Goal: Task Accomplishment & Management: Manage account settings

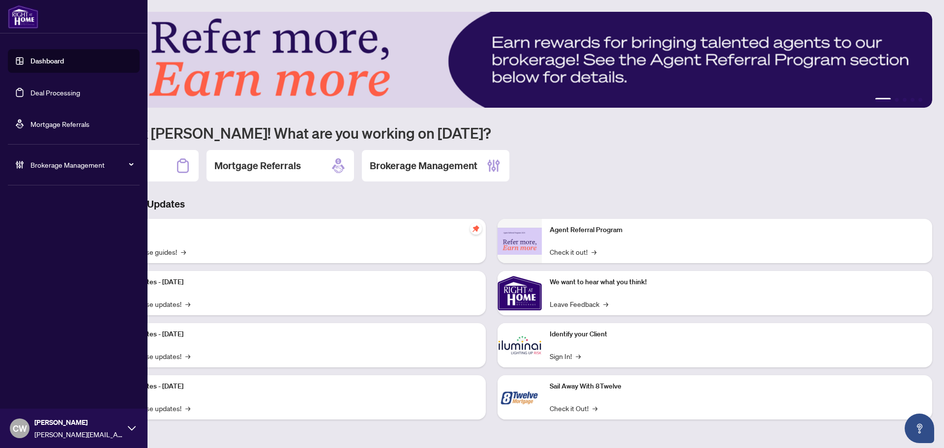
click at [30, 91] on link "Deal Processing" at bounding box center [55, 92] width 50 height 9
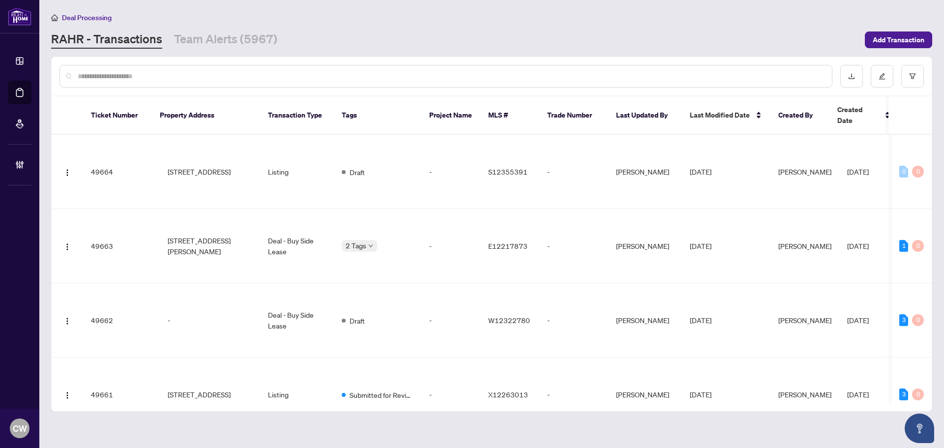
click at [177, 80] on input "text" at bounding box center [451, 76] width 746 height 11
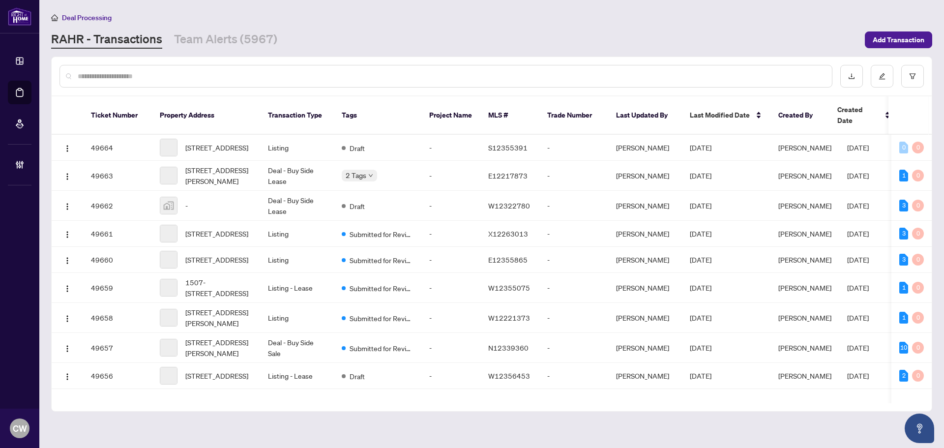
paste input "*******"
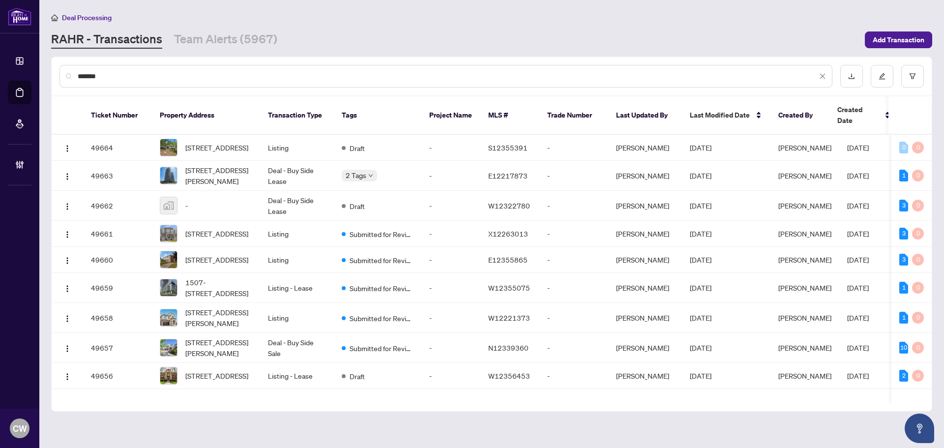
type input "*******"
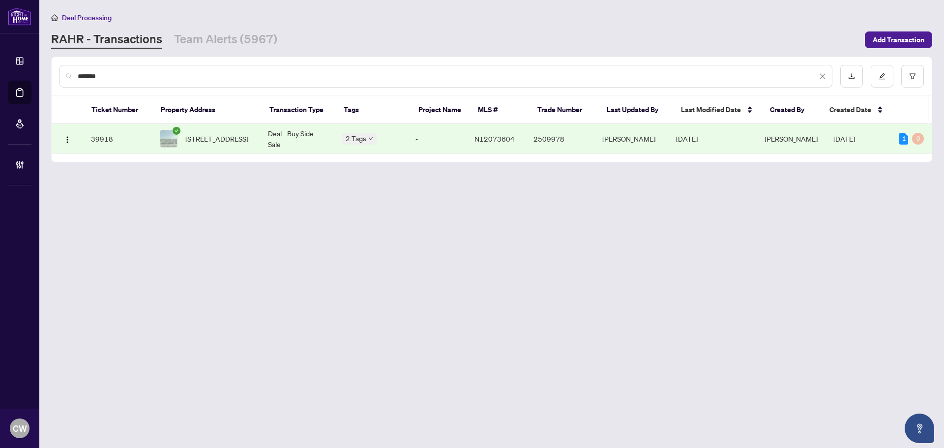
click at [223, 133] on span "213-11121 Yonge St, Richmond Hill, Ontario L4C 0S7, Canada" at bounding box center [216, 138] width 63 height 11
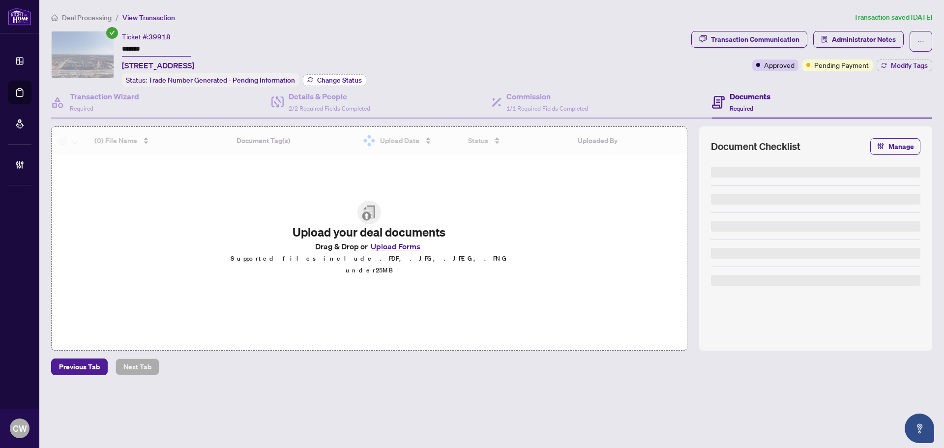
click at [335, 80] on span "Change Status" at bounding box center [339, 80] width 45 height 7
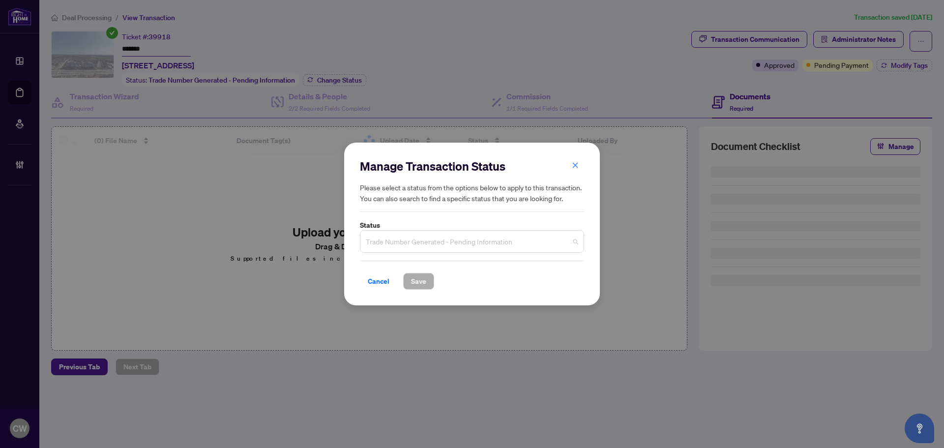
click at [441, 238] on span "Trade Number Generated - Pending Information" at bounding box center [472, 241] width 212 height 19
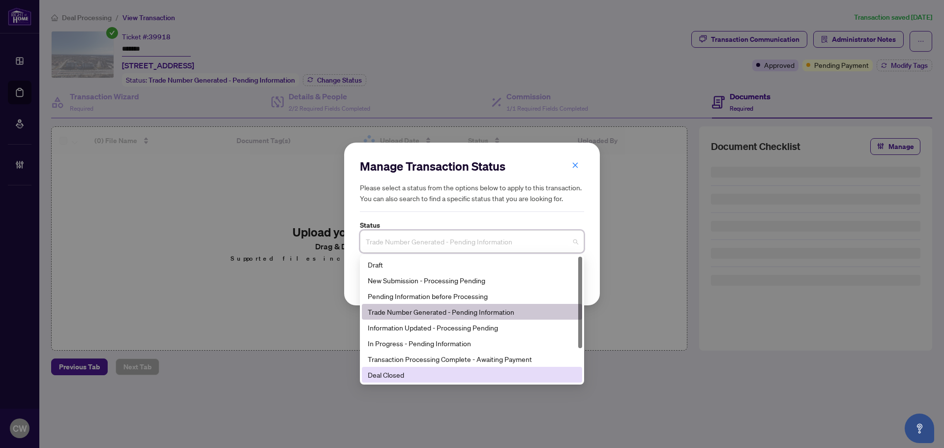
click at [426, 371] on div "Deal Closed" at bounding box center [472, 374] width 208 height 11
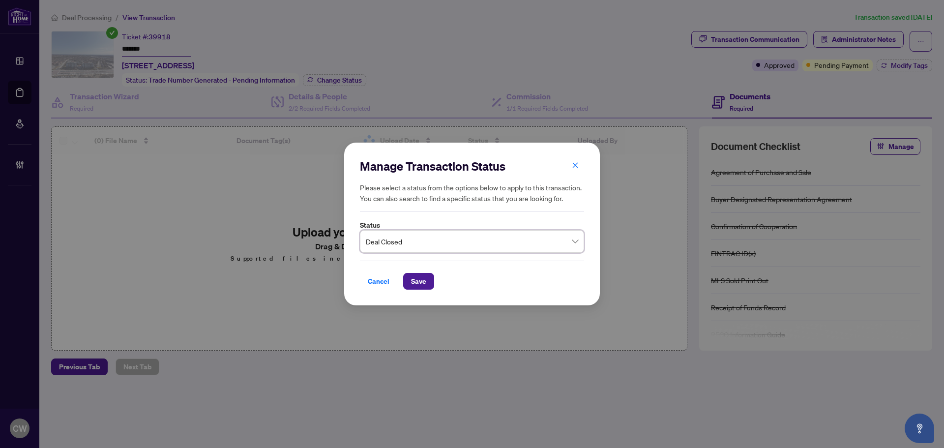
click at [425, 280] on span "Save" at bounding box center [418, 281] width 15 height 16
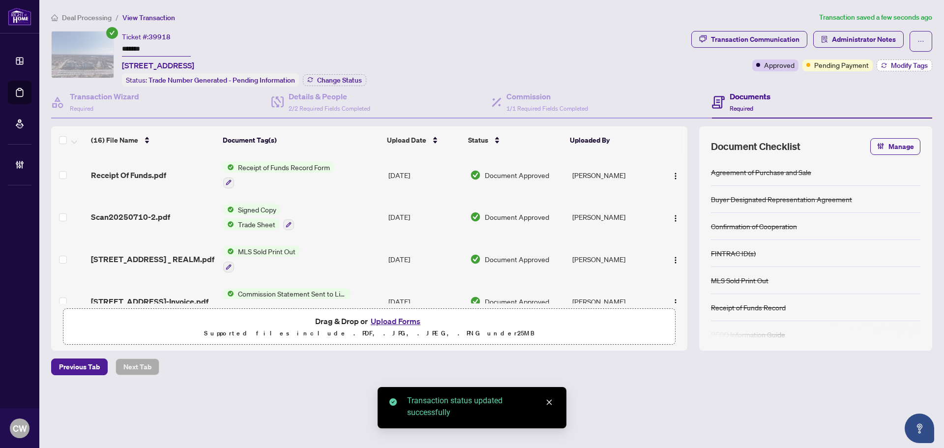
click at [926, 62] on span "Modify Tags" at bounding box center [909, 65] width 37 height 7
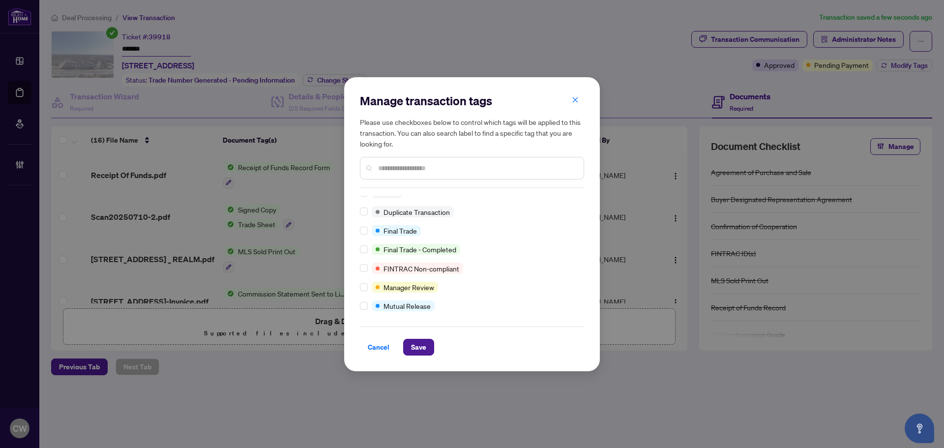
scroll to position [8, 0]
click at [413, 344] on span "Save" at bounding box center [418, 347] width 15 height 16
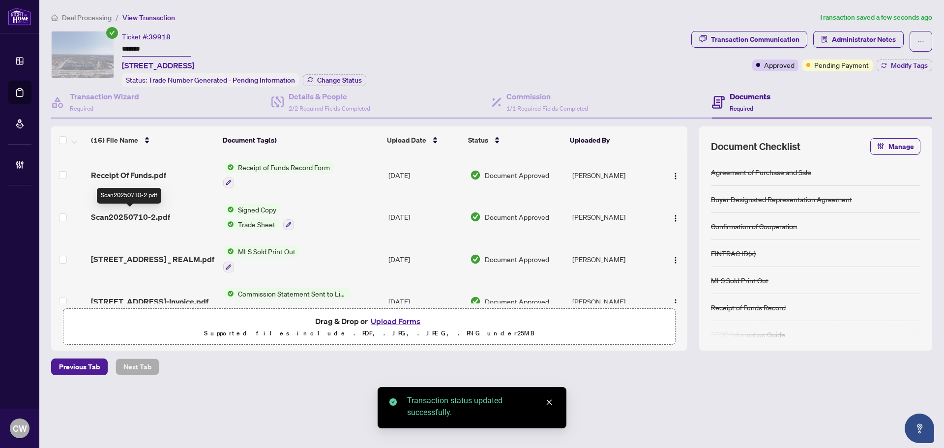
click at [142, 219] on span "Scan20250710-2.pdf" at bounding box center [130, 217] width 79 height 12
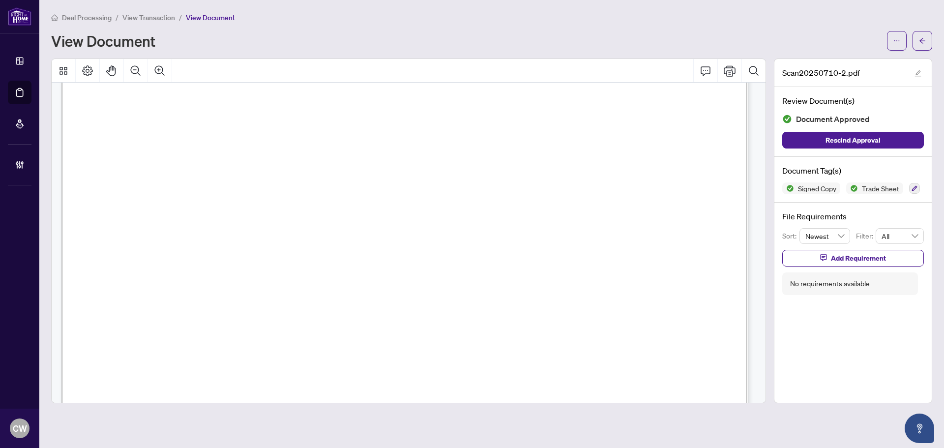
scroll to position [344, 0]
click at [922, 37] on icon "arrow-left" at bounding box center [922, 40] width 7 height 7
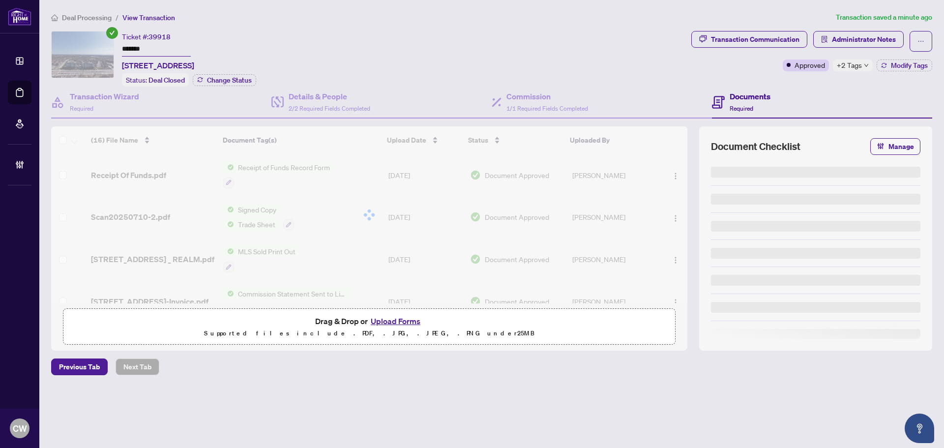
click at [859, 66] on span "+2 Tags" at bounding box center [849, 64] width 25 height 11
click at [806, 83] on div "Transaction Communication Administrator Notes Approved +2 Tags Modify Tags" at bounding box center [811, 59] width 245 height 56
click at [921, 67] on span "Modify Tags" at bounding box center [909, 65] width 37 height 7
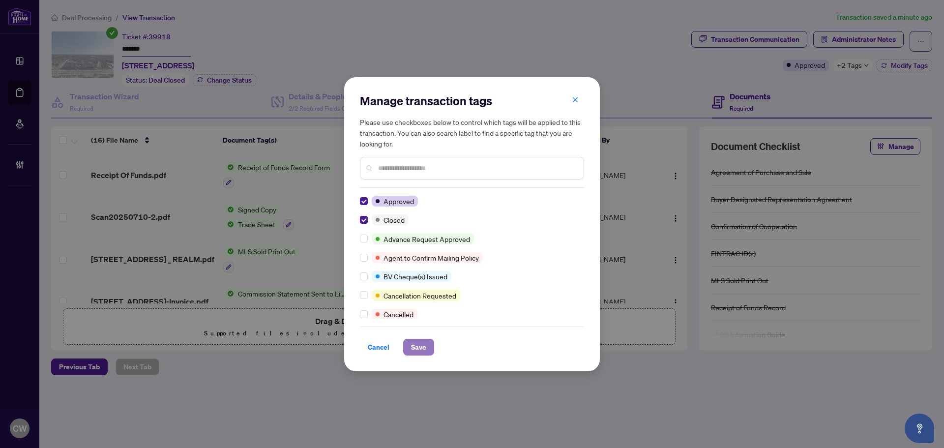
click at [417, 348] on span "Save" at bounding box center [418, 347] width 15 height 16
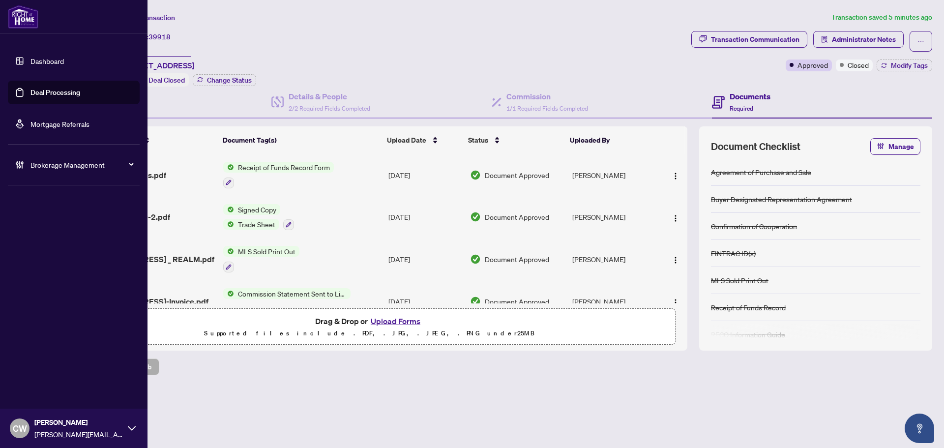
click at [34, 89] on link "Deal Processing" at bounding box center [55, 92] width 50 height 9
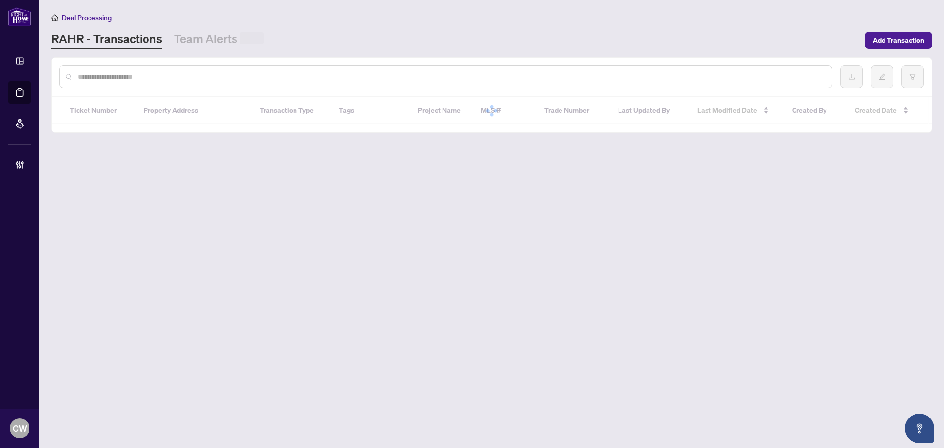
click at [164, 69] on div at bounding box center [445, 76] width 773 height 23
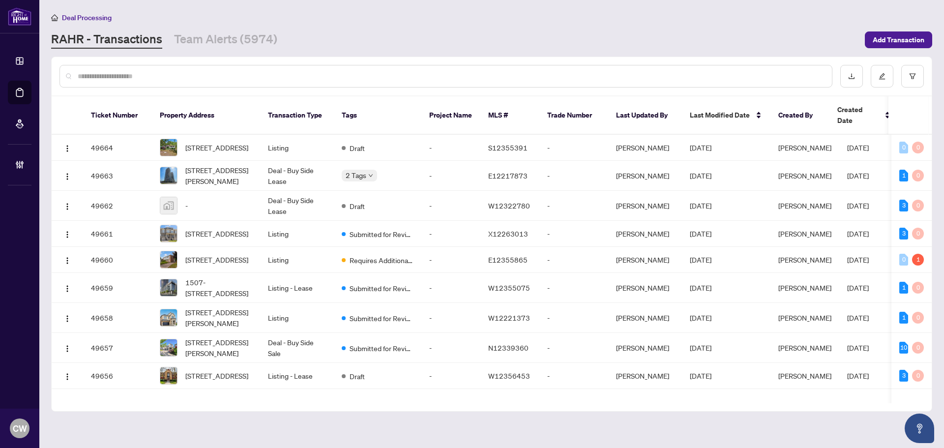
click at [128, 73] on input "text" at bounding box center [451, 76] width 746 height 11
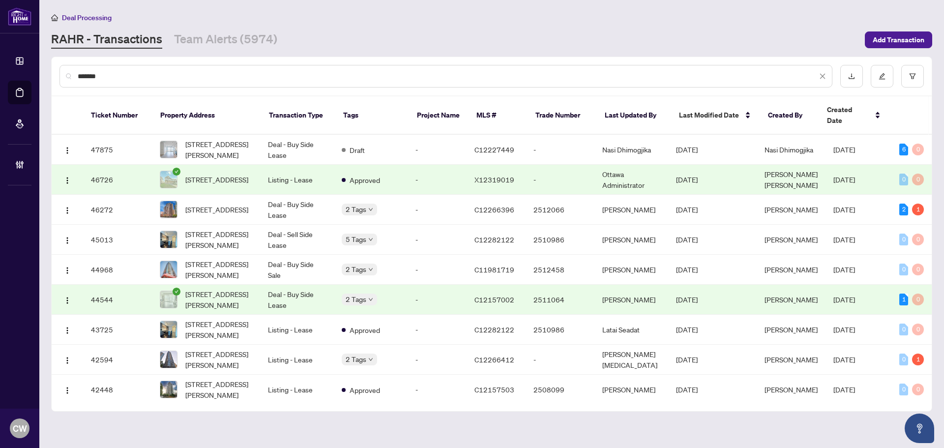
type input "*******"
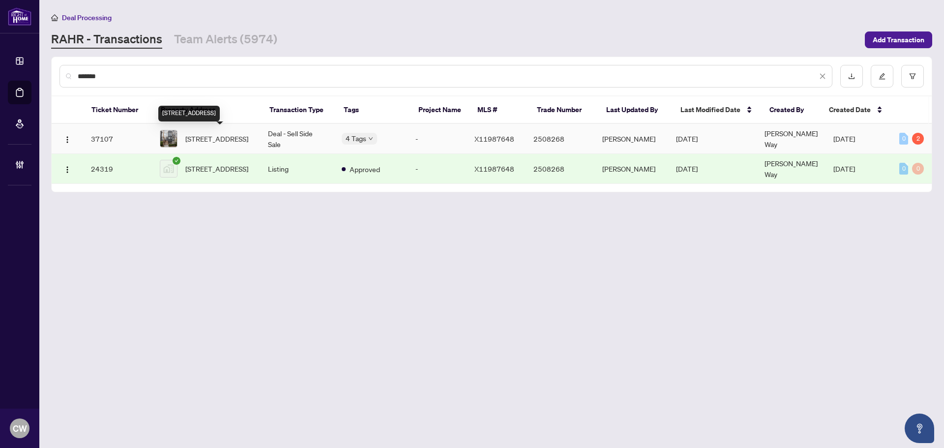
click at [214, 134] on span "203-150 Greenfield Ave, Ottawa, Ontario K1S 5W6, Canada" at bounding box center [216, 138] width 63 height 11
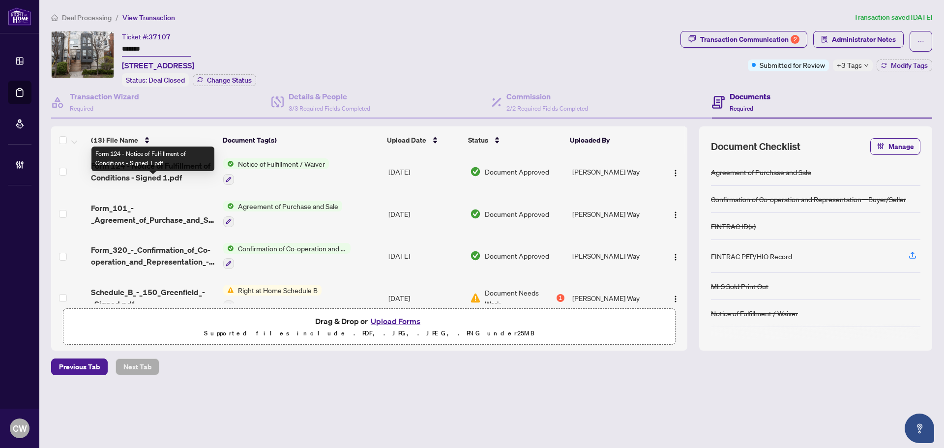
scroll to position [386, 0]
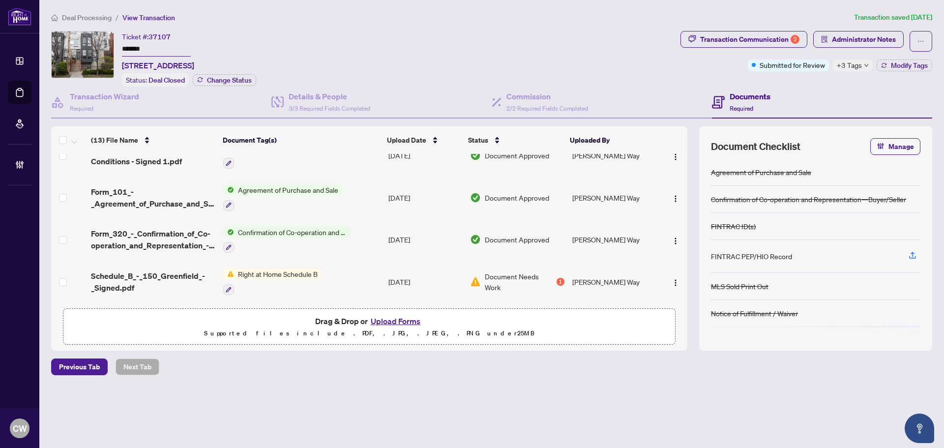
drag, startPoint x: 153, startPoint y: 45, endPoint x: 106, endPoint y: 36, distance: 48.0
click at [106, 36] on div "Ticket #: 37107 ******* 203-150 Greenfield Ave, Ottawa, Ontario K1S 5W6, Canada…" at bounding box center [363, 59] width 625 height 56
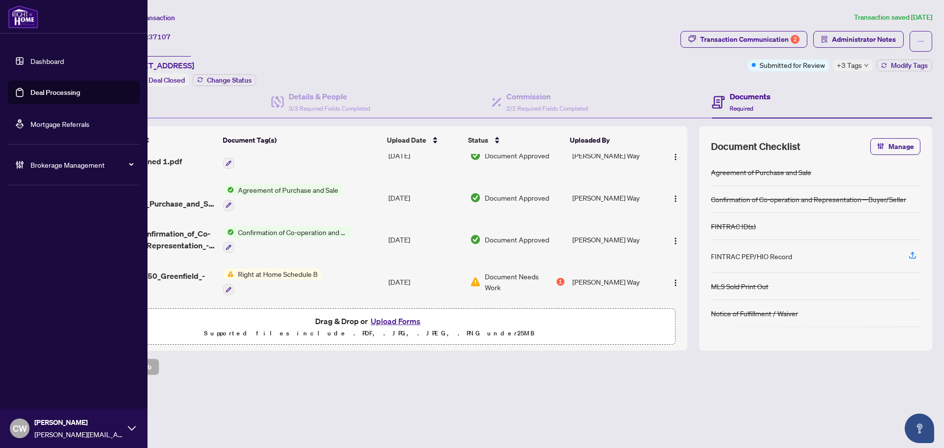
click at [32, 91] on link "Deal Processing" at bounding box center [55, 92] width 50 height 9
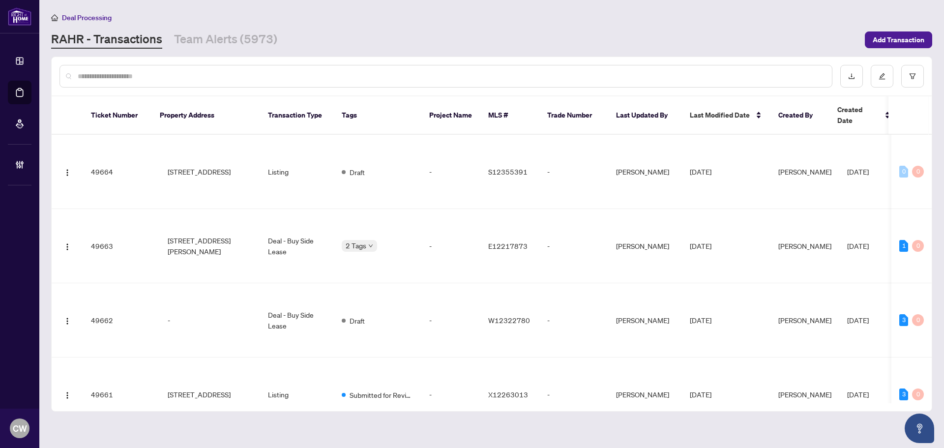
click at [187, 74] on input "text" at bounding box center [451, 76] width 746 height 11
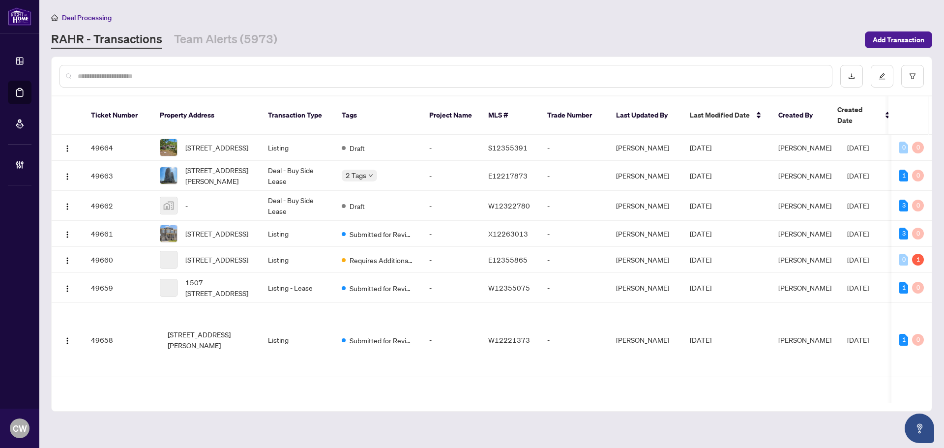
paste input "*******"
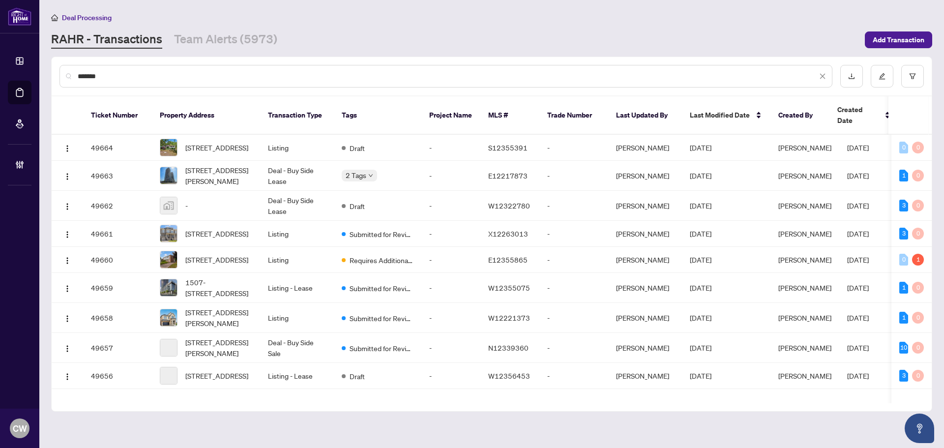
type input "*******"
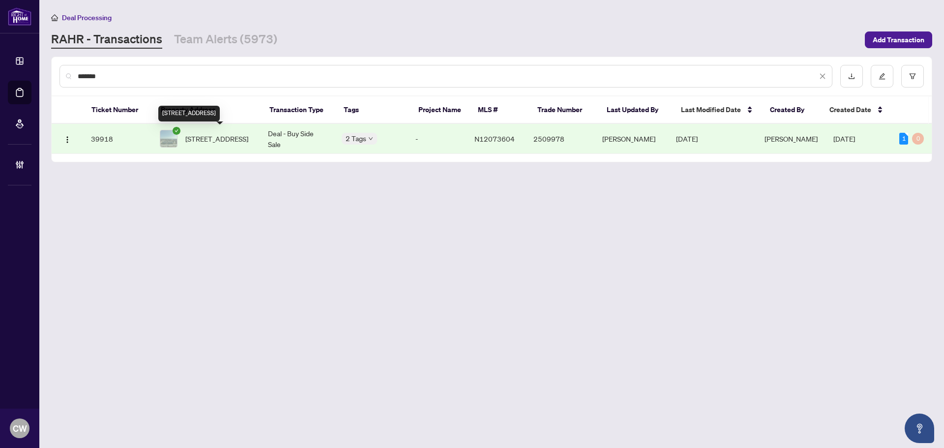
click at [192, 134] on span "213-11121 Yonge St, Richmond Hill, Ontario L4C 0S7, Canada" at bounding box center [216, 138] width 63 height 11
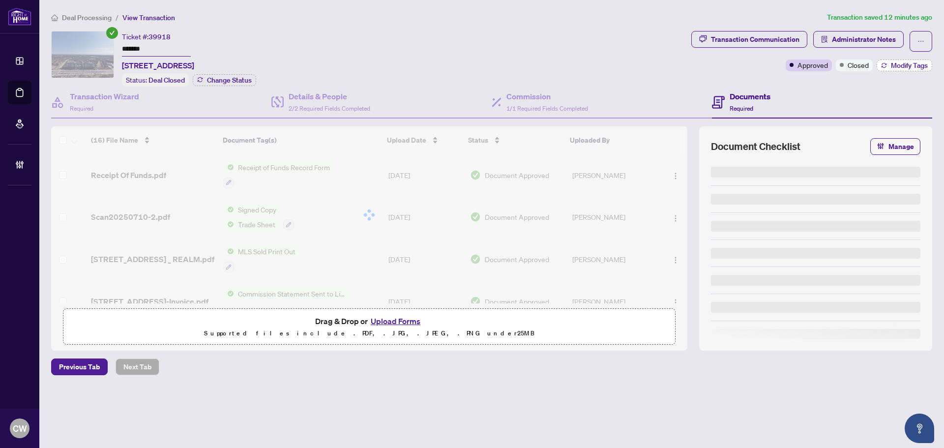
click at [891, 63] on span "Modify Tags" at bounding box center [909, 65] width 37 height 7
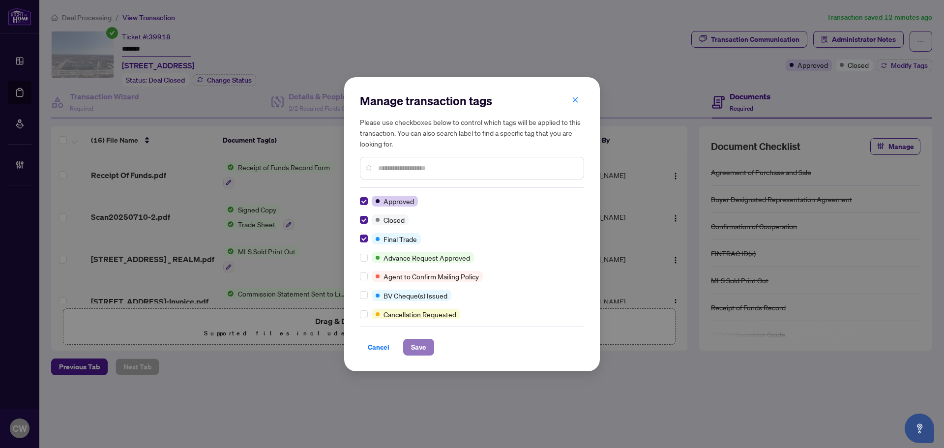
click at [419, 349] on span "Save" at bounding box center [418, 347] width 15 height 16
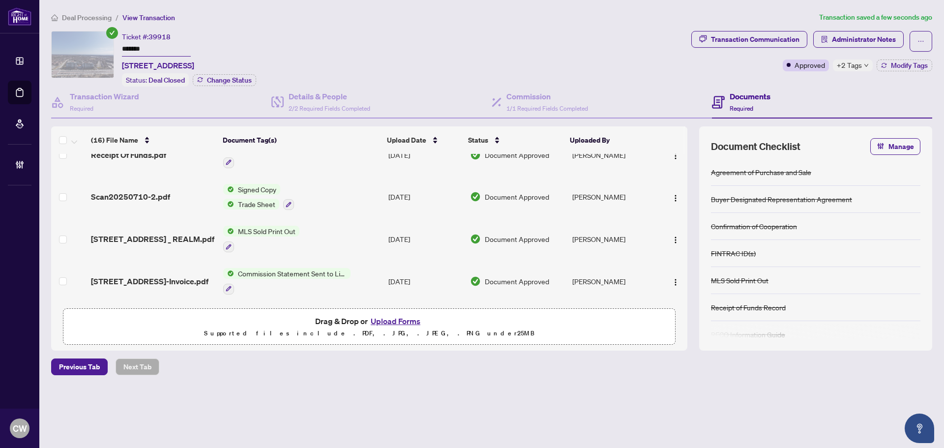
scroll to position [49, 0]
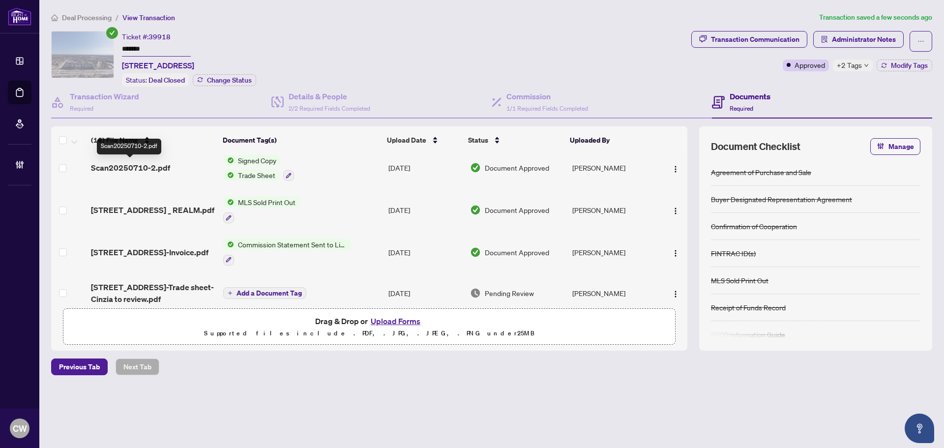
click at [149, 167] on span "Scan20250710-2.pdf" at bounding box center [130, 168] width 79 height 12
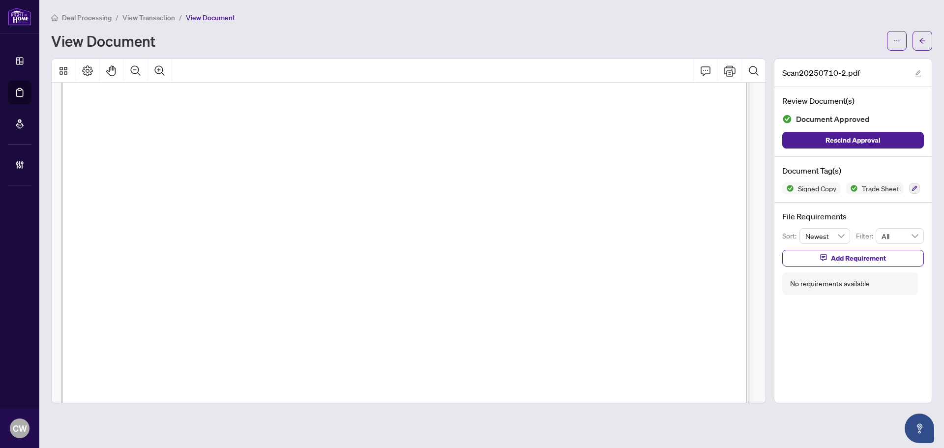
scroll to position [295, 0]
click at [921, 45] on span "button" at bounding box center [922, 41] width 7 height 16
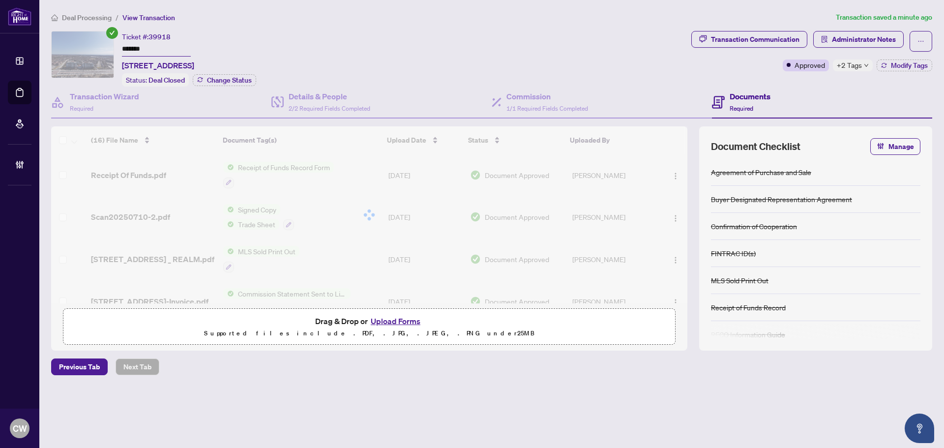
click at [407, 319] on button "Upload Forms" at bounding box center [396, 321] width 56 height 13
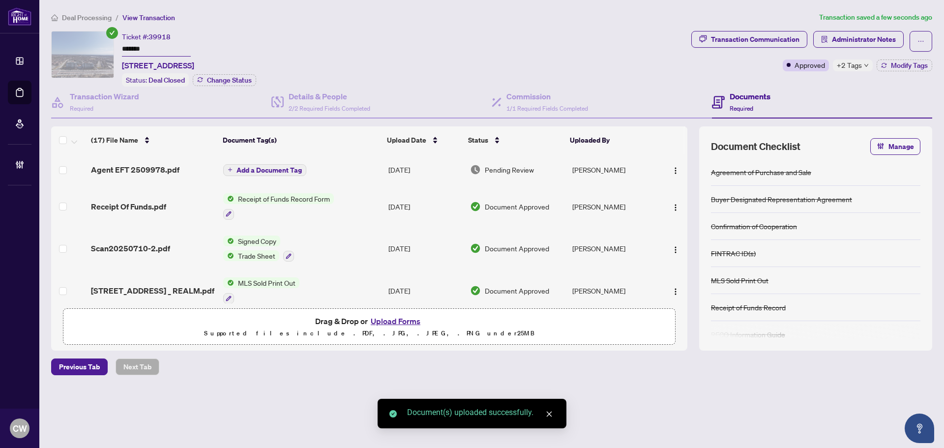
click at [268, 168] on span "Add a Document Tag" at bounding box center [268, 170] width 65 height 7
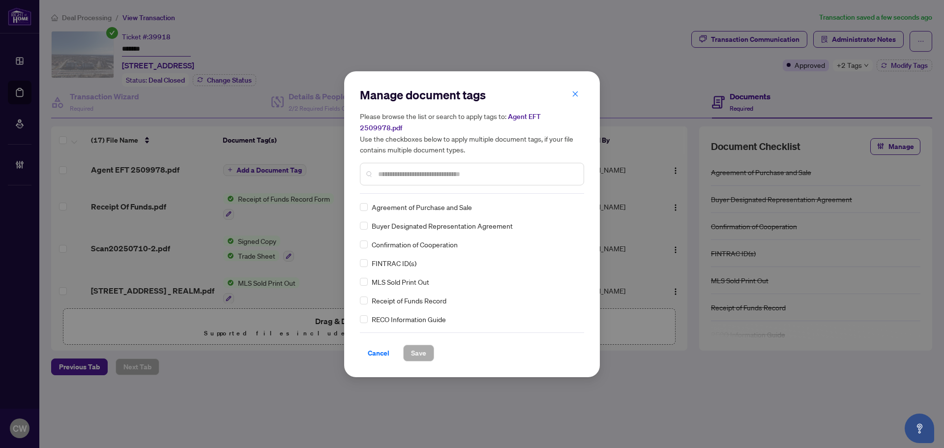
click at [410, 172] on input "text" at bounding box center [477, 174] width 198 height 11
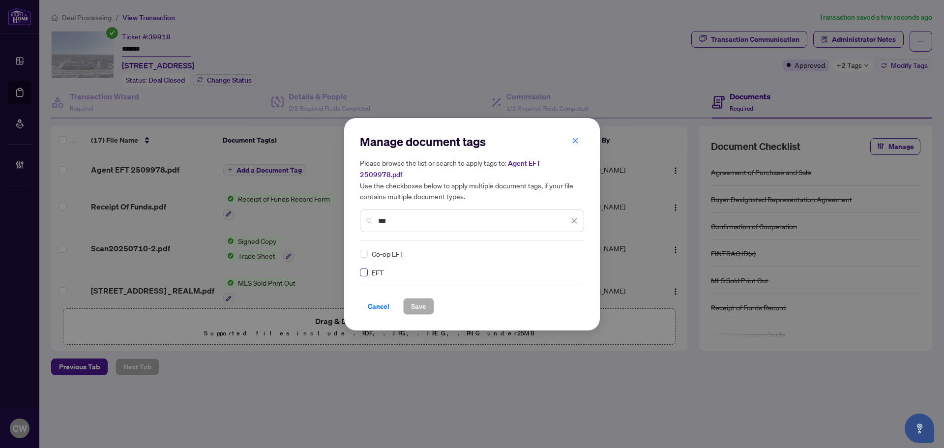
type input "***"
click at [572, 252] on icon at bounding box center [575, 254] width 6 height 4
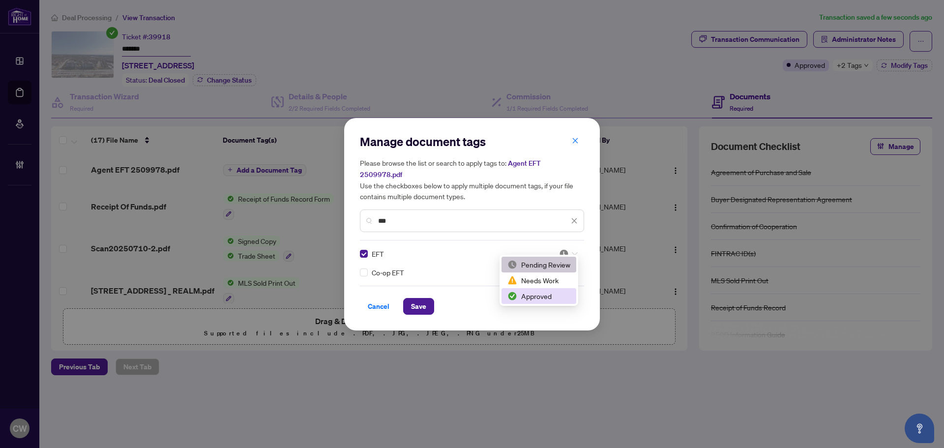
click at [552, 299] on div "Approved" at bounding box center [538, 296] width 63 height 11
click at [416, 298] on span "Save" at bounding box center [418, 306] width 15 height 16
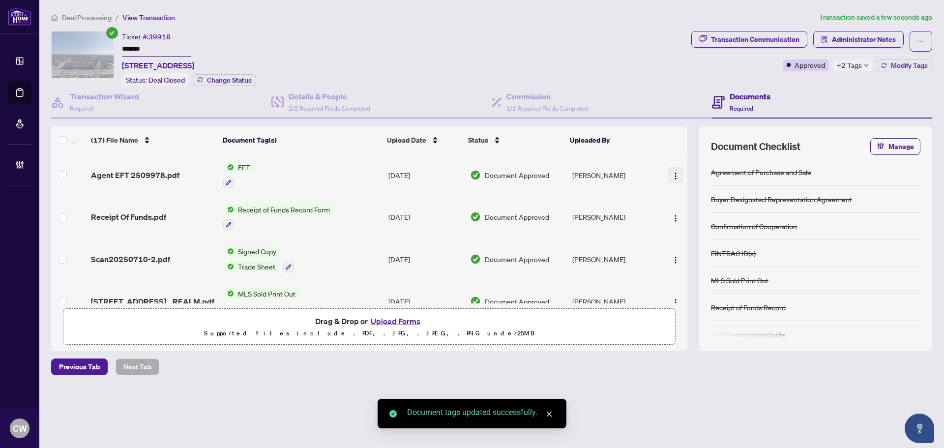
click at [673, 170] on span "button" at bounding box center [675, 175] width 8 height 11
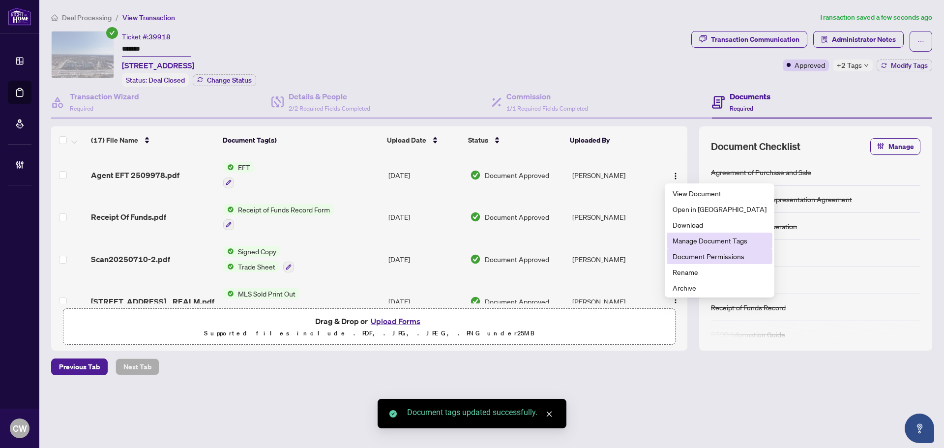
click at [700, 255] on span "Document Permissions" at bounding box center [719, 256] width 94 height 11
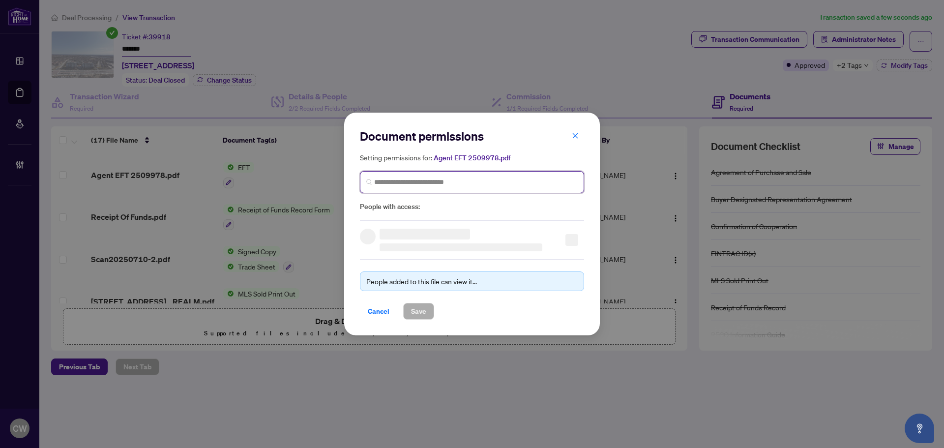
click at [447, 184] on input "search" at bounding box center [475, 182] width 203 height 10
paste input "**********"
type input "**********"
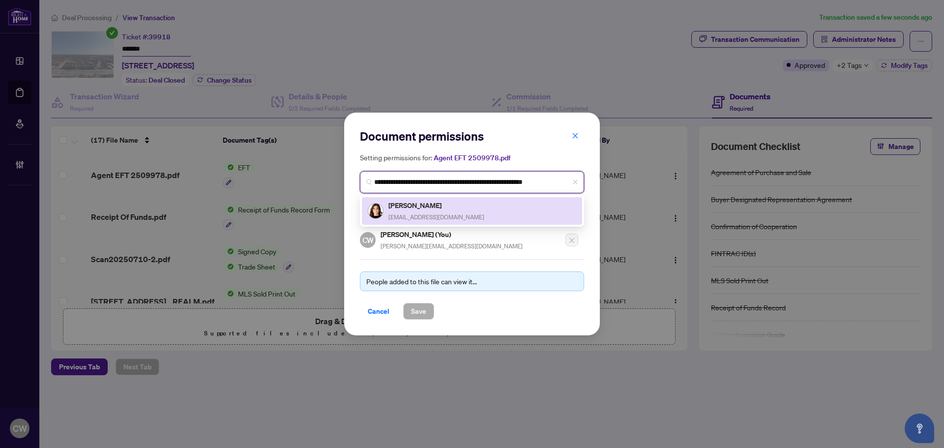
click at [425, 207] on h5 "Cinzia Carretta" at bounding box center [436, 205] width 96 height 11
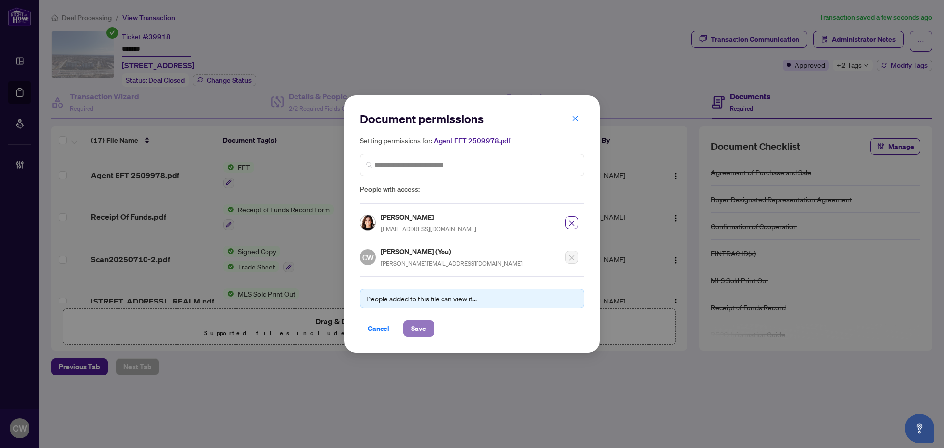
click at [424, 325] on span "Save" at bounding box center [418, 328] width 15 height 16
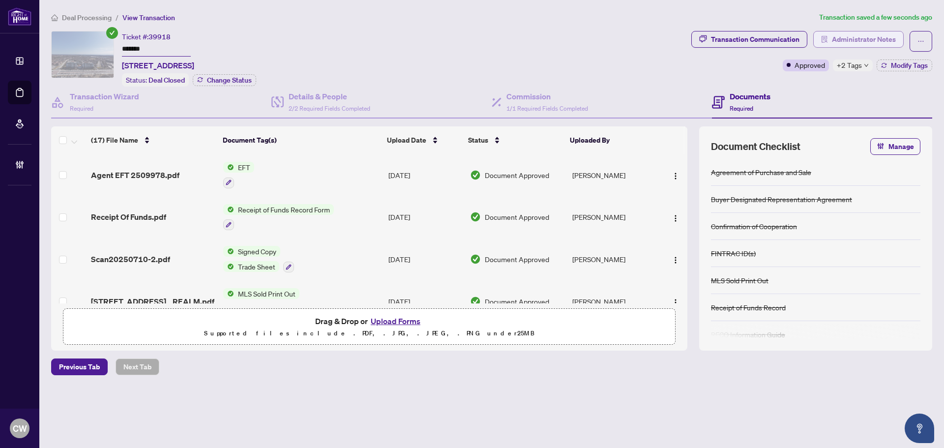
click at [859, 36] on span "Administrator Notes" at bounding box center [864, 39] width 64 height 16
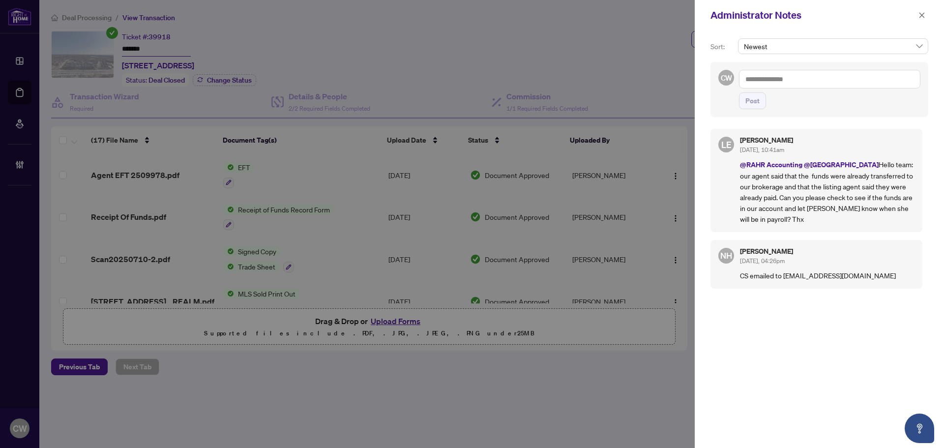
click at [783, 82] on textarea at bounding box center [829, 79] width 181 height 19
paste textarea "**********"
click at [894, 86] on span "Lina Estrela" at bounding box center [901, 86] width 74 height 9
type textarea "**********"
click at [751, 101] on span "Post" at bounding box center [752, 101] width 14 height 16
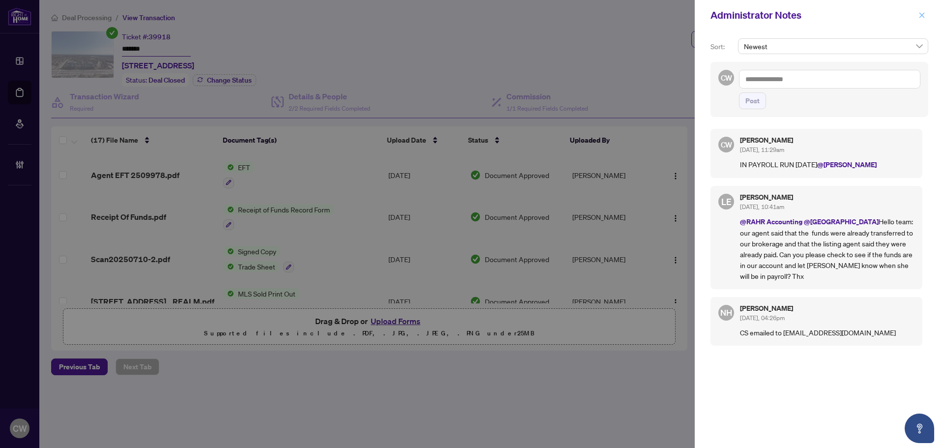
click at [925, 14] on icon "close" at bounding box center [921, 15] width 7 height 7
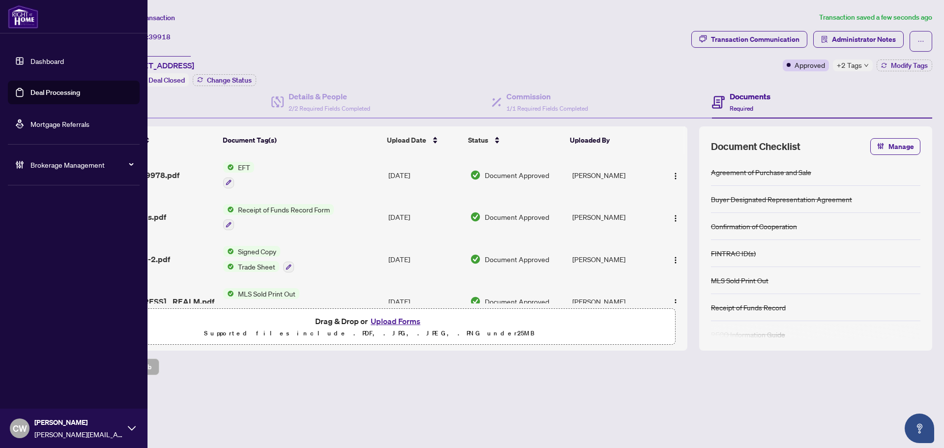
click at [32, 91] on link "Deal Processing" at bounding box center [55, 92] width 50 height 9
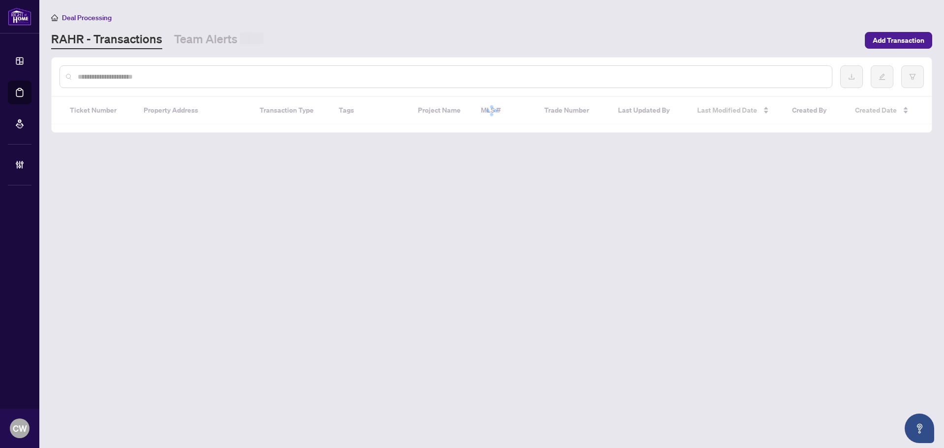
click at [158, 69] on div at bounding box center [445, 76] width 773 height 23
click at [145, 75] on input "text" at bounding box center [451, 76] width 746 height 11
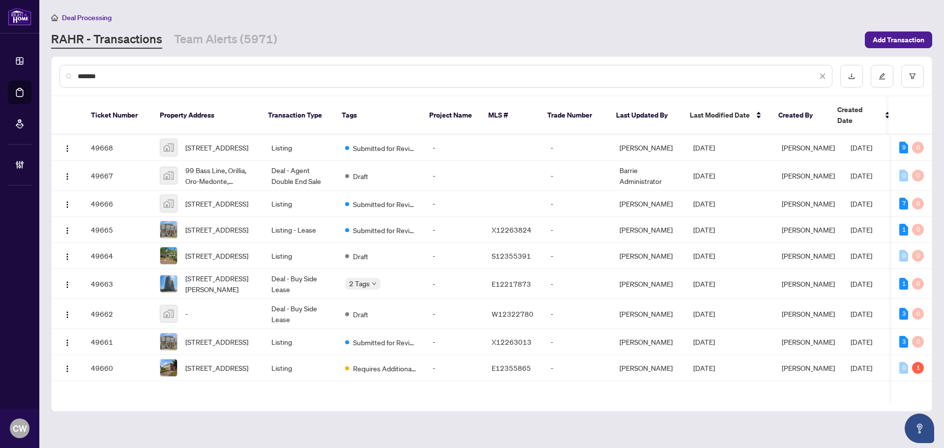
type input "*******"
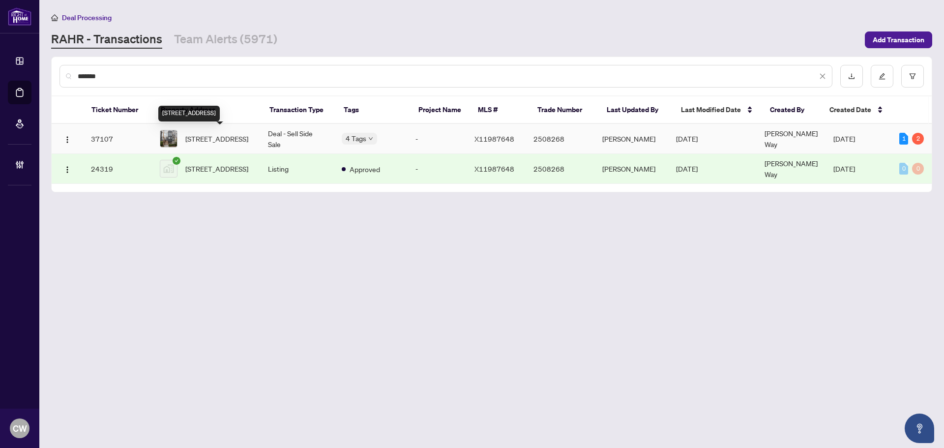
click at [203, 140] on span "203-150 Greenfield Ave, Ottawa, Ontario K1S 5W6, Canada" at bounding box center [216, 138] width 63 height 11
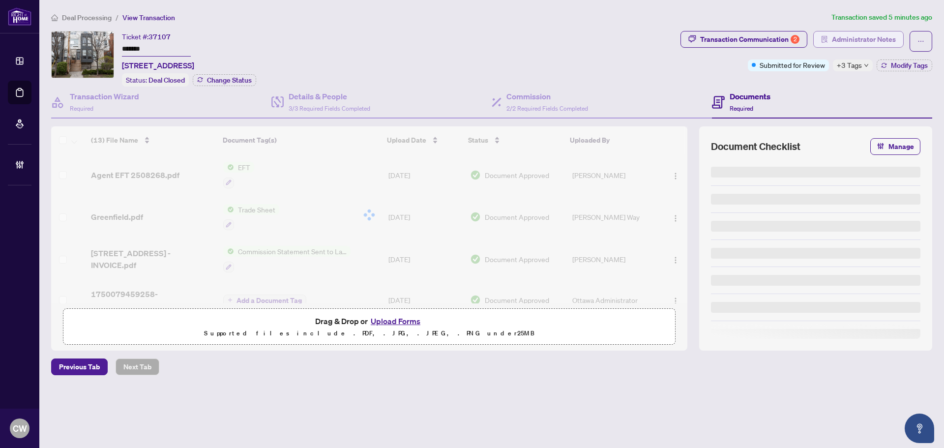
click at [840, 38] on span "Administrator Notes" at bounding box center [864, 39] width 64 height 16
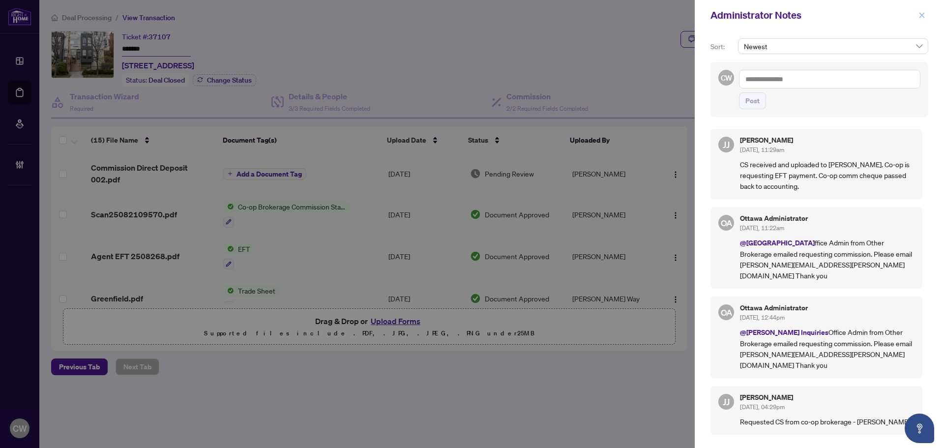
click at [924, 19] on icon "close" at bounding box center [921, 15] width 7 height 7
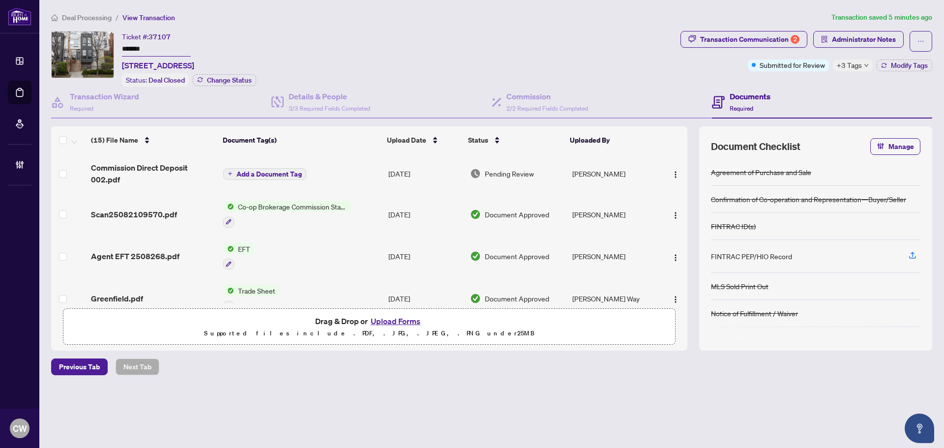
click at [150, 212] on span "Scan25082109570.pdf" at bounding box center [134, 214] width 86 height 12
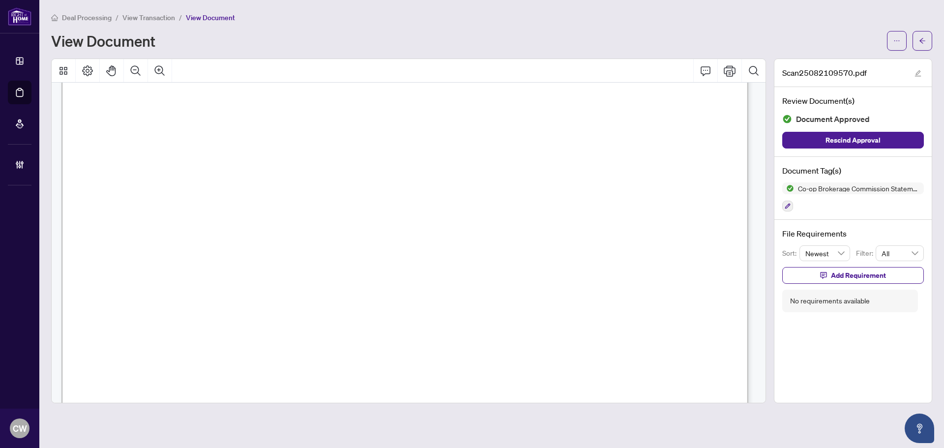
scroll to position [344, 0]
drag, startPoint x: 264, startPoint y: 294, endPoint x: 213, endPoint y: 294, distance: 51.1
drag, startPoint x: 210, startPoint y: 293, endPoint x: 237, endPoint y: 299, distance: 28.3
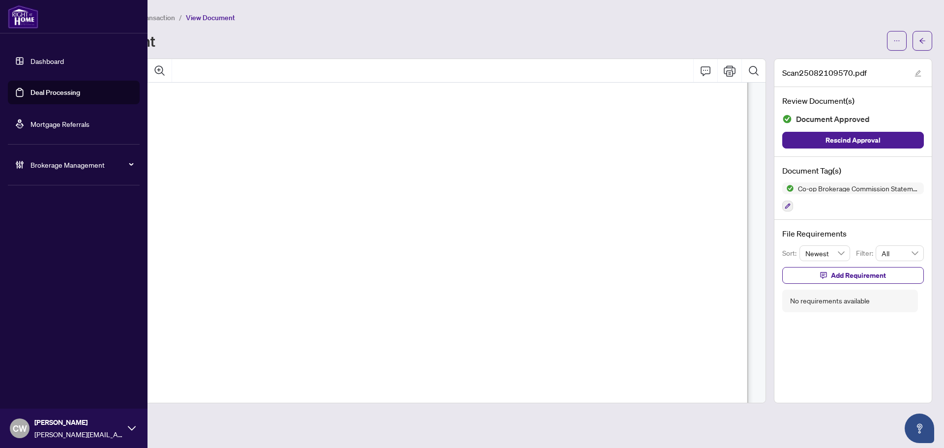
click at [33, 92] on link "Deal Processing" at bounding box center [55, 92] width 50 height 9
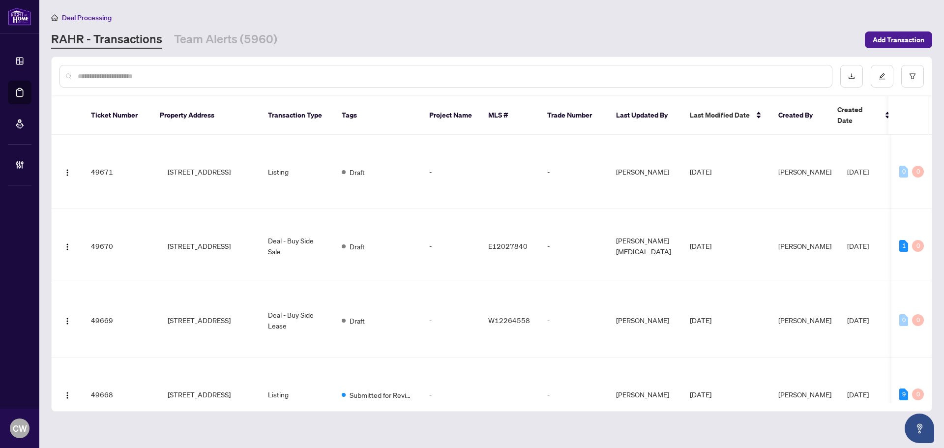
click at [192, 78] on input "text" at bounding box center [451, 76] width 746 height 11
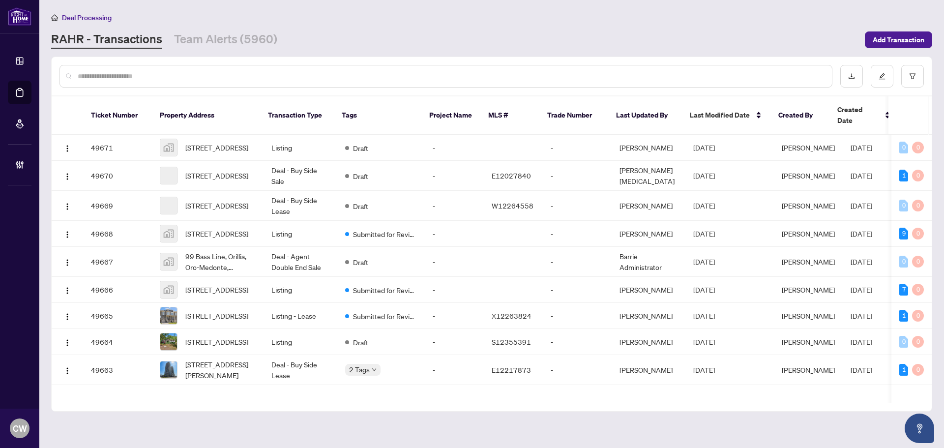
paste input "*******"
type input "*******"
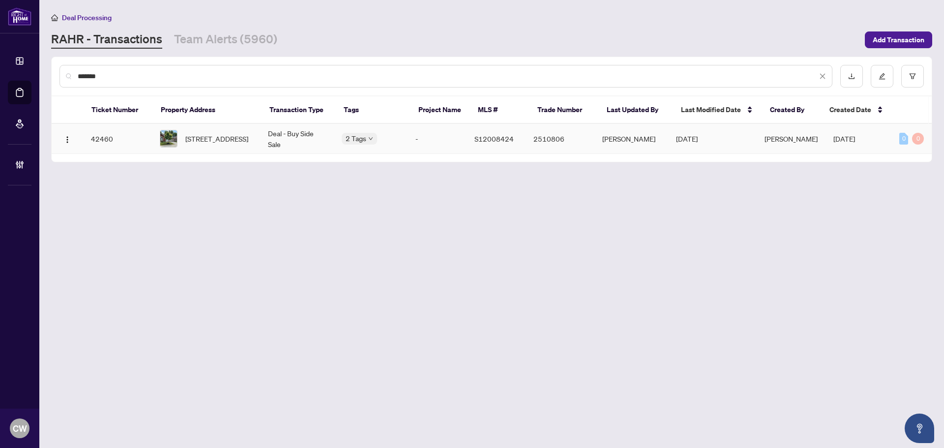
click at [223, 135] on span "6-358 LITTLE Ave, Barrie, Ontario L4N 2Z6, Canada" at bounding box center [216, 138] width 63 height 11
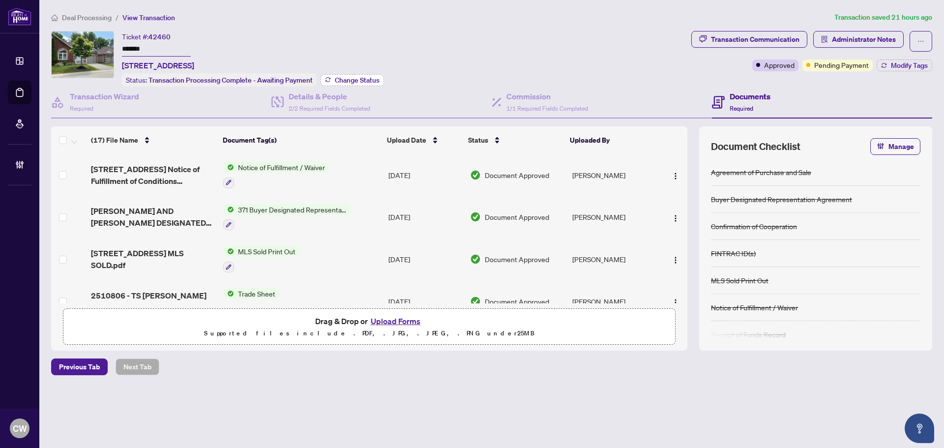
click at [371, 80] on span "Change Status" at bounding box center [357, 80] width 45 height 7
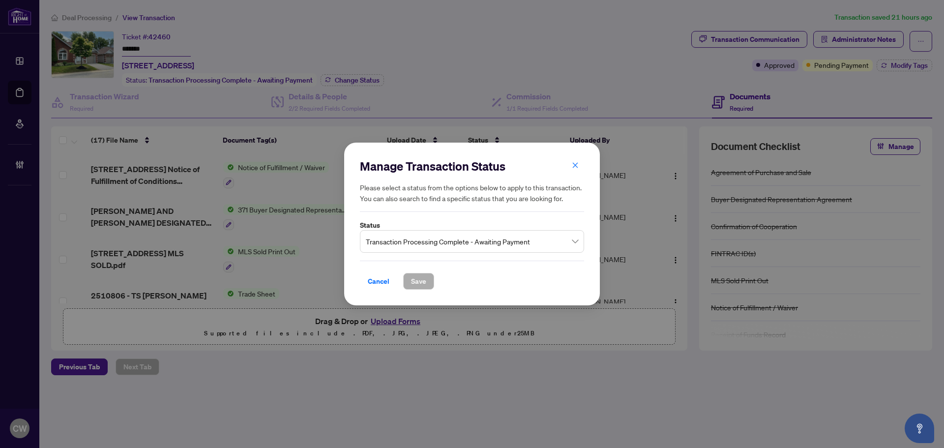
click at [452, 249] on span "Transaction Processing Complete - Awaiting Payment" at bounding box center [472, 241] width 212 height 19
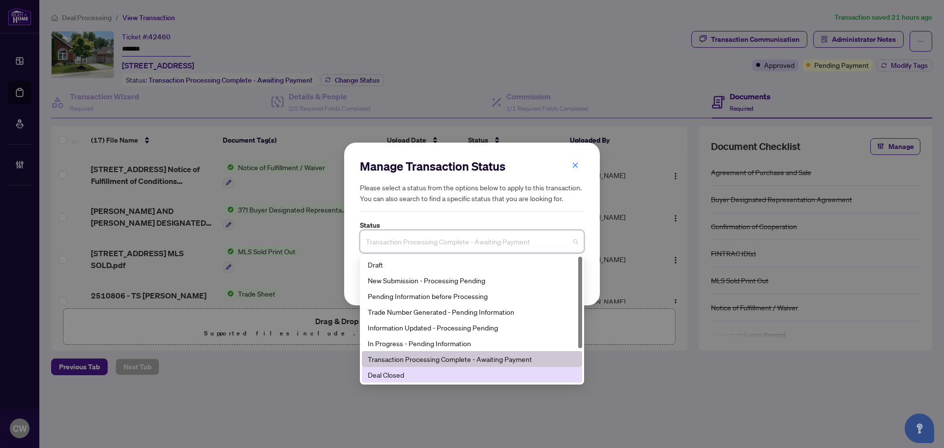
click at [424, 373] on div "Deal Closed" at bounding box center [472, 374] width 208 height 11
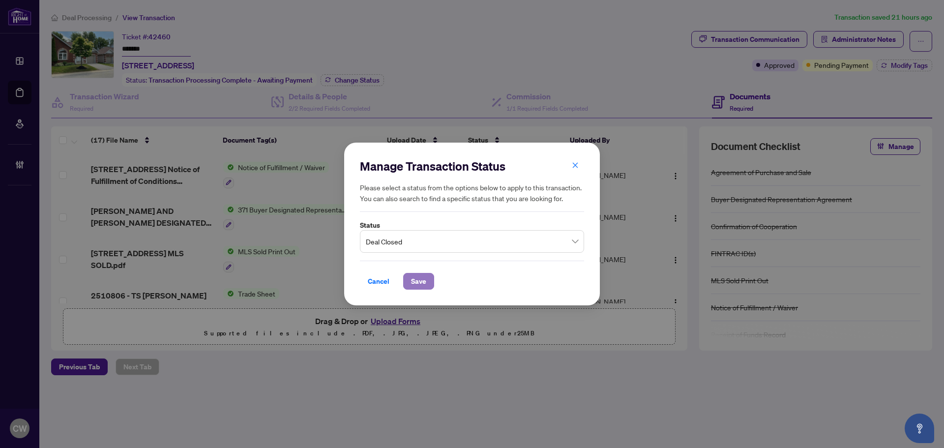
click at [415, 276] on span "Save" at bounding box center [418, 281] width 15 height 16
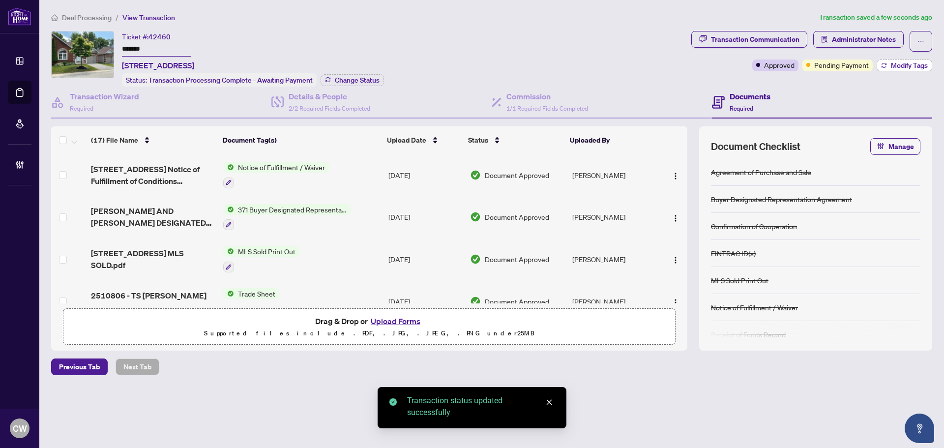
click at [894, 67] on span "Modify Tags" at bounding box center [909, 65] width 37 height 7
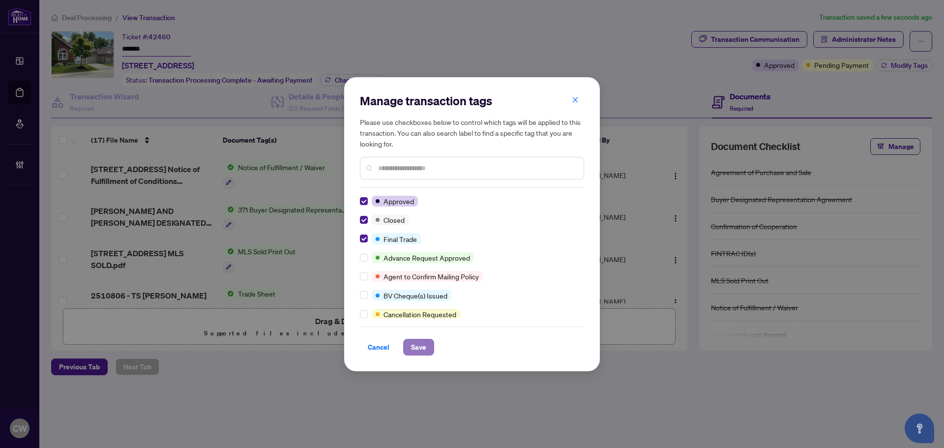
click at [420, 344] on span "Save" at bounding box center [418, 347] width 15 height 16
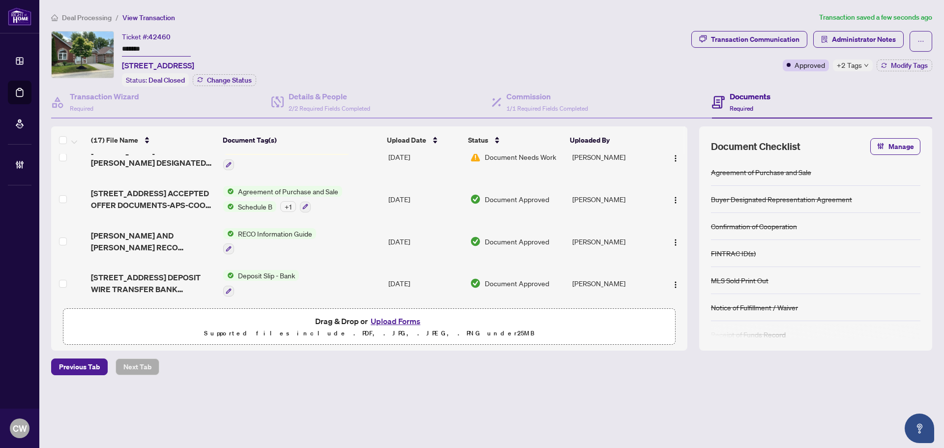
scroll to position [541, 0]
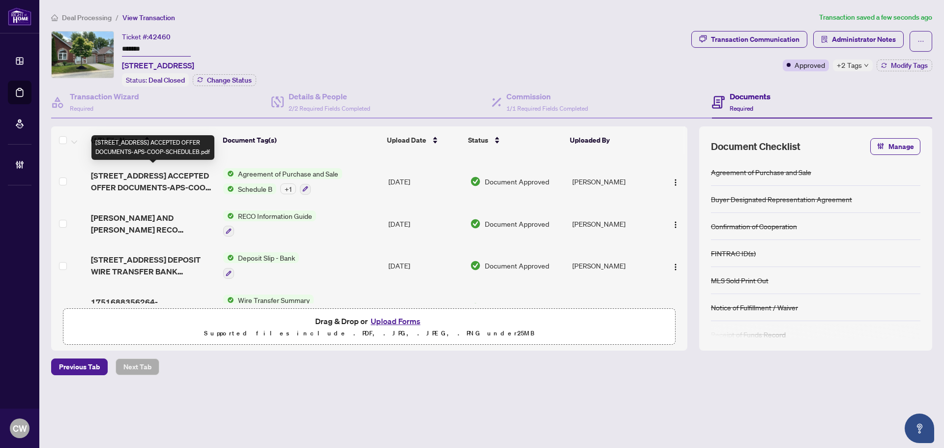
click at [154, 176] on span "358 LITTLE AVE UNIT 6 ACCEPTED OFFER DOCUMENTS-APS-COOP-SCHEDULEB.pdf" at bounding box center [153, 182] width 124 height 24
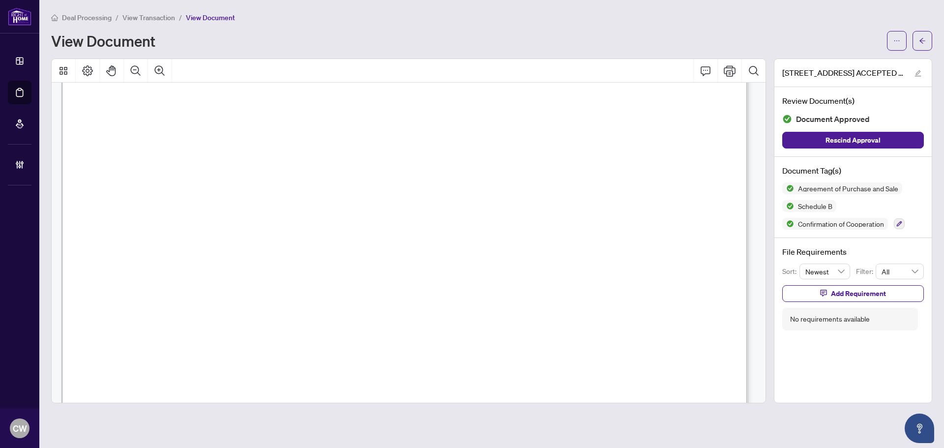
scroll to position [3932, 0]
click at [918, 37] on button "button" at bounding box center [922, 41] width 20 height 20
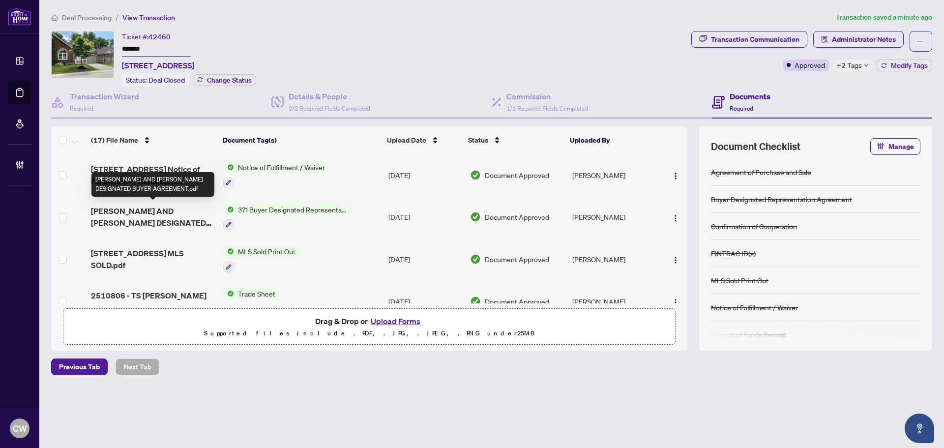
scroll to position [49, 0]
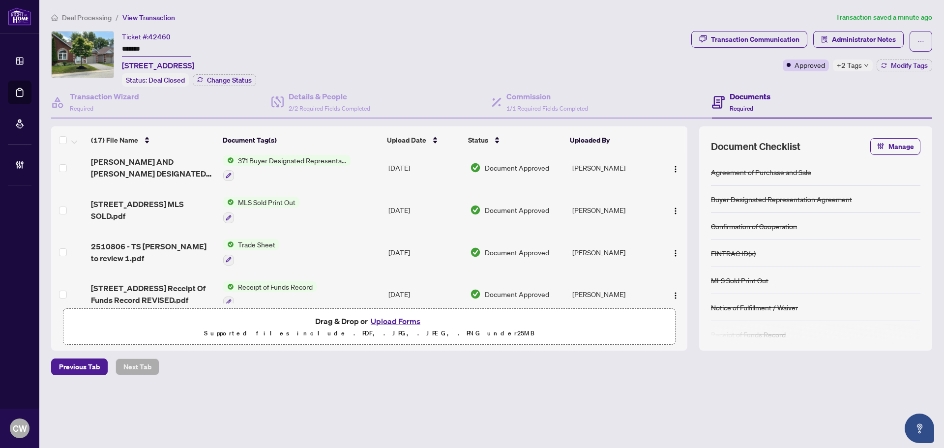
click at [148, 245] on span "2510806 - TS Blanca to review 1.pdf" at bounding box center [153, 252] width 124 height 24
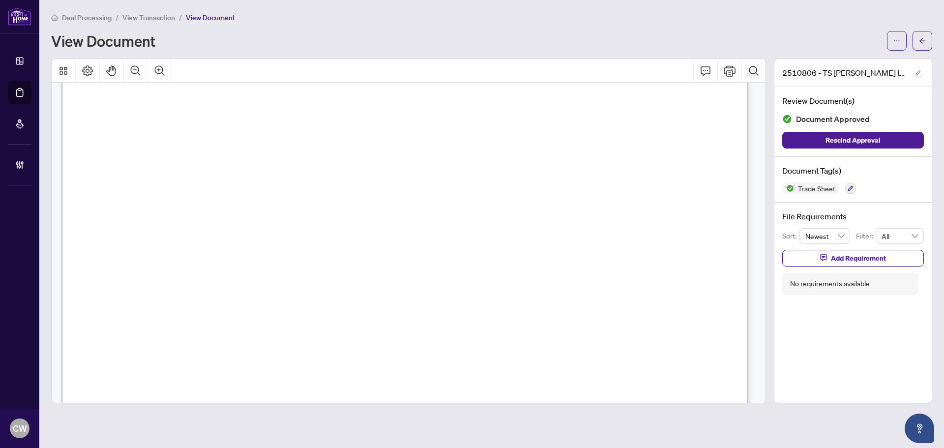
scroll to position [295, 0]
click at [928, 37] on button "button" at bounding box center [922, 41] width 20 height 20
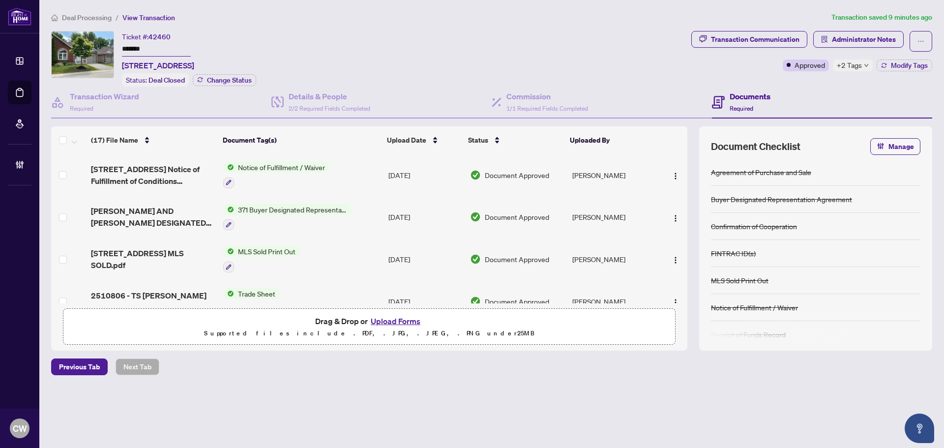
click at [408, 320] on button "Upload Forms" at bounding box center [396, 321] width 56 height 13
click at [140, 292] on span "2510806 - TS Blanca to review 1.pdf" at bounding box center [153, 302] width 124 height 24
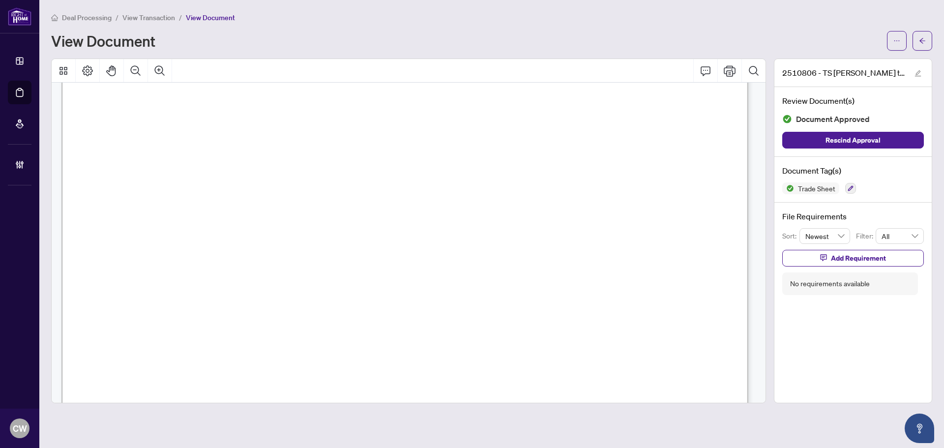
scroll to position [295, 0]
drag, startPoint x: 922, startPoint y: 36, endPoint x: 552, endPoint y: 442, distance: 549.7
click at [923, 36] on span "button" at bounding box center [922, 41] width 7 height 16
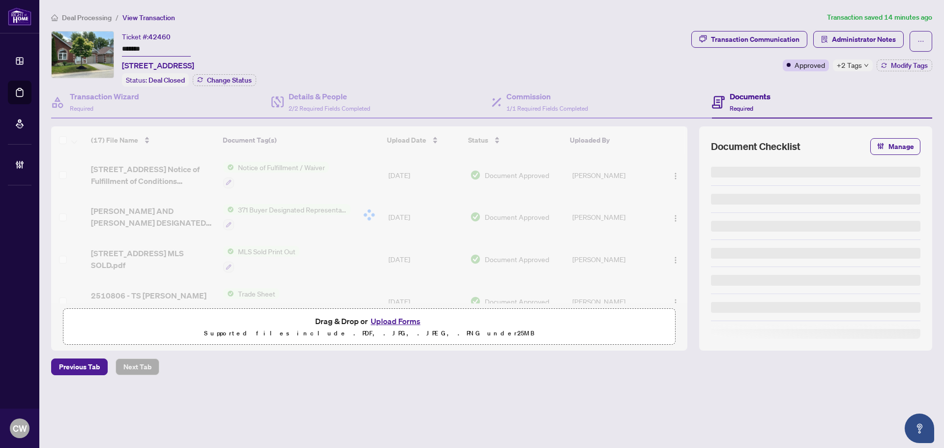
type input "*******"
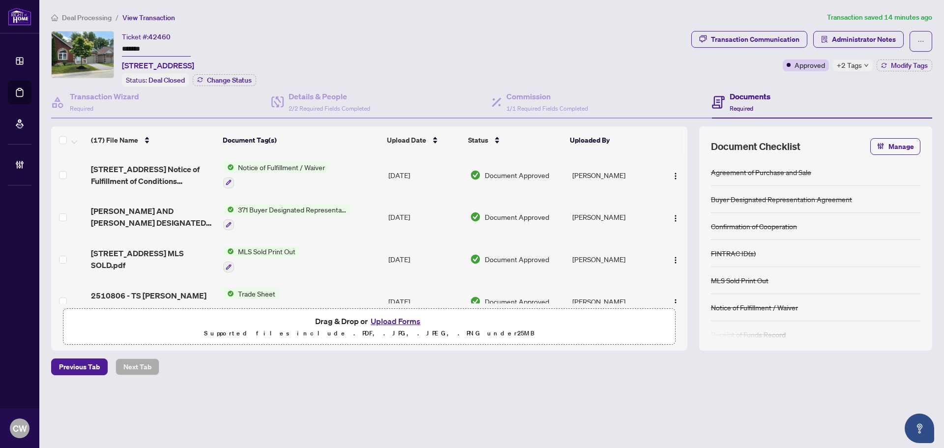
click at [407, 319] on button "Upload Forms" at bounding box center [396, 321] width 56 height 13
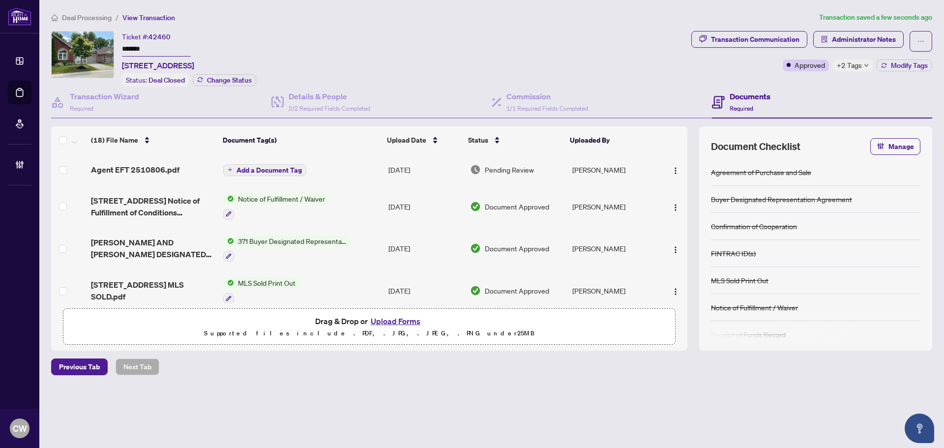
click at [272, 169] on span "Add a Document Tag" at bounding box center [268, 170] width 65 height 7
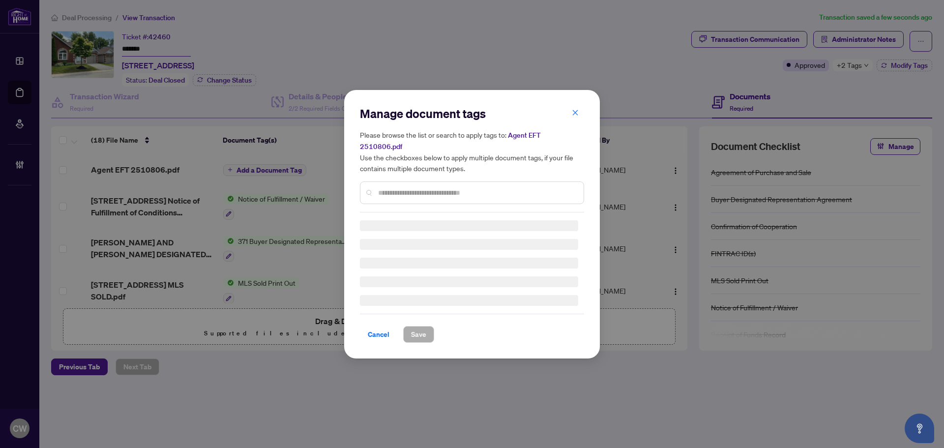
click at [407, 181] on div at bounding box center [472, 192] width 224 height 23
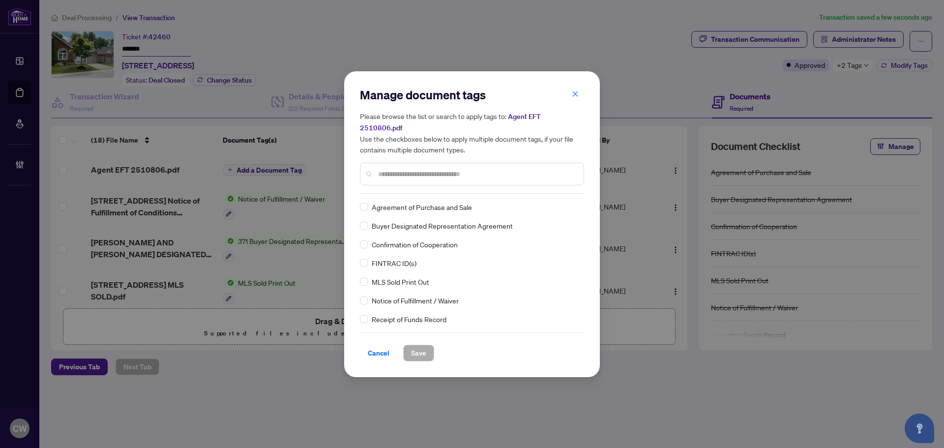
click at [411, 169] on input "text" at bounding box center [477, 174] width 198 height 11
type input "***"
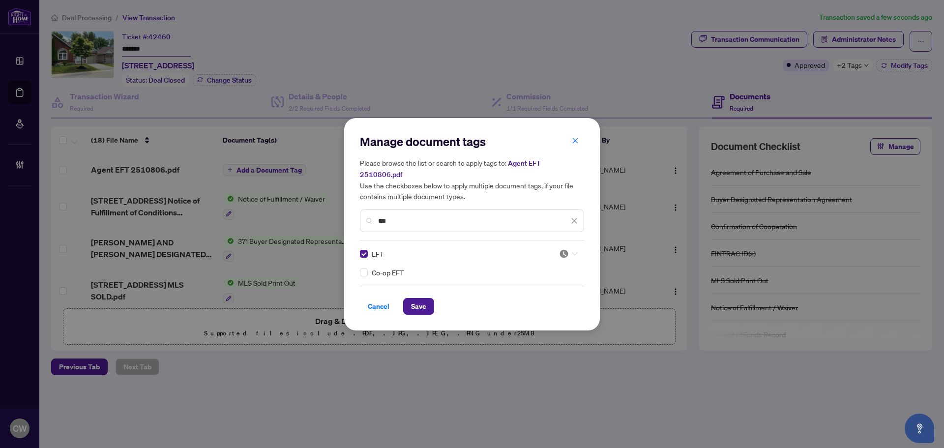
click at [567, 249] on img at bounding box center [564, 254] width 10 height 10
drag, startPoint x: 558, startPoint y: 298, endPoint x: 494, endPoint y: 299, distance: 63.9
click at [557, 298] on div "Approved" at bounding box center [538, 296] width 63 height 11
click at [417, 305] on span "Save" at bounding box center [418, 306] width 15 height 16
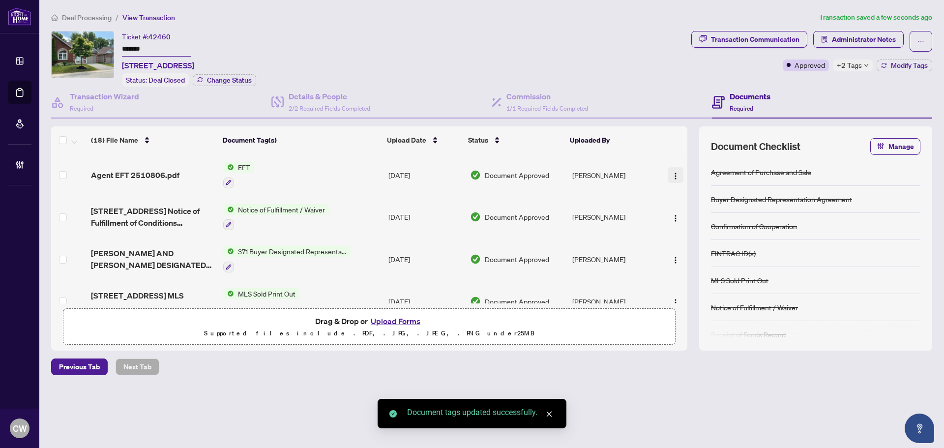
click at [676, 174] on img "button" at bounding box center [675, 176] width 8 height 8
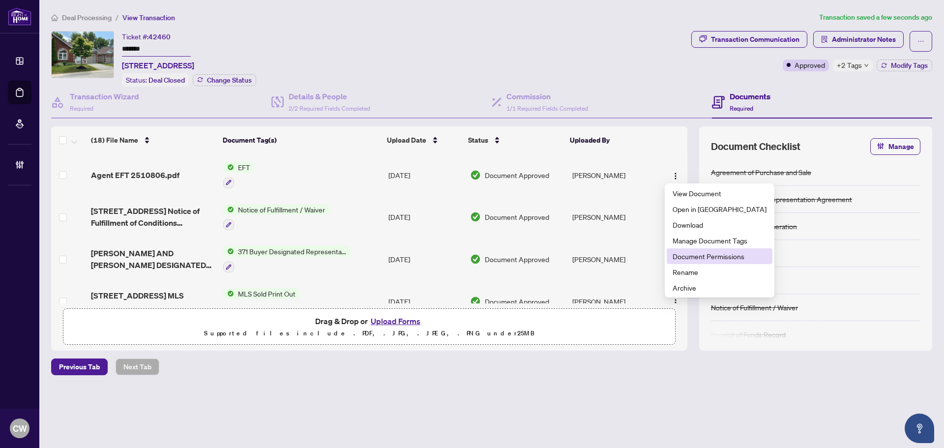
click at [694, 253] on span "Document Permissions" at bounding box center [719, 256] width 94 height 11
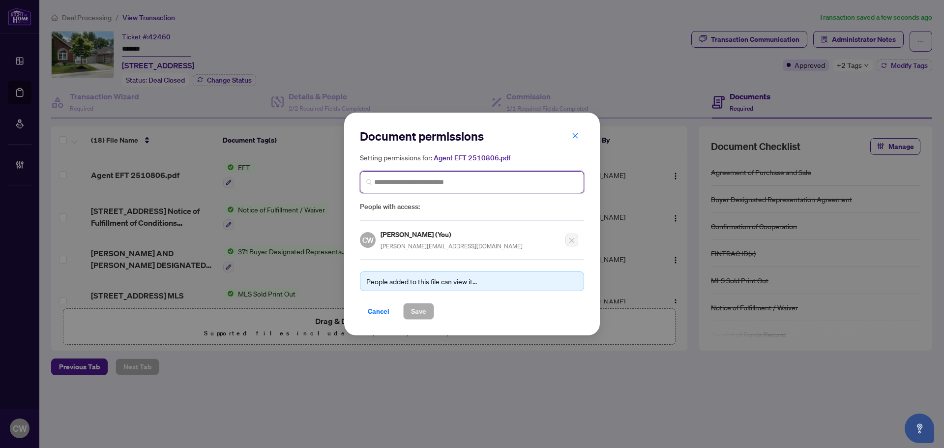
click at [437, 186] on input "search" at bounding box center [475, 182] width 203 height 10
paste input "**********"
type input "**********"
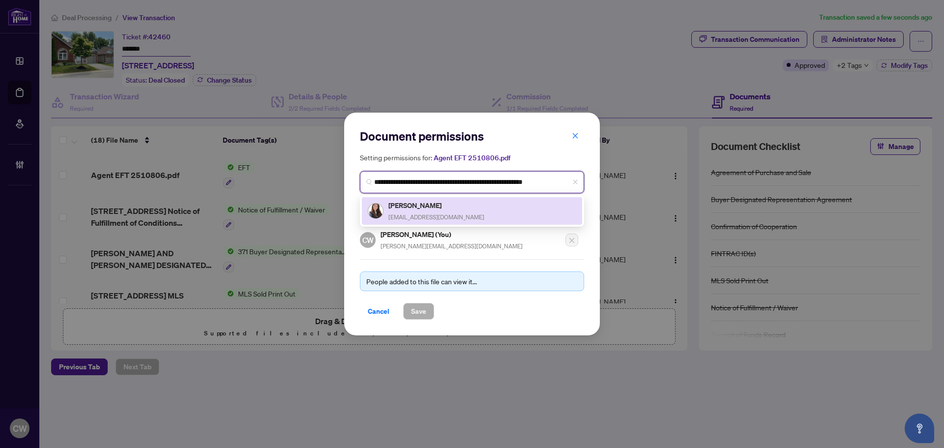
click at [410, 213] on span "Blancahouseforsale@gmail.com" at bounding box center [436, 216] width 96 height 7
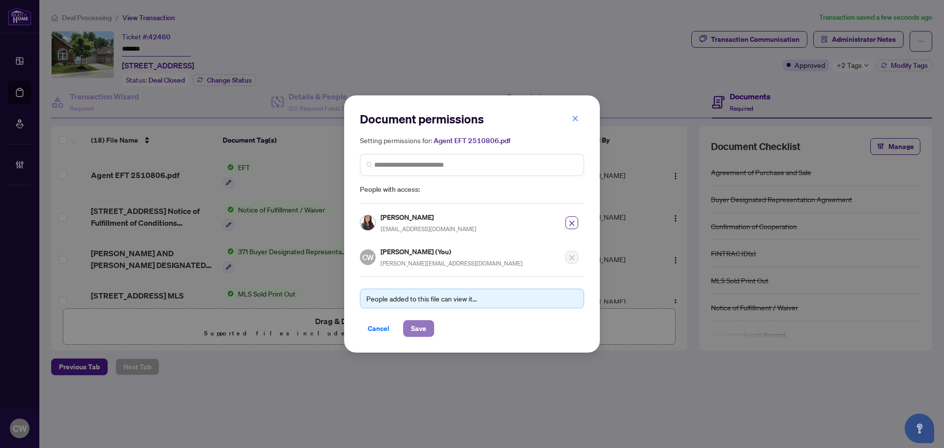
click at [423, 331] on span "Save" at bounding box center [418, 328] width 15 height 16
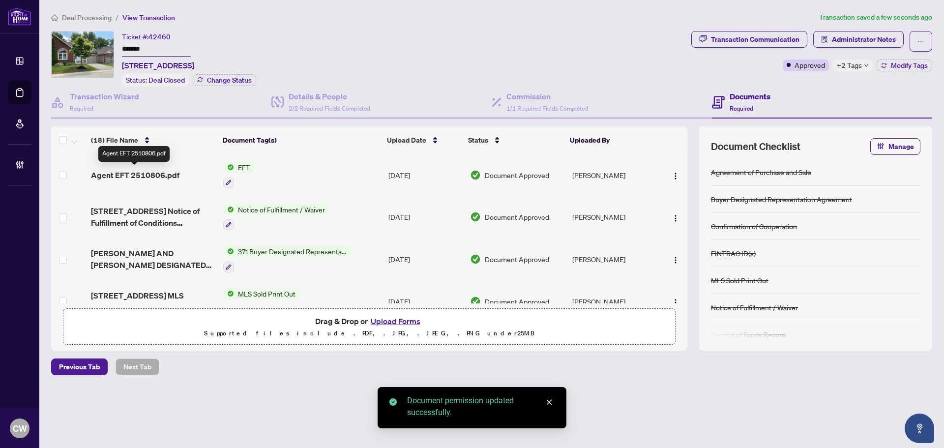
click at [150, 173] on span "Agent EFT 2510806.pdf" at bounding box center [135, 175] width 88 height 12
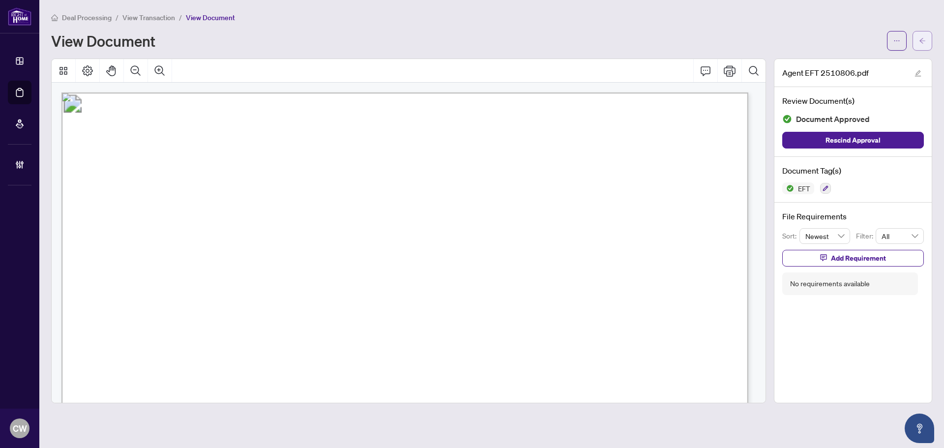
click at [924, 39] on icon "arrow-left" at bounding box center [922, 40] width 7 height 7
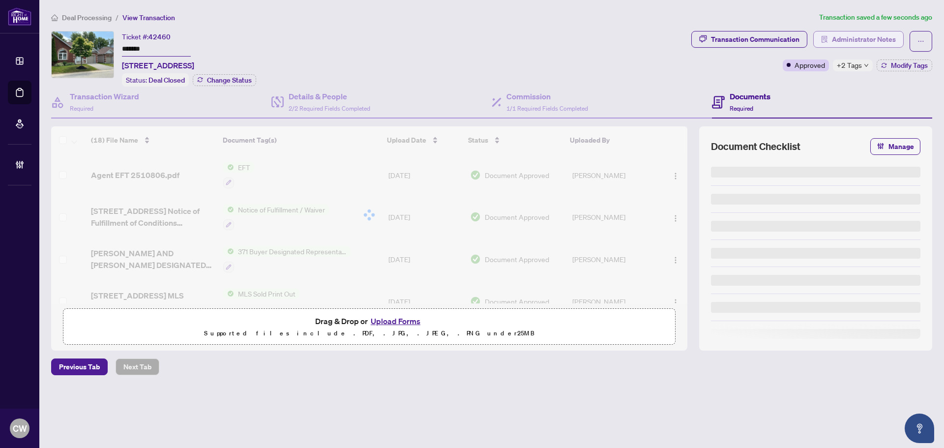
click at [861, 42] on span "Administrator Notes" at bounding box center [864, 39] width 64 height 16
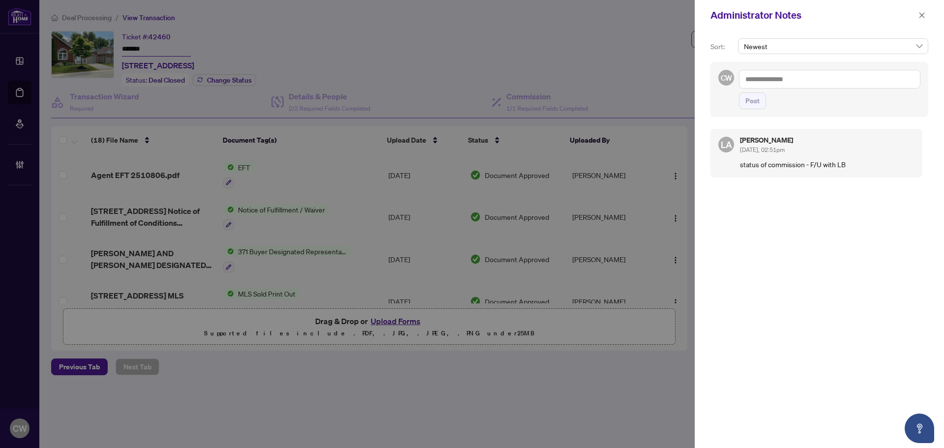
click at [797, 80] on textarea at bounding box center [829, 79] width 181 height 19
paste textarea "**********"
type textarea "**********"
click at [757, 99] on span "Post" at bounding box center [752, 101] width 14 height 16
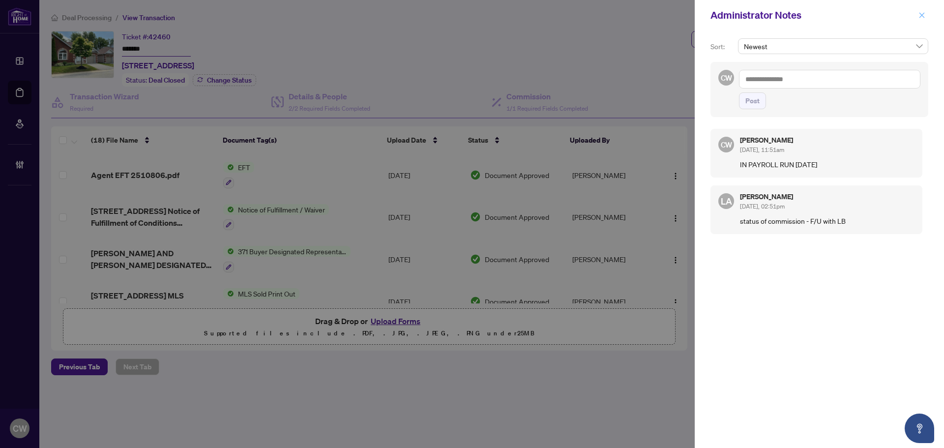
click at [920, 12] on icon "close" at bounding box center [921, 15] width 7 height 7
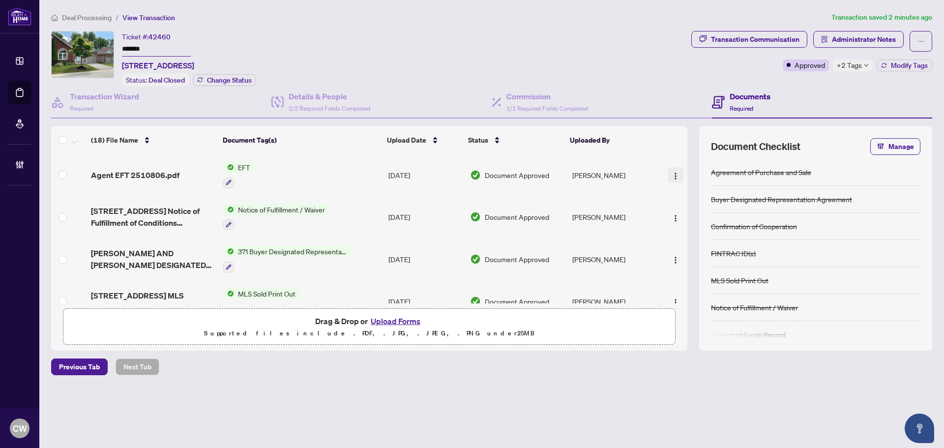
click at [675, 173] on img "button" at bounding box center [675, 176] width 8 height 8
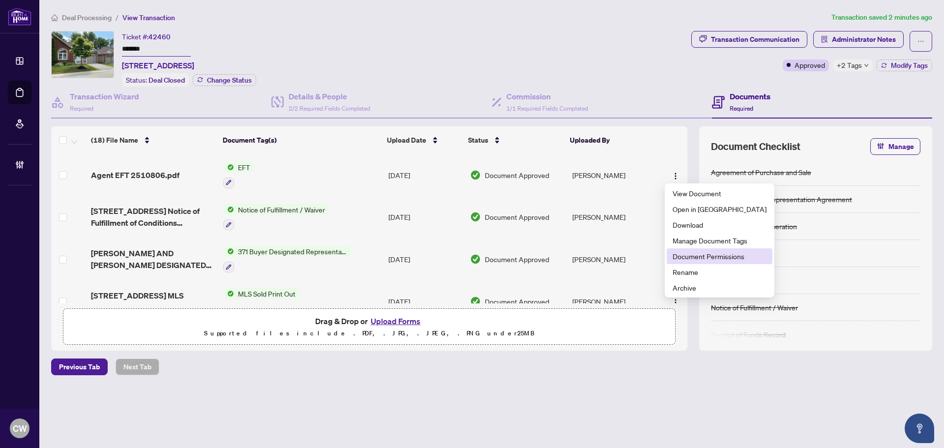
click at [683, 258] on span "Document Permissions" at bounding box center [719, 256] width 94 height 11
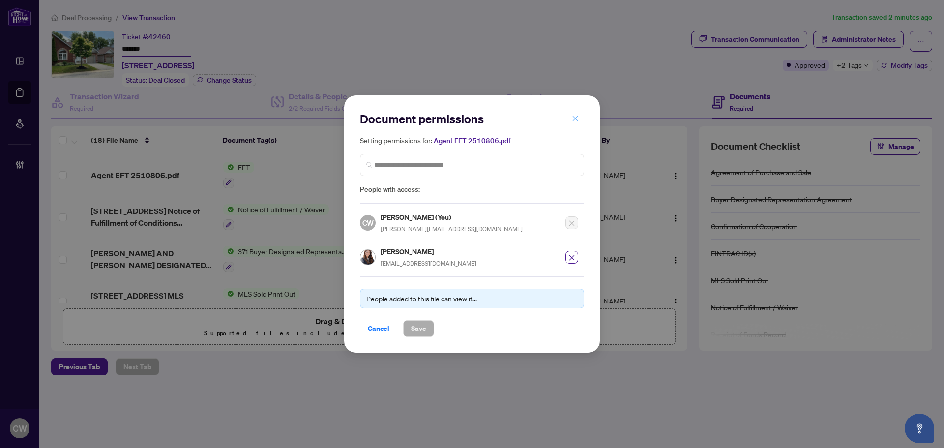
click at [574, 119] on icon "close" at bounding box center [575, 118] width 7 height 7
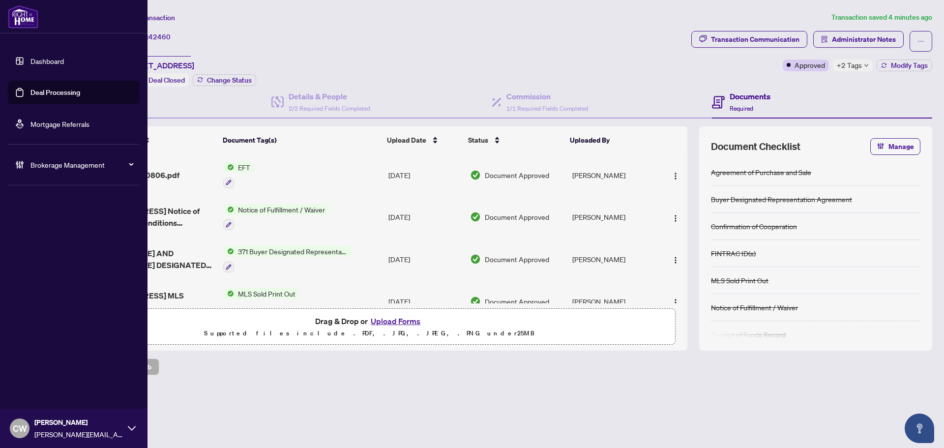
drag, startPoint x: 27, startPoint y: 87, endPoint x: 139, endPoint y: 87, distance: 112.1
click at [30, 88] on link "Deal Processing" at bounding box center [55, 92] width 50 height 9
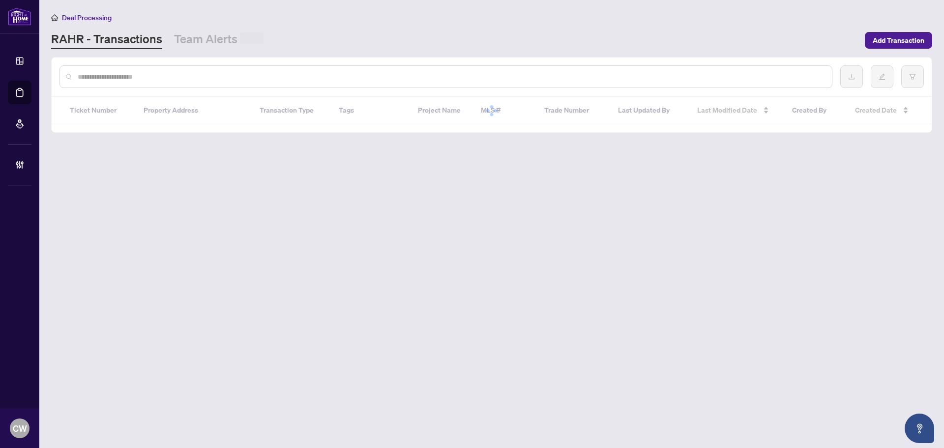
click at [169, 78] on input "text" at bounding box center [451, 76] width 746 height 11
paste input "*******"
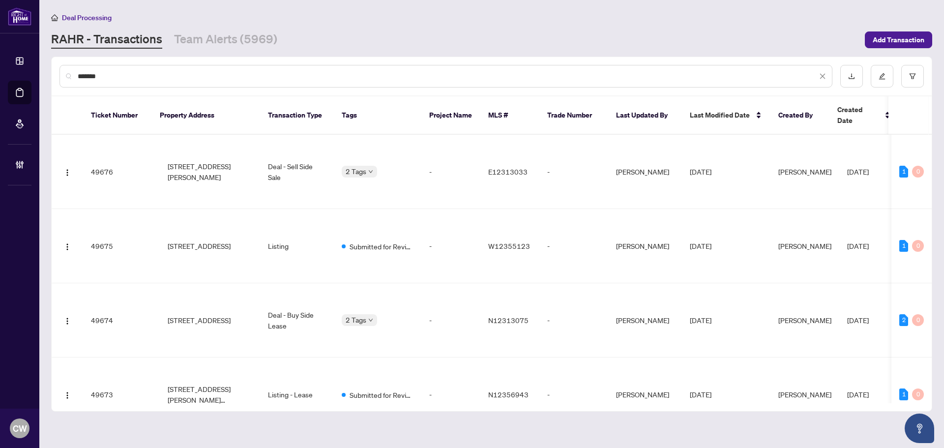
type input "*******"
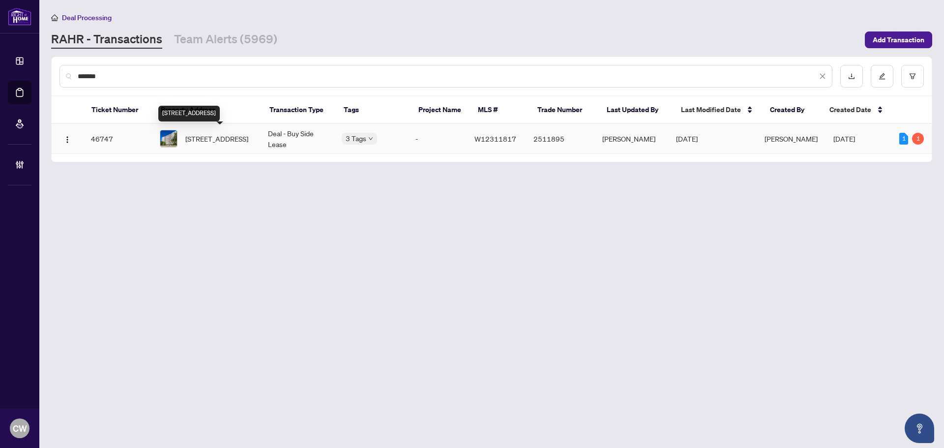
click at [238, 133] on span "503-45 Southport St, Toronto, Ontario M6S 3N5, Canada" at bounding box center [216, 138] width 63 height 11
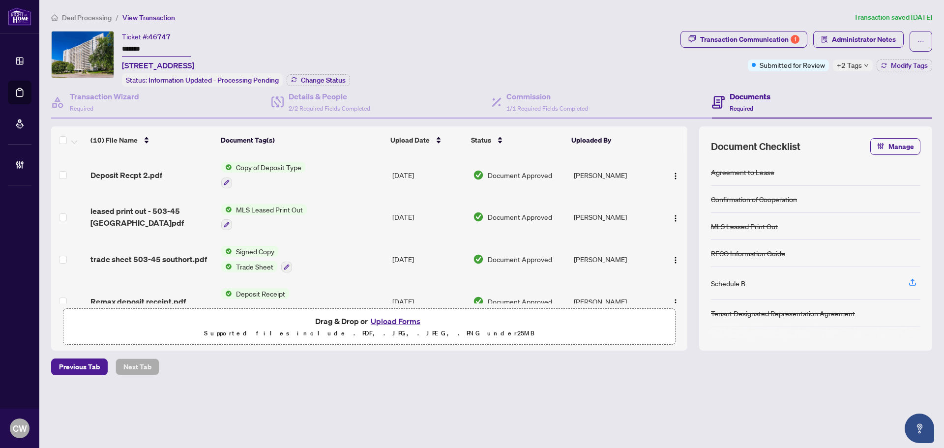
click at [315, 72] on div "Ticket #: 46747 ******* 503-45 Southport St, Toronto, Ontario M6S 3N5, Canada S…" at bounding box center [236, 59] width 228 height 56
click at [327, 80] on span "Change Status" at bounding box center [323, 80] width 45 height 7
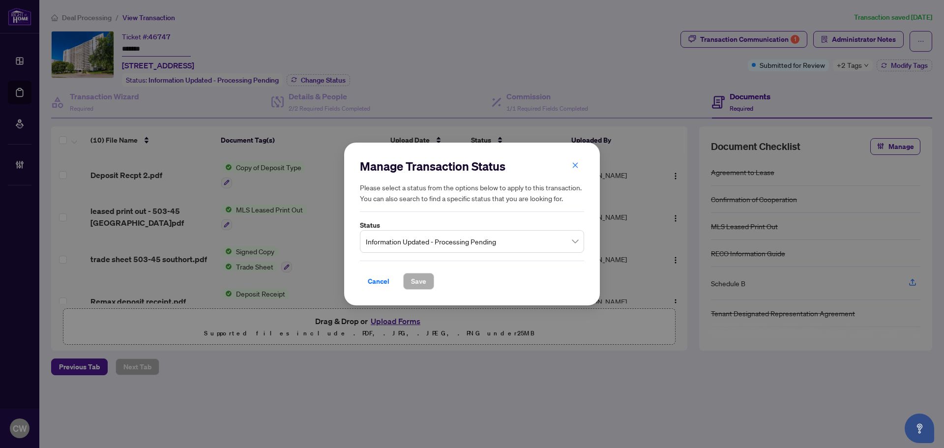
click at [426, 239] on span "Information Updated - Processing Pending" at bounding box center [472, 241] width 212 height 19
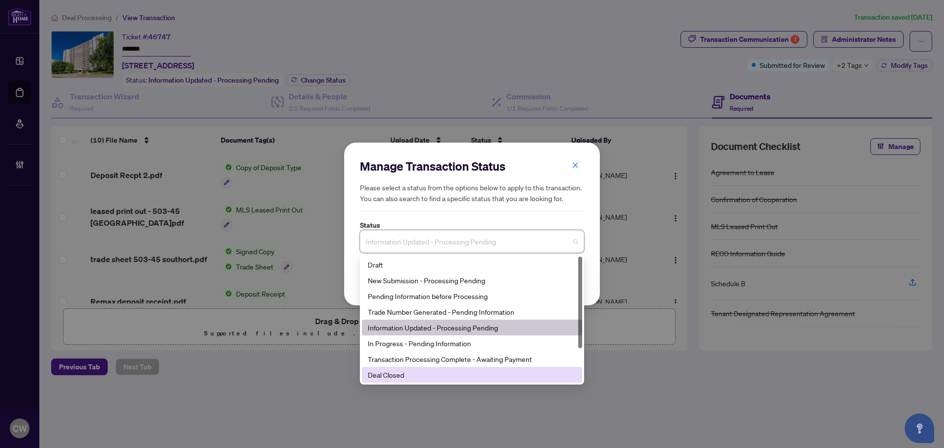
click at [416, 376] on div "Deal Closed" at bounding box center [472, 374] width 208 height 11
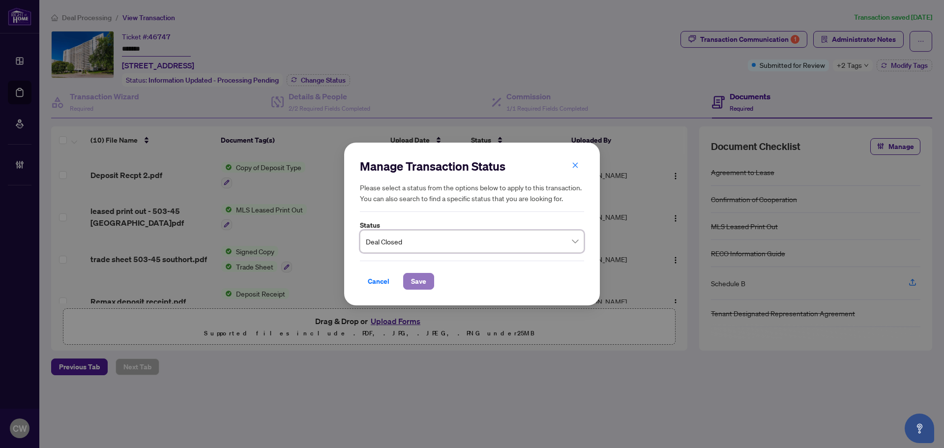
click at [409, 281] on button "Save" at bounding box center [418, 281] width 31 height 17
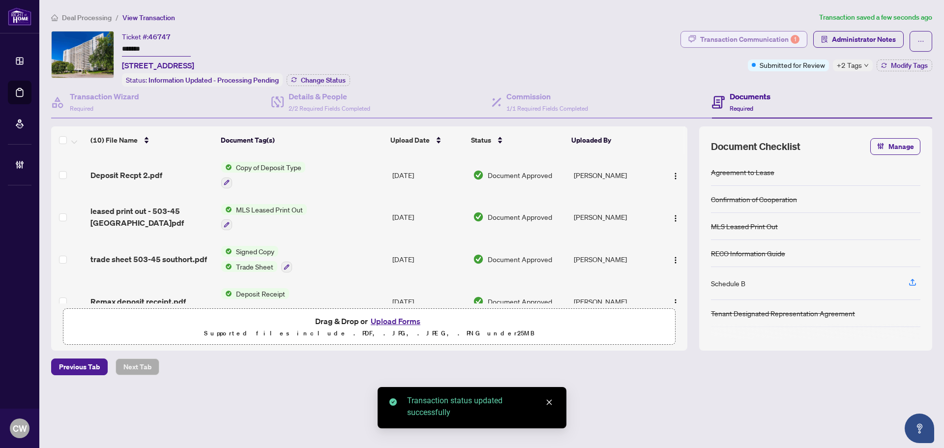
click at [762, 38] on div "Transaction Communication 1" at bounding box center [749, 39] width 99 height 16
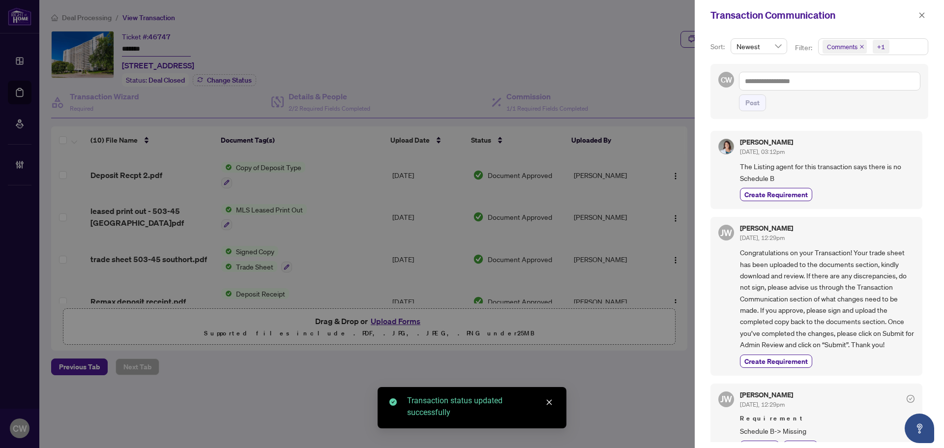
click at [862, 46] on icon "close" at bounding box center [862, 47] width 4 height 4
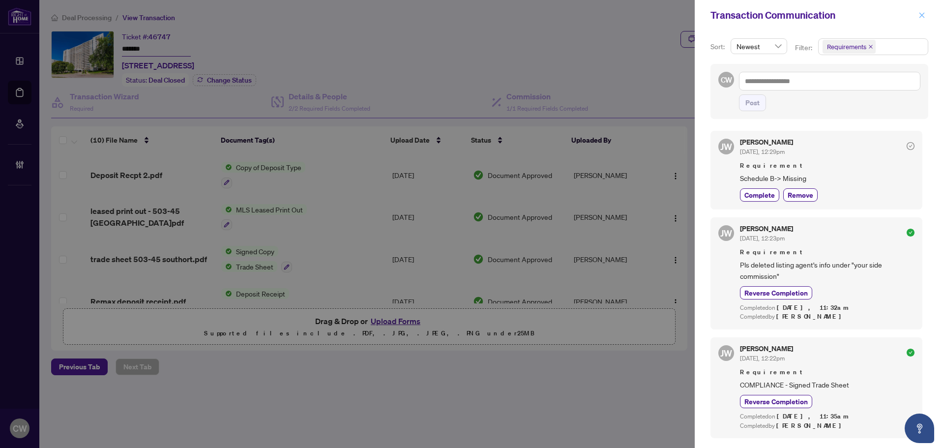
click at [925, 16] on icon "close" at bounding box center [921, 15] width 7 height 7
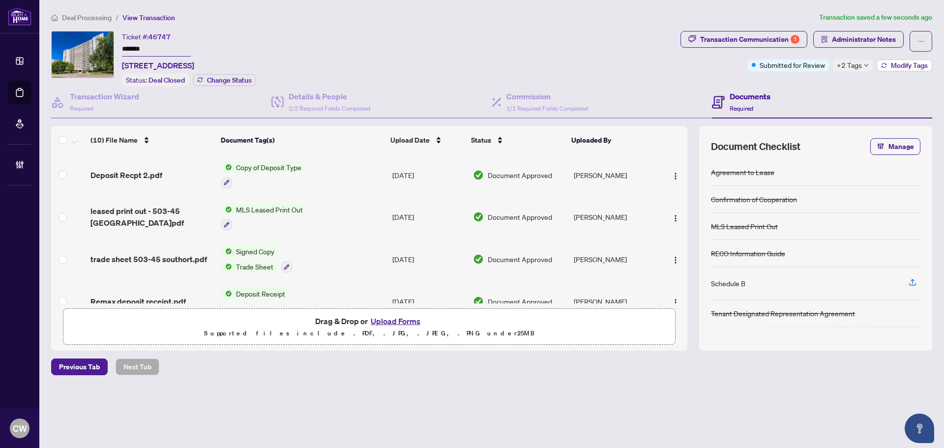
click at [912, 67] on span "Modify Tags" at bounding box center [909, 65] width 37 height 7
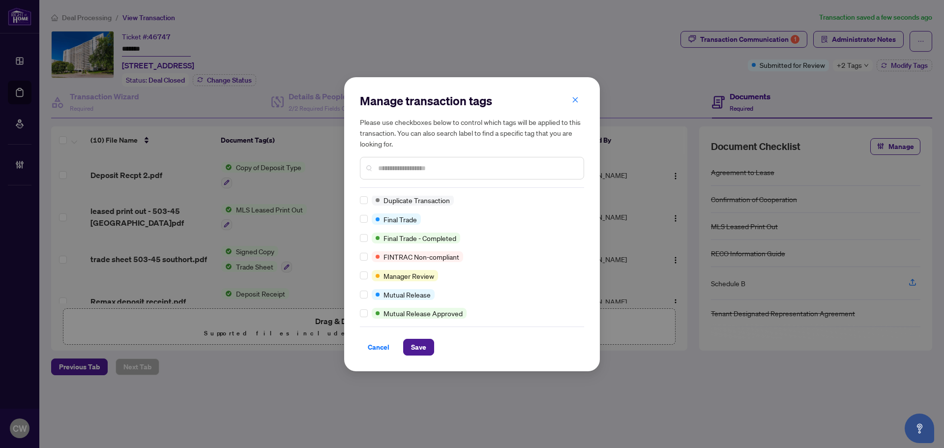
scroll to position [0, 0]
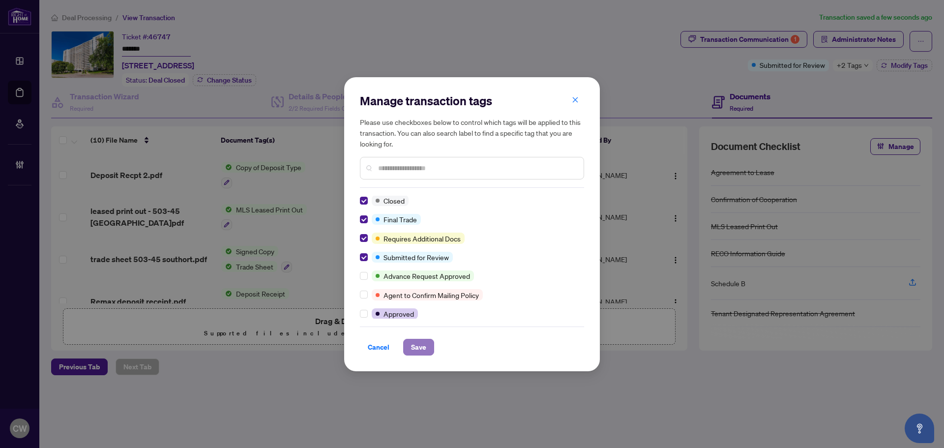
click at [416, 352] on span "Save" at bounding box center [418, 347] width 15 height 16
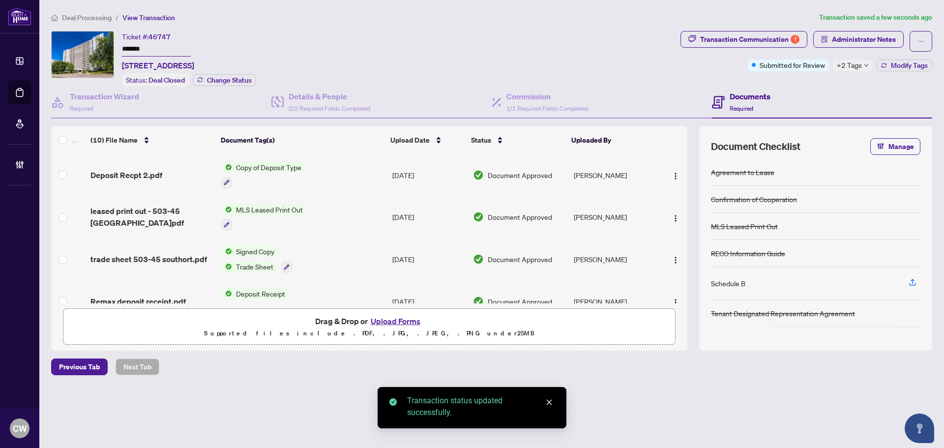
click at [166, 254] on span "trade sheet 503-45 southort.pdf" at bounding box center [148, 259] width 116 height 12
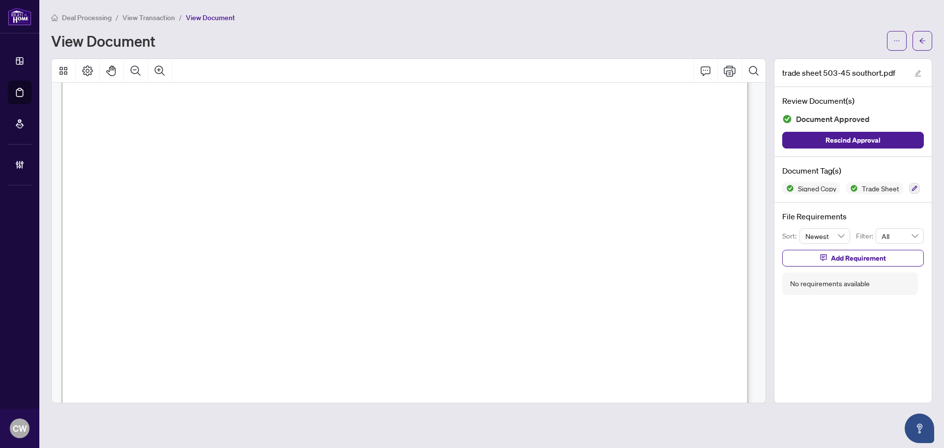
scroll to position [295, 0]
click at [934, 39] on main "Deal Processing / View Transaction / View Document View Document trade sheet 50…" at bounding box center [491, 224] width 904 height 448
click at [927, 40] on button "button" at bounding box center [922, 41] width 20 height 20
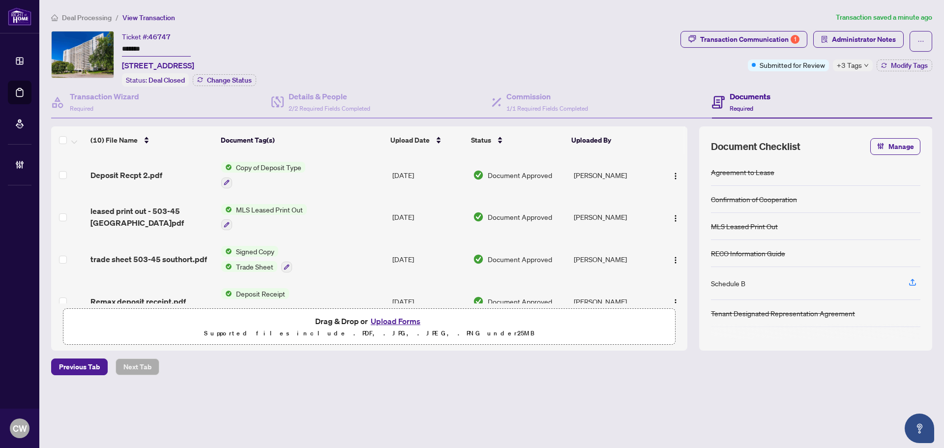
click at [401, 317] on button "Upload Forms" at bounding box center [396, 321] width 56 height 13
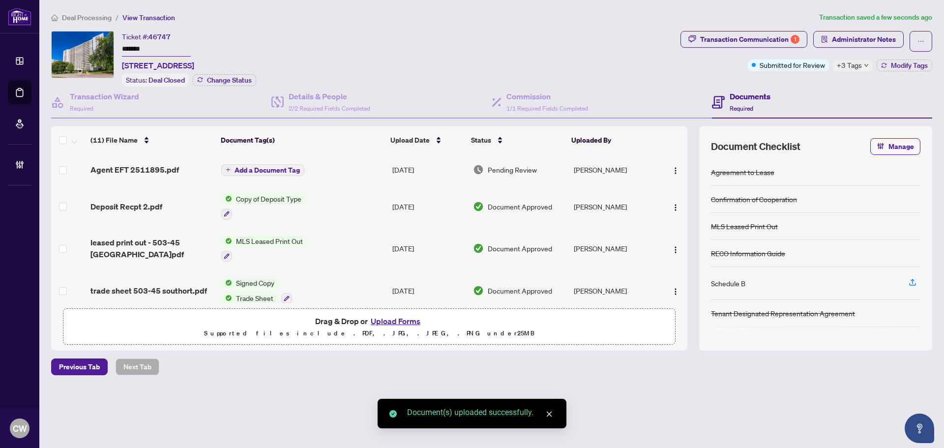
click at [274, 168] on span "Add a Document Tag" at bounding box center [266, 170] width 65 height 7
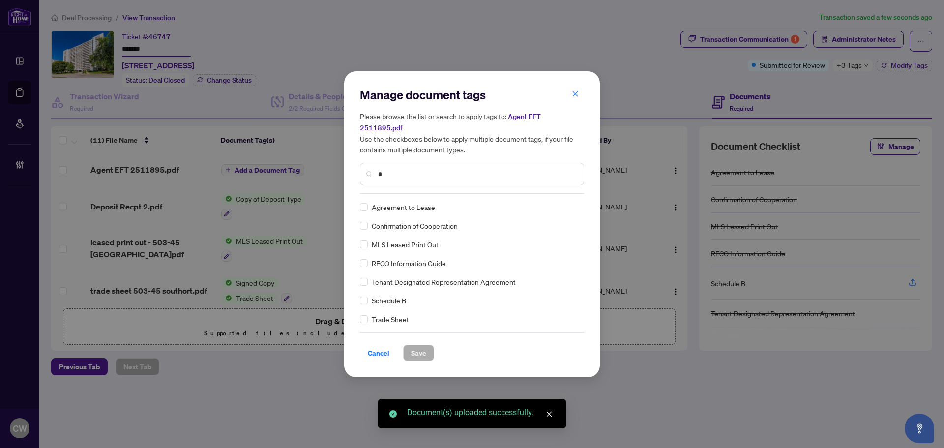
click at [448, 172] on input "*" at bounding box center [477, 174] width 198 height 11
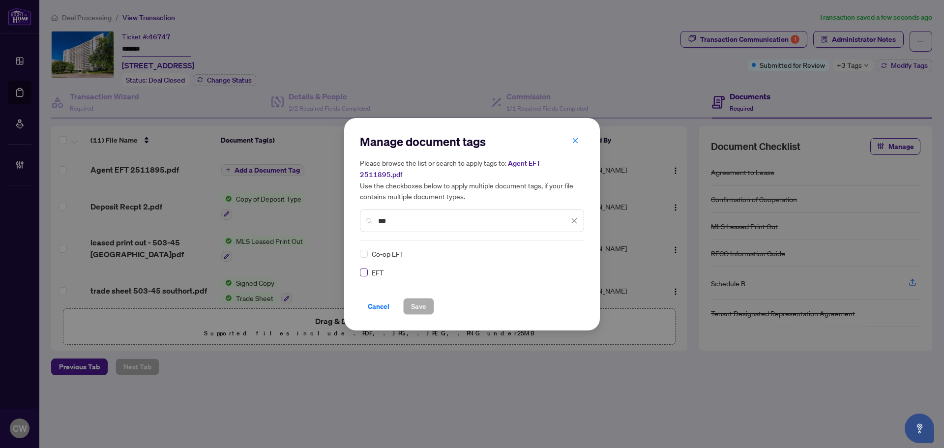
type input "***"
click at [570, 250] on div at bounding box center [568, 254] width 19 height 10
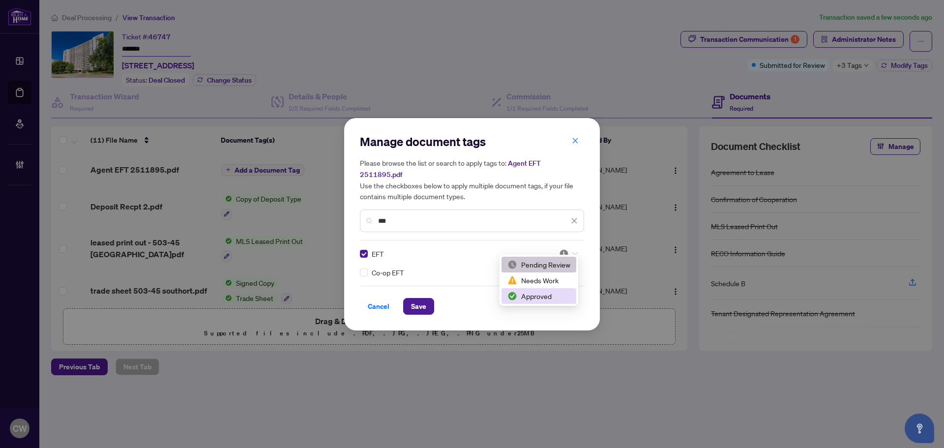
drag, startPoint x: 549, startPoint y: 304, endPoint x: 442, endPoint y: 302, distance: 107.2
click at [549, 304] on div "2 3 Pending Review Needs Work Approved" at bounding box center [538, 280] width 79 height 51
drag, startPoint x: 539, startPoint y: 297, endPoint x: 415, endPoint y: 293, distance: 123.4
click at [538, 296] on div "Approved" at bounding box center [538, 296] width 63 height 11
click at [417, 298] on span "Save" at bounding box center [418, 306] width 15 height 16
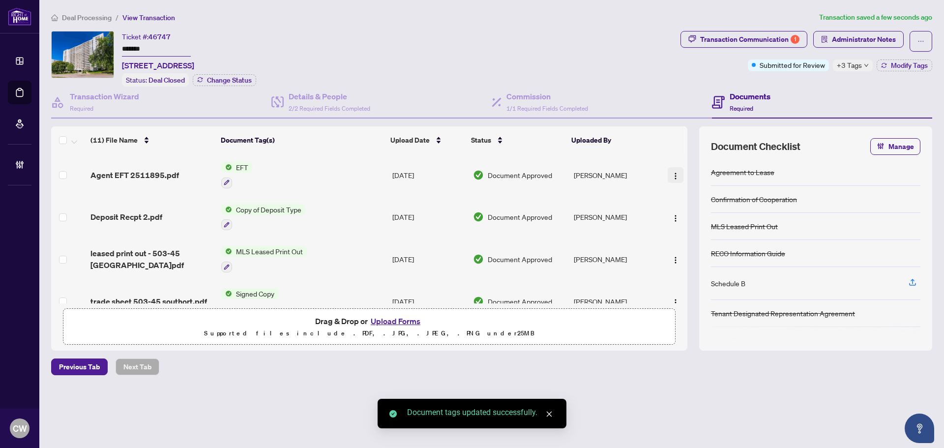
click at [672, 170] on span "button" at bounding box center [675, 175] width 8 height 11
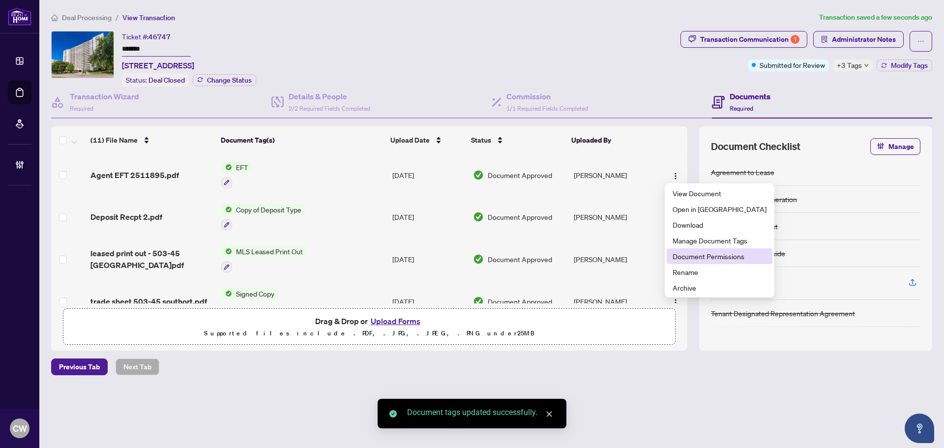
click at [698, 250] on li "Document Permissions" at bounding box center [720, 256] width 106 height 16
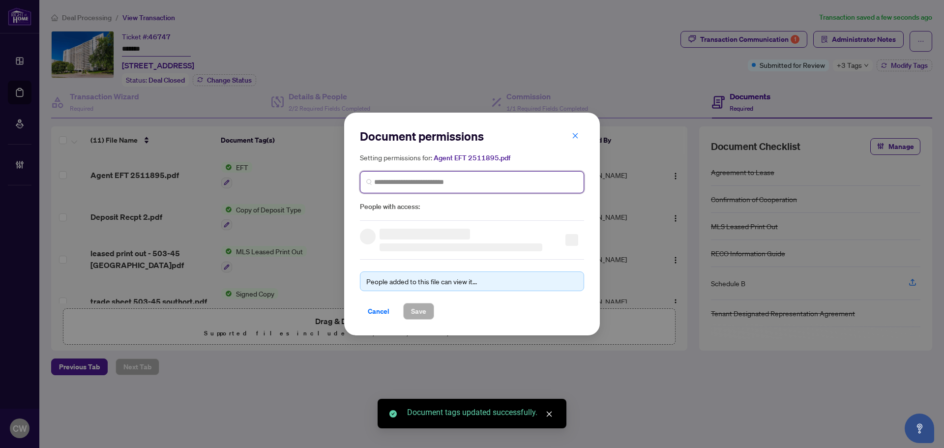
drag, startPoint x: 468, startPoint y: 185, endPoint x: 484, endPoint y: 180, distance: 16.6
click at [469, 185] on input "search" at bounding box center [475, 182] width 203 height 10
paste input "**********"
type input "**********"
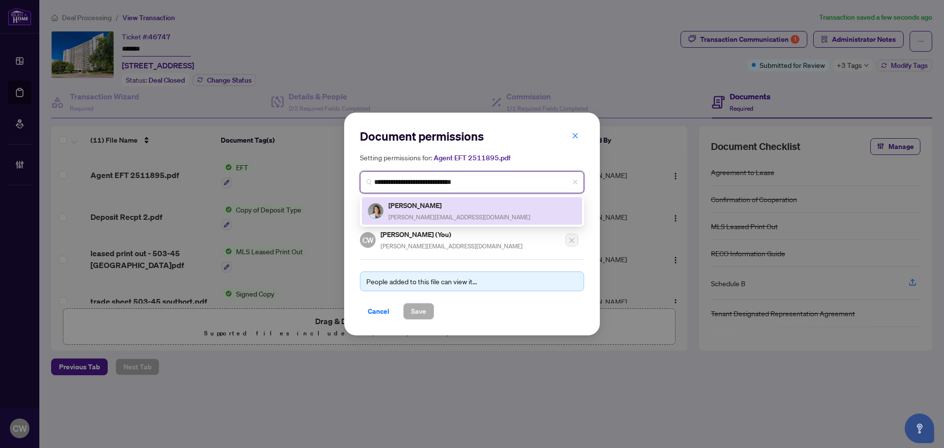
click at [417, 210] on div "Shirley Pascarielle shirley.pascarielle@gmail.com" at bounding box center [459, 211] width 142 height 23
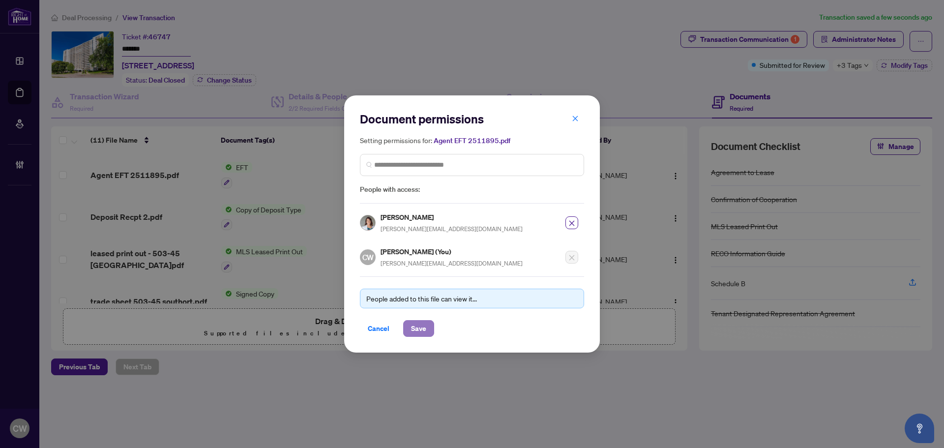
click at [416, 325] on span "Save" at bounding box center [418, 328] width 15 height 16
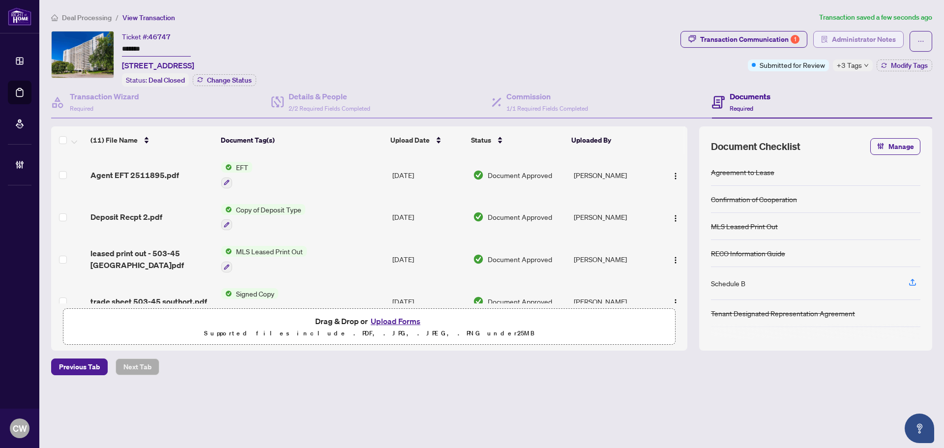
click at [843, 39] on span "Administrator Notes" at bounding box center [864, 39] width 64 height 16
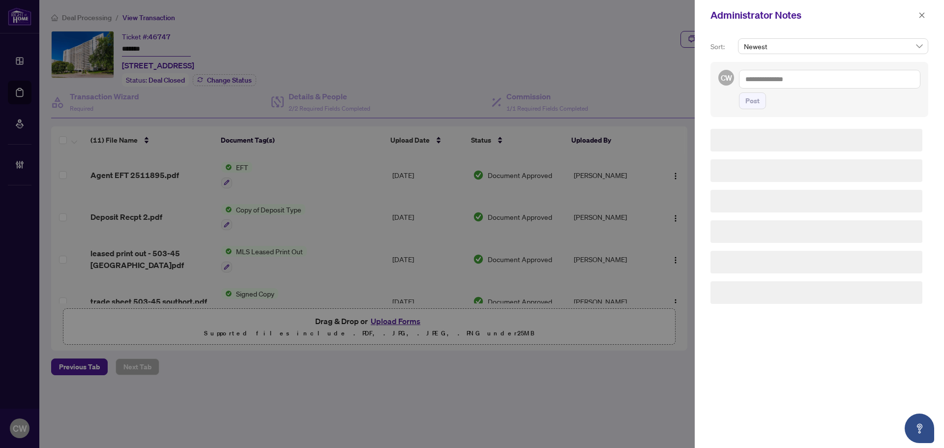
click at [794, 73] on textarea at bounding box center [829, 79] width 181 height 19
paste textarea "**********"
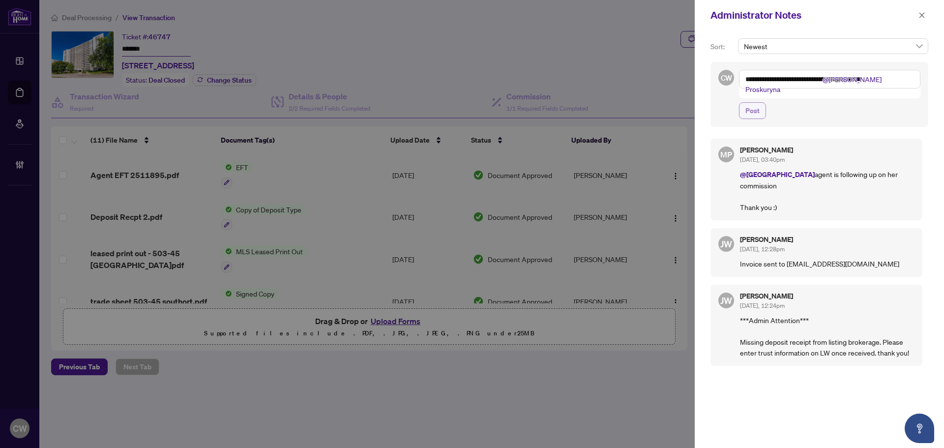
type textarea "**********"
click at [754, 104] on span "Post" at bounding box center [752, 111] width 14 height 16
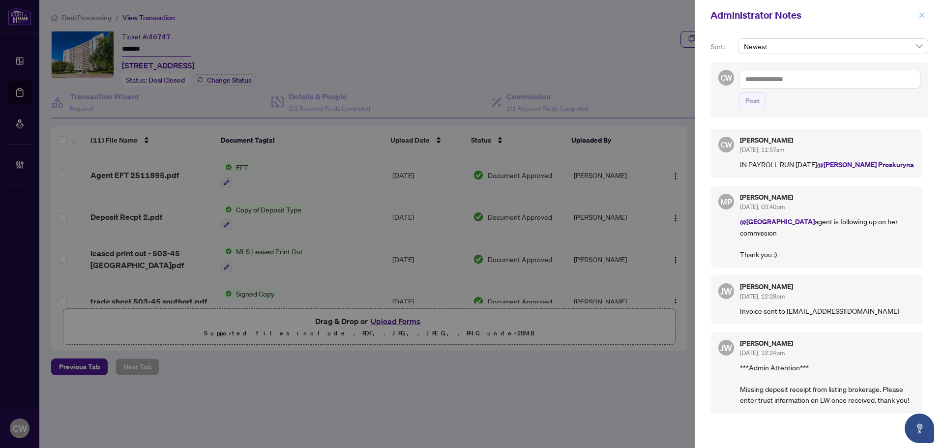
click at [927, 14] on button "button" at bounding box center [921, 15] width 13 height 12
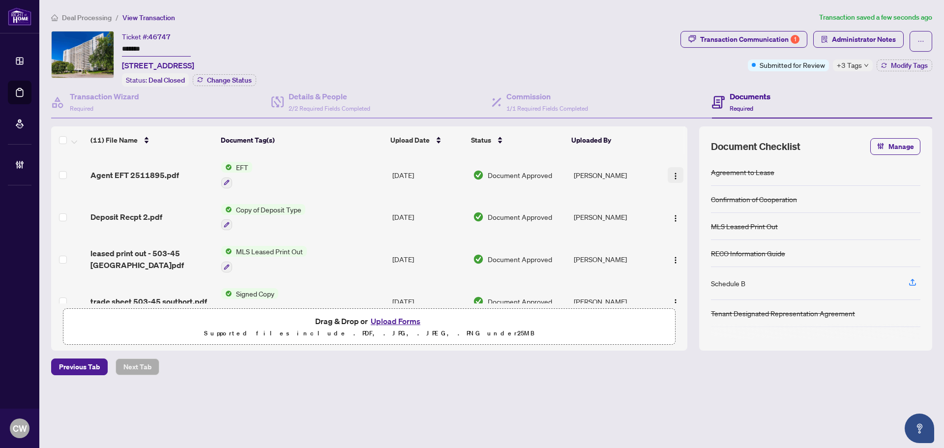
click at [672, 174] on img "button" at bounding box center [675, 176] width 8 height 8
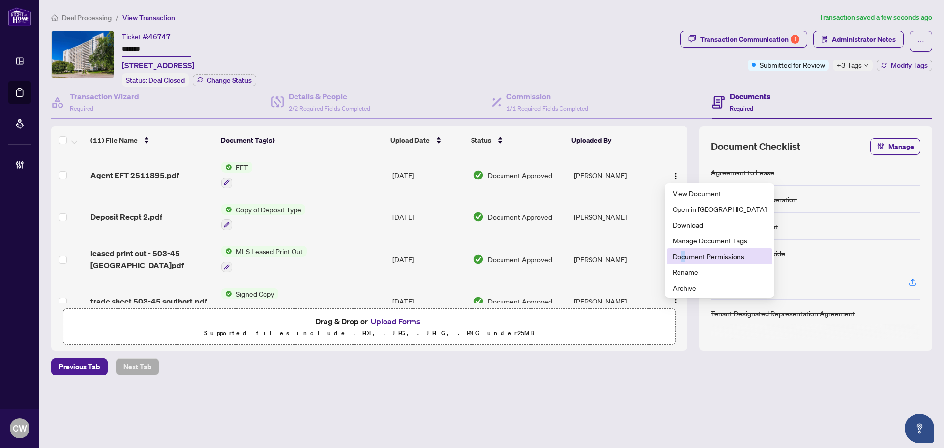
click at [683, 259] on span "Document Permissions" at bounding box center [719, 256] width 94 height 11
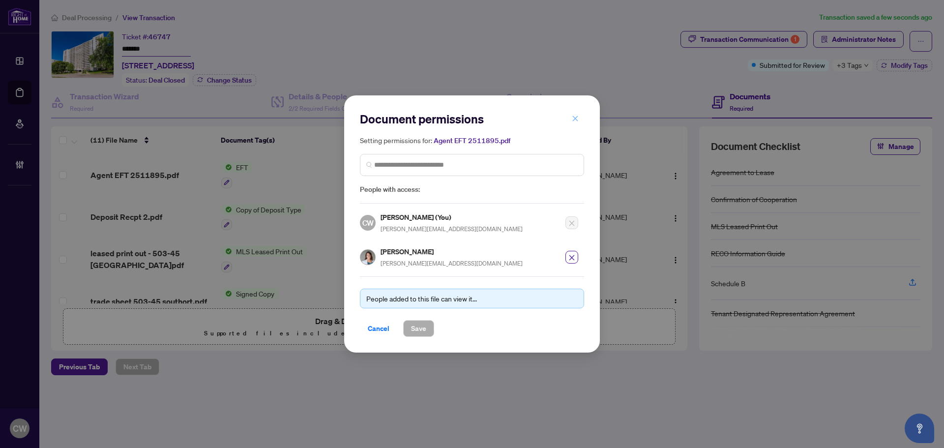
click at [574, 118] on icon "close" at bounding box center [575, 118] width 5 height 5
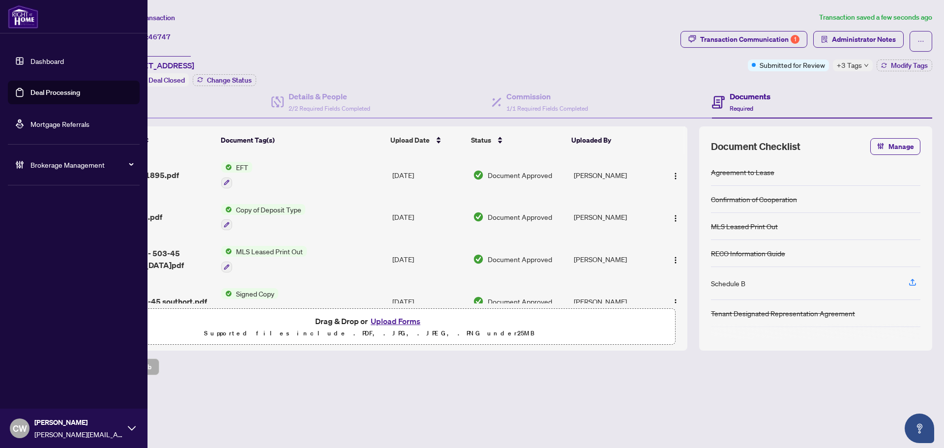
drag, startPoint x: 38, startPoint y: 94, endPoint x: 112, endPoint y: 93, distance: 73.7
click at [38, 94] on link "Deal Processing" at bounding box center [55, 92] width 50 height 9
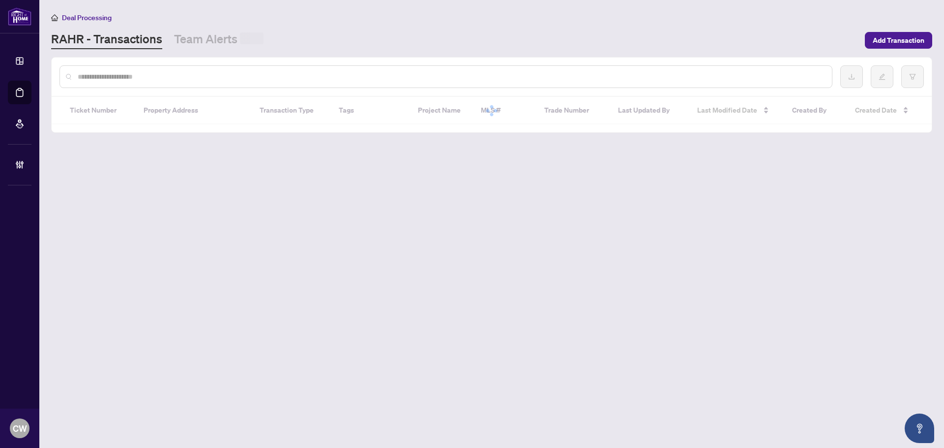
click at [172, 68] on div at bounding box center [445, 76] width 773 height 23
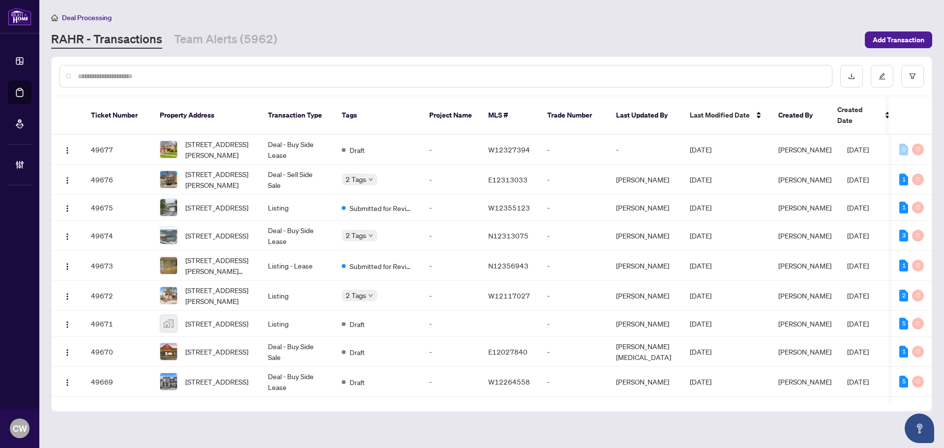
click at [172, 70] on div at bounding box center [445, 76] width 773 height 23
click at [181, 77] on input "text" at bounding box center [451, 76] width 746 height 11
paste input "*******"
type input "*******"
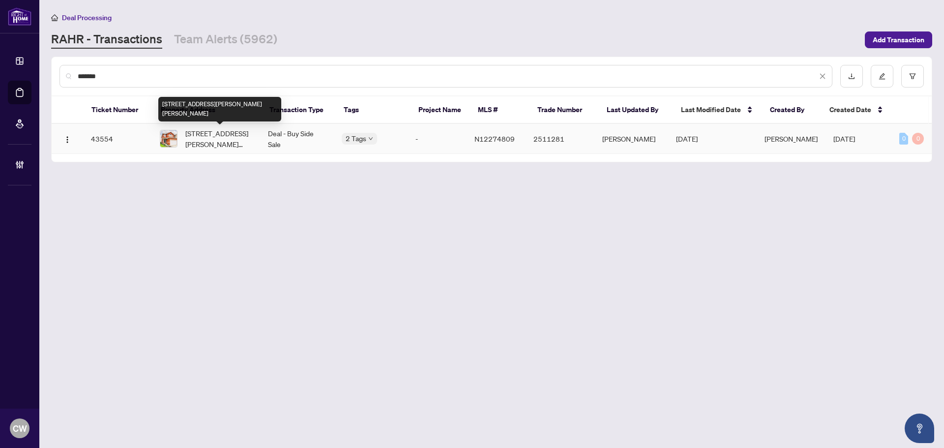
click at [193, 136] on span "39 Smith St, Bradford West Gwillimbury, Ontario L3Z 3E1, Canada" at bounding box center [218, 139] width 67 height 22
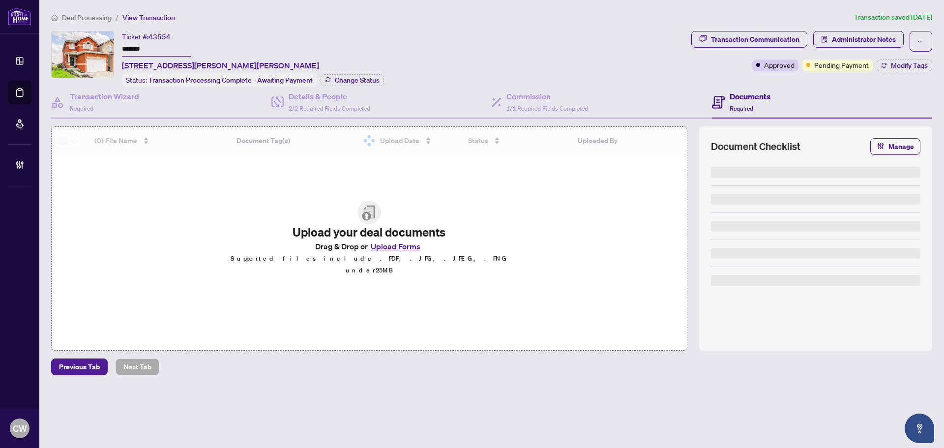
click at [341, 71] on div "Ticket #: 43554 ******* 39 Smith St, Bradford West Gwillimbury, Ontario L3Z 3E1…" at bounding box center [253, 59] width 262 height 56
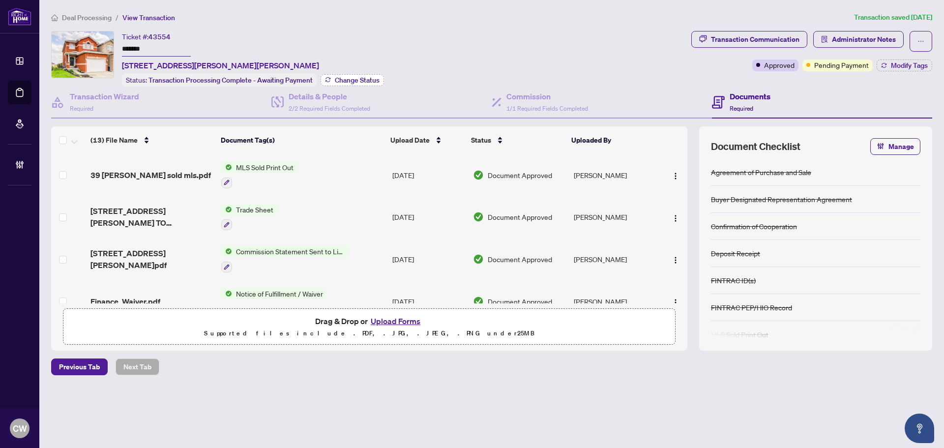
click at [349, 77] on span "Change Status" at bounding box center [357, 80] width 45 height 7
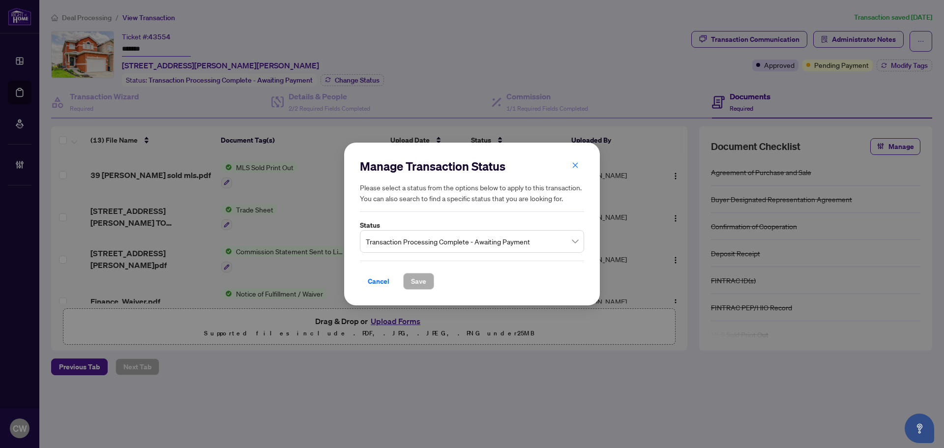
click at [447, 244] on span "Transaction Processing Complete - Awaiting Payment" at bounding box center [472, 241] width 212 height 19
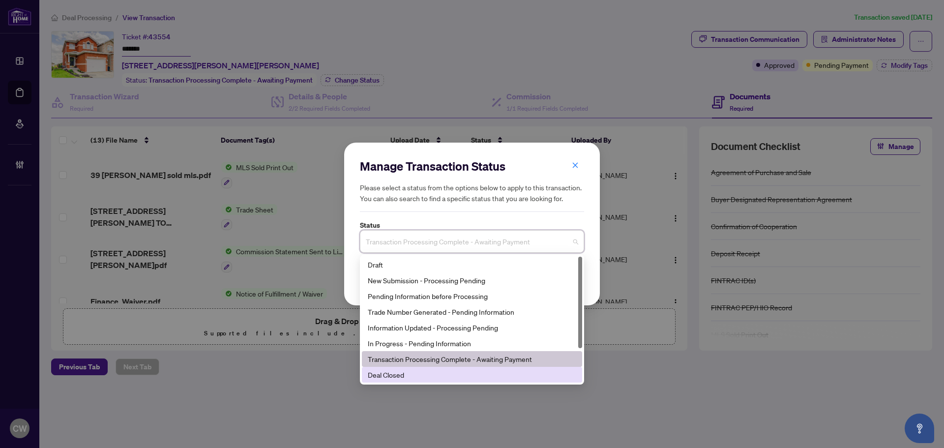
click at [429, 373] on div "Deal Closed" at bounding box center [472, 374] width 208 height 11
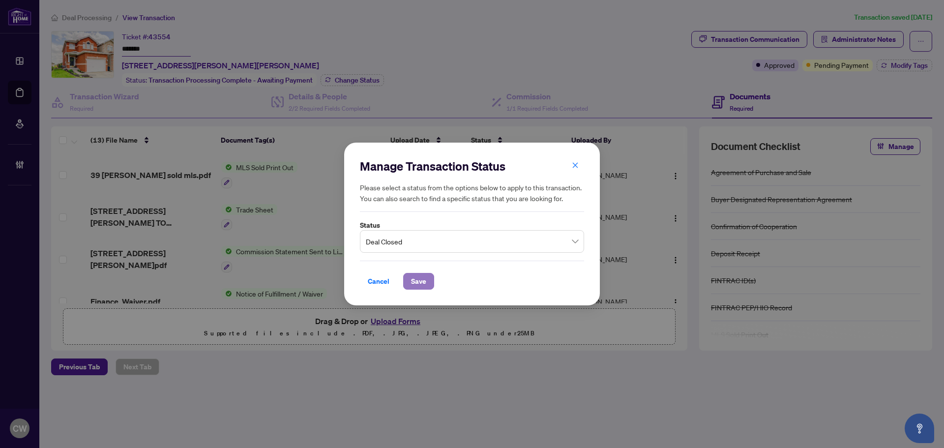
click at [409, 274] on button "Save" at bounding box center [418, 281] width 31 height 17
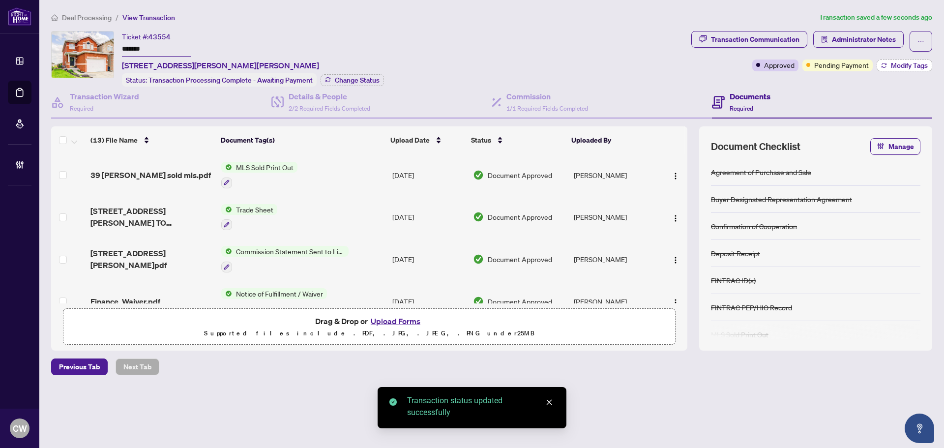
click at [907, 64] on span "Modify Tags" at bounding box center [909, 65] width 37 height 7
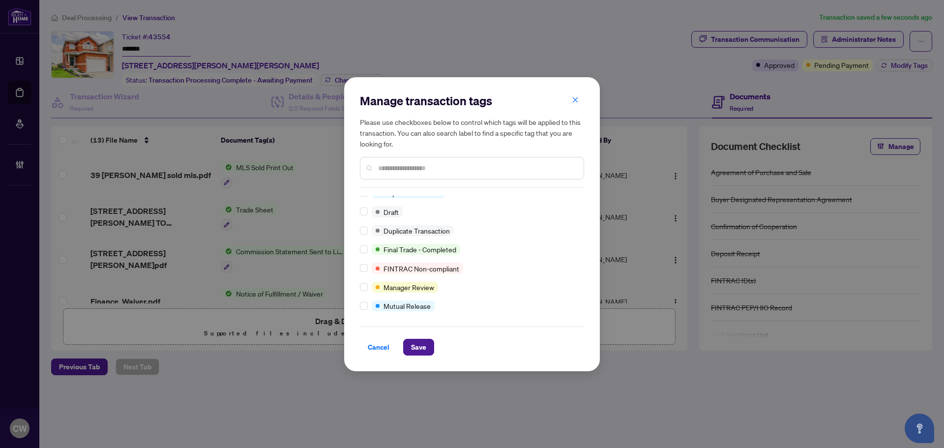
scroll to position [8, 0]
click at [422, 347] on span "Save" at bounding box center [418, 347] width 15 height 16
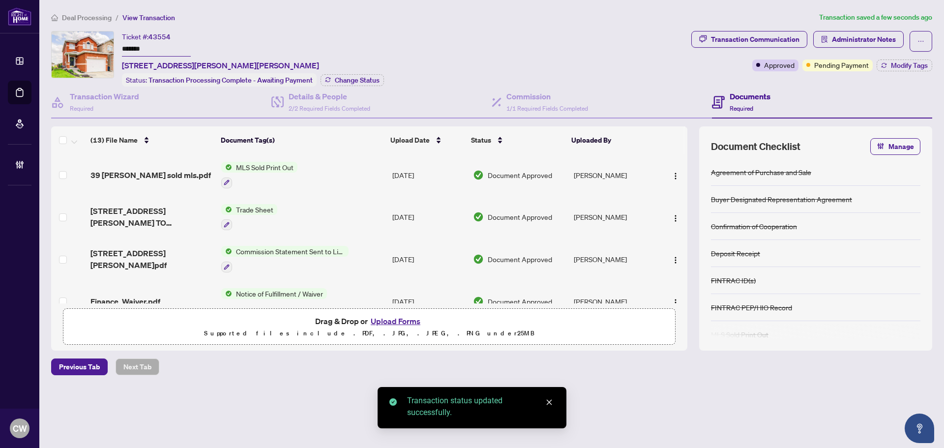
click at [146, 213] on span "39 Smith St - TS - AGENT TO REVIEWpdf_2025-08-01 02_03_05.pdf" at bounding box center [151, 217] width 123 height 24
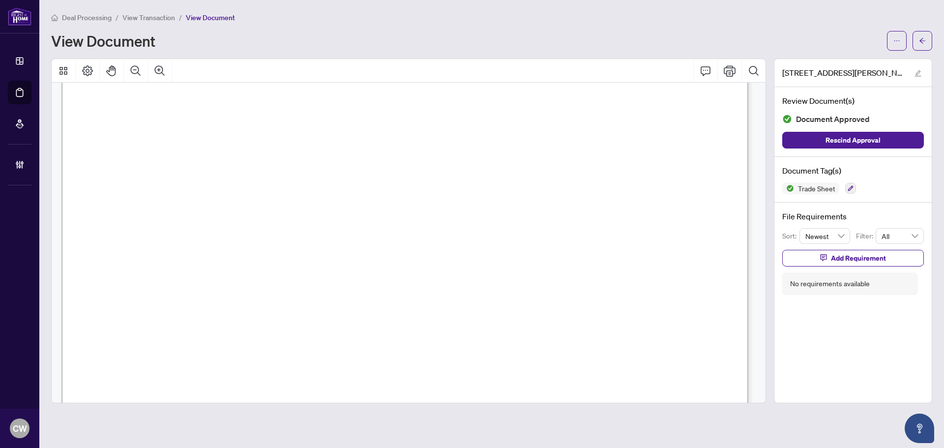
scroll to position [393, 0]
click at [922, 47] on span "button" at bounding box center [922, 41] width 7 height 16
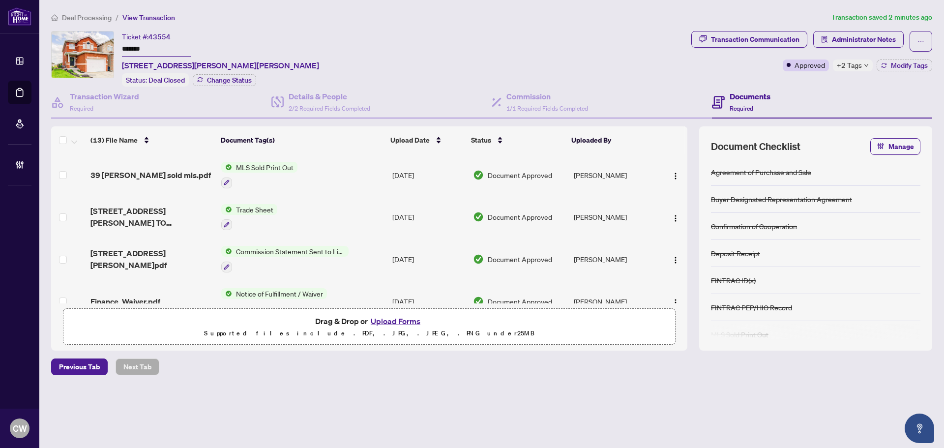
click at [404, 319] on button "Upload Forms" at bounding box center [396, 321] width 56 height 13
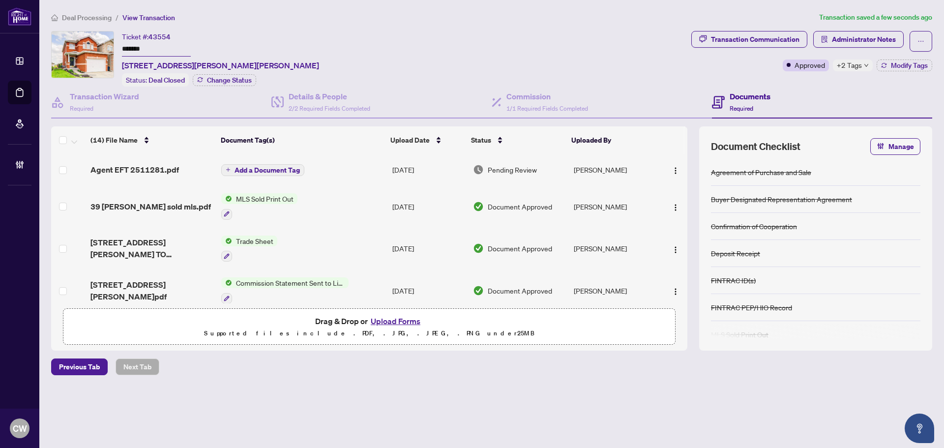
click at [273, 167] on span "Add a Document Tag" at bounding box center [266, 170] width 65 height 7
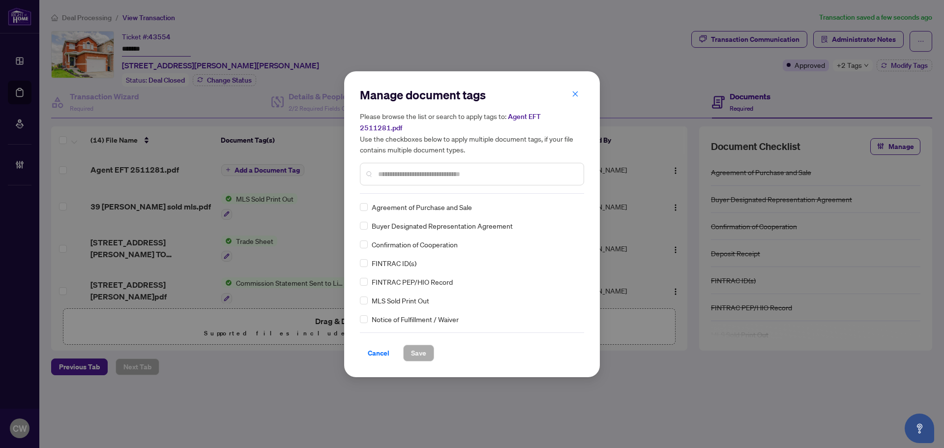
click at [380, 169] on input "text" at bounding box center [477, 174] width 198 height 11
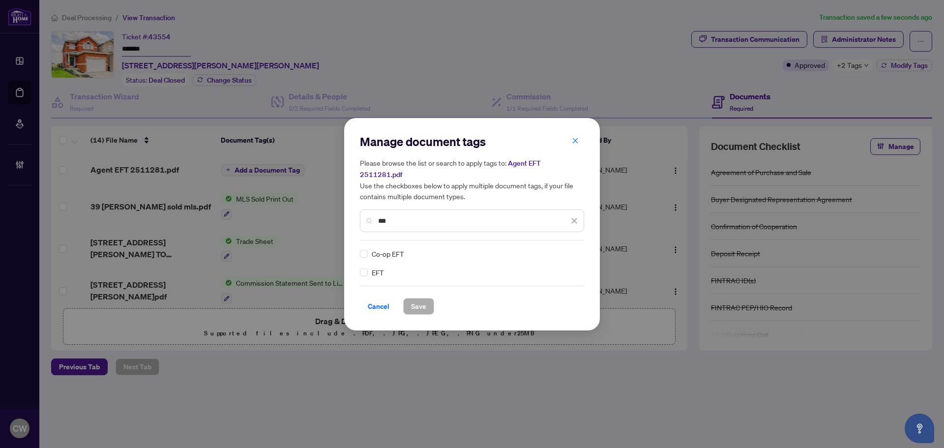
type input "***"
click at [357, 265] on div "Manage document tags Please browse the list or search to apply tags to: Agent E…" at bounding box center [472, 224] width 256 height 212
click at [360, 265] on div "Manage document tags Please browse the list or search to apply tags to: Agent E…" at bounding box center [472, 224] width 256 height 212
click at [571, 249] on div at bounding box center [568, 254] width 19 height 10
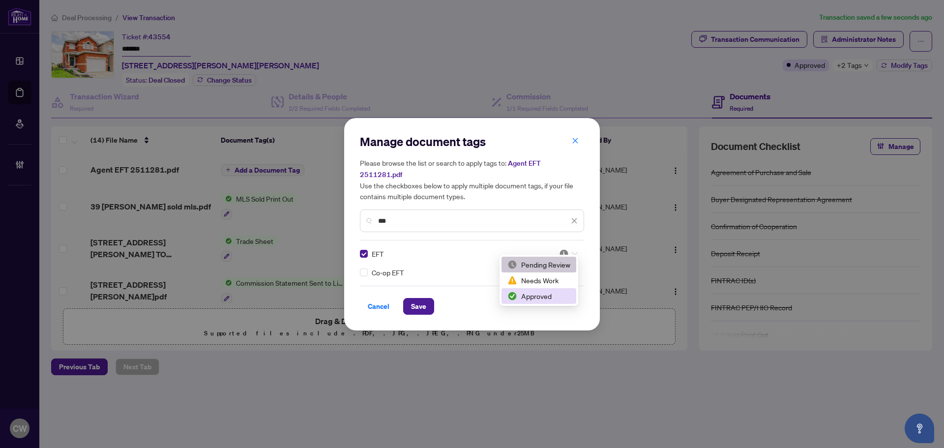
click at [554, 296] on div "Approved" at bounding box center [538, 296] width 63 height 11
click at [425, 298] on span "Save" at bounding box center [418, 306] width 15 height 16
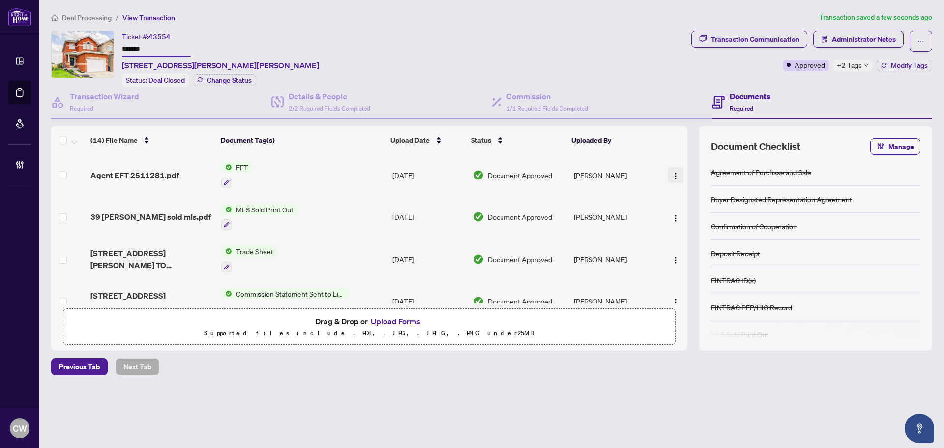
click at [673, 172] on img "button" at bounding box center [675, 176] width 8 height 8
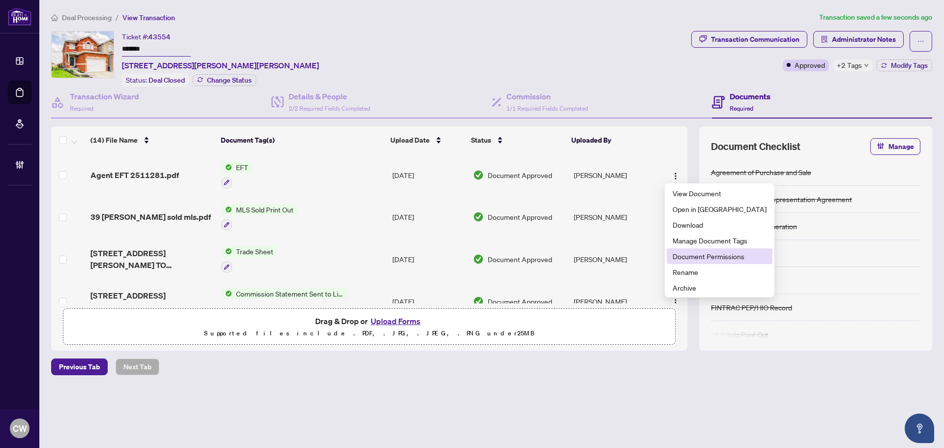
click at [679, 253] on span "Document Permissions" at bounding box center [719, 256] width 94 height 11
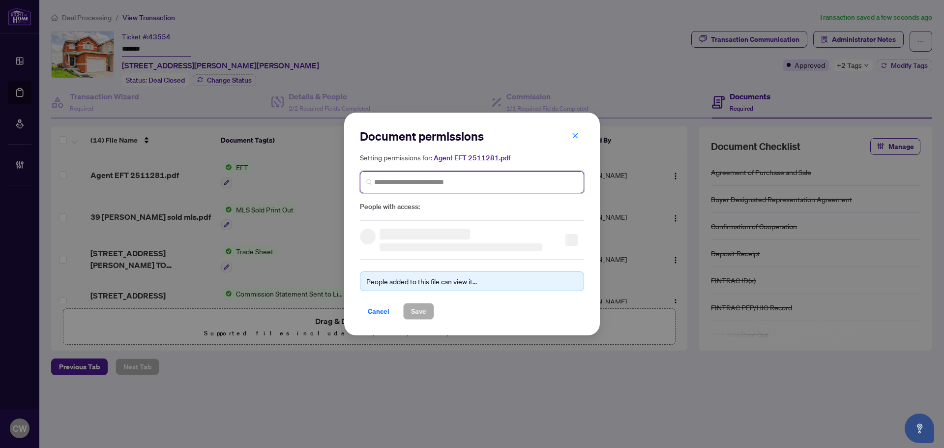
click at [392, 179] on input "search" at bounding box center [475, 182] width 203 height 10
paste input "**********"
type input "**********"
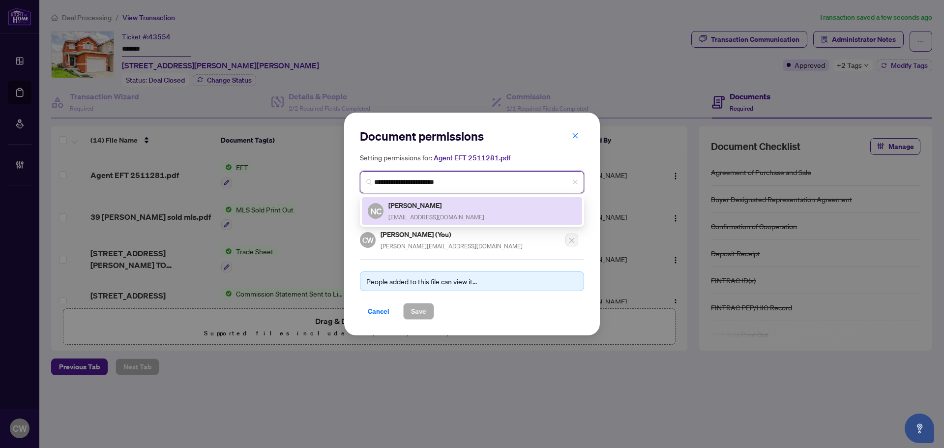
click at [407, 210] on div "Nick Czujko nick@cgrealty.ca" at bounding box center [436, 211] width 96 height 23
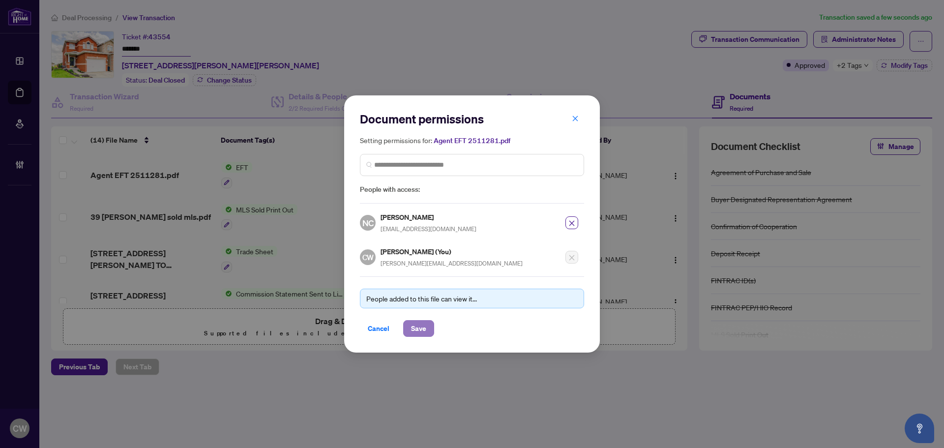
click at [419, 327] on span "Save" at bounding box center [418, 328] width 15 height 16
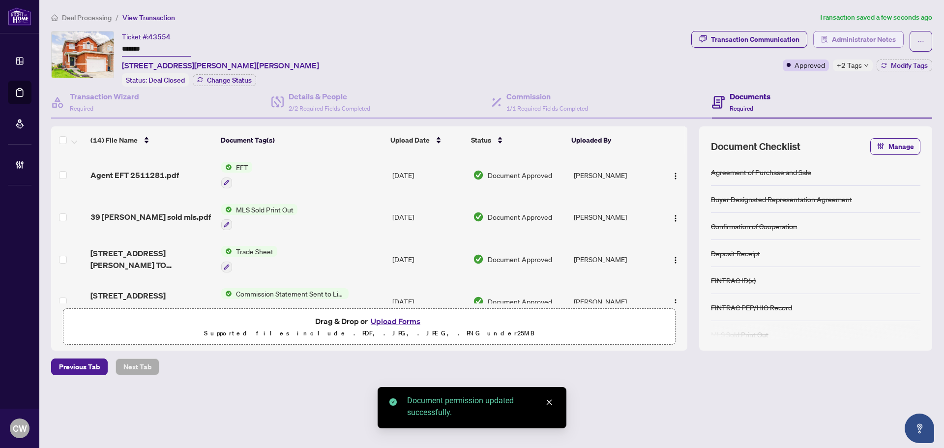
click at [878, 41] on span "Administrator Notes" at bounding box center [864, 39] width 64 height 16
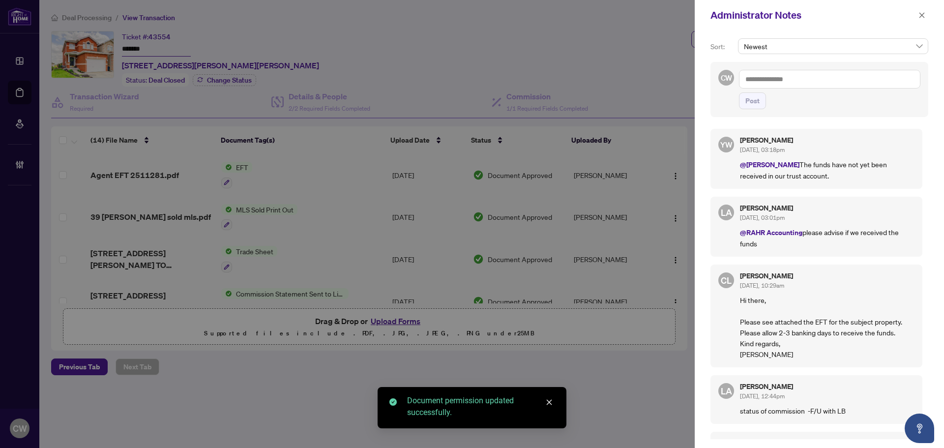
click at [820, 83] on textarea at bounding box center [829, 79] width 181 height 19
paste textarea "**********"
type textarea "**********"
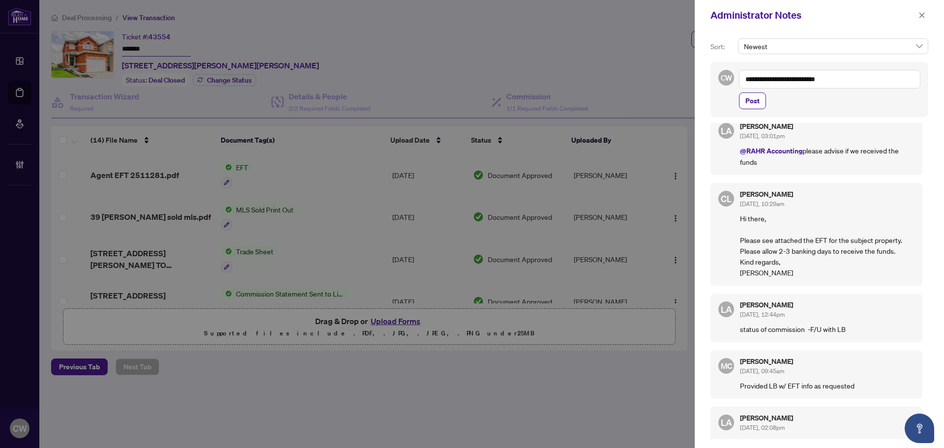
scroll to position [97, 0]
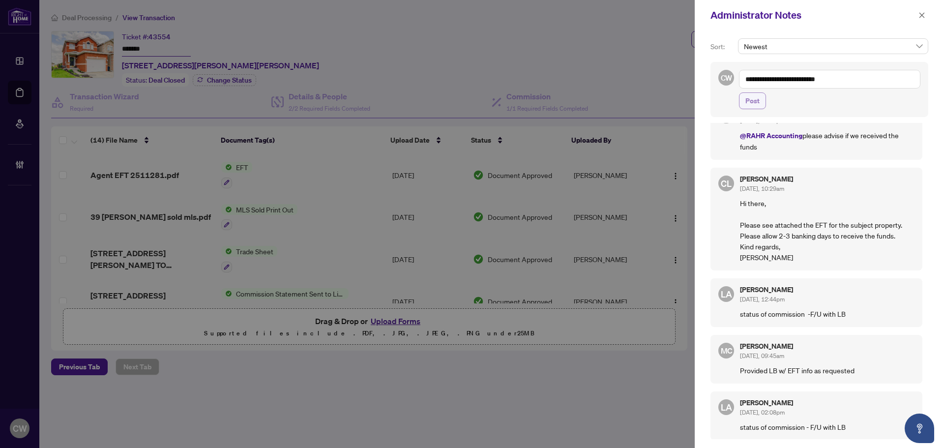
click at [754, 102] on span "Post" at bounding box center [752, 101] width 14 height 16
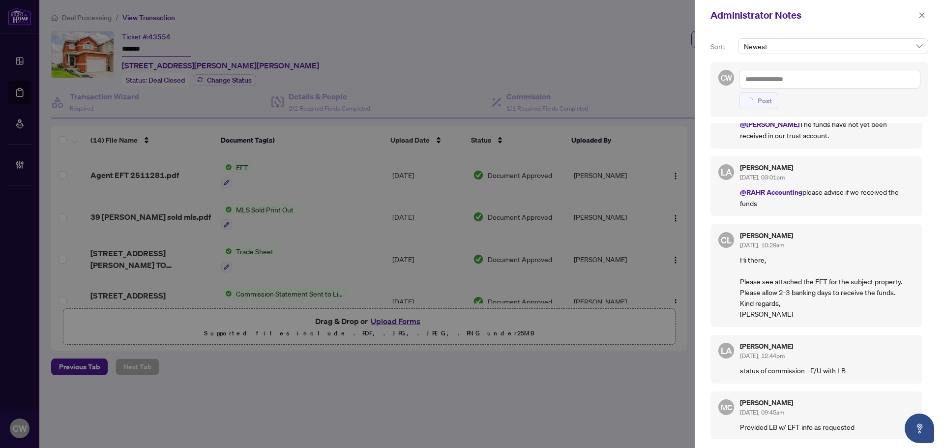
scroll to position [0, 0]
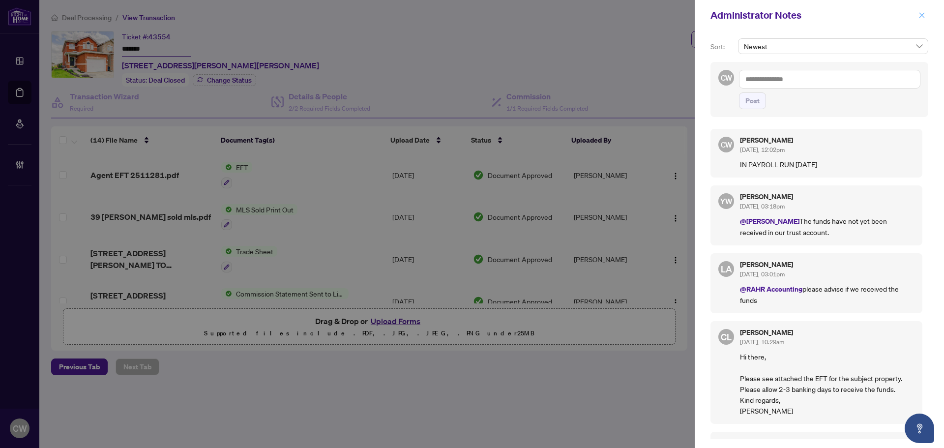
click at [923, 18] on icon "close" at bounding box center [921, 15] width 7 height 7
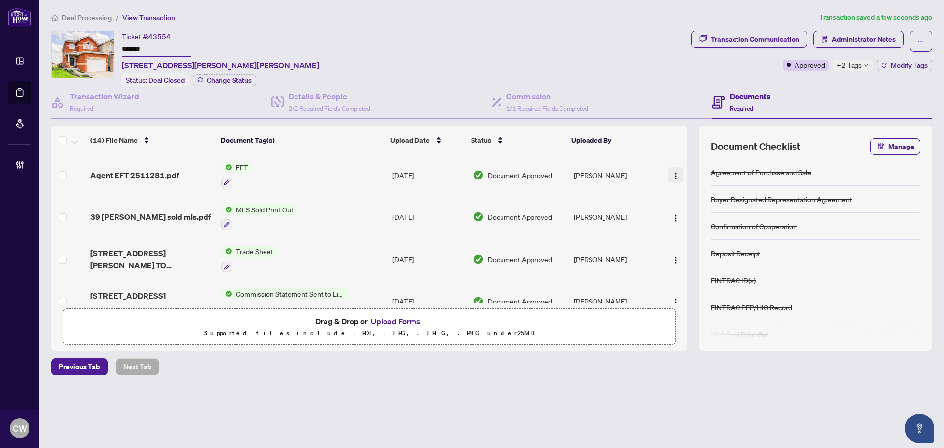
click at [674, 172] on img "button" at bounding box center [675, 176] width 8 height 8
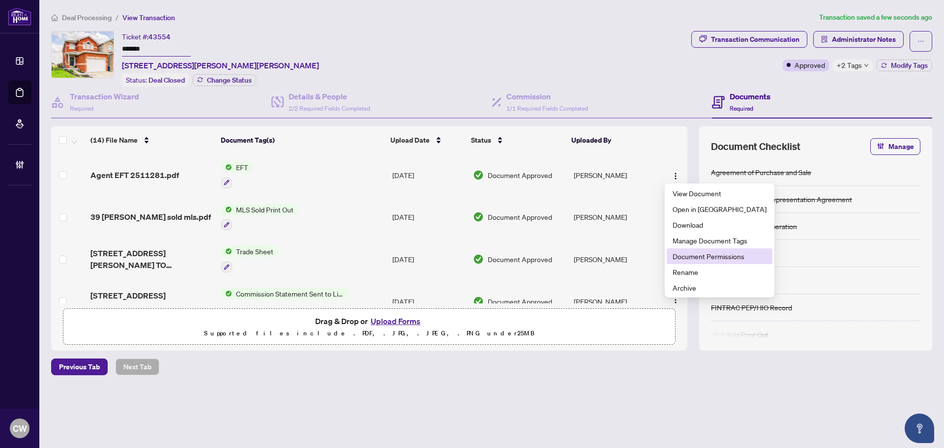
click at [675, 259] on span "Document Permissions" at bounding box center [719, 256] width 94 height 11
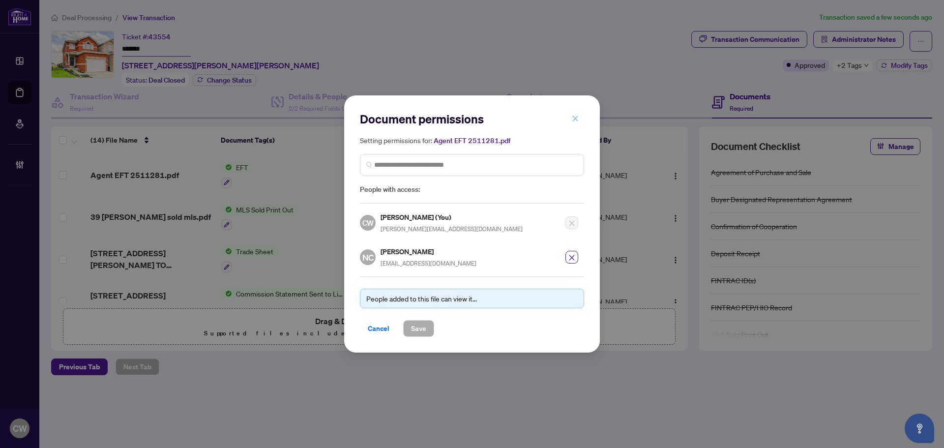
click at [572, 123] on span "button" at bounding box center [575, 119] width 7 height 16
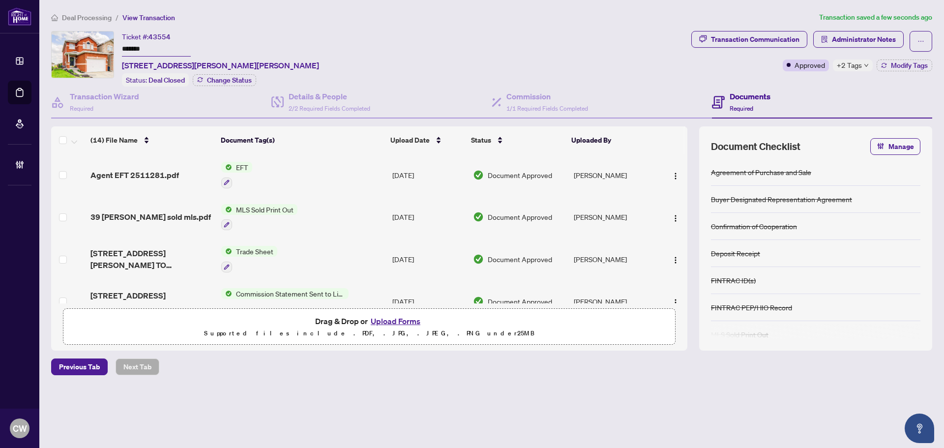
click at [574, 371] on div "Previous Tab Next Tab" at bounding box center [491, 366] width 881 height 17
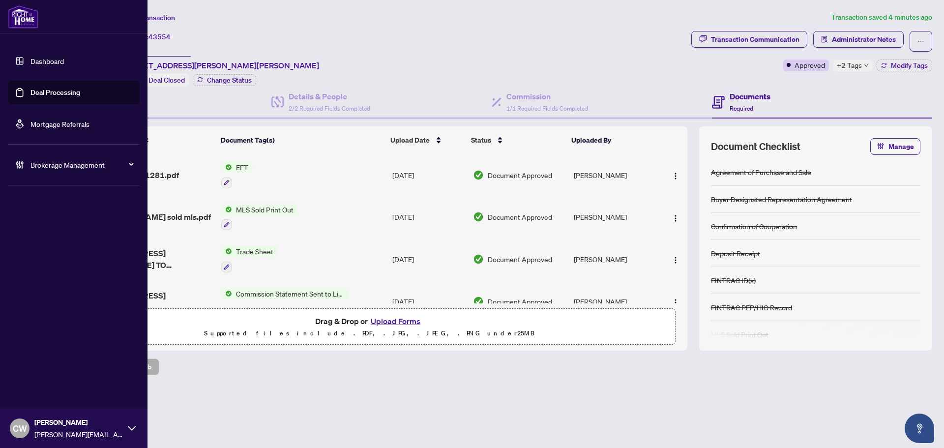
click at [32, 93] on link "Deal Processing" at bounding box center [55, 92] width 50 height 9
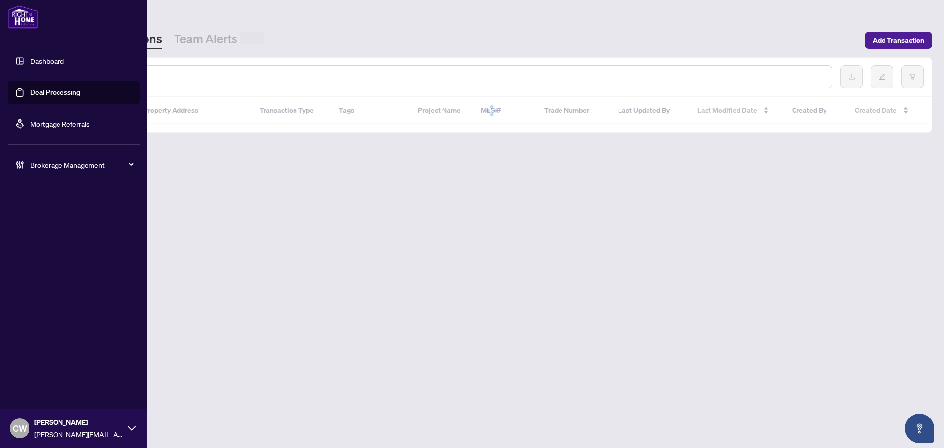
click at [180, 74] on input "text" at bounding box center [451, 76] width 746 height 11
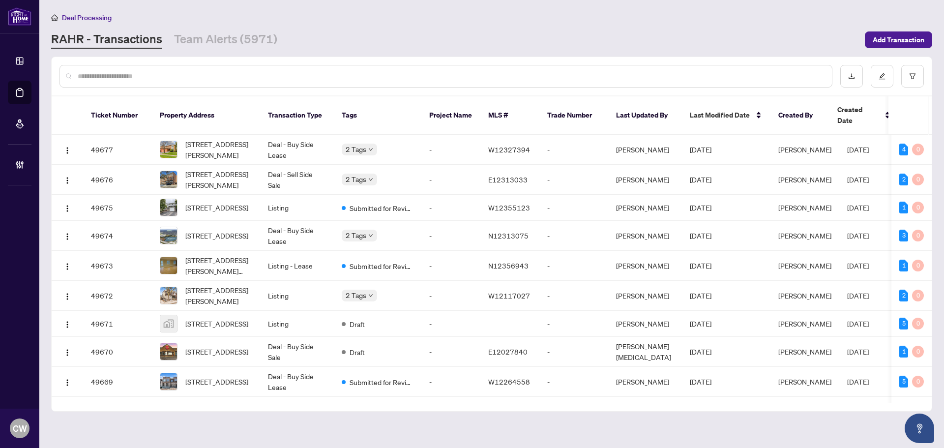
type input "*"
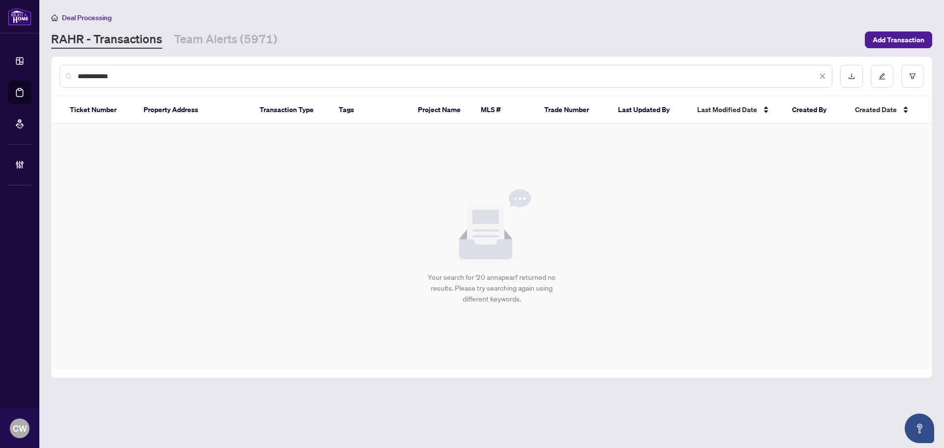
drag, startPoint x: 168, startPoint y: 74, endPoint x: 73, endPoint y: 70, distance: 94.5
click at [73, 70] on div "**********" at bounding box center [445, 76] width 773 height 23
click at [135, 74] on input "**********" at bounding box center [447, 76] width 739 height 11
click at [131, 75] on input "**********" at bounding box center [447, 76] width 739 height 11
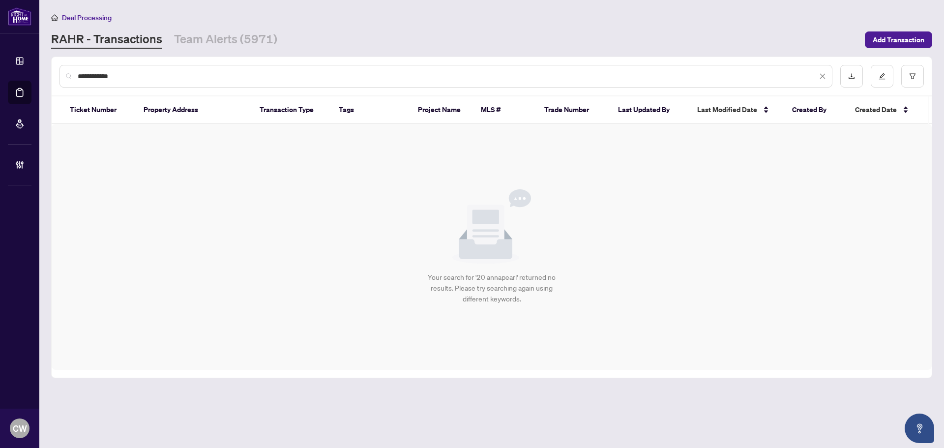
click at [71, 60] on div "**********" at bounding box center [492, 76] width 880 height 38
paste input "text"
type input "*******"
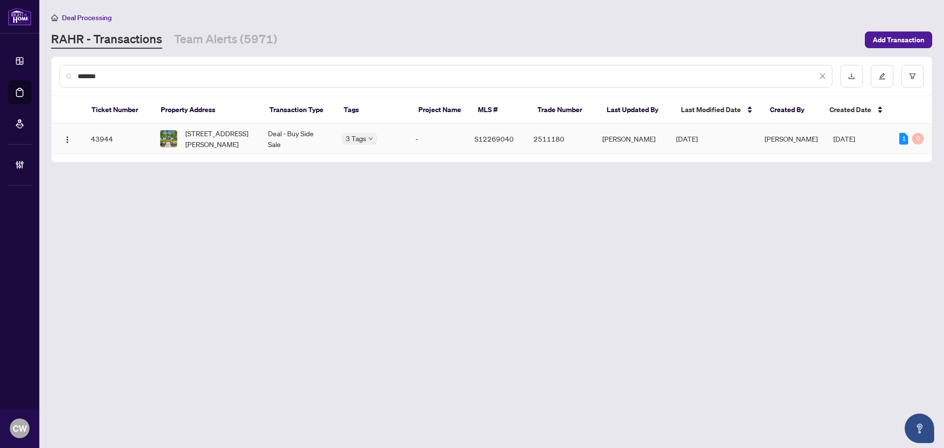
click at [212, 138] on span "3324 Amilia Dr, Ramara, Ontario L0K 1B0, Canada" at bounding box center [218, 139] width 67 height 22
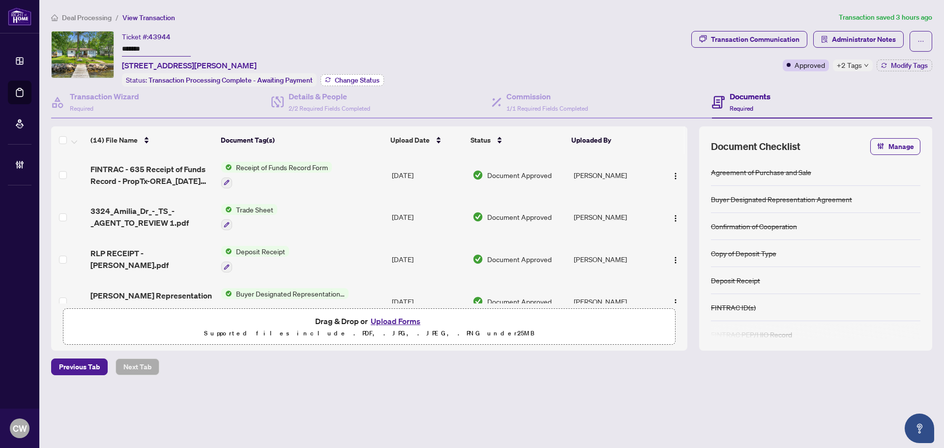
click at [349, 77] on span "Change Status" at bounding box center [357, 80] width 45 height 7
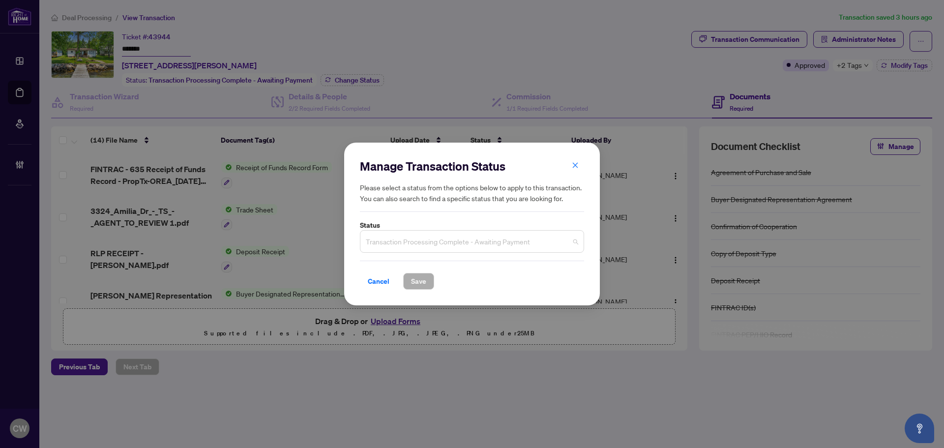
drag, startPoint x: 429, startPoint y: 238, endPoint x: 440, endPoint y: 292, distance: 54.8
click at [429, 238] on span "Transaction Processing Complete - Awaiting Payment" at bounding box center [472, 241] width 212 height 19
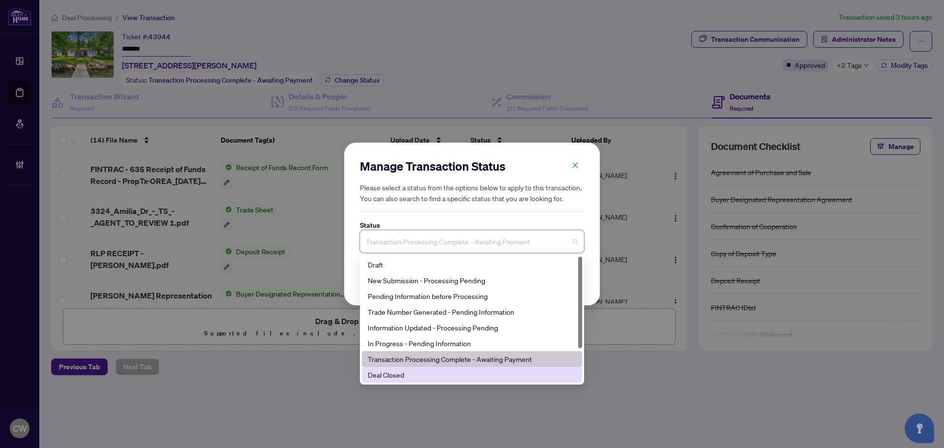
click at [424, 374] on div "Deal Closed" at bounding box center [472, 374] width 208 height 11
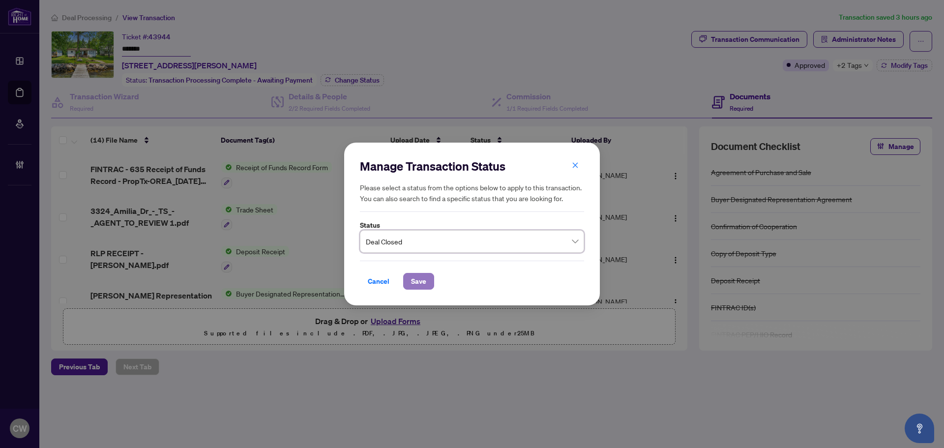
click at [414, 284] on span "Save" at bounding box center [418, 281] width 15 height 16
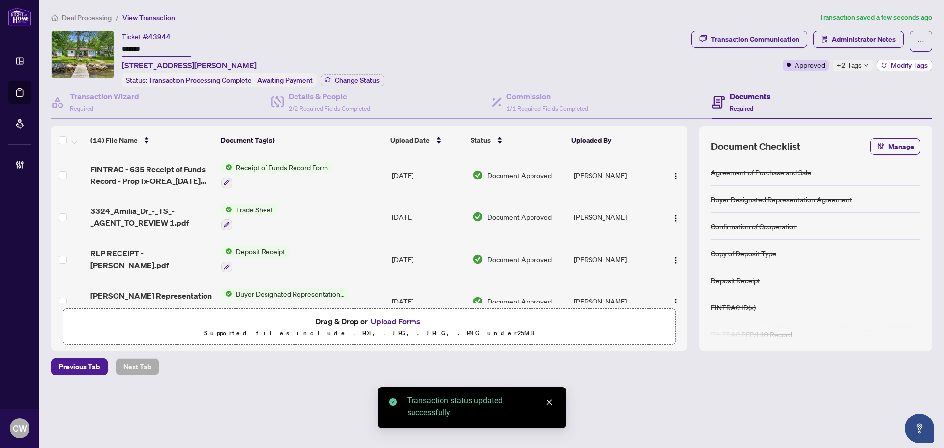
click at [909, 62] on span "Modify Tags" at bounding box center [909, 65] width 37 height 7
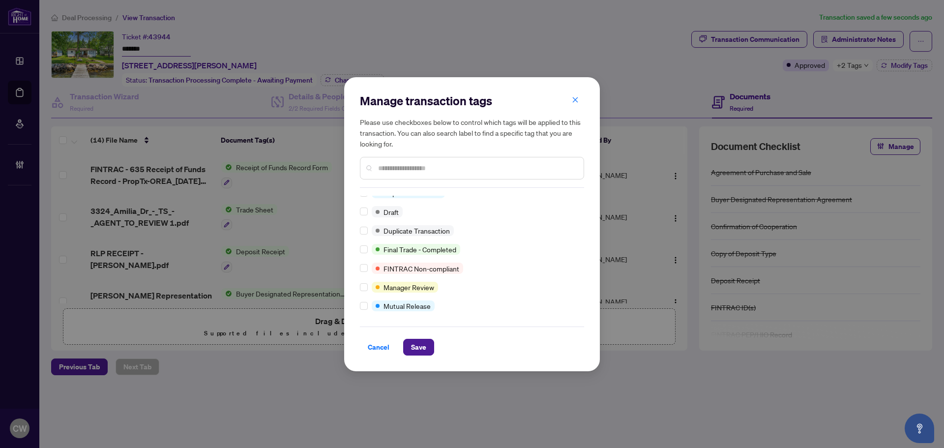
scroll to position [8, 0]
click at [414, 340] on span "Save" at bounding box center [418, 347] width 15 height 16
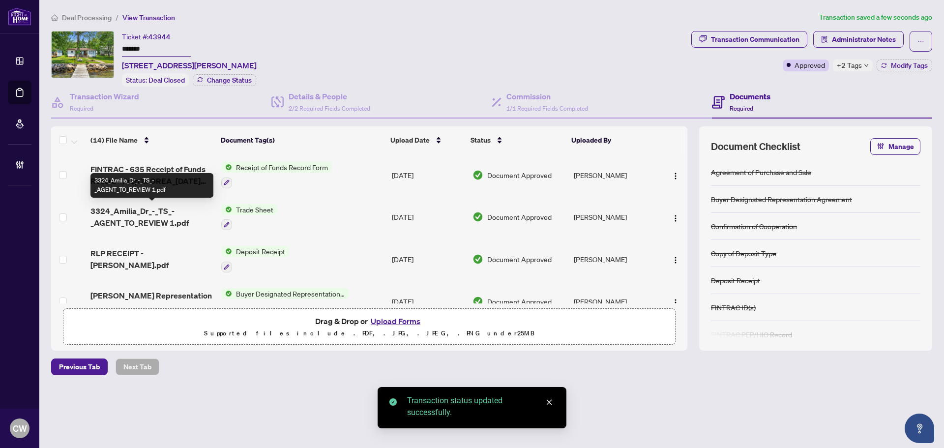
click at [149, 217] on span "3324_Amilia_Dr_-_TS_-_AGENT_TO_REVIEW 1.pdf" at bounding box center [151, 217] width 123 height 24
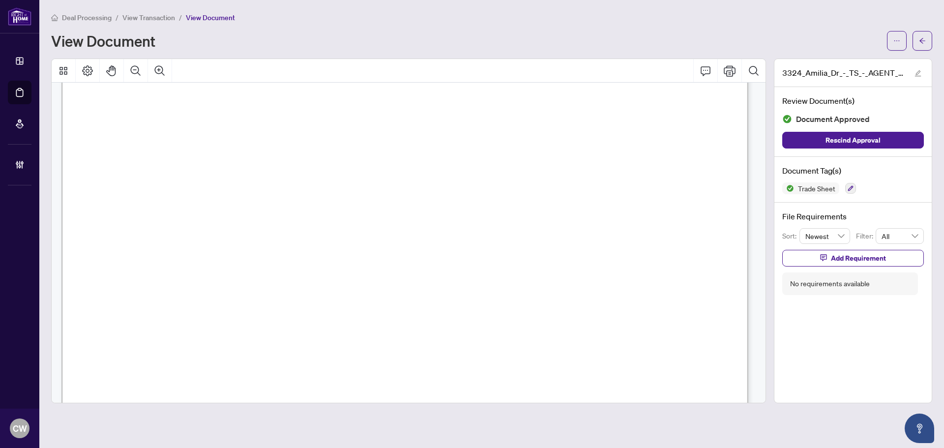
scroll to position [295, 0]
click at [922, 47] on span "button" at bounding box center [922, 41] width 7 height 16
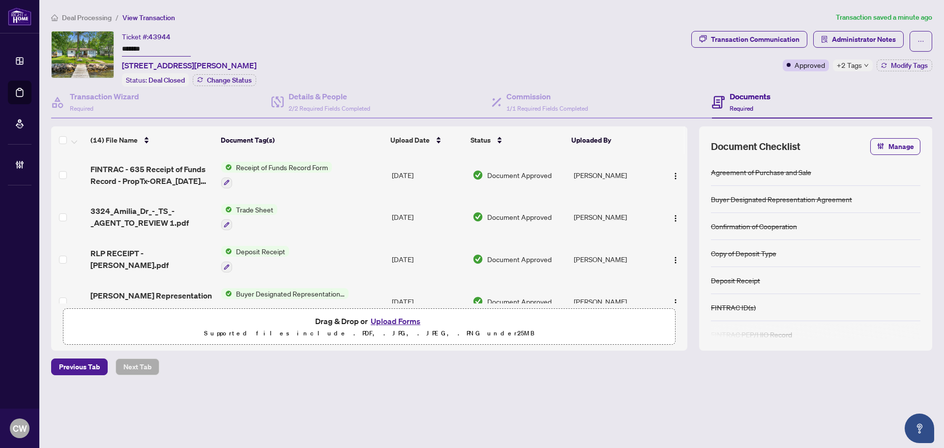
click at [399, 321] on button "Upload Forms" at bounding box center [396, 321] width 56 height 13
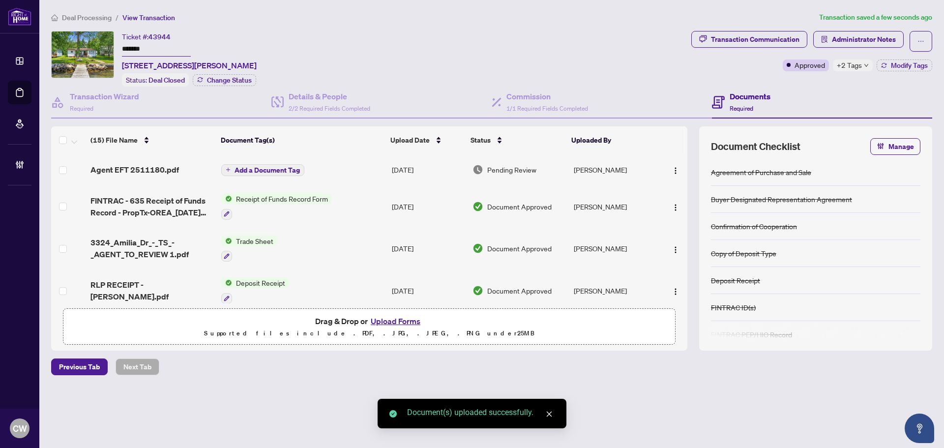
click at [281, 170] on span "Add a Document Tag" at bounding box center [266, 170] width 65 height 7
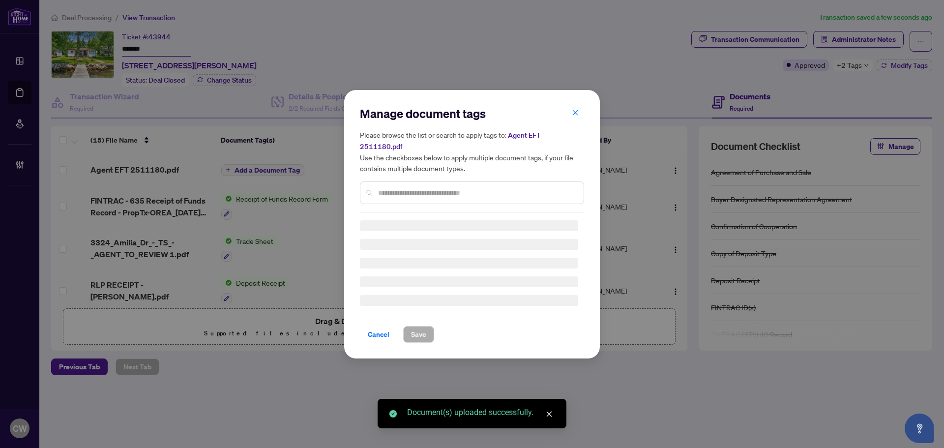
click at [431, 187] on div "Manage document tags Please browse the list or search to apply tags to: Agent E…" at bounding box center [472, 159] width 224 height 107
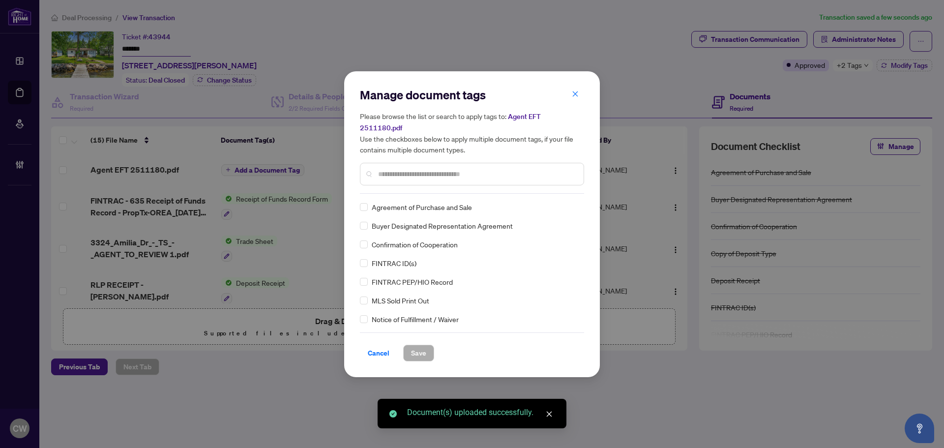
click at [436, 171] on input "text" at bounding box center [477, 174] width 198 height 11
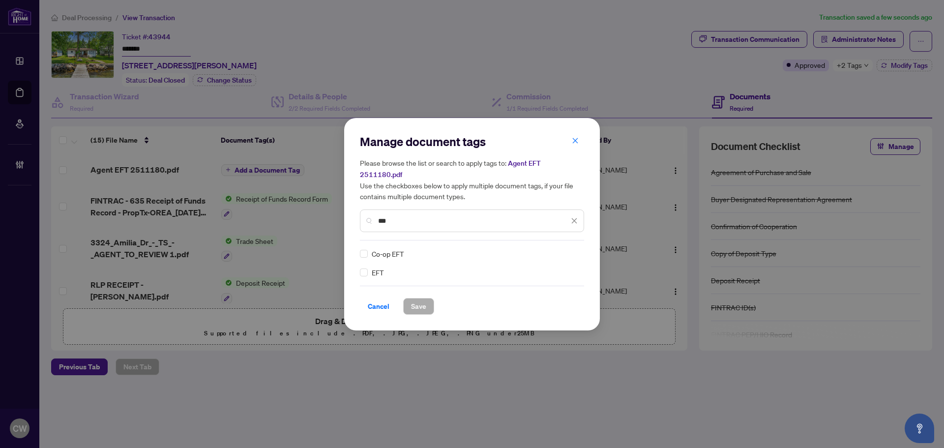
type input "***"
click at [564, 250] on img at bounding box center [564, 254] width 10 height 10
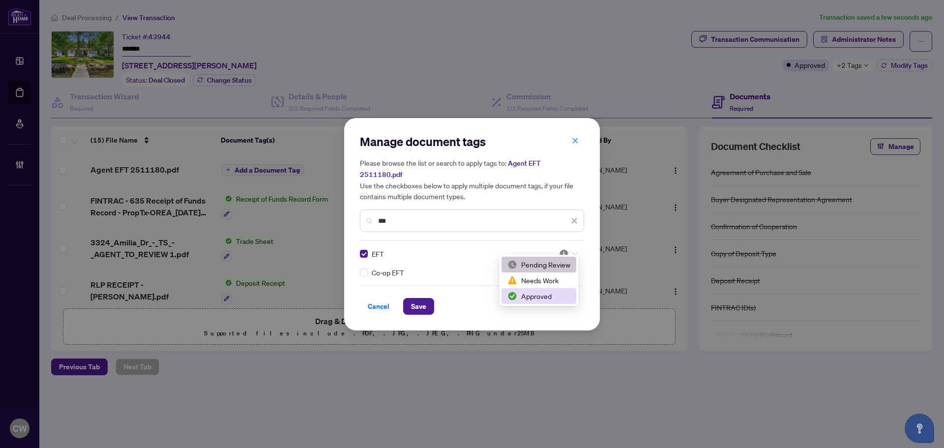
click at [556, 294] on div "Approved" at bounding box center [538, 296] width 63 height 11
click at [425, 298] on span "Save" at bounding box center [418, 306] width 15 height 16
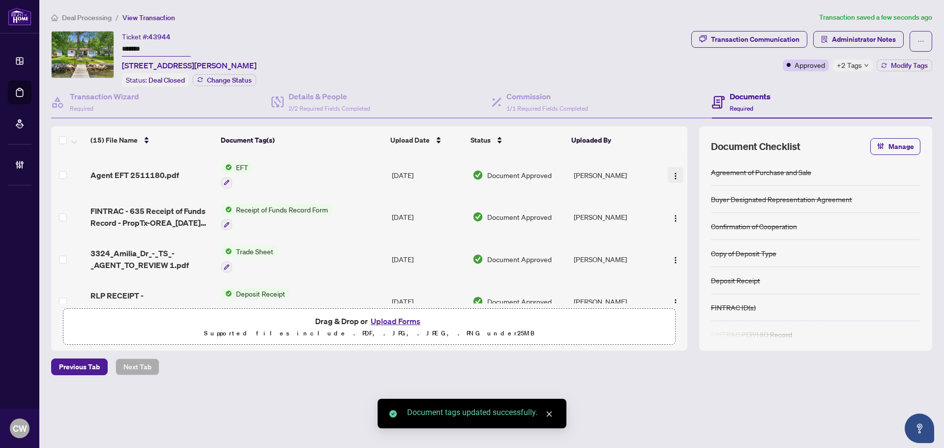
click at [671, 173] on img "button" at bounding box center [675, 176] width 8 height 8
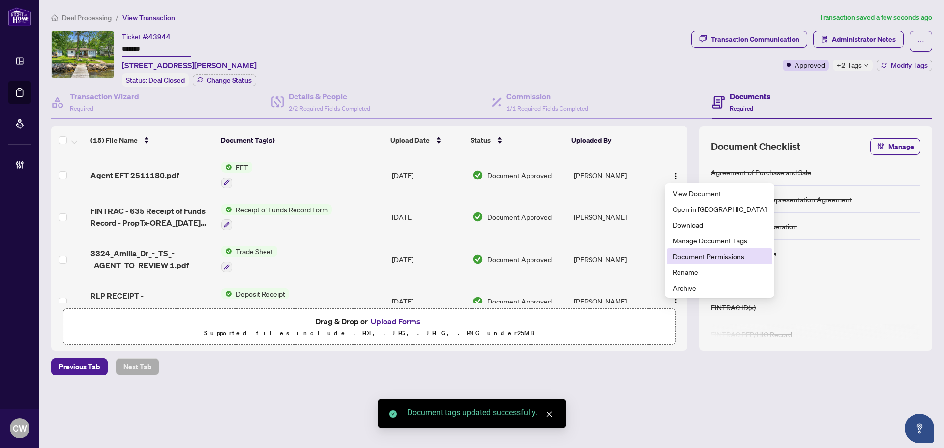
click at [687, 257] on span "Document Permissions" at bounding box center [719, 256] width 94 height 11
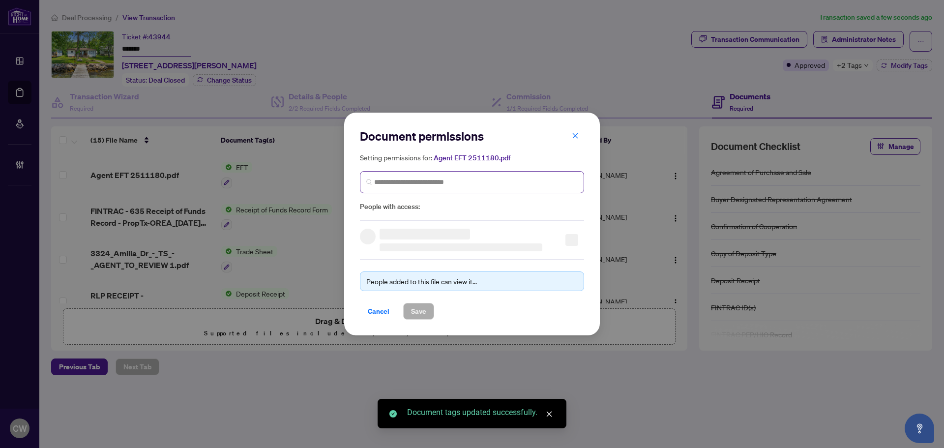
click at [433, 175] on span at bounding box center [472, 182] width 224 height 22
paste input "**********"
type input "**********"
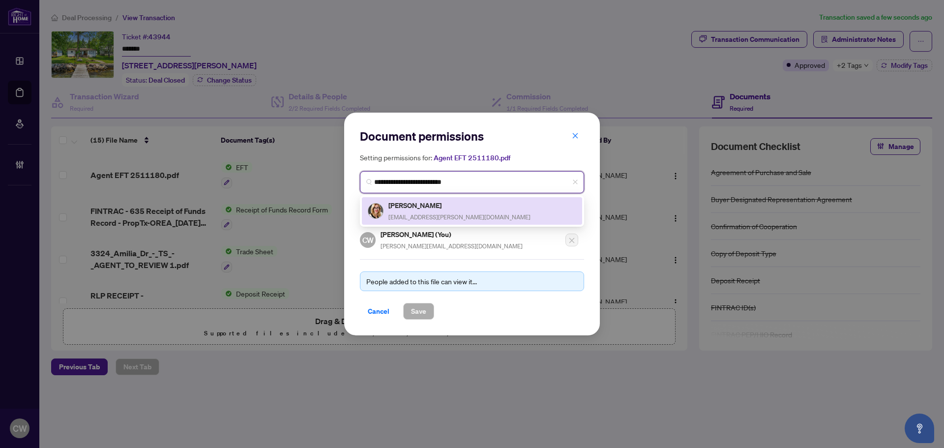
click at [403, 212] on div "Marie Kirshenblatt mariekirsh@rogers.com" at bounding box center [459, 211] width 142 height 23
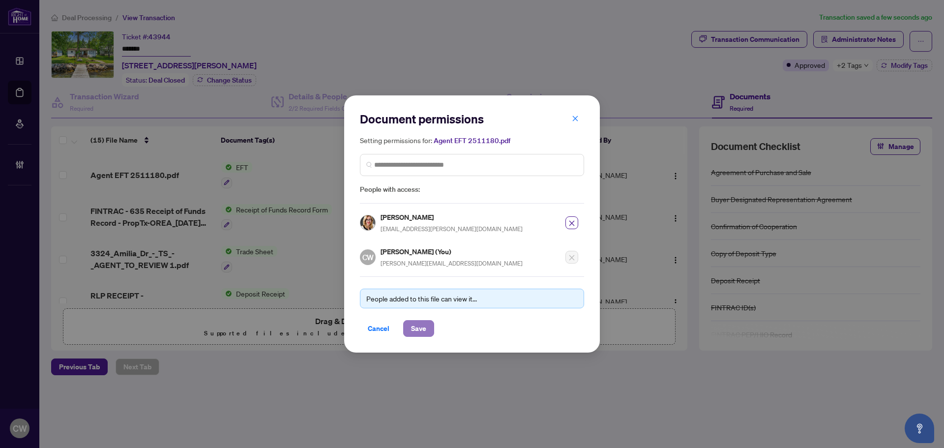
click at [423, 331] on span "Save" at bounding box center [418, 328] width 15 height 16
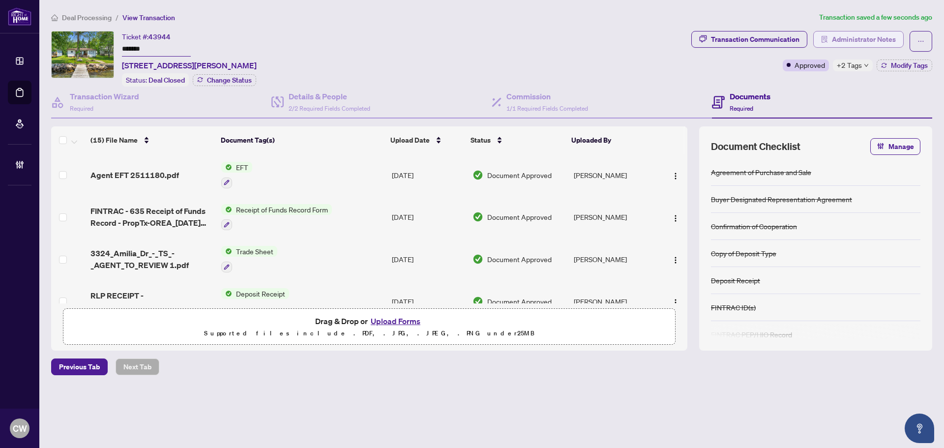
click at [841, 41] on span "Administrator Notes" at bounding box center [864, 39] width 64 height 16
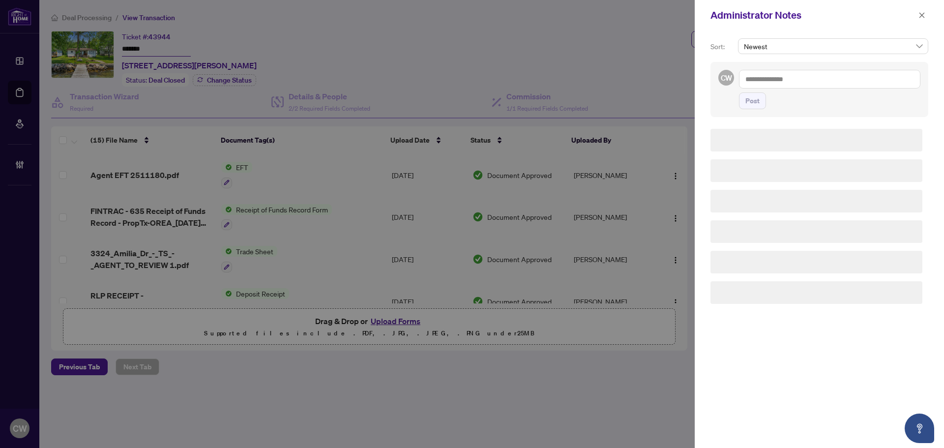
click at [750, 81] on textarea at bounding box center [829, 79] width 181 height 19
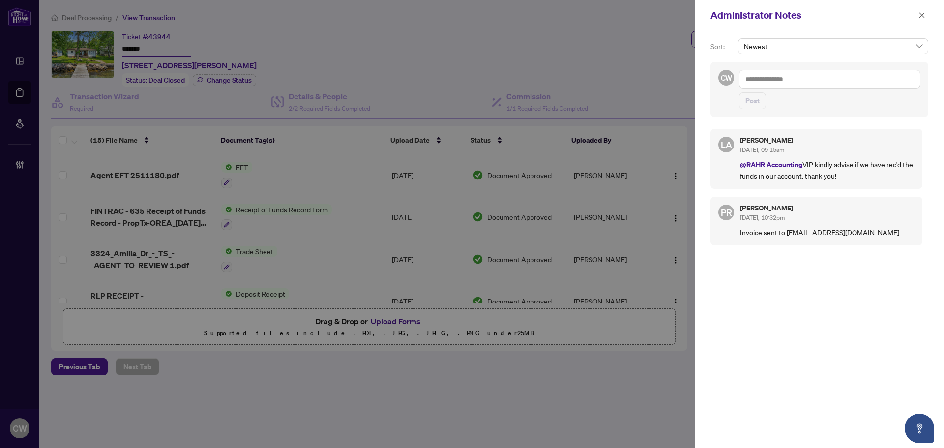
paste textarea "**********"
type textarea "**********"
click at [752, 102] on span "Post" at bounding box center [752, 101] width 14 height 16
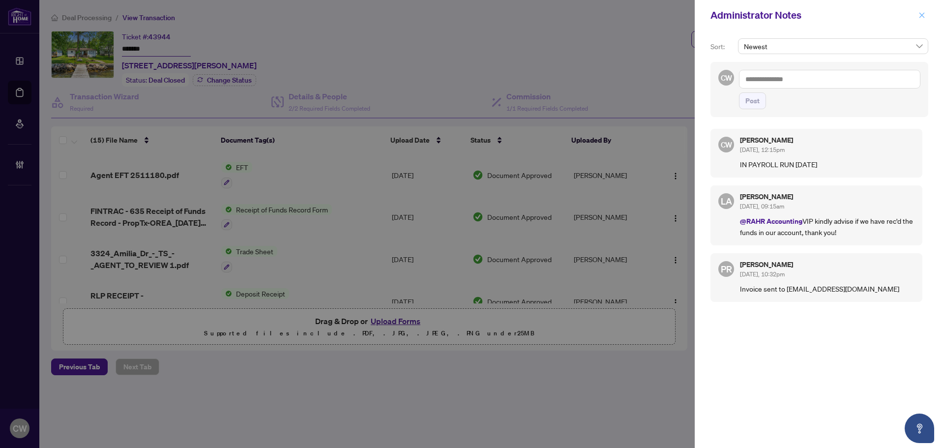
click at [921, 16] on icon "close" at bounding box center [921, 14] width 5 height 5
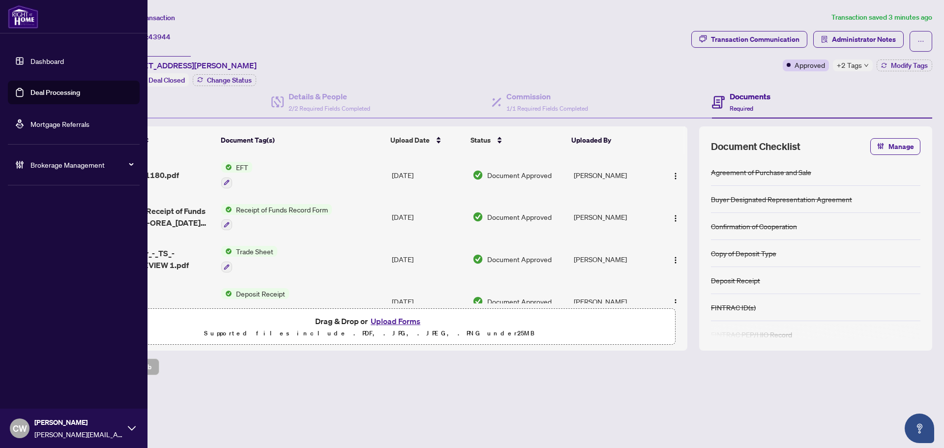
click at [30, 88] on link "Deal Processing" at bounding box center [55, 92] width 50 height 9
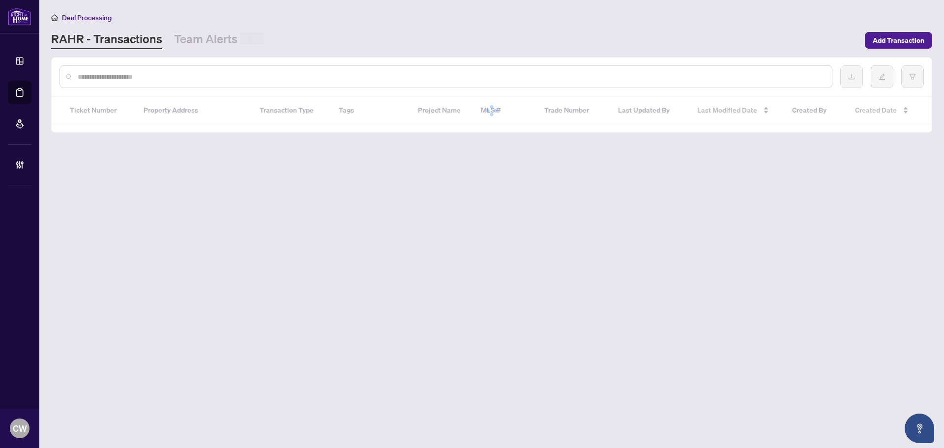
click at [181, 72] on input "text" at bounding box center [451, 76] width 746 height 11
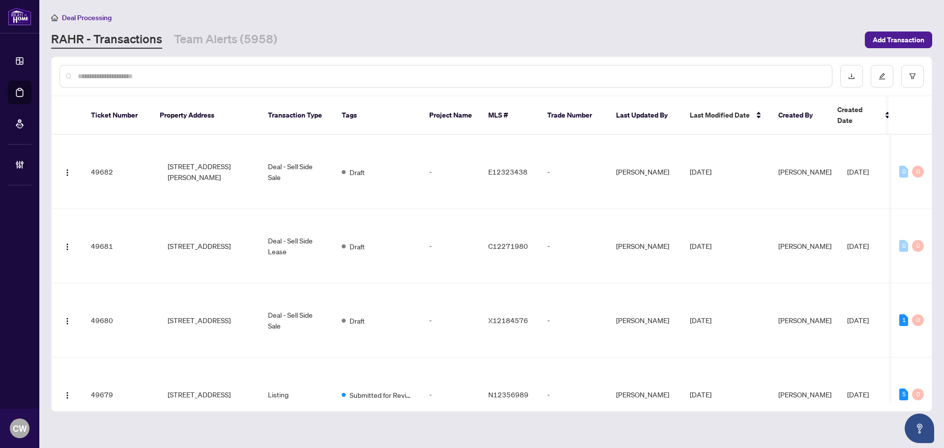
paste input "*******"
type input "*******"
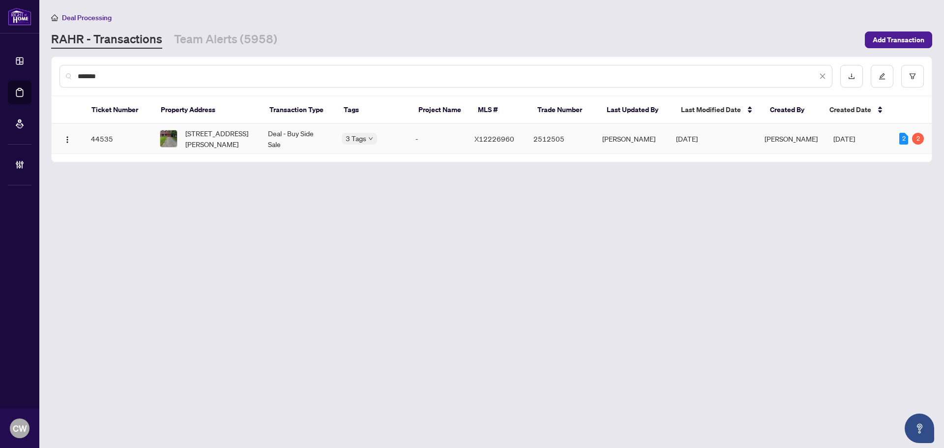
click at [203, 135] on span "44 NELSON Tr, Welland, Ontario L3C 3V4, Canada" at bounding box center [218, 139] width 67 height 22
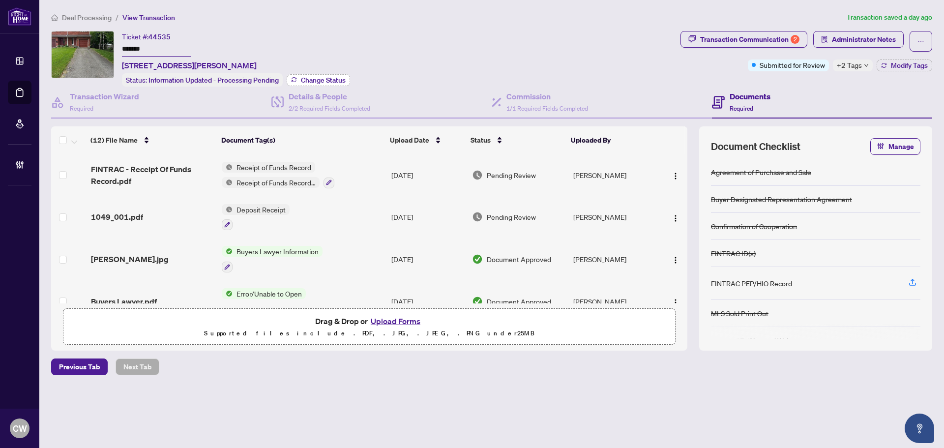
click at [320, 82] on span "Change Status" at bounding box center [323, 80] width 45 height 7
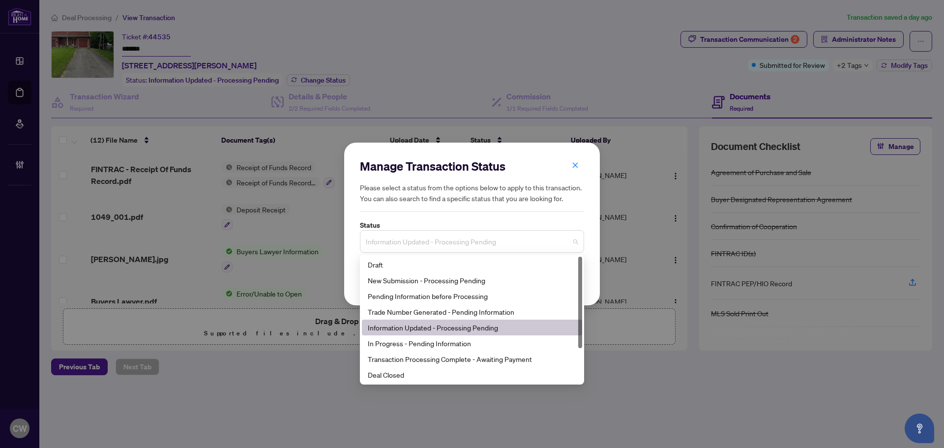
click at [441, 246] on span "Information Updated - Processing Pending" at bounding box center [472, 241] width 212 height 19
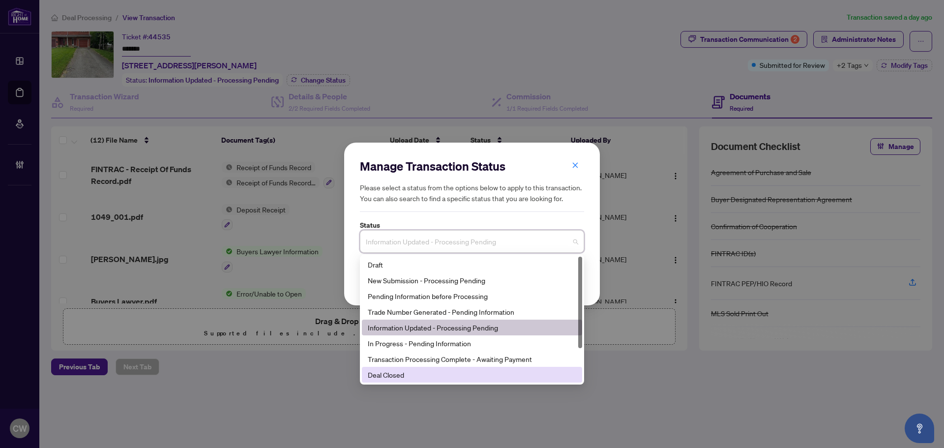
click at [416, 378] on div "Deal Closed" at bounding box center [472, 374] width 208 height 11
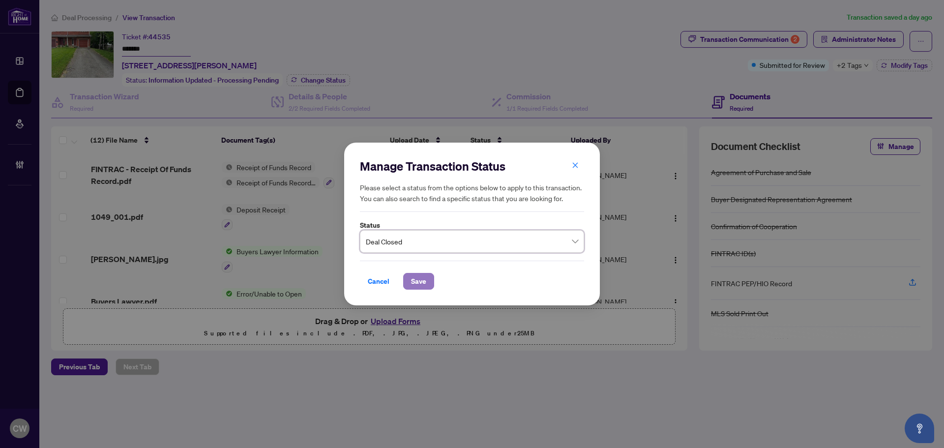
click at [410, 280] on button "Save" at bounding box center [418, 281] width 31 height 17
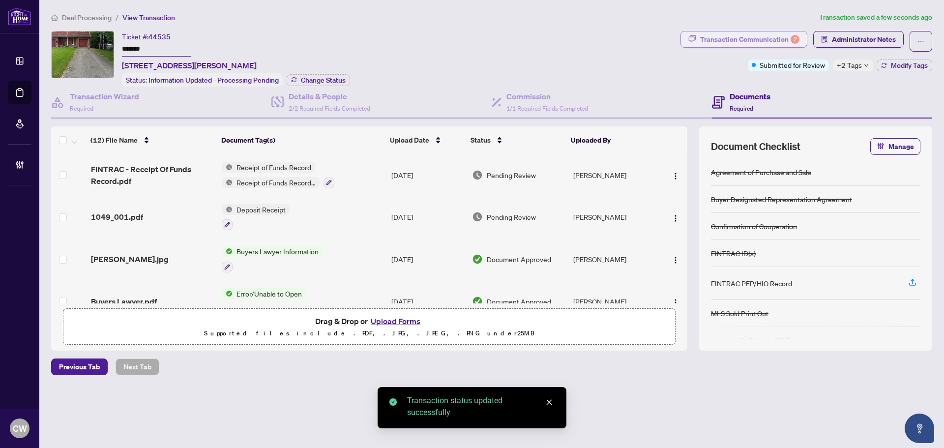
click at [780, 39] on div "Transaction Communication 2" at bounding box center [749, 39] width 99 height 16
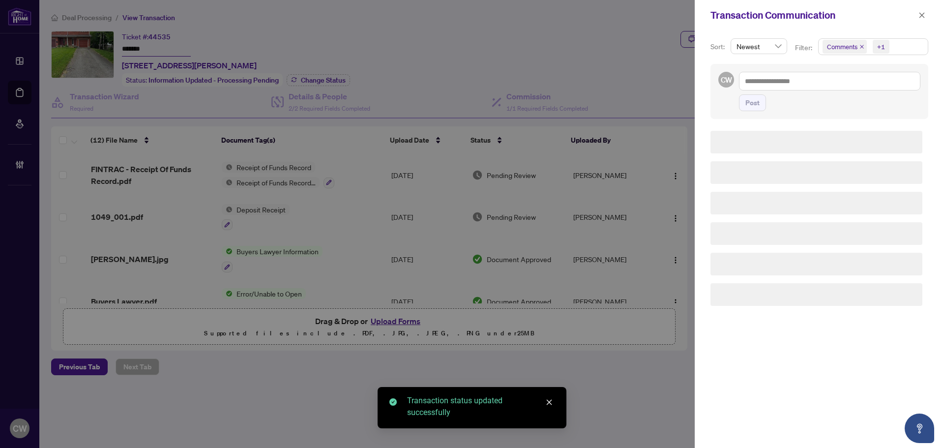
click at [857, 44] on span "Comments" at bounding box center [844, 47] width 44 height 14
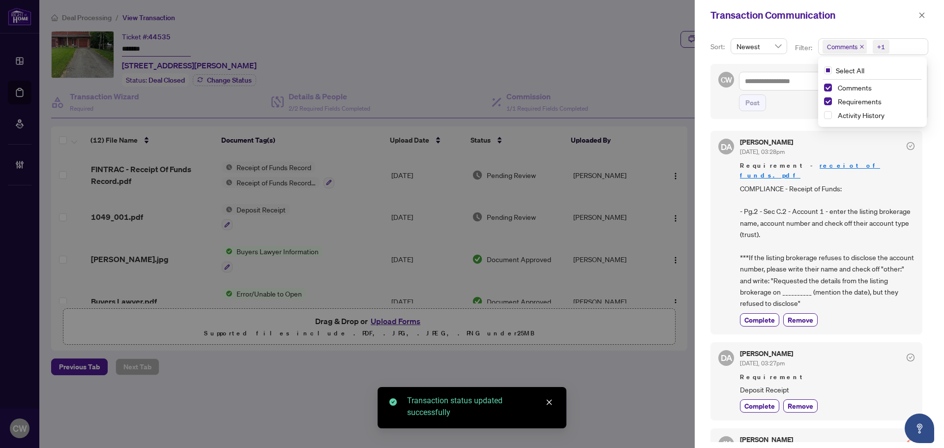
click at [825, 83] on div "Comments" at bounding box center [872, 88] width 97 height 12
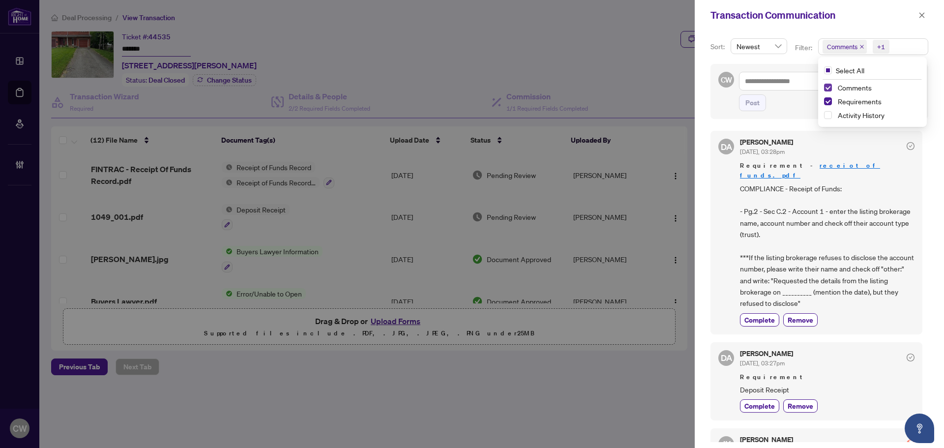
click at [828, 87] on span "Select Comments" at bounding box center [828, 88] width 8 height 8
click at [925, 16] on button "button" at bounding box center [921, 15] width 13 height 12
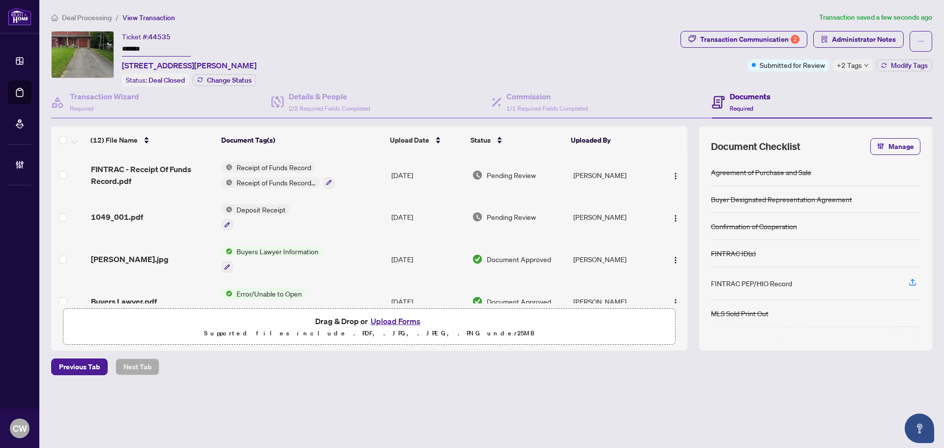
click at [866, 65] on icon "down" at bounding box center [866, 65] width 5 height 5
click at [798, 99] on div "Documents Required" at bounding box center [822, 103] width 220 height 32
click at [899, 70] on button "Modify Tags" at bounding box center [904, 65] width 56 height 12
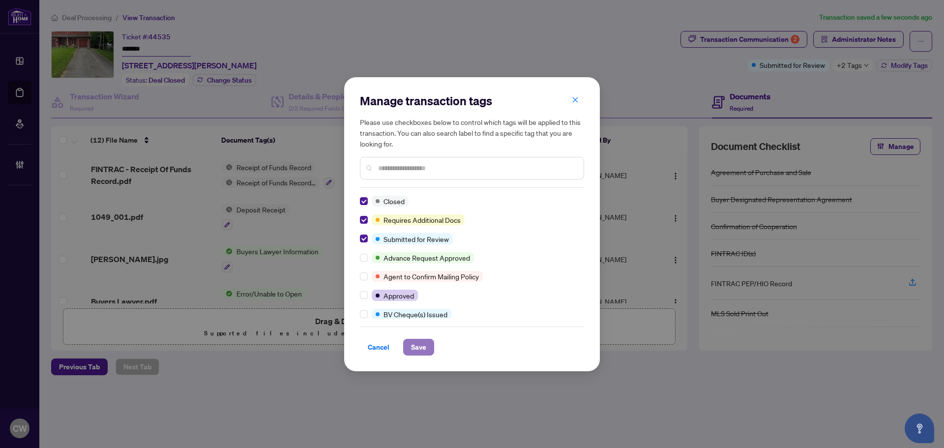
click at [416, 342] on span "Save" at bounding box center [418, 347] width 15 height 16
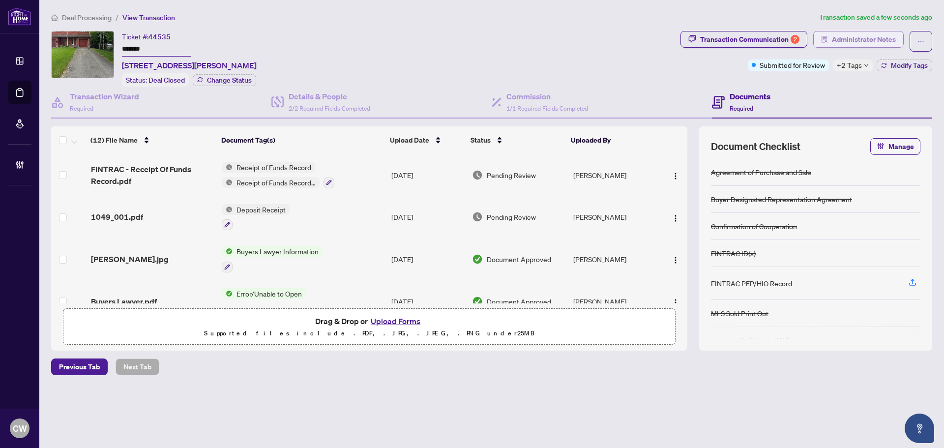
click at [854, 39] on span "Administrator Notes" at bounding box center [864, 39] width 64 height 16
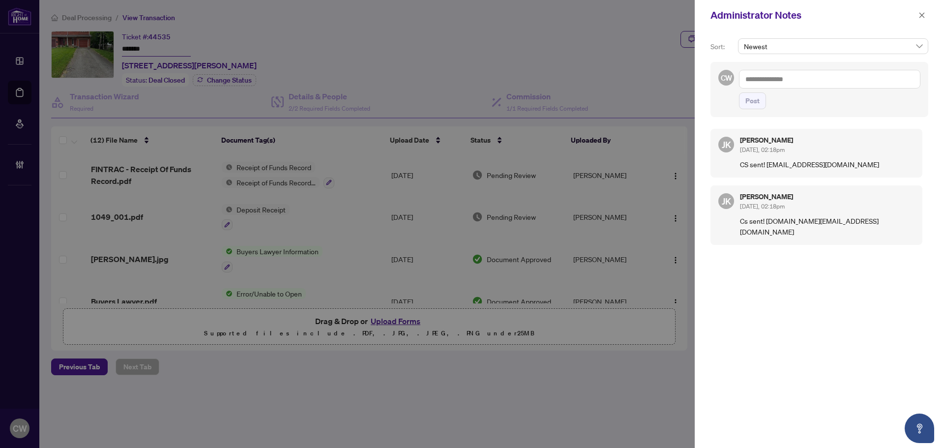
click at [795, 81] on textarea at bounding box center [829, 79] width 181 height 19
click at [782, 80] on textarea "*****" at bounding box center [829, 79] width 181 height 19
drag, startPoint x: 774, startPoint y: 80, endPoint x: 737, endPoint y: 76, distance: 37.1
click at [737, 76] on div "CW @jaye ***** Post" at bounding box center [819, 89] width 218 height 55
click at [814, 80] on textarea "**********" at bounding box center [829, 79] width 181 height 19
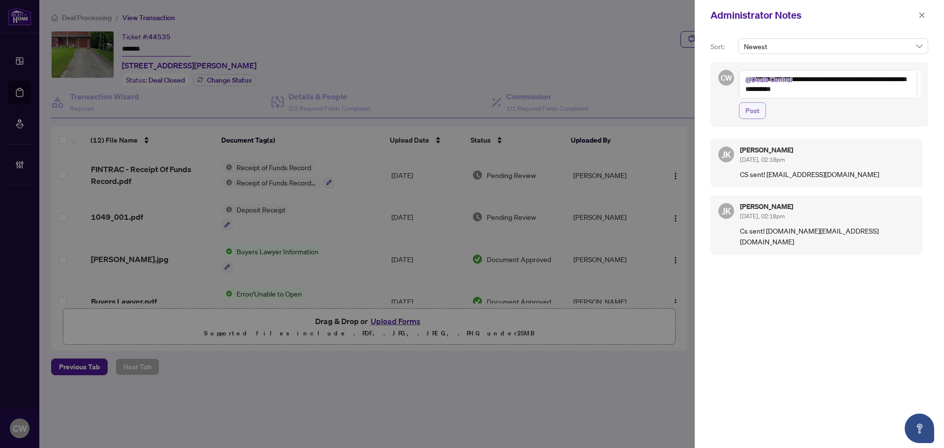
type textarea "**********"
click at [759, 116] on button "Post" at bounding box center [752, 110] width 27 height 17
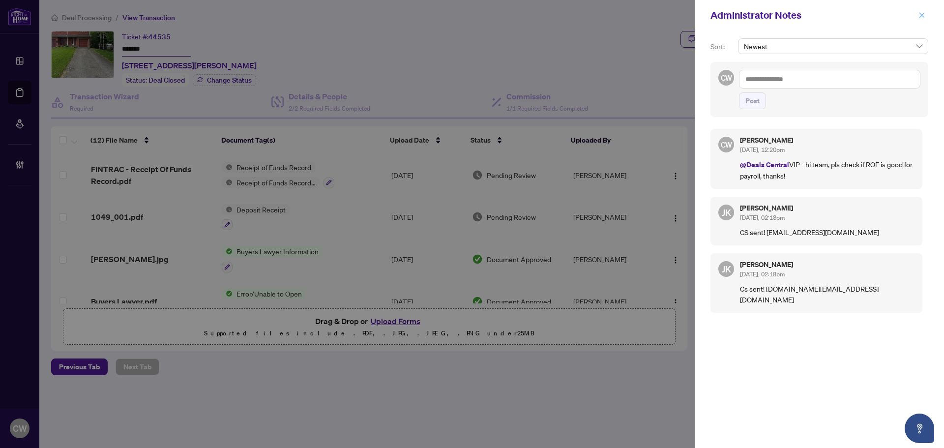
click at [921, 11] on span "button" at bounding box center [921, 15] width 7 height 16
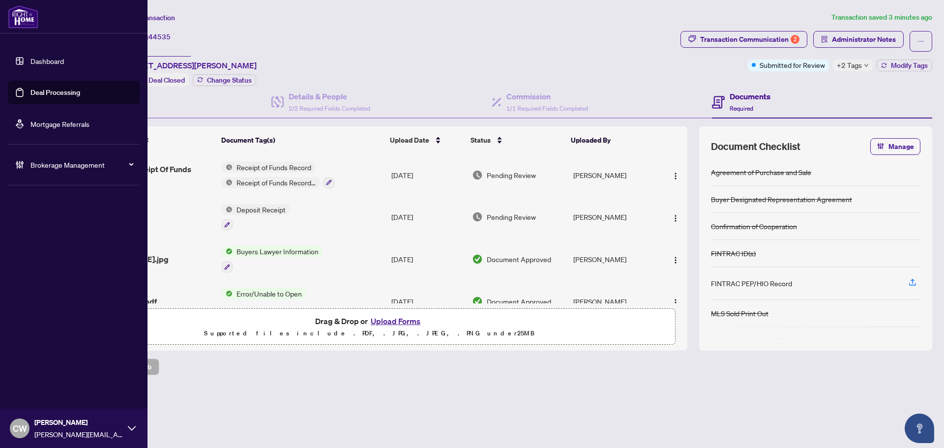
click at [35, 89] on link "Deal Processing" at bounding box center [55, 92] width 50 height 9
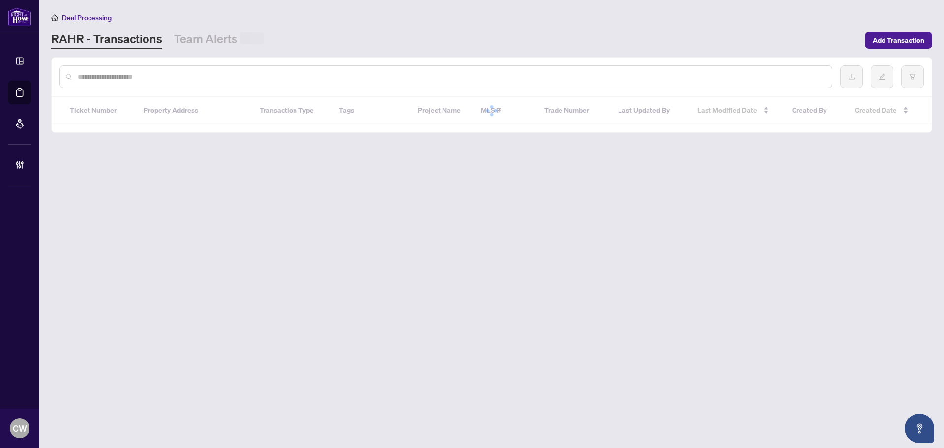
click at [200, 89] on div at bounding box center [492, 77] width 880 height 38
click at [196, 71] on input "text" at bounding box center [451, 76] width 746 height 11
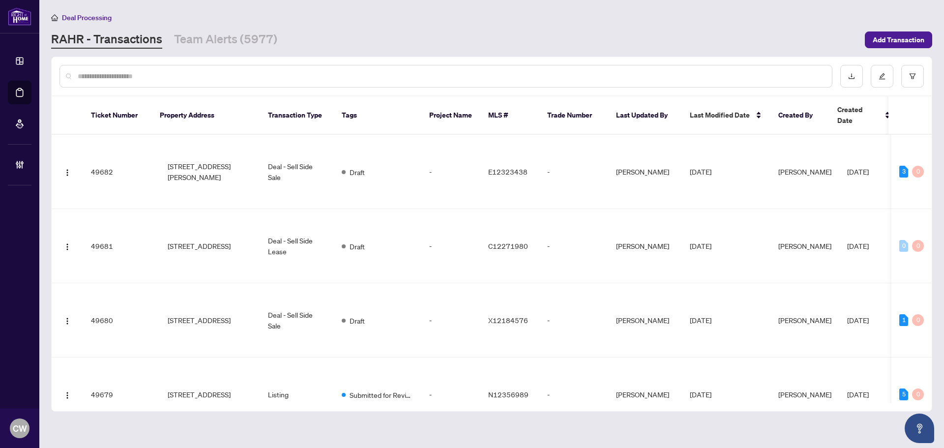
paste input "*******"
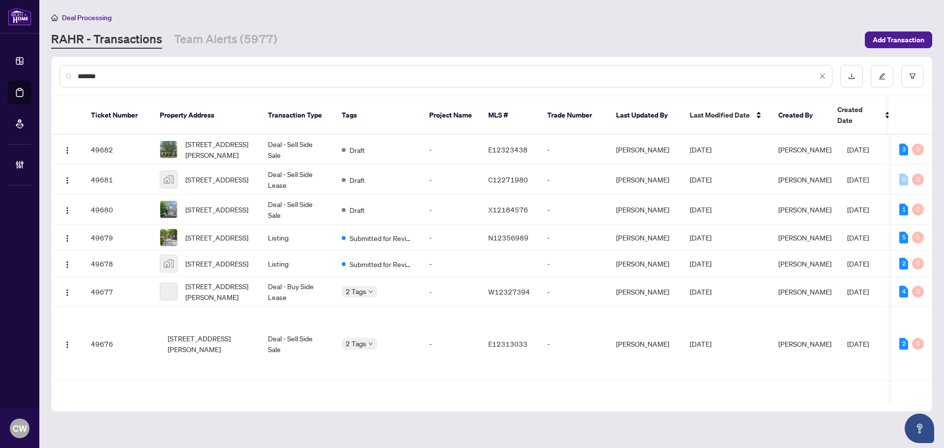
type input "*******"
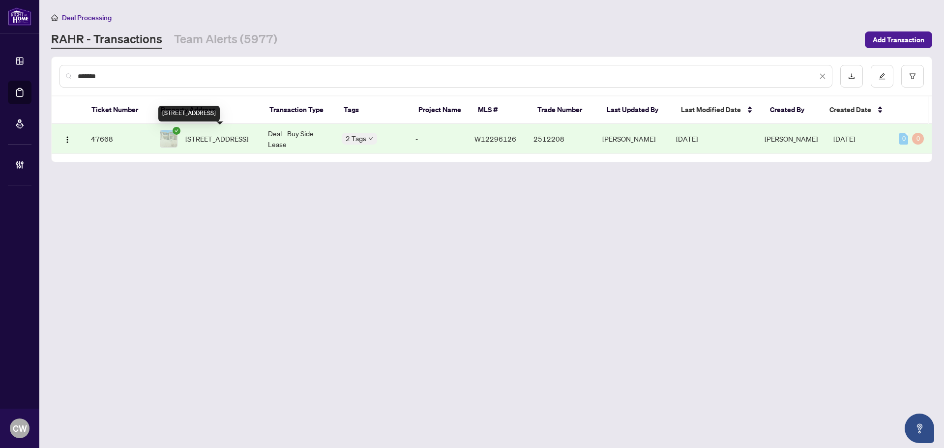
click at [245, 135] on span "3181 Crystal Dr, Oakville, Ontario L6M 0W8, Canada" at bounding box center [216, 138] width 63 height 11
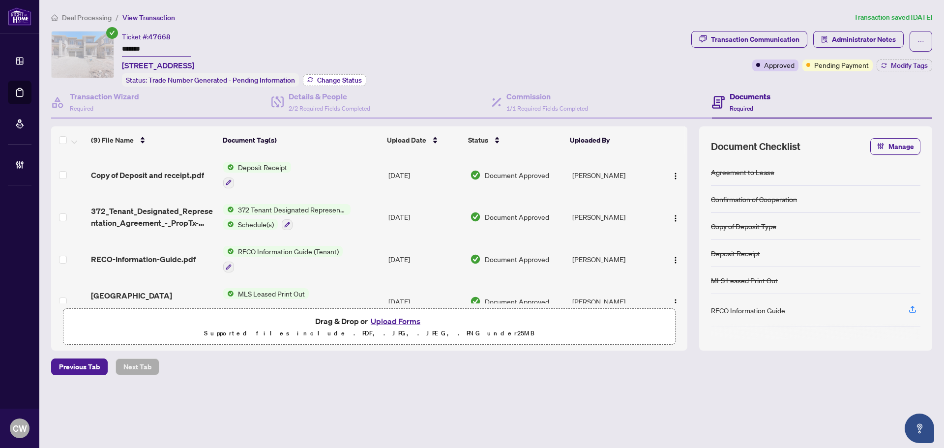
click at [337, 80] on span "Change Status" at bounding box center [339, 80] width 45 height 7
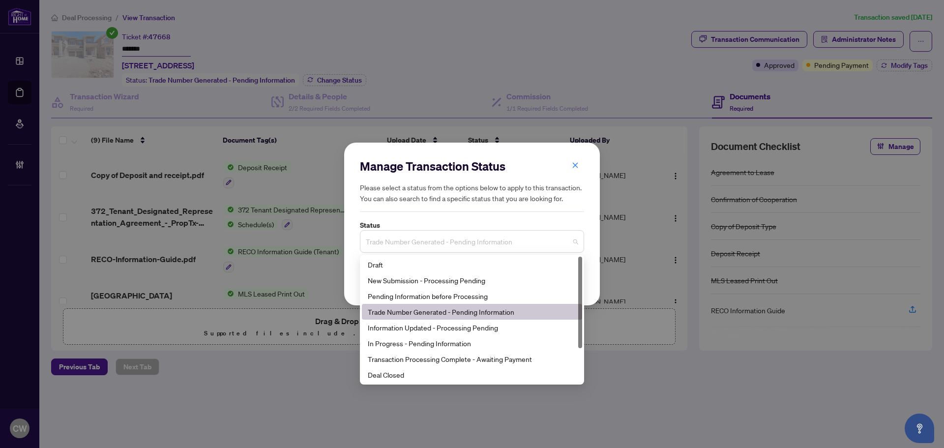
click at [432, 241] on span "Trade Number Generated - Pending Information" at bounding box center [472, 241] width 212 height 19
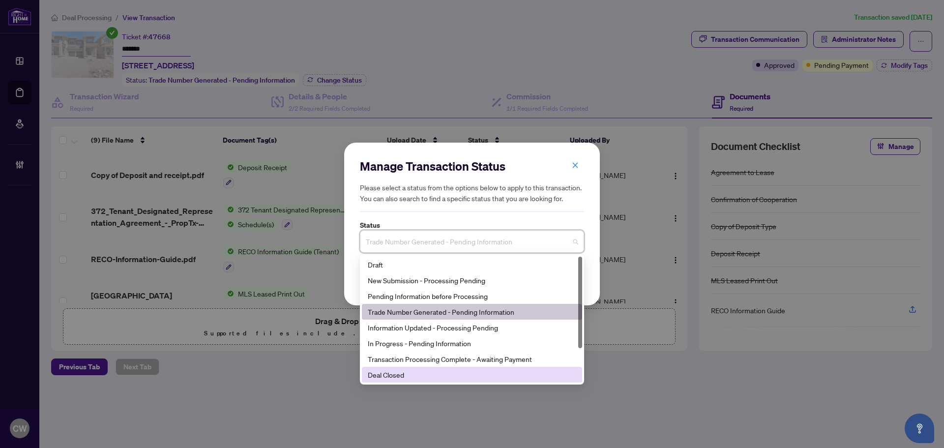
click at [398, 372] on div "Deal Closed" at bounding box center [472, 374] width 208 height 11
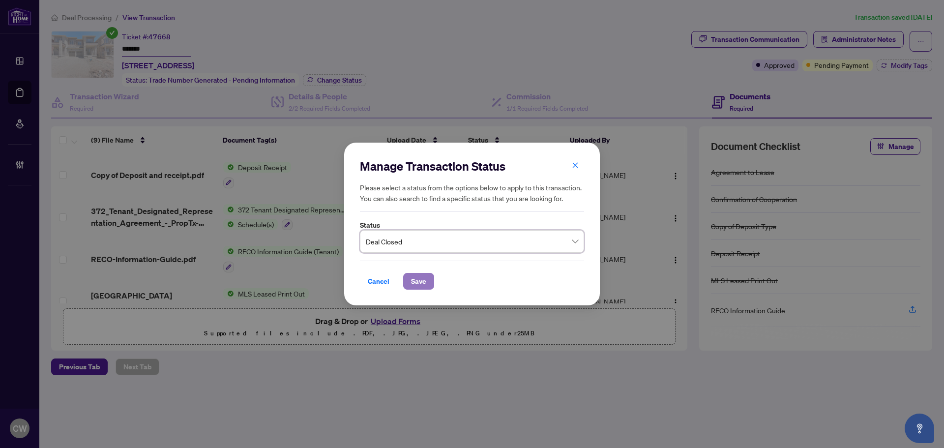
click at [421, 276] on span "Save" at bounding box center [418, 281] width 15 height 16
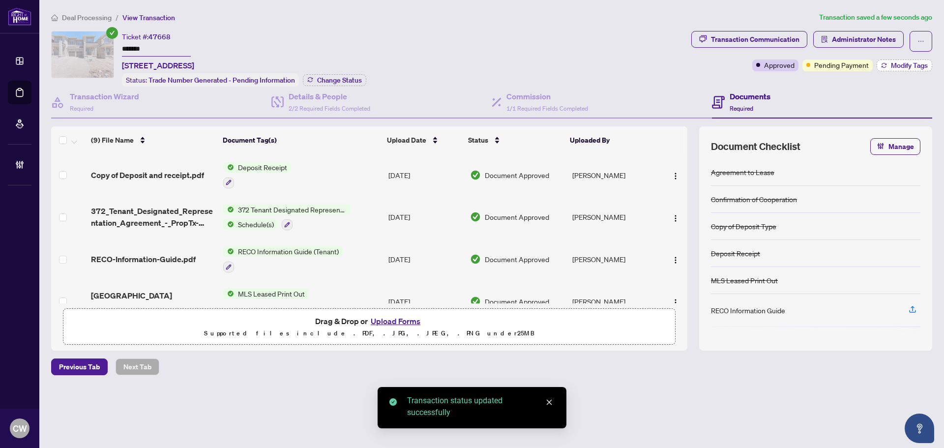
click at [896, 66] on span "Modify Tags" at bounding box center [909, 65] width 37 height 7
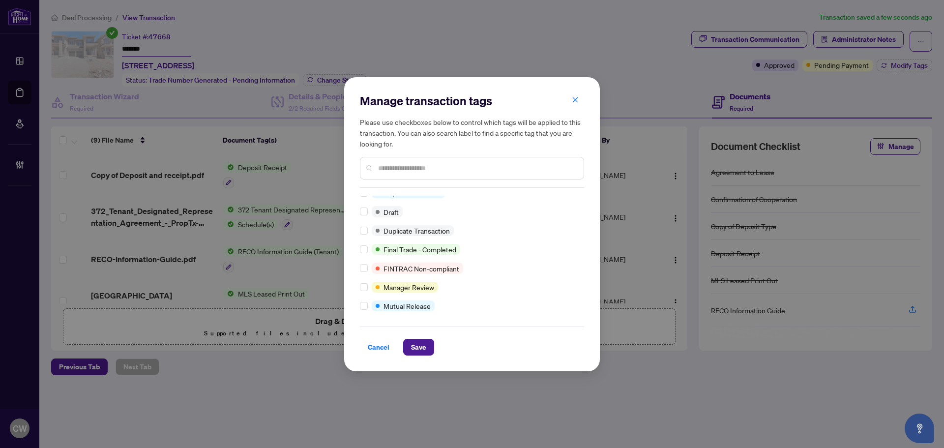
scroll to position [8, 0]
click at [418, 347] on span "Save" at bounding box center [418, 347] width 15 height 16
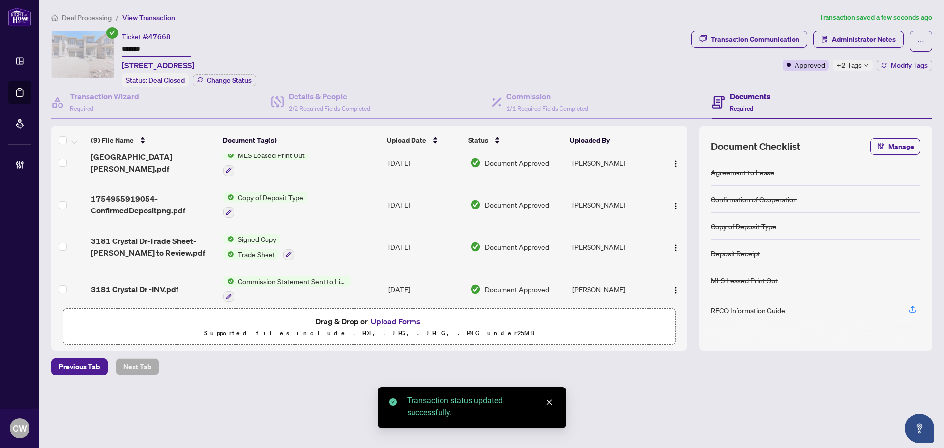
scroll to position [147, 0]
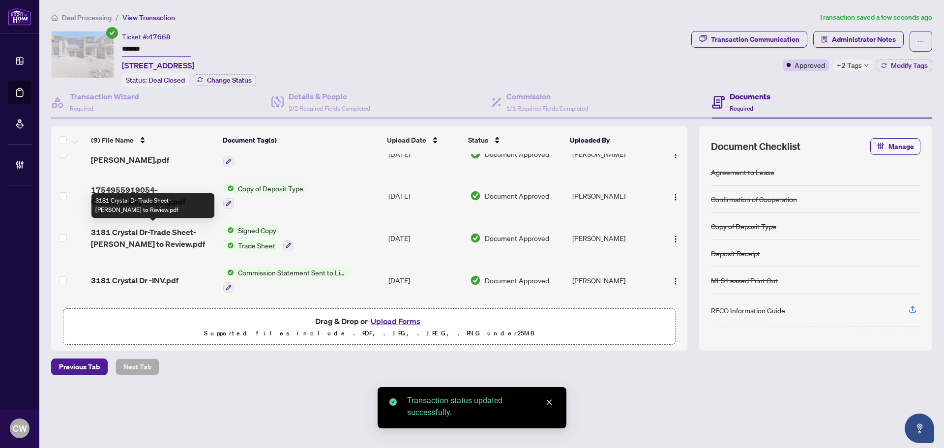
click at [155, 231] on span "3181 Crystal Dr-Trade Sheet-Imad to Review.pdf" at bounding box center [153, 238] width 124 height 24
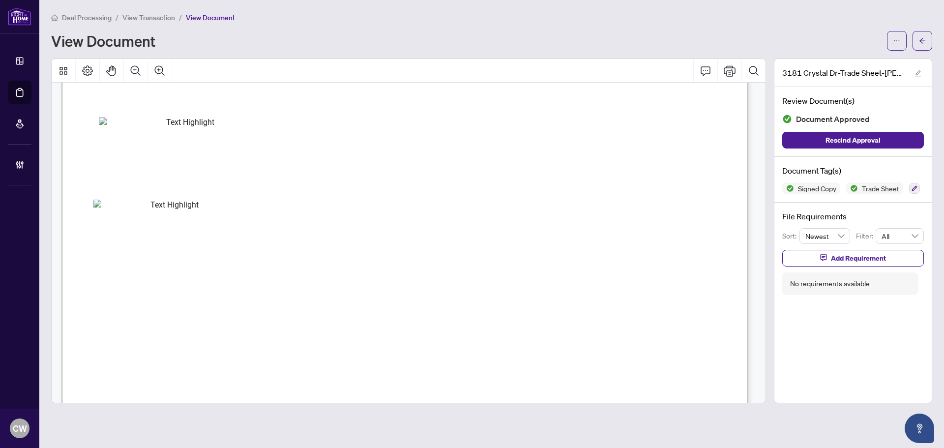
scroll to position [295, 0]
click at [926, 39] on button "button" at bounding box center [922, 41] width 20 height 20
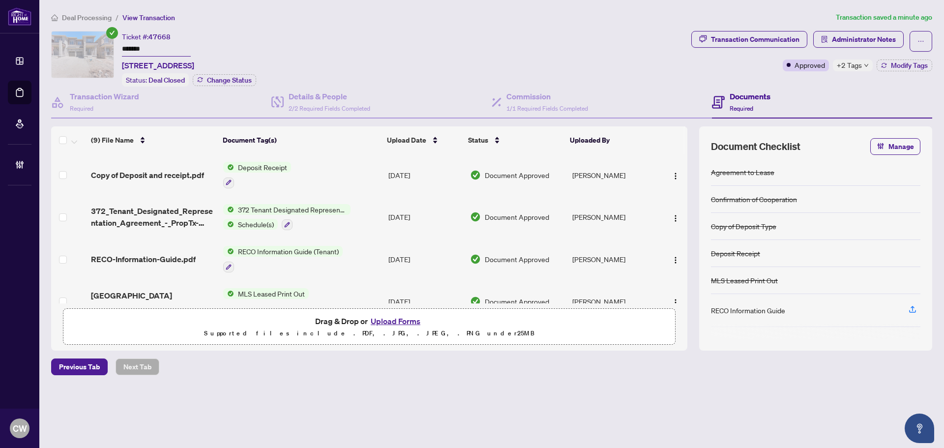
click at [390, 320] on button "Upload Forms" at bounding box center [396, 321] width 56 height 13
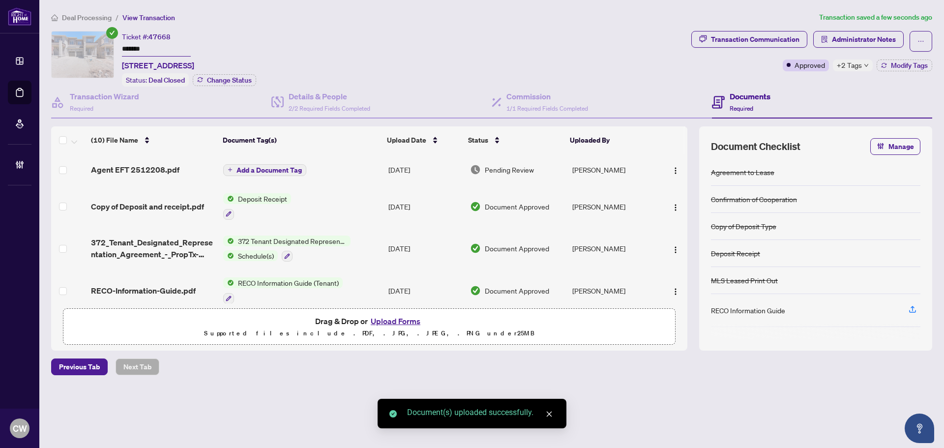
click at [288, 172] on span "Add a Document Tag" at bounding box center [268, 170] width 65 height 7
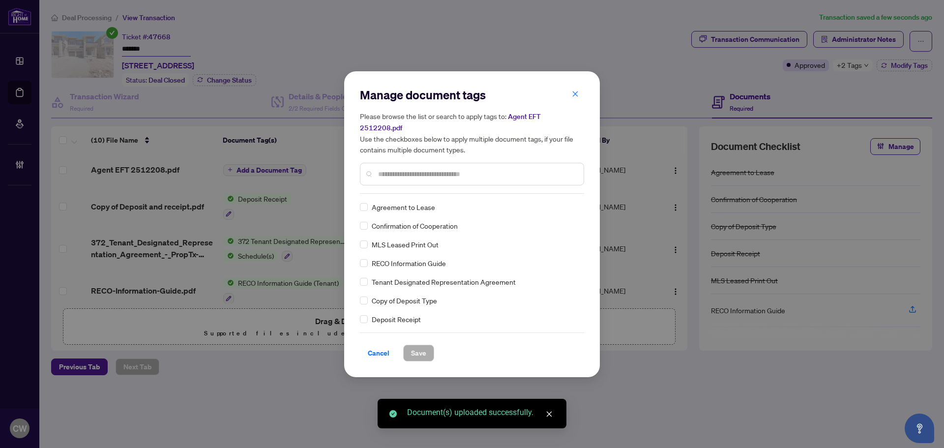
click at [450, 169] on input "text" at bounding box center [477, 174] width 198 height 11
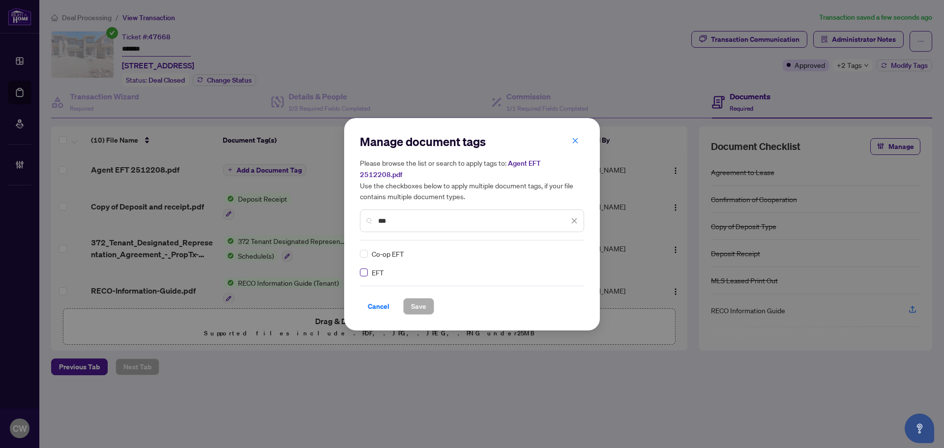
type input "***"
click at [562, 249] on img at bounding box center [564, 254] width 10 height 10
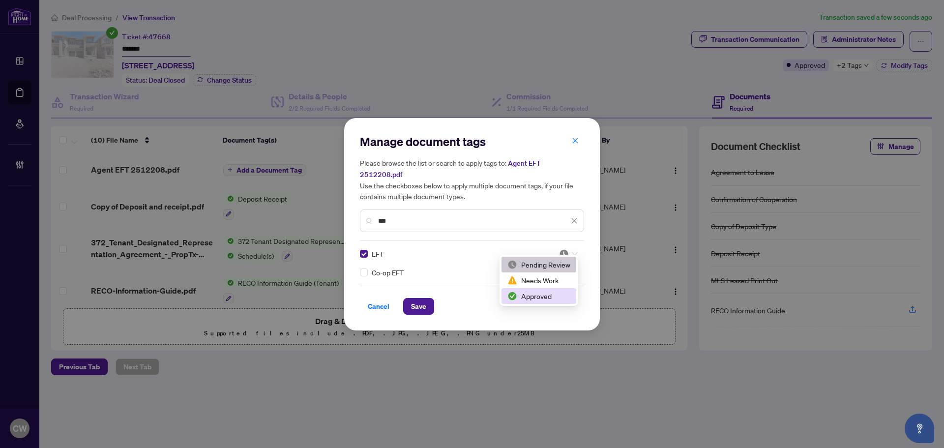
click at [553, 298] on div "Approved" at bounding box center [538, 296] width 63 height 11
click at [427, 298] on button "Save" at bounding box center [418, 306] width 31 height 17
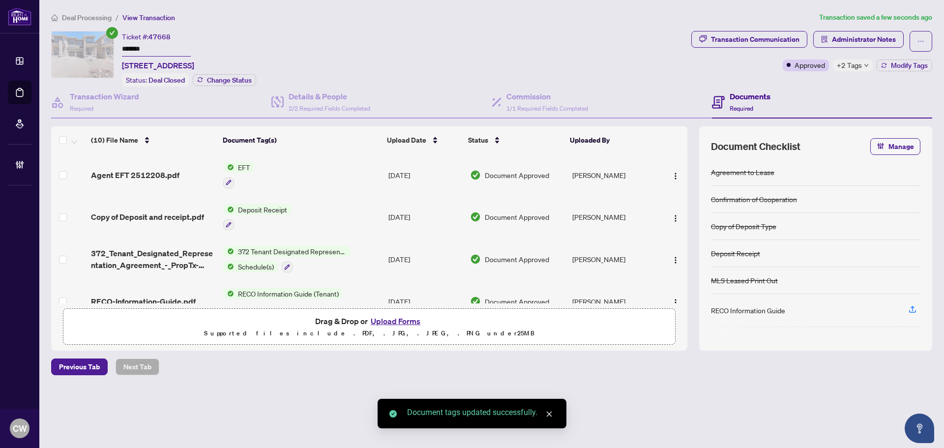
click at [673, 167] on button "button" at bounding box center [676, 175] width 16 height 16
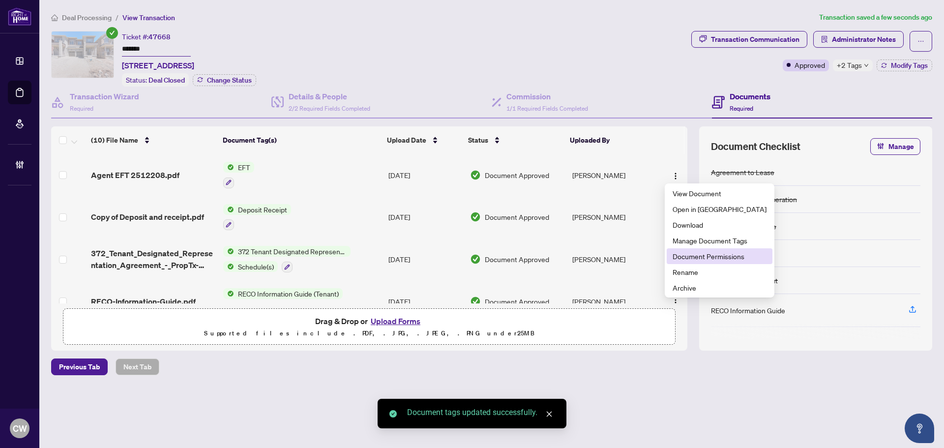
click at [690, 254] on span "Document Permissions" at bounding box center [719, 256] width 94 height 11
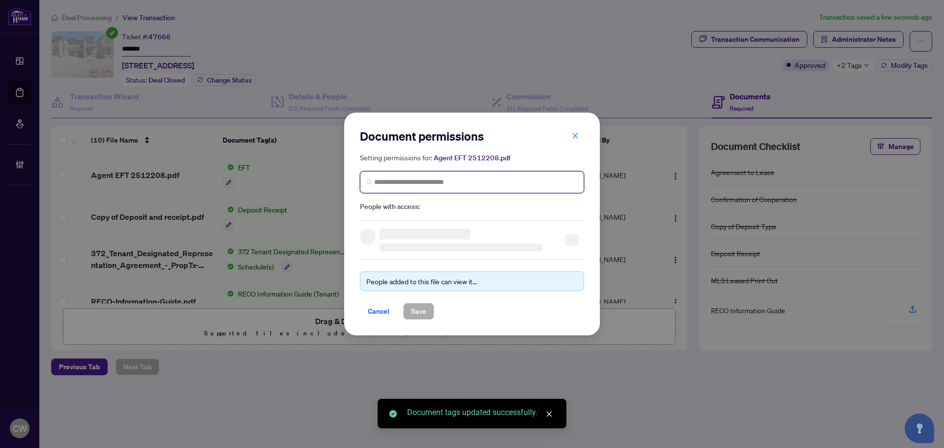
click at [446, 184] on input "search" at bounding box center [475, 182] width 203 height 10
paste input "**********"
type input "**********"
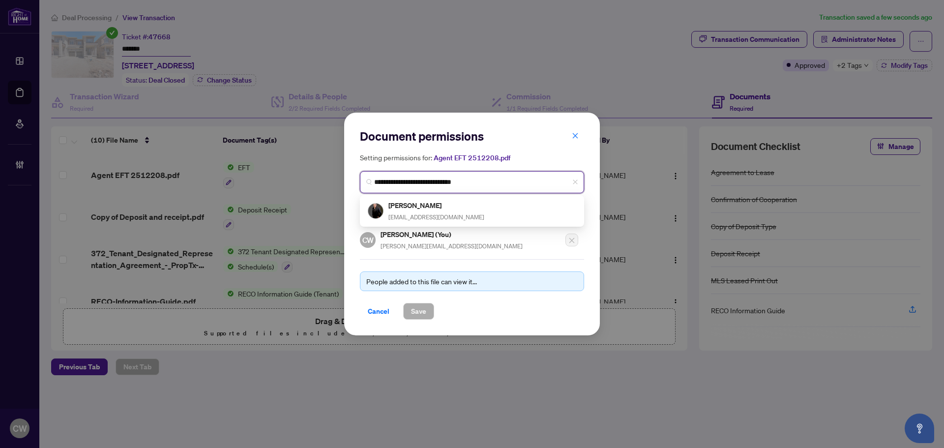
click at [430, 215] on span "imadissa.arch@gmail.com" at bounding box center [436, 216] width 96 height 7
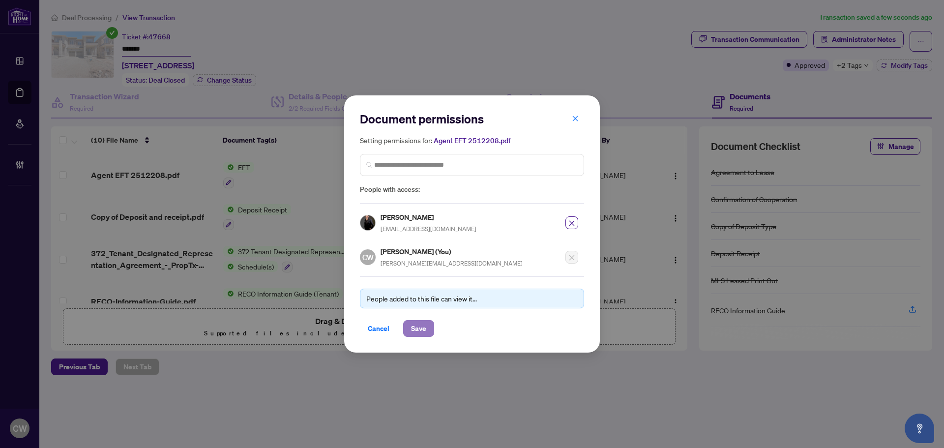
click at [417, 333] on span "Save" at bounding box center [418, 328] width 15 height 16
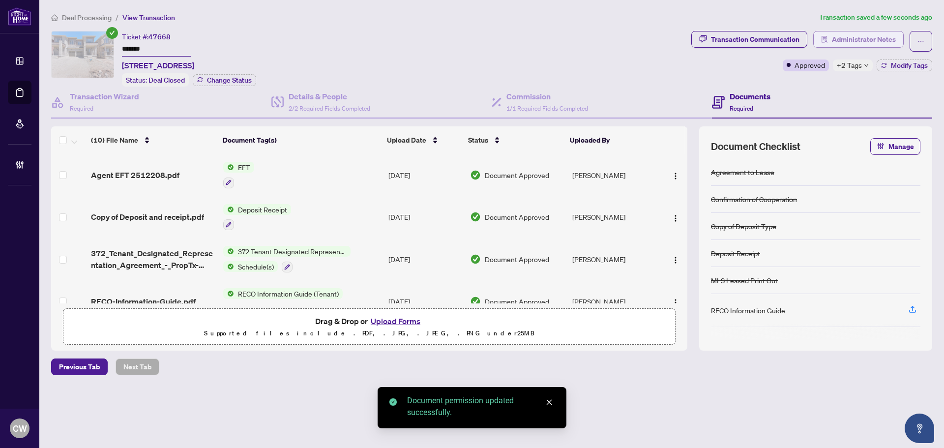
click at [858, 42] on span "Administrator Notes" at bounding box center [864, 39] width 64 height 16
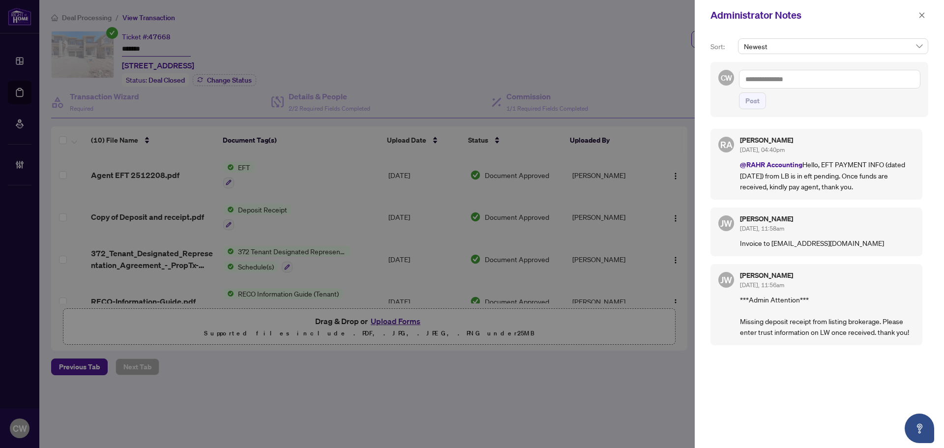
click at [790, 84] on textarea at bounding box center [829, 79] width 181 height 19
paste textarea "**********"
type textarea "**********"
click at [759, 102] on span "Post" at bounding box center [752, 101] width 14 height 16
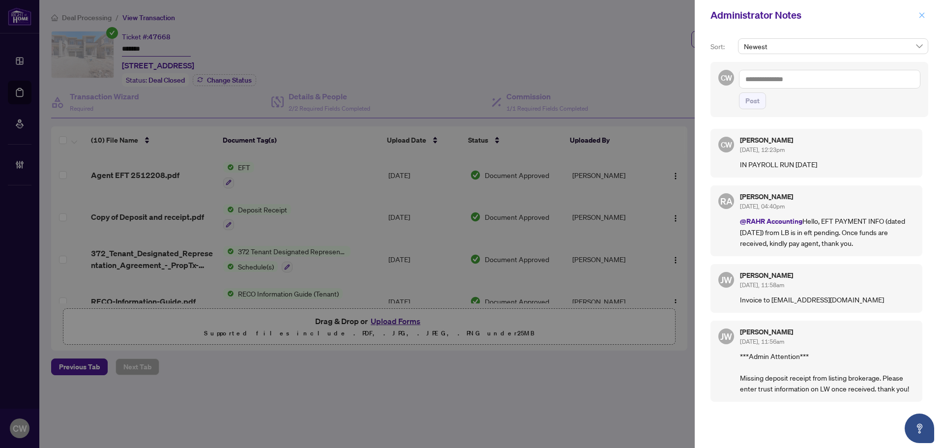
click at [923, 14] on icon "close" at bounding box center [921, 14] width 5 height 5
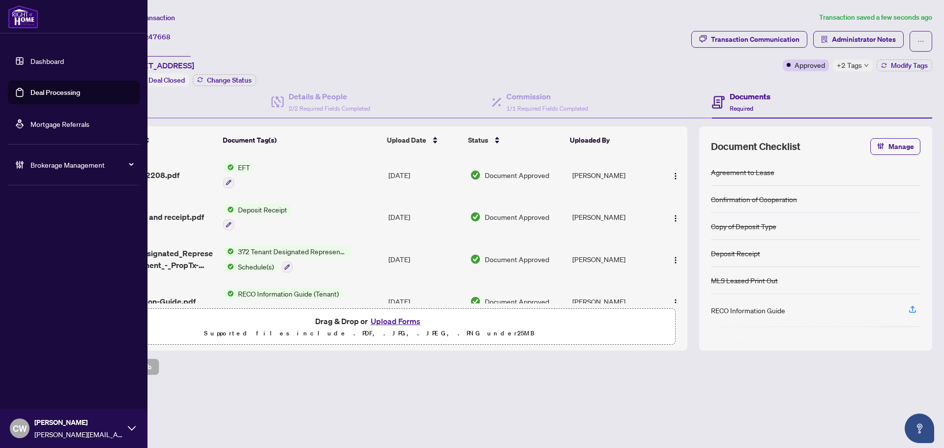
click at [30, 92] on link "Deal Processing" at bounding box center [55, 92] width 50 height 9
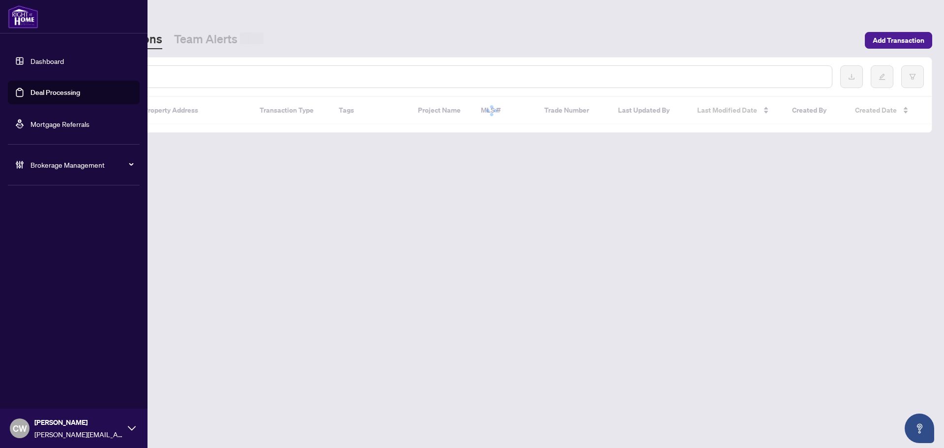
click at [163, 75] on input "text" at bounding box center [451, 76] width 746 height 11
paste input "*******"
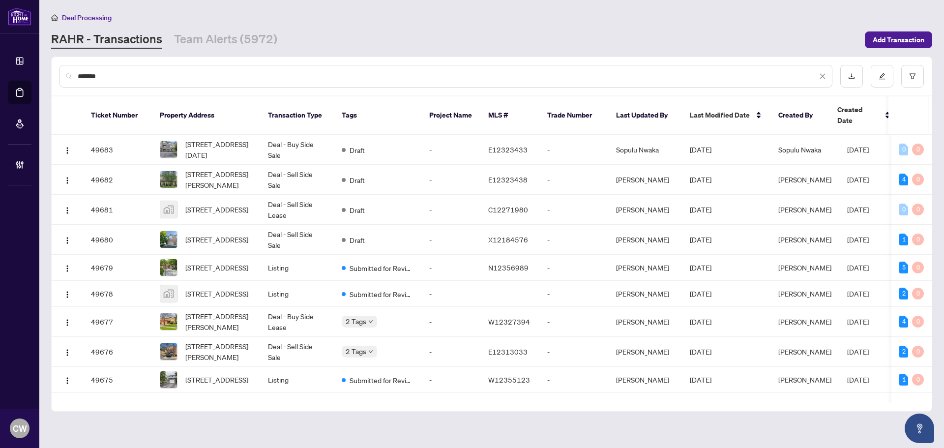
type input "*******"
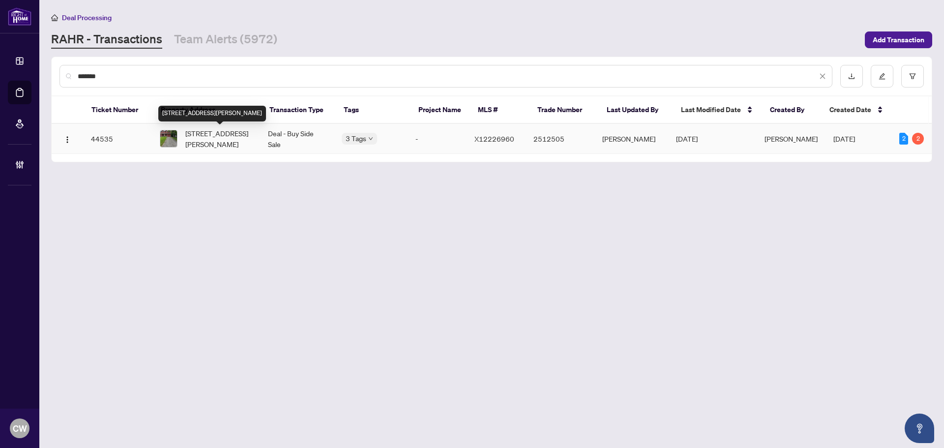
click at [241, 143] on span "44 NELSON Tr, Welland, Ontario L3C 3V4, Canada" at bounding box center [218, 139] width 67 height 22
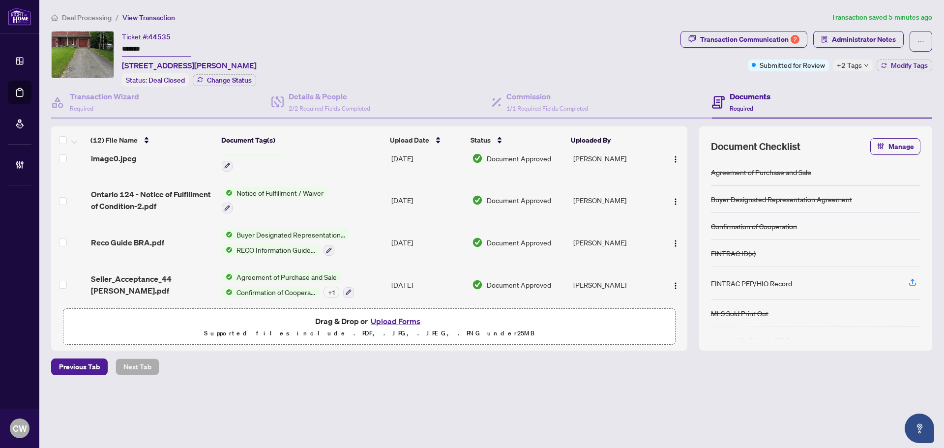
scroll to position [357, 0]
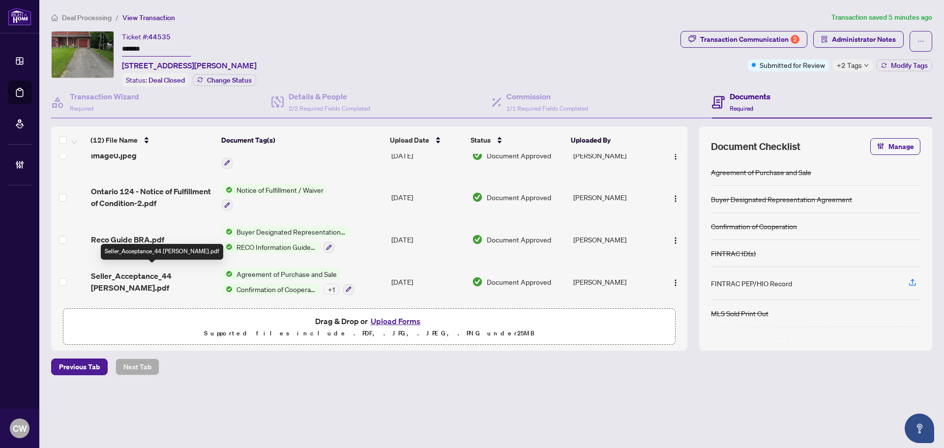
click at [154, 274] on span "Seller_Acceptance_44 Nelson Tr.pdf" at bounding box center [152, 282] width 123 height 24
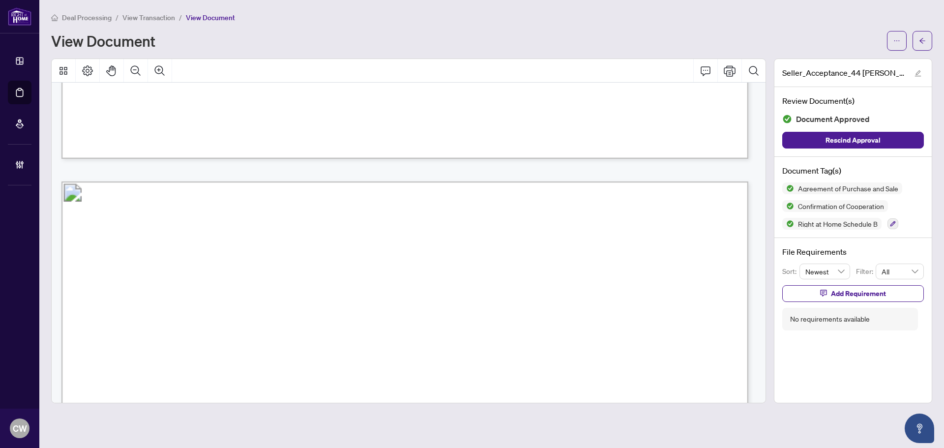
scroll to position [4768, 0]
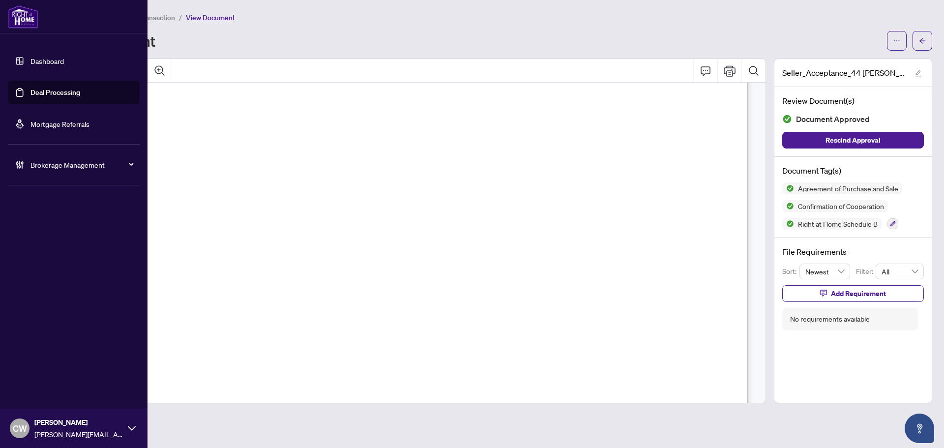
click at [61, 88] on link "Deal Processing" at bounding box center [55, 92] width 50 height 9
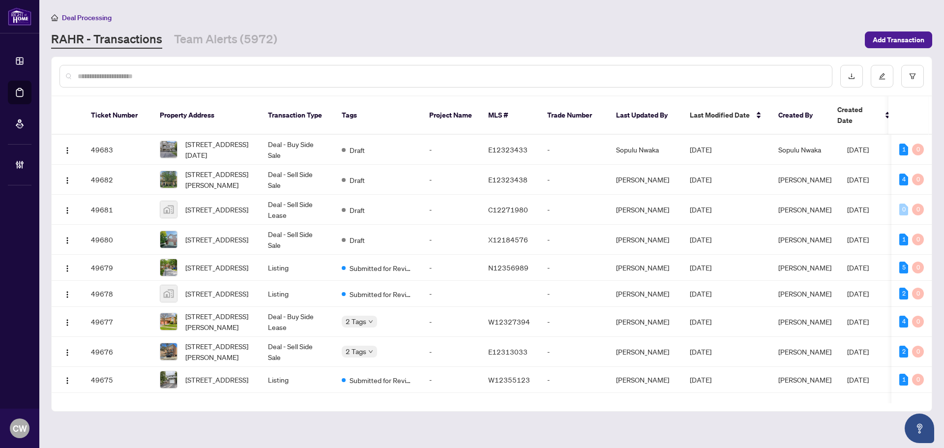
click at [105, 74] on input "text" at bounding box center [451, 76] width 746 height 11
paste input "*******"
type input "*******"
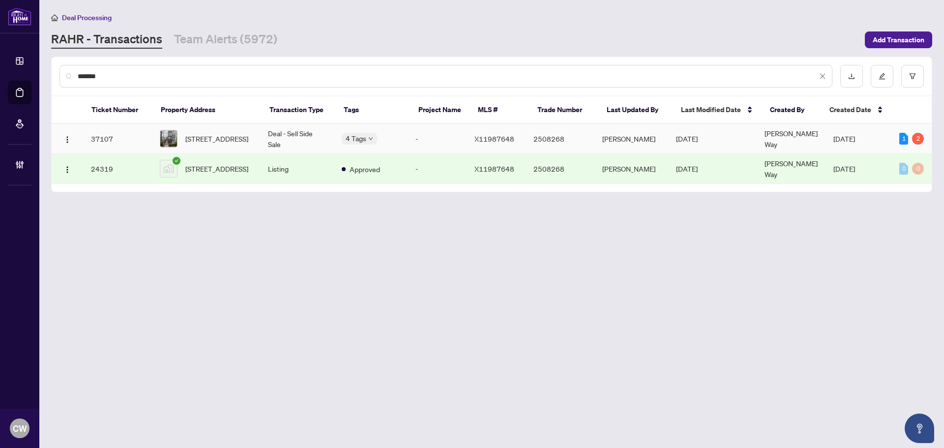
click at [206, 139] on span "203-150 Greenfield Ave, Ottawa, Ontario K1S 5W6, Canada" at bounding box center [216, 138] width 63 height 11
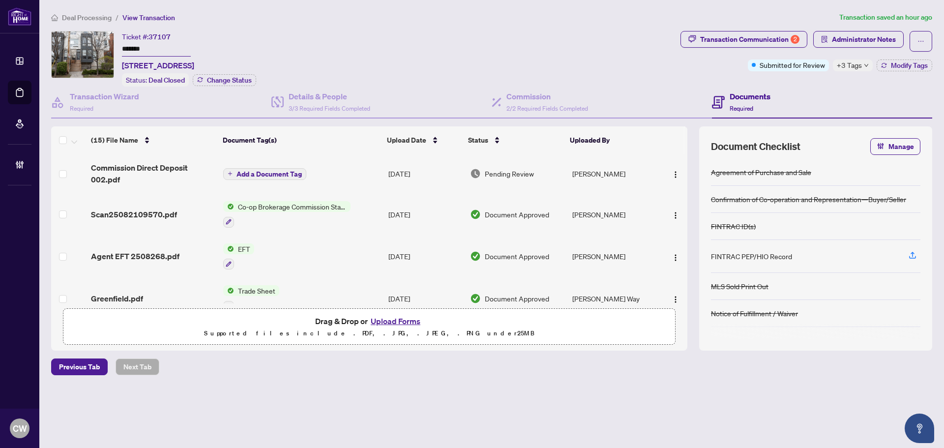
click at [142, 212] on span "Scan25082109570.pdf" at bounding box center [134, 214] width 86 height 12
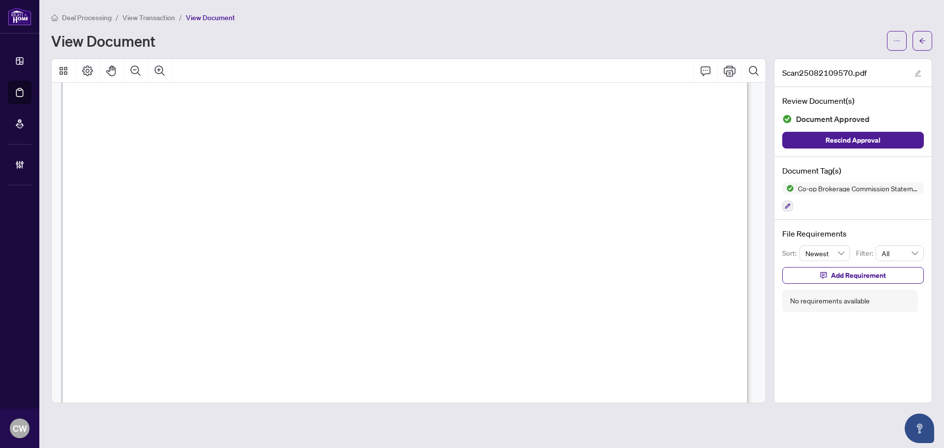
scroll to position [197, 0]
click at [139, 71] on icon "Zoom Out" at bounding box center [136, 71] width 12 height 12
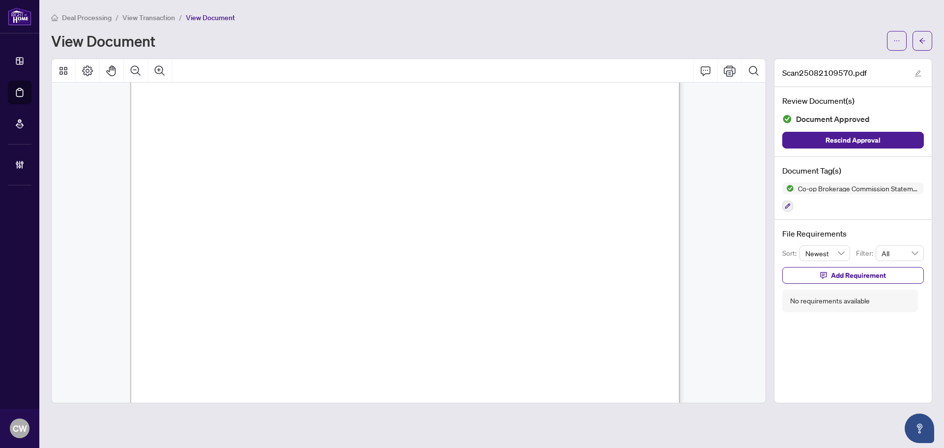
scroll to position [103, 0]
click at [922, 39] on icon "arrow-left" at bounding box center [922, 40] width 7 height 7
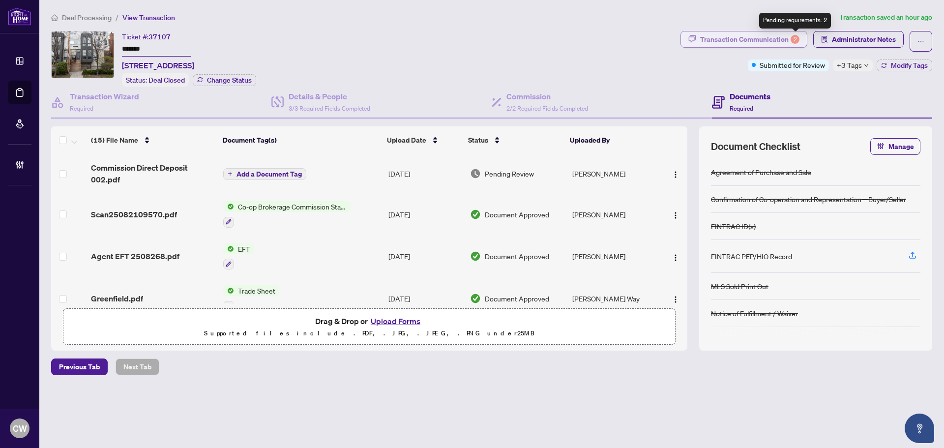
click at [785, 37] on div "Transaction Communication 2" at bounding box center [749, 39] width 99 height 16
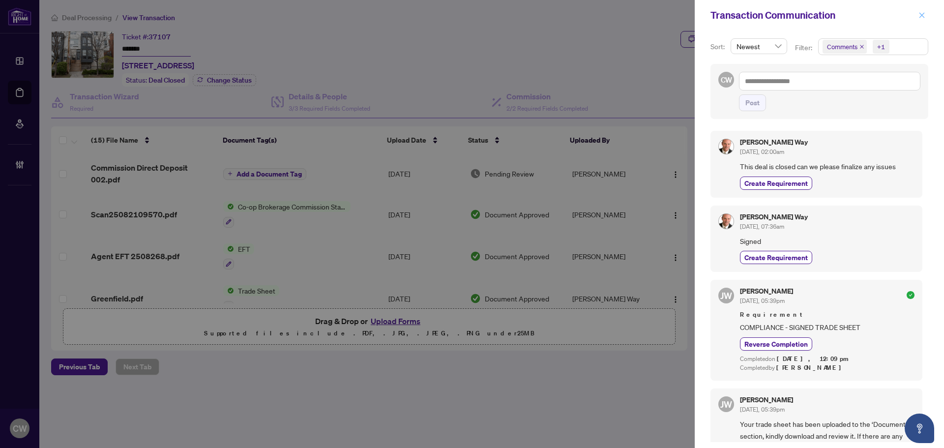
click at [919, 17] on icon "close" at bounding box center [921, 15] width 7 height 7
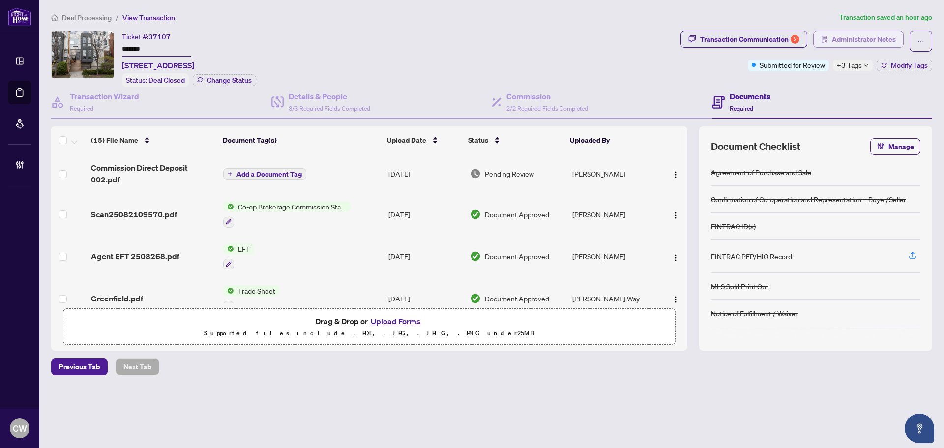
click at [855, 37] on span "Administrator Notes" at bounding box center [864, 39] width 64 height 16
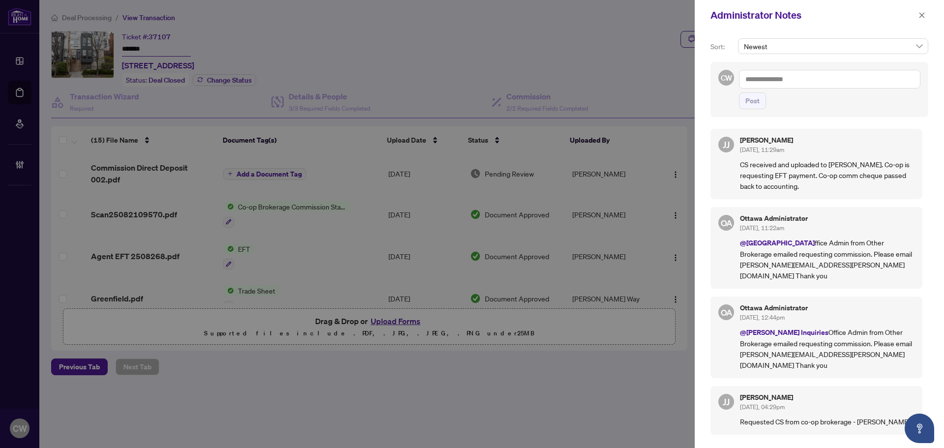
click at [799, 86] on textarea at bounding box center [829, 79] width 181 height 19
click at [778, 76] on textarea at bounding box center [829, 79] width 181 height 19
paste textarea "**********"
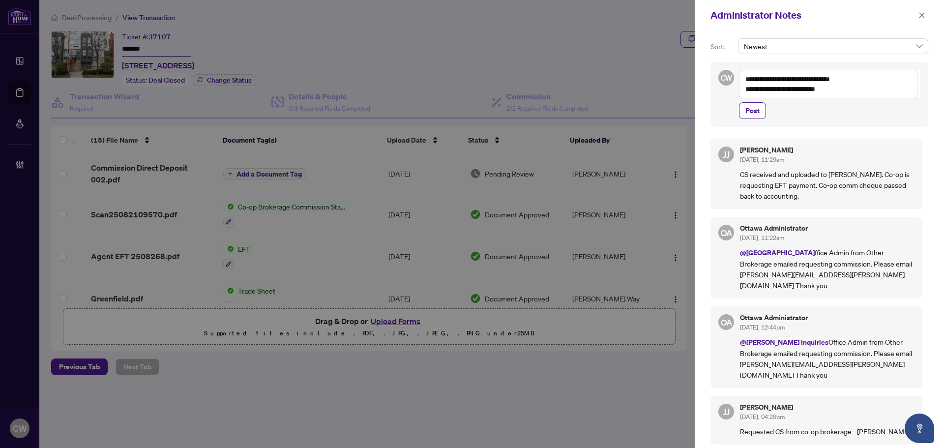
drag, startPoint x: 853, startPoint y: 90, endPoint x: 726, endPoint y: 90, distance: 127.3
click at [726, 90] on div "**********" at bounding box center [819, 94] width 218 height 65
paste textarea "**********"
type textarea "**********"
click at [755, 114] on span "Post" at bounding box center [752, 111] width 14 height 16
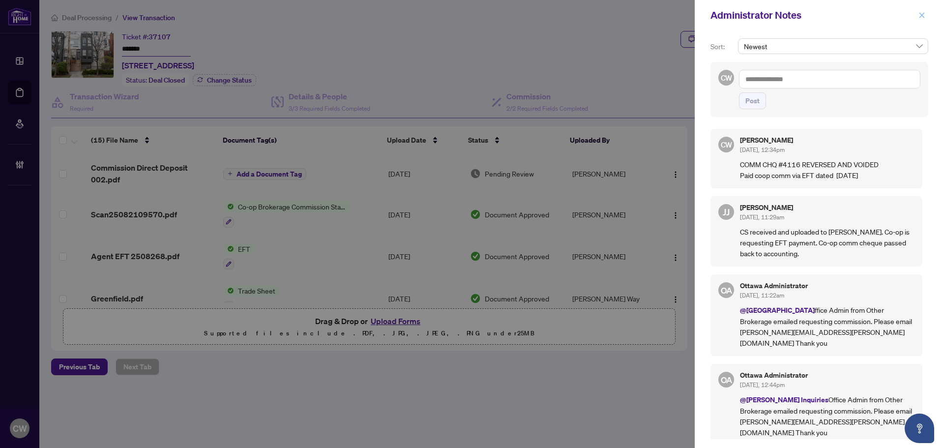
click at [921, 14] on icon "close" at bounding box center [921, 14] width 5 height 5
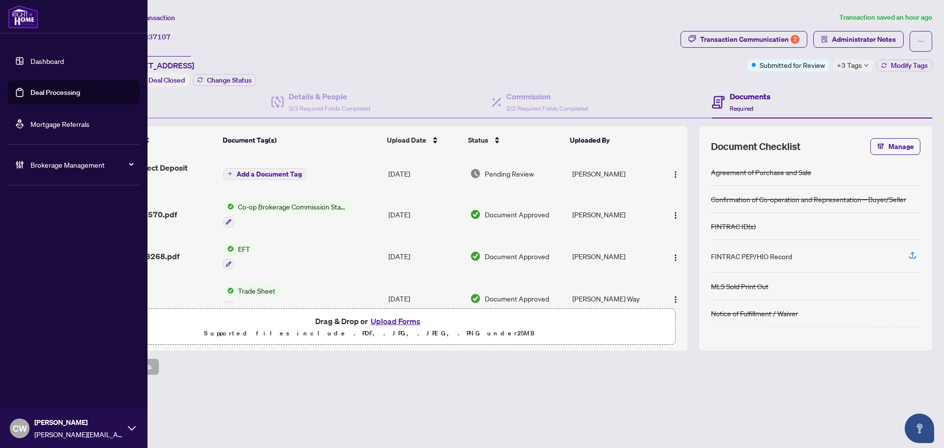
click at [35, 90] on link "Deal Processing" at bounding box center [55, 92] width 50 height 9
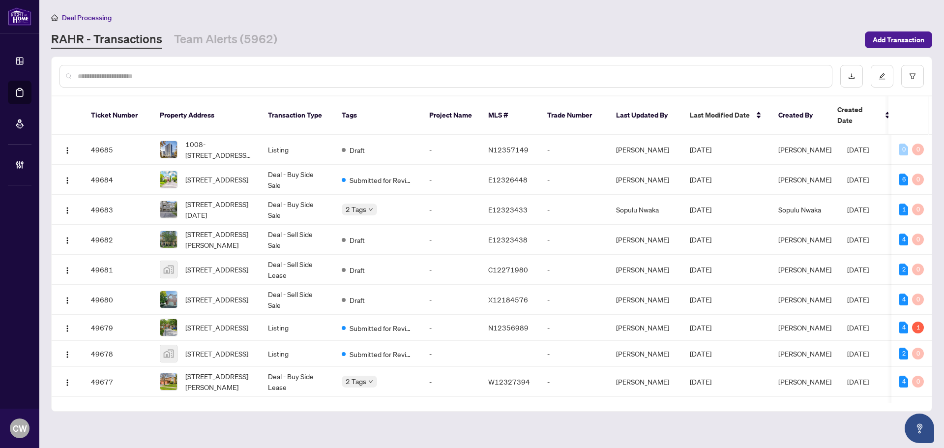
click at [163, 79] on input "text" at bounding box center [451, 76] width 746 height 11
paste input "*******"
type input "*******"
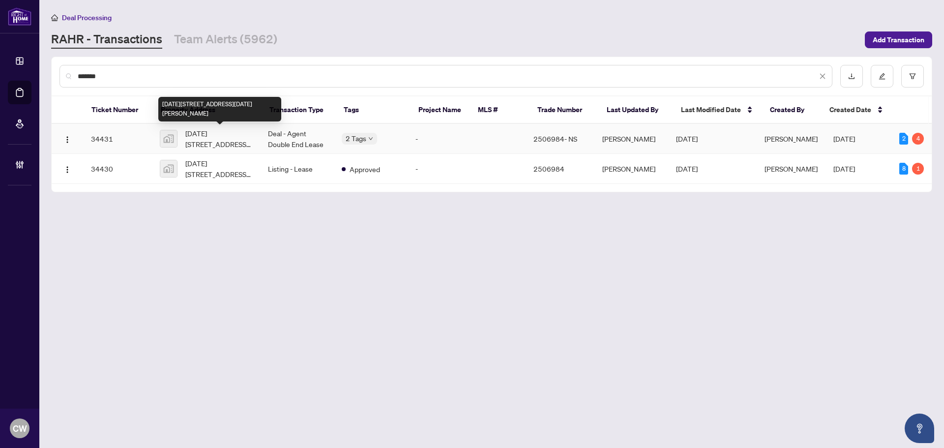
click at [230, 132] on span "1315-1315 16th Street East, Owen Sound, ON, Canada" at bounding box center [218, 139] width 67 height 22
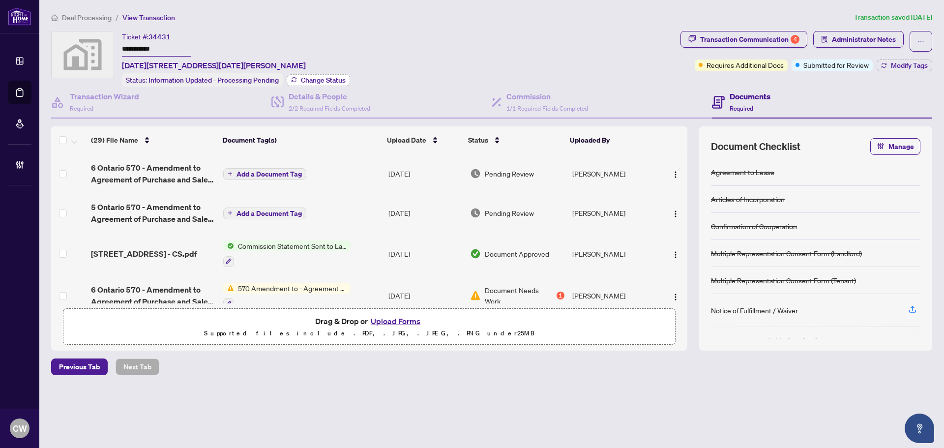
click at [330, 78] on span "Change Status" at bounding box center [323, 80] width 45 height 7
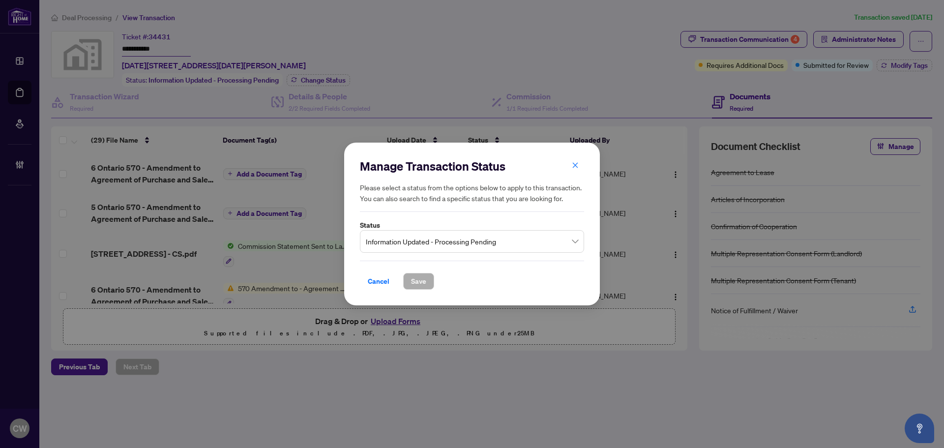
click at [442, 247] on span "Information Updated - Processing Pending" at bounding box center [472, 241] width 212 height 19
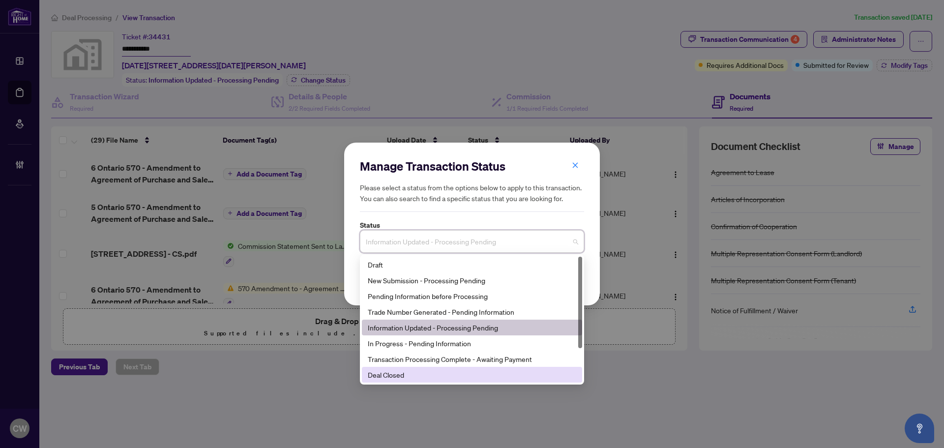
click at [410, 377] on div "Deal Closed" at bounding box center [472, 374] width 208 height 11
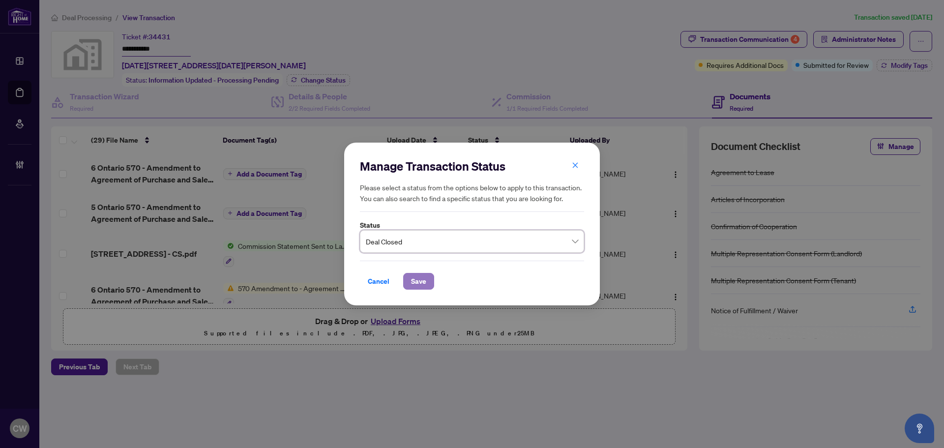
click at [424, 277] on span "Save" at bounding box center [418, 281] width 15 height 16
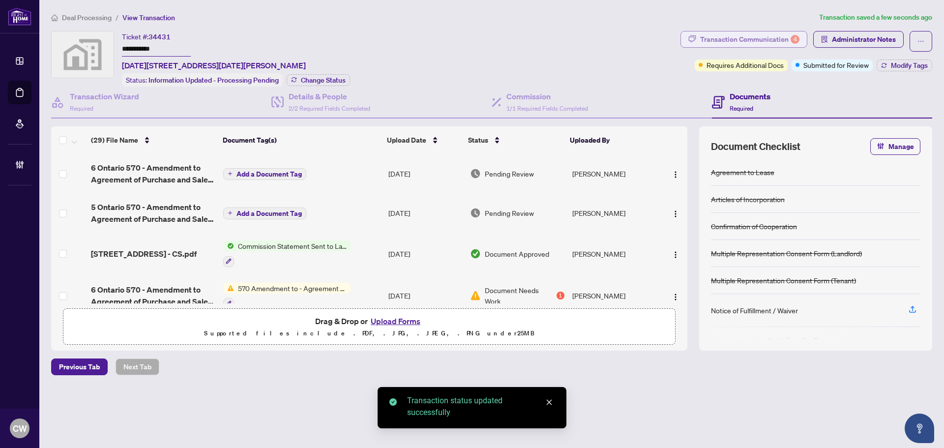
click at [775, 36] on div "Transaction Communication 4" at bounding box center [749, 39] width 99 height 16
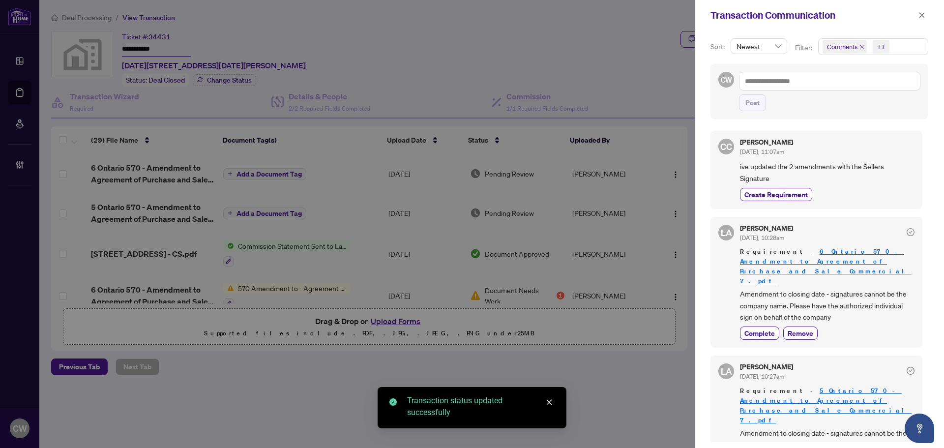
click at [862, 45] on icon "close" at bounding box center [861, 46] width 5 height 5
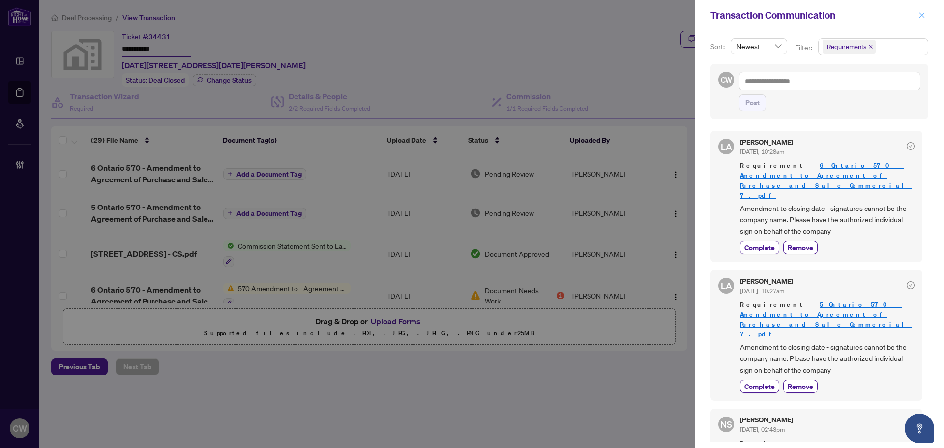
click at [925, 15] on button "button" at bounding box center [921, 15] width 13 height 12
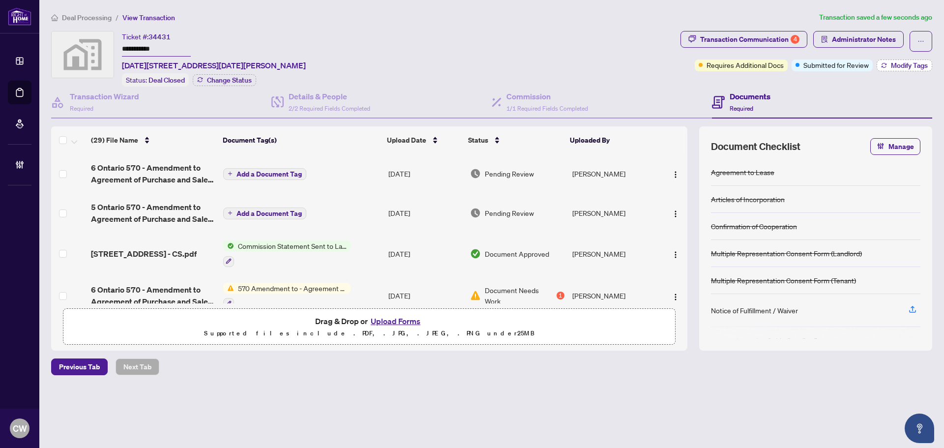
click at [891, 65] on span "Modify Tags" at bounding box center [909, 65] width 37 height 7
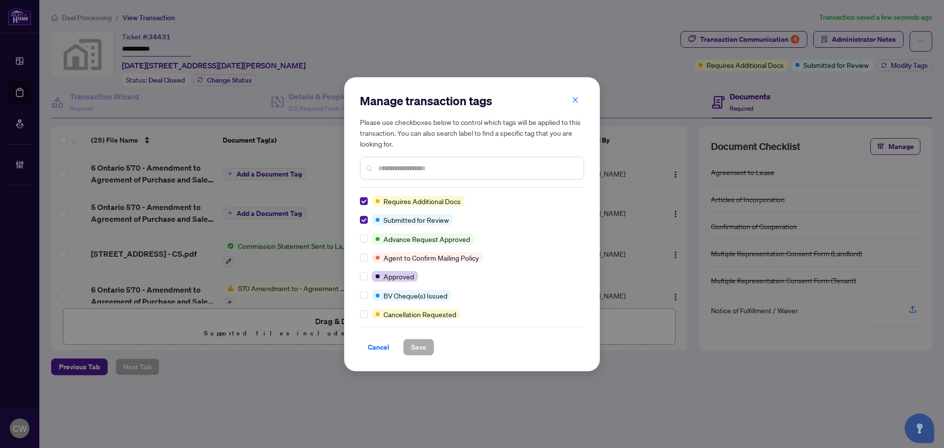
click at [376, 268] on div "Requires Additional Docs Submitted for Review Advance Request Approved Agent to…" at bounding box center [472, 257] width 224 height 123
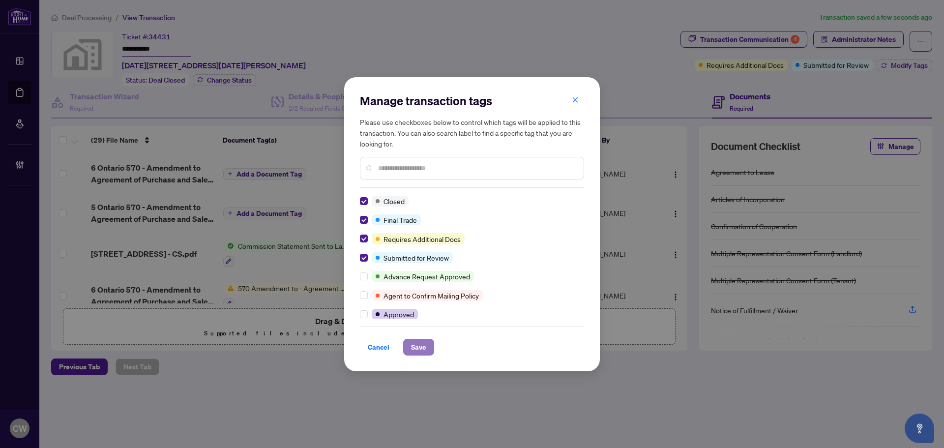
click at [423, 351] on span "Save" at bounding box center [418, 347] width 15 height 16
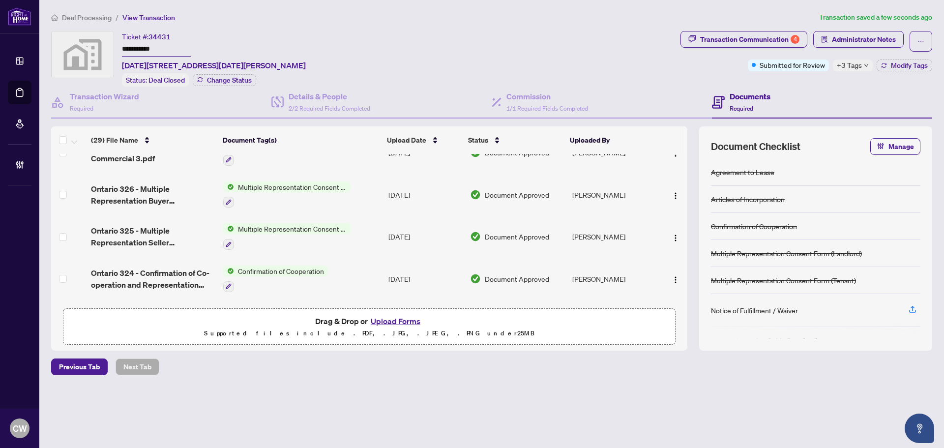
scroll to position [1064, 0]
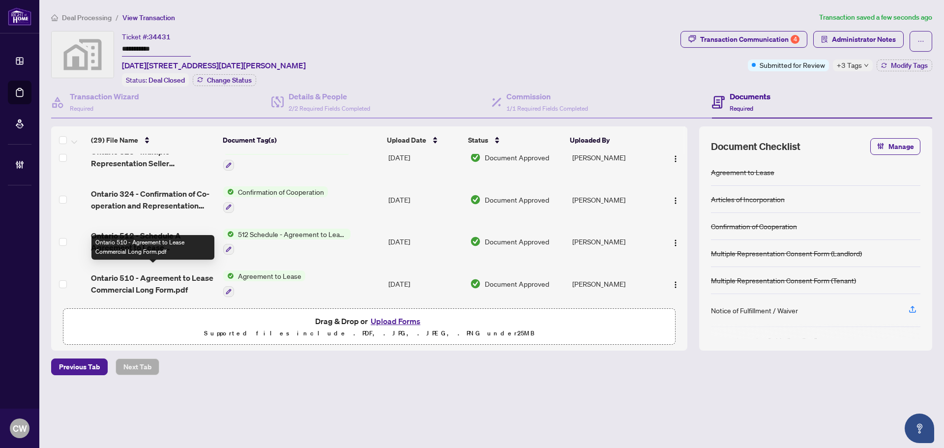
click at [138, 272] on span "Ontario 510 - Agreement to Lease Commercial Long Form.pdf" at bounding box center [153, 284] width 124 height 24
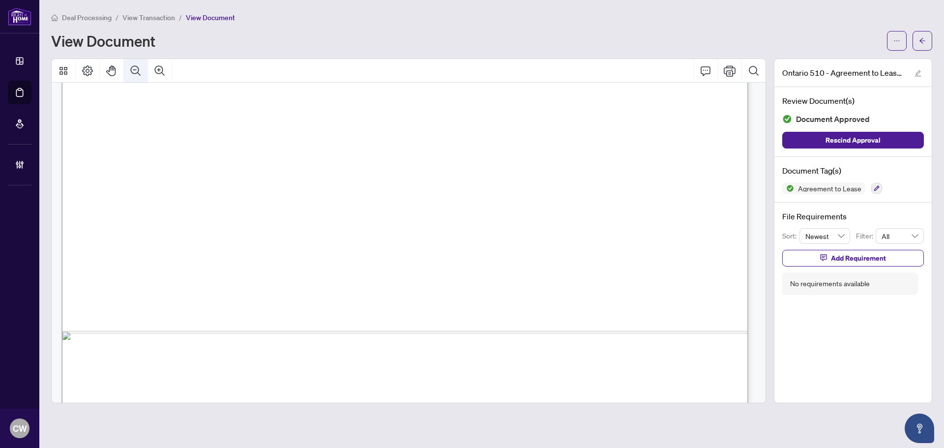
click at [134, 70] on icon "Zoom Out" at bounding box center [136, 71] width 12 height 12
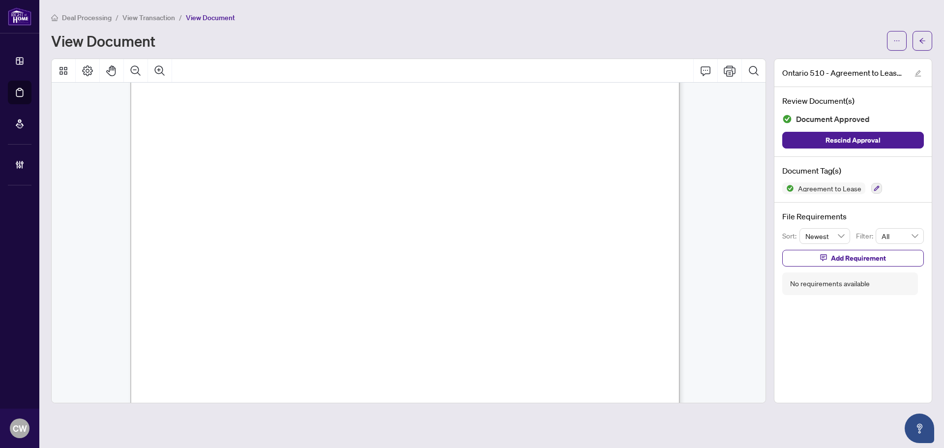
scroll to position [2406, 0]
click at [927, 37] on button "button" at bounding box center [922, 41] width 20 height 20
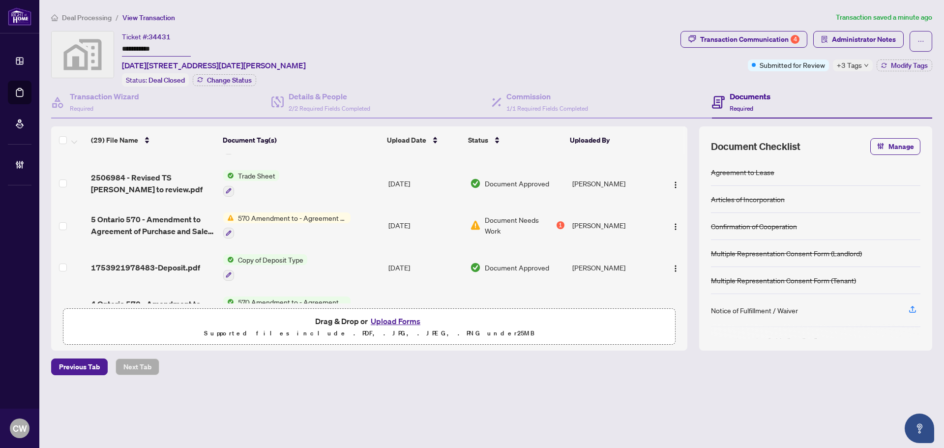
scroll to position [147, 0]
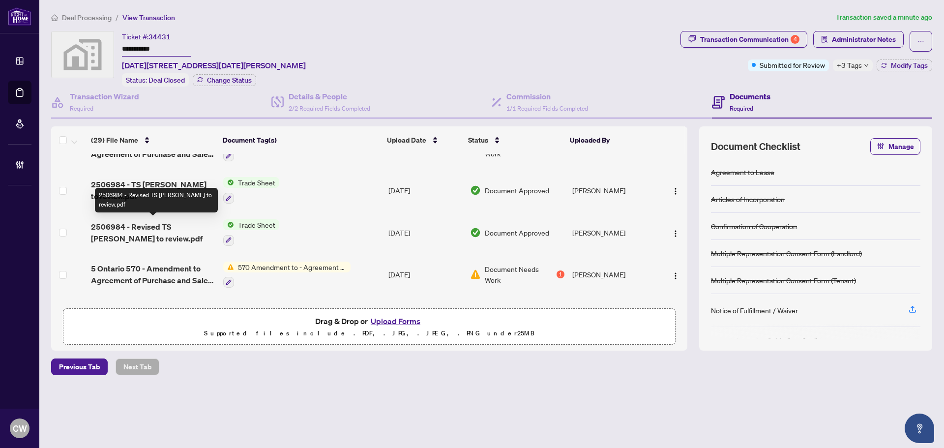
click at [122, 225] on span "2506984 - Revised TS Chris to review.pdf" at bounding box center [153, 233] width 124 height 24
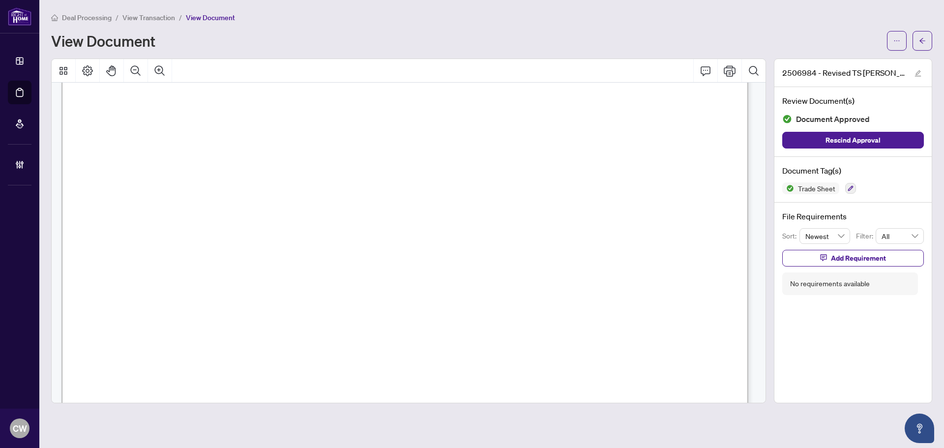
scroll to position [197, 0]
click at [923, 40] on icon "arrow-left" at bounding box center [922, 40] width 7 height 7
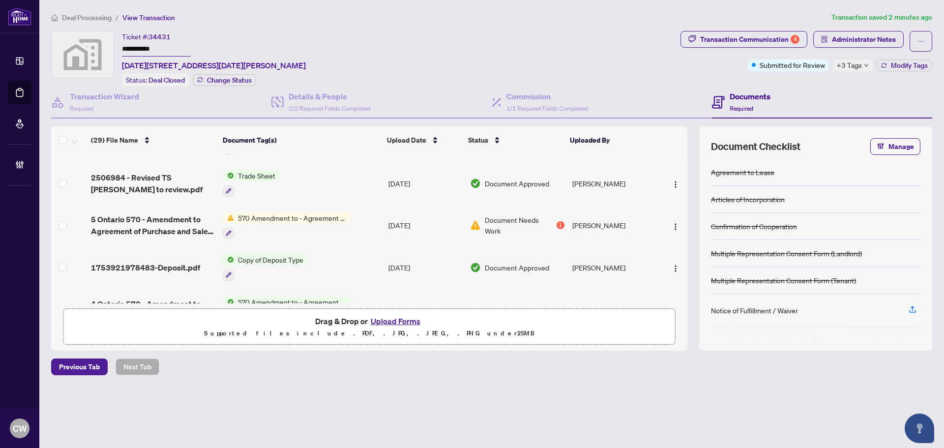
scroll to position [147, 0]
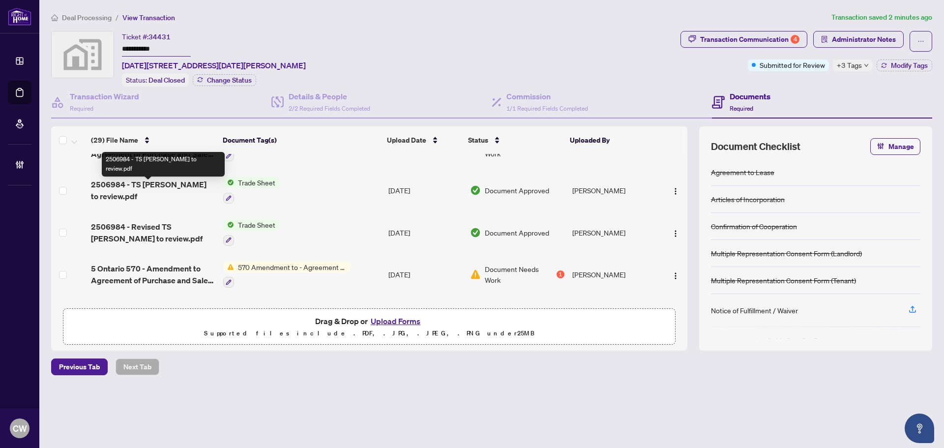
click at [157, 188] on span "2506984 - TS Alex to review.pdf" at bounding box center [153, 190] width 124 height 24
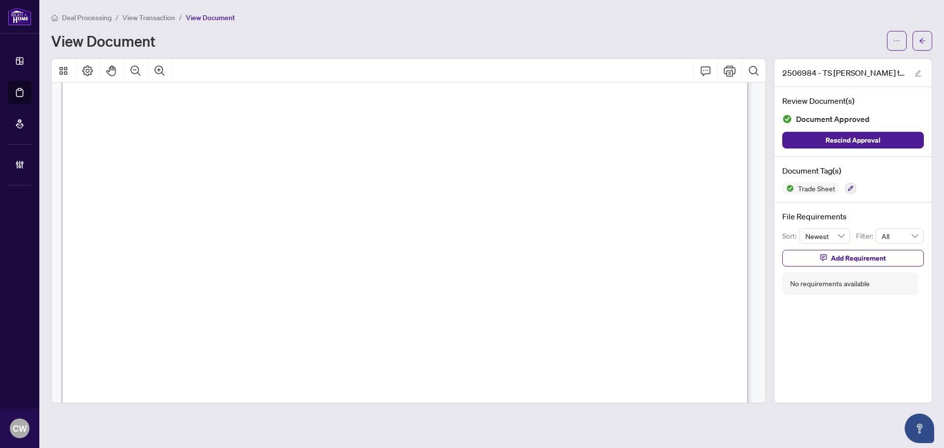
scroll to position [197, 0]
click at [928, 35] on button "button" at bounding box center [922, 41] width 20 height 20
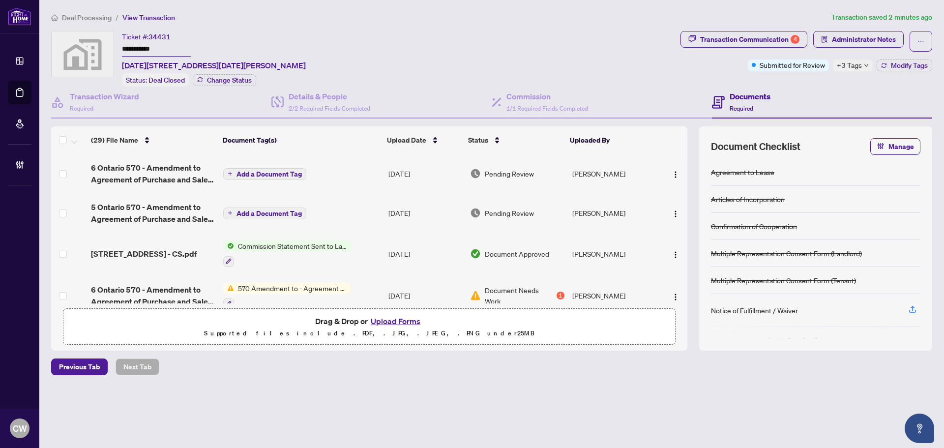
click at [401, 320] on button "Upload Forms" at bounding box center [396, 321] width 56 height 13
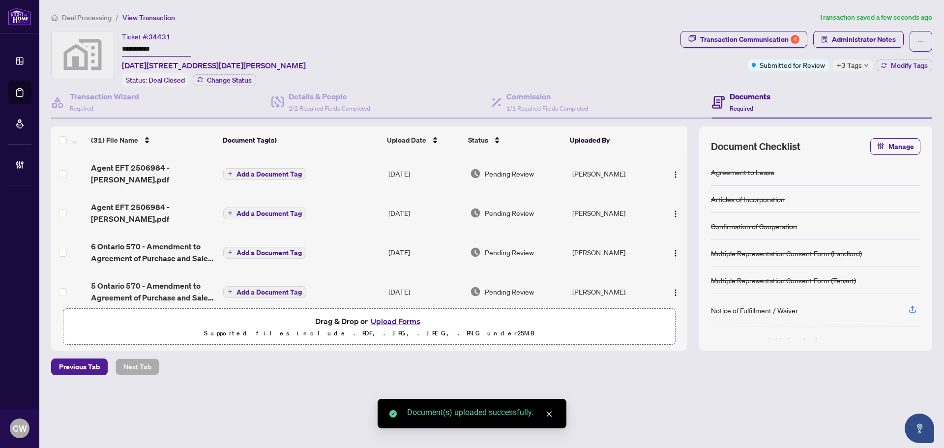
click at [281, 210] on span "Add a Document Tag" at bounding box center [268, 213] width 65 height 7
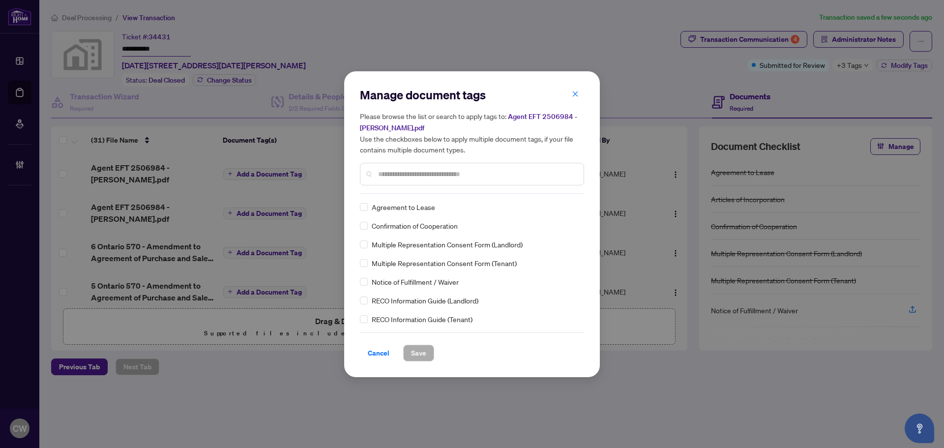
click at [450, 174] on input "text" at bounding box center [477, 174] width 198 height 11
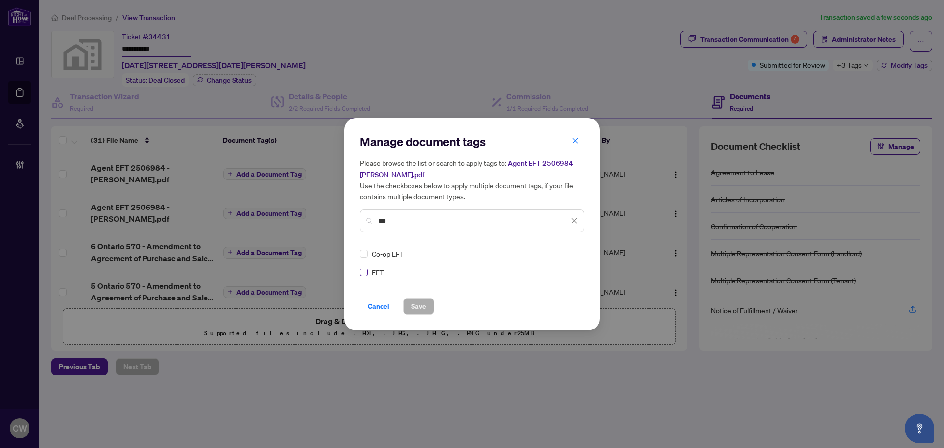
type input "***"
click at [562, 256] on img at bounding box center [564, 254] width 10 height 10
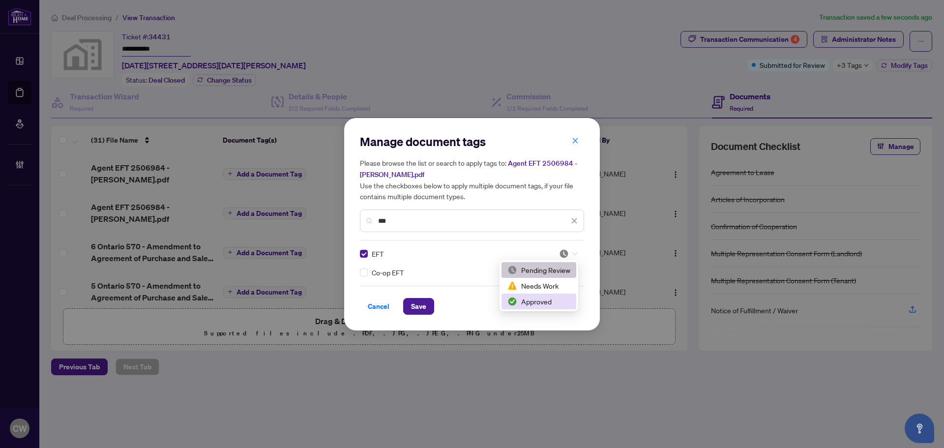
click at [552, 299] on div "Approved" at bounding box center [538, 301] width 63 height 11
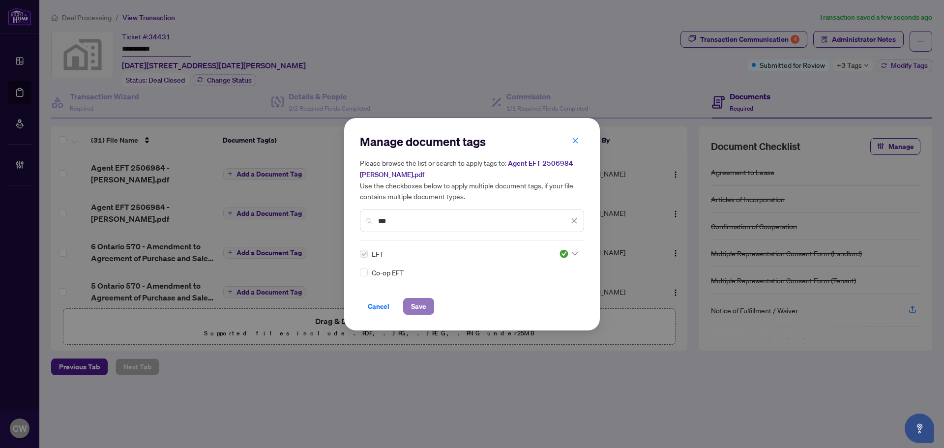
click at [423, 302] on span "Save" at bounding box center [418, 306] width 15 height 16
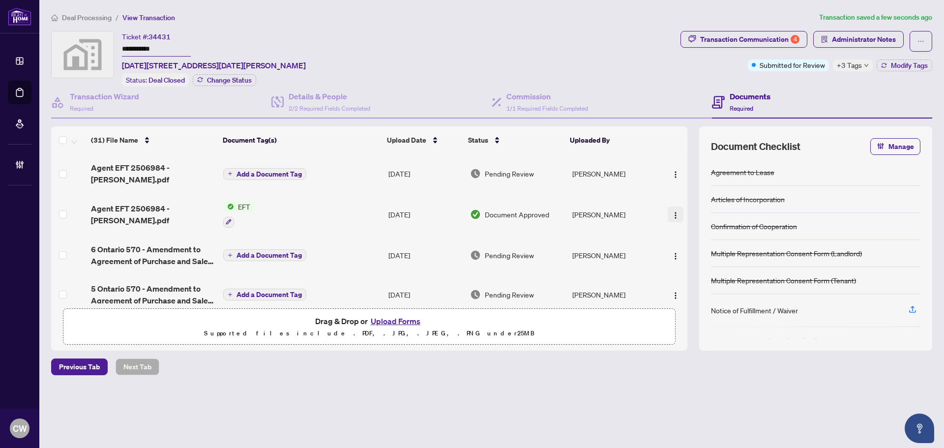
click at [671, 211] on img "button" at bounding box center [675, 215] width 8 height 8
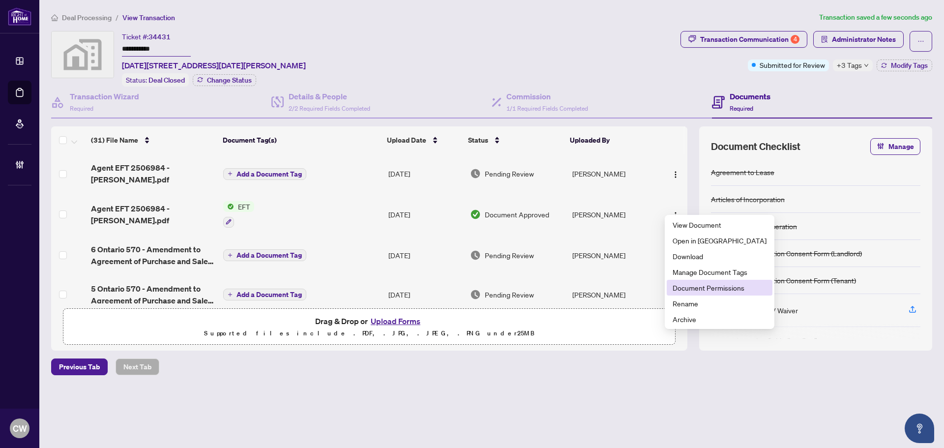
click at [685, 291] on span "Document Permissions" at bounding box center [719, 287] width 94 height 11
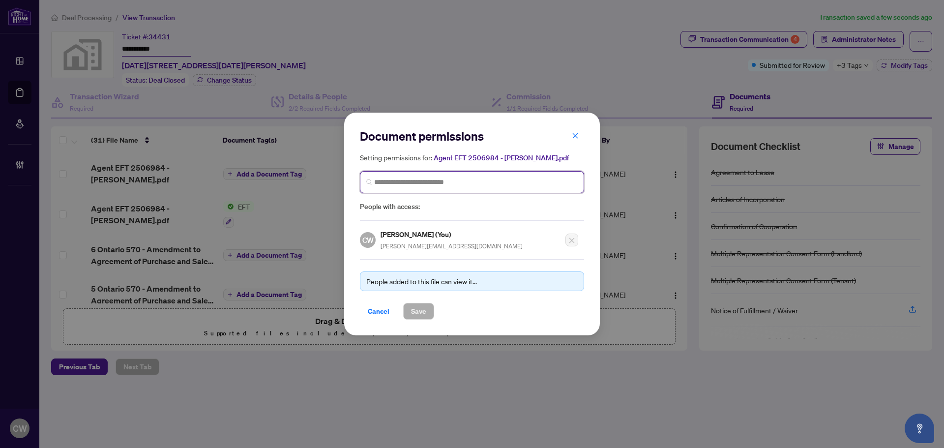
click at [439, 184] on input "search" at bounding box center [475, 182] width 203 height 10
paste input "**********"
type input "**********"
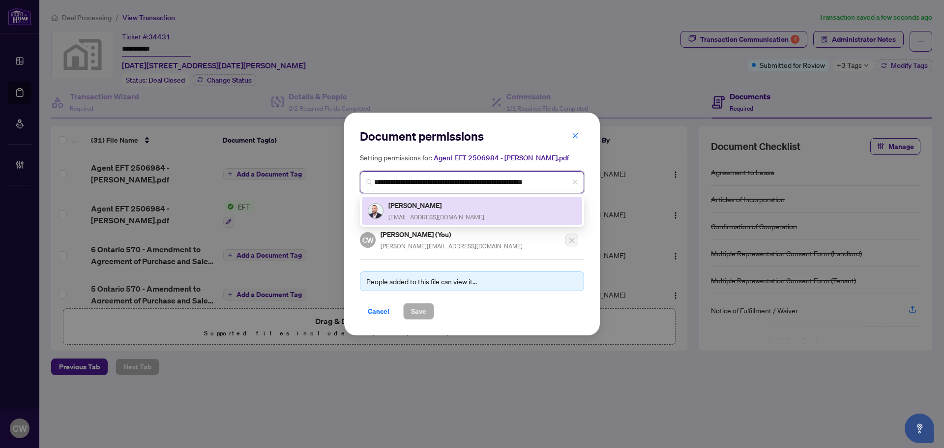
click at [413, 215] on span "alexc-89@hotmail.com" at bounding box center [436, 216] width 96 height 7
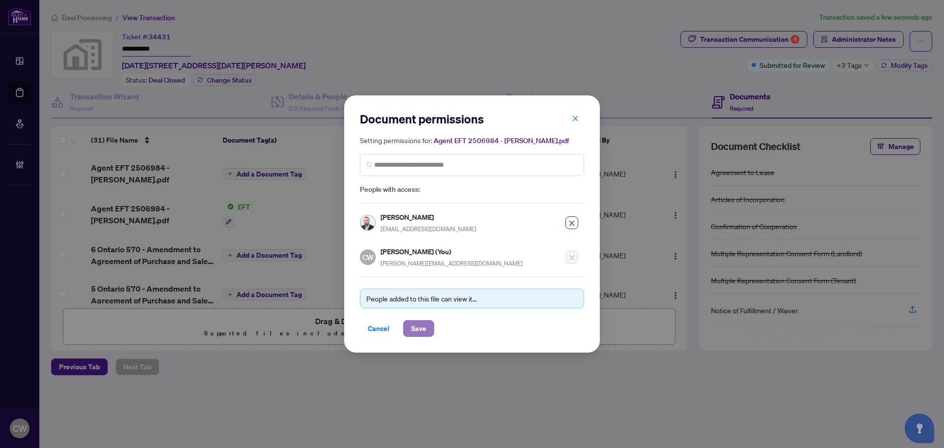
click at [416, 329] on span "Save" at bounding box center [418, 328] width 15 height 16
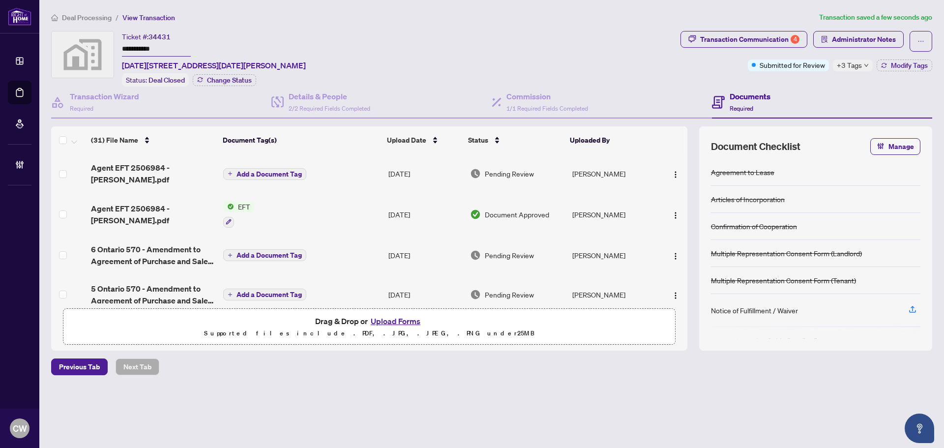
click at [262, 171] on span "Add a Document Tag" at bounding box center [268, 174] width 65 height 7
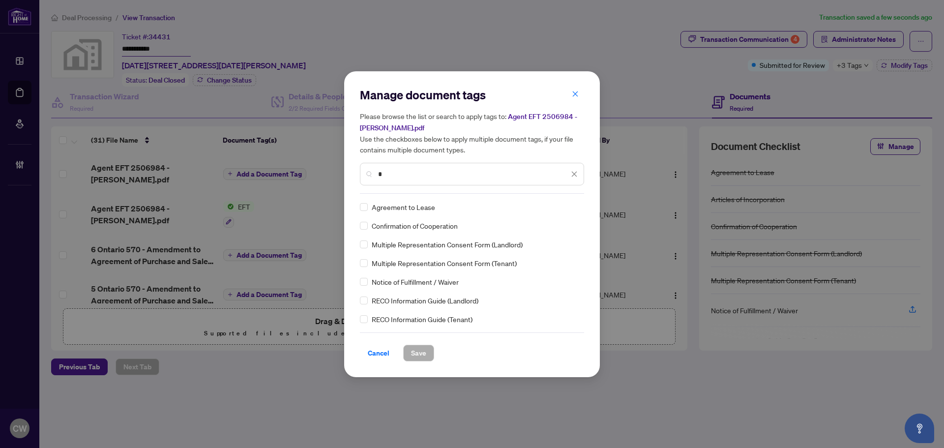
click at [399, 174] on input "*" at bounding box center [473, 174] width 191 height 11
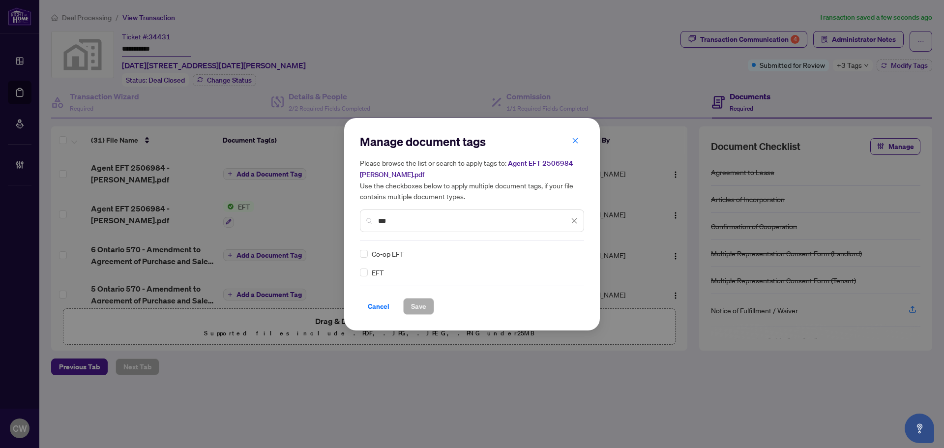
type input "***"
click at [563, 253] on img at bounding box center [564, 254] width 10 height 10
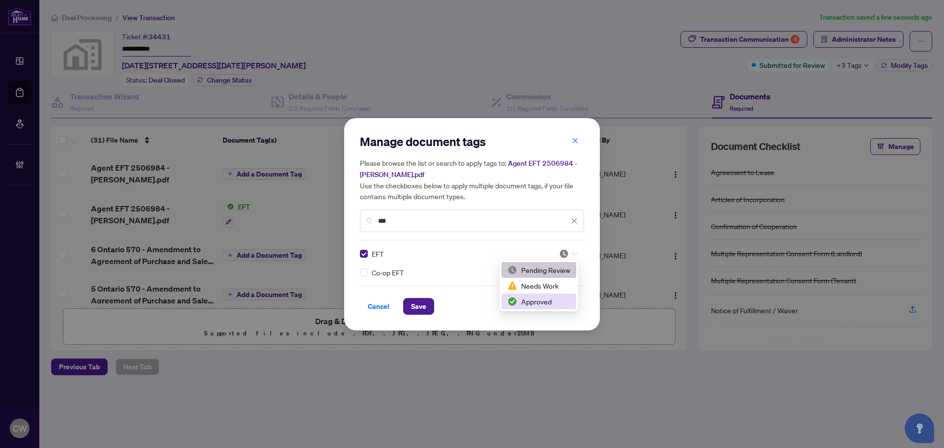
click at [547, 300] on div "Approved" at bounding box center [538, 301] width 63 height 11
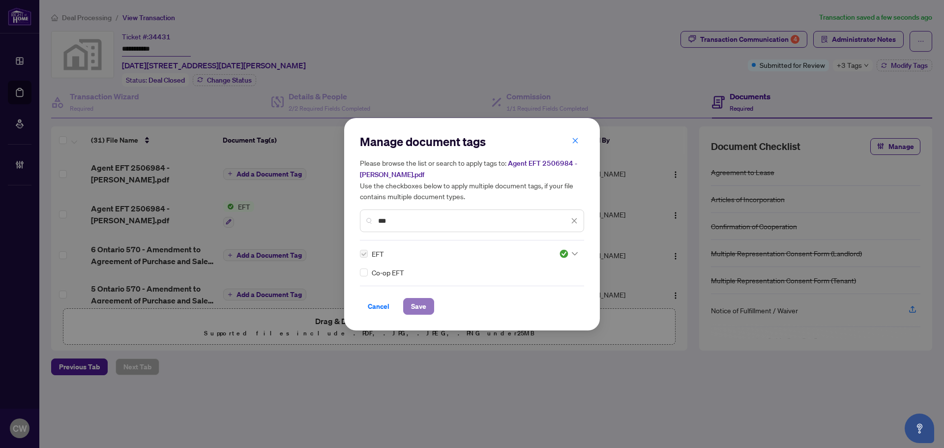
click at [409, 303] on button "Save" at bounding box center [418, 306] width 31 height 17
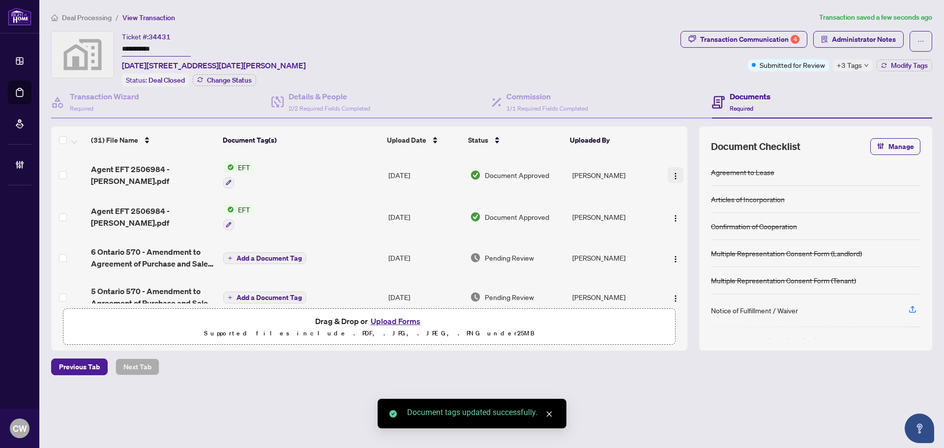
click at [671, 174] on img "button" at bounding box center [675, 176] width 8 height 8
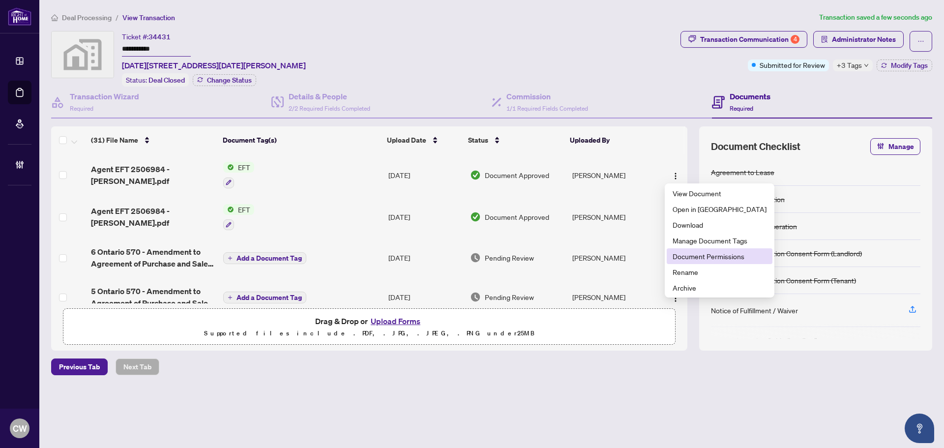
click at [696, 257] on span "Document Permissions" at bounding box center [719, 256] width 94 height 11
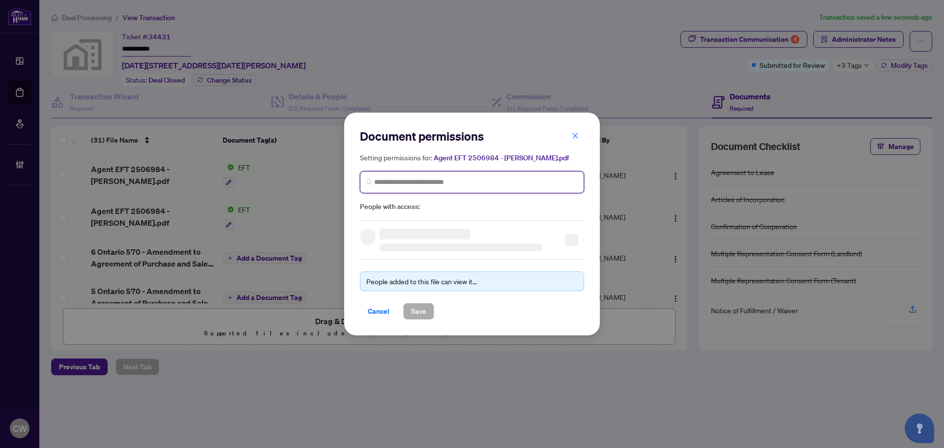
click at [0, 0] on input "search" at bounding box center [0, 0] width 0 height 0
type input "*"
paste input "**********"
type input "**********"
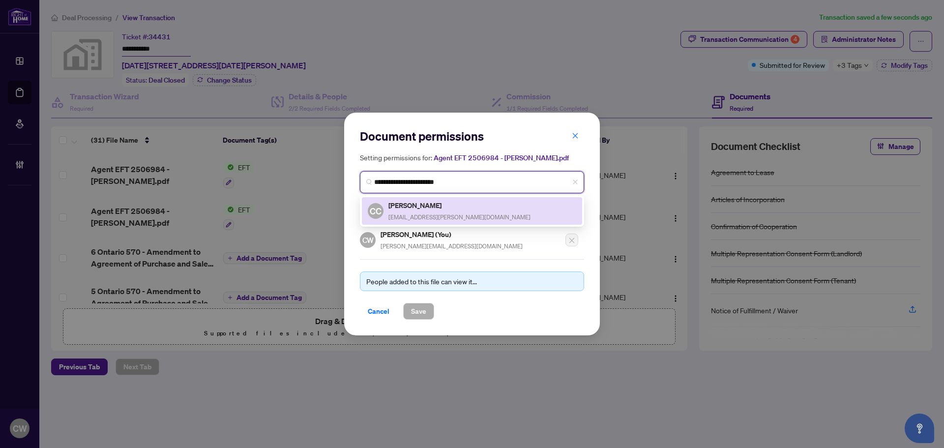
click at [433, 211] on div "Chris Cyr chriscyr@rogers.com" at bounding box center [459, 211] width 142 height 23
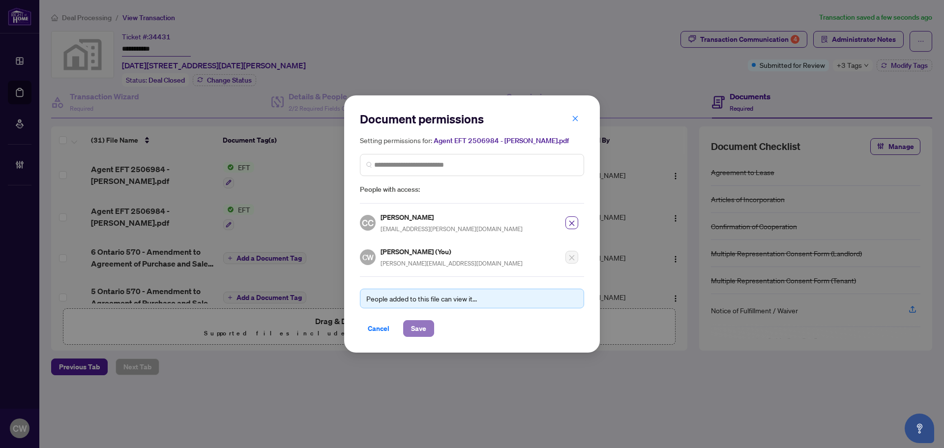
click at [420, 327] on span "Save" at bounding box center [418, 328] width 15 height 16
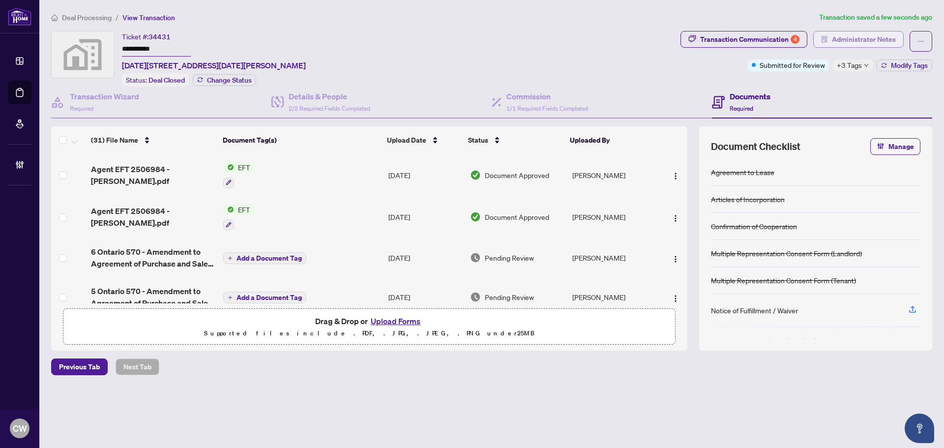
click at [864, 38] on span "Administrator Notes" at bounding box center [864, 39] width 64 height 16
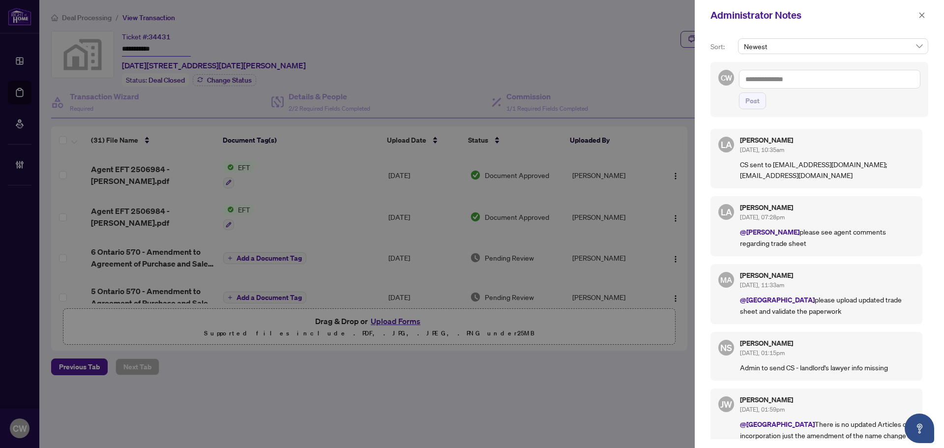
click at [788, 81] on textarea at bounding box center [829, 79] width 181 height 19
paste textarea "**********"
type textarea "**********"
click at [748, 101] on span "Post" at bounding box center [752, 101] width 14 height 16
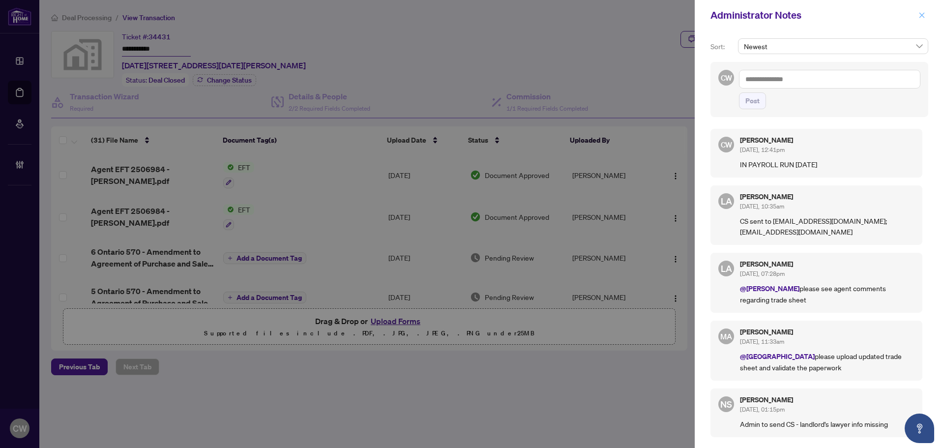
drag, startPoint x: 922, startPoint y: 12, endPoint x: 835, endPoint y: 27, distance: 88.2
click at [923, 13] on icon "close" at bounding box center [921, 15] width 7 height 7
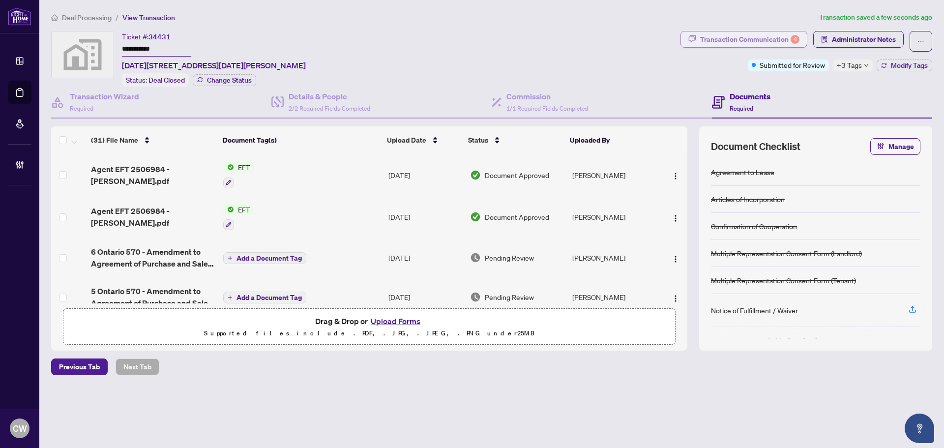
click at [774, 38] on div "Transaction Communication 4" at bounding box center [749, 39] width 99 height 16
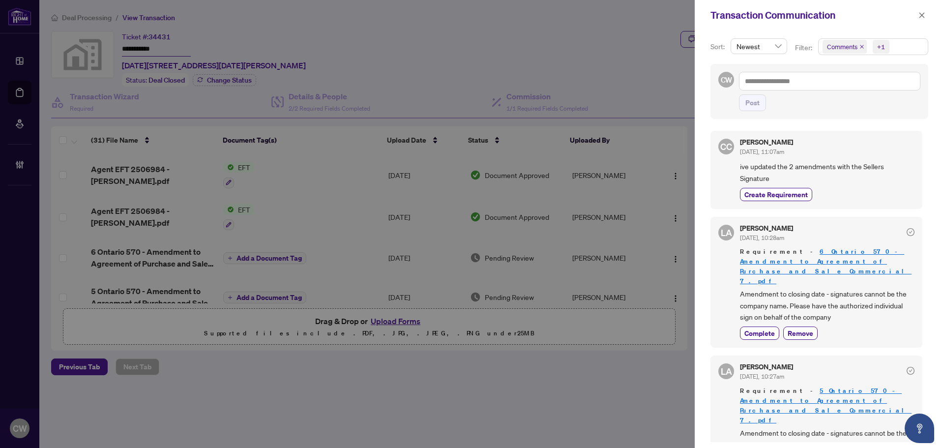
click at [862, 46] on icon "close" at bounding box center [862, 47] width 4 height 4
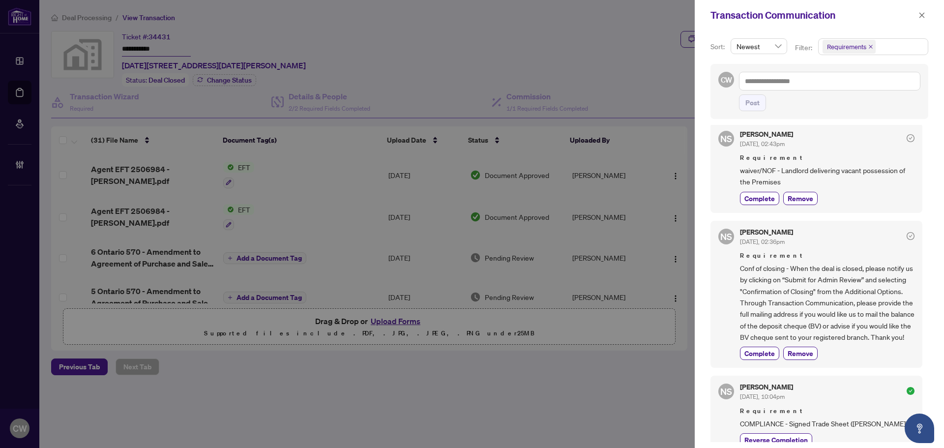
scroll to position [295, 0]
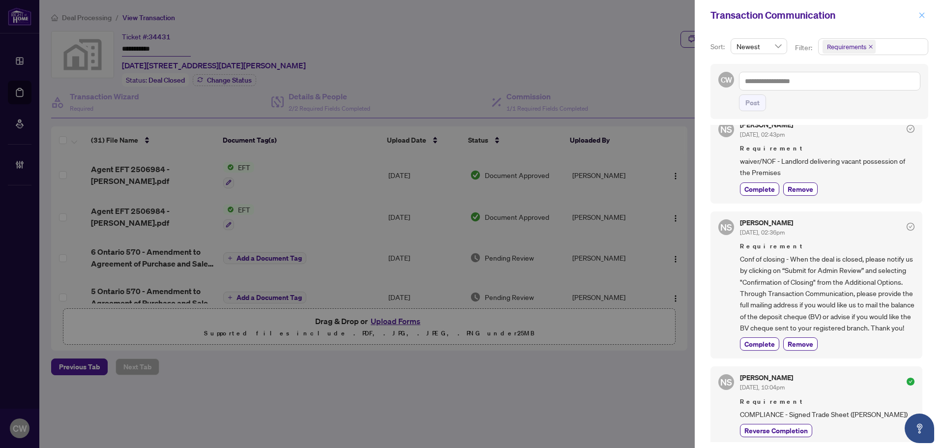
click at [920, 15] on icon "close" at bounding box center [921, 15] width 7 height 7
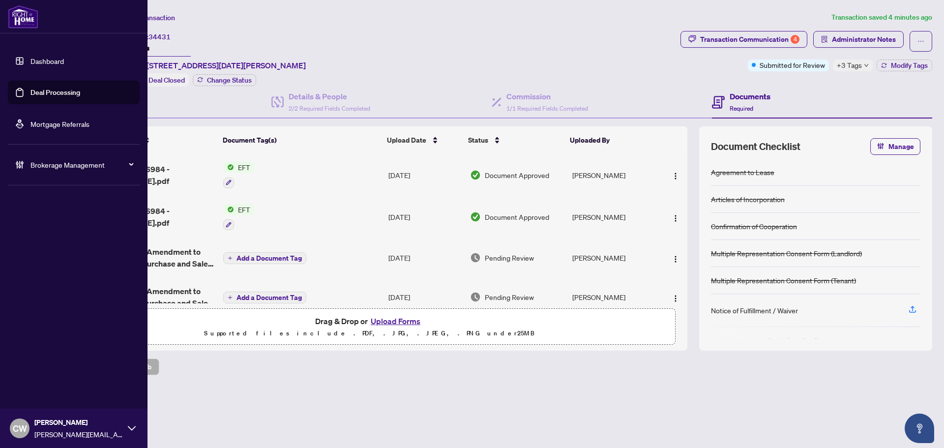
drag, startPoint x: 33, startPoint y: 92, endPoint x: 122, endPoint y: 100, distance: 89.3
click at [33, 92] on link "Deal Processing" at bounding box center [55, 92] width 50 height 9
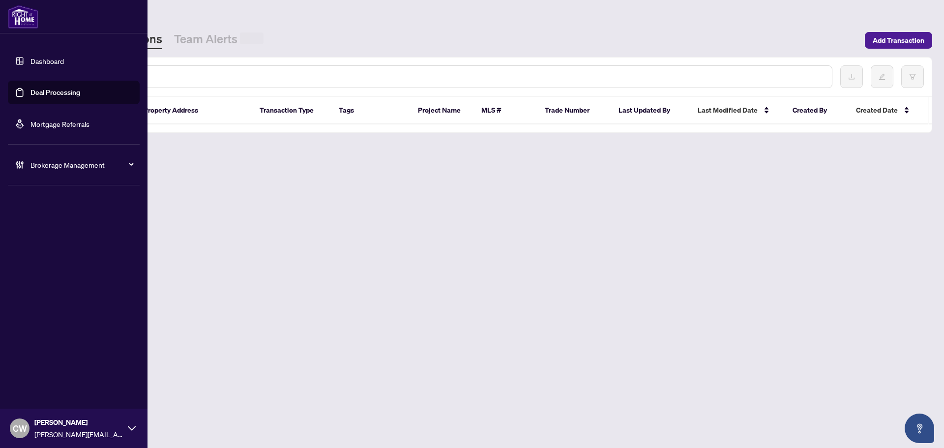
click at [167, 80] on input "text" at bounding box center [451, 76] width 746 height 11
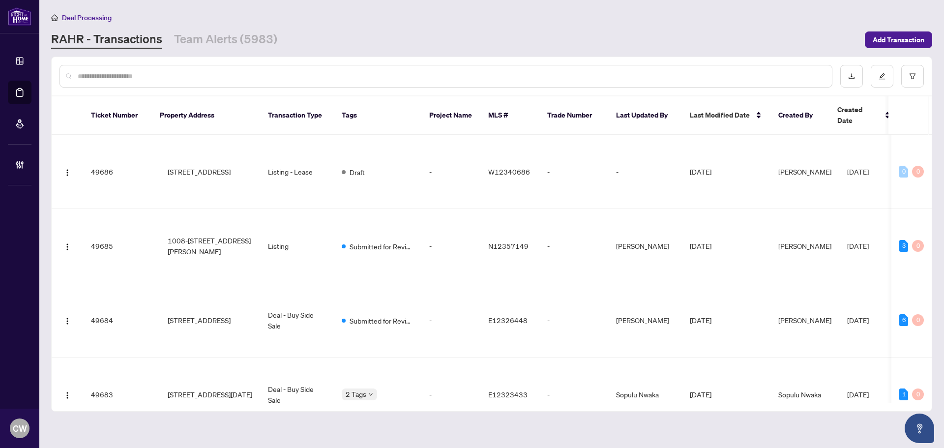
paste input "*******"
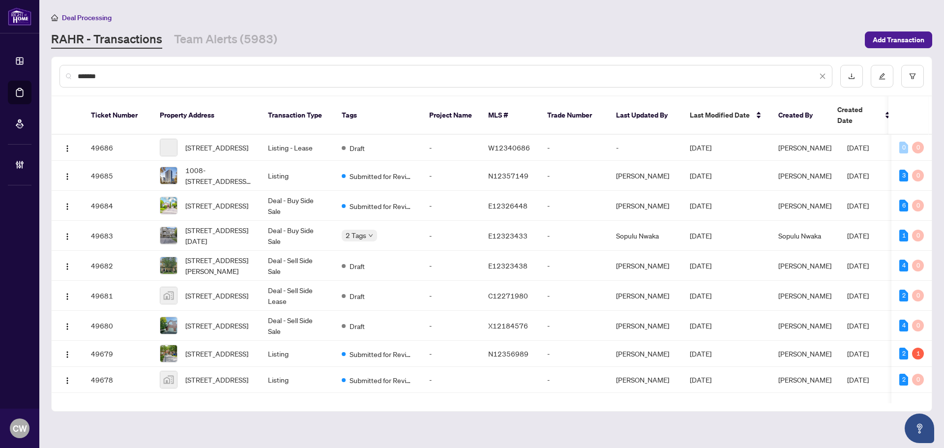
type input "*******"
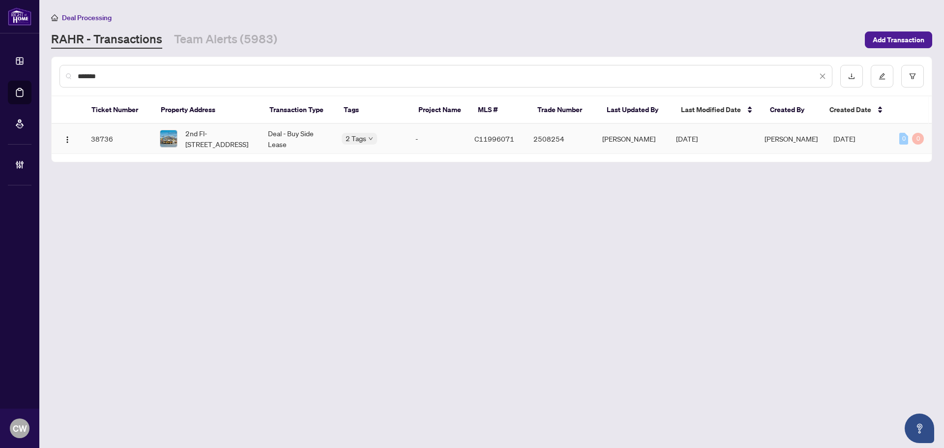
click at [232, 136] on span "2nd Fl-224 Queen St, Toronto, Ontario M5V 1Z6, Canada" at bounding box center [218, 139] width 67 height 22
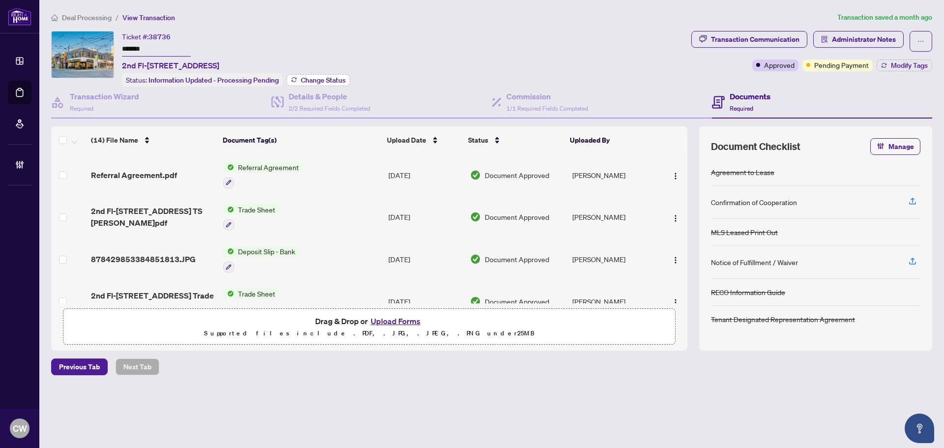
click at [322, 79] on span "Change Status" at bounding box center [323, 80] width 45 height 7
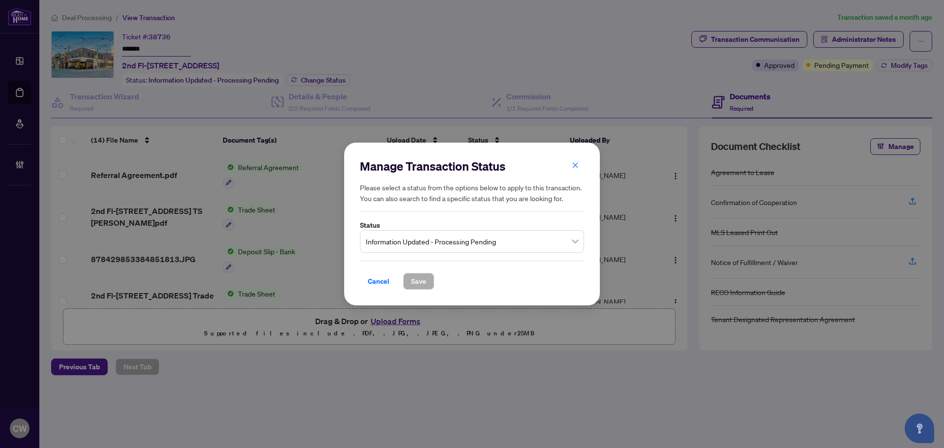
click at [449, 239] on span "Information Updated - Processing Pending" at bounding box center [472, 241] width 212 height 19
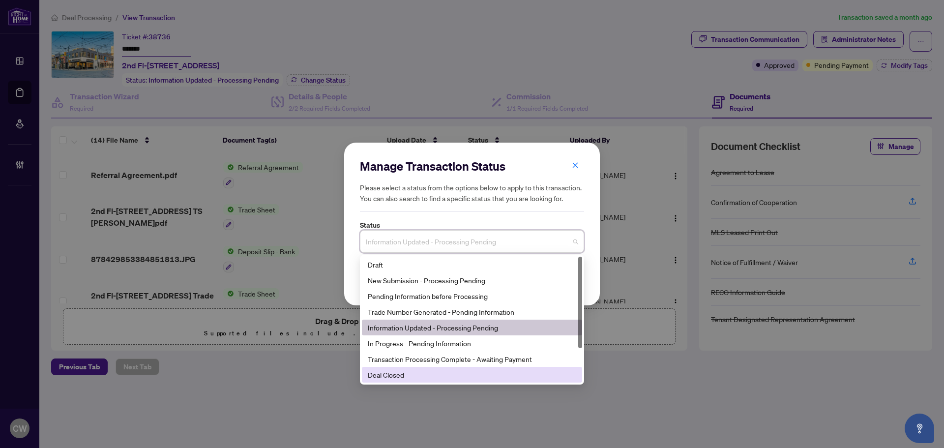
click at [410, 376] on div "Deal Closed" at bounding box center [472, 374] width 208 height 11
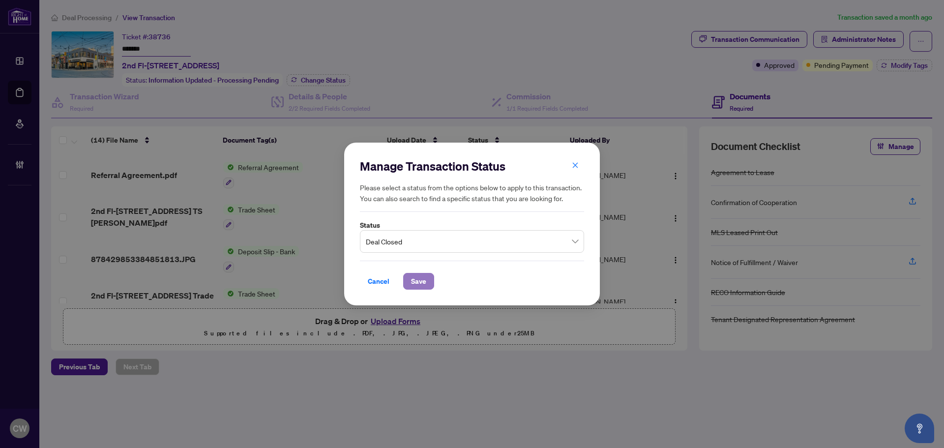
click at [408, 283] on button "Save" at bounding box center [418, 281] width 31 height 17
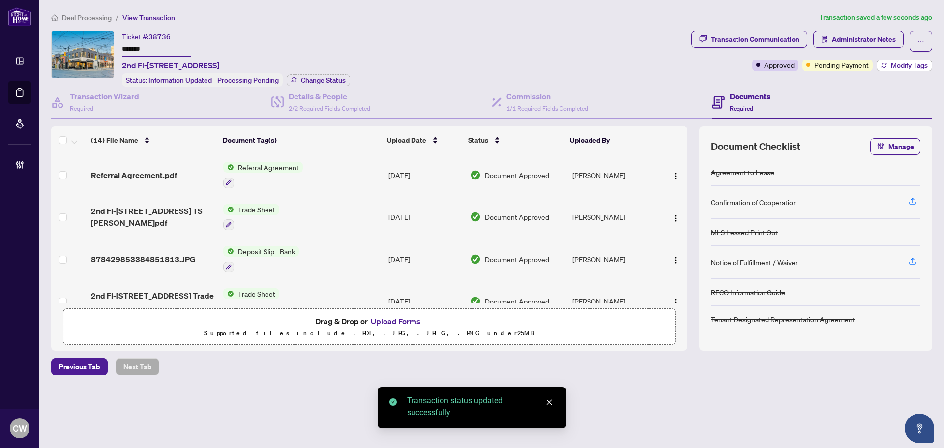
click at [900, 66] on span "Modify Tags" at bounding box center [909, 65] width 37 height 7
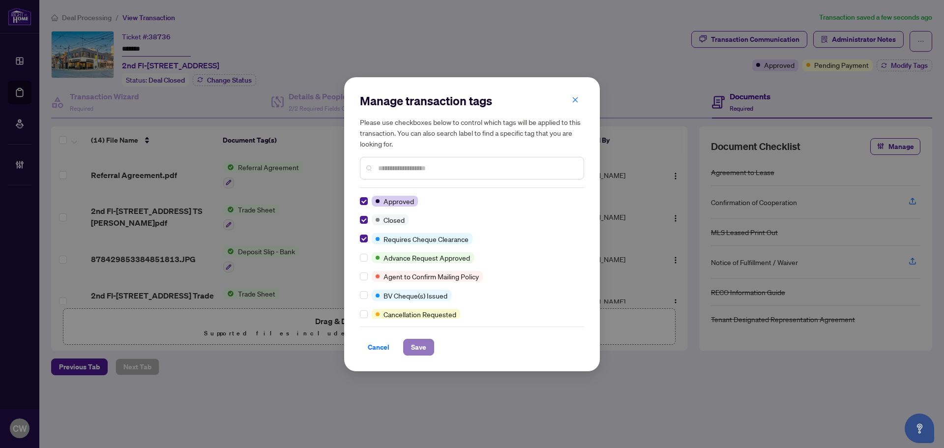
click at [419, 349] on span "Save" at bounding box center [418, 347] width 15 height 16
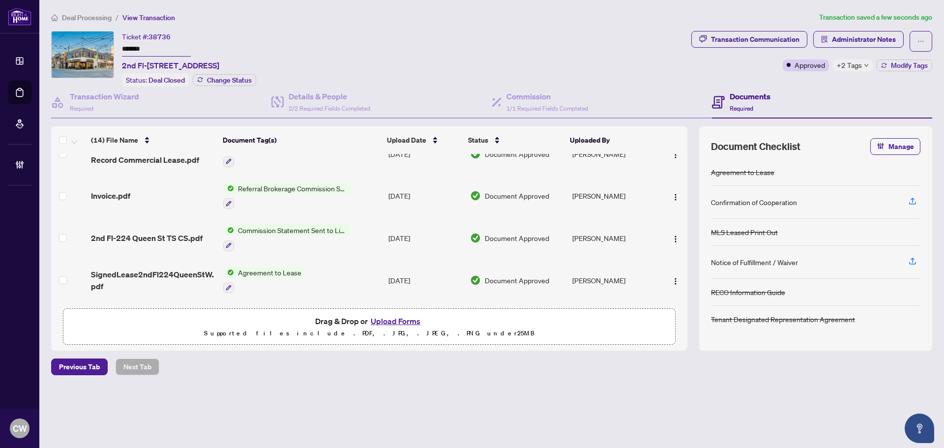
scroll to position [197, 0]
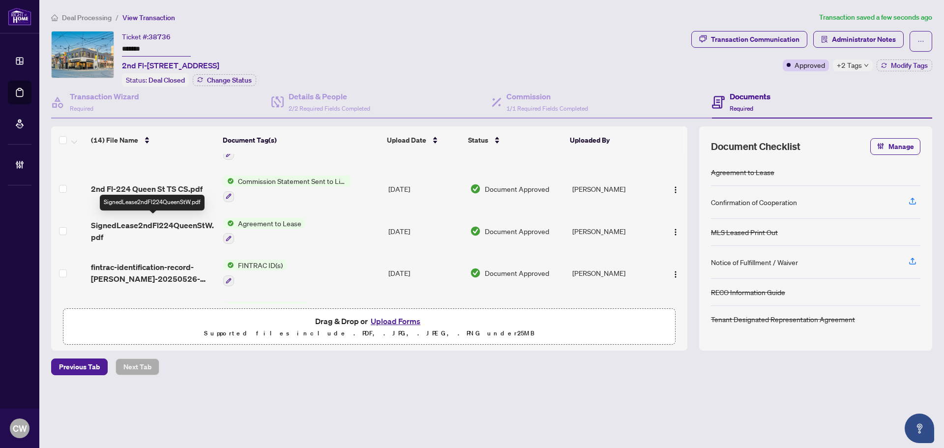
click at [164, 223] on span "SignedLease2ndFl224QueenStW.pdf" at bounding box center [153, 231] width 124 height 24
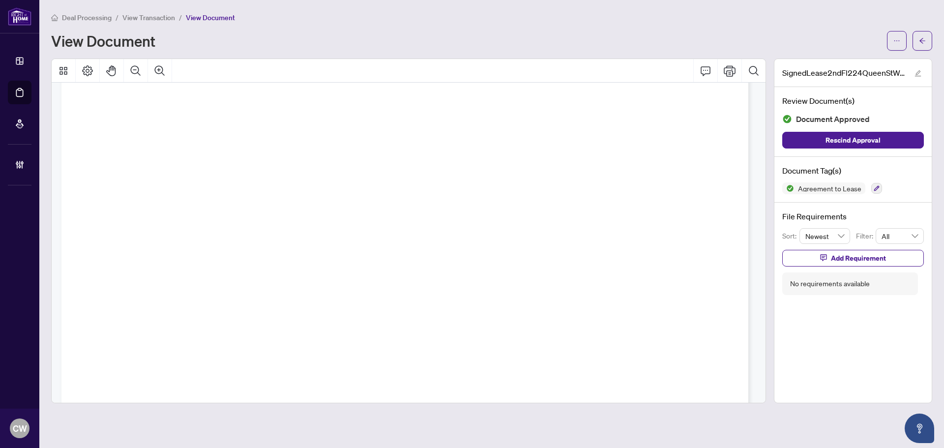
scroll to position [48154, 0]
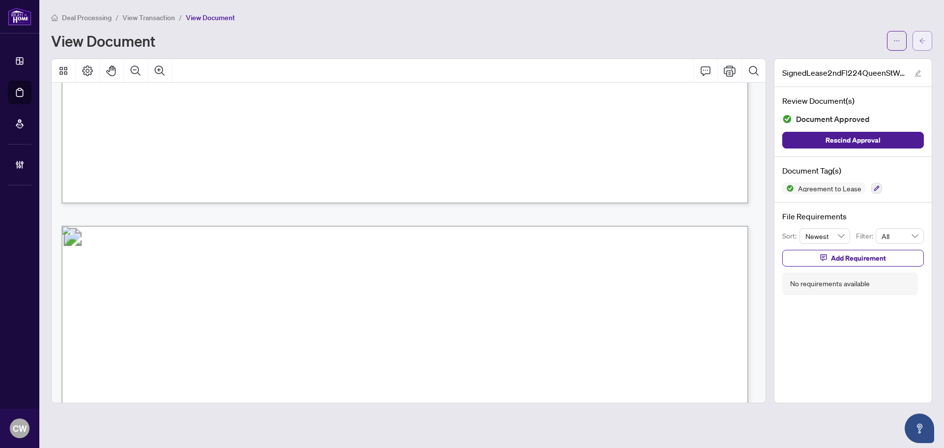
click at [928, 42] on button "button" at bounding box center [922, 41] width 20 height 20
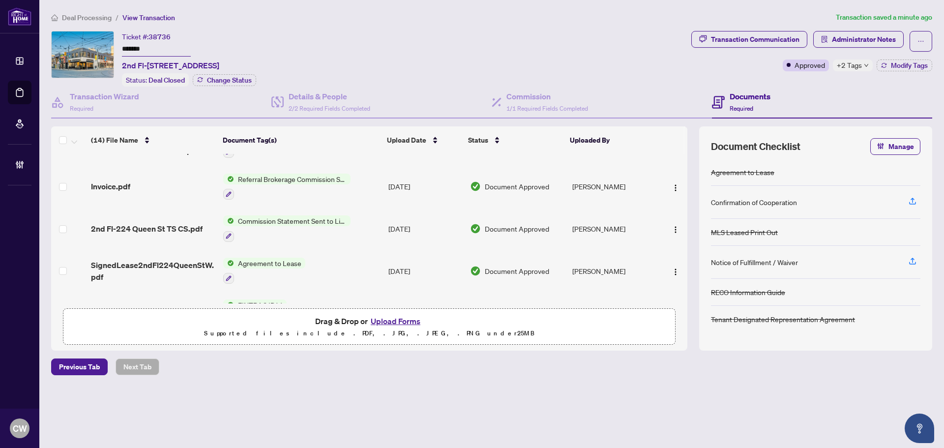
scroll to position [147, 0]
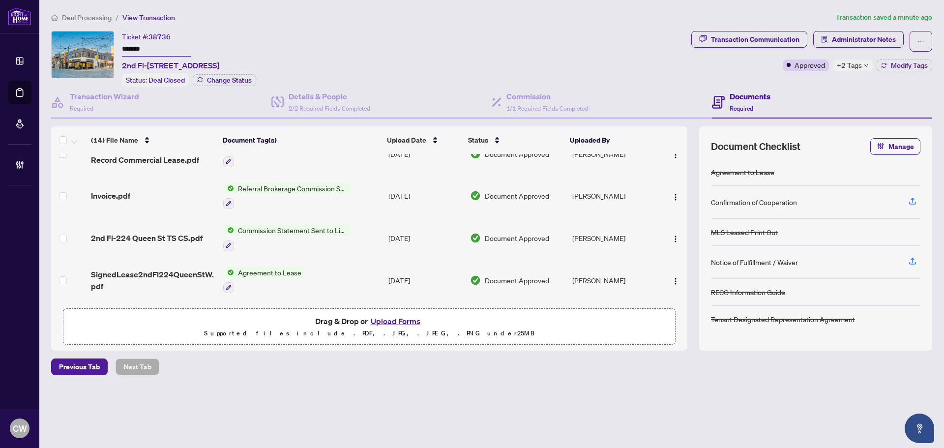
click at [160, 270] on span "SignedLease2ndFl224QueenStW.pdf" at bounding box center [153, 280] width 124 height 24
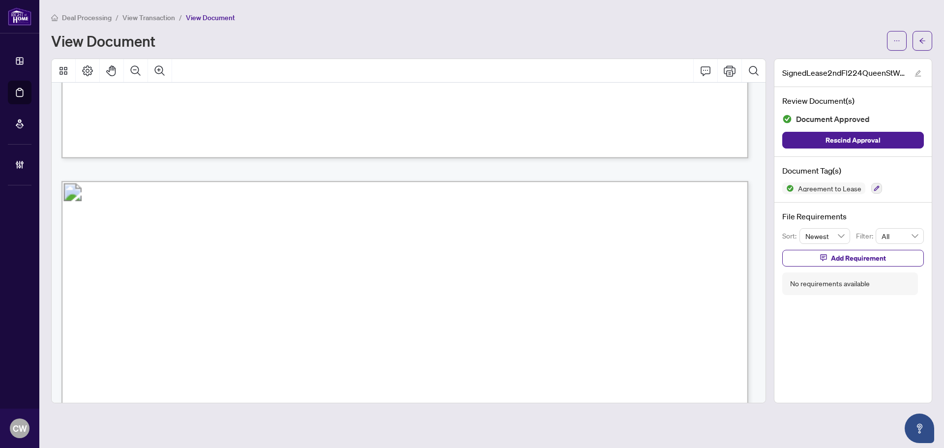
scroll to position [885, 0]
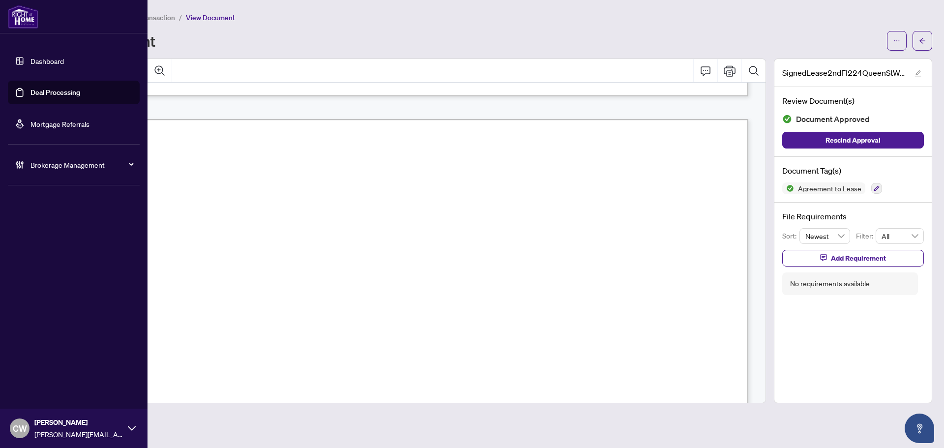
click at [34, 94] on link "Deal Processing" at bounding box center [55, 92] width 50 height 9
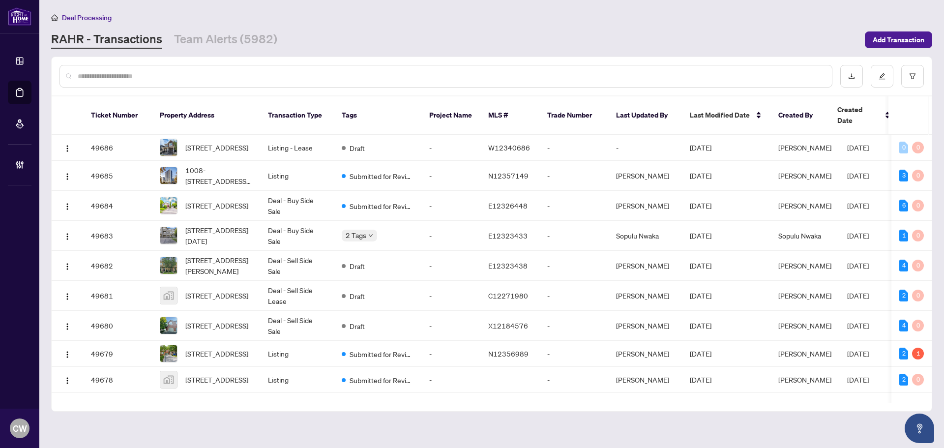
click at [139, 76] on input "text" at bounding box center [451, 76] width 746 height 11
type input "*******"
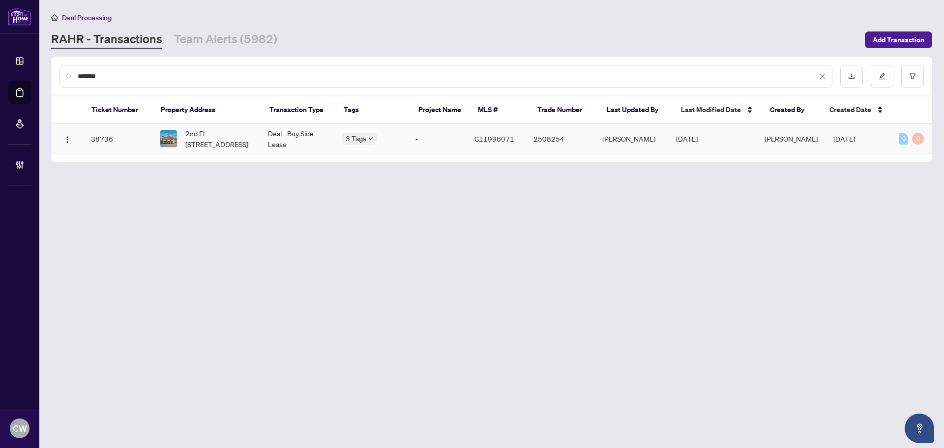
click at [212, 150] on td "2nd Fl-224 Queen St, Toronto, Ontario M5V 1Z6, Canada" at bounding box center [206, 139] width 108 height 30
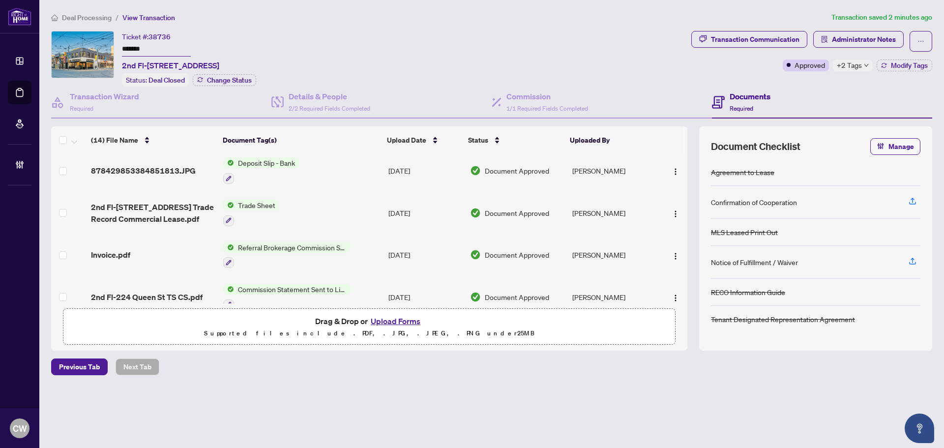
scroll to position [98, 0]
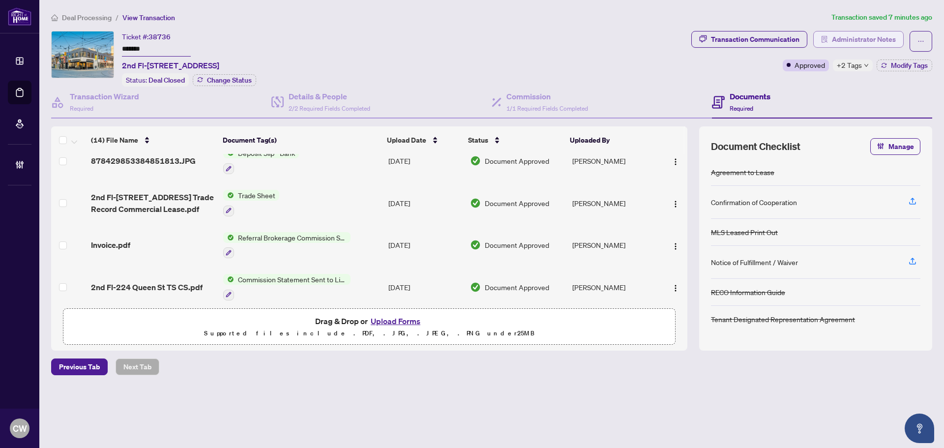
click at [857, 36] on span "Administrator Notes" at bounding box center [864, 39] width 64 height 16
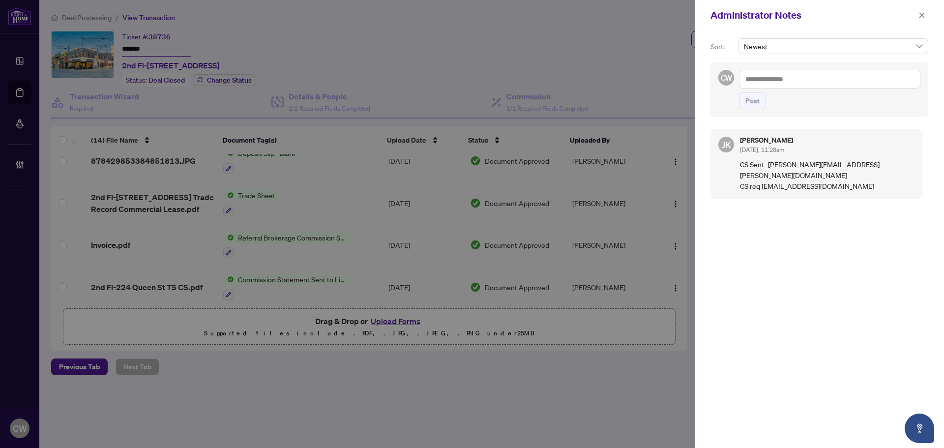
click at [784, 78] on textarea at bounding box center [829, 79] width 181 height 19
paste textarea "**********"
type textarea "**********"
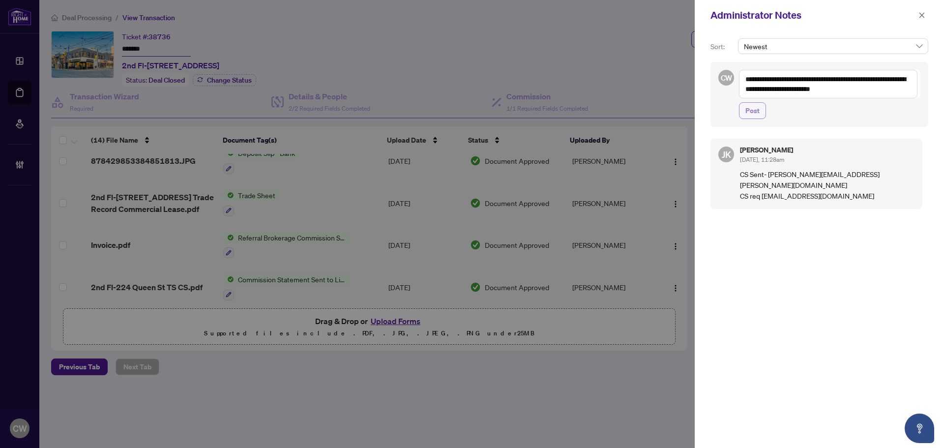
click at [754, 116] on span "Post" at bounding box center [752, 111] width 14 height 16
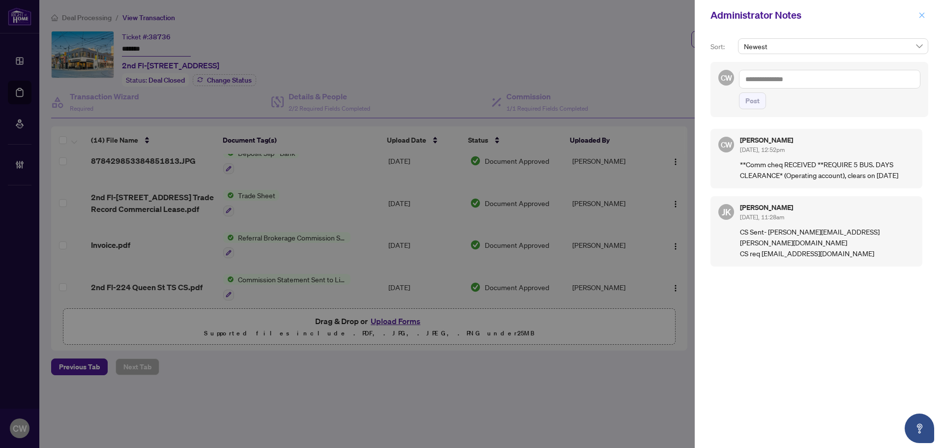
click at [921, 18] on icon "close" at bounding box center [921, 15] width 7 height 7
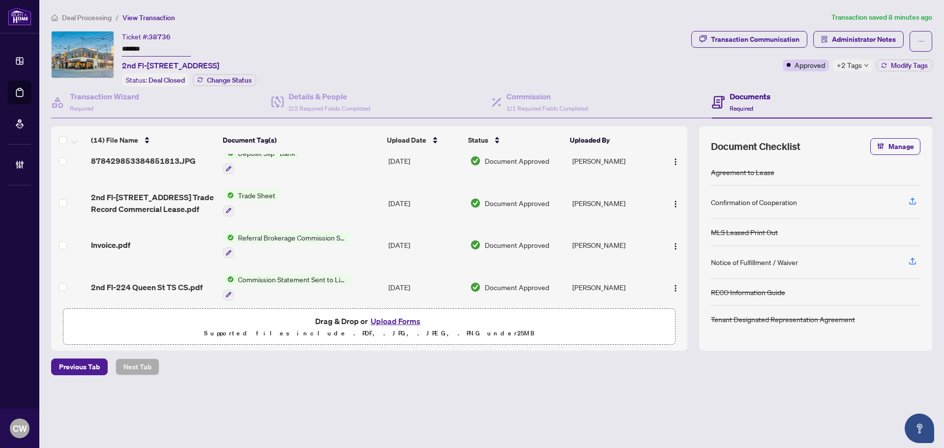
drag, startPoint x: 36, startPoint y: 93, endPoint x: 139, endPoint y: 101, distance: 103.5
click at [0, 0] on link "Deal Processing" at bounding box center [0, 0] width 0 height 0
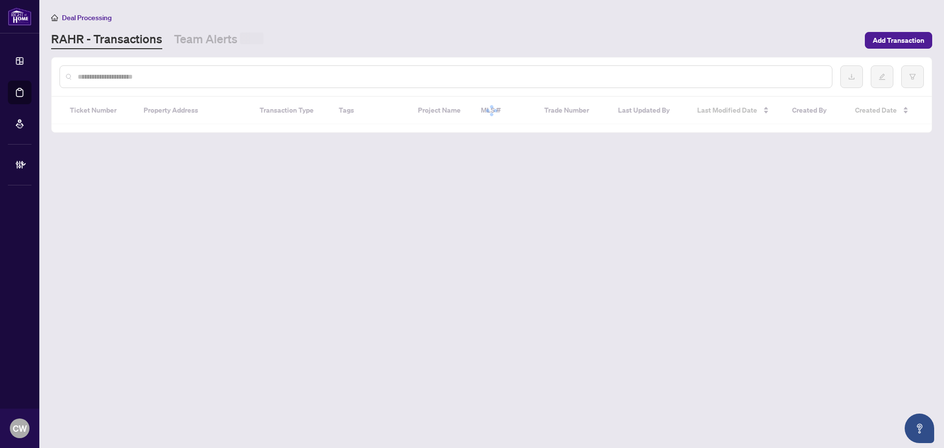
click at [175, 76] on input "text" at bounding box center [451, 76] width 746 height 11
paste input "*******"
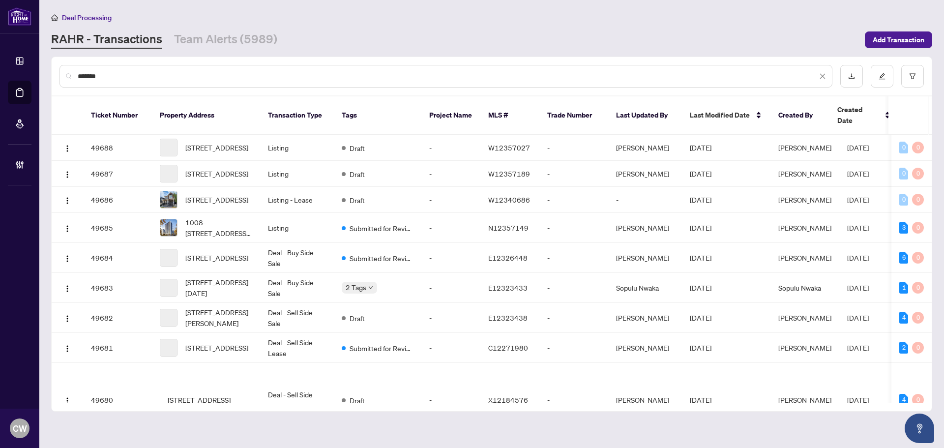
type input "*******"
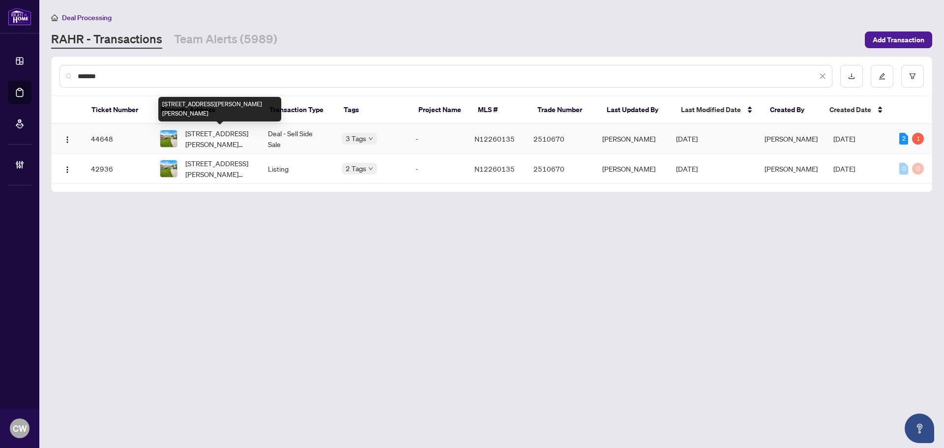
click at [213, 132] on span "125 Woodward Ave, Markham, Ontario L3T 1G1, Canada" at bounding box center [218, 139] width 67 height 22
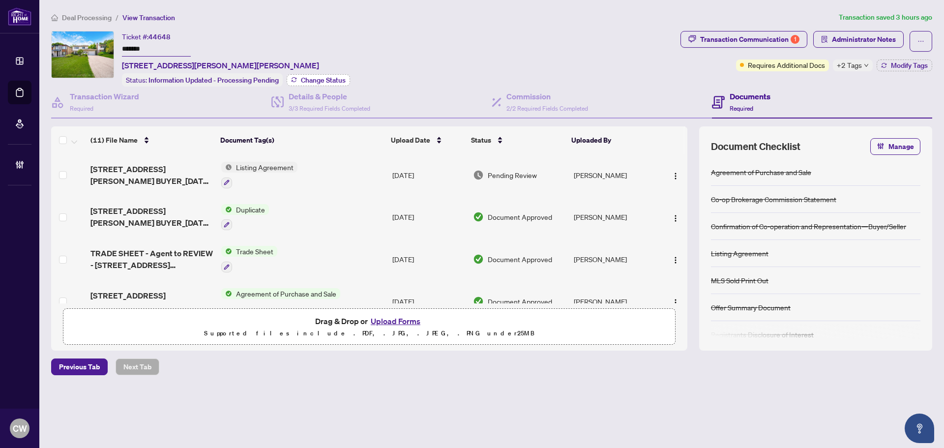
click at [325, 77] on span "Change Status" at bounding box center [323, 80] width 45 height 7
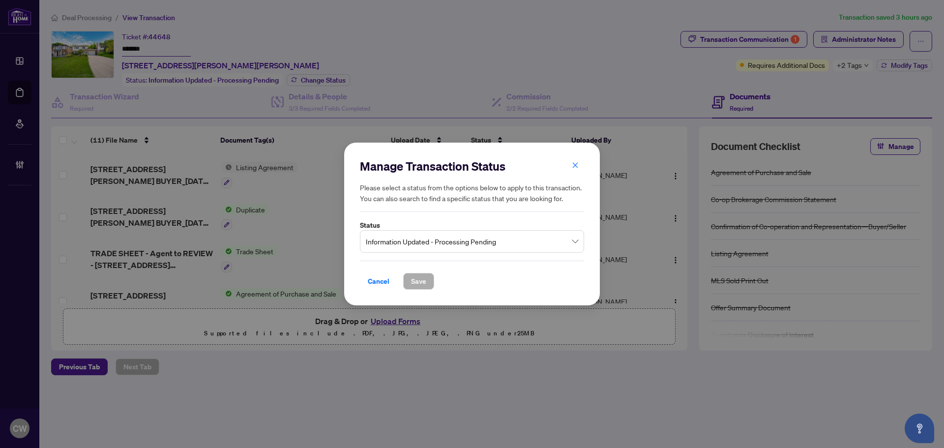
click at [469, 238] on span "Information Updated - Processing Pending" at bounding box center [472, 241] width 212 height 19
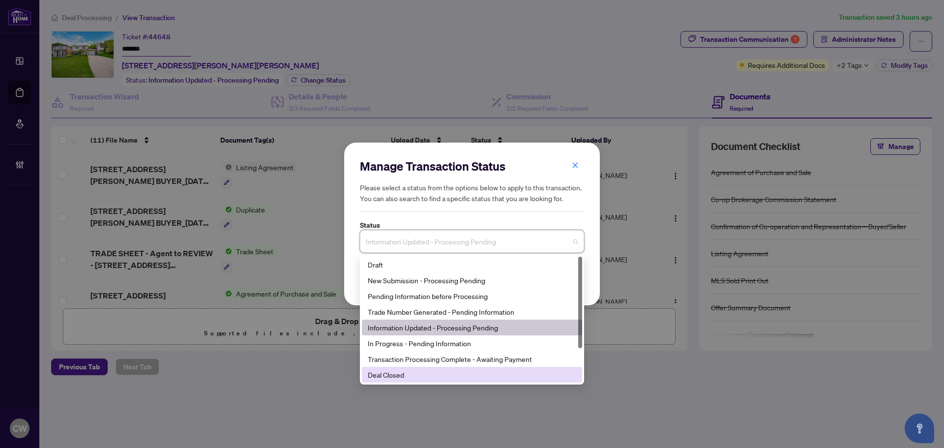
click at [464, 372] on div "Deal Closed" at bounding box center [472, 374] width 208 height 11
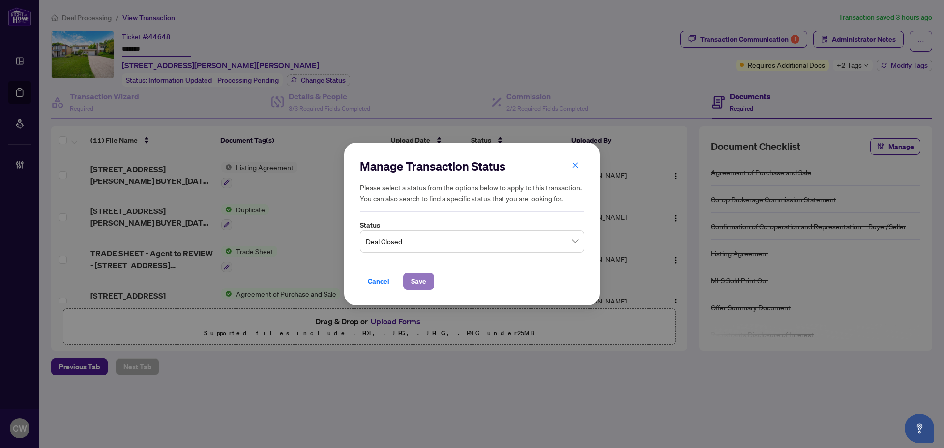
click at [425, 289] on span "Save" at bounding box center [418, 281] width 15 height 16
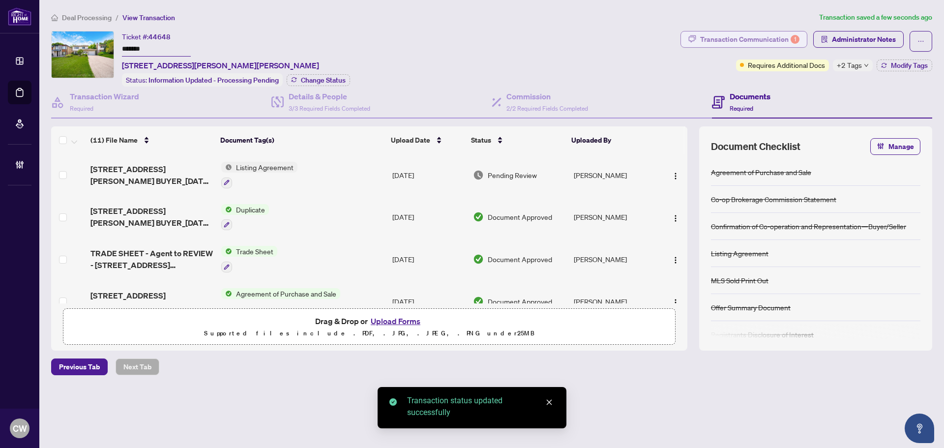
click at [762, 37] on div "Transaction Communication 1" at bounding box center [749, 39] width 99 height 16
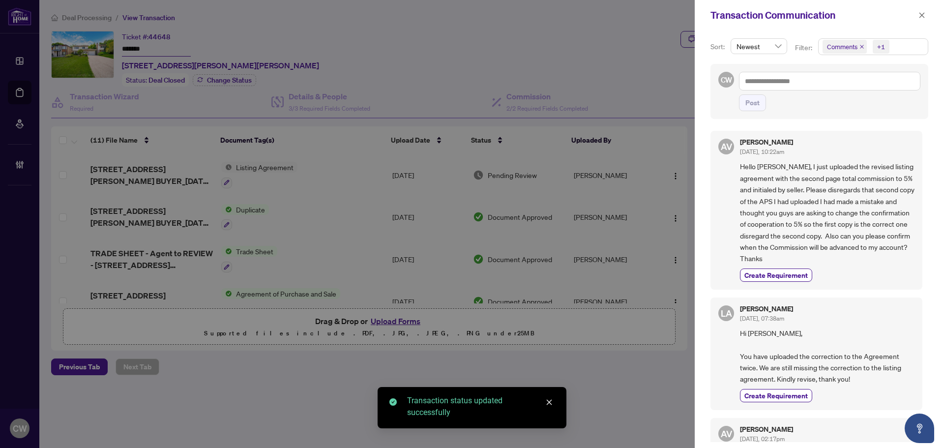
click at [860, 45] on icon "close" at bounding box center [861, 46] width 5 height 5
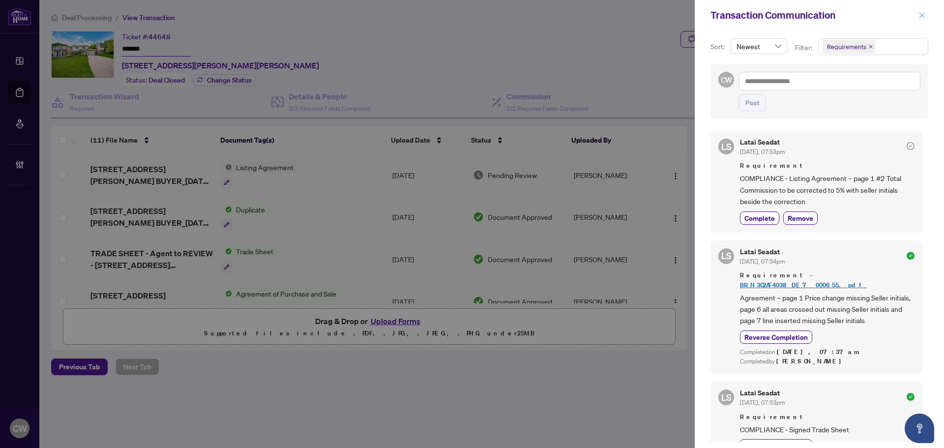
click at [920, 17] on icon "close" at bounding box center [921, 14] width 5 height 5
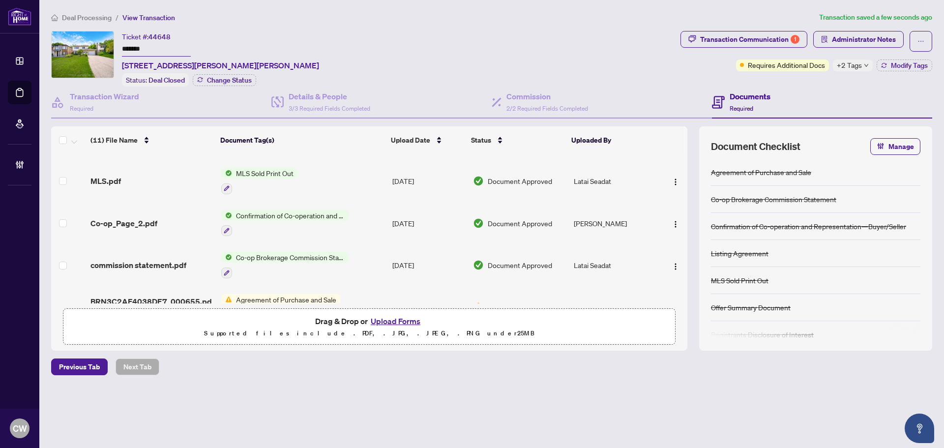
scroll to position [246, 0]
click at [145, 220] on span "Co-op_Page_2.pdf" at bounding box center [123, 221] width 67 height 12
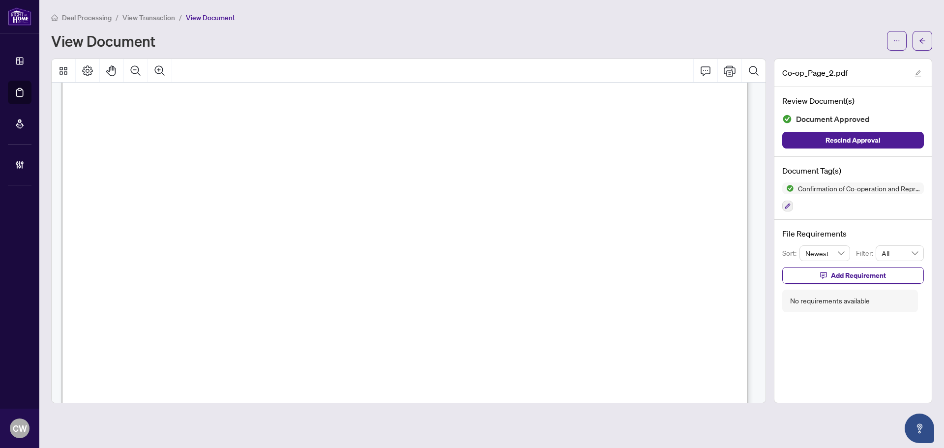
scroll to position [147, 0]
click at [930, 40] on button "button" at bounding box center [922, 41] width 20 height 20
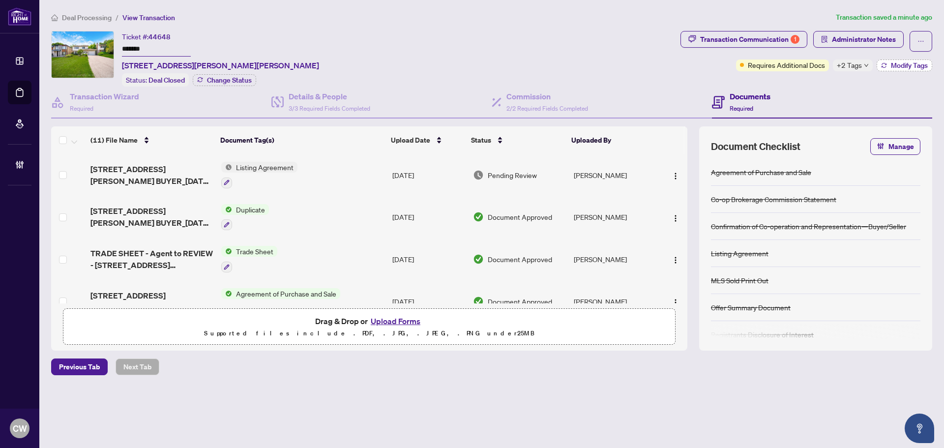
click at [912, 63] on span "Modify Tags" at bounding box center [909, 65] width 37 height 7
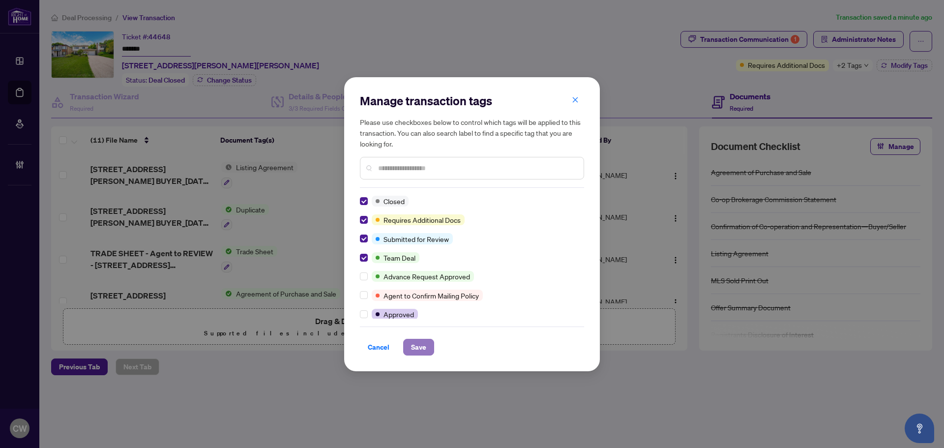
click at [419, 346] on span "Save" at bounding box center [418, 347] width 15 height 16
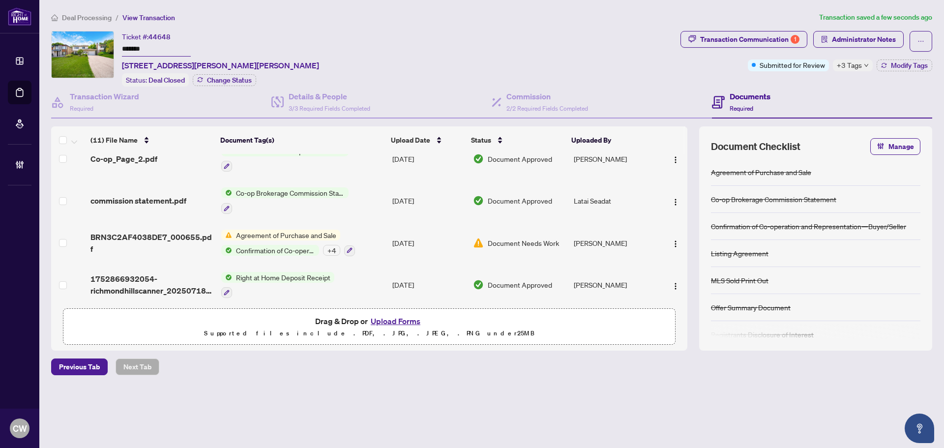
scroll to position [313, 0]
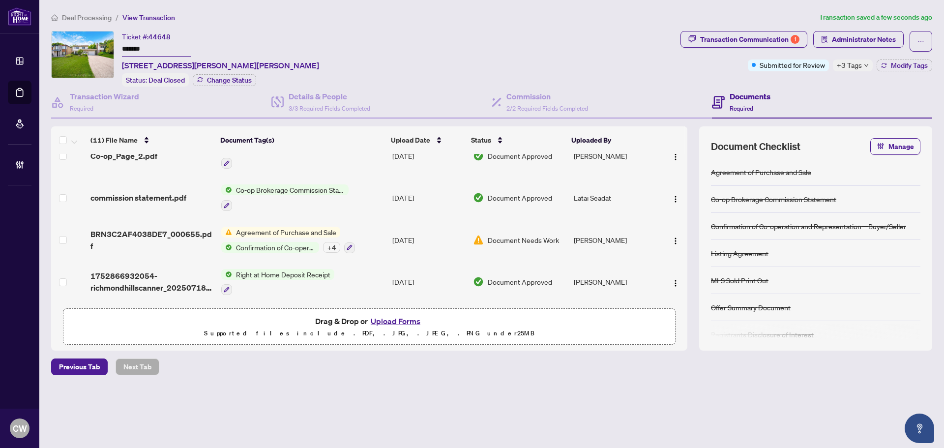
click at [131, 194] on span "commission statement.pdf" at bounding box center [138, 198] width 96 height 12
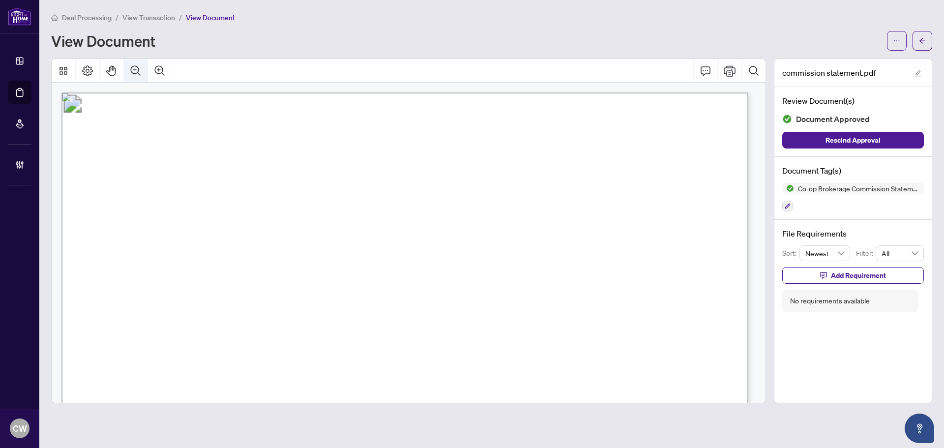
click at [136, 72] on icon "Zoom Out" at bounding box center [136, 71] width 12 height 12
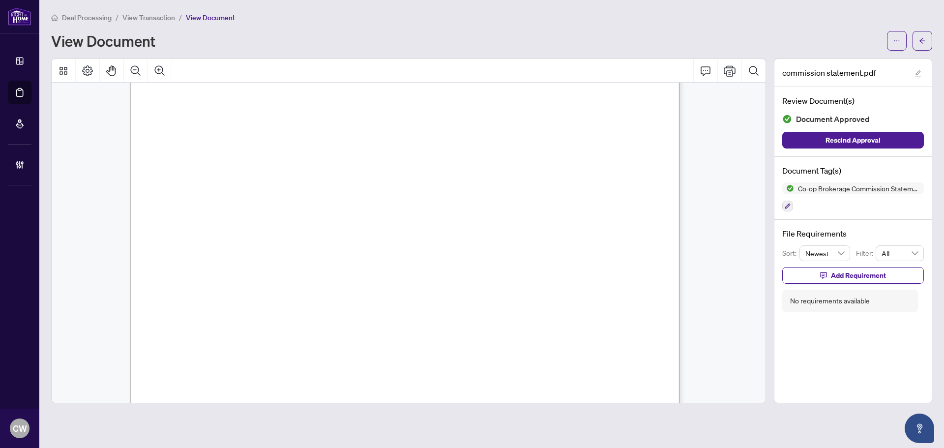
scroll to position [197, 0]
drag, startPoint x: 927, startPoint y: 36, endPoint x: 672, endPoint y: 5, distance: 256.6
click at [927, 36] on button "button" at bounding box center [922, 41] width 20 height 20
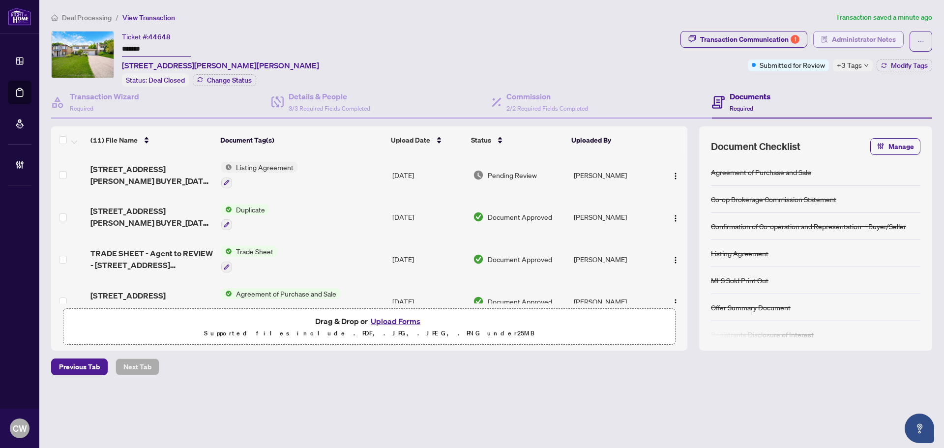
click at [858, 44] on span "Administrator Notes" at bounding box center [864, 39] width 64 height 16
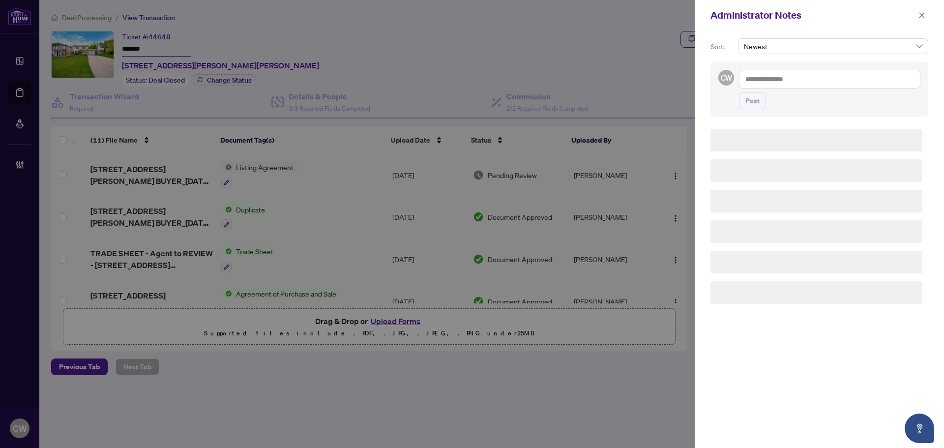
click at [799, 79] on textarea at bounding box center [829, 79] width 181 height 19
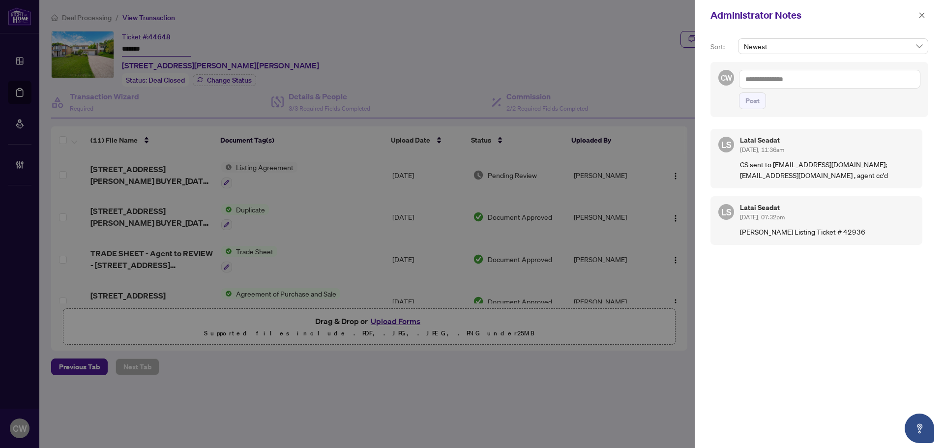
paste textarea "**********"
type textarea "**********"
click at [754, 98] on span "Post" at bounding box center [752, 101] width 14 height 16
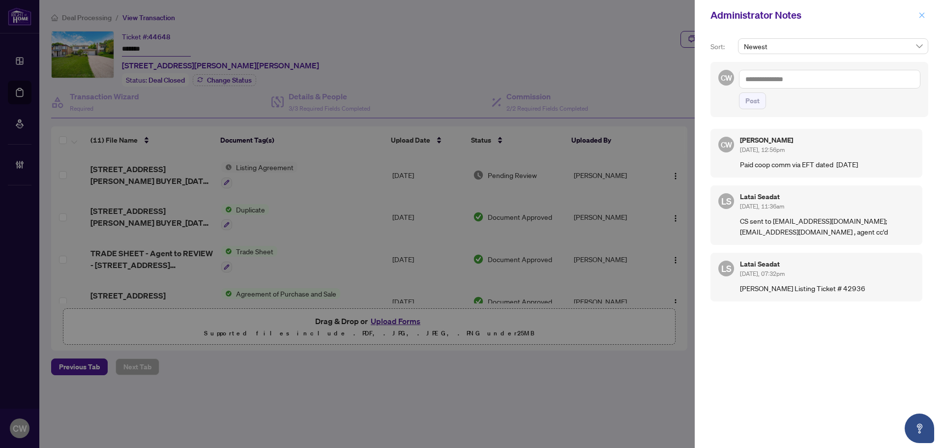
click at [921, 14] on icon "close" at bounding box center [921, 14] width 5 height 5
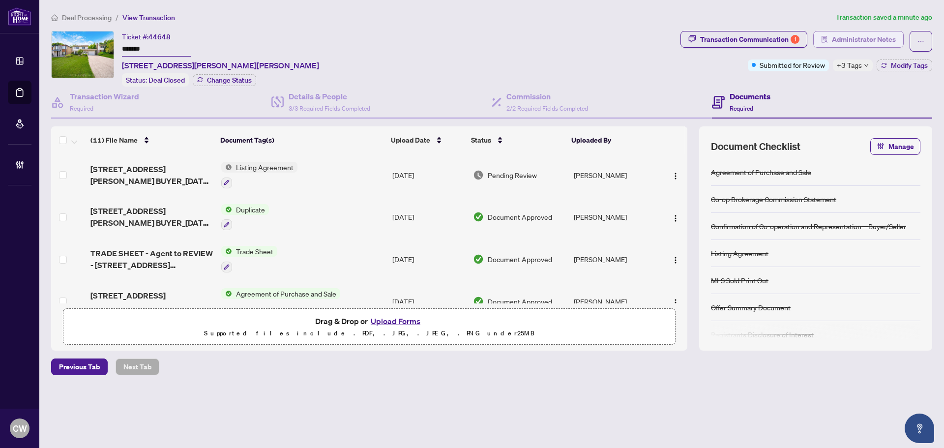
click at [867, 39] on span "Administrator Notes" at bounding box center [864, 39] width 64 height 16
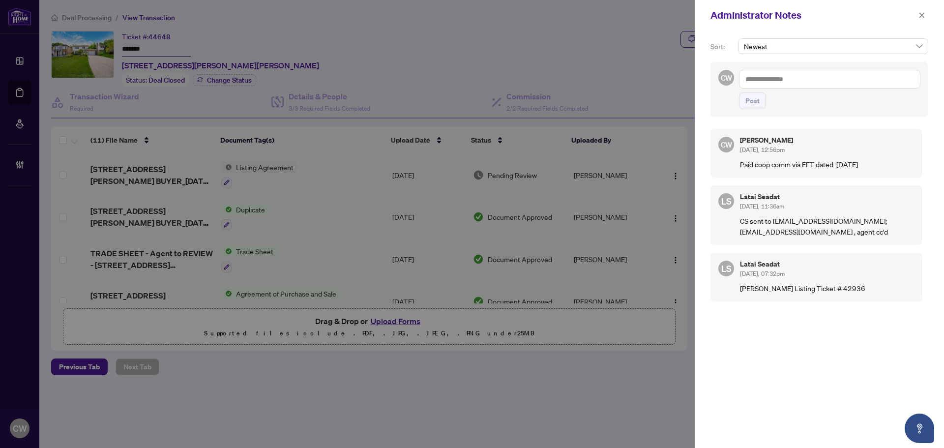
click at [782, 79] on textarea at bounding box center [829, 79] width 181 height 19
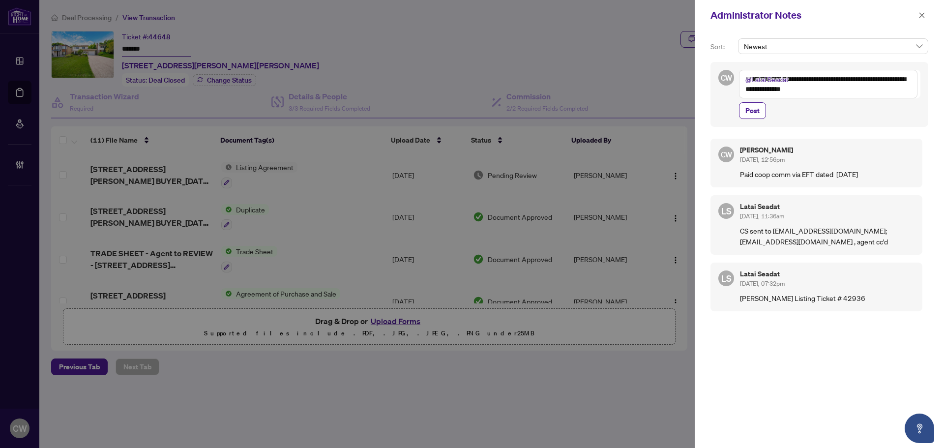
click at [790, 82] on textarea "**********" at bounding box center [828, 84] width 178 height 29
type textarea "**********"
click at [755, 114] on span "Post" at bounding box center [752, 111] width 14 height 16
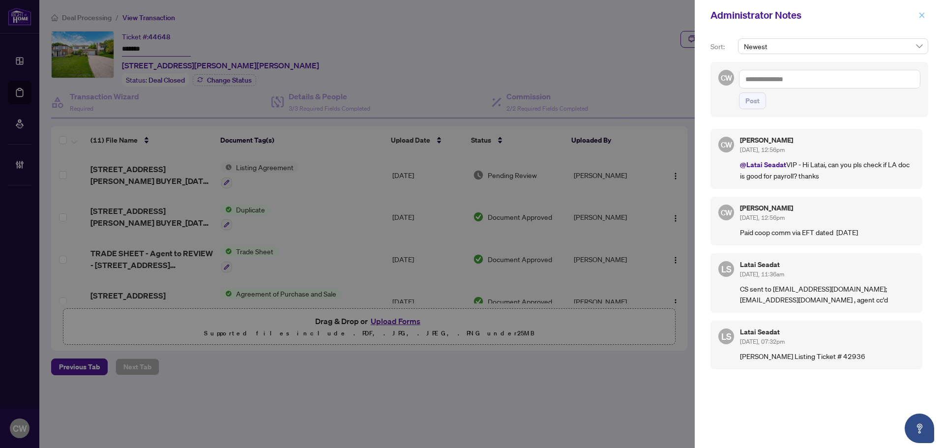
click at [923, 13] on icon "close" at bounding box center [921, 15] width 7 height 7
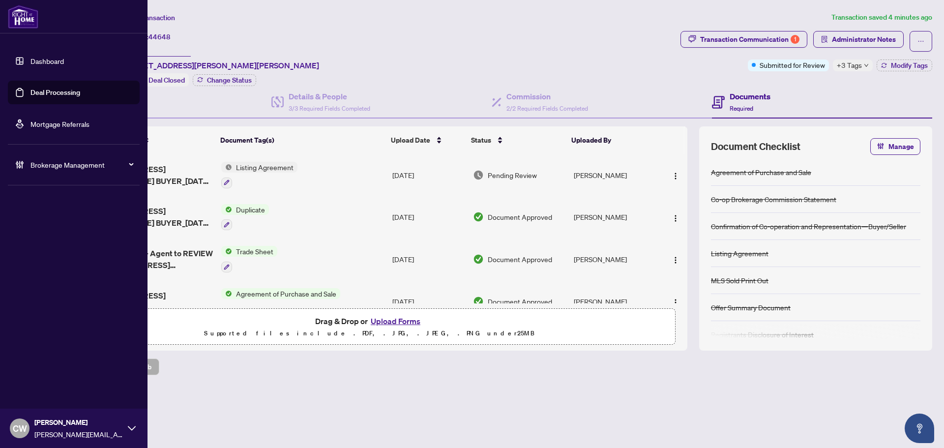
drag, startPoint x: 27, startPoint y: 88, endPoint x: 135, endPoint y: 83, distance: 108.3
click at [30, 88] on link "Deal Processing" at bounding box center [55, 92] width 50 height 9
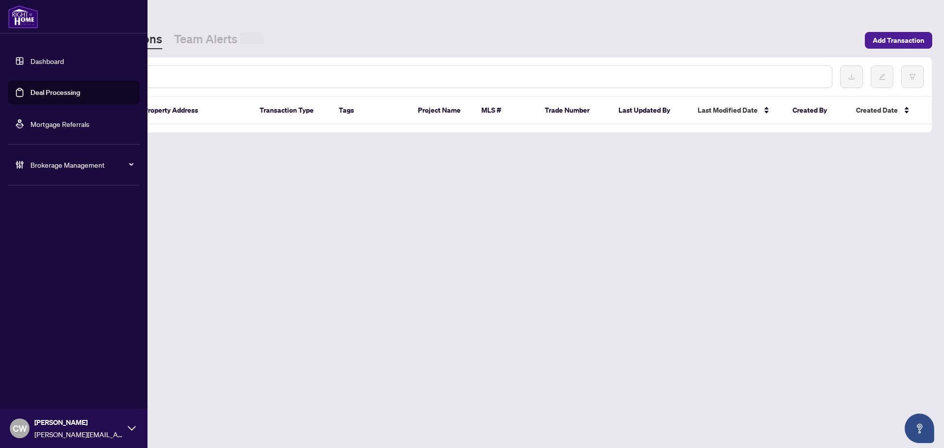
click at [161, 74] on input "text" at bounding box center [451, 76] width 746 height 11
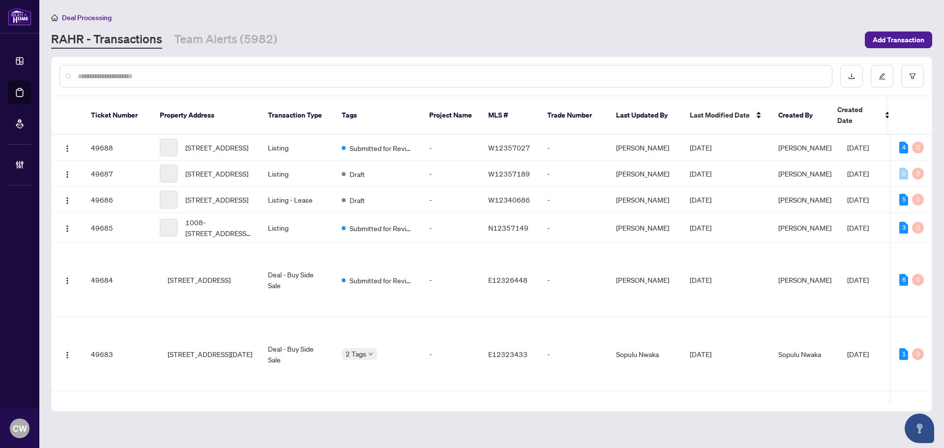
paste input "*******"
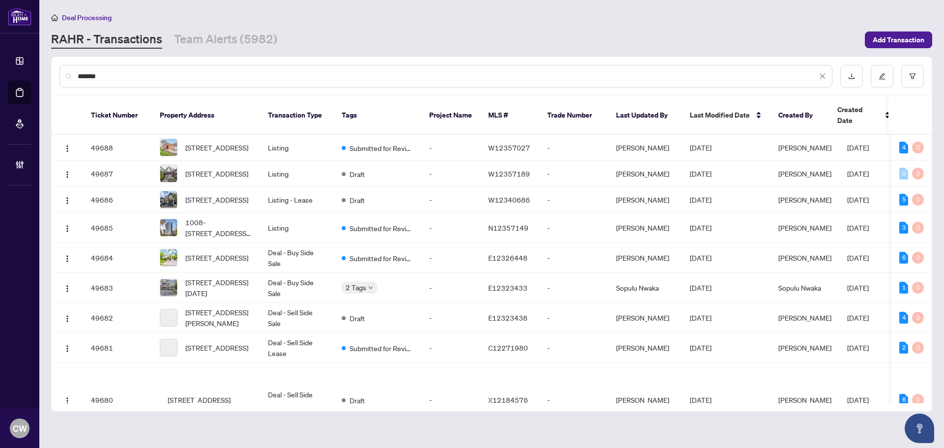
type input "*******"
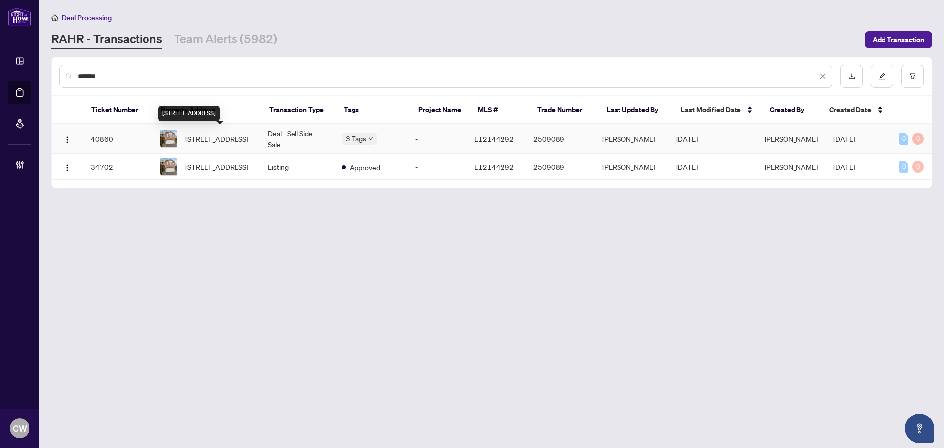
click at [239, 139] on span "29 Fairmeadow Pl, Whitby, Ontario L1N 8W6, Canada" at bounding box center [216, 138] width 63 height 11
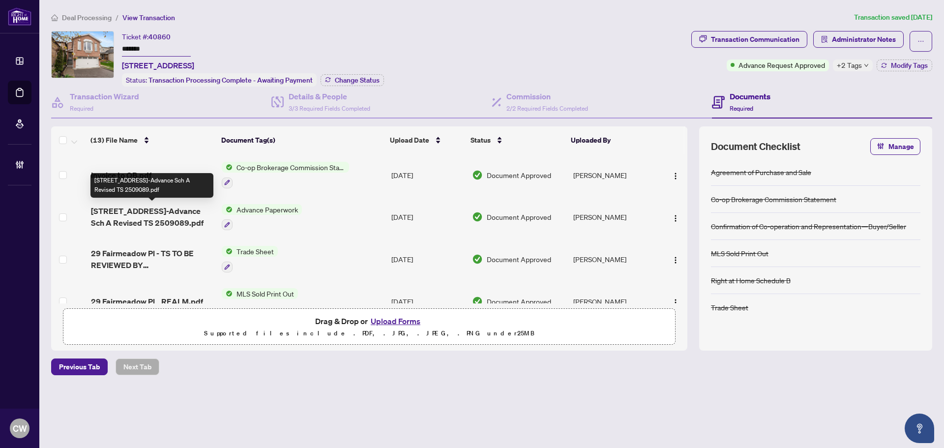
click at [165, 216] on span "29 Fairmeadow Place-Advance Sch A Revised TS 2509089.pdf" at bounding box center [152, 217] width 123 height 24
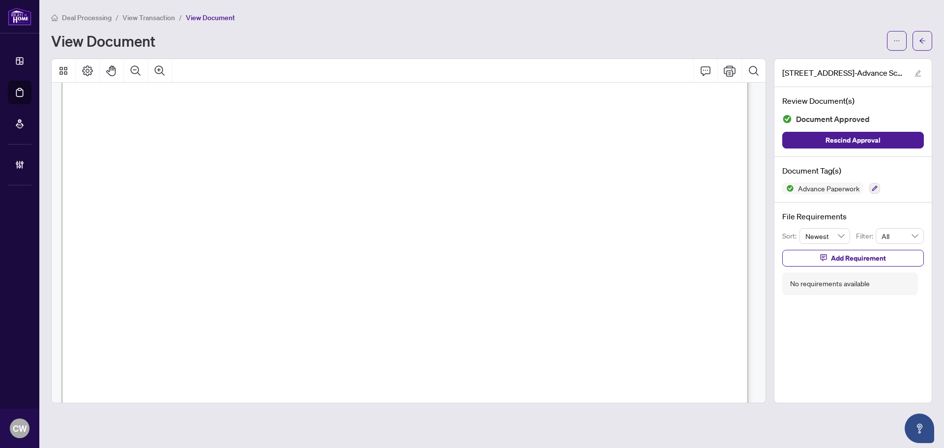
scroll to position [197, 0]
click at [926, 45] on button "button" at bounding box center [922, 41] width 20 height 20
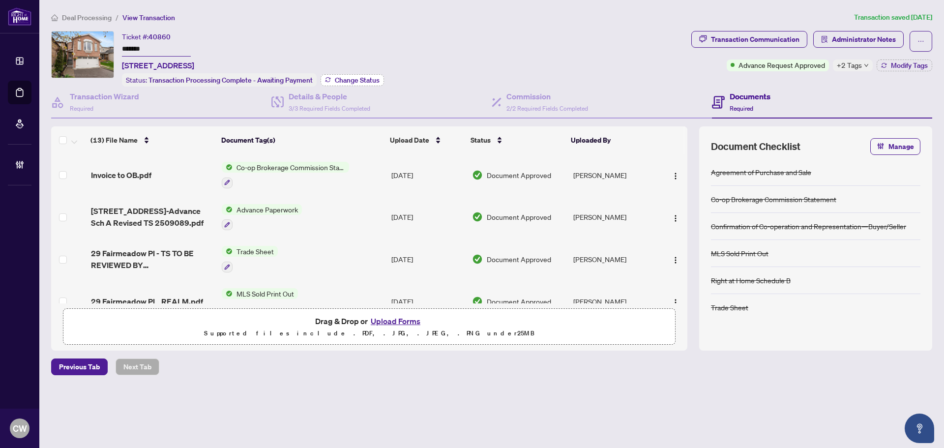
click at [351, 79] on span "Change Status" at bounding box center [357, 80] width 45 height 7
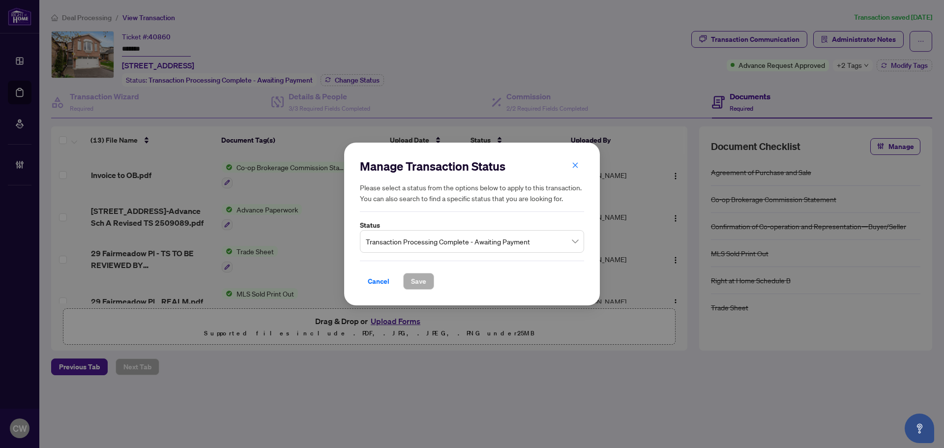
click at [441, 245] on span "Transaction Processing Complete - Awaiting Payment" at bounding box center [472, 241] width 212 height 19
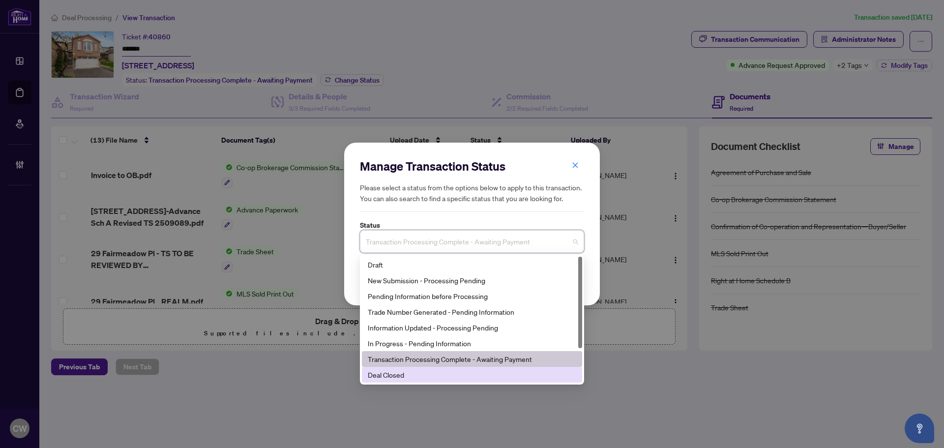
click at [398, 372] on div "Deal Closed" at bounding box center [472, 374] width 208 height 11
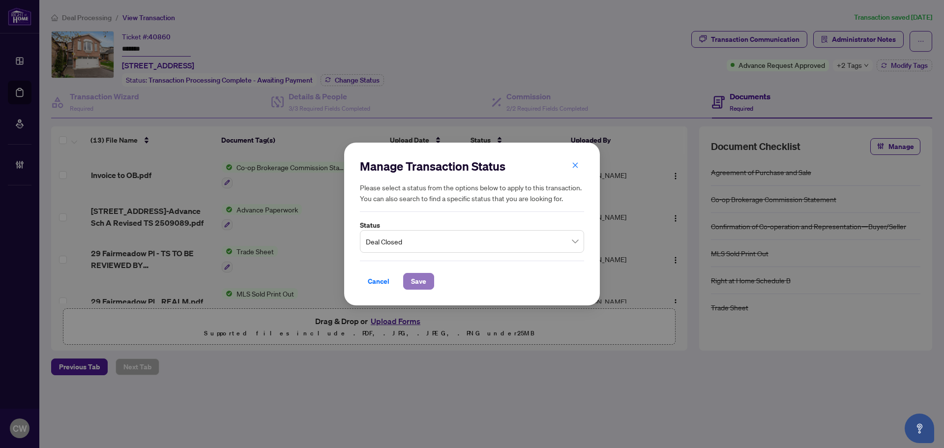
click at [411, 275] on span "Save" at bounding box center [418, 281] width 15 height 16
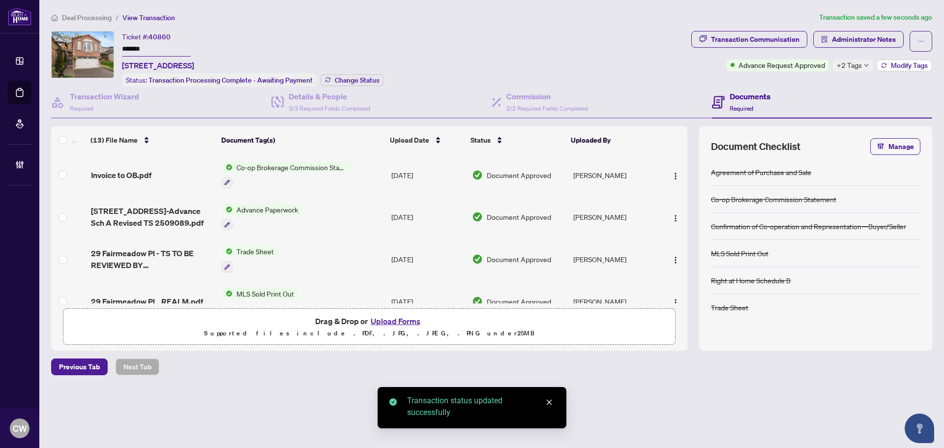
click at [902, 62] on span "Modify Tags" at bounding box center [909, 65] width 37 height 7
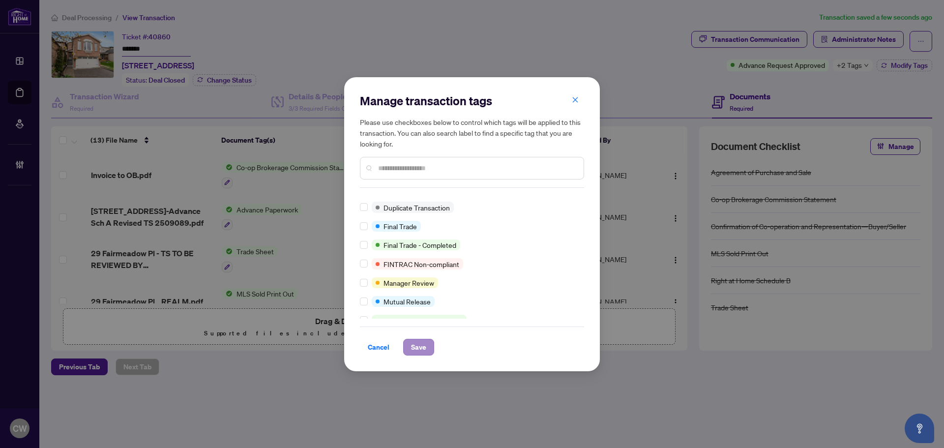
scroll to position [31, 0]
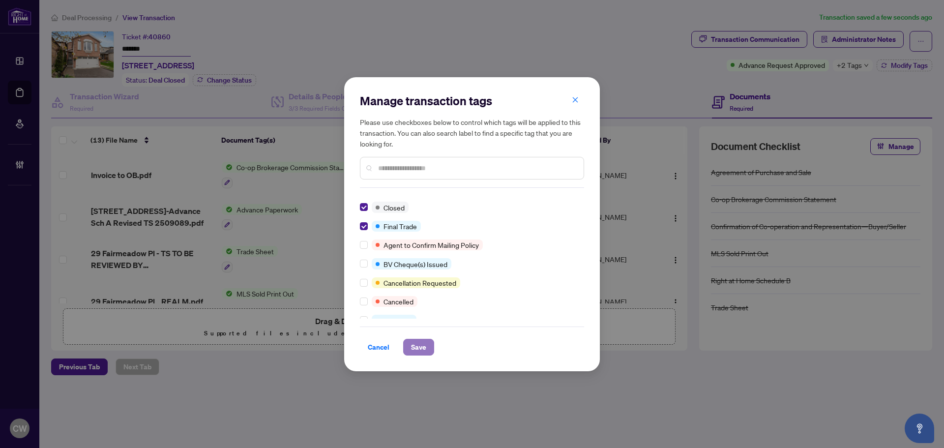
click at [411, 345] on span "Save" at bounding box center [418, 347] width 15 height 16
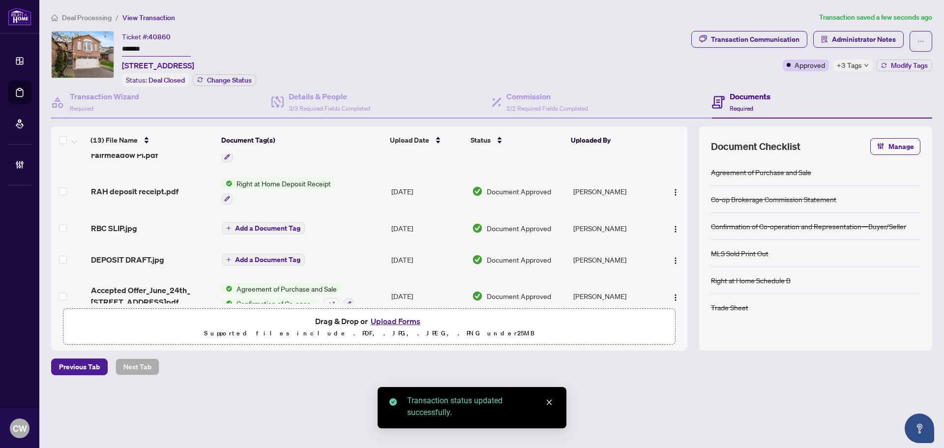
scroll to position [376, 0]
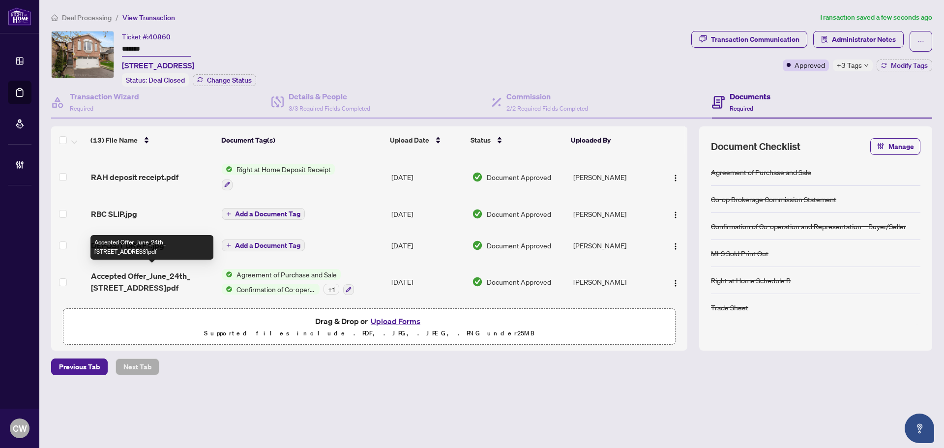
click at [131, 274] on span "Accepted Offer_June_24th_ 29 Fairmeadow Place.pdf" at bounding box center [152, 282] width 123 height 24
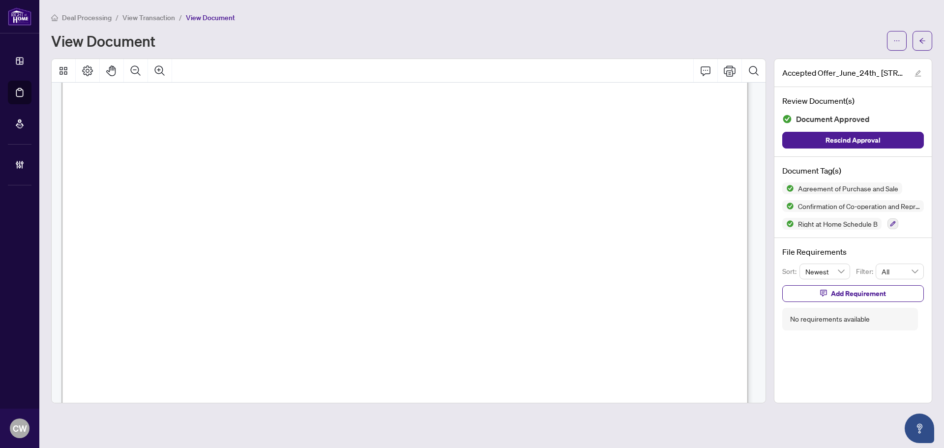
scroll to position [3981, 0]
click at [924, 40] on icon "arrow-left" at bounding box center [922, 40] width 7 height 7
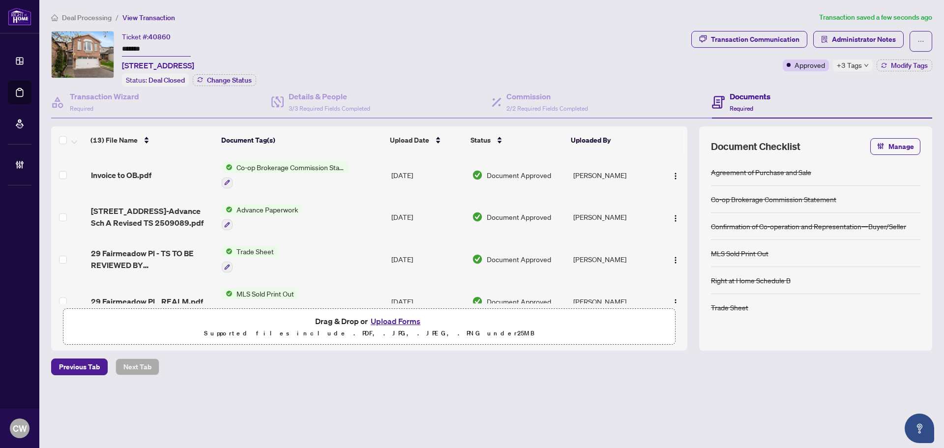
click at [164, 218] on span "29 Fairmeadow Place-Advance Sch A Revised TS 2509089.pdf" at bounding box center [152, 217] width 123 height 24
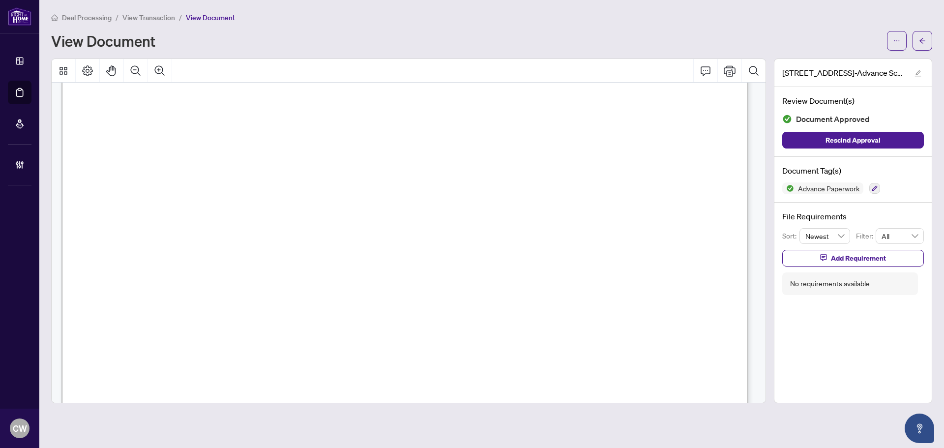
scroll to position [344, 0]
click at [927, 40] on button "button" at bounding box center [922, 41] width 20 height 20
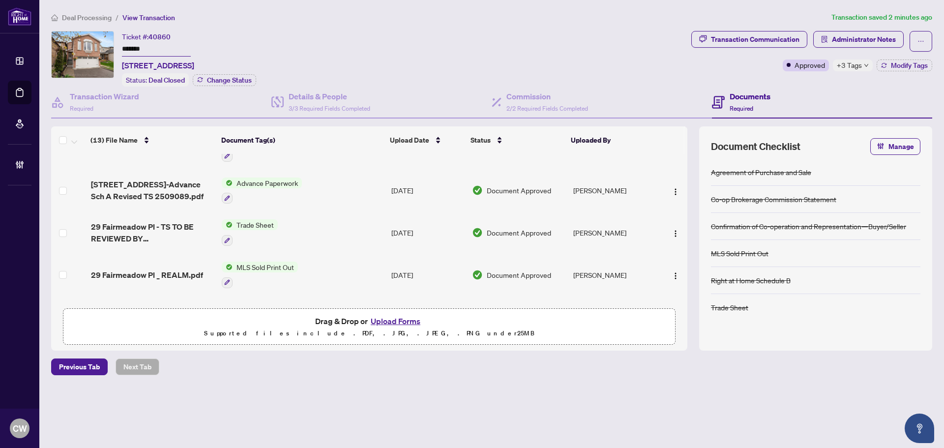
scroll to position [49, 0]
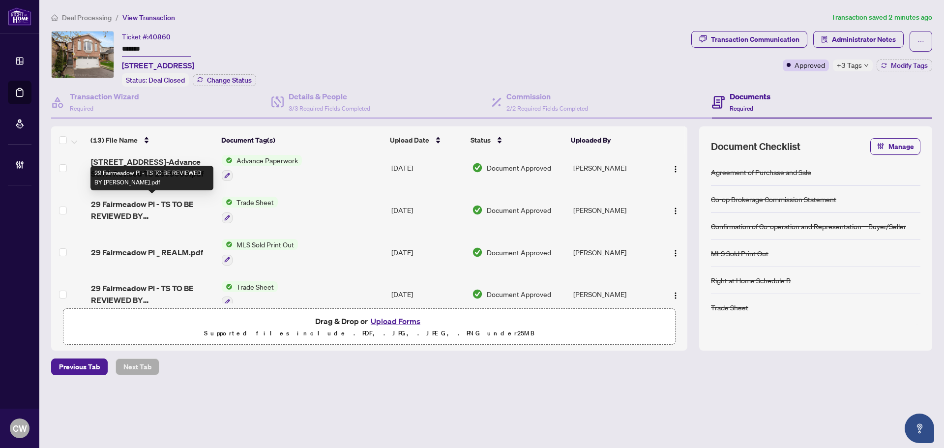
click at [149, 212] on span "29 Fairmeadow Pl - TS TO BE REVIEWED BY JOSH.pdf" at bounding box center [152, 210] width 123 height 24
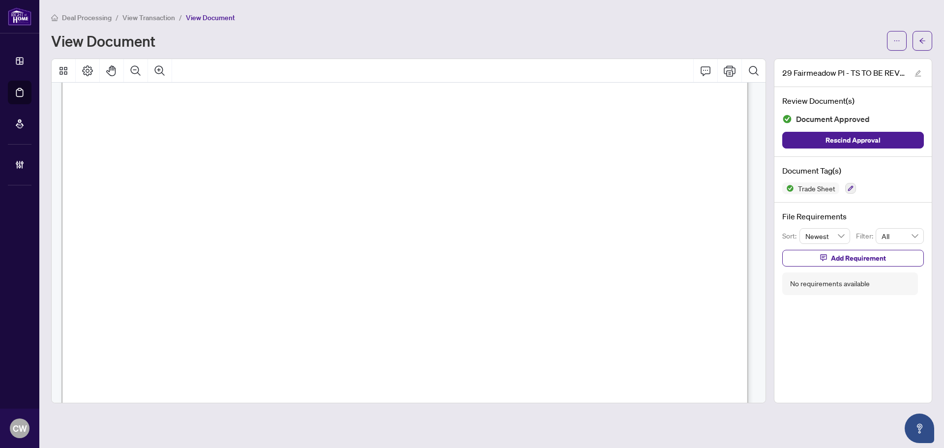
scroll to position [393, 0]
click at [922, 45] on span "button" at bounding box center [922, 41] width 7 height 16
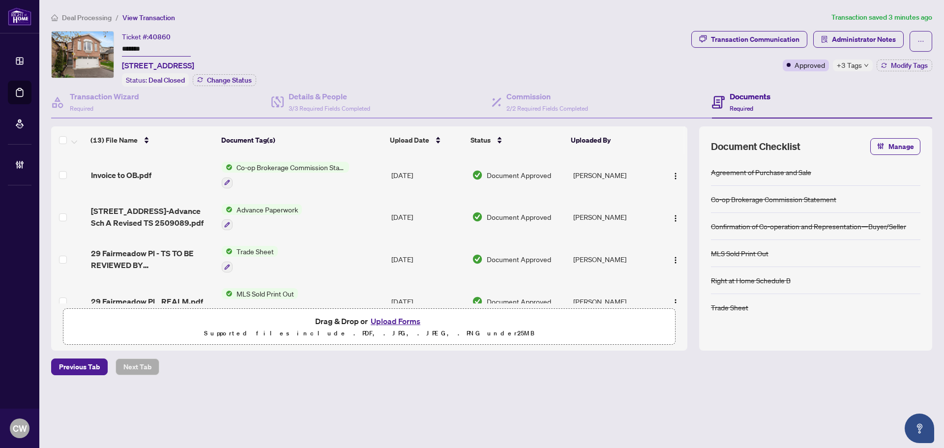
click at [399, 320] on button "Upload Forms" at bounding box center [396, 321] width 56 height 13
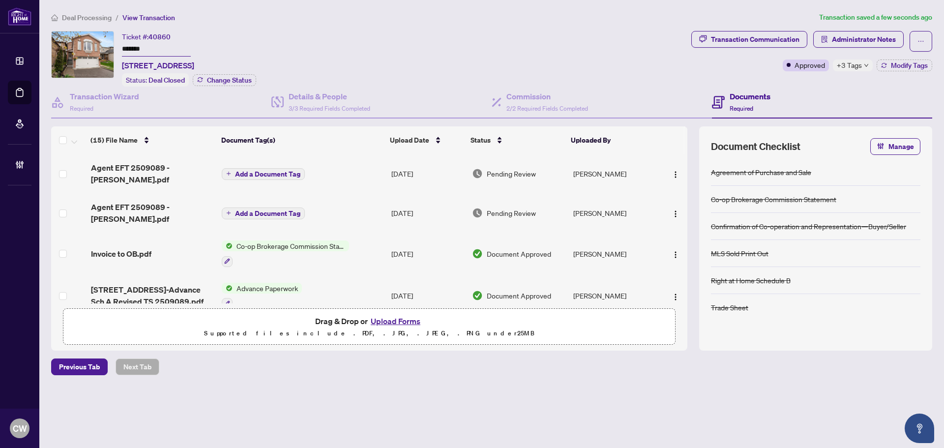
click at [287, 210] on span "Add a Document Tag" at bounding box center [267, 213] width 65 height 7
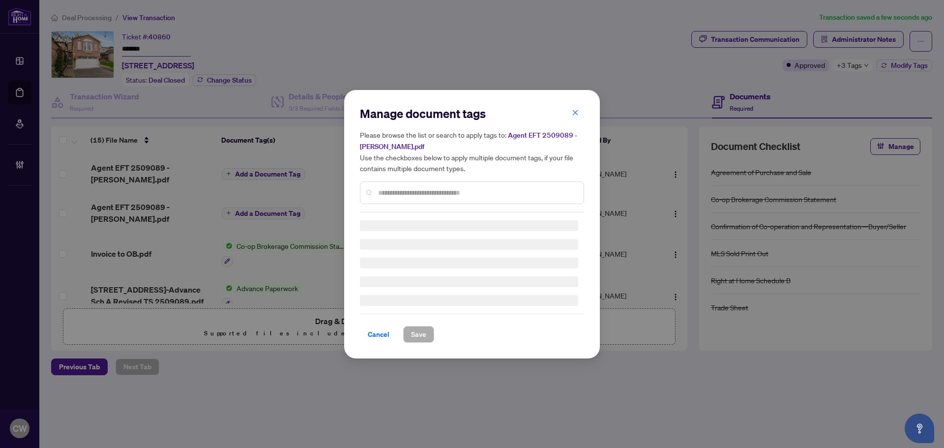
click at [435, 187] on input "text" at bounding box center [477, 192] width 198 height 11
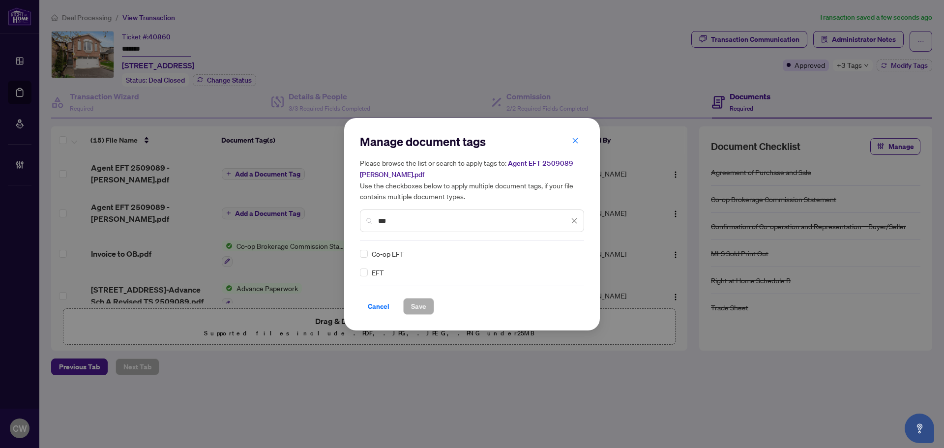
type input "***"
click at [569, 253] on div at bounding box center [568, 254] width 19 height 10
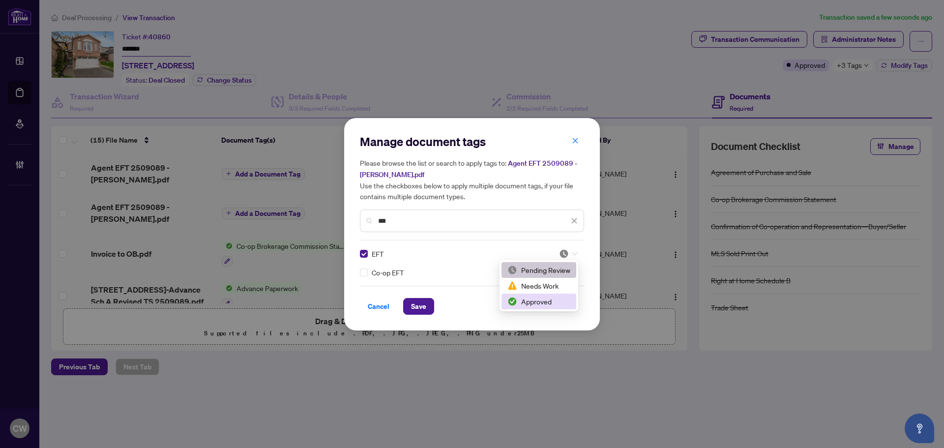
click at [556, 300] on div "Approved" at bounding box center [538, 301] width 63 height 11
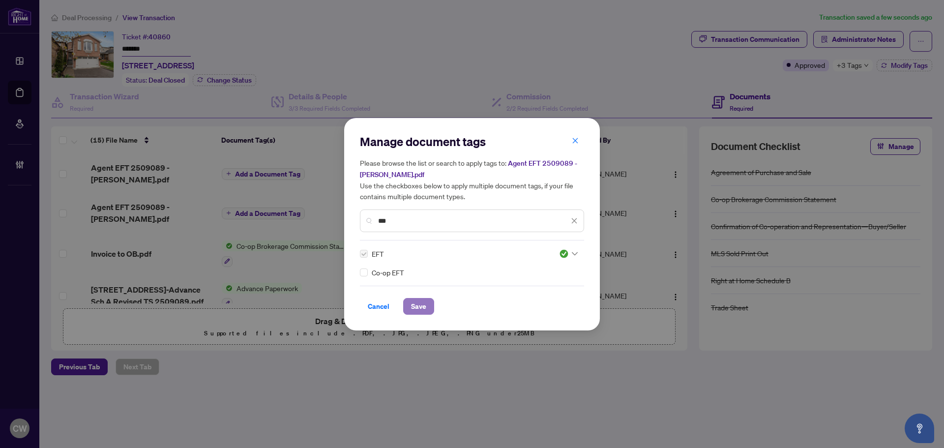
click at [418, 304] on span "Save" at bounding box center [418, 306] width 15 height 16
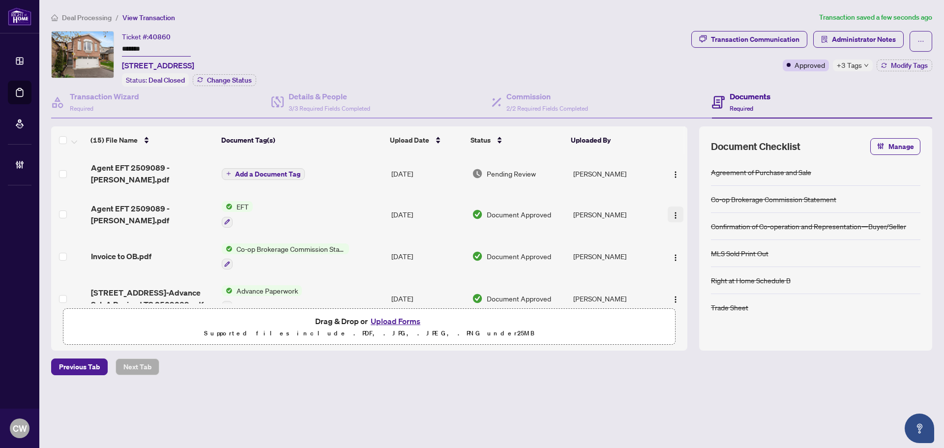
click at [672, 211] on img "button" at bounding box center [675, 215] width 8 height 8
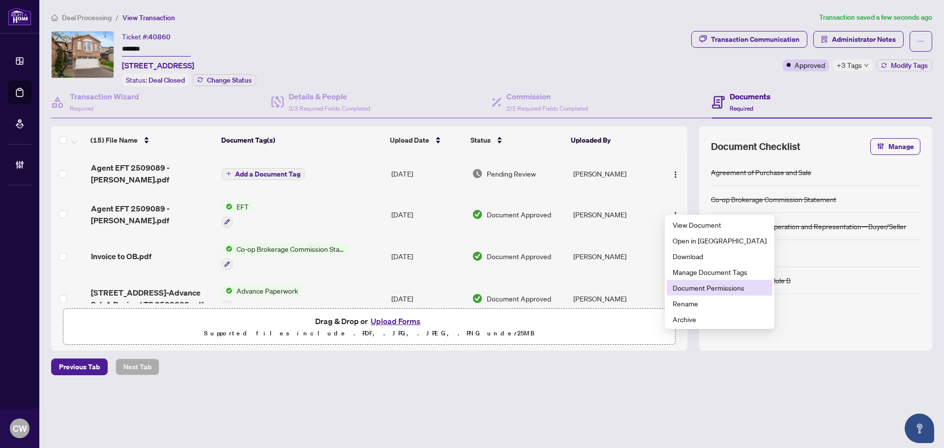
click at [694, 283] on span "Document Permissions" at bounding box center [719, 287] width 94 height 11
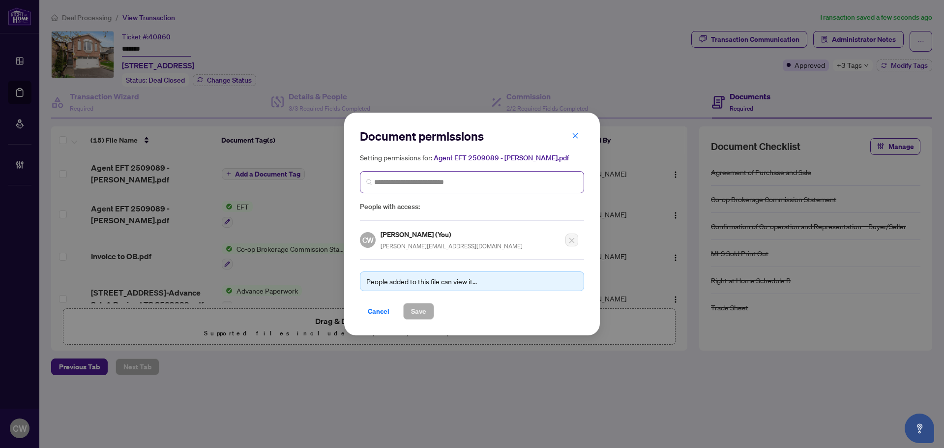
click at [469, 176] on span at bounding box center [472, 182] width 224 height 22
paste input "**********"
type input "**********"
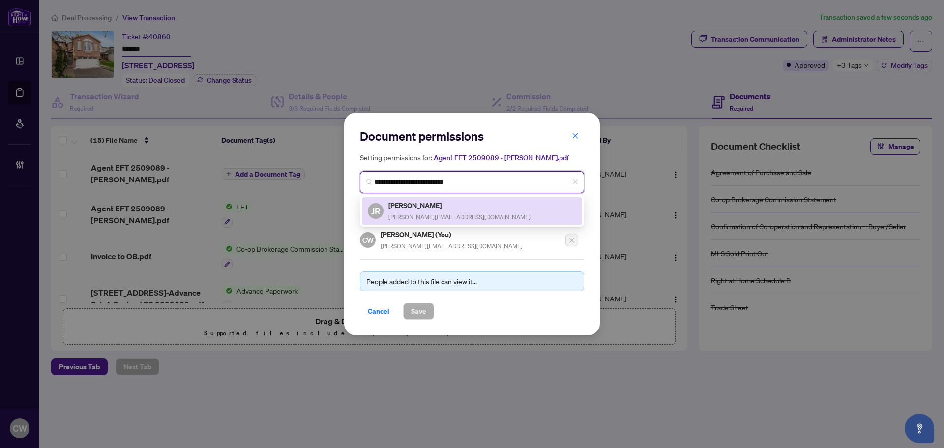
click at [413, 209] on h5 "Jeff Rendall" at bounding box center [459, 205] width 142 height 11
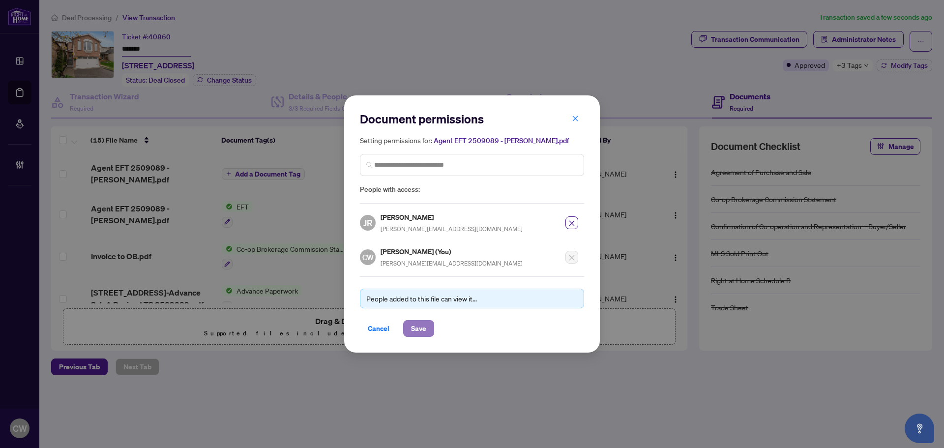
click at [421, 334] on span "Save" at bounding box center [418, 328] width 15 height 16
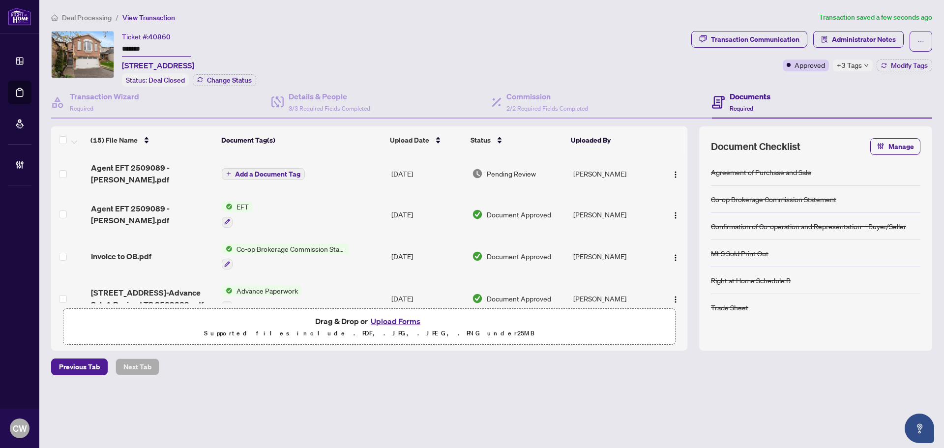
click at [278, 171] on span "Add a Document Tag" at bounding box center [267, 174] width 65 height 7
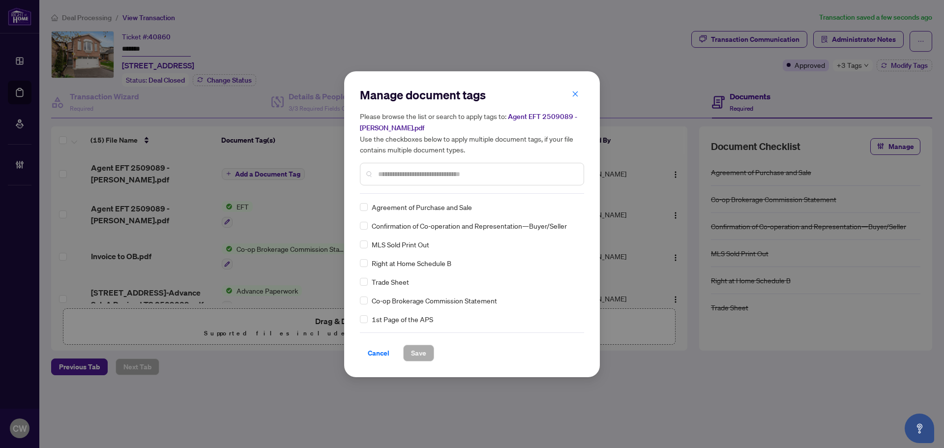
click at [403, 186] on div "Manage document tags Please browse the list or search to apply tags to: Agent E…" at bounding box center [472, 140] width 224 height 107
click at [402, 172] on input "text" at bounding box center [477, 174] width 198 height 11
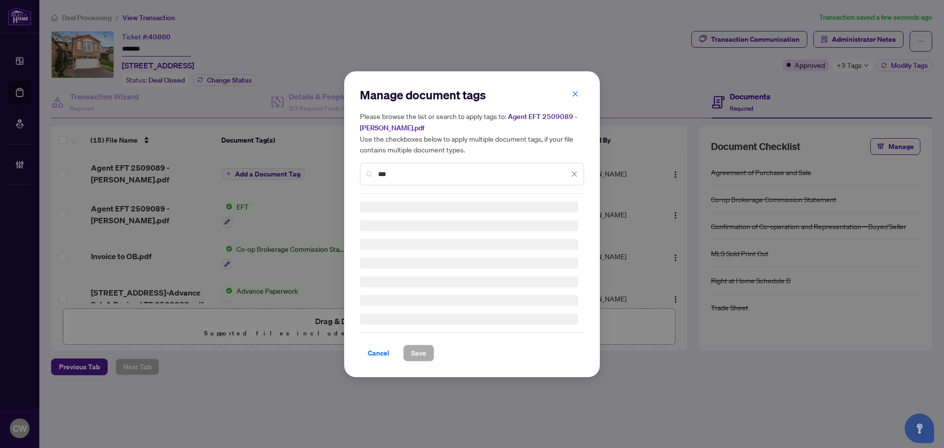
type input "***"
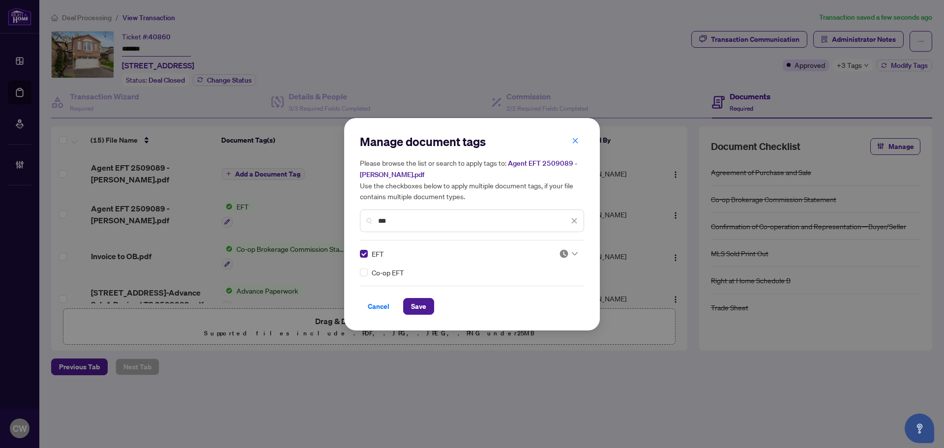
click at [563, 251] on img at bounding box center [564, 254] width 10 height 10
drag, startPoint x: 545, startPoint y: 299, endPoint x: 534, endPoint y: 301, distance: 11.0
click at [545, 300] on div "Approved" at bounding box center [538, 301] width 63 height 11
click at [416, 309] on span "Save" at bounding box center [418, 306] width 15 height 16
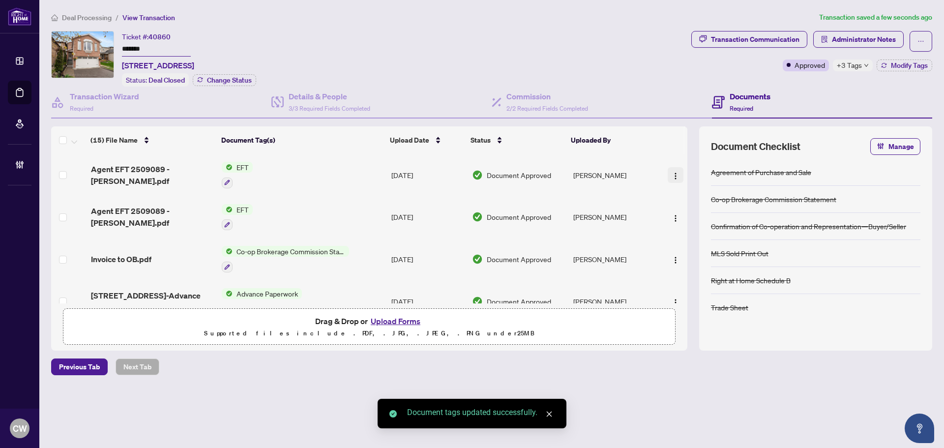
click at [673, 172] on img "button" at bounding box center [675, 176] width 8 height 8
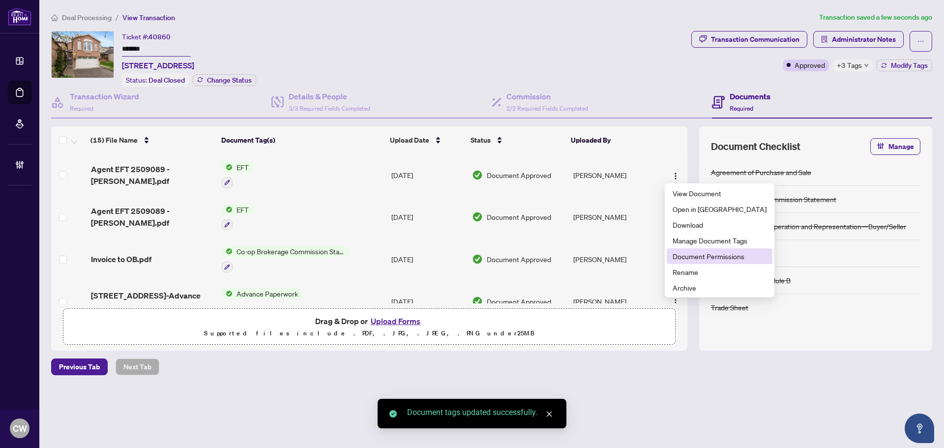
click at [703, 255] on span "Document Permissions" at bounding box center [719, 256] width 94 height 11
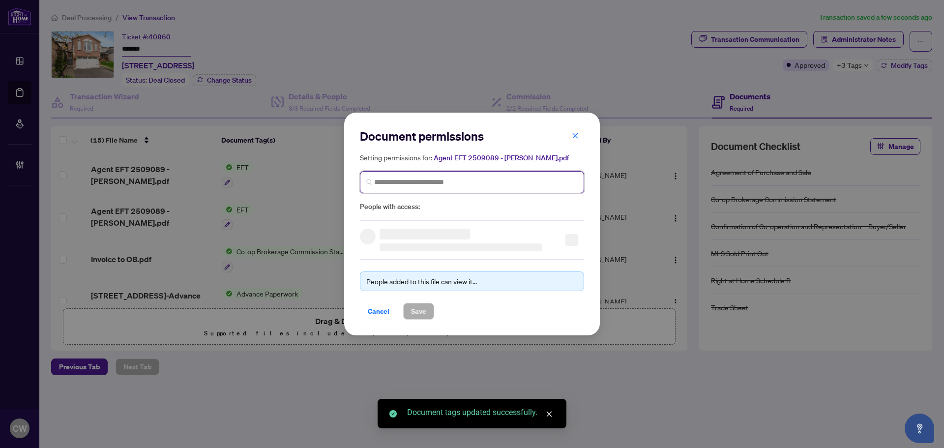
click at [462, 183] on input "search" at bounding box center [475, 182] width 203 height 10
paste input "**********"
type input "**********"
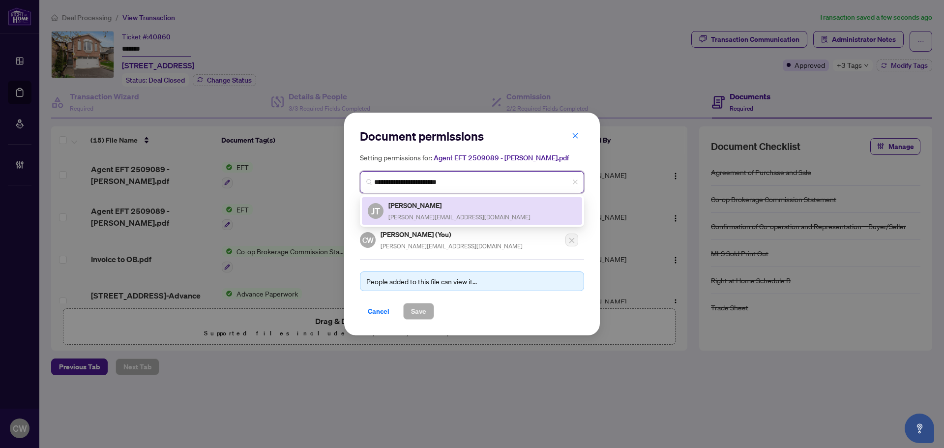
click at [432, 201] on h5 "Josh Thompson" at bounding box center [459, 205] width 142 height 11
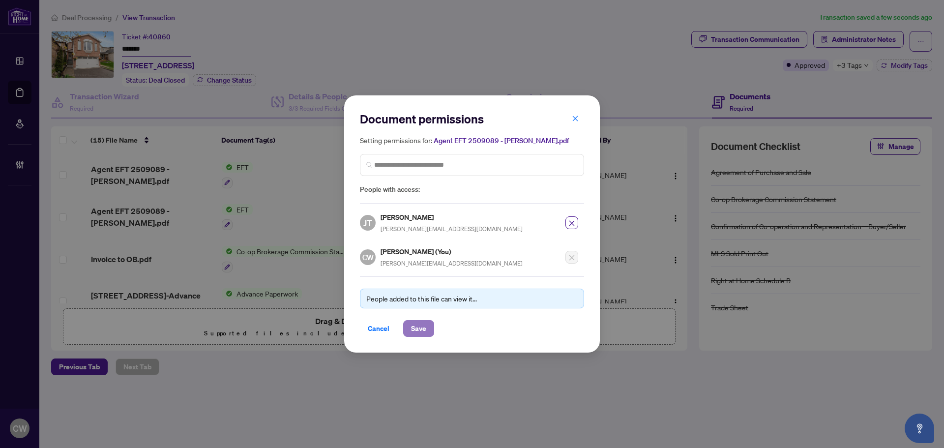
click at [412, 336] on button "Save" at bounding box center [418, 328] width 31 height 17
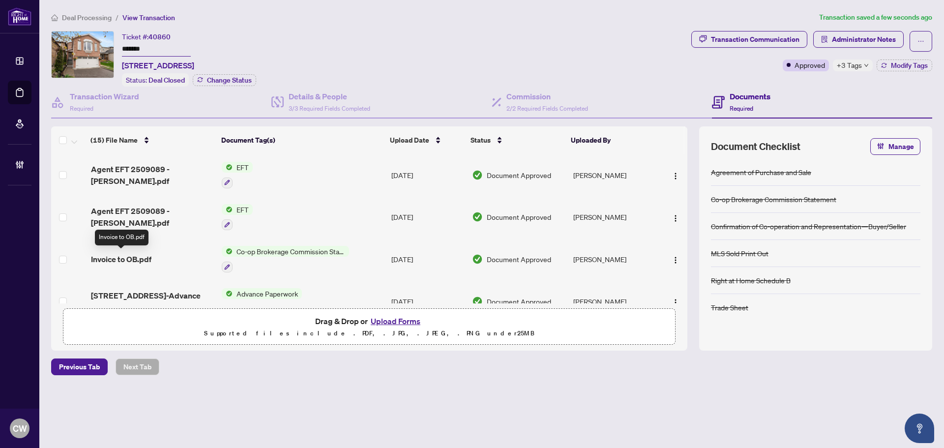
click at [129, 253] on span "Invoice to OB.pdf" at bounding box center [121, 259] width 60 height 12
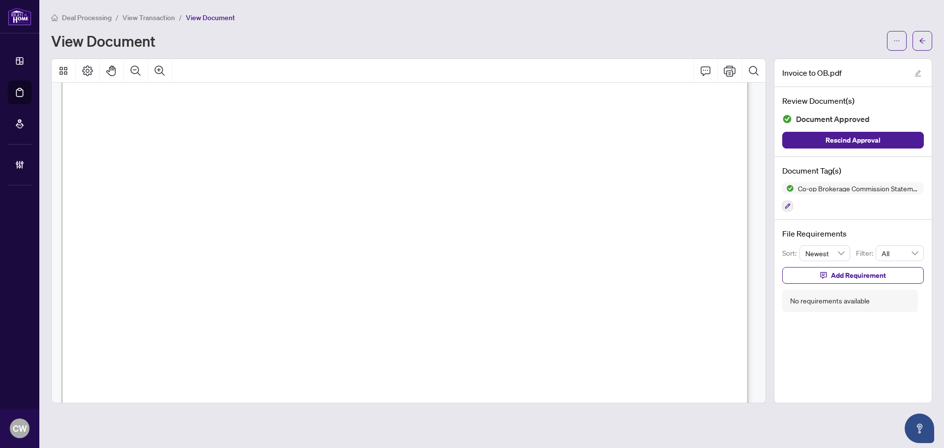
scroll to position [197, 0]
drag, startPoint x: 927, startPoint y: 36, endPoint x: 319, endPoint y: 3, distance: 608.9
click at [927, 36] on button "button" at bounding box center [922, 41] width 20 height 20
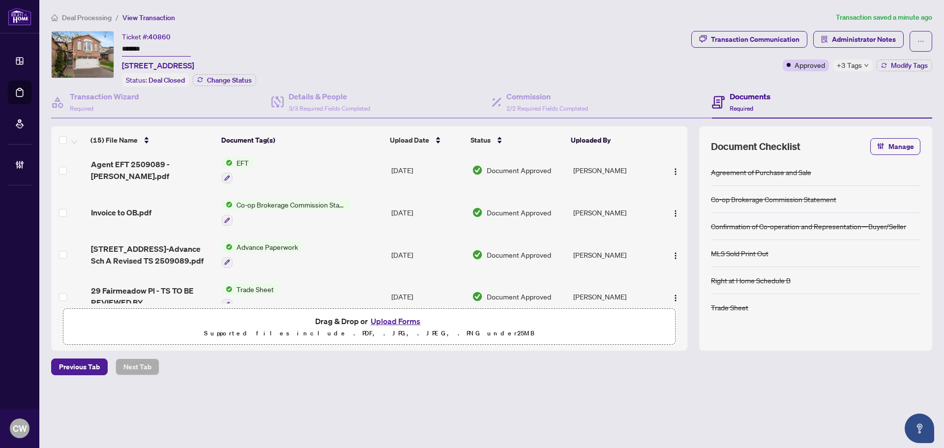
scroll to position [98, 0]
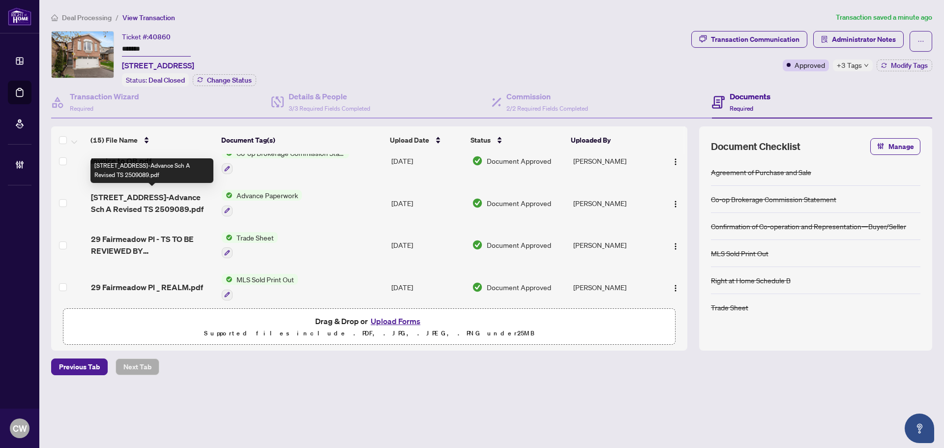
click at [166, 202] on span "29 Fairmeadow Place-Advance Sch A Revised TS 2509089.pdf" at bounding box center [152, 203] width 123 height 24
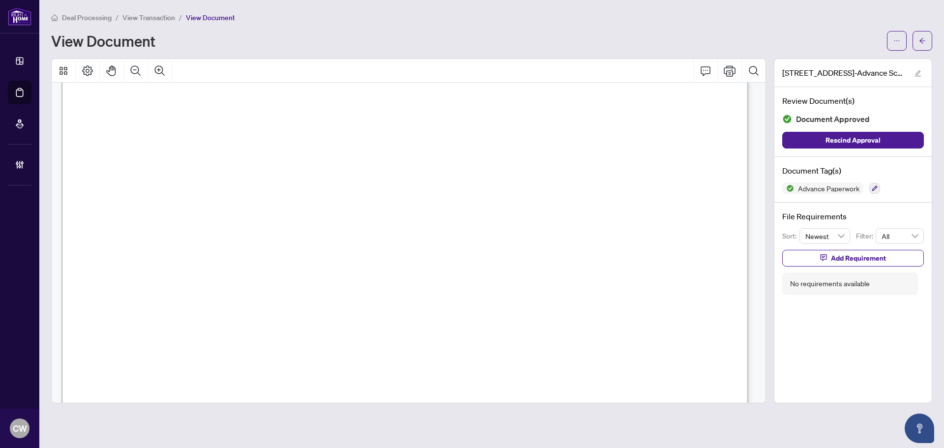
scroll to position [197, 0]
drag, startPoint x: 925, startPoint y: 45, endPoint x: 631, endPoint y: 2, distance: 297.0
click at [925, 45] on span "button" at bounding box center [922, 41] width 7 height 16
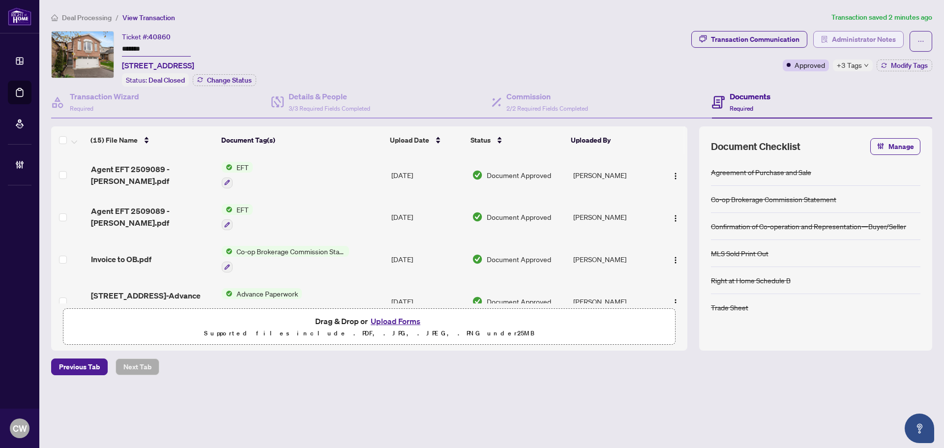
click at [876, 39] on span "Administrator Notes" at bounding box center [864, 39] width 64 height 16
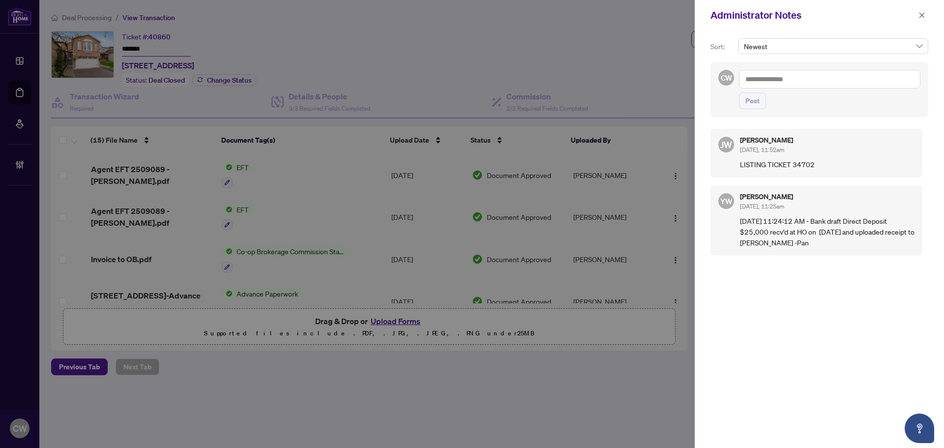
click at [803, 82] on textarea at bounding box center [829, 79] width 181 height 19
paste textarea "**********"
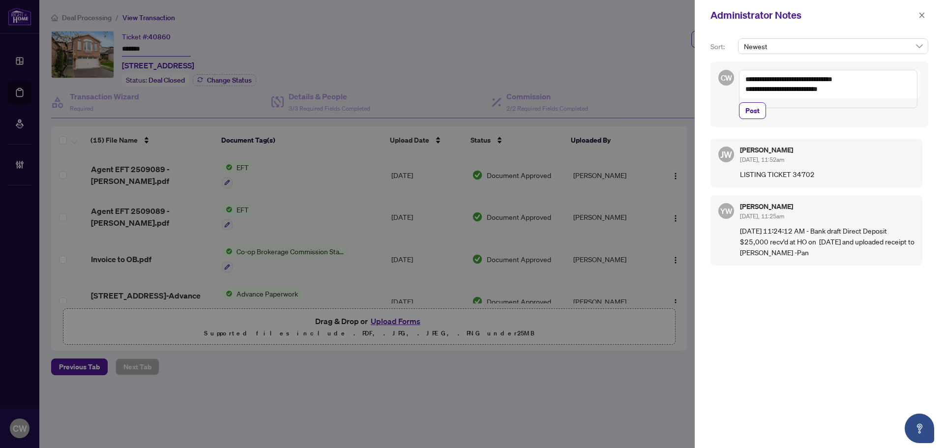
paste textarea "**********"
type textarea "**********"
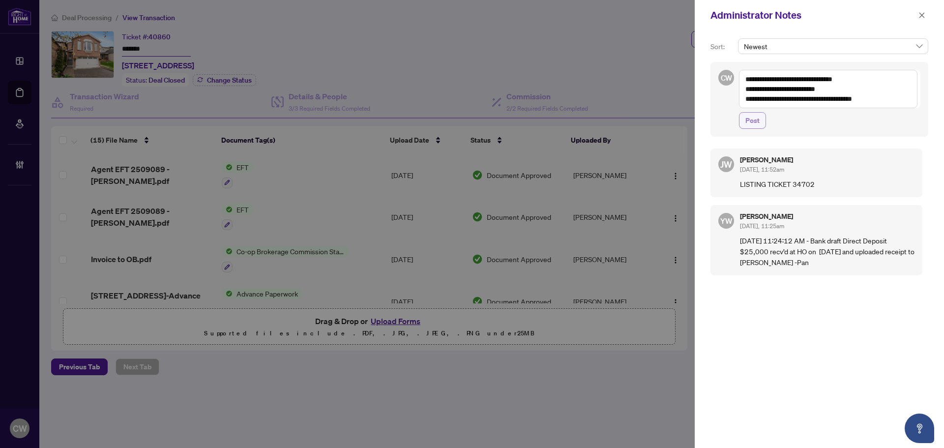
click at [752, 122] on span "Post" at bounding box center [752, 121] width 14 height 16
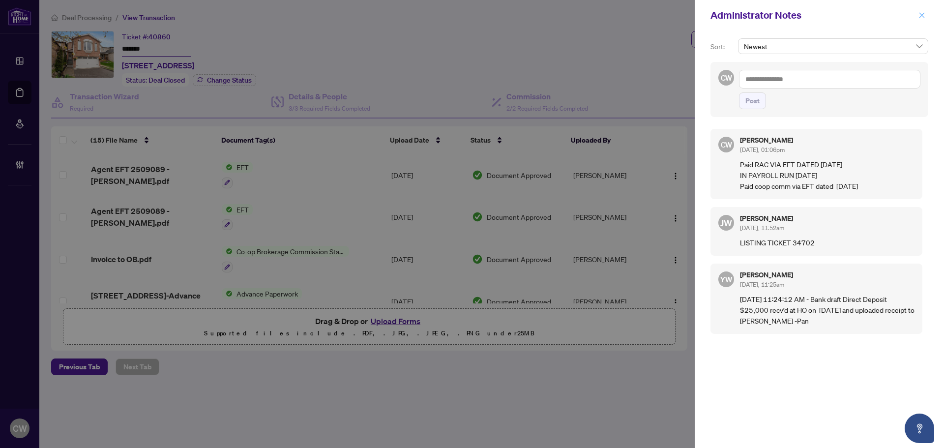
click at [920, 14] on icon "close" at bounding box center [921, 15] width 7 height 7
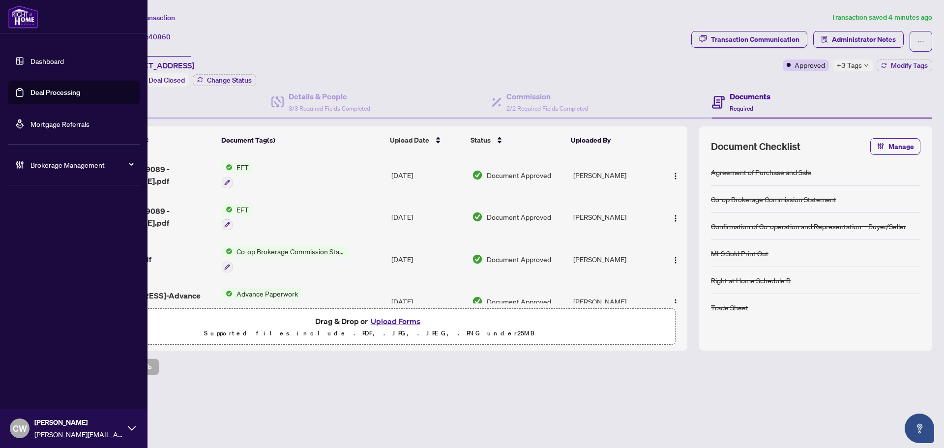
drag, startPoint x: 34, startPoint y: 89, endPoint x: 56, endPoint y: 89, distance: 22.1
click at [34, 89] on link "Deal Processing" at bounding box center [55, 92] width 50 height 9
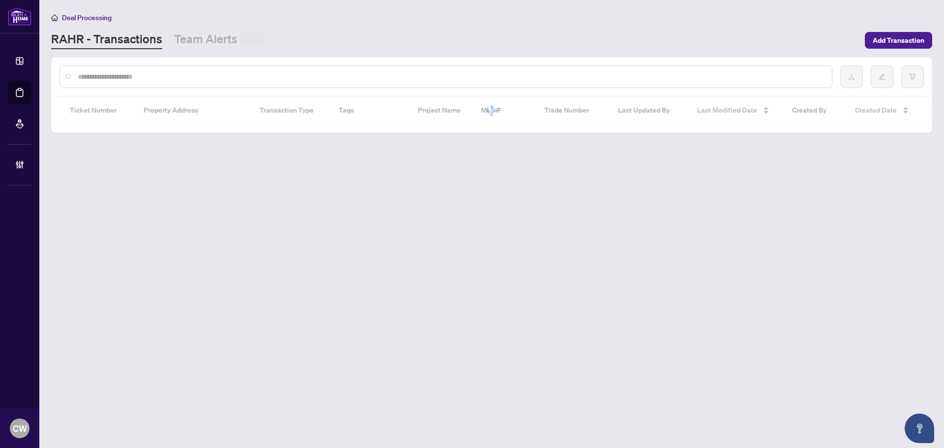
click at [188, 76] on input "text" at bounding box center [451, 76] width 746 height 11
paste input "*******"
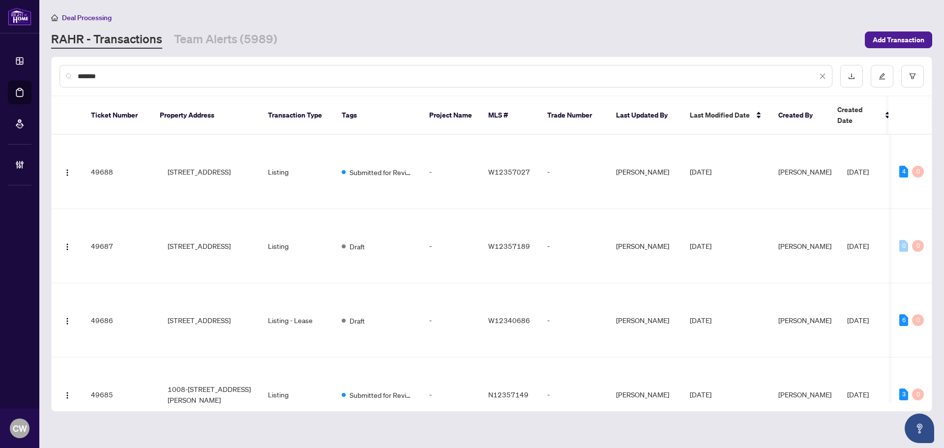
type input "*******"
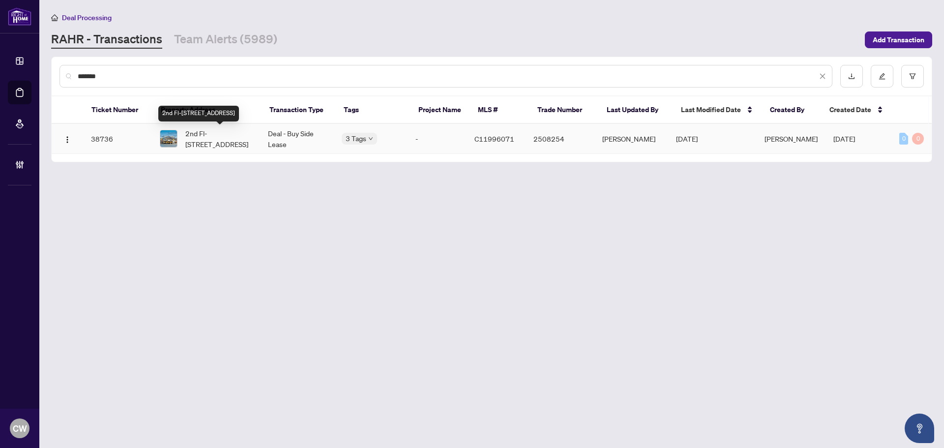
click at [230, 140] on span "2nd Fl-224 Queen St, Toronto, Ontario M5V 1Z6, Canada" at bounding box center [218, 139] width 67 height 22
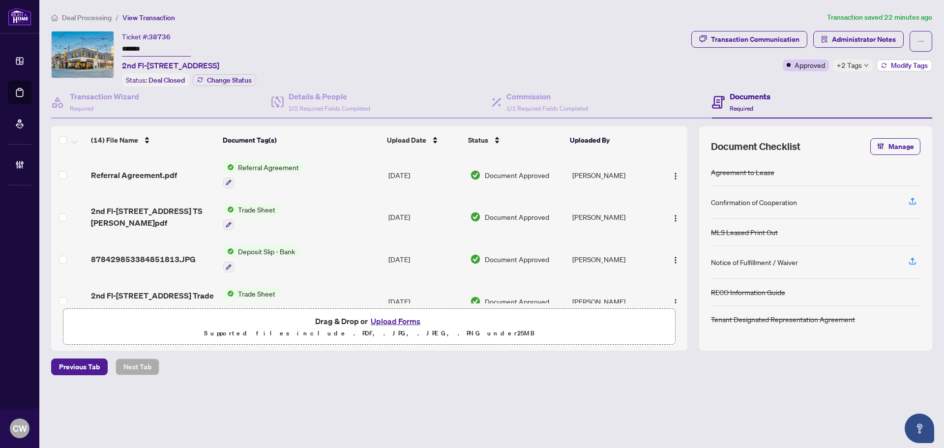
click at [899, 67] on span "Modify Tags" at bounding box center [909, 65] width 37 height 7
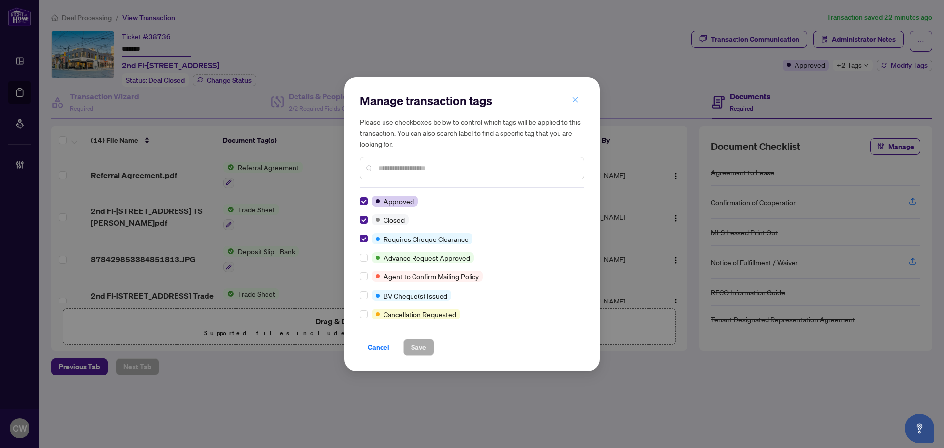
click at [575, 99] on icon "close" at bounding box center [575, 99] width 7 height 7
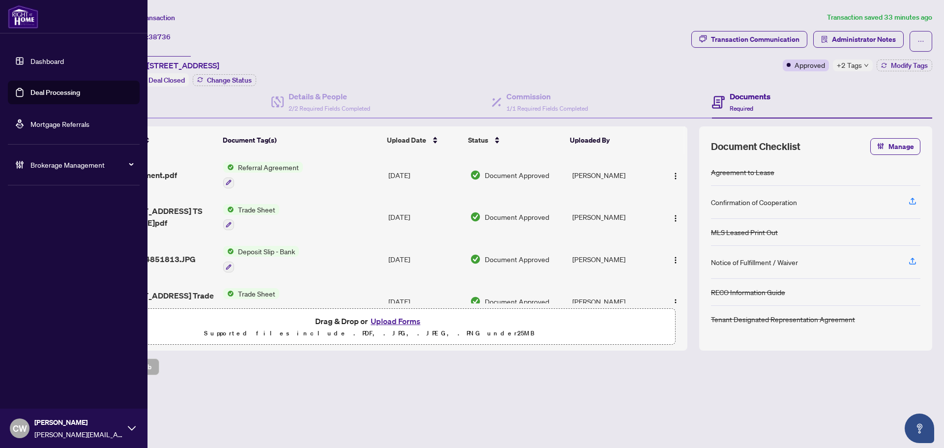
click at [30, 90] on link "Deal Processing" at bounding box center [55, 92] width 50 height 9
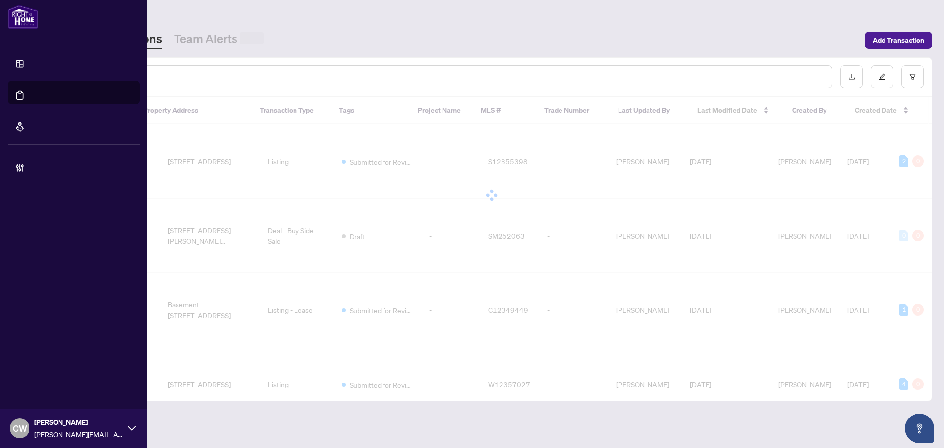
click at [178, 79] on input "text" at bounding box center [451, 76] width 746 height 11
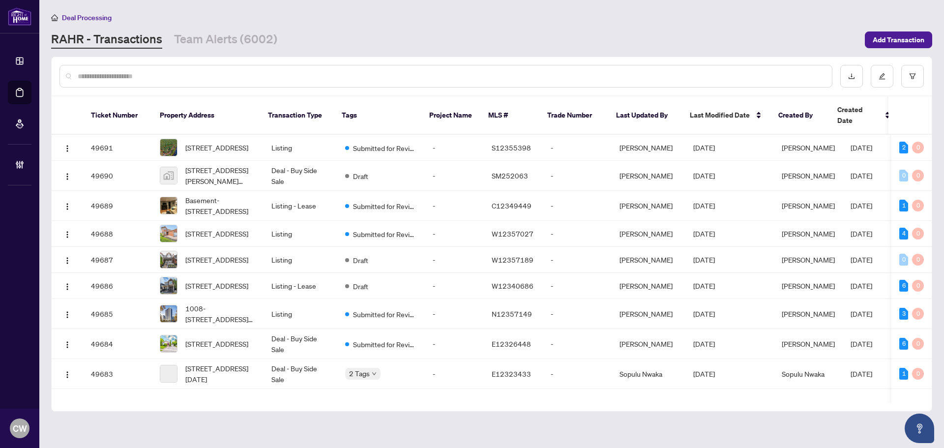
click at [178, 79] on input "text" at bounding box center [451, 76] width 746 height 11
click at [125, 75] on input "text" at bounding box center [451, 76] width 746 height 11
paste input "*******"
type input "*******"
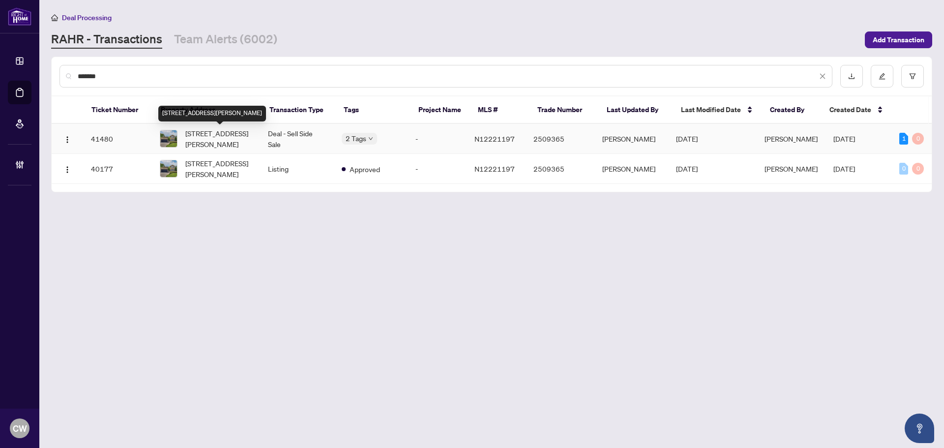
click at [201, 137] on span "[STREET_ADDRESS][PERSON_NAME]" at bounding box center [218, 139] width 67 height 22
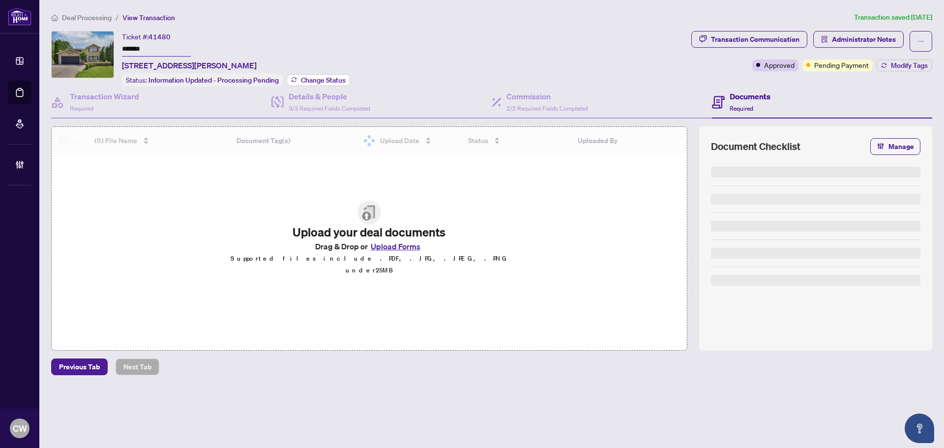
click at [319, 77] on span "Change Status" at bounding box center [323, 80] width 45 height 7
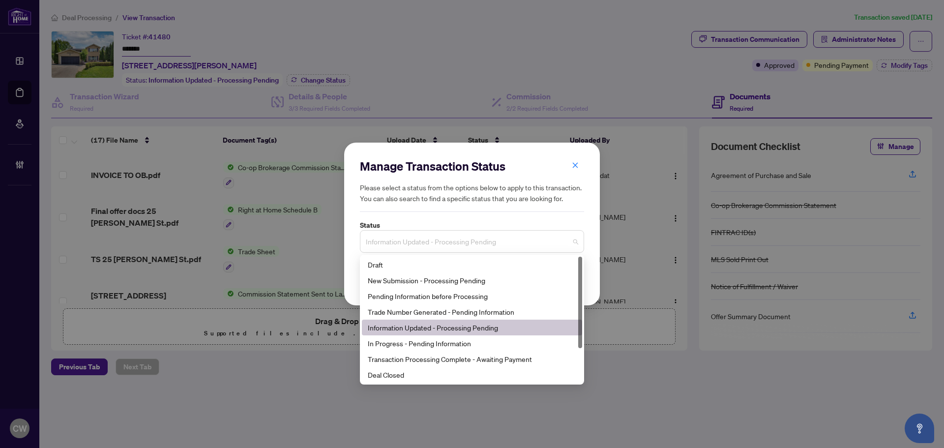
click at [435, 239] on span "Information Updated - Processing Pending" at bounding box center [472, 241] width 212 height 19
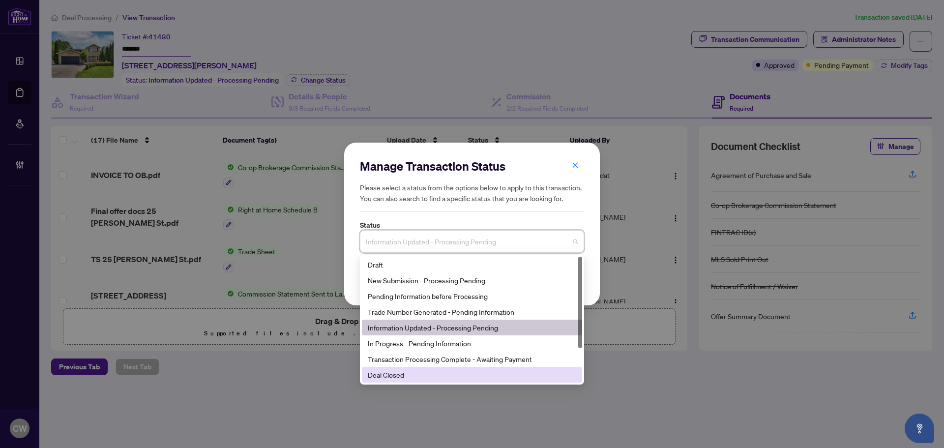
click at [422, 373] on div "Deal Closed" at bounding box center [472, 374] width 208 height 11
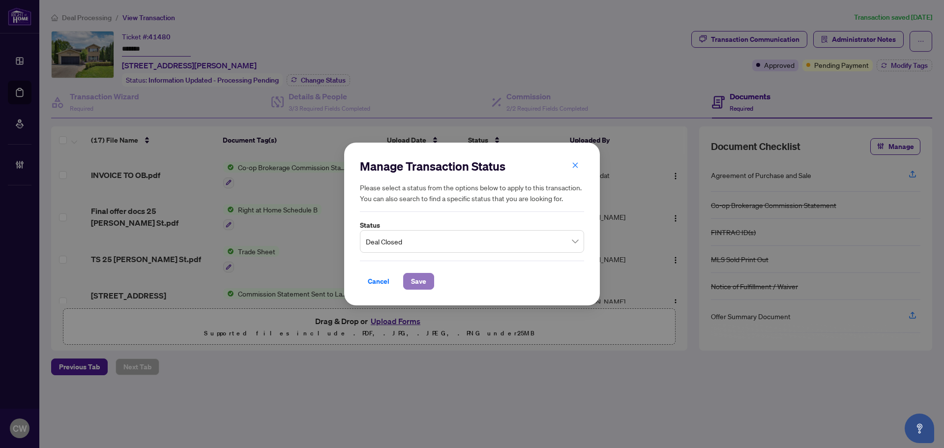
click at [423, 285] on span "Save" at bounding box center [418, 281] width 15 height 16
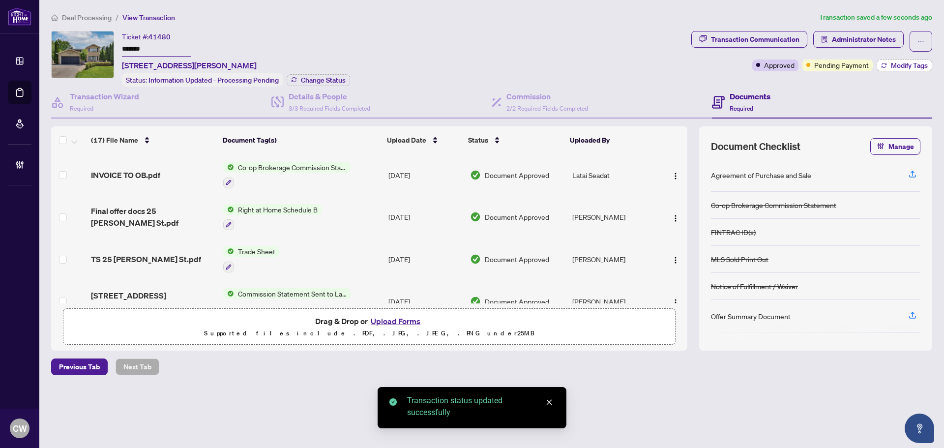
click at [900, 62] on span "Modify Tags" at bounding box center [909, 65] width 37 height 7
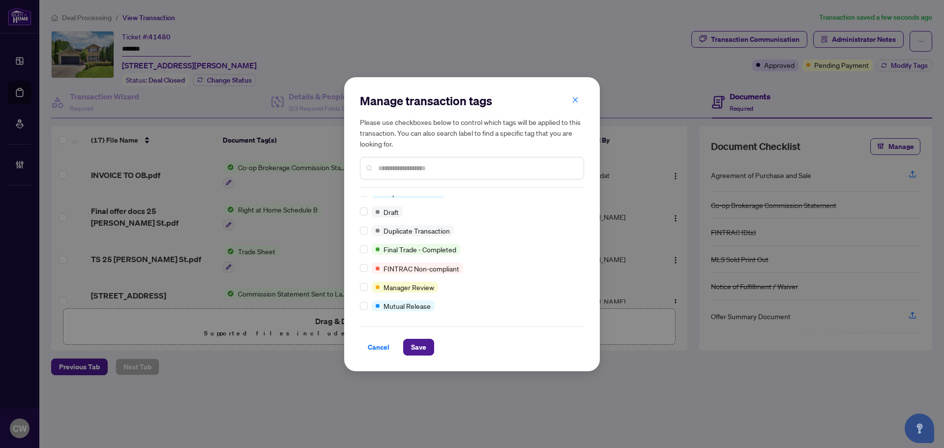
scroll to position [8, 0]
click at [421, 347] on span "Save" at bounding box center [418, 347] width 15 height 16
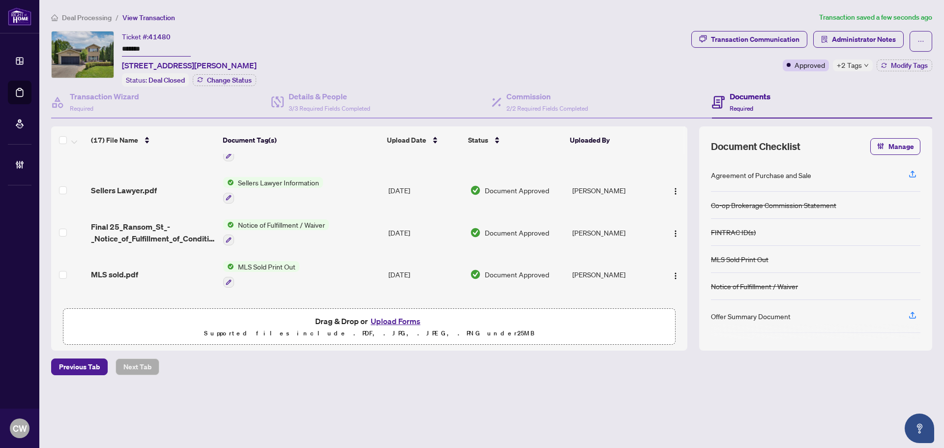
scroll to position [246, 0]
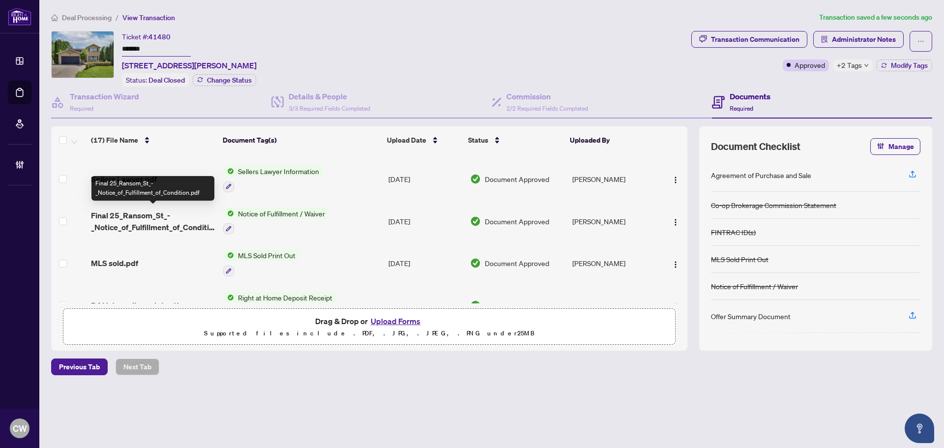
click at [168, 226] on span "Final 25_Ransom_St_-_Notice_of_Fulfillment_of_Condition.pdf" at bounding box center [153, 221] width 124 height 24
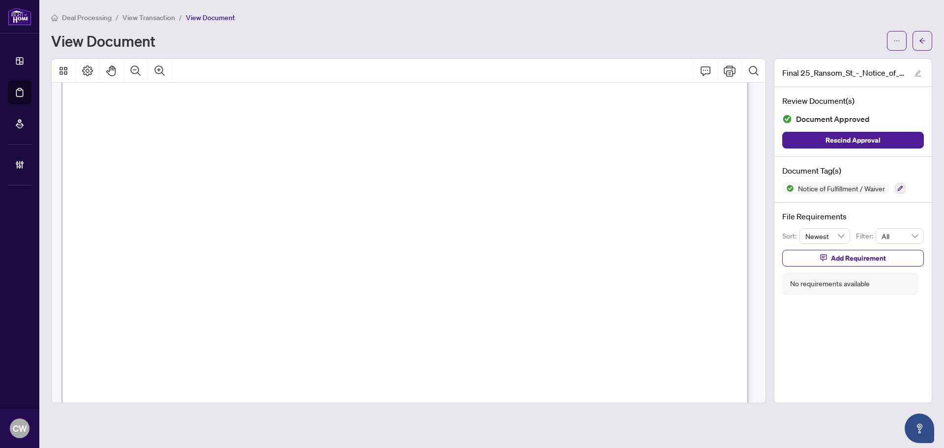
scroll to position [344, 0]
click at [919, 42] on icon "arrow-left" at bounding box center [922, 40] width 7 height 7
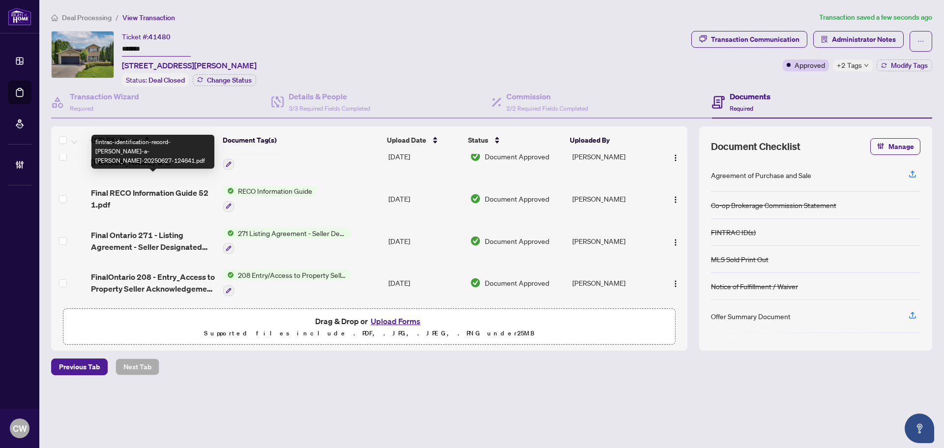
scroll to position [564, 0]
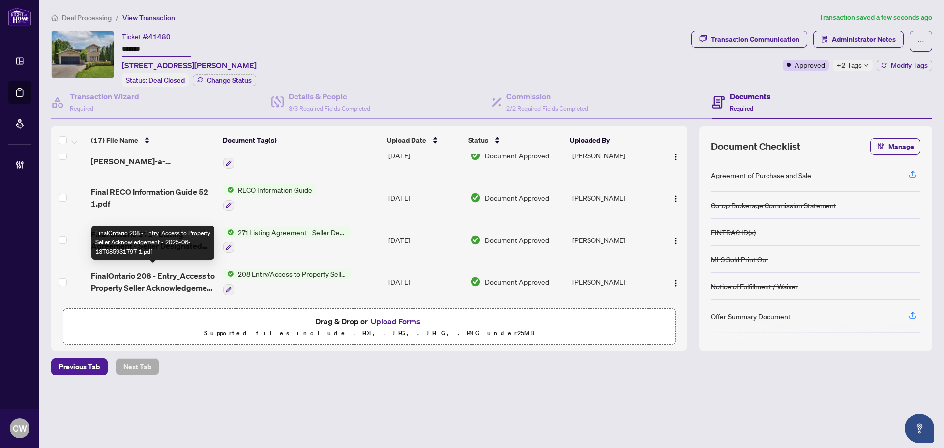
click at [160, 278] on span "FinalOntario 208 - Entry_Access to Property Seller Acknowledgement - 2025-06-13…" at bounding box center [153, 282] width 124 height 24
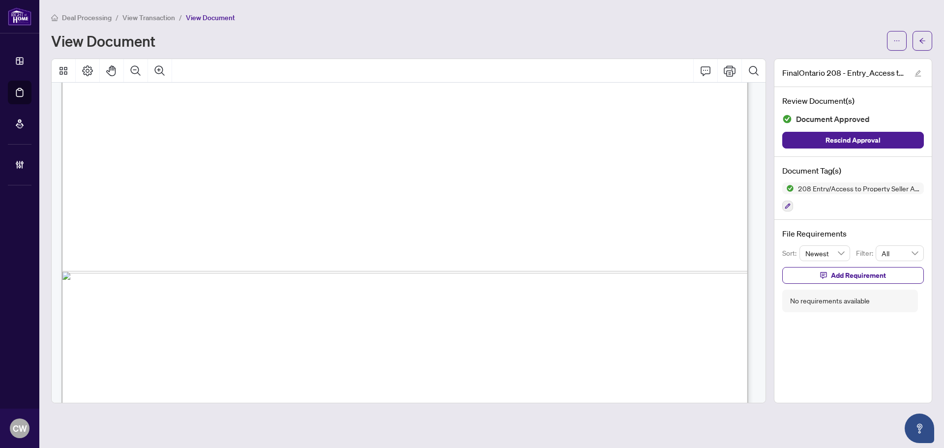
scroll to position [588, 0]
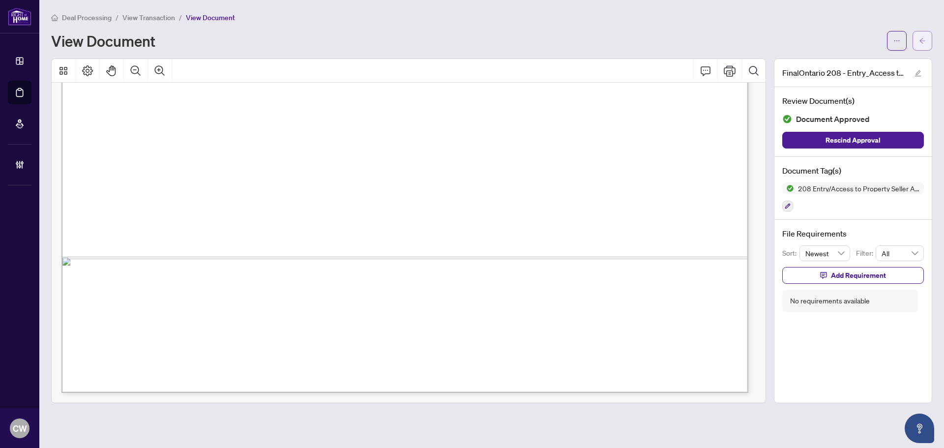
click at [930, 43] on button "button" at bounding box center [922, 41] width 20 height 20
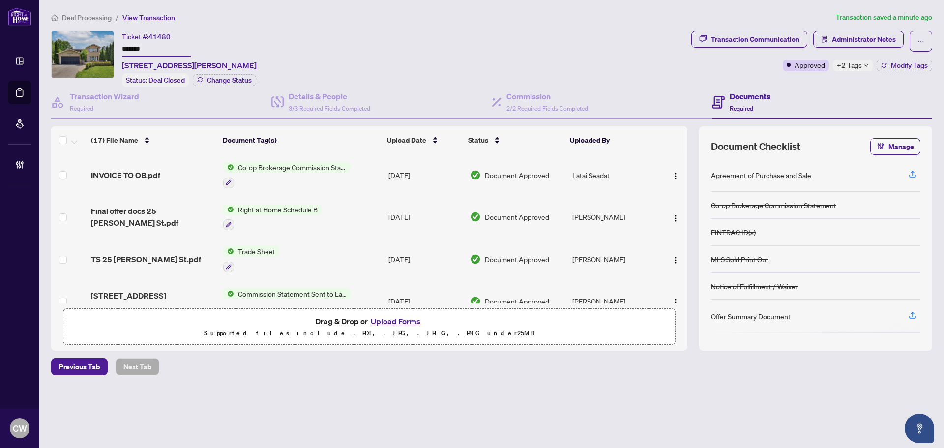
scroll to position [564, 0]
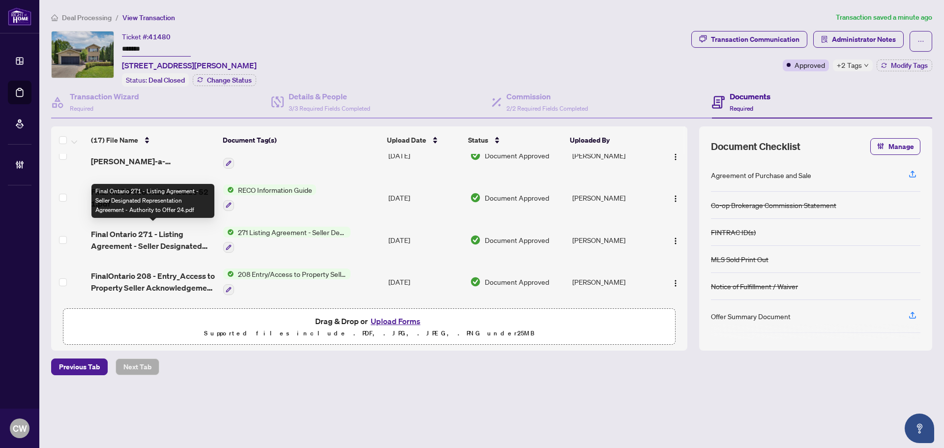
click at [173, 228] on span "Final Ontario 271 - Listing Agreement - Seller Designated Representation Agreem…" at bounding box center [153, 240] width 124 height 24
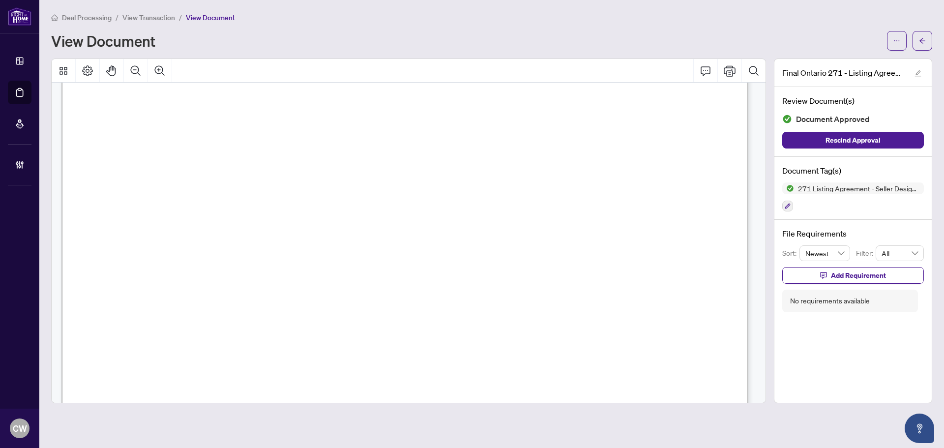
scroll to position [147, 0]
click at [926, 32] on button "button" at bounding box center [922, 41] width 20 height 20
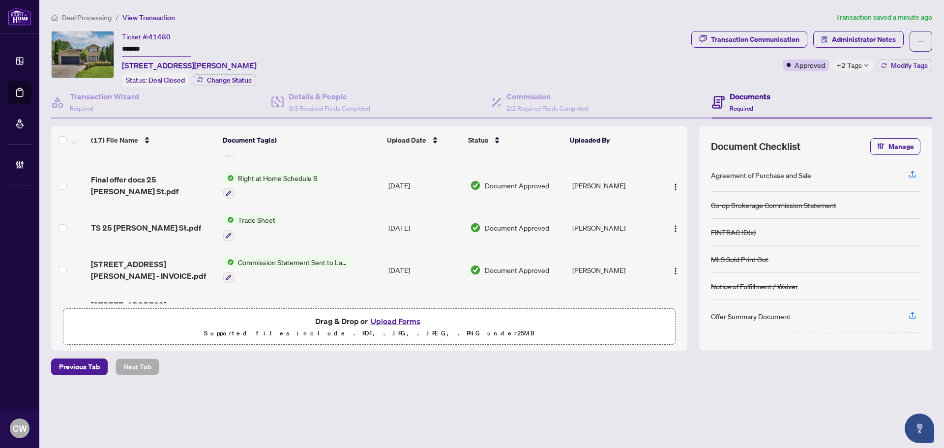
scroll to position [49, 0]
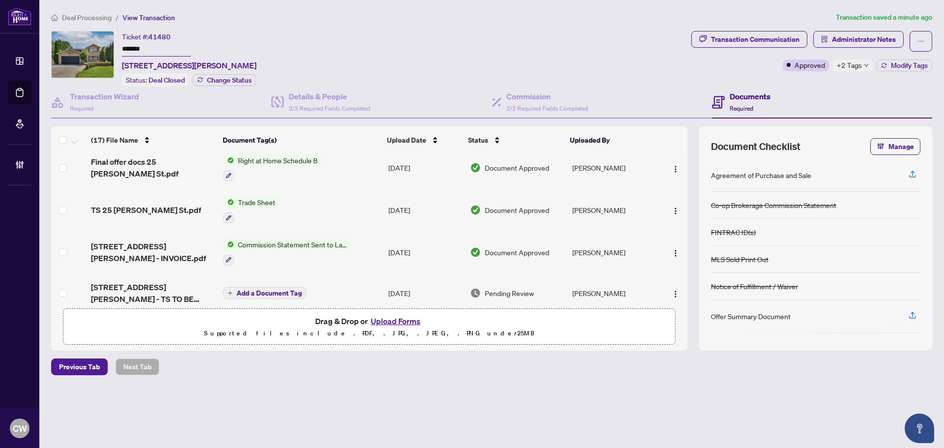
click at [137, 210] on span "TS 25 [PERSON_NAME] St.pdf" at bounding box center [146, 210] width 110 height 12
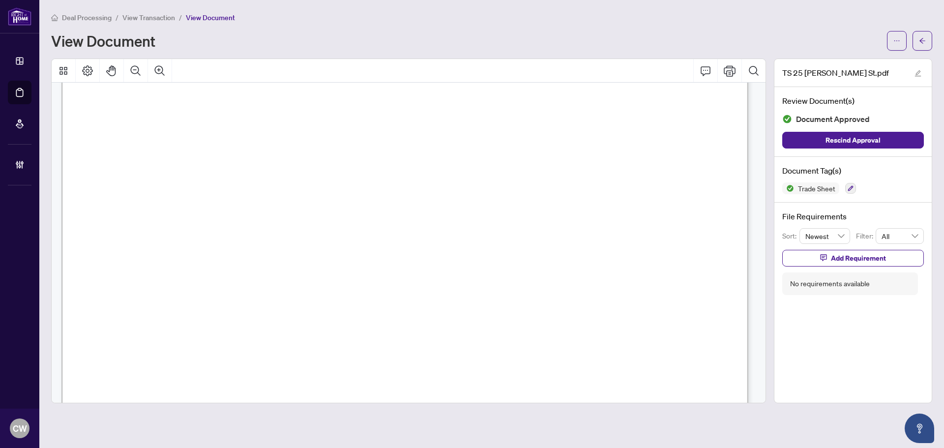
scroll to position [442, 0]
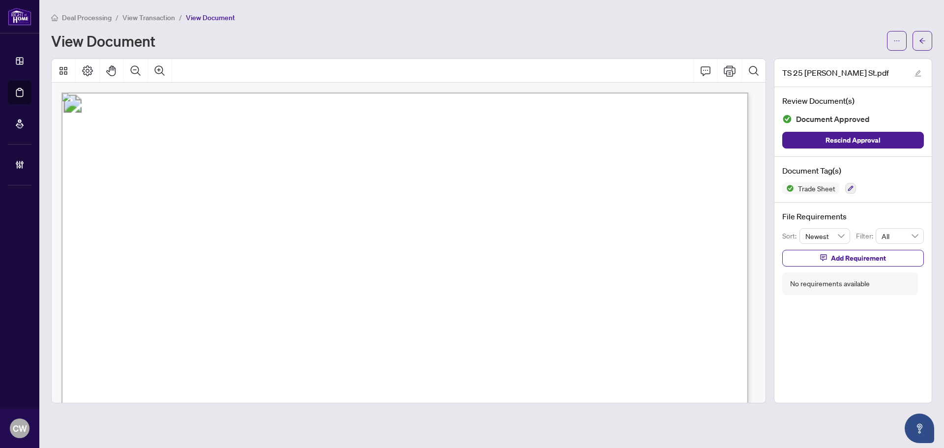
scroll to position [442, 0]
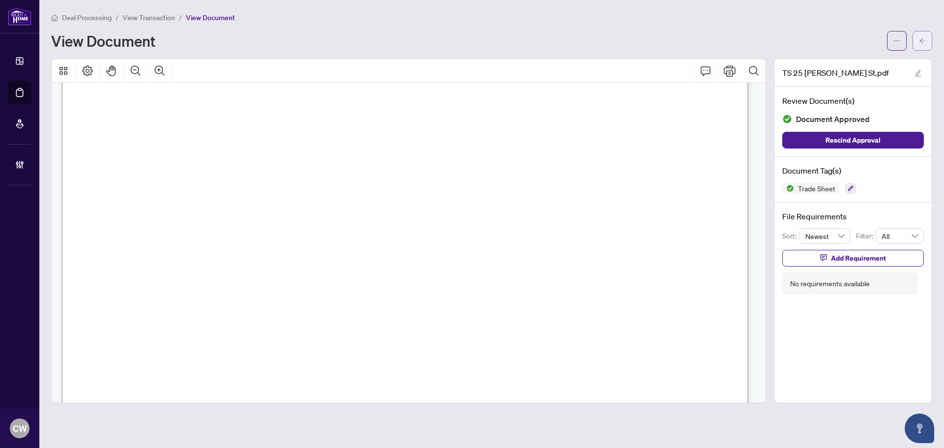
click at [919, 44] on icon "arrow-left" at bounding box center [922, 40] width 7 height 7
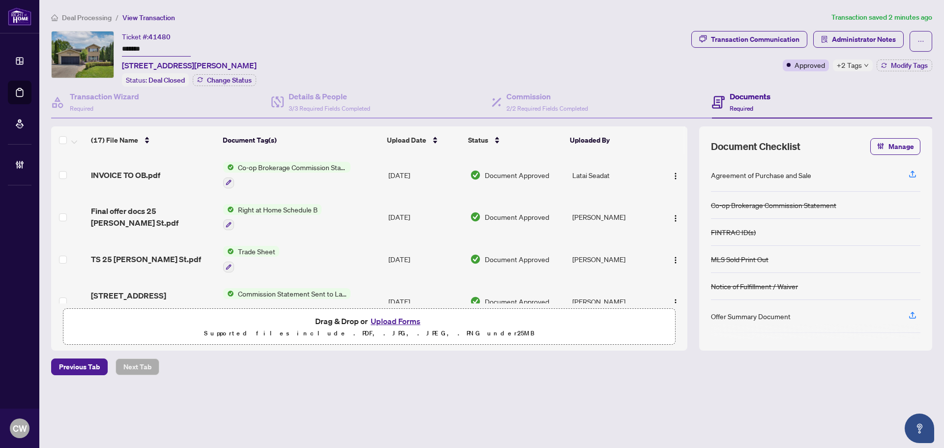
click at [395, 318] on button "Upload Forms" at bounding box center [396, 321] width 56 height 13
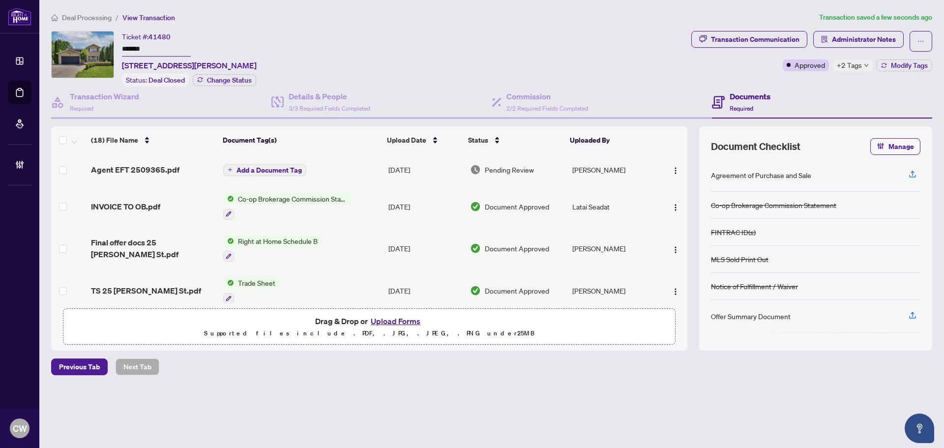
click at [281, 170] on span "Add a Document Tag" at bounding box center [268, 170] width 65 height 7
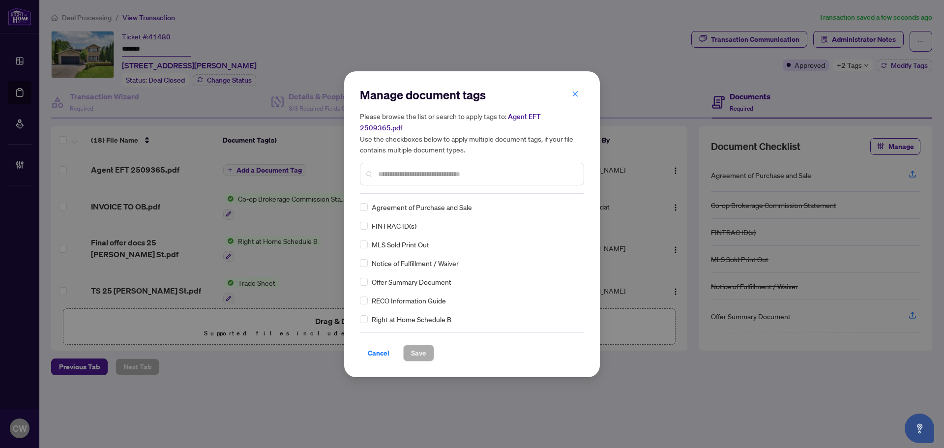
click at [398, 169] on input "text" at bounding box center [477, 174] width 198 height 11
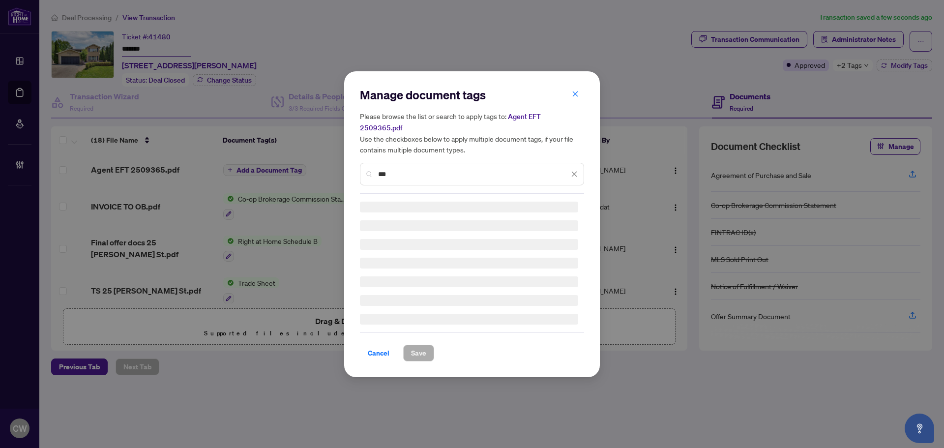
type input "***"
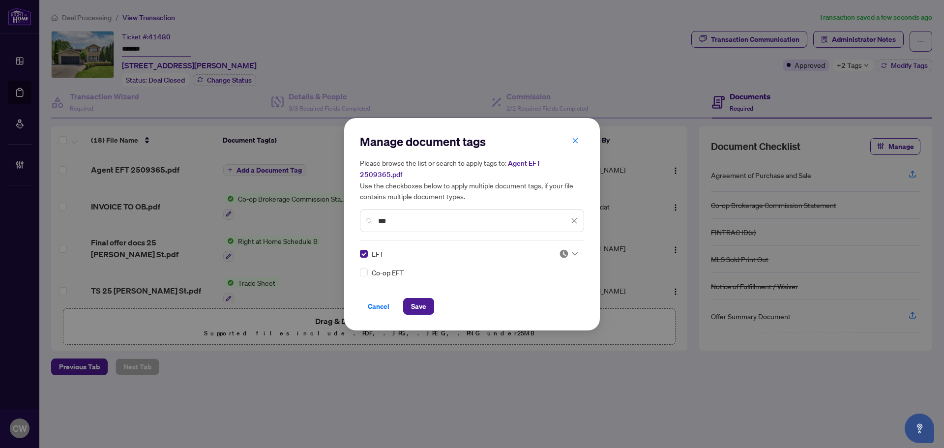
click at [567, 249] on img at bounding box center [564, 254] width 10 height 10
click at [539, 294] on div "Approved" at bounding box center [538, 296] width 63 height 11
click at [416, 298] on span "Save" at bounding box center [418, 306] width 15 height 16
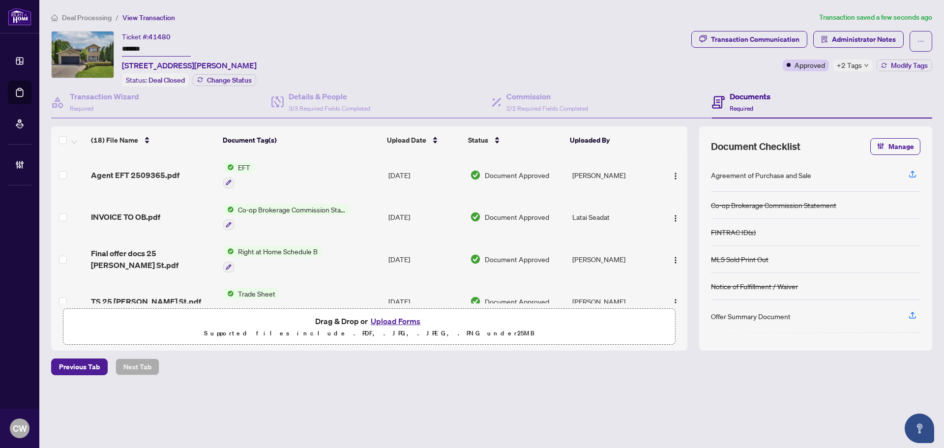
drag, startPoint x: 676, startPoint y: 171, endPoint x: 676, endPoint y: 182, distance: 11.8
click at [676, 170] on span "button" at bounding box center [675, 175] width 8 height 11
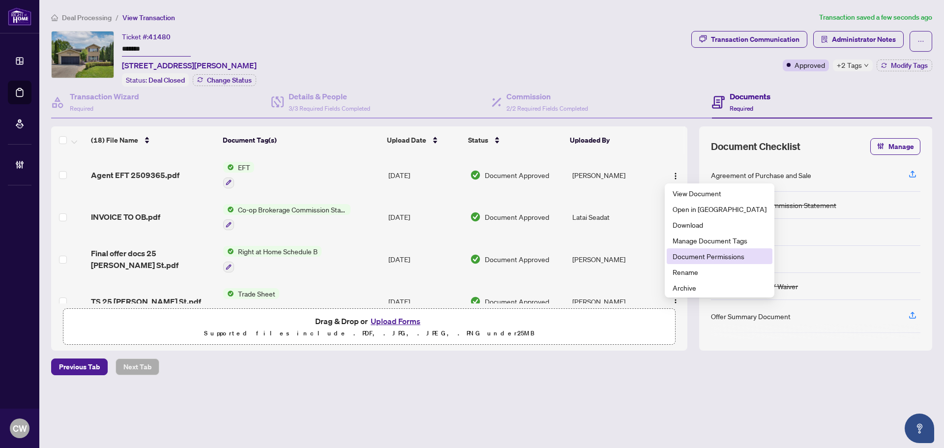
click at [684, 255] on span "Document Permissions" at bounding box center [719, 256] width 94 height 11
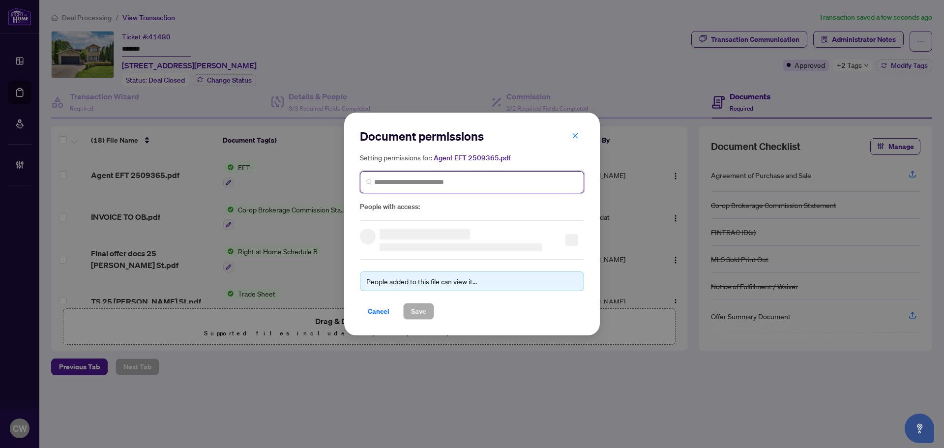
click at [398, 185] on input "search" at bounding box center [475, 182] width 203 height 10
paste input "**********"
type input "**********"
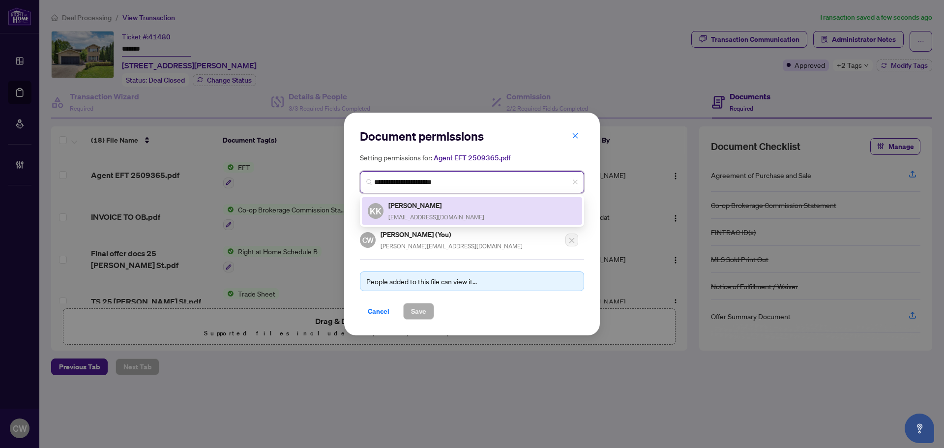
click at [419, 210] on div "[PERSON_NAME] [EMAIL_ADDRESS][DOMAIN_NAME]" at bounding box center [436, 211] width 96 height 23
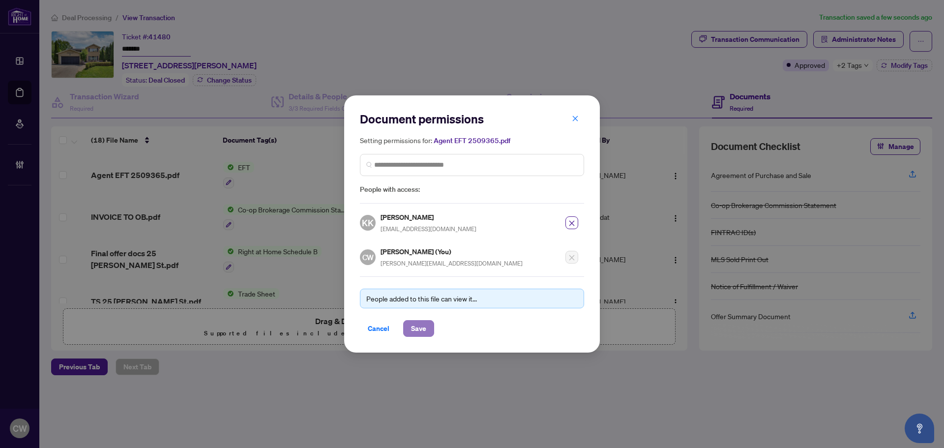
click at [417, 324] on span "Save" at bounding box center [418, 328] width 15 height 16
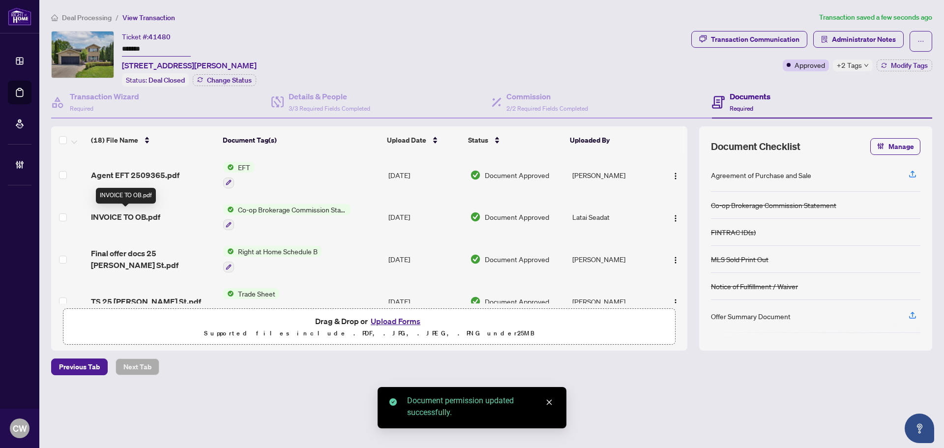
click at [150, 215] on span "INVOICE TO OB.pdf" at bounding box center [125, 217] width 69 height 12
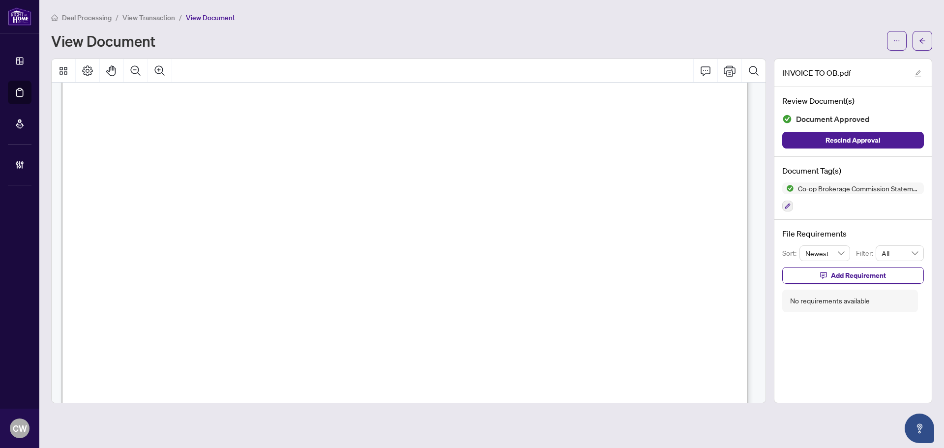
scroll to position [147, 0]
click at [920, 41] on icon "arrow-left" at bounding box center [922, 40] width 6 height 5
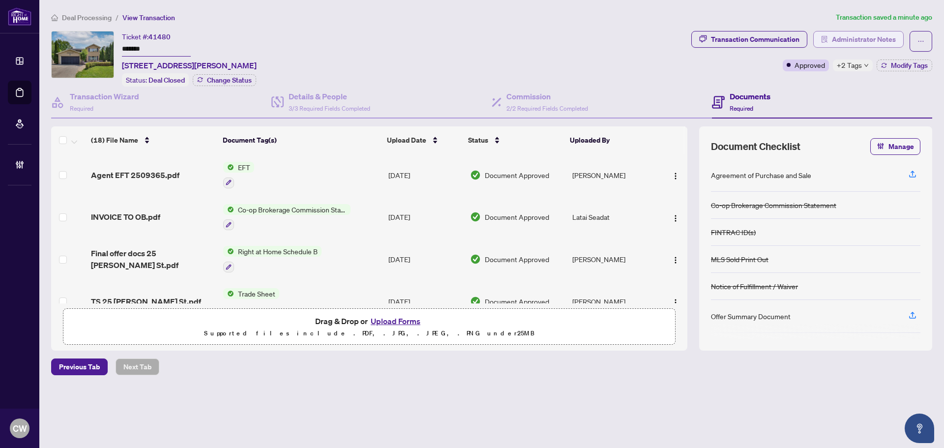
click at [874, 39] on span "Administrator Notes" at bounding box center [864, 39] width 64 height 16
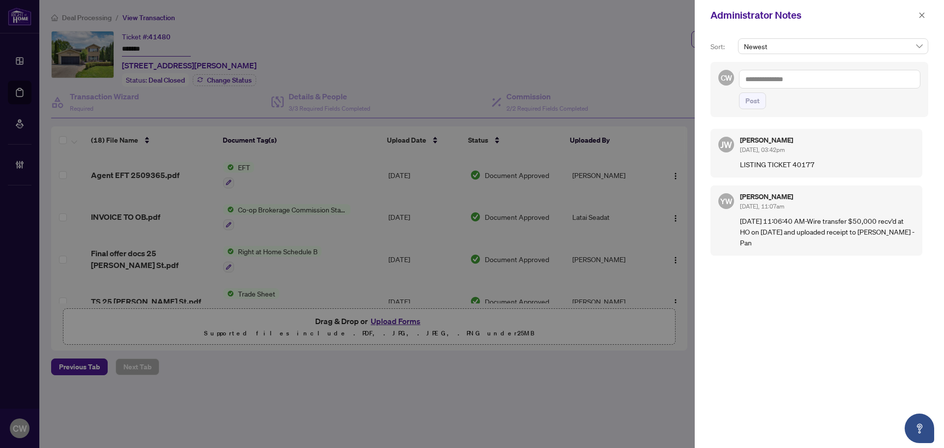
click at [797, 76] on textarea at bounding box center [829, 79] width 181 height 19
paste textarea "**********"
type textarea "**********"
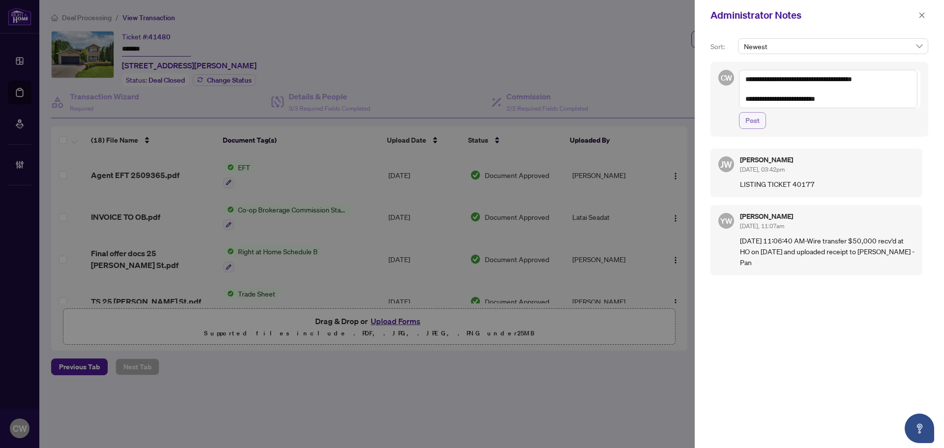
click at [753, 120] on span "Post" at bounding box center [752, 121] width 14 height 16
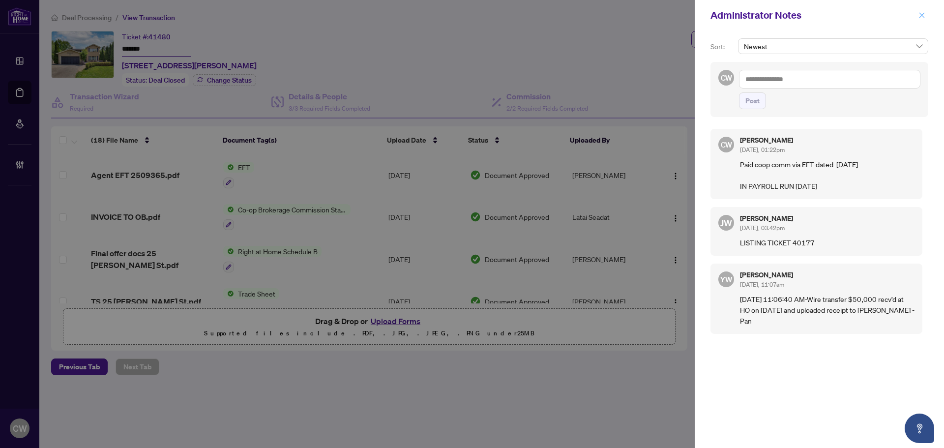
click at [923, 16] on icon "close" at bounding box center [921, 14] width 5 height 5
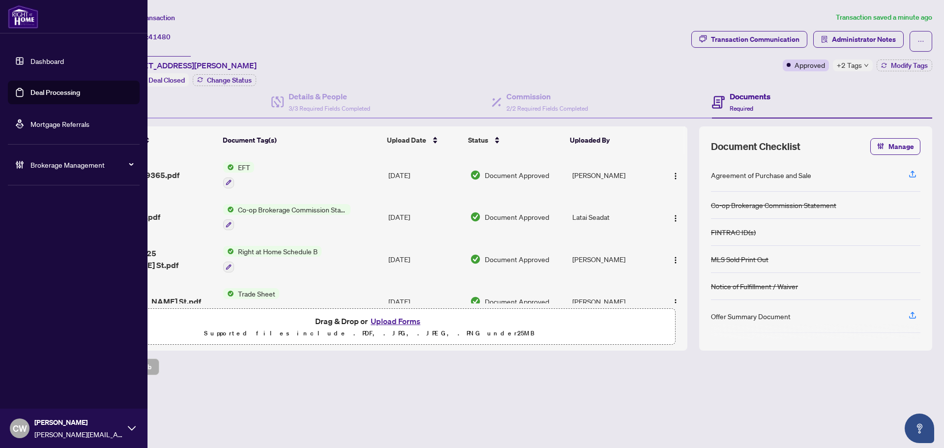
drag, startPoint x: 26, startPoint y: 94, endPoint x: 107, endPoint y: 103, distance: 81.6
click at [30, 93] on link "Deal Processing" at bounding box center [55, 92] width 50 height 9
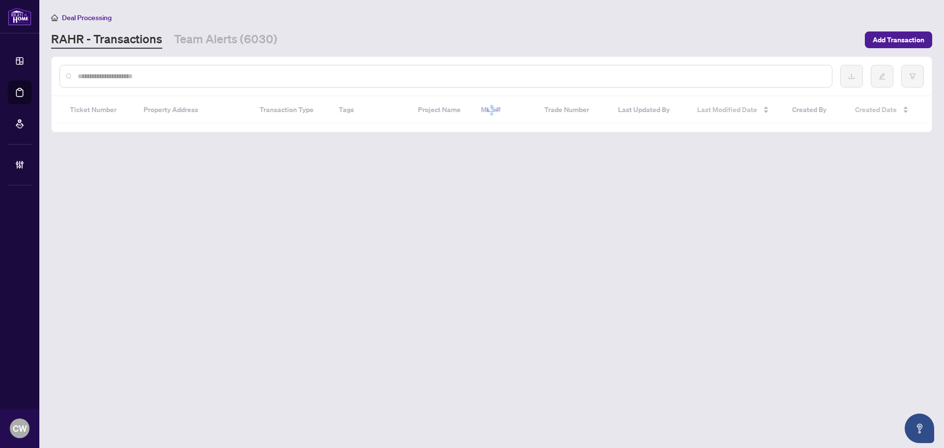
click at [170, 81] on input "text" at bounding box center [451, 76] width 746 height 11
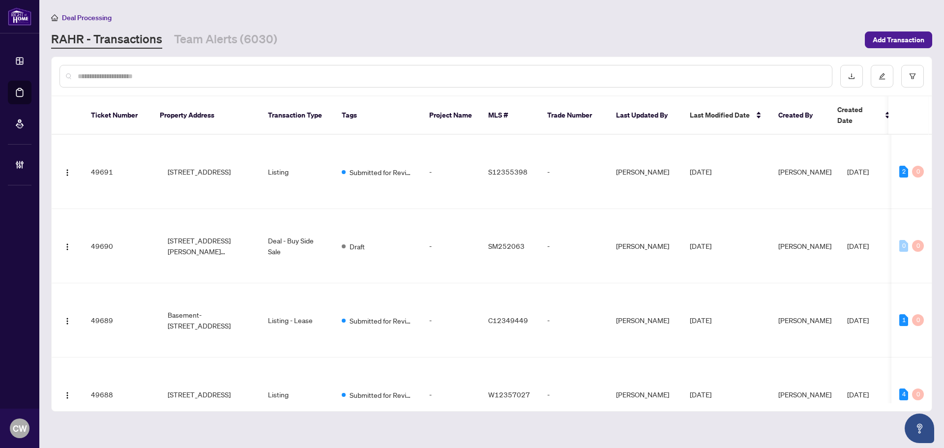
paste input "*******"
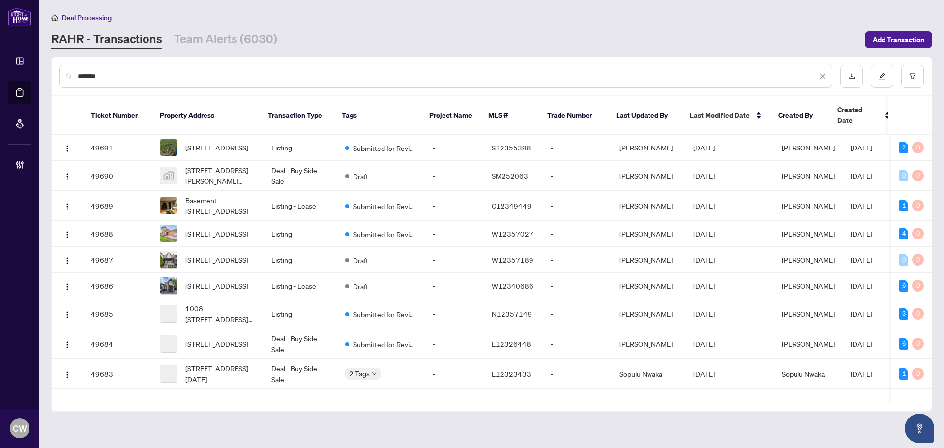
type input "*******"
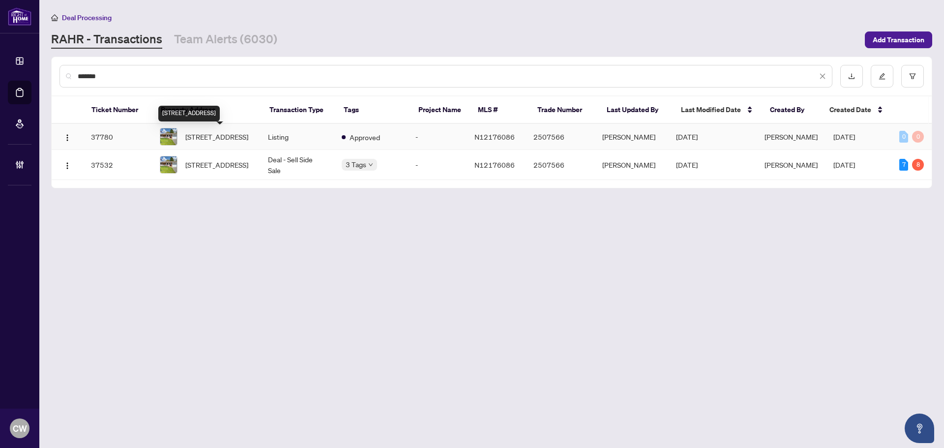
click at [222, 131] on span "[STREET_ADDRESS]" at bounding box center [216, 136] width 63 height 11
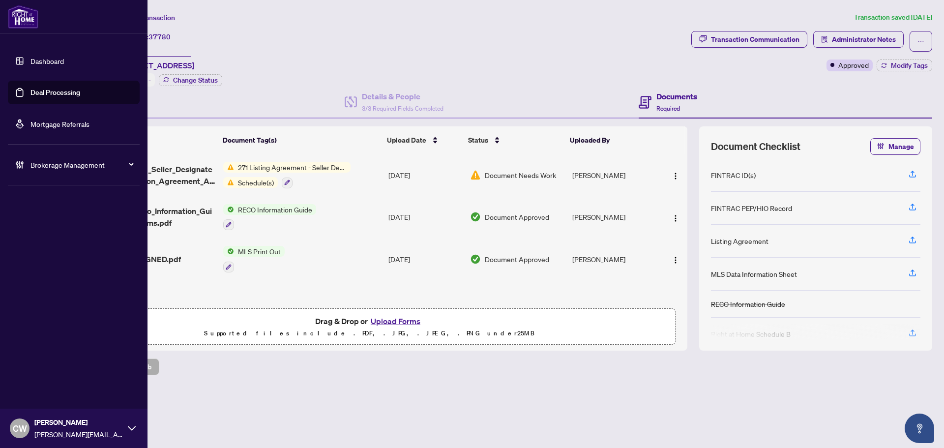
drag, startPoint x: 34, startPoint y: 93, endPoint x: 85, endPoint y: 94, distance: 50.1
click at [35, 94] on link "Deal Processing" at bounding box center [55, 92] width 50 height 9
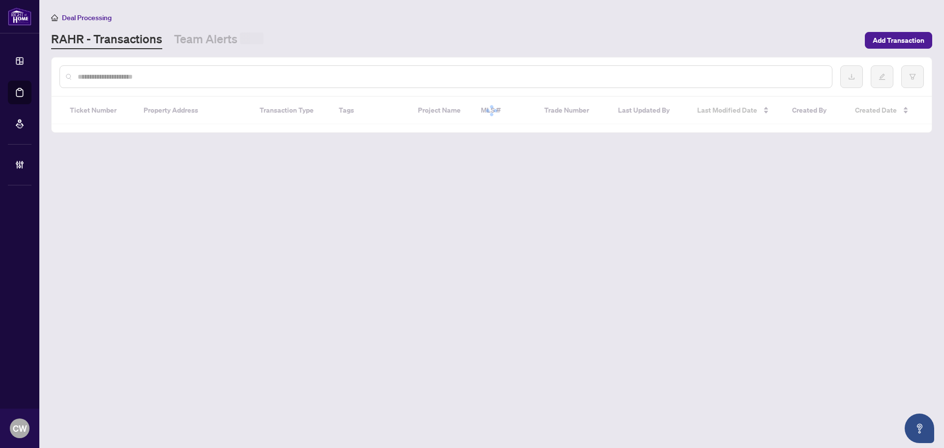
click at [162, 77] on input "text" at bounding box center [451, 76] width 746 height 11
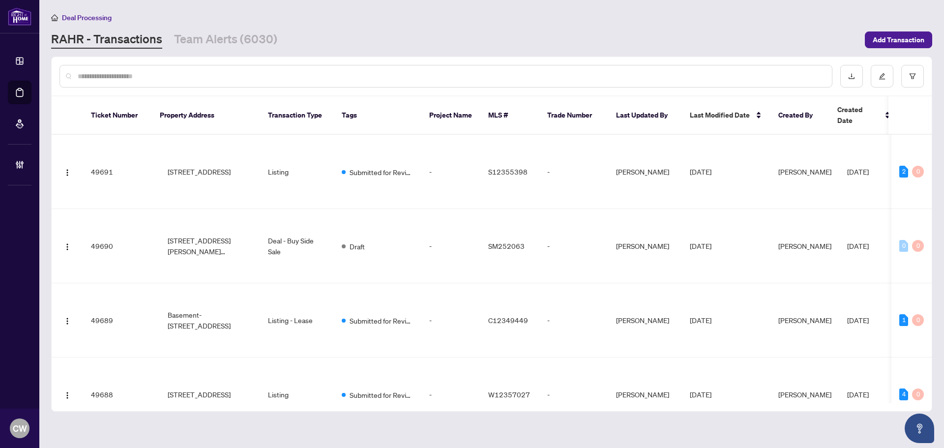
paste input "*******"
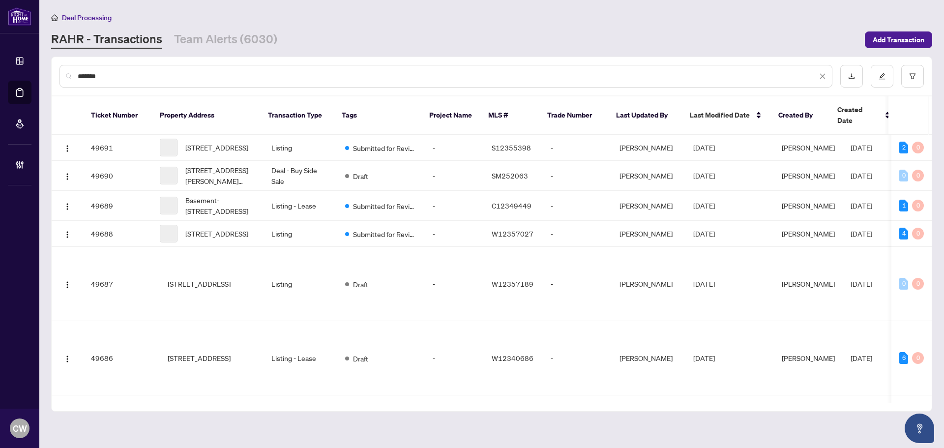
type input "*******"
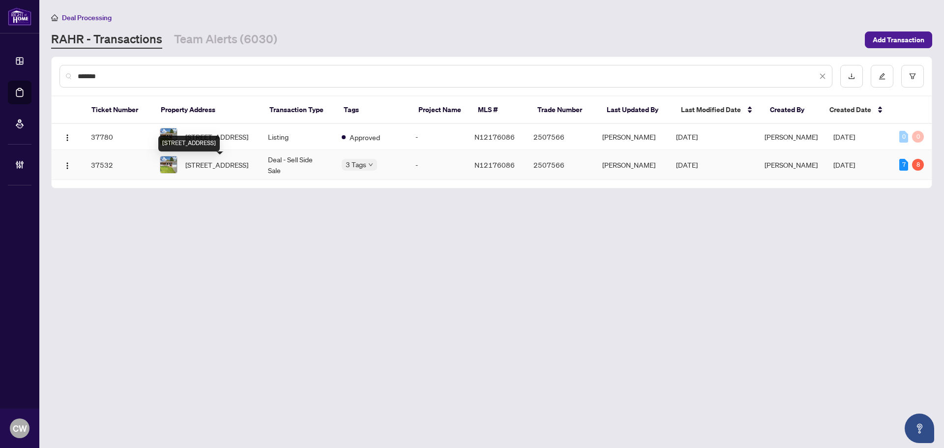
click at [219, 170] on span "[STREET_ADDRESS]" at bounding box center [216, 164] width 63 height 11
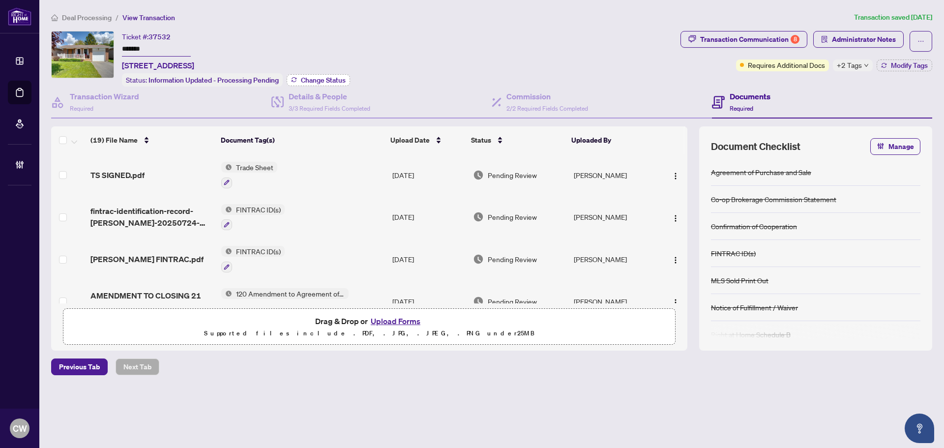
click at [332, 77] on span "Change Status" at bounding box center [323, 80] width 45 height 7
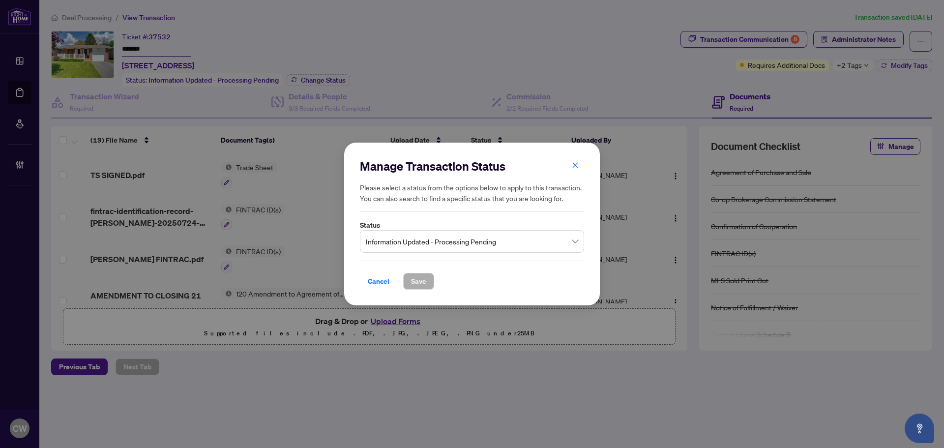
click at [458, 240] on span "Information Updated - Processing Pending" at bounding box center [472, 241] width 212 height 19
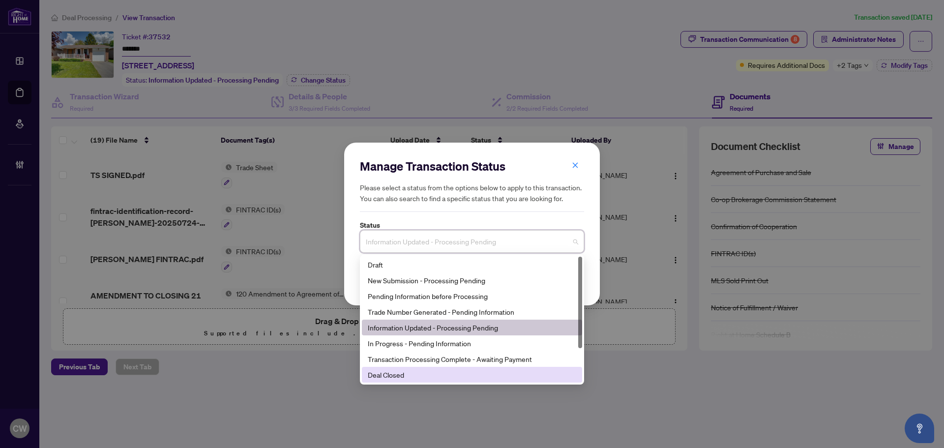
click at [400, 373] on div "Deal Closed" at bounding box center [472, 374] width 208 height 11
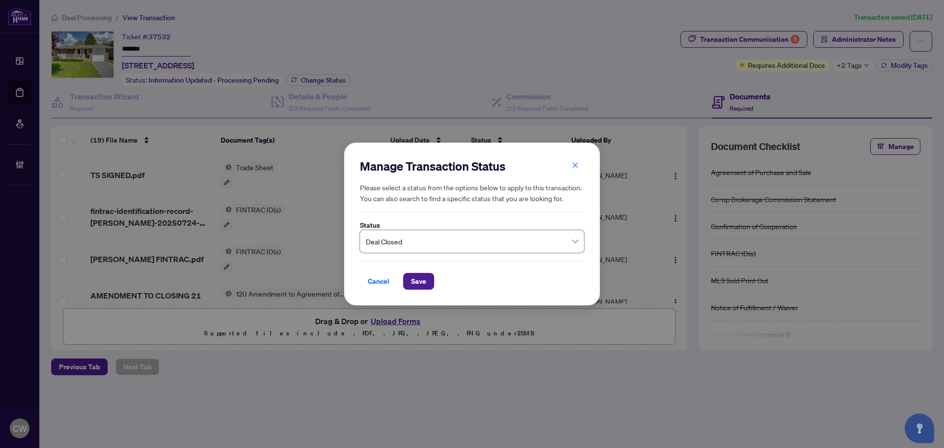
click at [420, 266] on div "Cancel Save" at bounding box center [472, 275] width 224 height 29
click at [421, 275] on span "Save" at bounding box center [418, 281] width 15 height 16
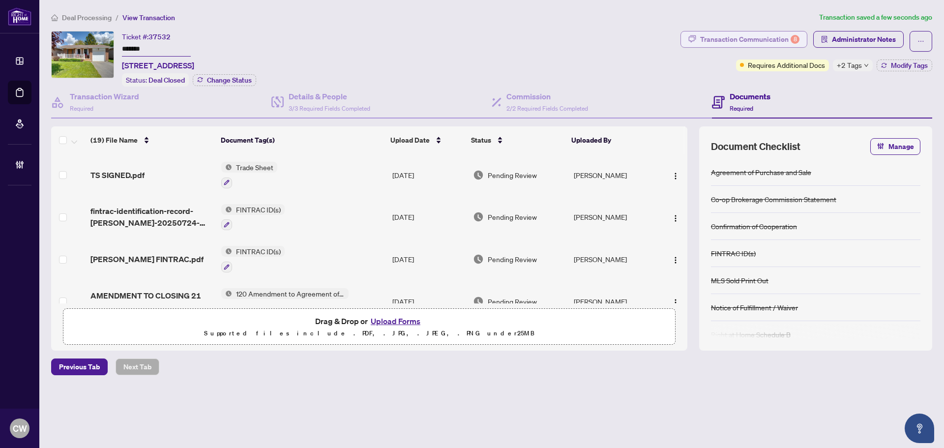
click at [778, 39] on div "Transaction Communication 8" at bounding box center [749, 39] width 99 height 16
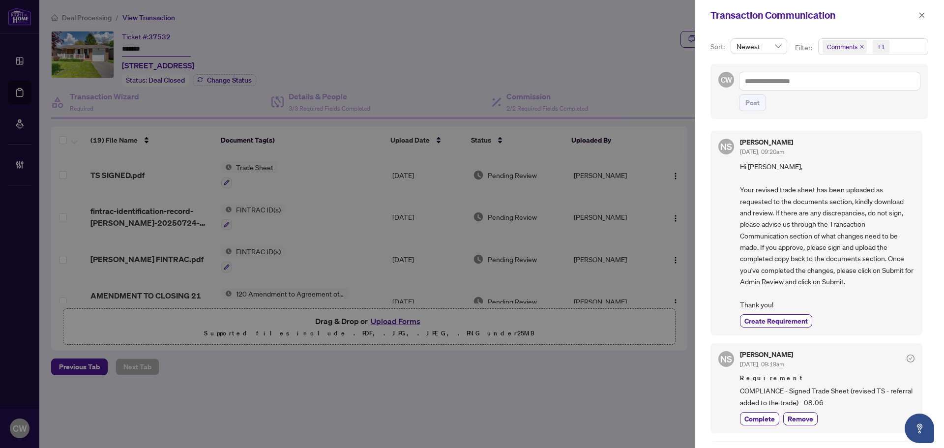
click at [861, 46] on icon "close" at bounding box center [862, 47] width 4 height 4
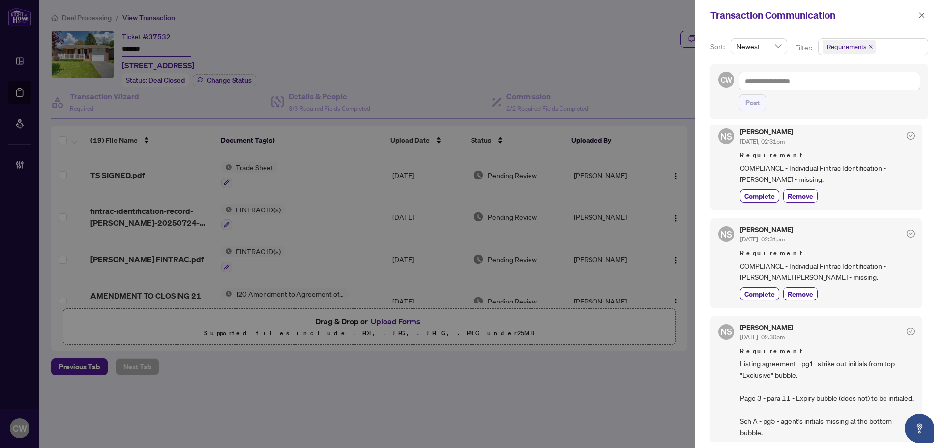
scroll to position [344, 0]
click at [923, 19] on icon "close" at bounding box center [921, 15] width 7 height 7
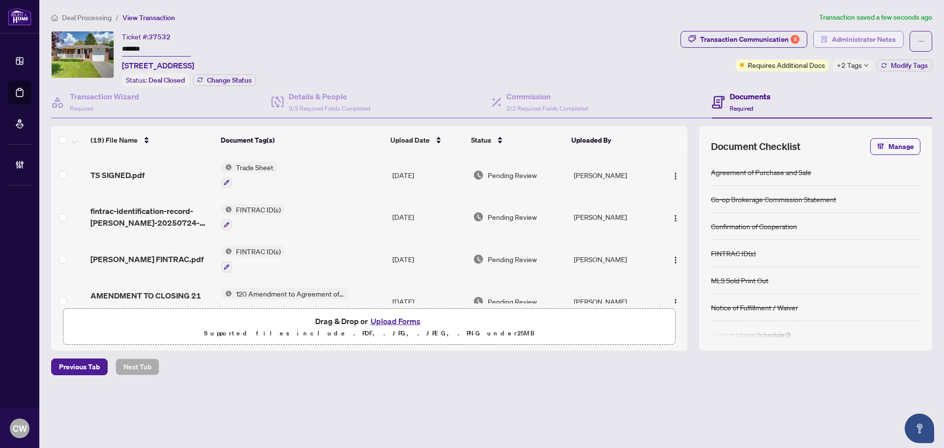
click at [863, 44] on span "Administrator Notes" at bounding box center [864, 39] width 64 height 16
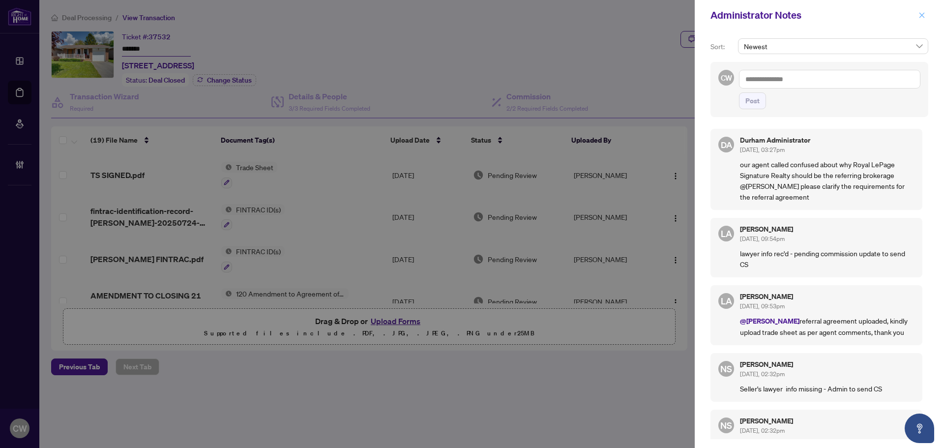
click at [919, 14] on icon "close" at bounding box center [921, 15] width 7 height 7
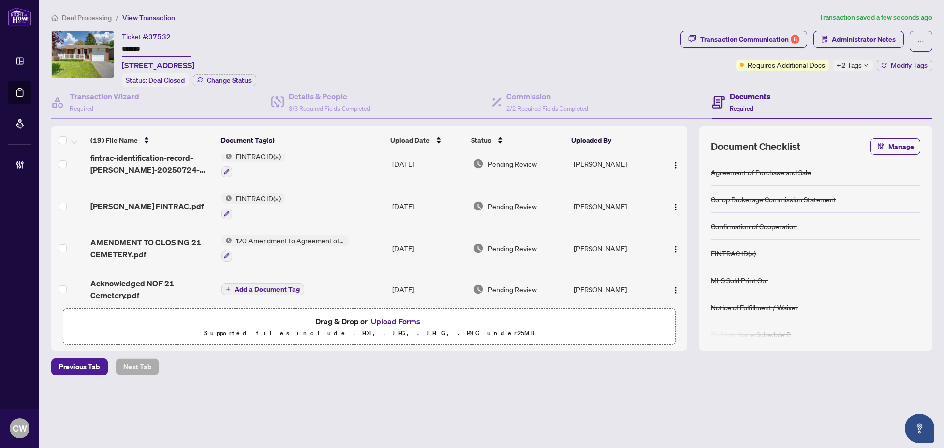
scroll to position [49, 0]
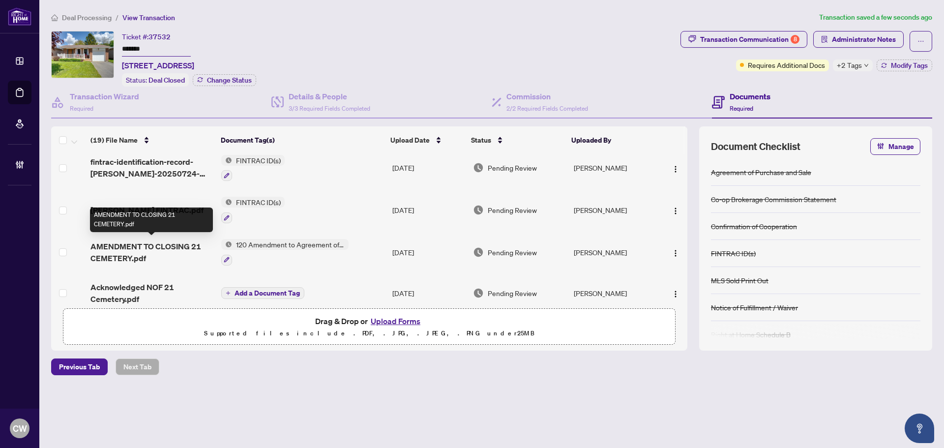
click at [144, 245] on span "AMENDMENT TO CLOSING 21 CEMETERY.pdf" at bounding box center [151, 252] width 123 height 24
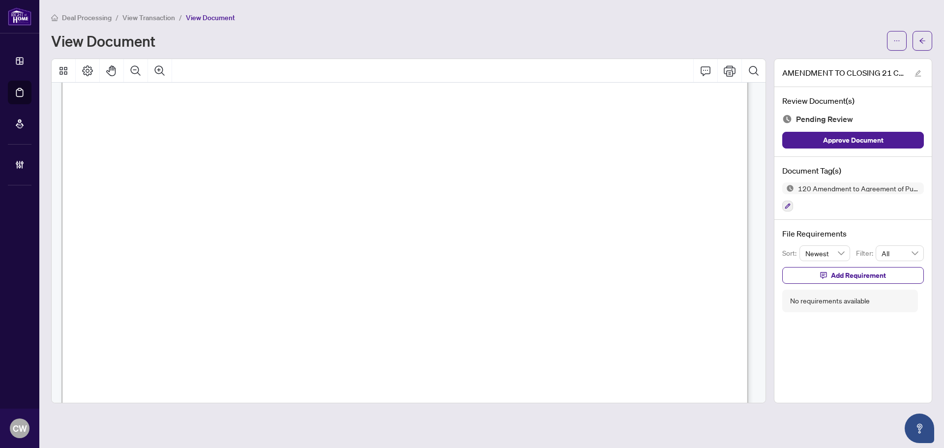
scroll to position [246, 0]
click at [920, 40] on icon "arrow-left" at bounding box center [922, 40] width 7 height 7
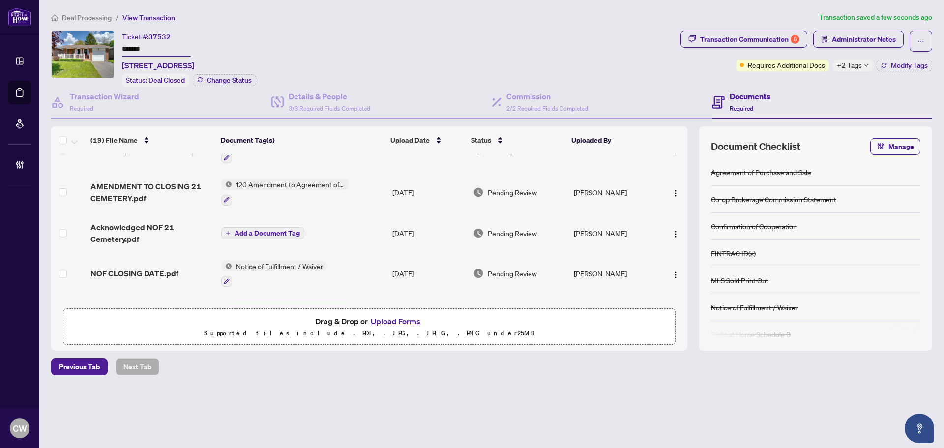
scroll to position [49, 0]
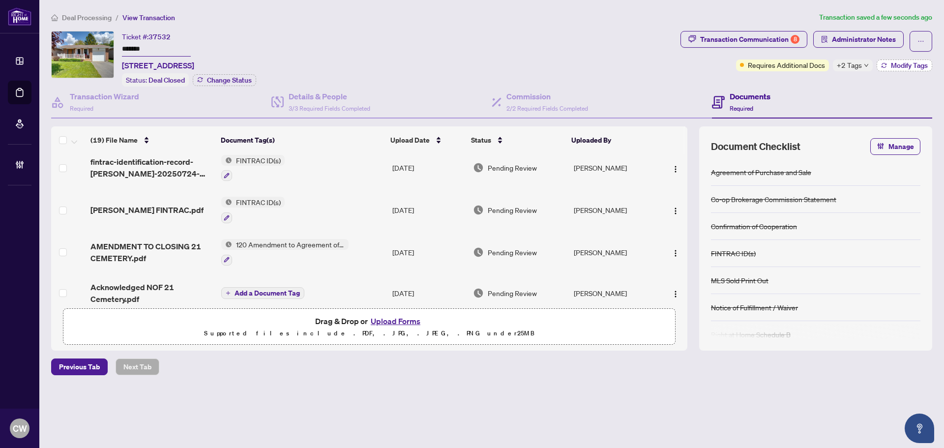
click at [902, 68] on span "Modify Tags" at bounding box center [909, 65] width 37 height 7
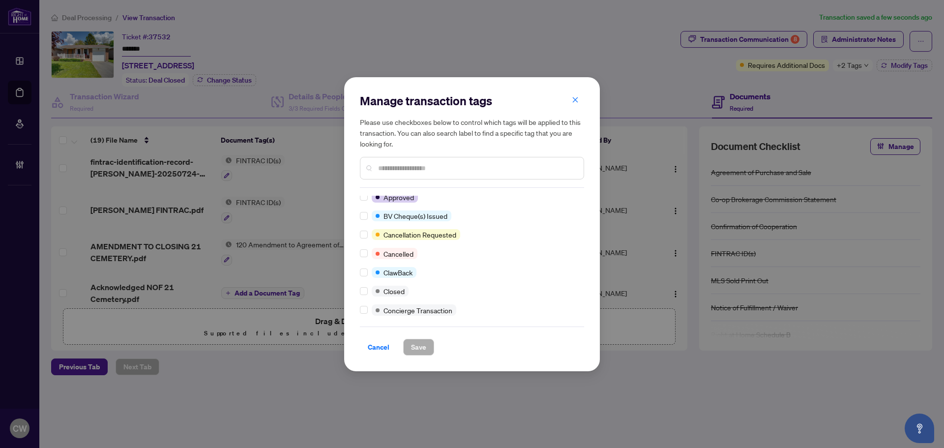
scroll to position [0, 0]
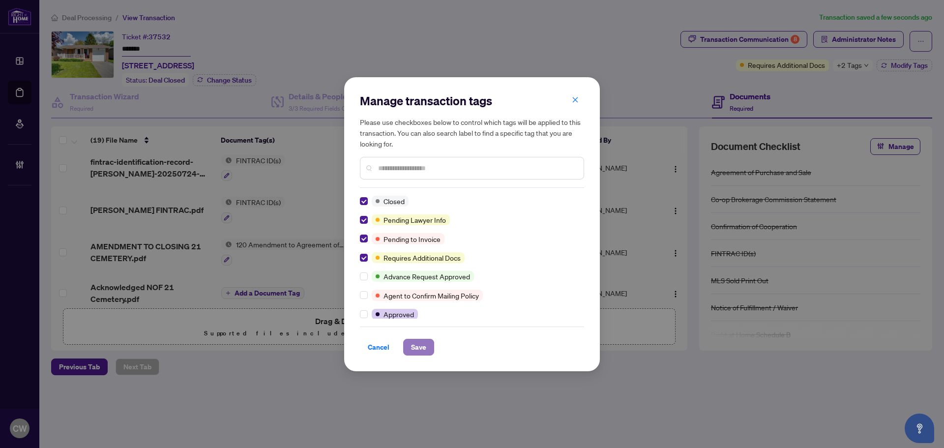
click at [411, 344] on button "Save" at bounding box center [418, 347] width 31 height 17
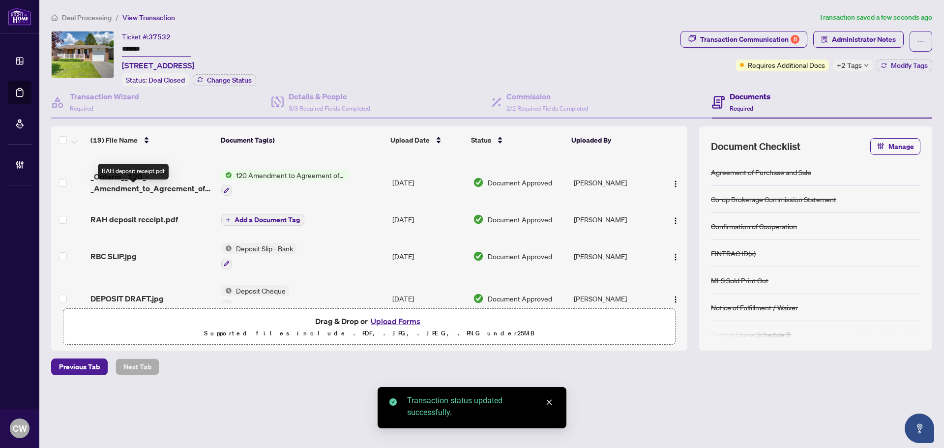
scroll to position [627, 0]
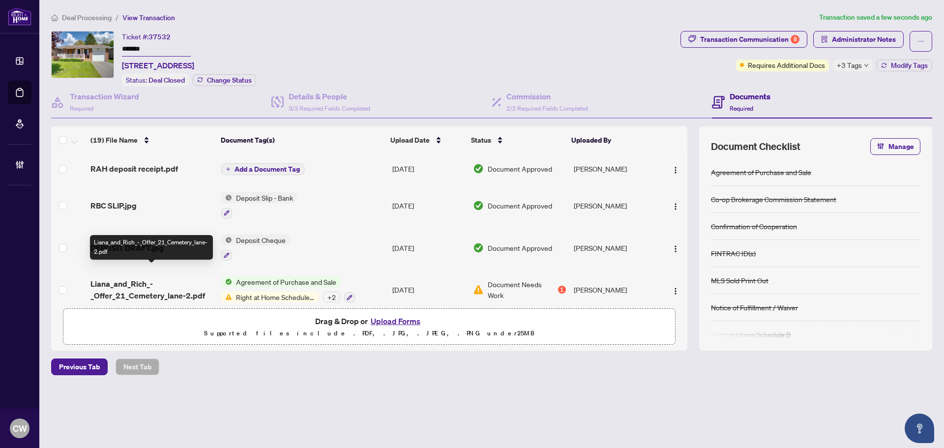
click at [133, 281] on span "Liana_and_Rich_-_Offer_21_Cemetery_lane-2.pdf" at bounding box center [151, 290] width 123 height 24
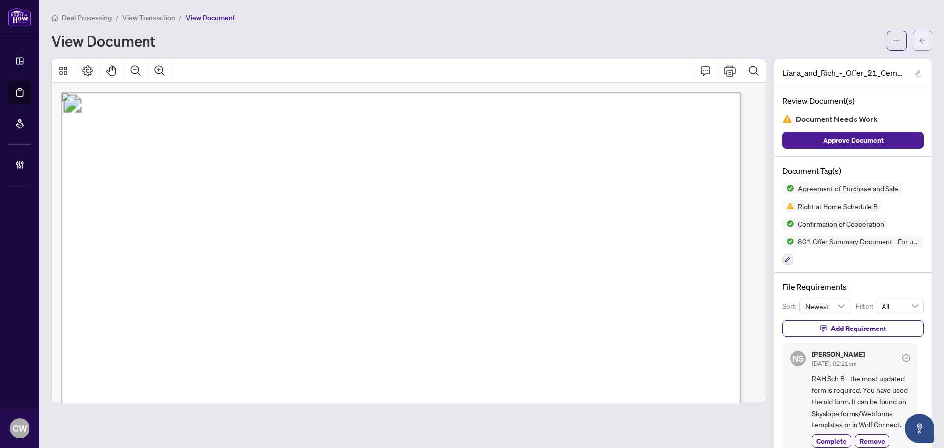
click at [919, 36] on span "button" at bounding box center [922, 41] width 7 height 16
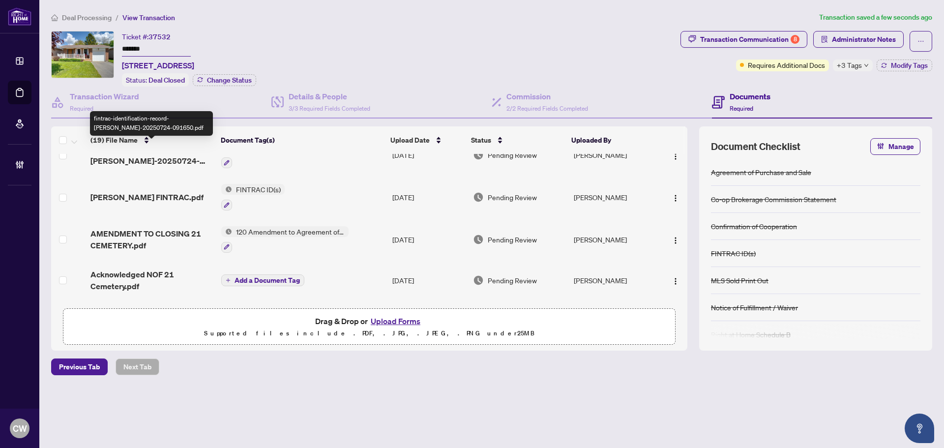
scroll to position [98, 0]
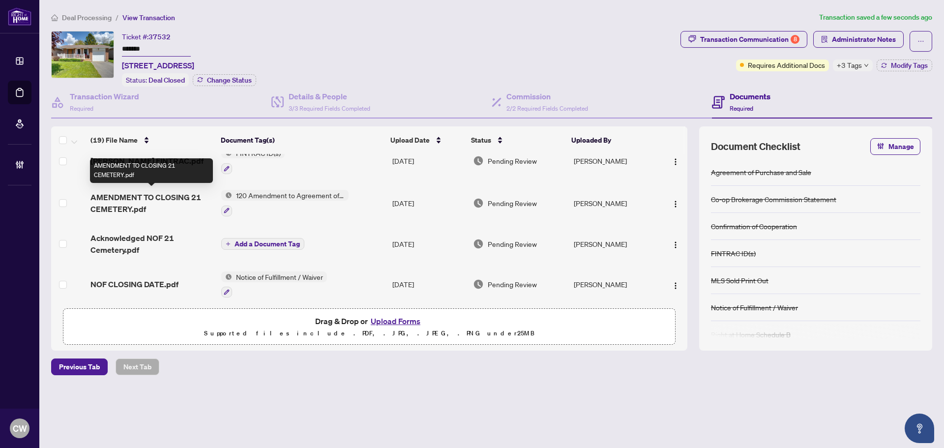
click at [179, 191] on span "AMENDMENT TO CLOSING 21 CEMETERY.pdf" at bounding box center [151, 203] width 123 height 24
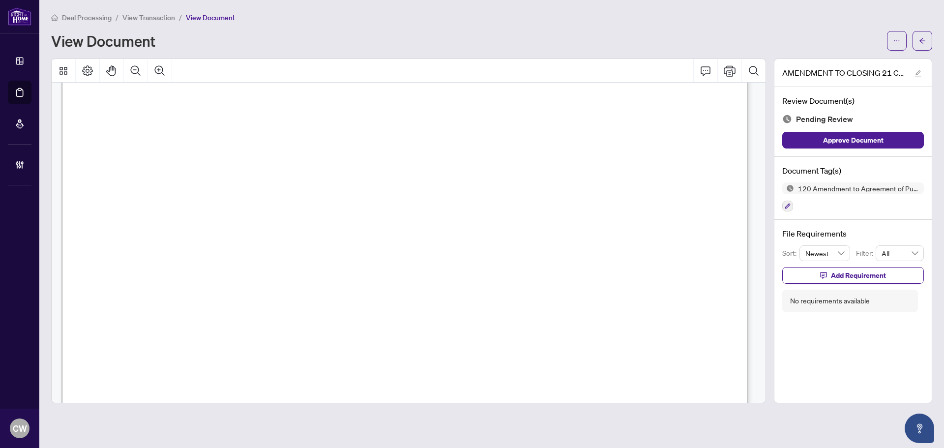
scroll to position [246, 0]
click at [923, 46] on span "button" at bounding box center [922, 41] width 7 height 16
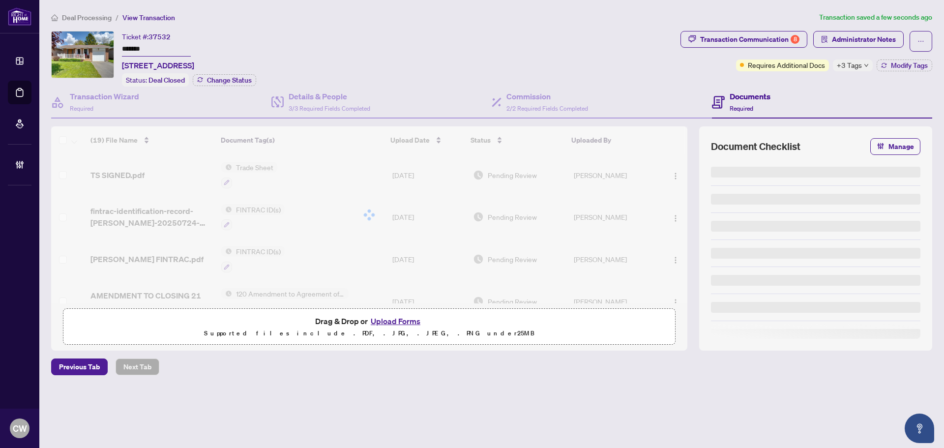
type input "*******"
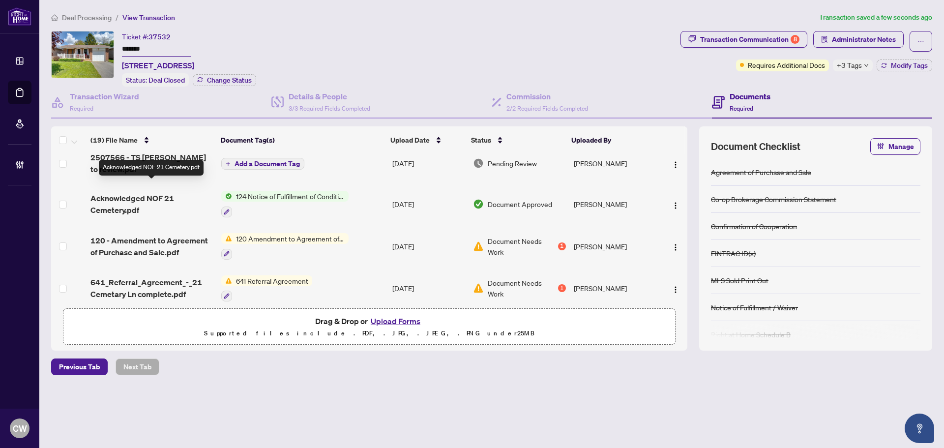
scroll to position [627, 0]
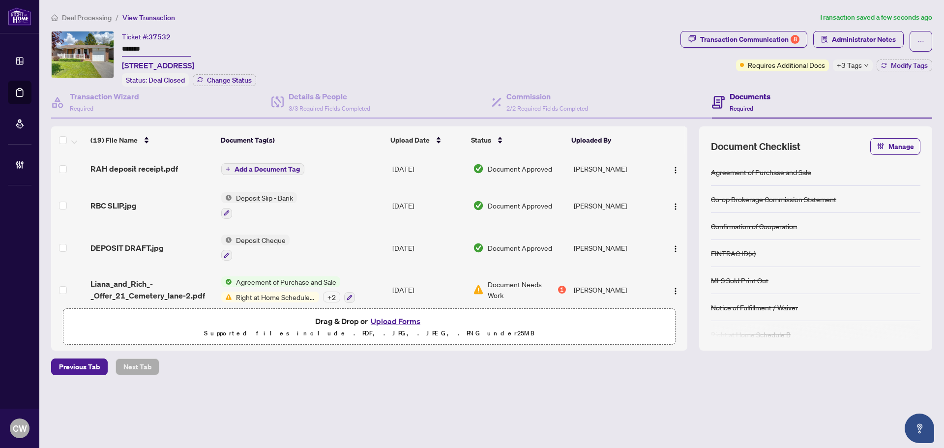
click at [145, 278] on span "Liana_and_Rich_-_Offer_21_Cemetery_lane-2.pdf" at bounding box center [151, 290] width 123 height 24
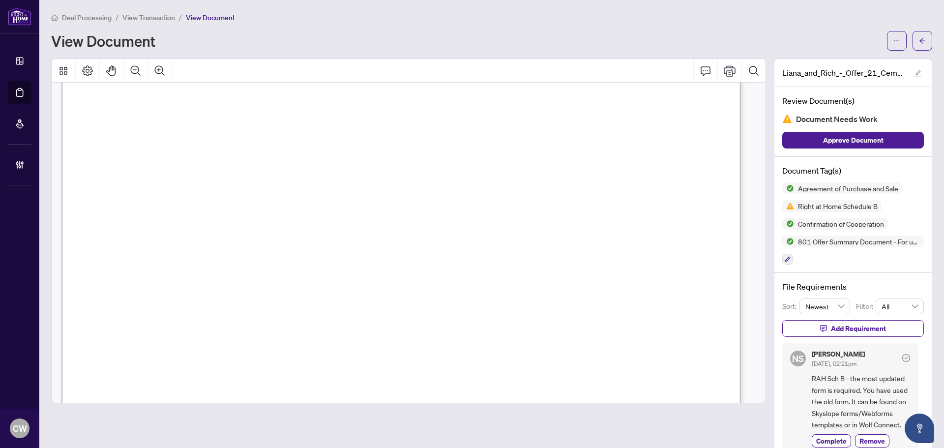
scroll to position [1917, 0]
click at [919, 40] on icon "arrow-left" at bounding box center [922, 40] width 7 height 7
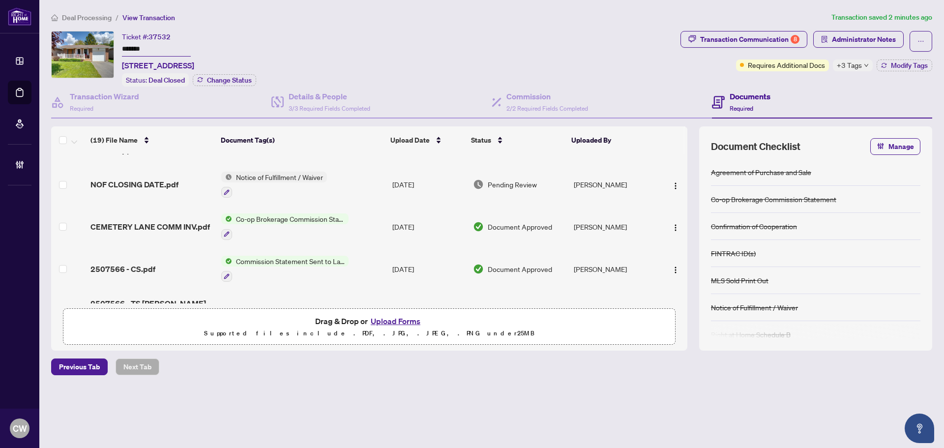
scroll to position [246, 0]
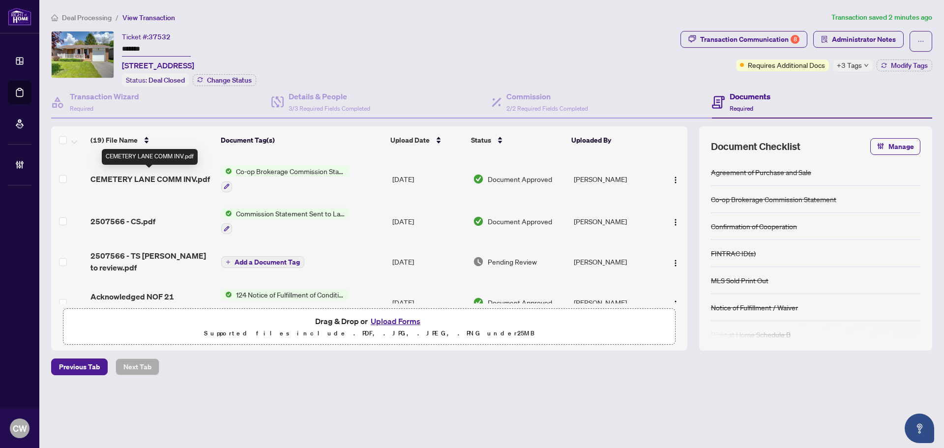
click at [155, 179] on span "CEMETERY LANE COMM INV.pdf" at bounding box center [149, 179] width 119 height 12
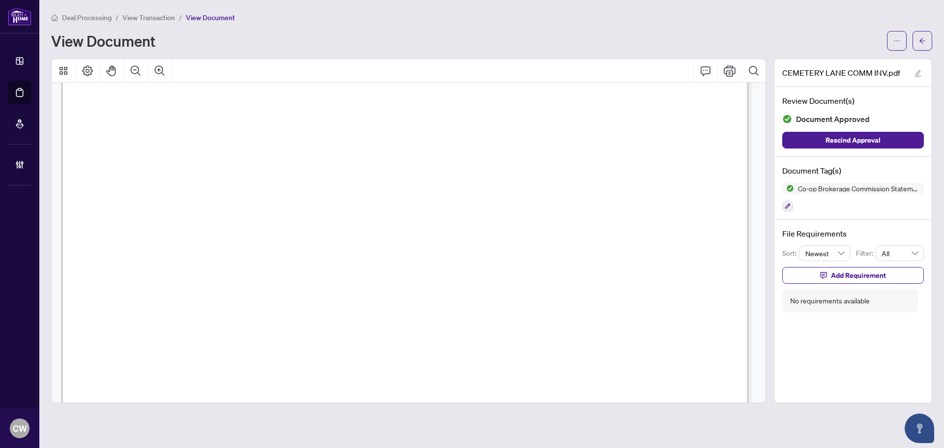
scroll to position [295, 0]
click at [921, 43] on icon "arrow-left" at bounding box center [922, 40] width 7 height 7
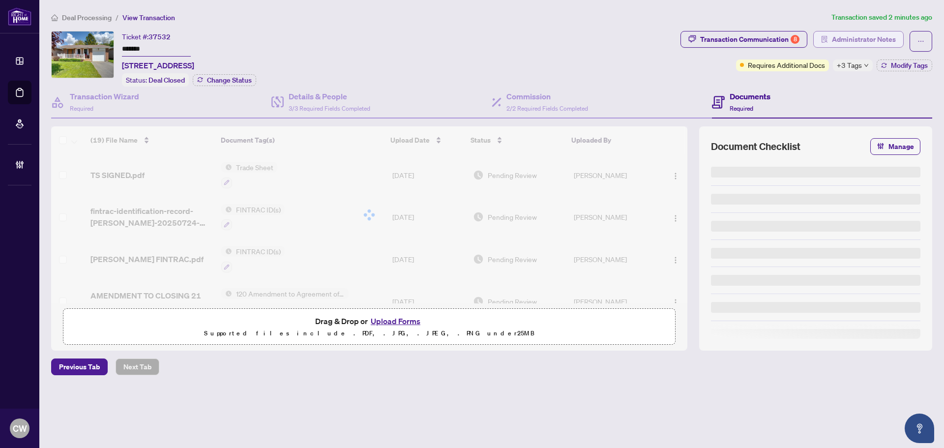
drag, startPoint x: 921, startPoint y: 43, endPoint x: 870, endPoint y: 42, distance: 51.1
click at [870, 42] on span "Administrator Notes" at bounding box center [864, 39] width 64 height 16
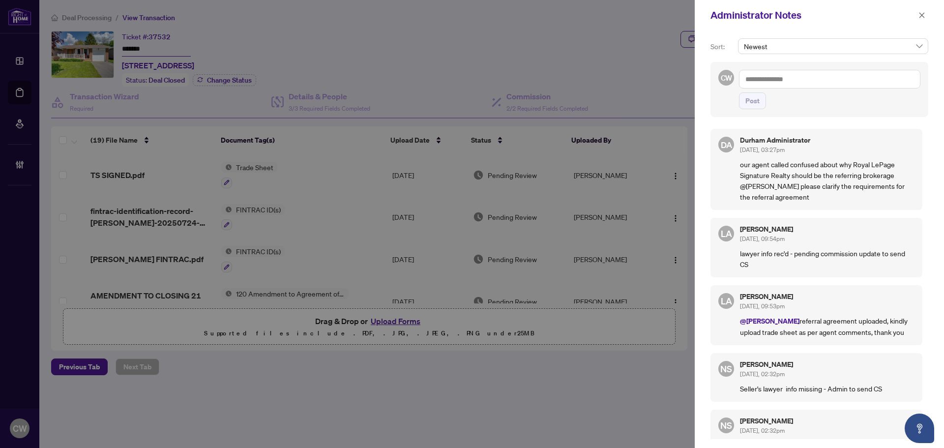
click at [815, 78] on textarea at bounding box center [829, 79] width 181 height 19
paste textarea "**********"
type textarea "**********"
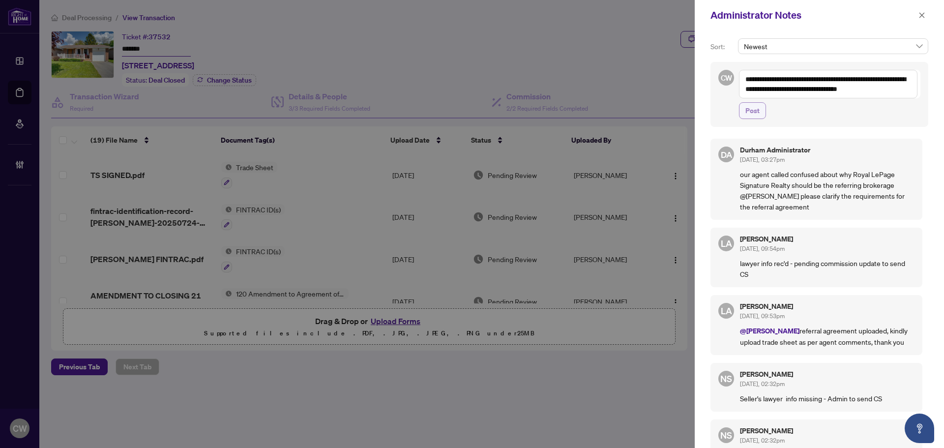
click at [756, 112] on span "Post" at bounding box center [752, 111] width 14 height 16
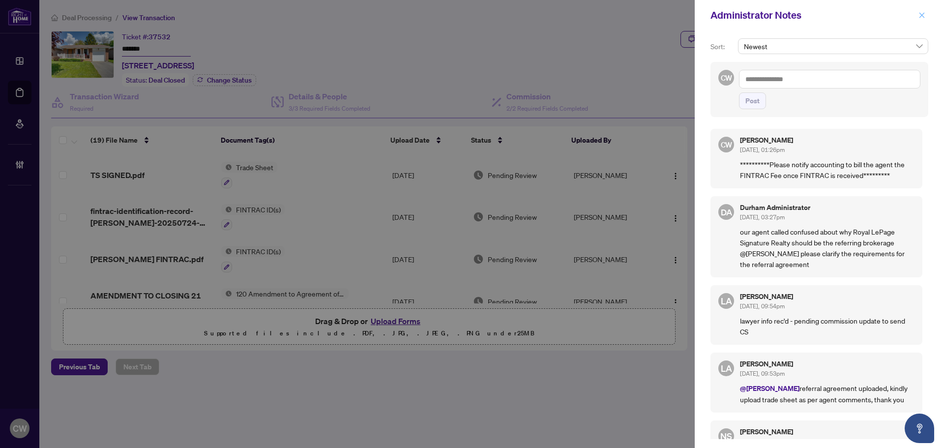
click at [923, 15] on icon "close" at bounding box center [921, 15] width 7 height 7
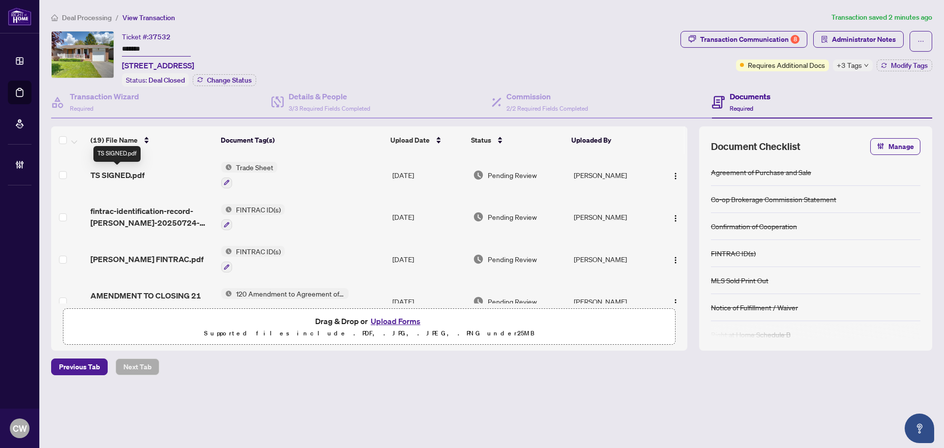
click at [120, 174] on span "TS SIGNED.pdf" at bounding box center [117, 175] width 54 height 12
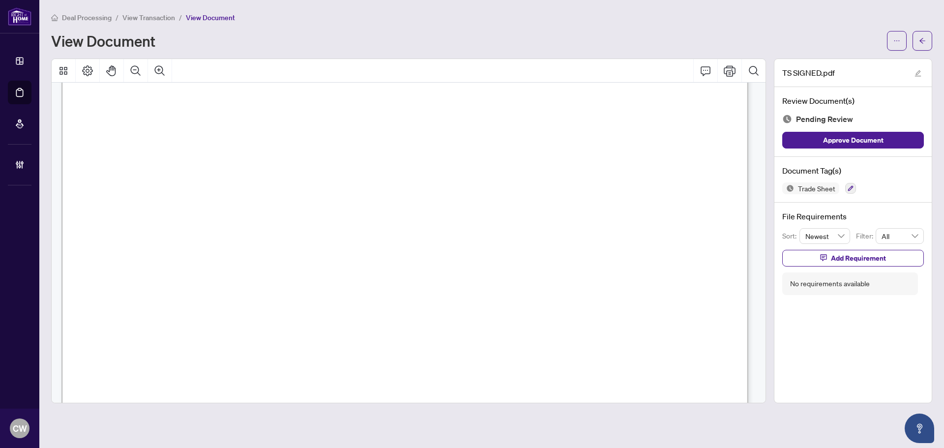
scroll to position [246, 0]
click at [918, 37] on button "button" at bounding box center [922, 41] width 20 height 20
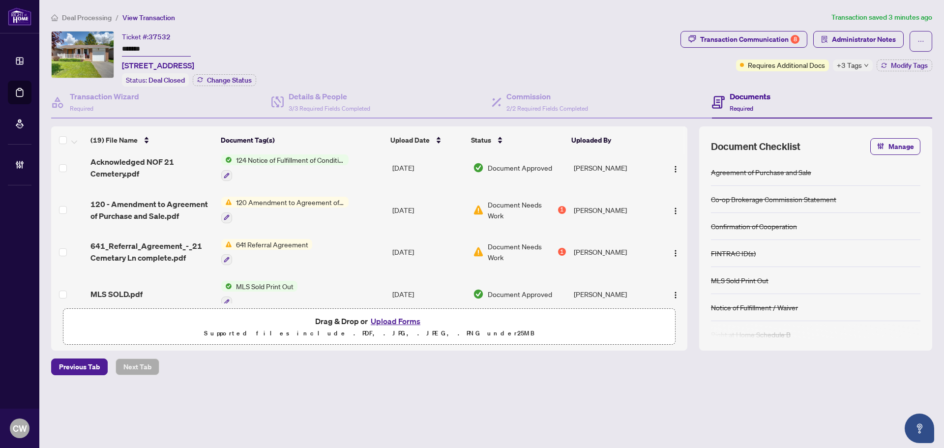
scroll to position [393, 0]
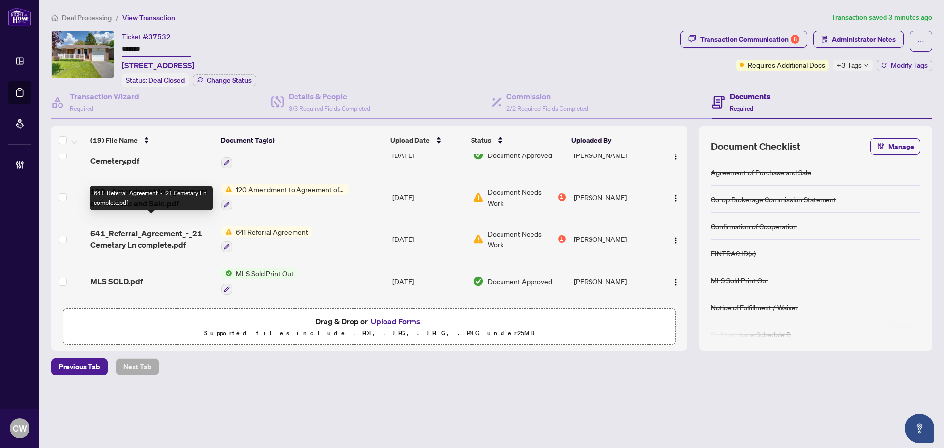
click at [144, 231] on span "641_Referral_Agreement_-_21 Cemetary Ln complete.pdf" at bounding box center [151, 239] width 123 height 24
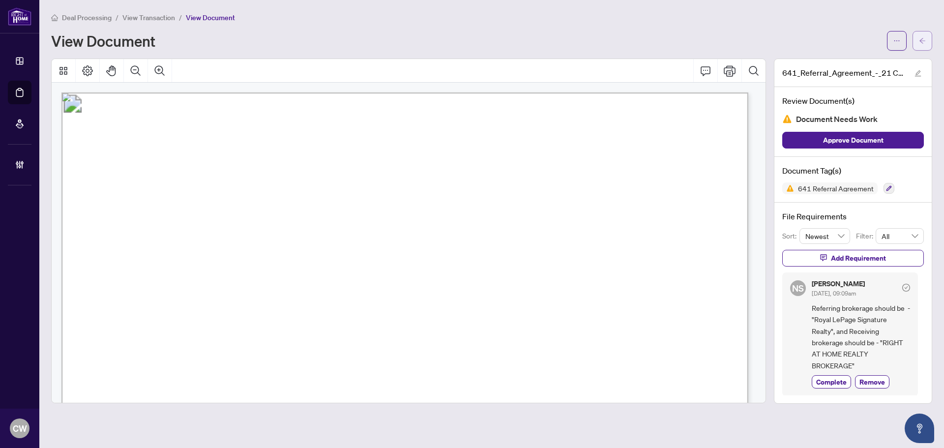
click at [930, 41] on button "button" at bounding box center [922, 41] width 20 height 20
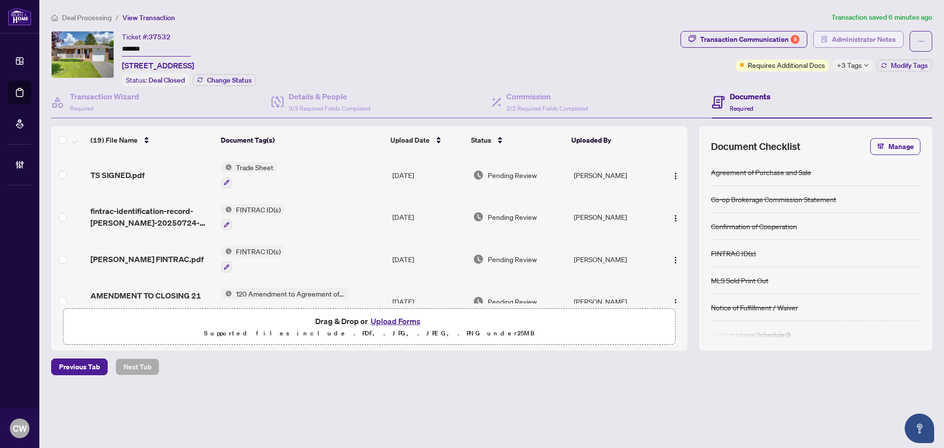
click at [853, 37] on span "Administrator Notes" at bounding box center [864, 39] width 64 height 16
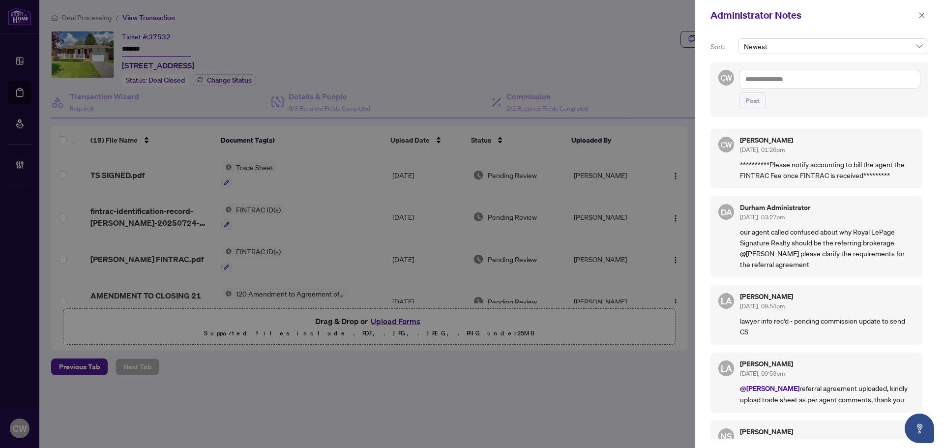
click at [776, 74] on textarea at bounding box center [829, 79] width 181 height 19
paste textarea "**********"
click at [777, 80] on textarea "**********" at bounding box center [829, 79] width 181 height 19
type textarea "**********"
click at [755, 109] on span "Post" at bounding box center [752, 101] width 14 height 16
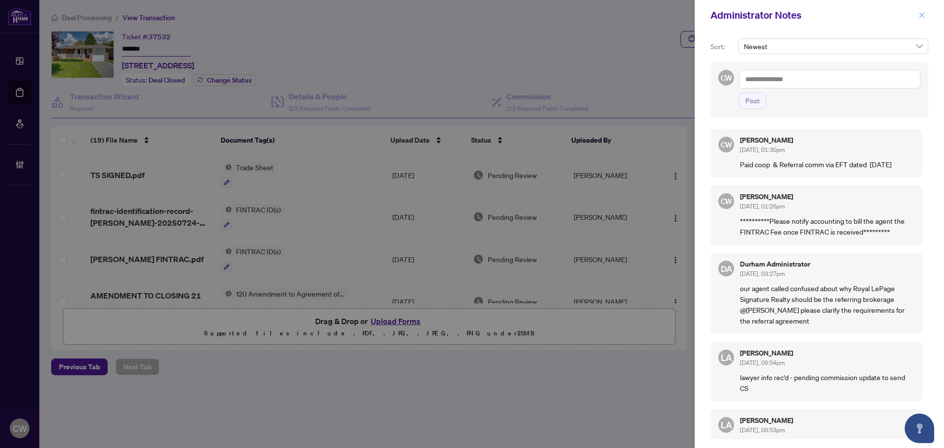
click at [919, 16] on icon "close" at bounding box center [921, 15] width 7 height 7
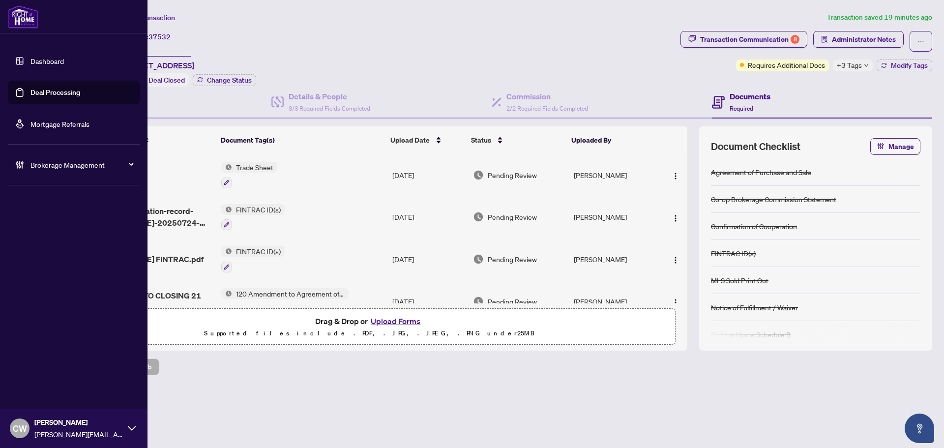
click at [32, 91] on link "Deal Processing" at bounding box center [55, 92] width 50 height 9
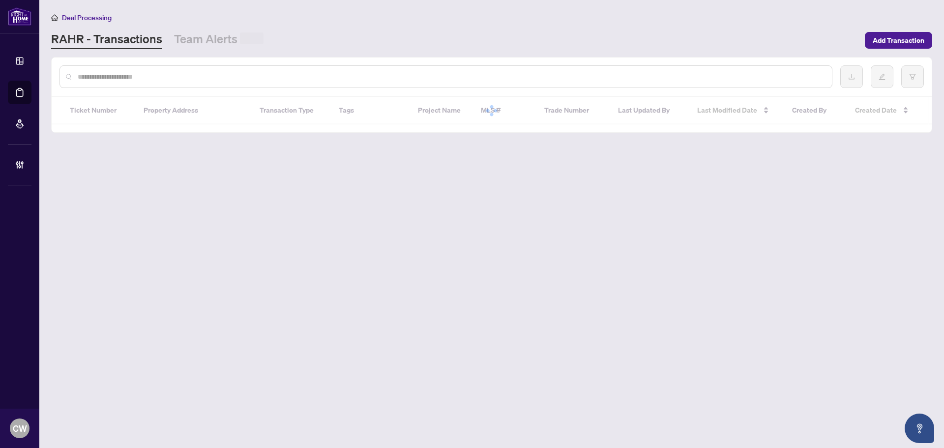
click at [174, 68] on div at bounding box center [445, 76] width 773 height 23
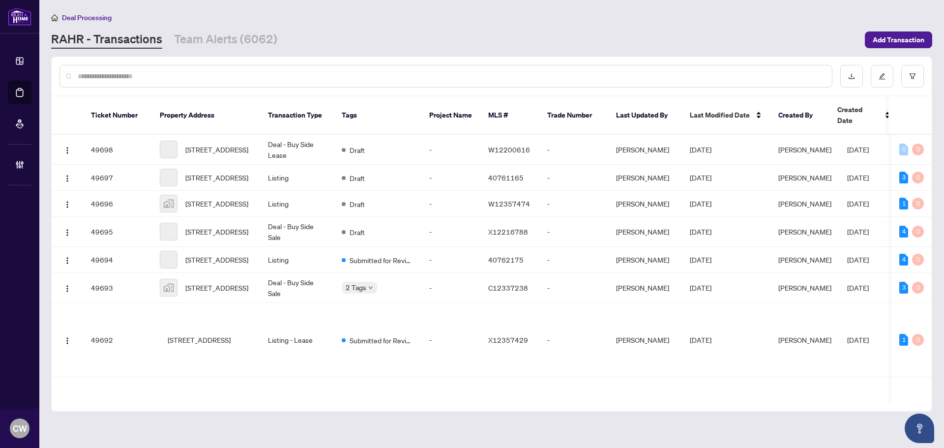
click at [171, 76] on input "text" at bounding box center [451, 76] width 746 height 11
paste input "*******"
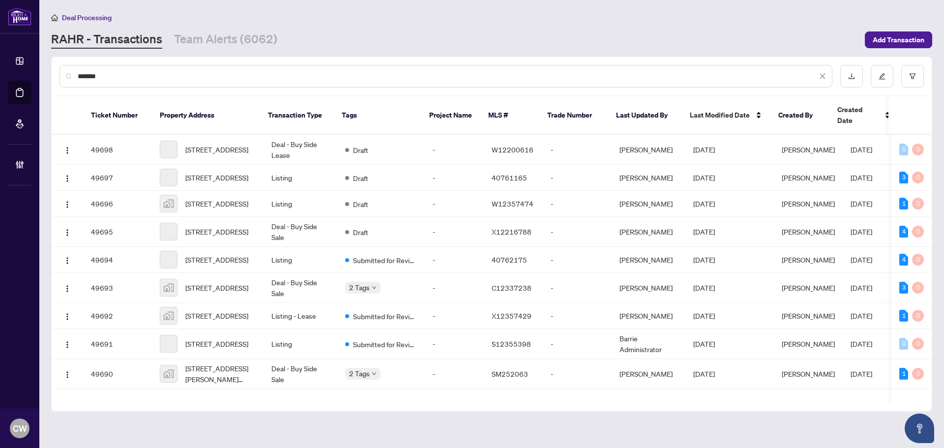
type input "*******"
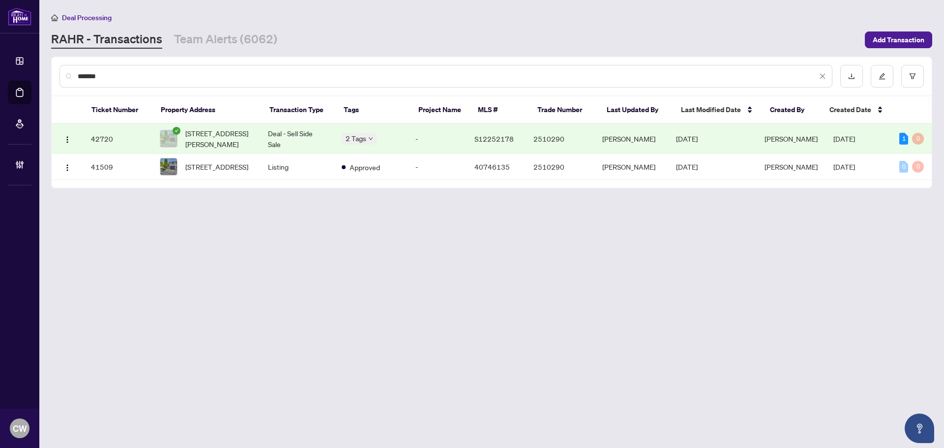
click at [202, 146] on span "[STREET_ADDRESS][PERSON_NAME]" at bounding box center [218, 139] width 67 height 22
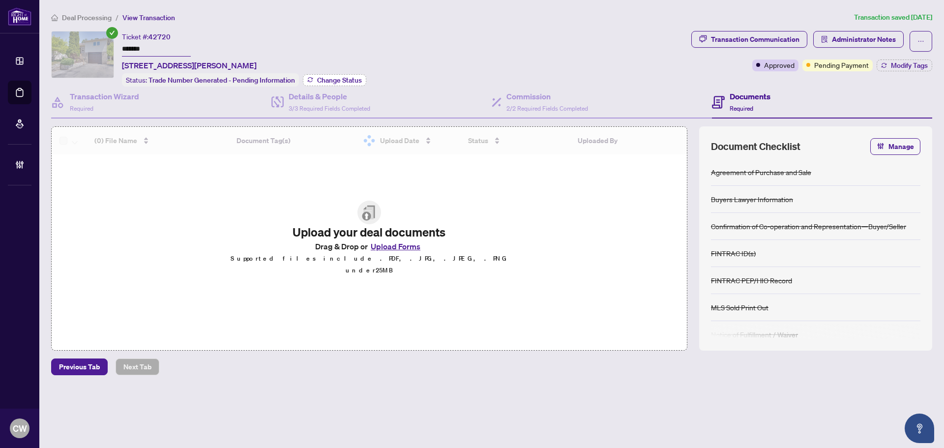
click at [343, 77] on span "Change Status" at bounding box center [339, 80] width 45 height 7
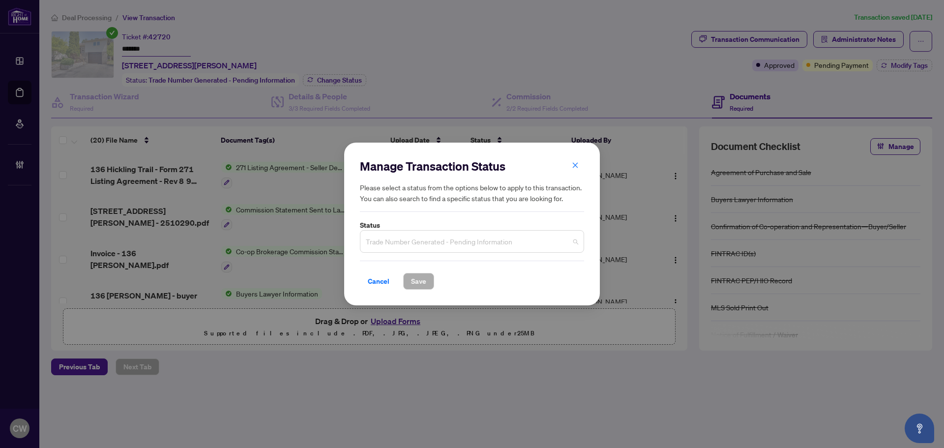
drag, startPoint x: 343, startPoint y: 75, endPoint x: 503, endPoint y: 232, distance: 224.5
click at [503, 232] on div "Trade Number Generated - Pending Information" at bounding box center [472, 241] width 224 height 23
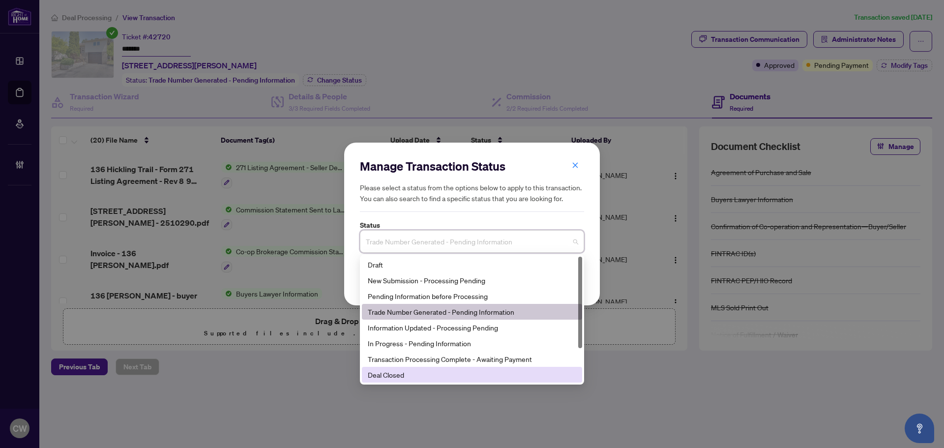
click at [423, 375] on div "Deal Closed" at bounding box center [472, 374] width 208 height 11
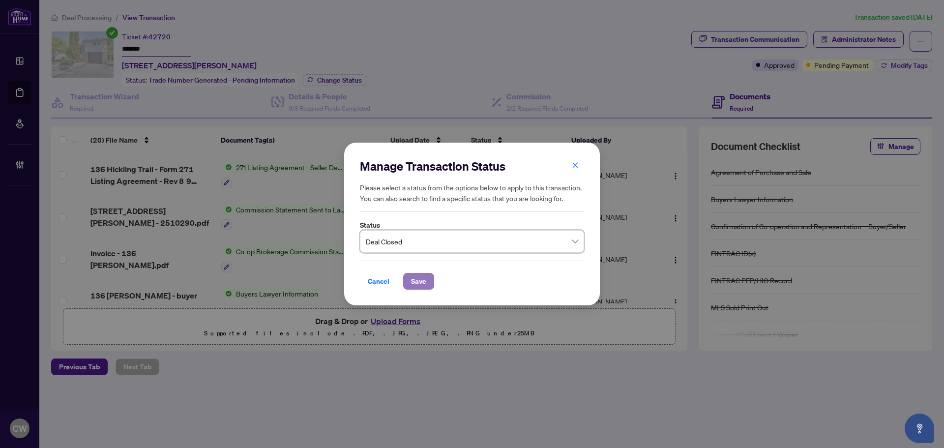
click at [433, 279] on button "Save" at bounding box center [418, 281] width 31 height 17
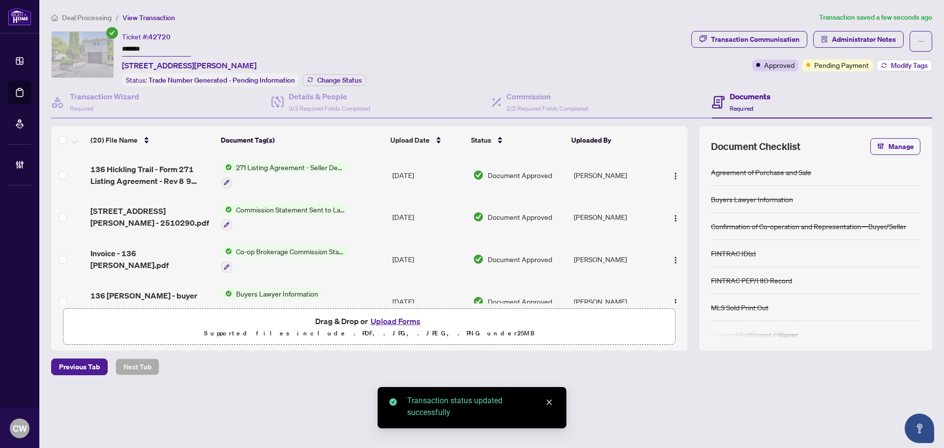
click at [904, 64] on span "Modify Tags" at bounding box center [909, 65] width 37 height 7
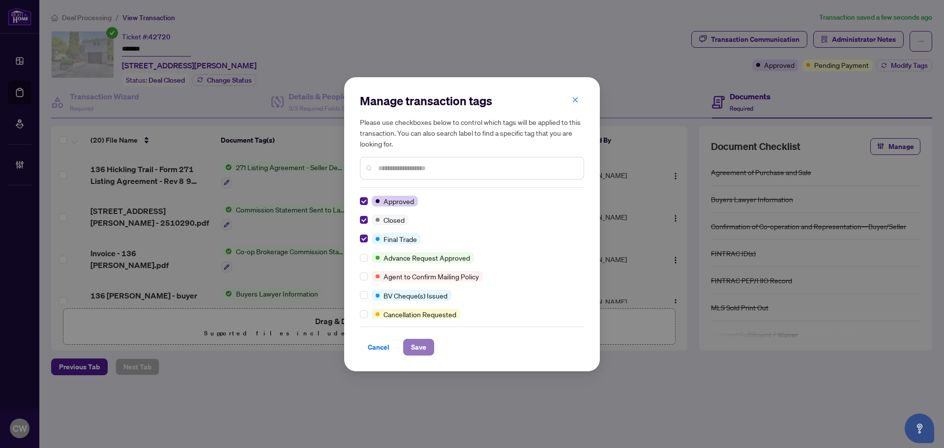
click at [420, 344] on span "Save" at bounding box center [418, 347] width 15 height 16
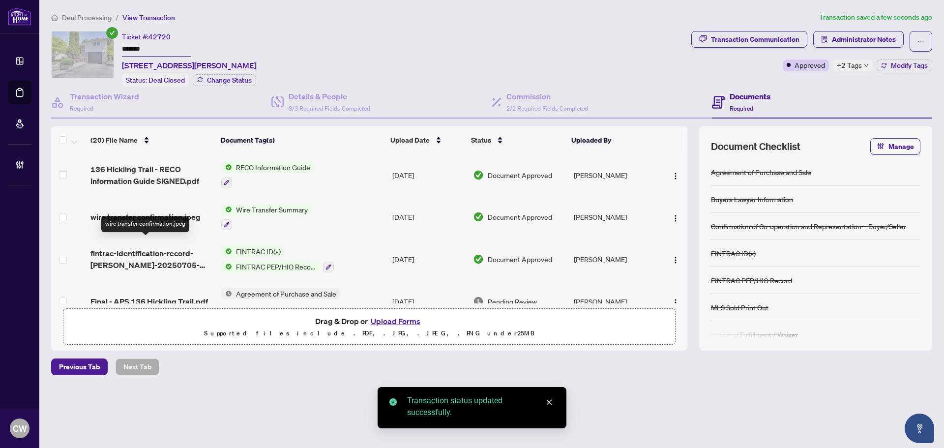
scroll to position [692, 0]
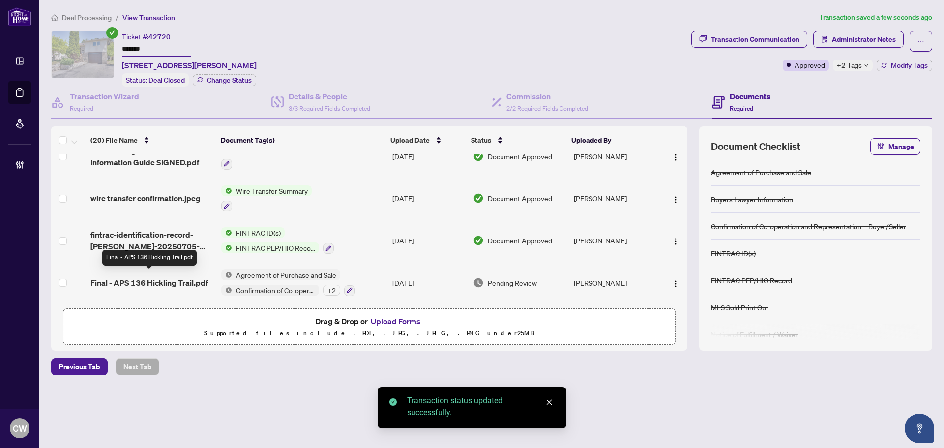
click at [159, 277] on span "Final - APS 136 Hickling Trail.pdf" at bounding box center [148, 283] width 117 height 12
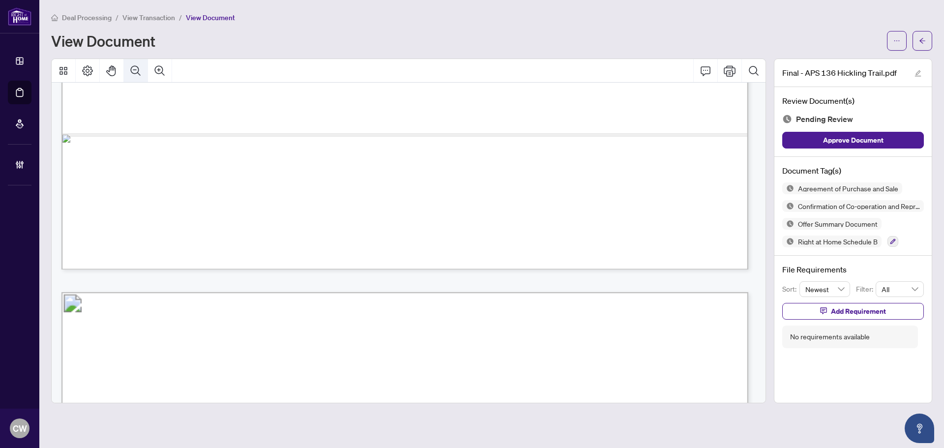
click at [144, 75] on button "Zoom Out" at bounding box center [136, 71] width 24 height 24
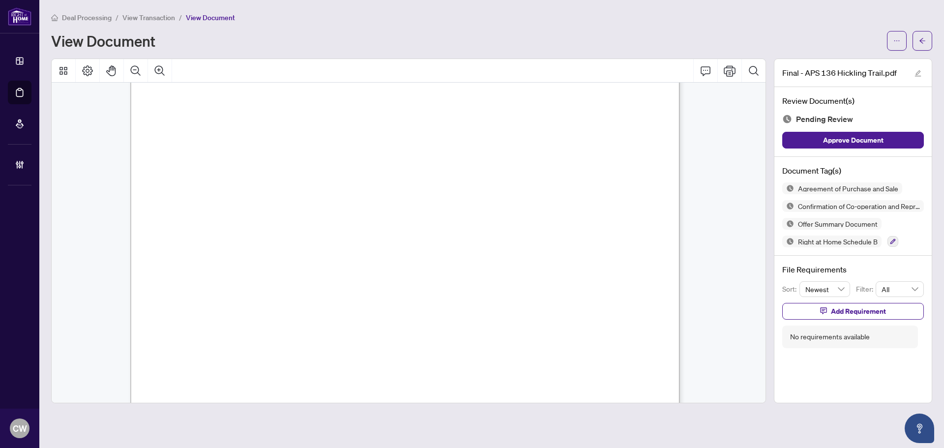
scroll to position [3162, 0]
click at [920, 43] on icon "arrow-left" at bounding box center [922, 40] width 7 height 7
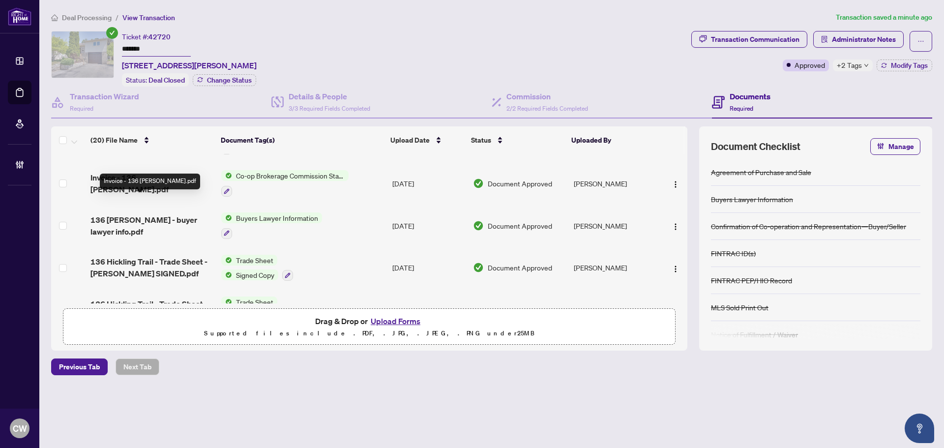
scroll to position [98, 0]
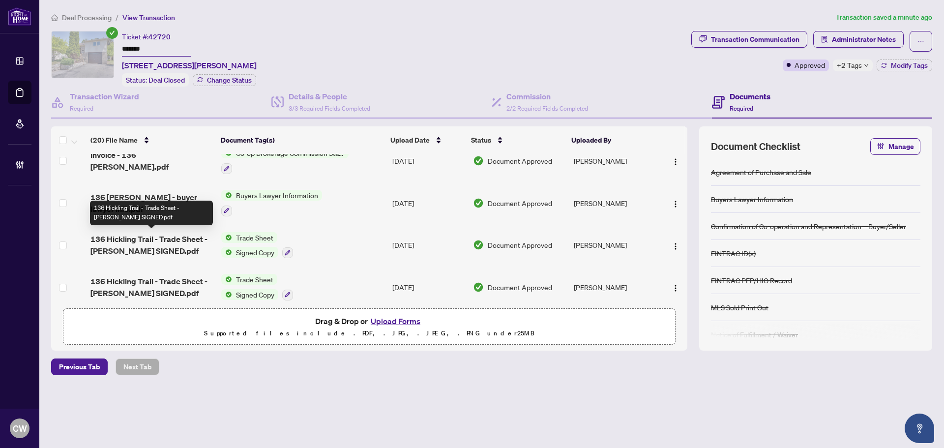
click at [117, 236] on span "136 Hickling Trail - Trade Sheet - [PERSON_NAME] SIGNED.pdf" at bounding box center [151, 245] width 123 height 24
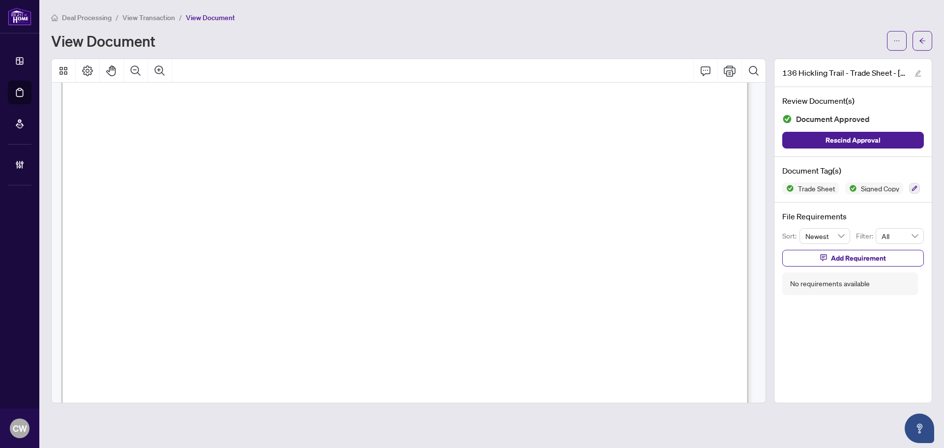
scroll to position [344, 0]
click at [919, 44] on icon "arrow-left" at bounding box center [922, 40] width 7 height 7
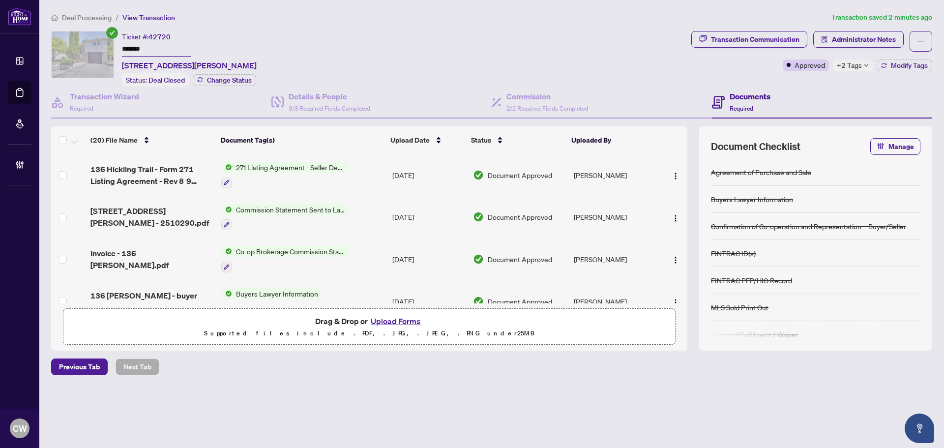
click at [397, 320] on button "Upload Forms" at bounding box center [396, 321] width 56 height 13
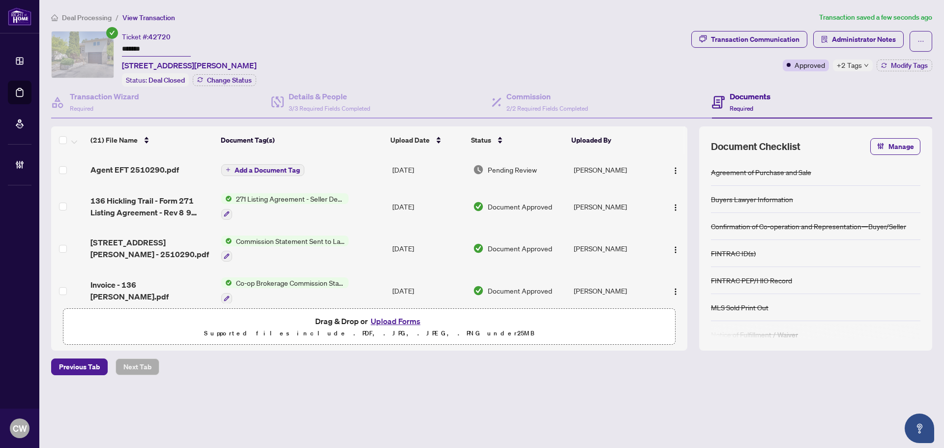
click at [281, 167] on span "Add a Document Tag" at bounding box center [266, 170] width 65 height 7
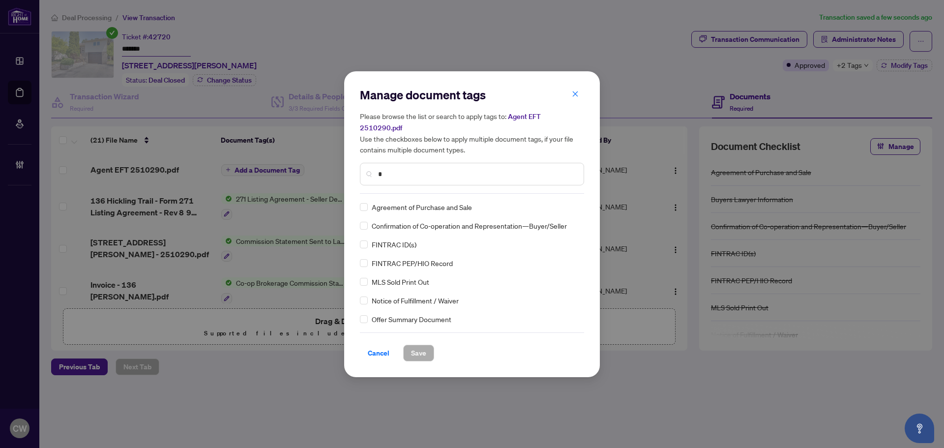
click at [419, 169] on input "*" at bounding box center [477, 174] width 198 height 11
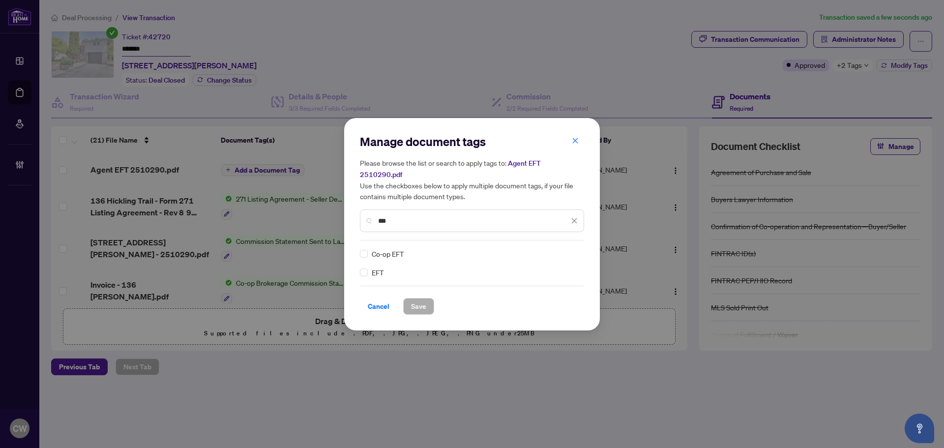
type input "***"
click at [562, 249] on img at bounding box center [564, 254] width 10 height 10
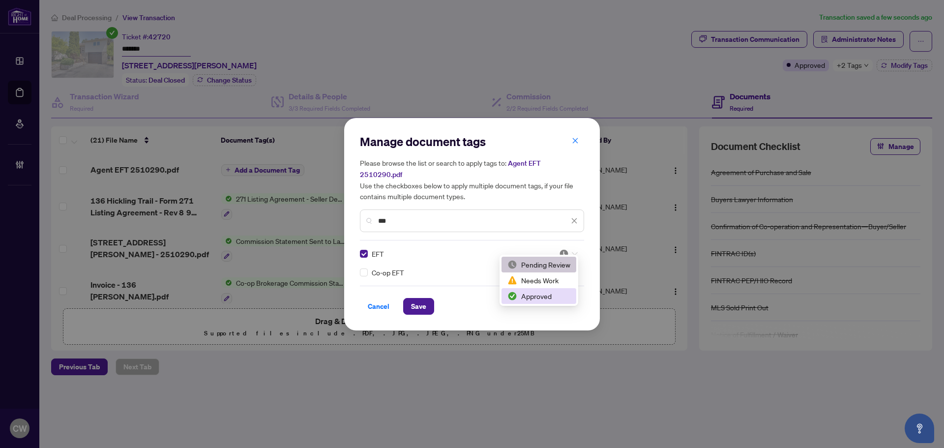
drag, startPoint x: 541, startPoint y: 291, endPoint x: 441, endPoint y: 295, distance: 99.9
click at [541, 292] on div "Approved" at bounding box center [538, 296] width 63 height 11
click at [418, 298] on span "Save" at bounding box center [418, 306] width 15 height 16
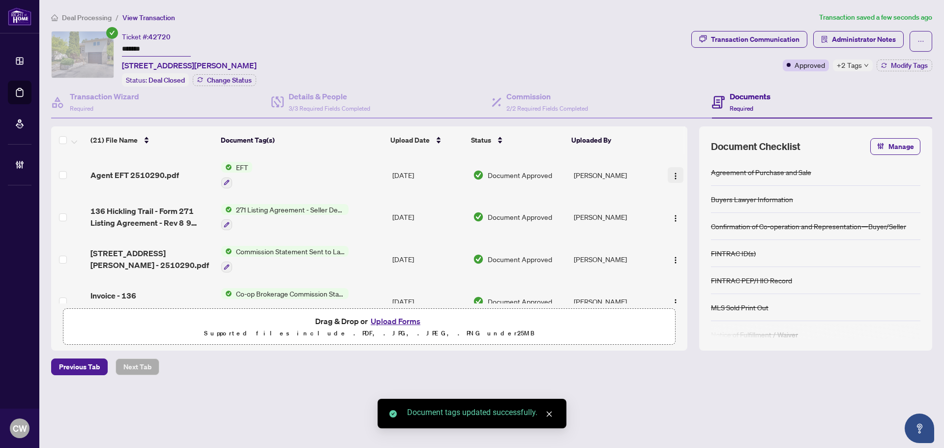
click at [676, 173] on button "button" at bounding box center [676, 175] width 16 height 16
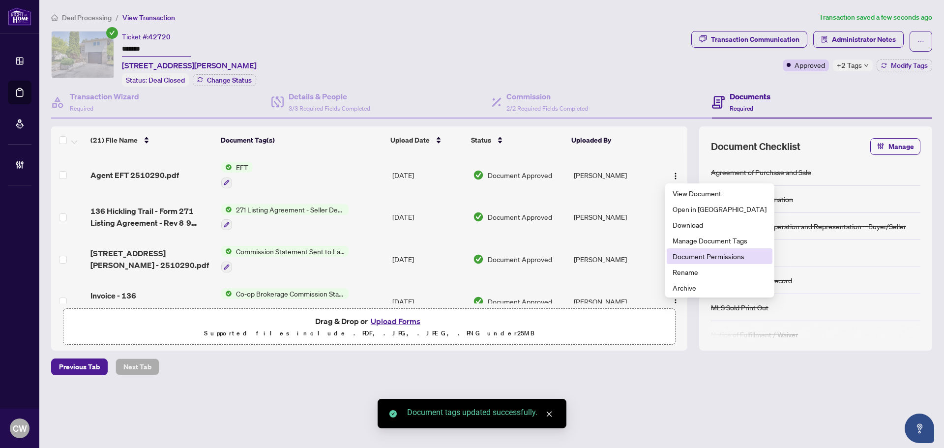
click at [686, 256] on span "Document Permissions" at bounding box center [719, 256] width 94 height 11
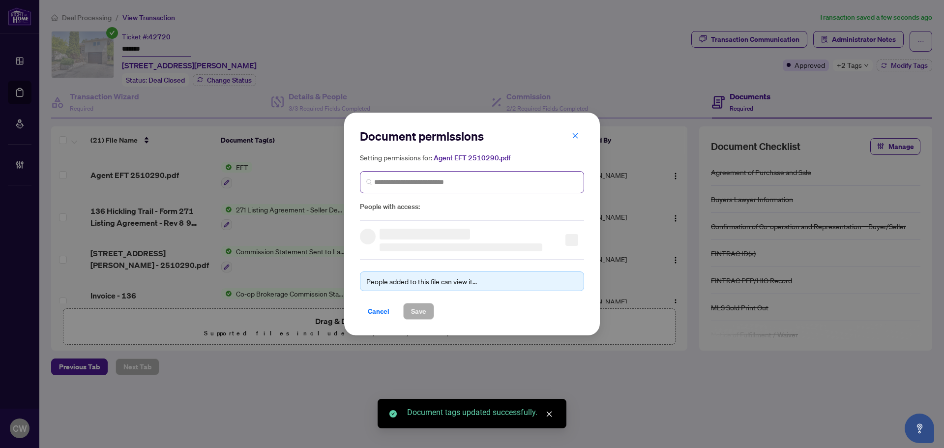
click at [476, 175] on span at bounding box center [472, 182] width 224 height 22
paste input "**********"
type input "**********"
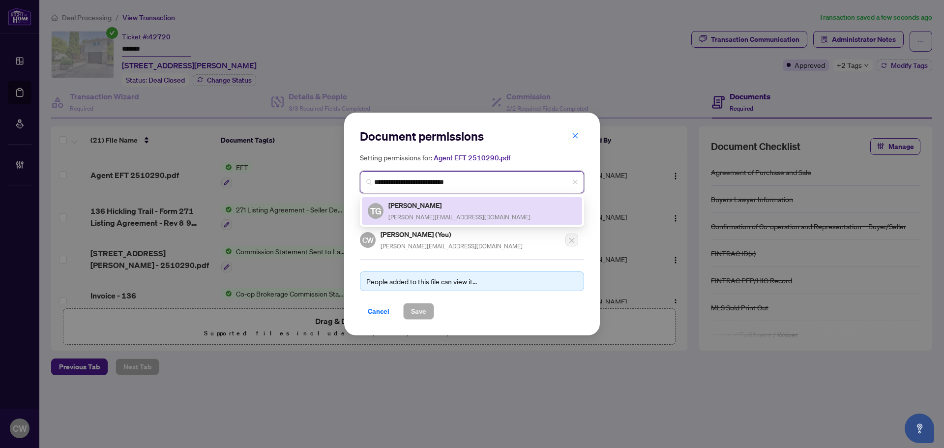
click at [415, 211] on div "[PERSON_NAME] [PERSON_NAME][EMAIL_ADDRESS][DOMAIN_NAME]" at bounding box center [459, 211] width 142 height 23
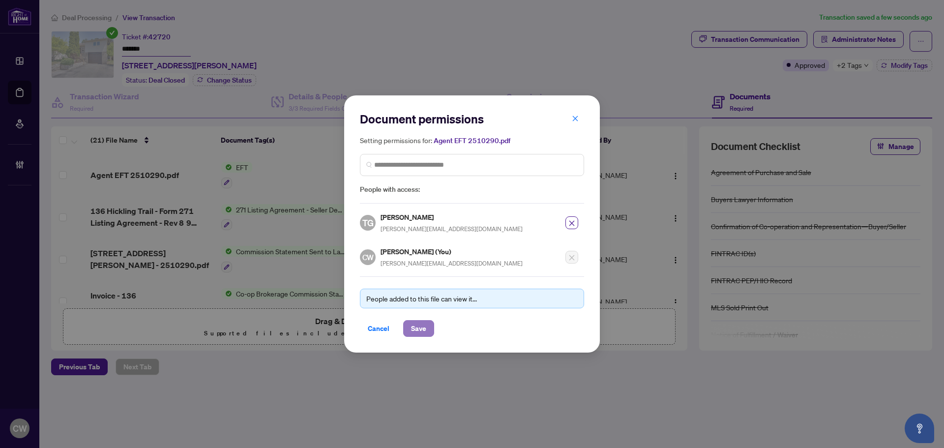
click at [422, 326] on span "Save" at bounding box center [418, 328] width 15 height 16
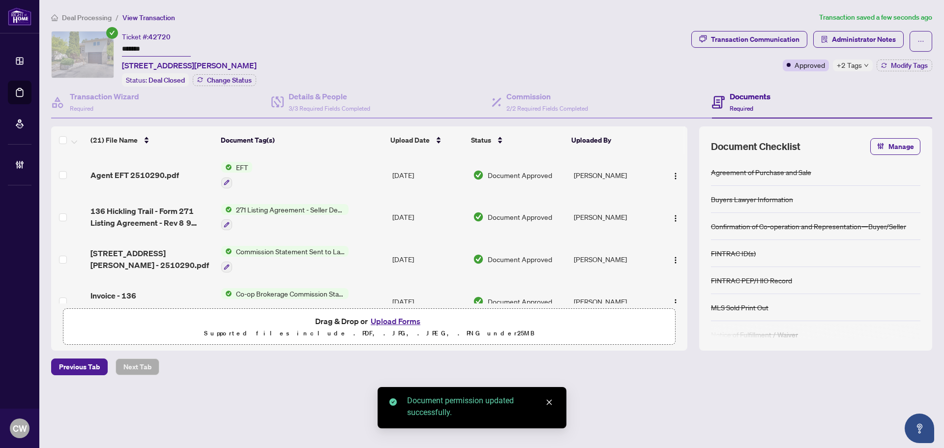
scroll to position [49, 0]
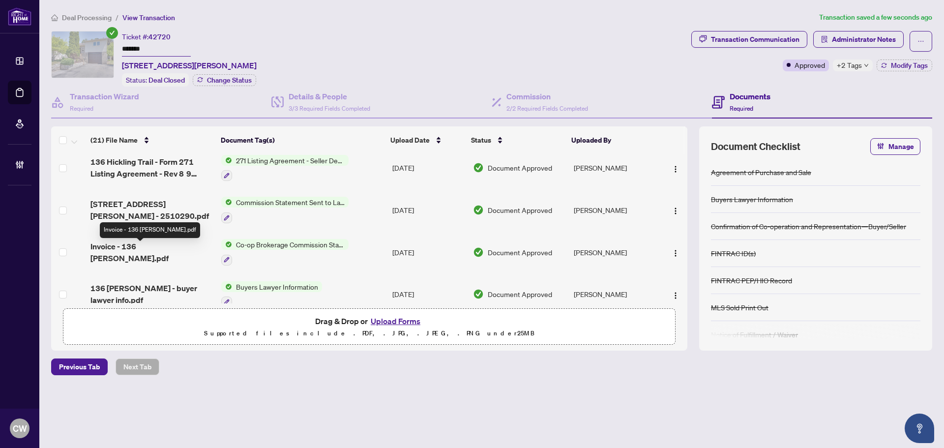
click at [149, 255] on span "Invoice - 136 [PERSON_NAME].pdf" at bounding box center [151, 252] width 123 height 24
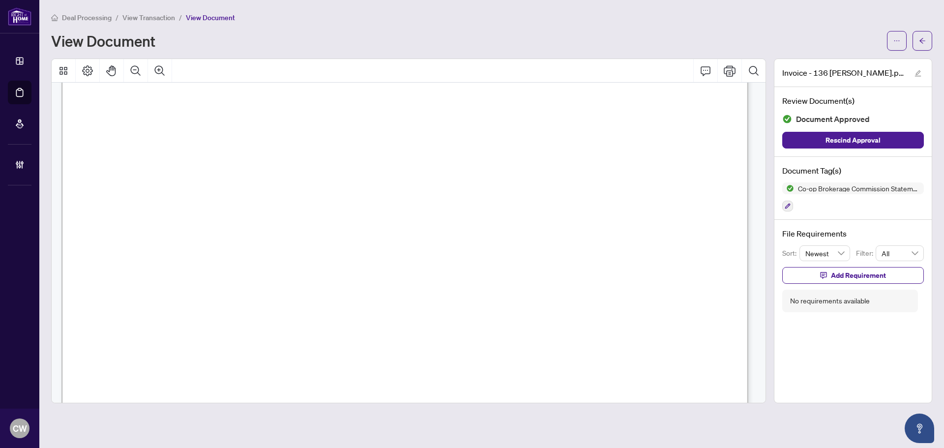
scroll to position [197, 0]
click at [927, 48] on button "button" at bounding box center [922, 41] width 20 height 20
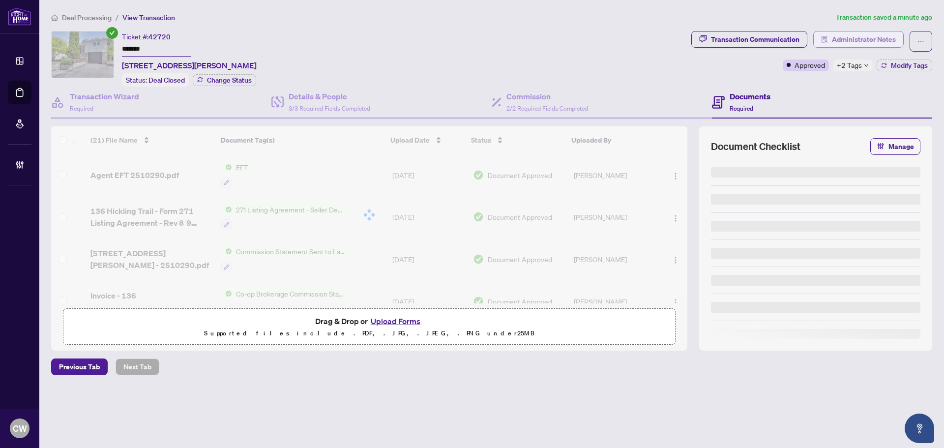
click at [873, 39] on span "Administrator Notes" at bounding box center [864, 39] width 64 height 16
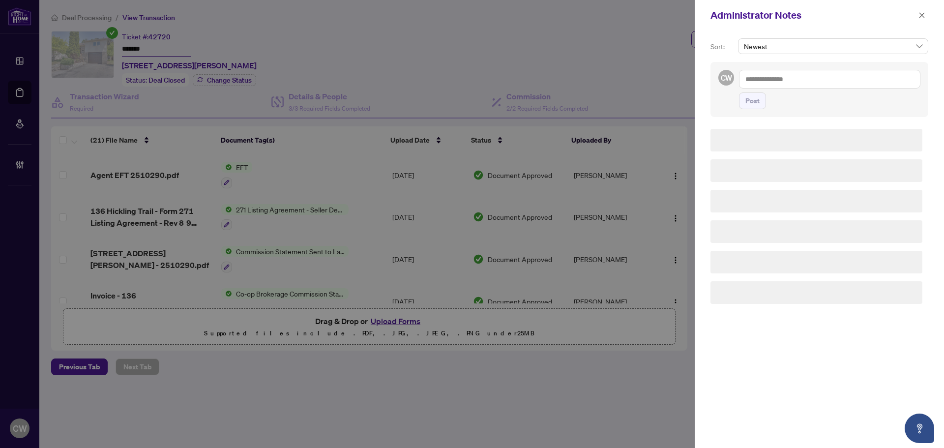
click at [815, 81] on textarea at bounding box center [829, 79] width 181 height 19
paste textarea "**********"
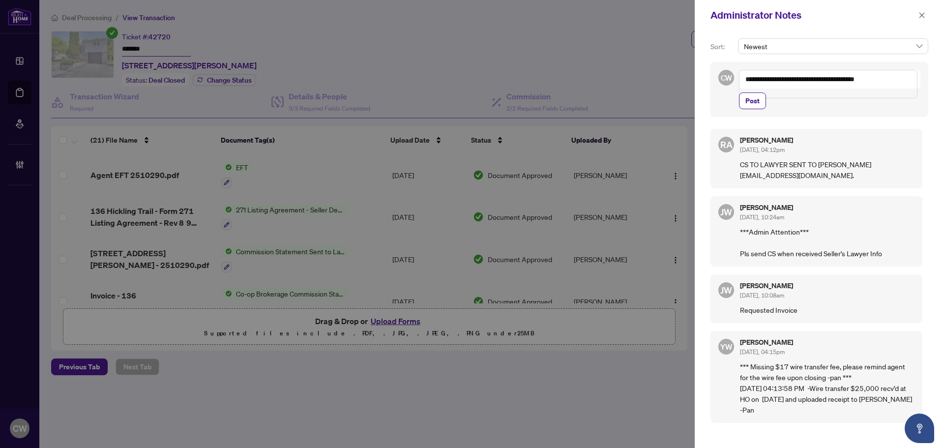
paste textarea "**********"
type textarea "**********"
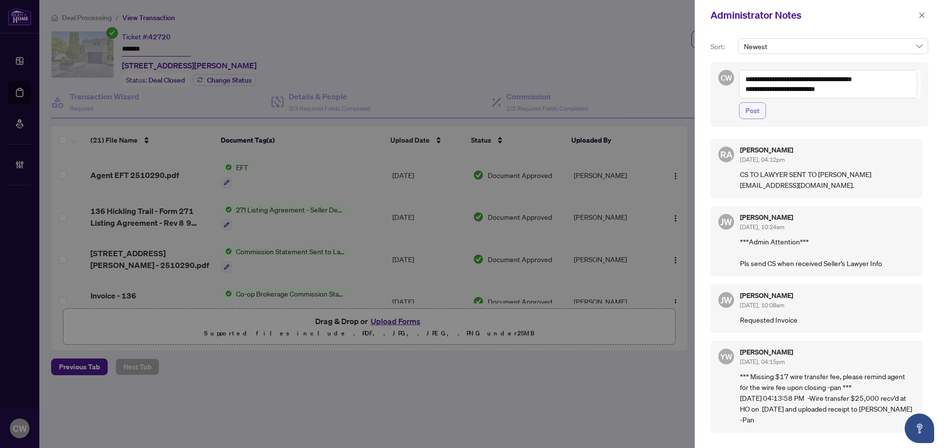
click at [756, 110] on span "Post" at bounding box center [752, 111] width 14 height 16
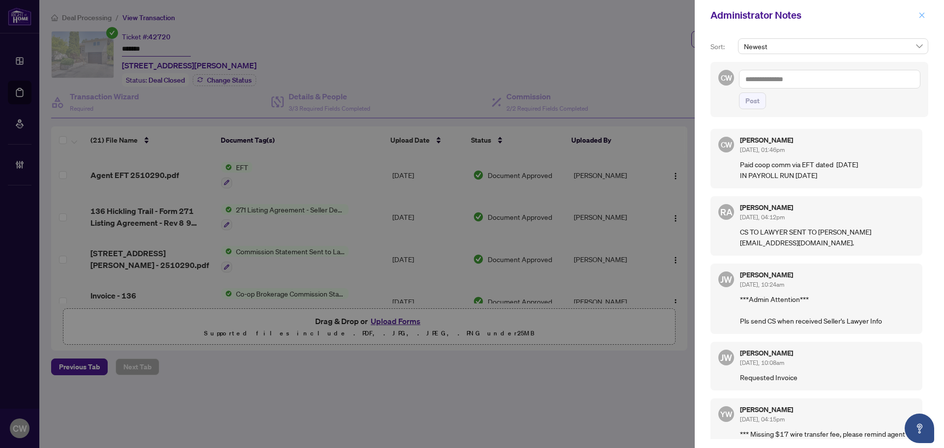
click at [924, 17] on icon "close" at bounding box center [921, 15] width 7 height 7
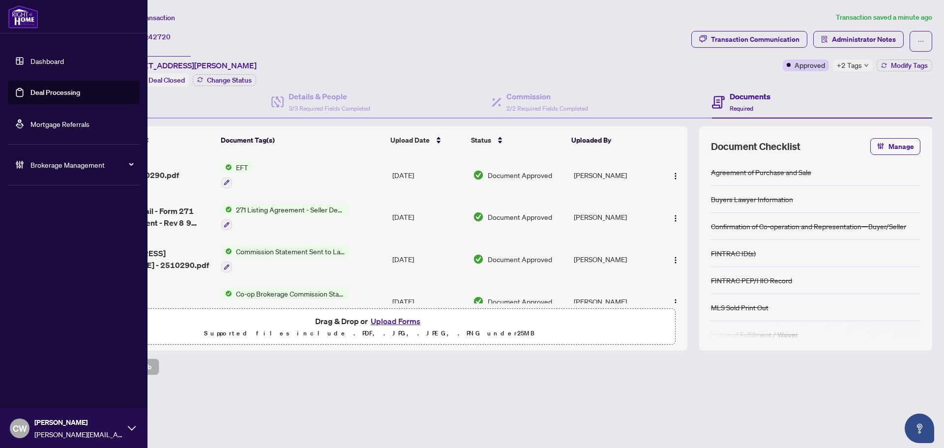
click at [30, 96] on link "Deal Processing" at bounding box center [55, 92] width 50 height 9
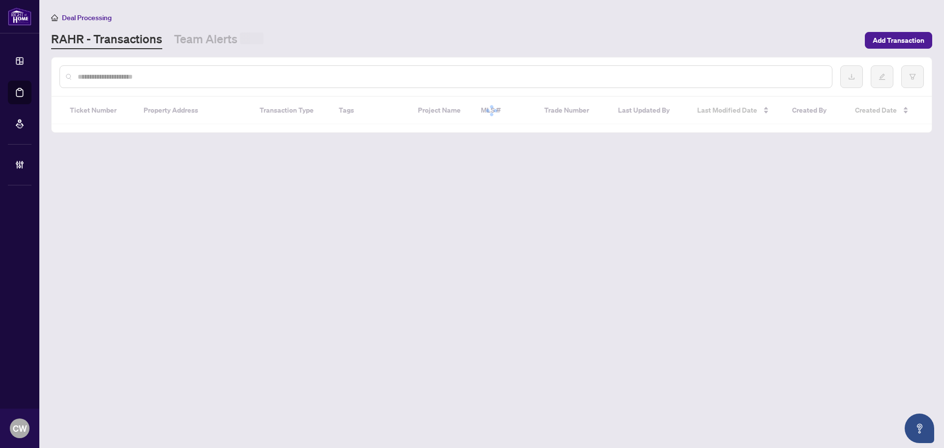
click at [192, 76] on input "text" at bounding box center [451, 76] width 746 height 11
paste input "*******"
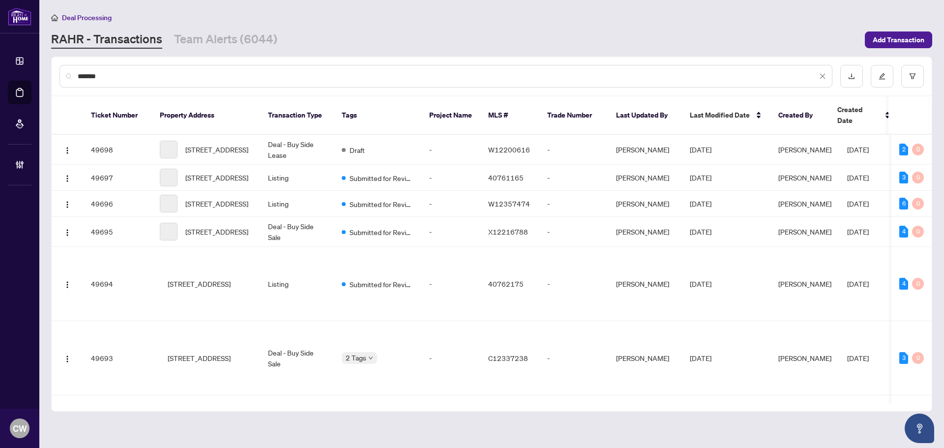
type input "*******"
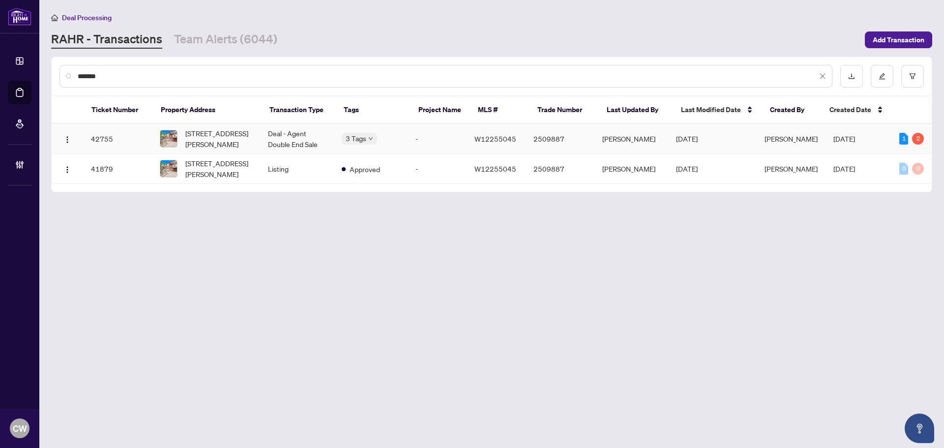
click at [218, 147] on span "[STREET_ADDRESS][PERSON_NAME]" at bounding box center [218, 139] width 67 height 22
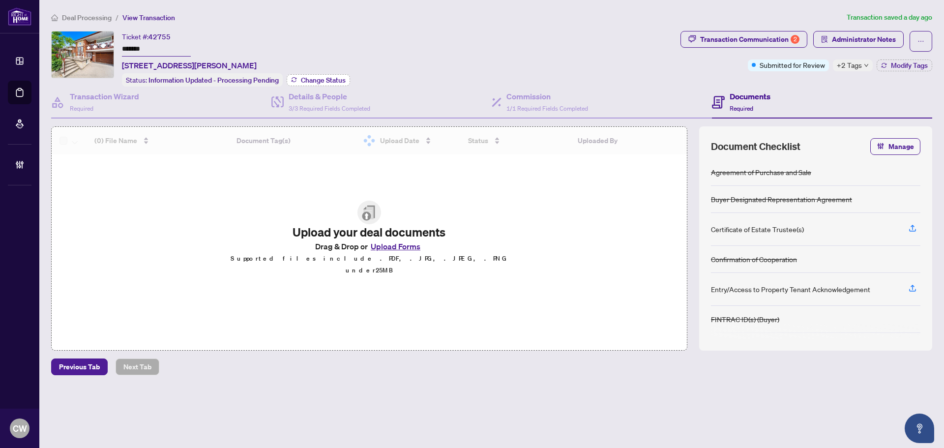
click at [314, 79] on span "Change Status" at bounding box center [323, 80] width 45 height 7
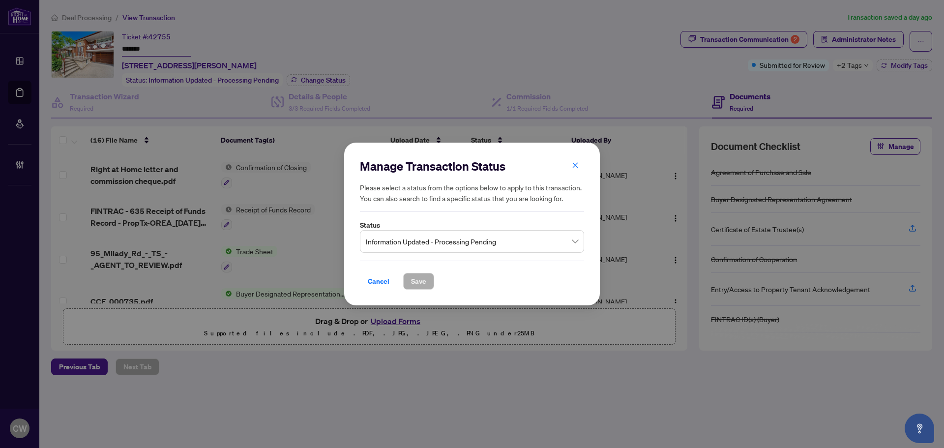
drag, startPoint x: 424, startPoint y: 246, endPoint x: 429, endPoint y: 251, distance: 7.0
click at [424, 245] on span "Information Updated - Processing Pending" at bounding box center [472, 241] width 212 height 19
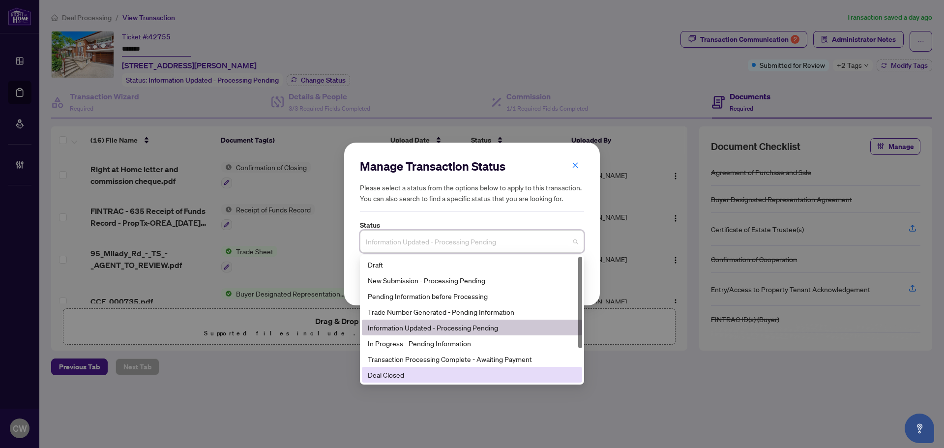
click at [409, 378] on div "Deal Closed" at bounding box center [472, 374] width 208 height 11
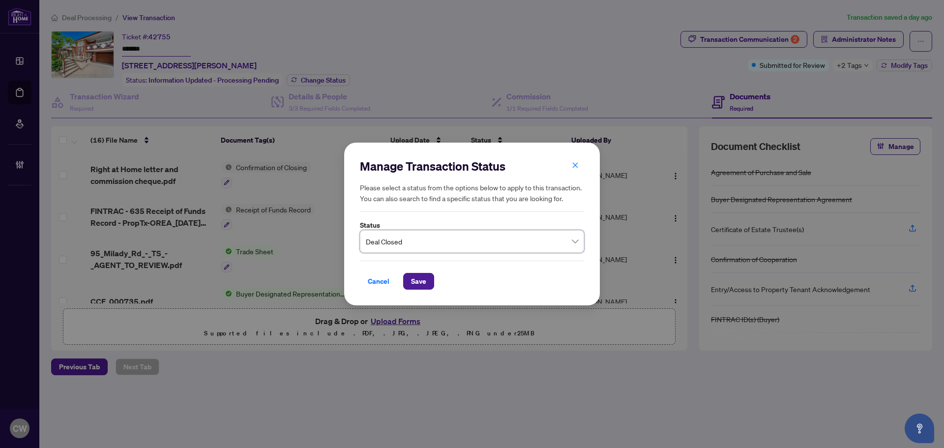
drag, startPoint x: 418, startPoint y: 277, endPoint x: 697, endPoint y: 237, distance: 281.1
click at [420, 277] on span "Save" at bounding box center [418, 281] width 15 height 16
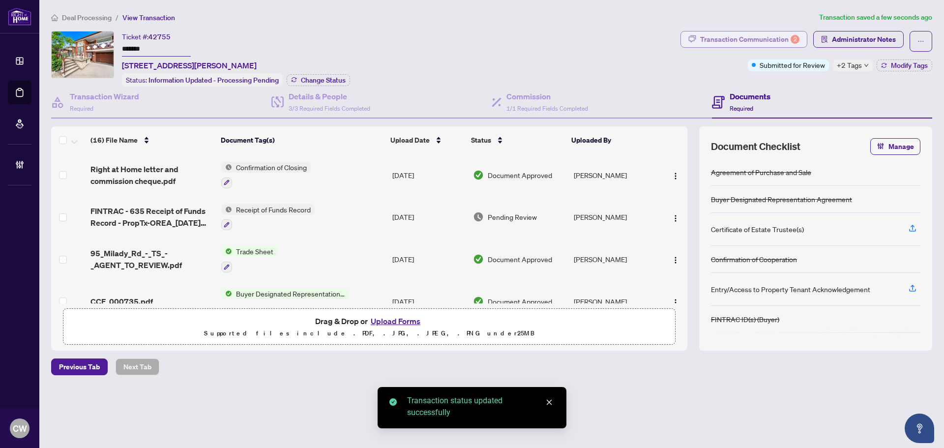
click at [769, 37] on div "Transaction Communication 2" at bounding box center [749, 39] width 99 height 16
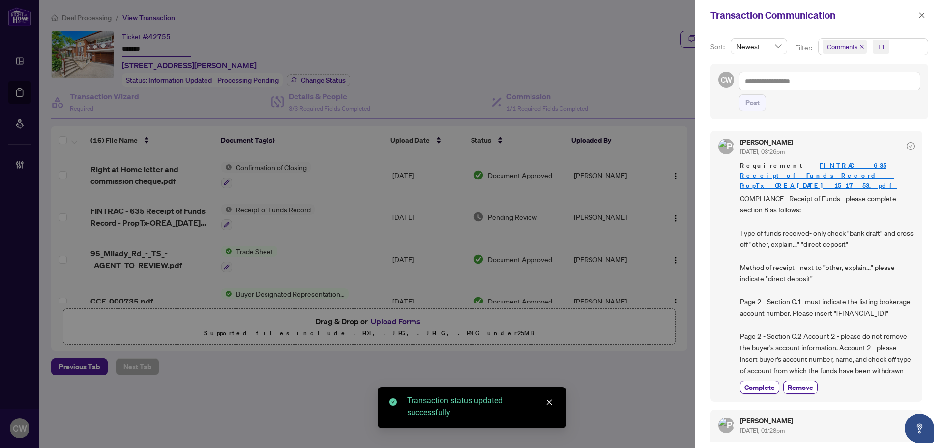
click at [864, 44] on span "Comments" at bounding box center [844, 47] width 44 height 14
click at [863, 45] on icon "close" at bounding box center [861, 46] width 5 height 5
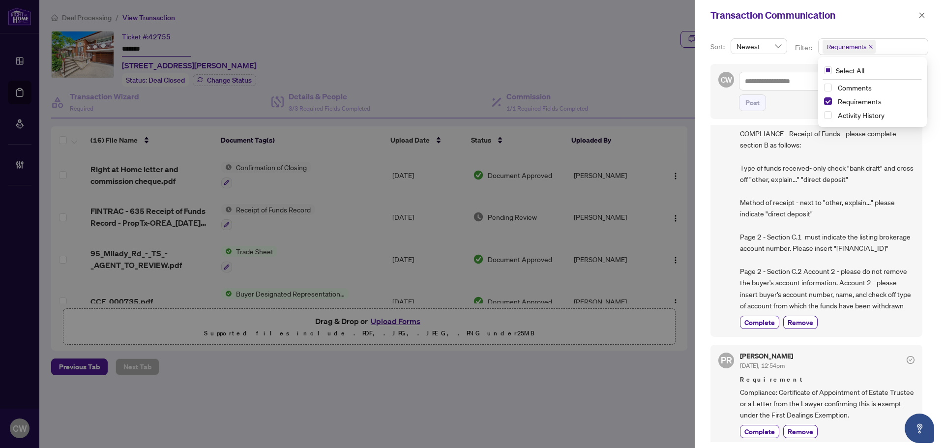
scroll to position [197, 0]
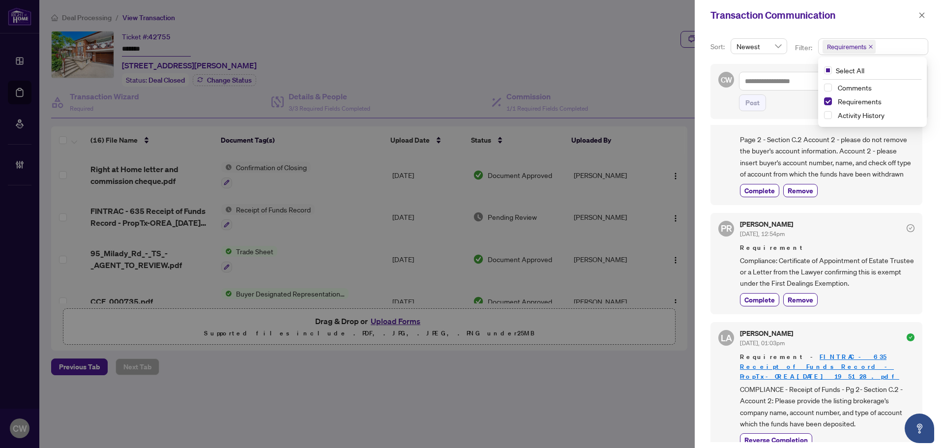
click at [920, 19] on span "button" at bounding box center [921, 15] width 7 height 16
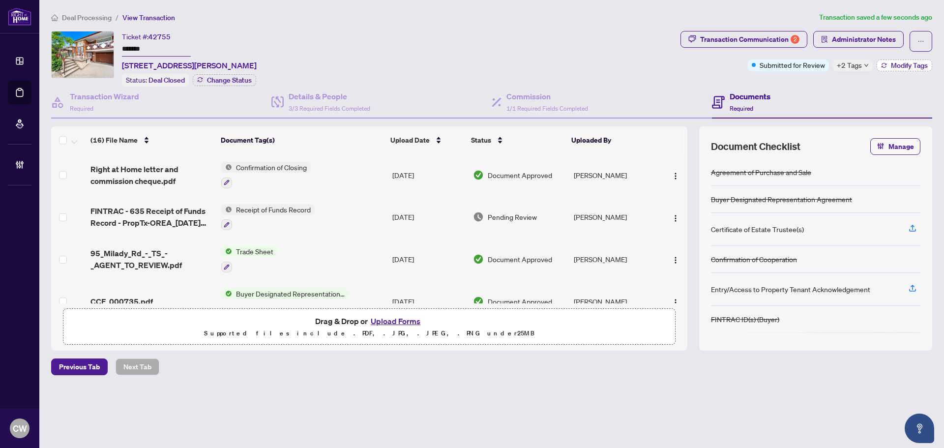
click at [909, 61] on div "Transaction Communication 2 Administrator Notes Submitted for Review +2 Tags Mo…" at bounding box center [806, 51] width 252 height 40
click at [912, 63] on span "Modify Tags" at bounding box center [909, 65] width 37 height 7
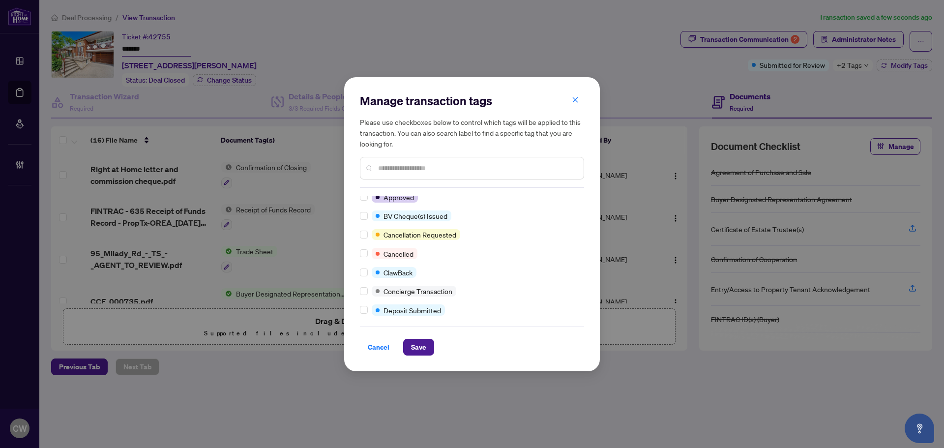
scroll to position [0, 0]
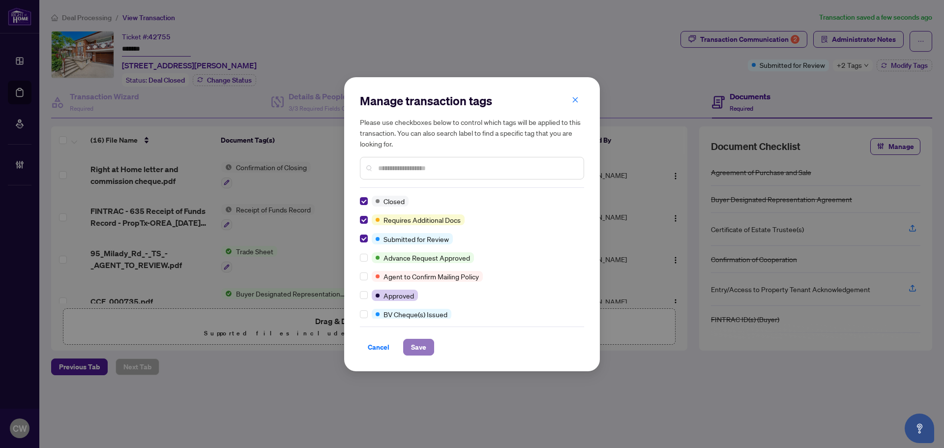
click at [425, 350] on span "Save" at bounding box center [418, 347] width 15 height 16
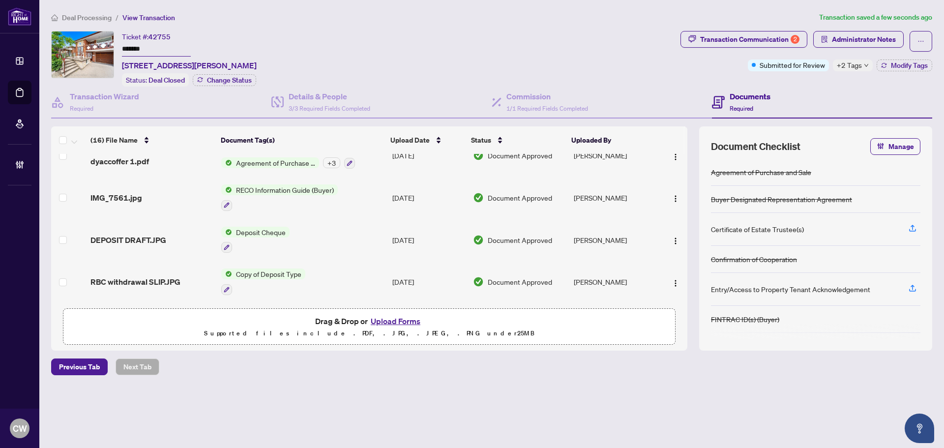
scroll to position [426, 0]
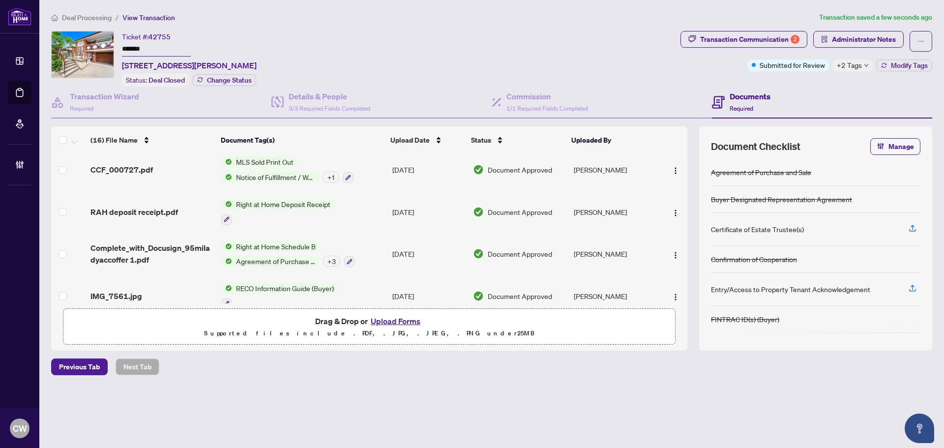
click at [123, 242] on span "Complete_with_Docusign_95miladyaccoffer 1.pdf" at bounding box center [151, 254] width 123 height 24
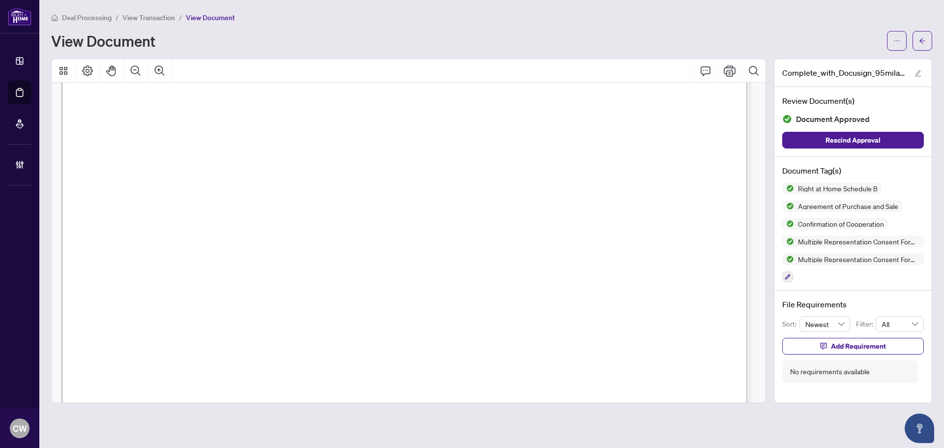
scroll to position [3981, 0]
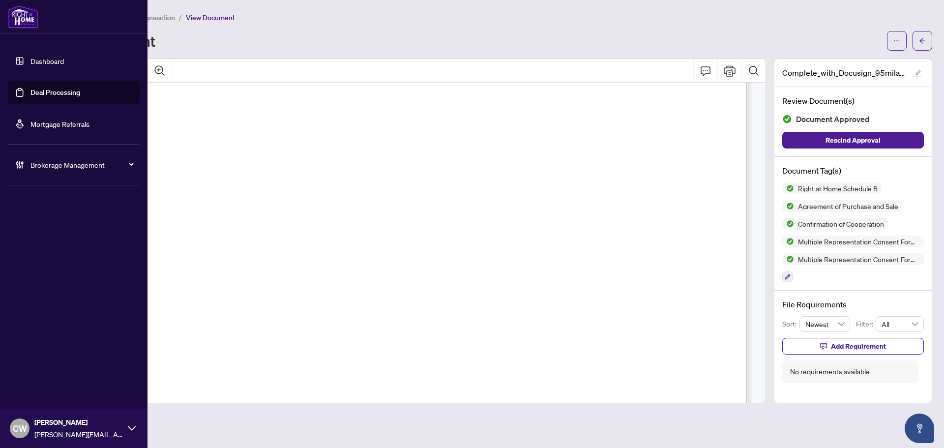
drag, startPoint x: 31, startPoint y: 98, endPoint x: 112, endPoint y: 95, distance: 81.2
click at [31, 97] on link "Deal Processing" at bounding box center [55, 92] width 50 height 9
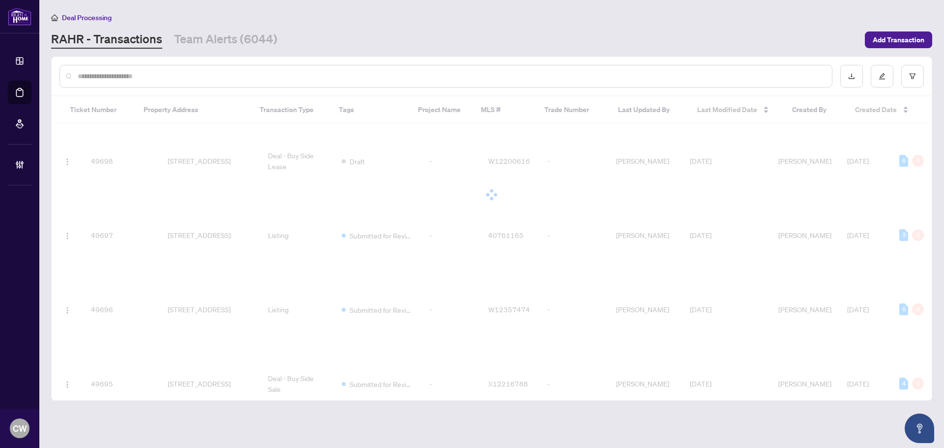
click at [189, 79] on input "text" at bounding box center [451, 76] width 746 height 11
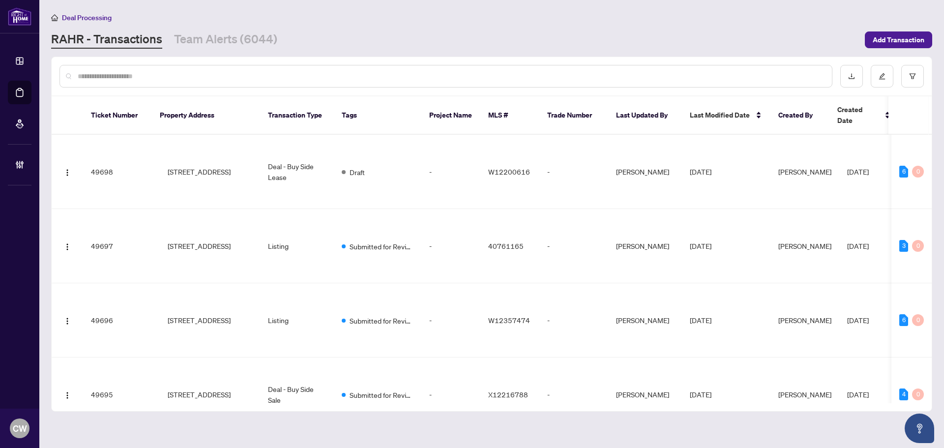
paste input "*******"
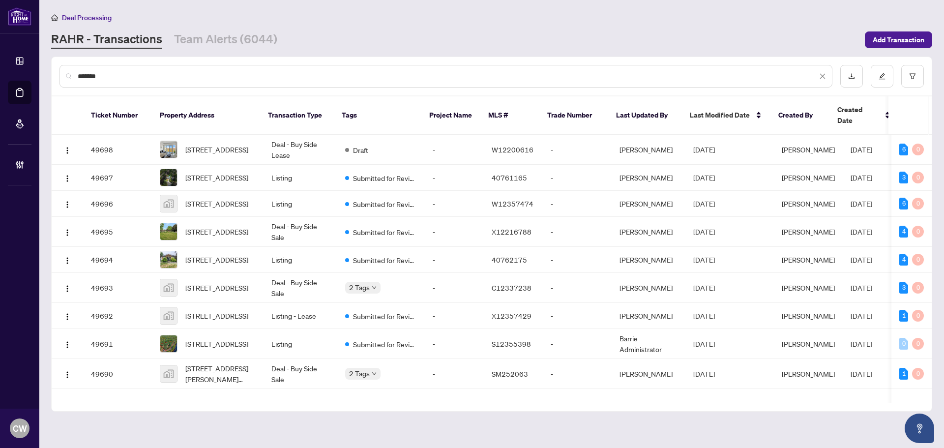
type input "*******"
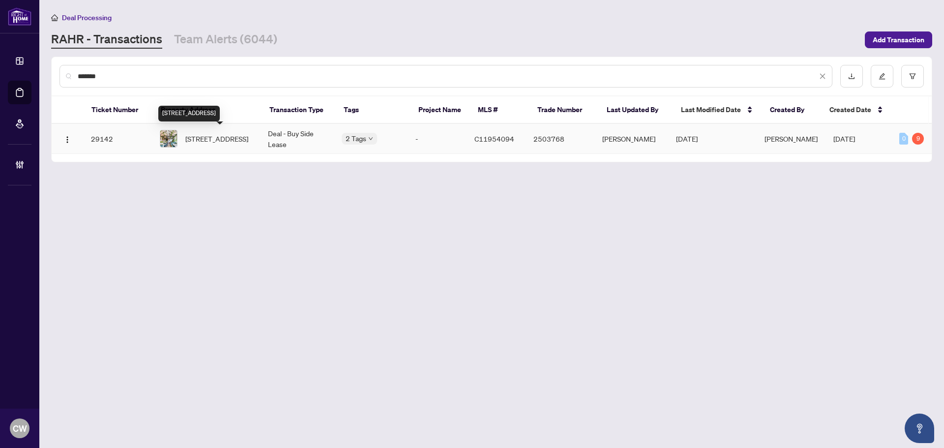
click at [218, 141] on span "[STREET_ADDRESS]" at bounding box center [216, 138] width 63 height 11
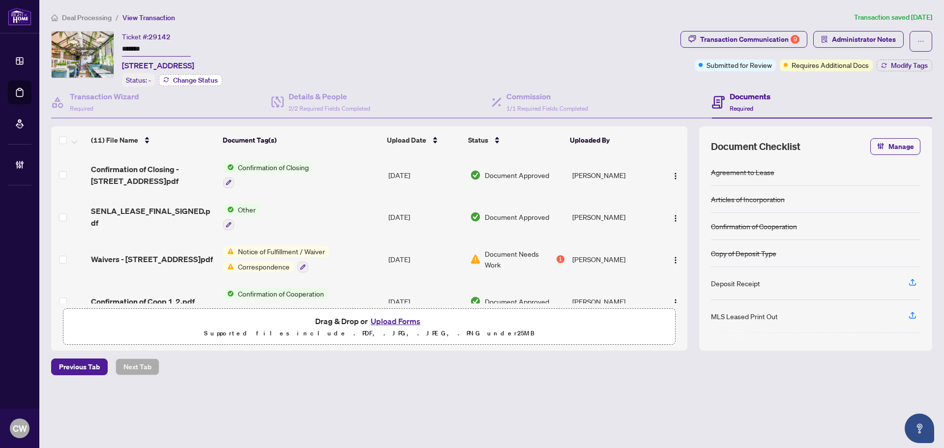
click at [197, 81] on span "Change Status" at bounding box center [195, 80] width 45 height 7
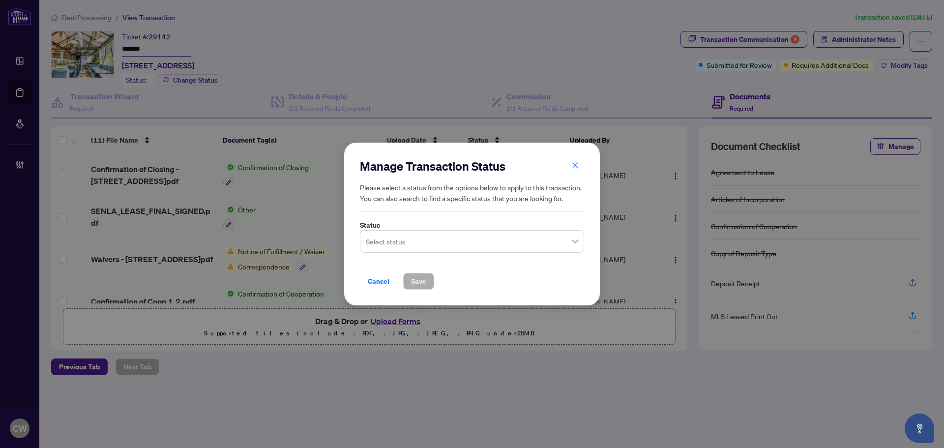
click at [426, 242] on input "search" at bounding box center [467, 243] width 203 height 22
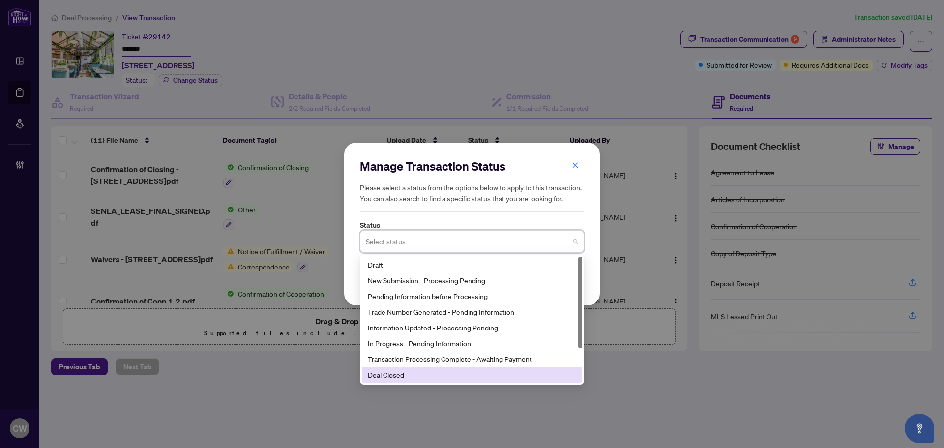
click at [434, 375] on div "Deal Closed" at bounding box center [472, 374] width 208 height 11
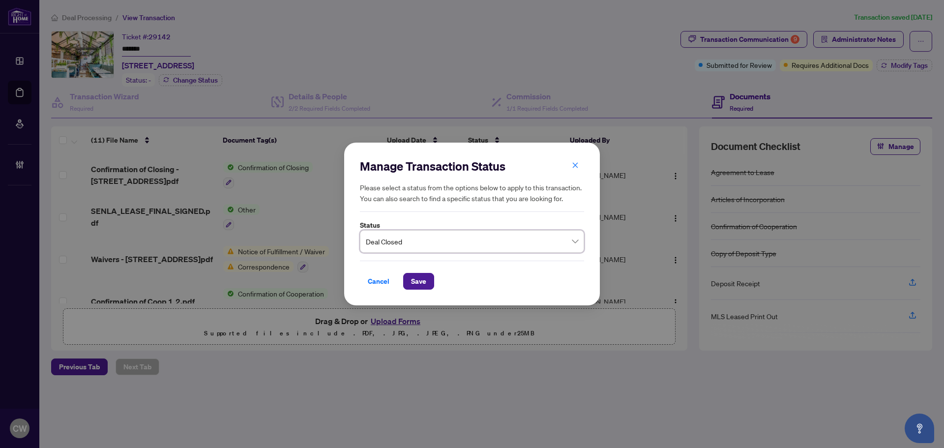
click at [421, 272] on div "Cancel Save" at bounding box center [472, 275] width 224 height 29
click at [417, 279] on span "Save" at bounding box center [418, 281] width 15 height 16
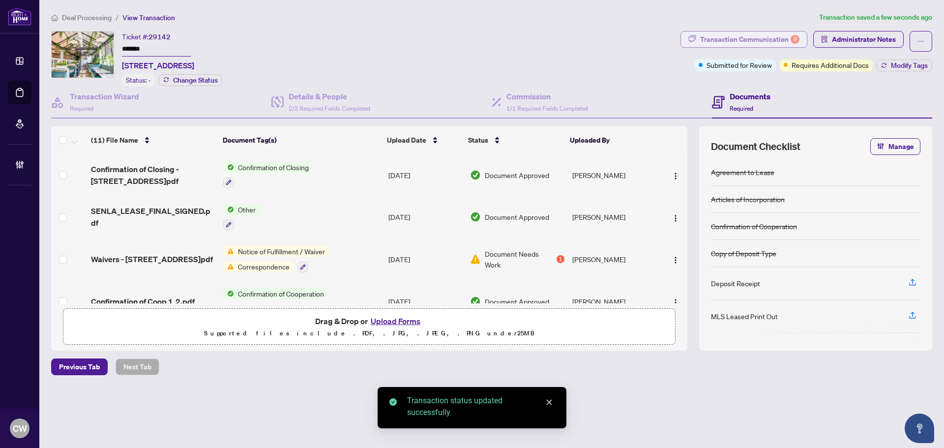
click at [776, 38] on div "Transaction Communication 9" at bounding box center [749, 39] width 99 height 16
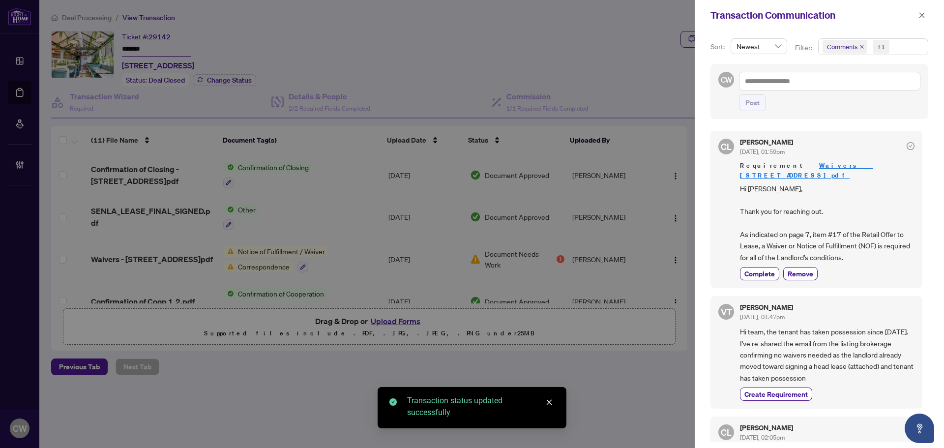
click at [862, 44] on icon "close" at bounding box center [861, 46] width 5 height 5
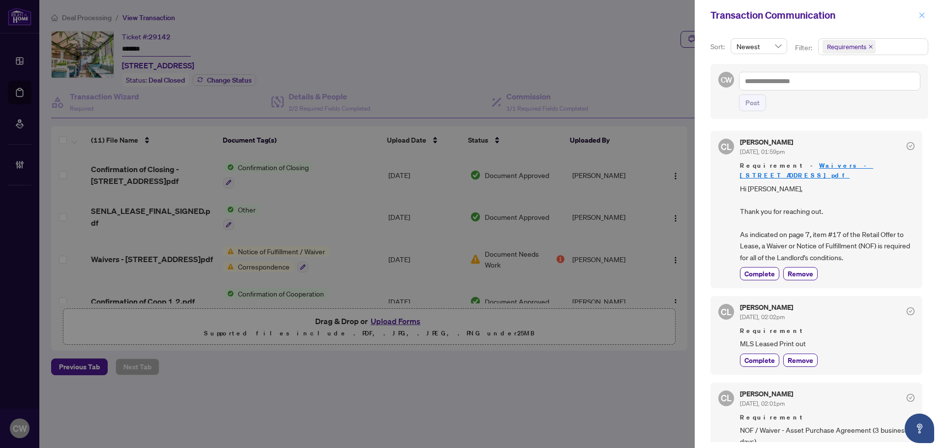
click at [921, 15] on icon "close" at bounding box center [921, 14] width 5 height 5
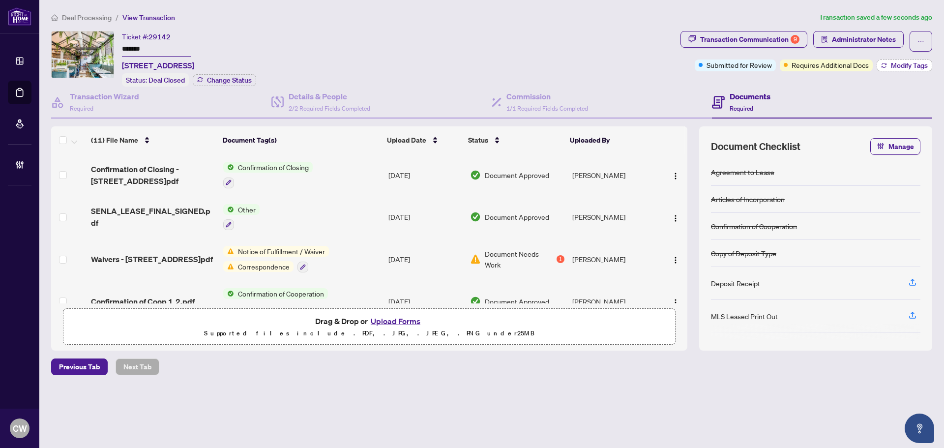
click at [899, 64] on span "Modify Tags" at bounding box center [909, 65] width 37 height 7
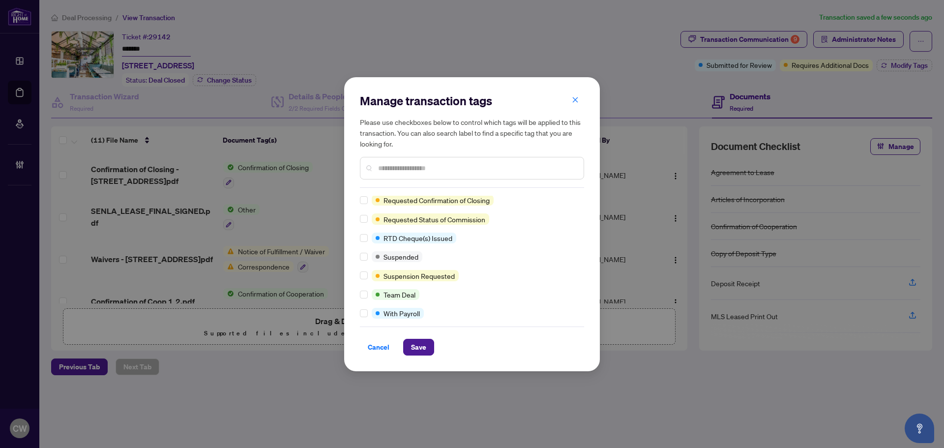
scroll to position [20, 0]
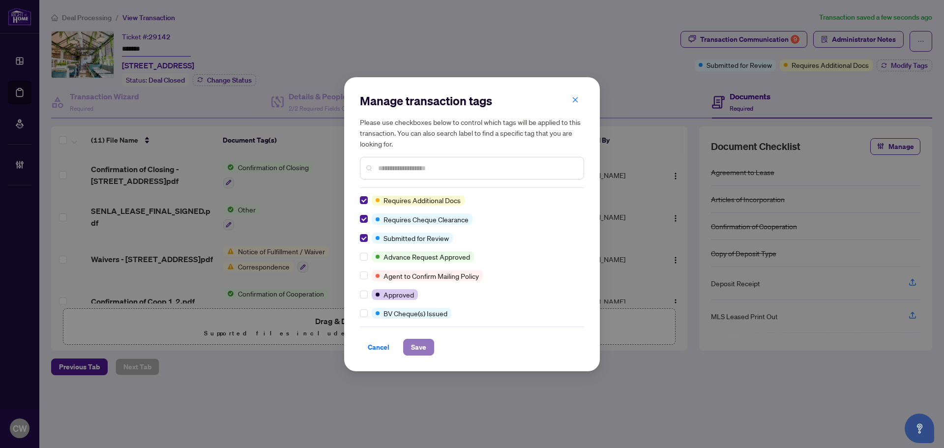
click at [409, 347] on button "Save" at bounding box center [418, 347] width 31 height 17
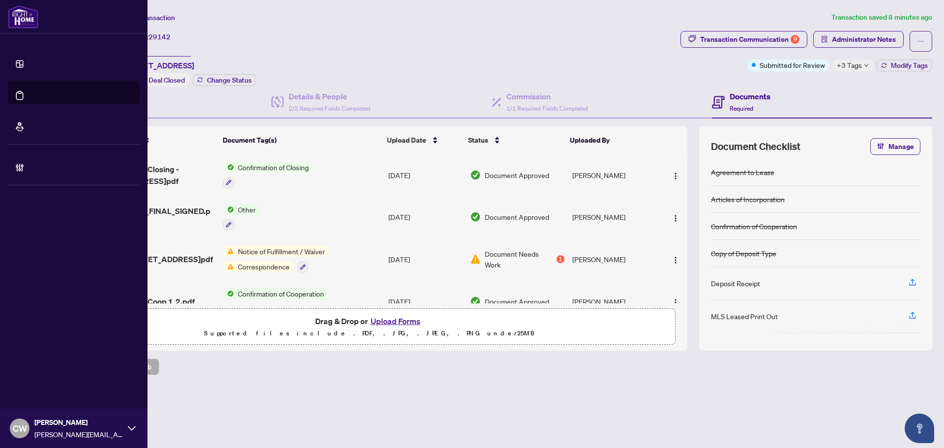
click at [34, 97] on ul "Dashboard Deal Processing Mortgage Referrals Brokerage Management" at bounding box center [73, 112] width 147 height 143
drag, startPoint x: 34, startPoint y: 97, endPoint x: 75, endPoint y: 97, distance: 40.8
click at [34, 97] on link "Deal Processing" at bounding box center [55, 92] width 50 height 9
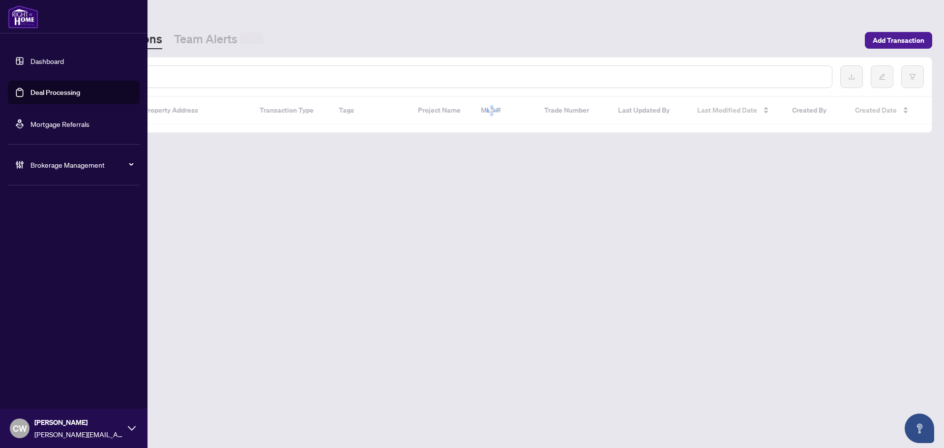
click at [214, 76] on input "text" at bounding box center [451, 76] width 746 height 11
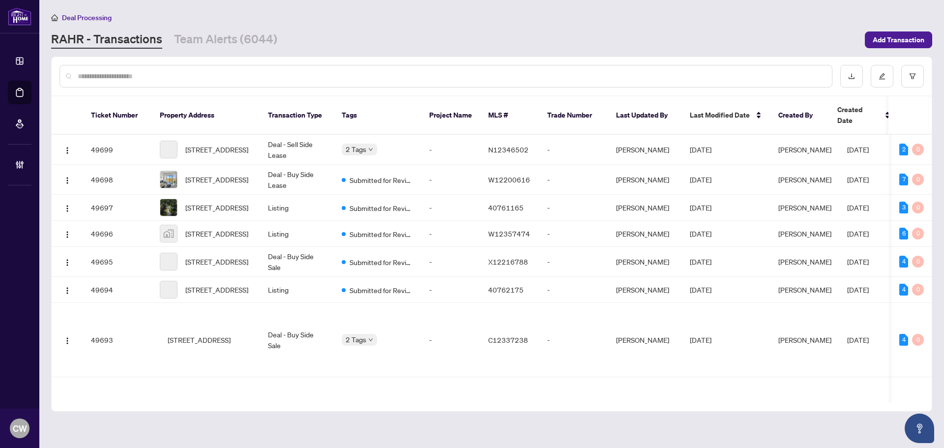
paste input "*******"
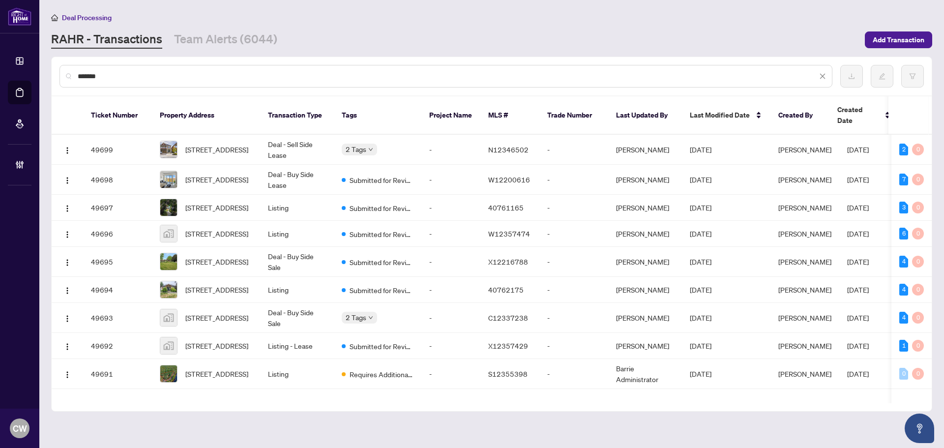
type input "*******"
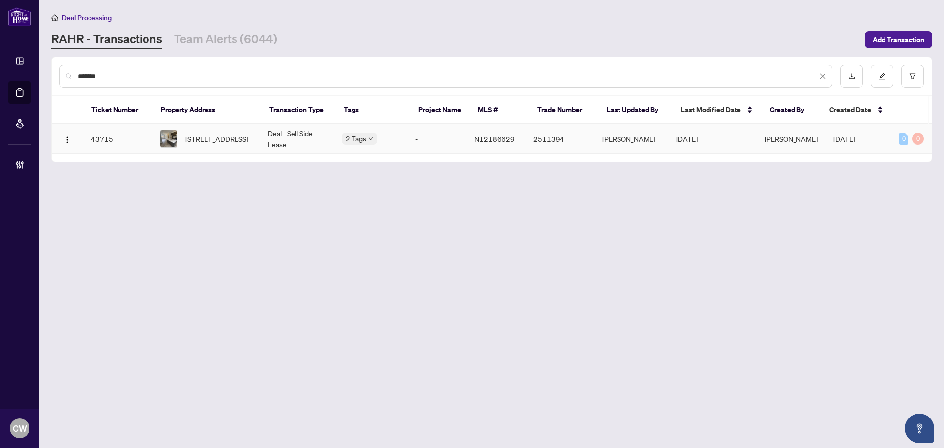
click at [215, 133] on span "[STREET_ADDRESS]" at bounding box center [216, 138] width 63 height 11
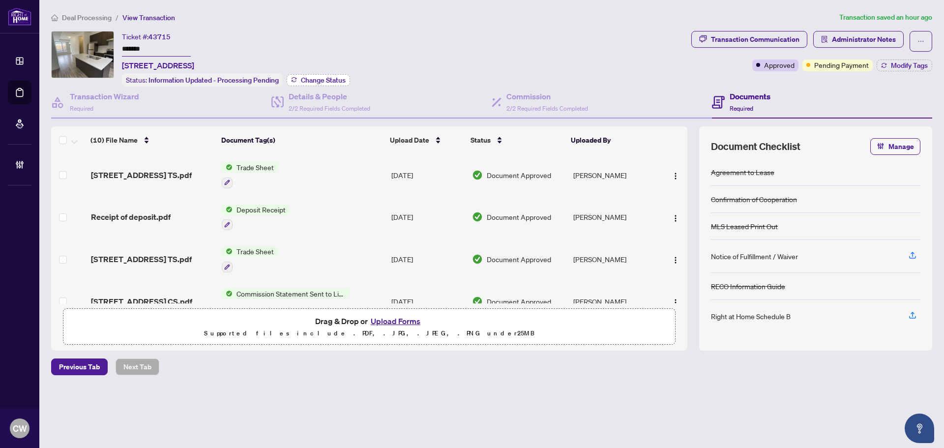
click at [331, 77] on span "Change Status" at bounding box center [323, 80] width 45 height 7
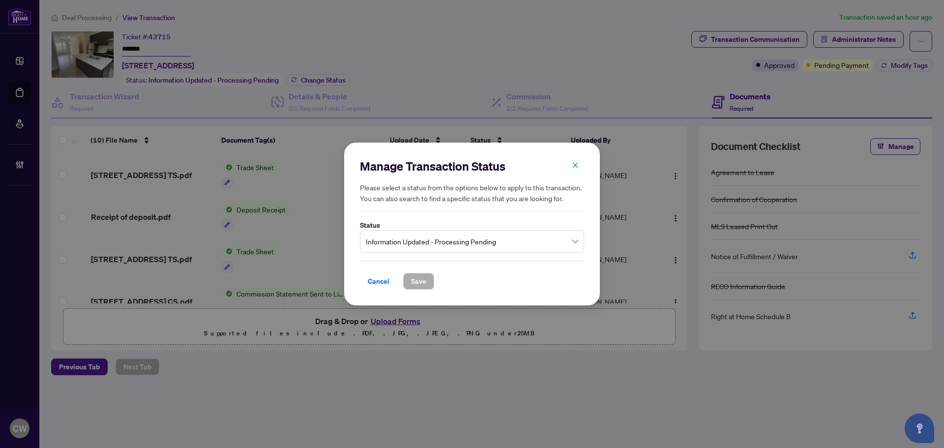
click at [448, 243] on span "Information Updated - Processing Pending" at bounding box center [472, 241] width 212 height 19
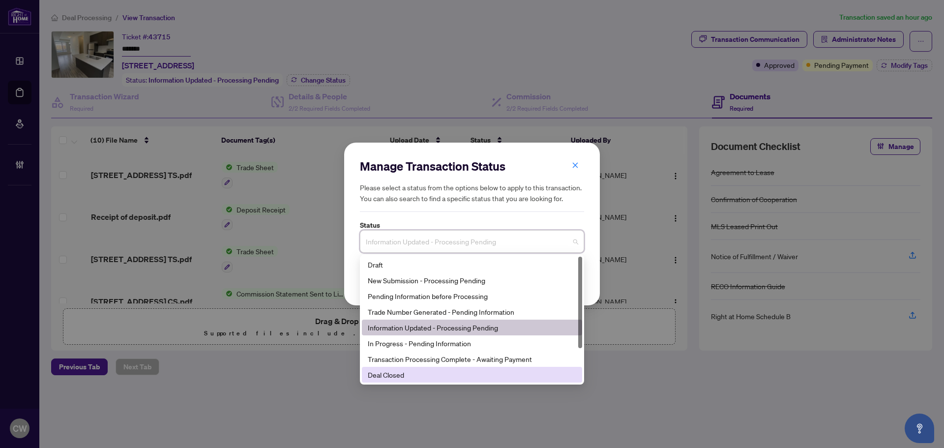
click at [424, 376] on div "Deal Closed" at bounding box center [472, 374] width 208 height 11
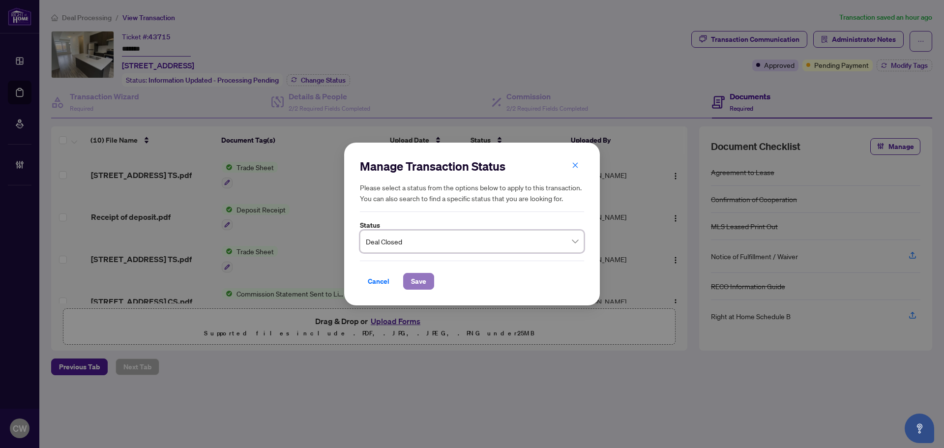
click at [419, 281] on span "Save" at bounding box center [418, 281] width 15 height 16
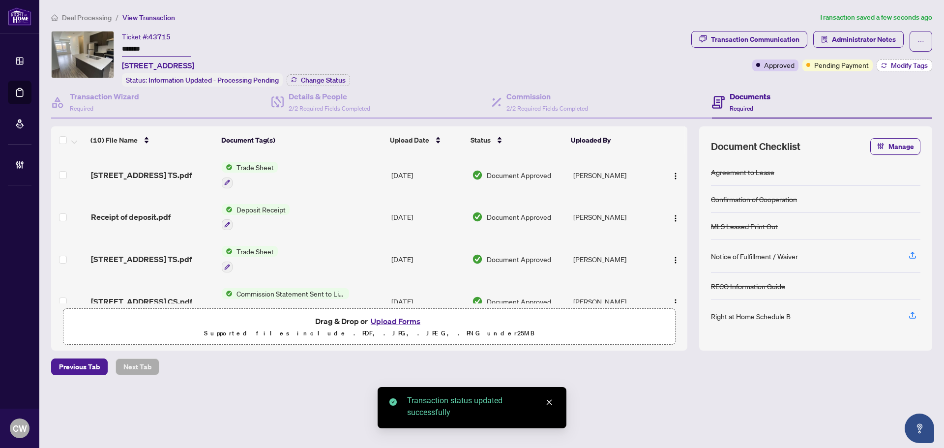
click at [901, 67] on span "Modify Tags" at bounding box center [909, 65] width 37 height 7
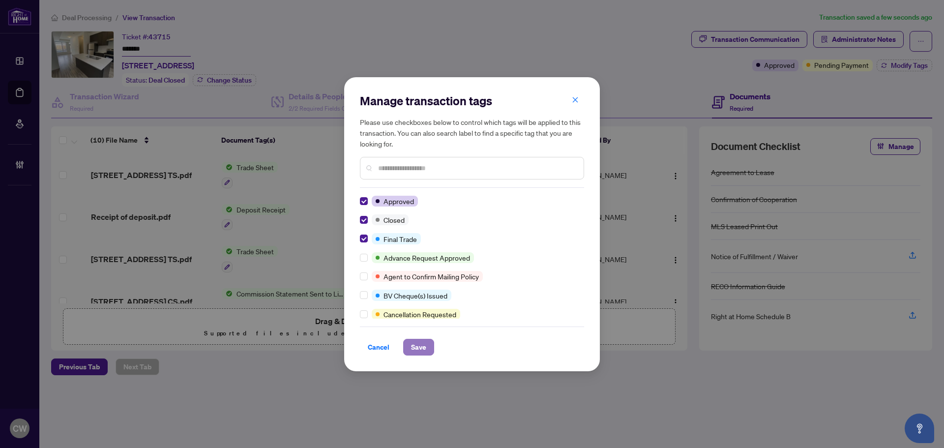
click at [415, 339] on span "Save" at bounding box center [418, 347] width 15 height 16
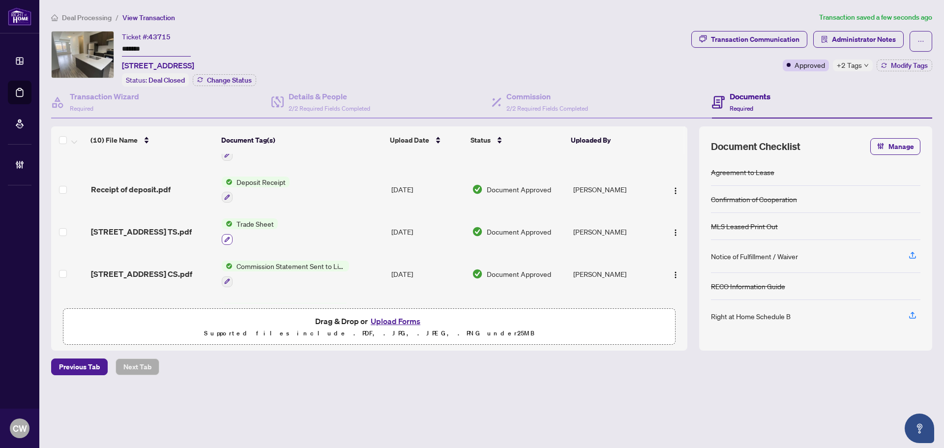
scroll to position [49, 0]
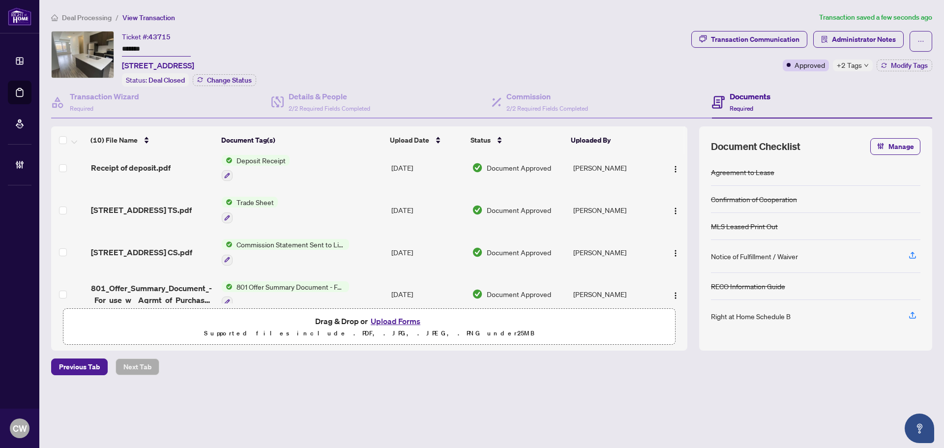
click at [865, 66] on icon "down" at bounding box center [866, 65] width 5 height 5
click at [156, 210] on span "[STREET_ADDRESS] TS.pdf" at bounding box center [141, 210] width 101 height 12
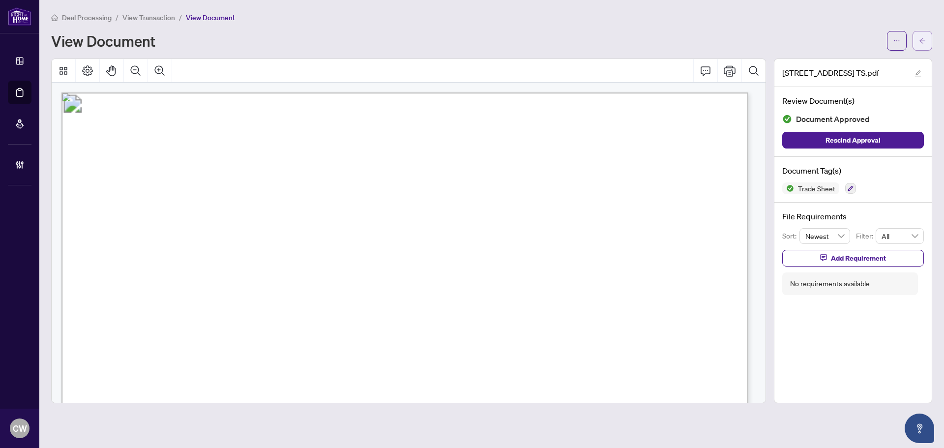
click at [923, 42] on icon "arrow-left" at bounding box center [922, 40] width 7 height 7
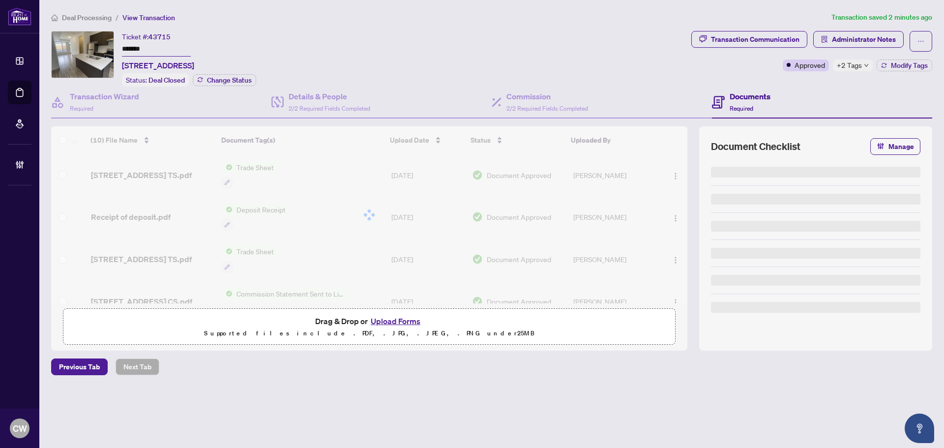
click at [408, 320] on button "Upload Forms" at bounding box center [396, 321] width 56 height 13
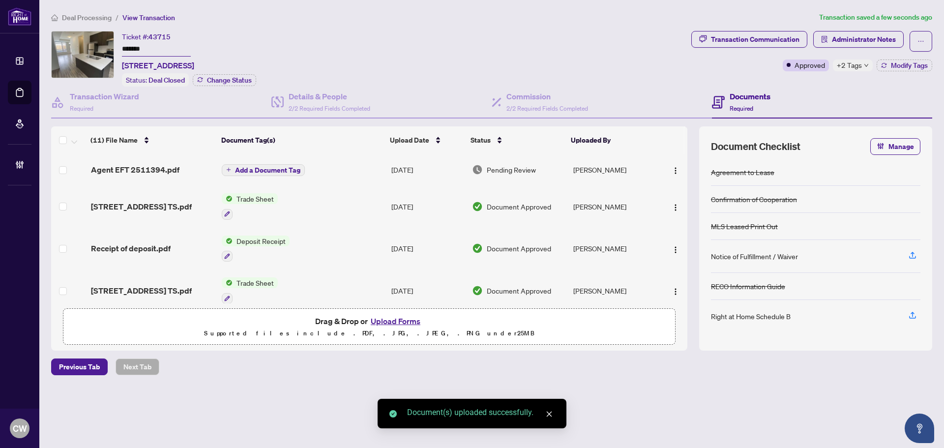
click at [255, 170] on span "Add a Document Tag" at bounding box center [267, 170] width 65 height 7
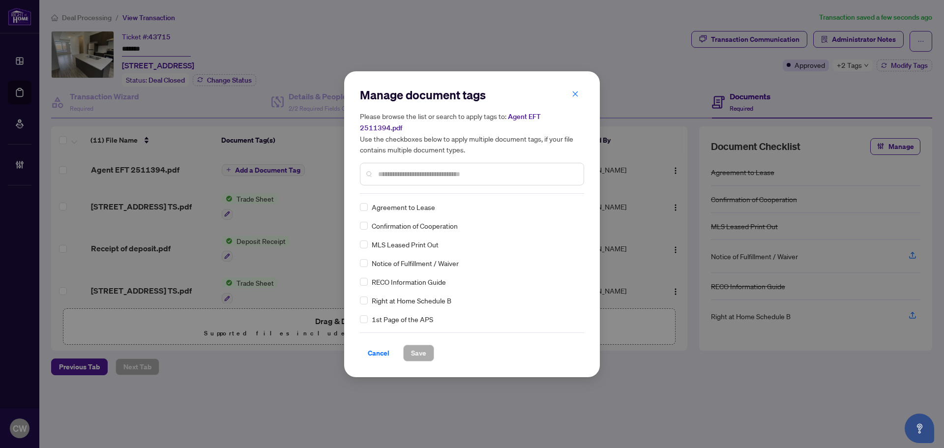
click at [405, 169] on input "text" at bounding box center [477, 174] width 198 height 11
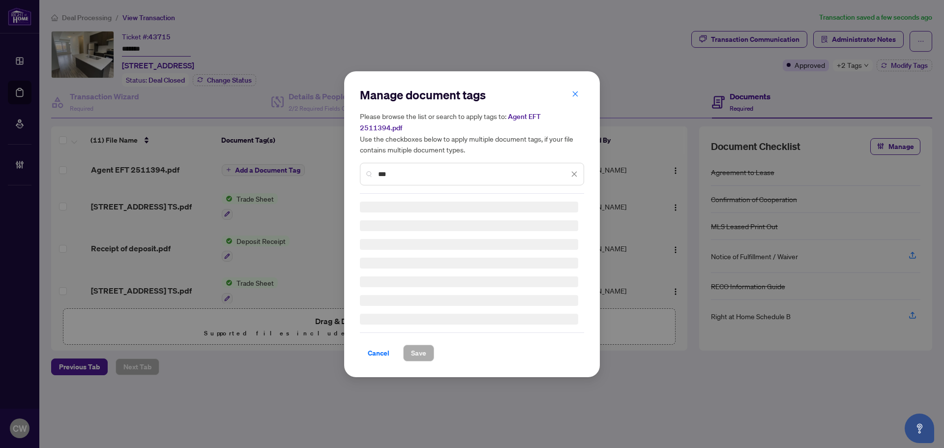
type input "***"
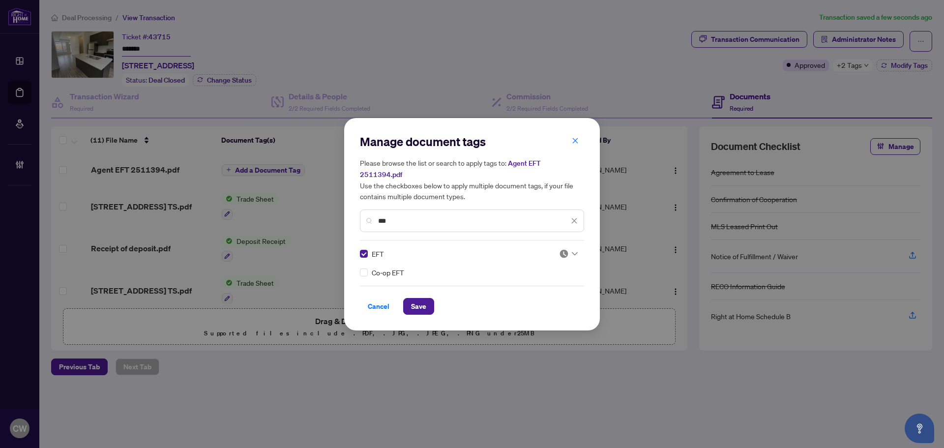
click at [566, 249] on img at bounding box center [564, 254] width 10 height 10
drag, startPoint x: 541, startPoint y: 293, endPoint x: 502, endPoint y: 296, distance: 38.9
click at [540, 293] on div "Approved" at bounding box center [538, 296] width 63 height 11
click at [419, 302] on span "Save" at bounding box center [418, 306] width 15 height 16
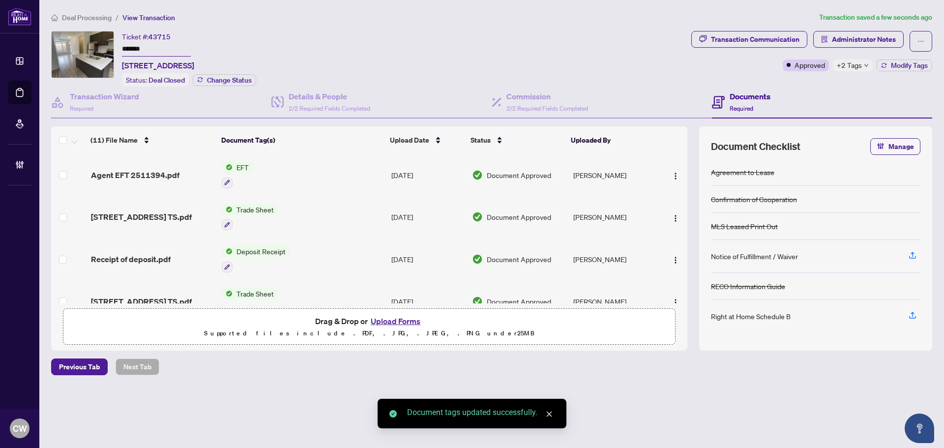
click at [671, 170] on span "button" at bounding box center [675, 175] width 8 height 11
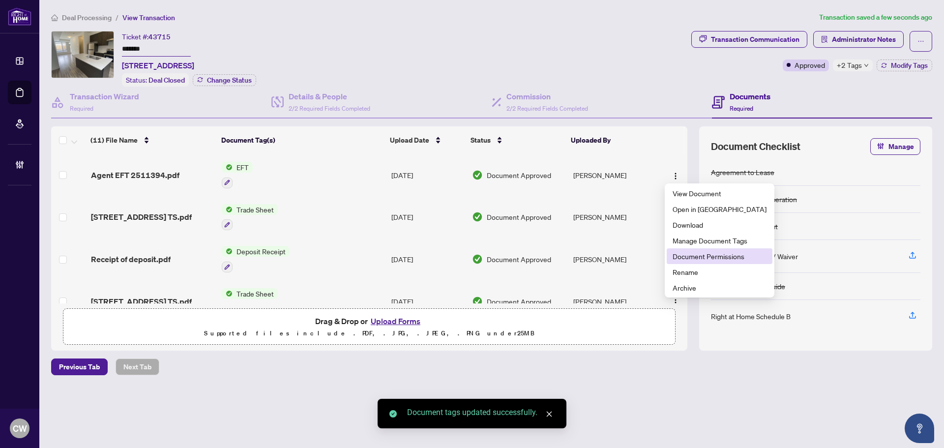
click at [689, 256] on span "Document Permissions" at bounding box center [719, 256] width 94 height 11
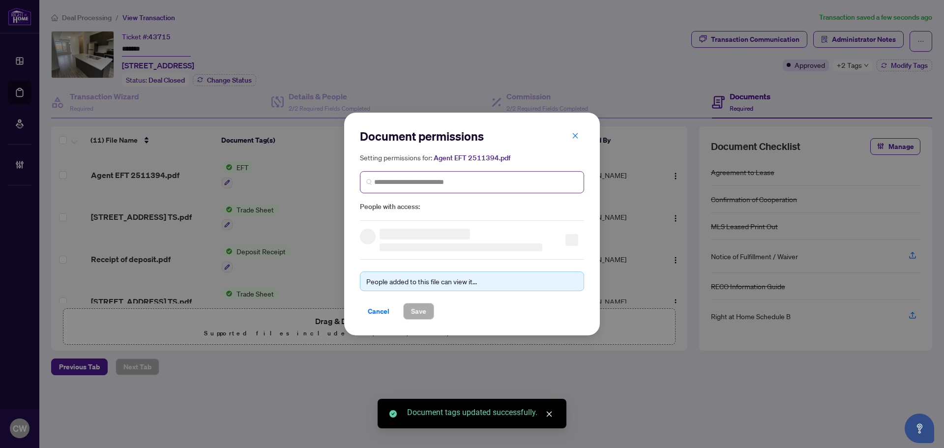
click at [482, 175] on span at bounding box center [472, 182] width 224 height 22
paste input "**********"
type input "**********"
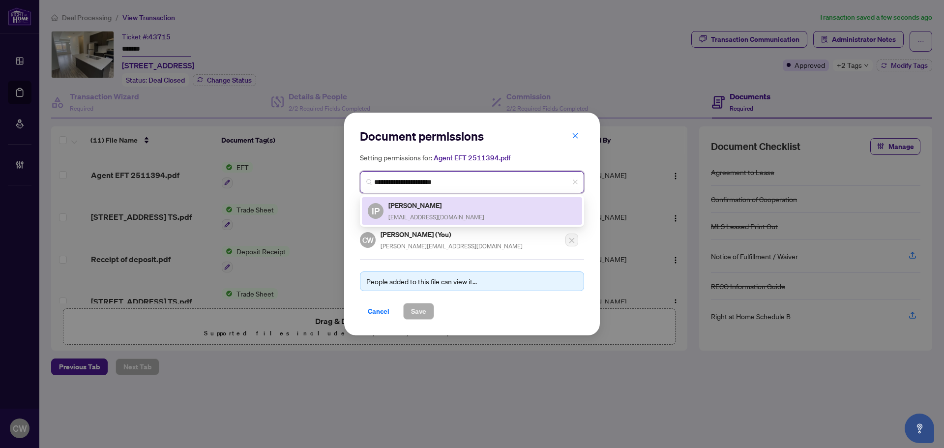
click at [405, 212] on div "[PERSON_NAME] [PERSON_NAME][EMAIL_ADDRESS][DOMAIN_NAME]" at bounding box center [436, 211] width 96 height 23
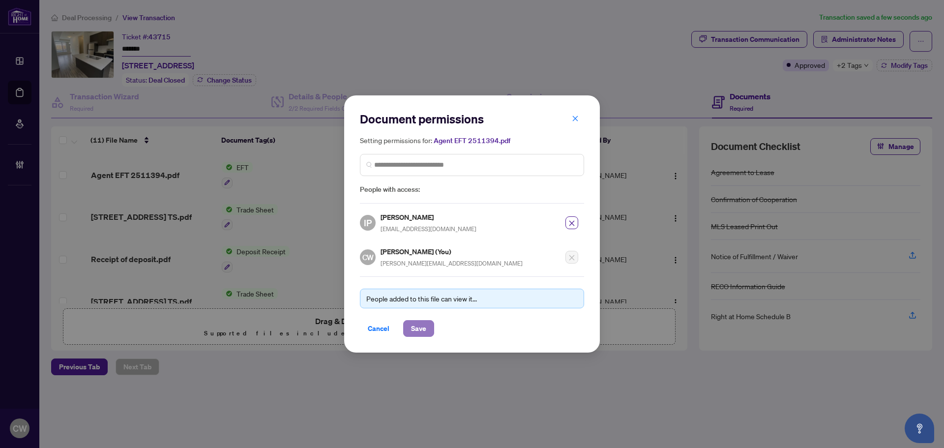
click at [416, 329] on span "Save" at bounding box center [418, 328] width 15 height 16
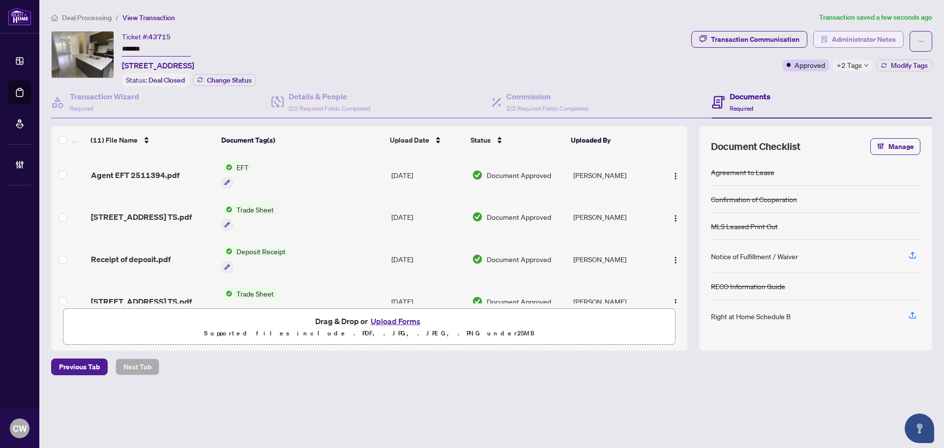
click at [876, 37] on span "Administrator Notes" at bounding box center [864, 39] width 64 height 16
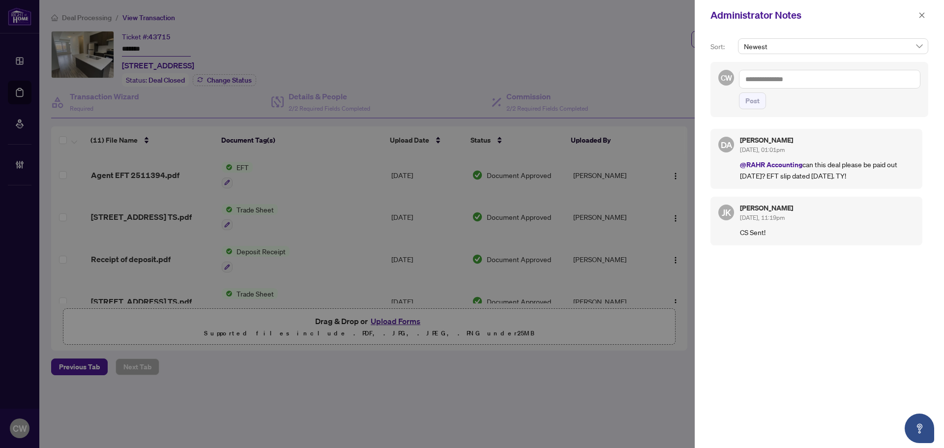
click at [773, 82] on textarea at bounding box center [829, 79] width 181 height 19
paste textarea "**********"
type textarea "**********"
click at [756, 103] on span "Post" at bounding box center [752, 101] width 14 height 16
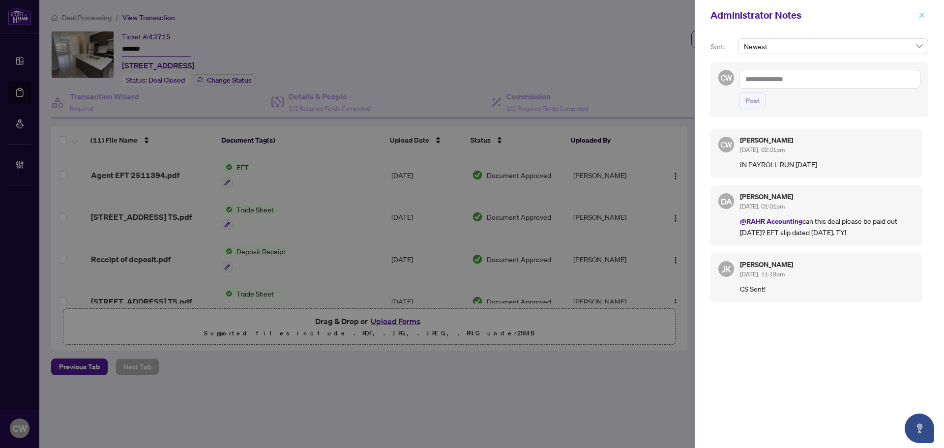
click at [920, 14] on icon "close" at bounding box center [921, 14] width 5 height 5
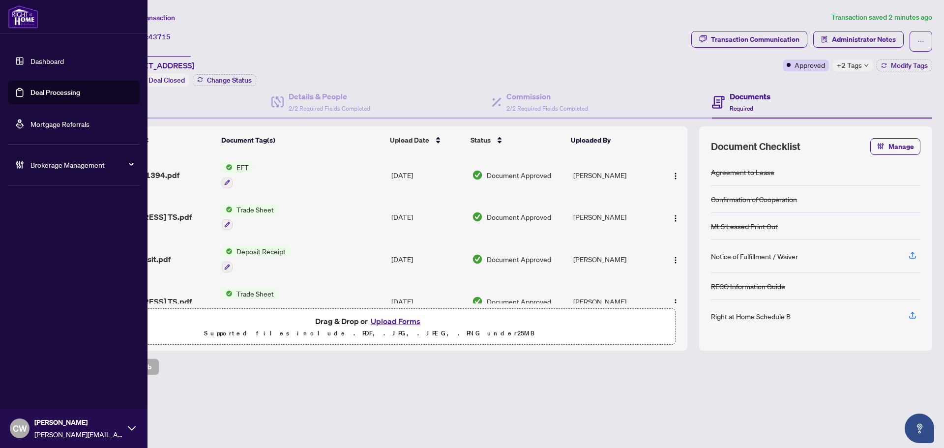
drag, startPoint x: 33, startPoint y: 95, endPoint x: 143, endPoint y: 95, distance: 109.6
click at [33, 95] on link "Deal Processing" at bounding box center [55, 92] width 50 height 9
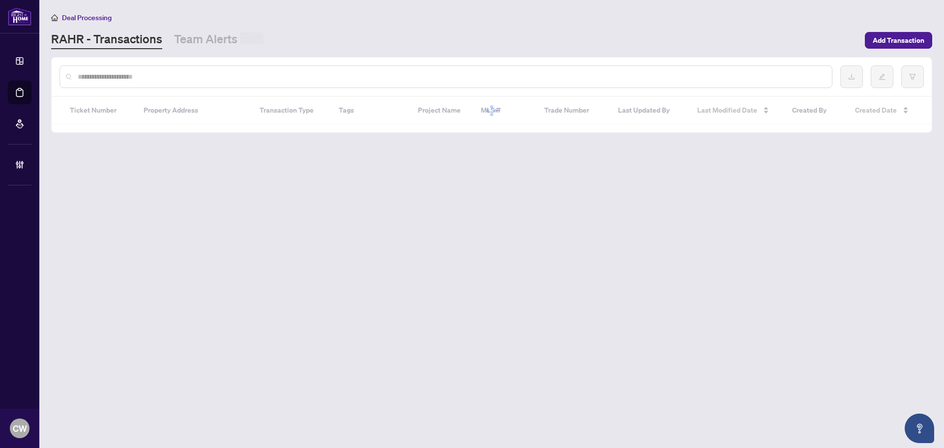
click at [169, 79] on input "text" at bounding box center [451, 76] width 746 height 11
paste input "*******"
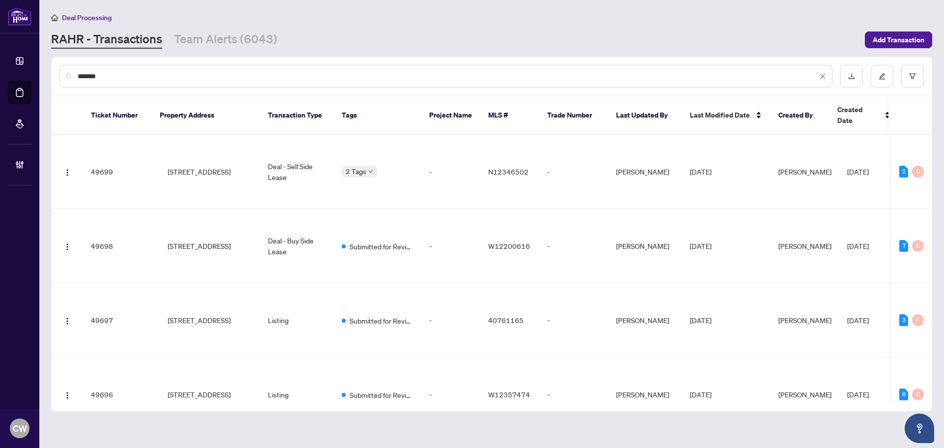
type input "*******"
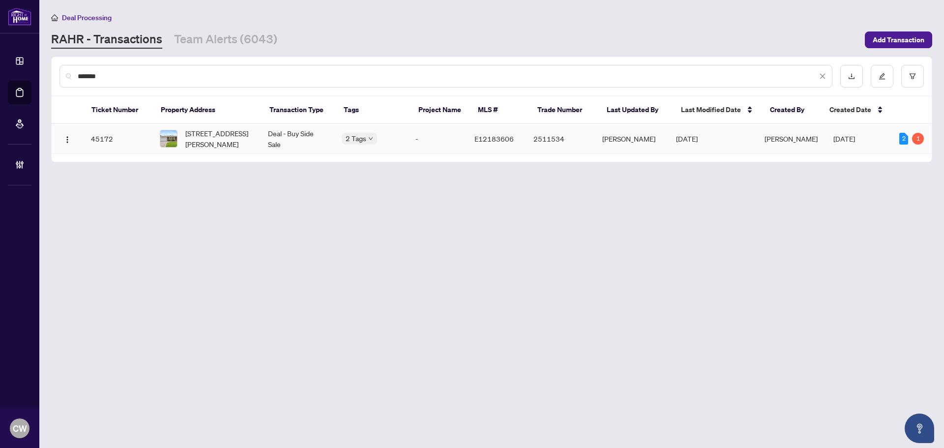
click at [225, 144] on span "[STREET_ADDRESS][PERSON_NAME]" at bounding box center [218, 139] width 67 height 22
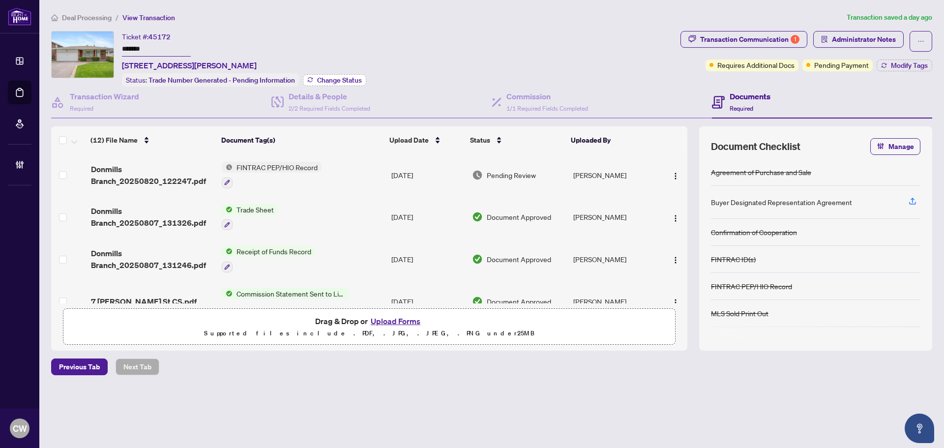
click at [330, 78] on span "Change Status" at bounding box center [339, 80] width 45 height 7
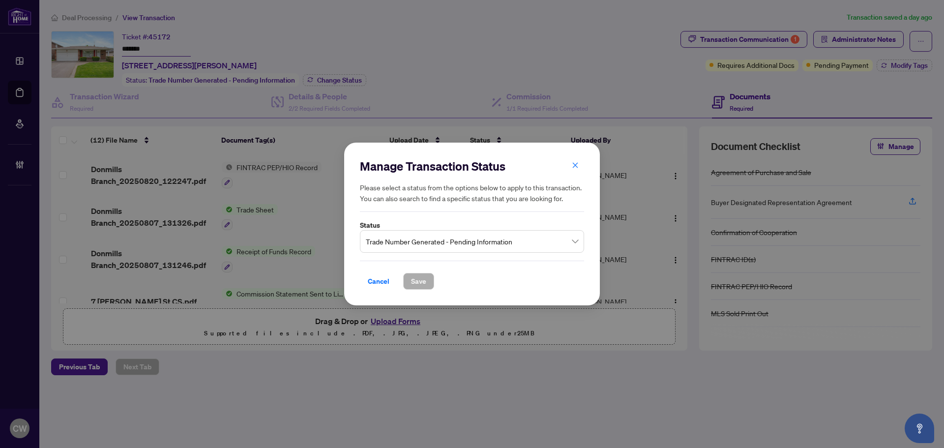
click at [482, 246] on span "Trade Number Generated - Pending Information" at bounding box center [472, 241] width 212 height 19
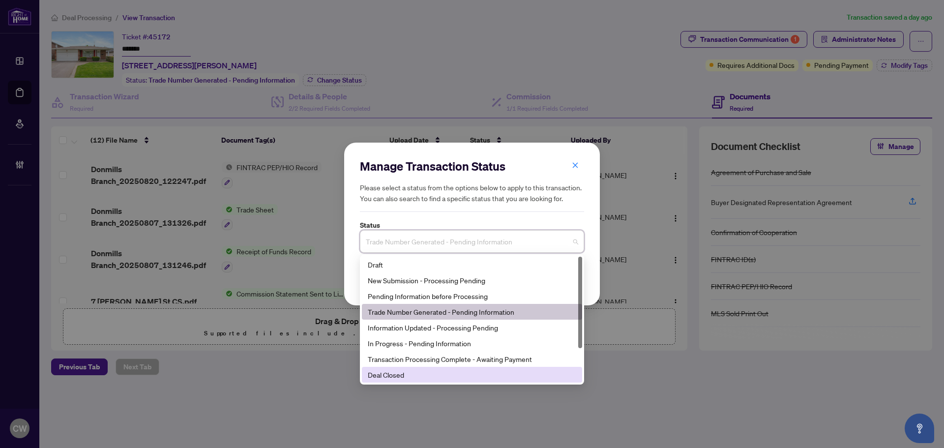
drag, startPoint x: 405, startPoint y: 374, endPoint x: 411, endPoint y: 345, distance: 29.8
click at [405, 374] on div "Deal Closed" at bounding box center [472, 374] width 208 height 11
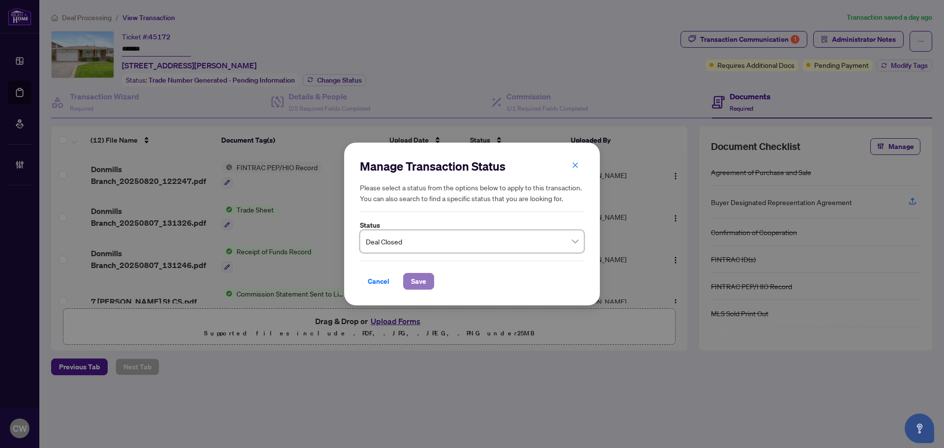
click at [415, 287] on span "Save" at bounding box center [418, 281] width 15 height 16
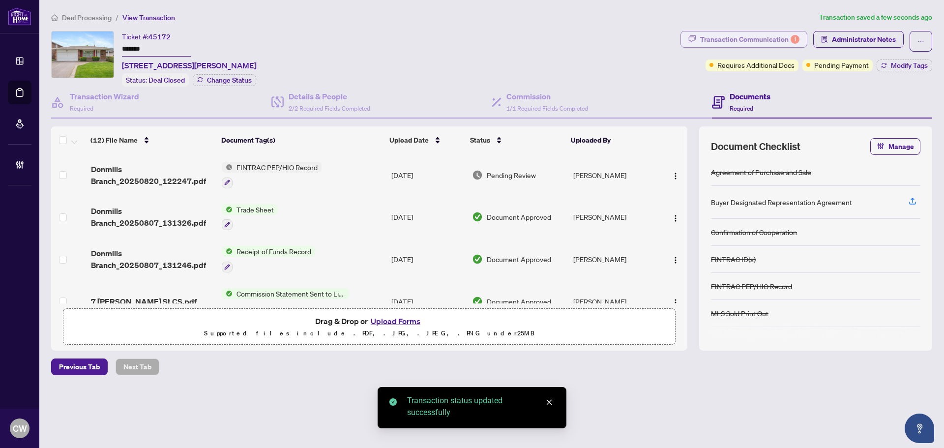
click at [771, 35] on div "Transaction Communication 1" at bounding box center [749, 39] width 99 height 16
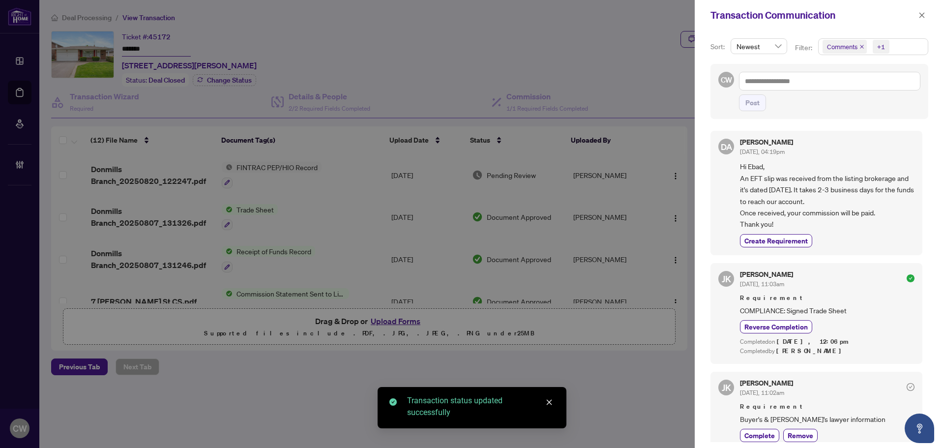
click at [861, 45] on icon "close" at bounding box center [861, 46] width 5 height 5
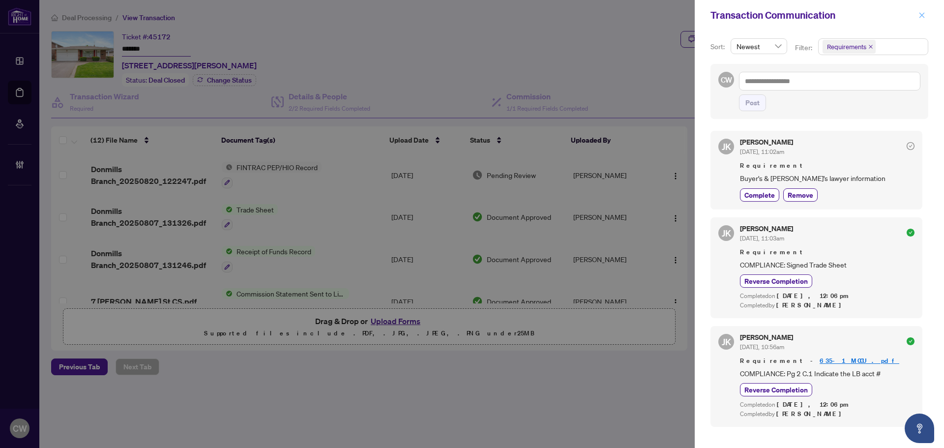
click at [920, 20] on span "button" at bounding box center [921, 15] width 7 height 16
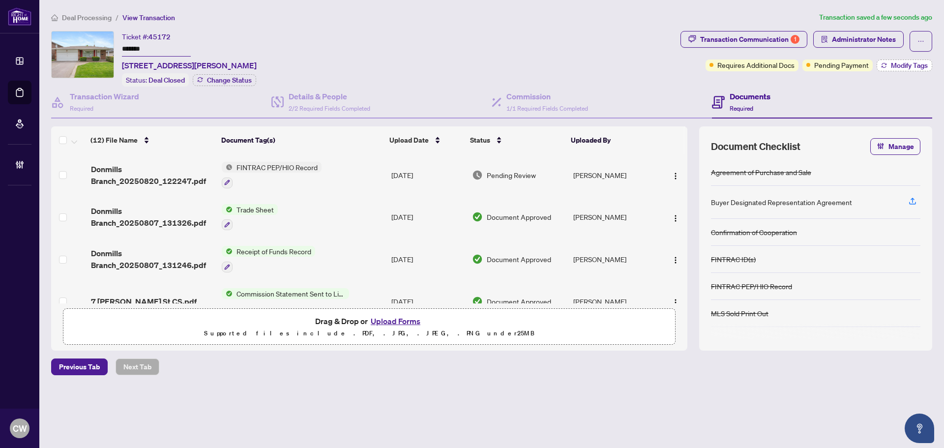
click at [912, 64] on span "Modify Tags" at bounding box center [909, 65] width 37 height 7
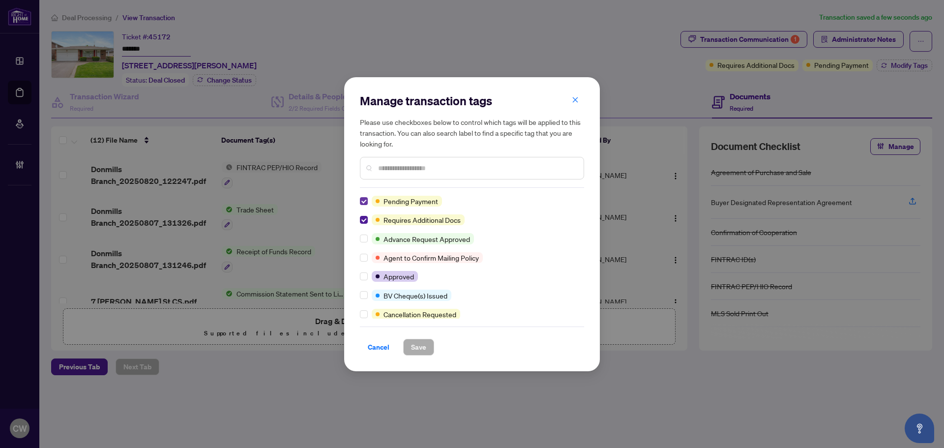
click at [363, 205] on label at bounding box center [364, 201] width 8 height 11
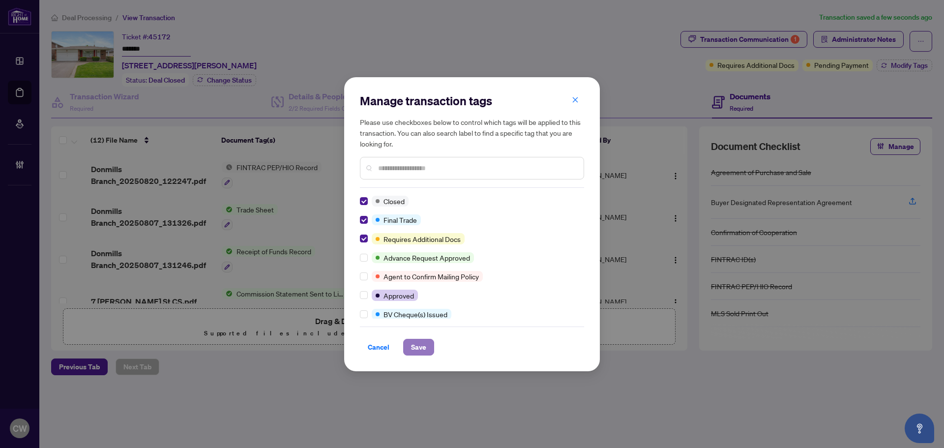
click at [425, 353] on span "Save" at bounding box center [418, 347] width 15 height 16
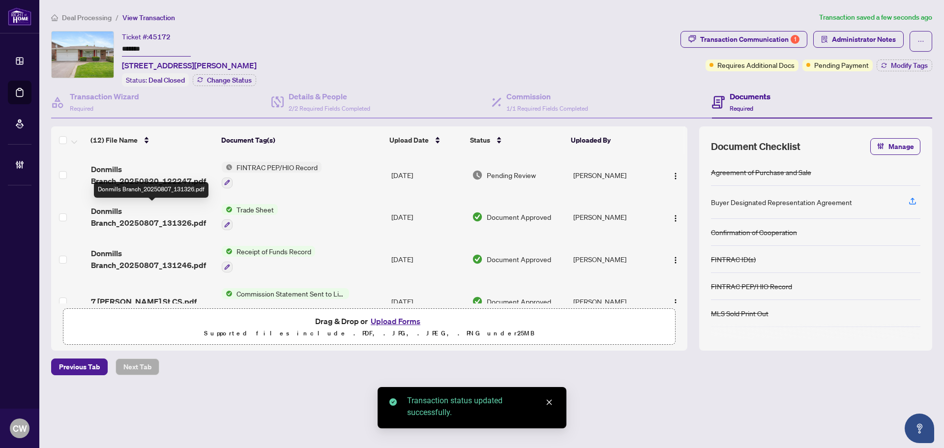
click at [134, 225] on span "Donmills Branch_20250807_131326.pdf" at bounding box center [152, 217] width 123 height 24
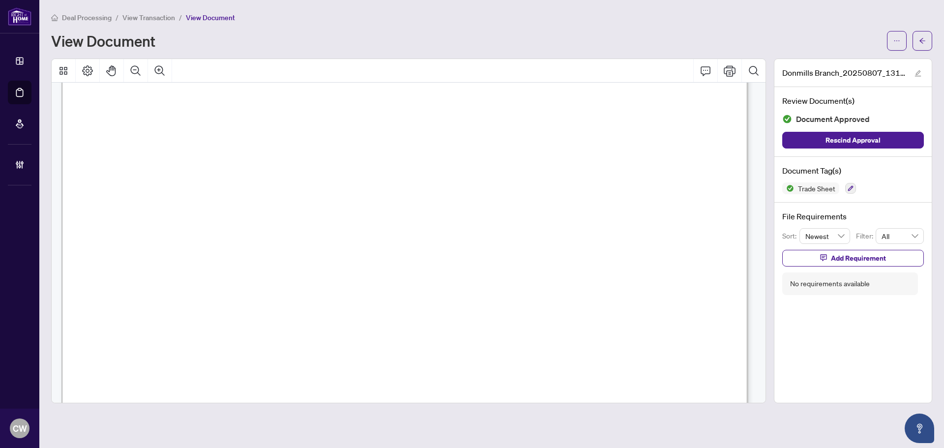
scroll to position [295, 0]
drag, startPoint x: 923, startPoint y: 44, endPoint x: 43, endPoint y: 211, distance: 895.0
click at [922, 44] on span "button" at bounding box center [922, 41] width 7 height 16
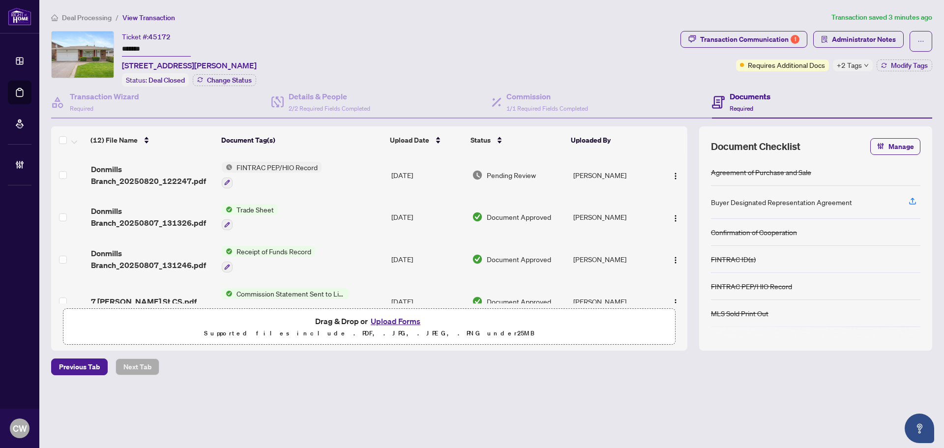
click at [400, 320] on button "Upload Forms" at bounding box center [396, 321] width 56 height 13
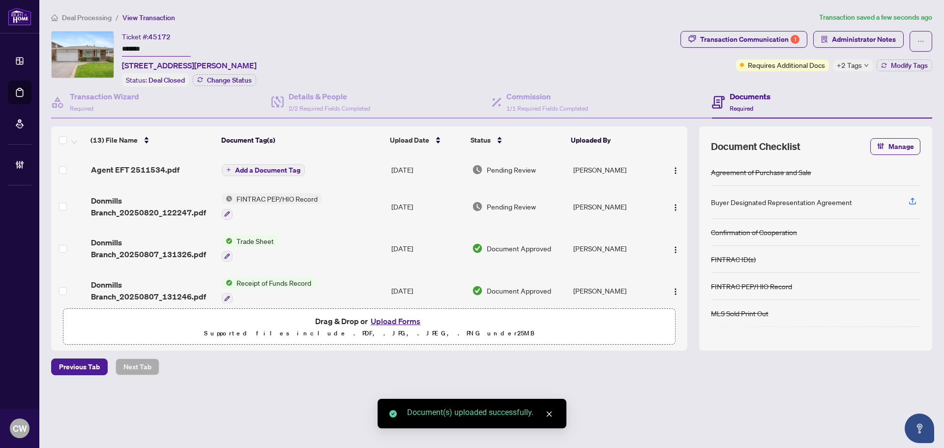
click at [274, 167] on span "Add a Document Tag" at bounding box center [267, 170] width 65 height 7
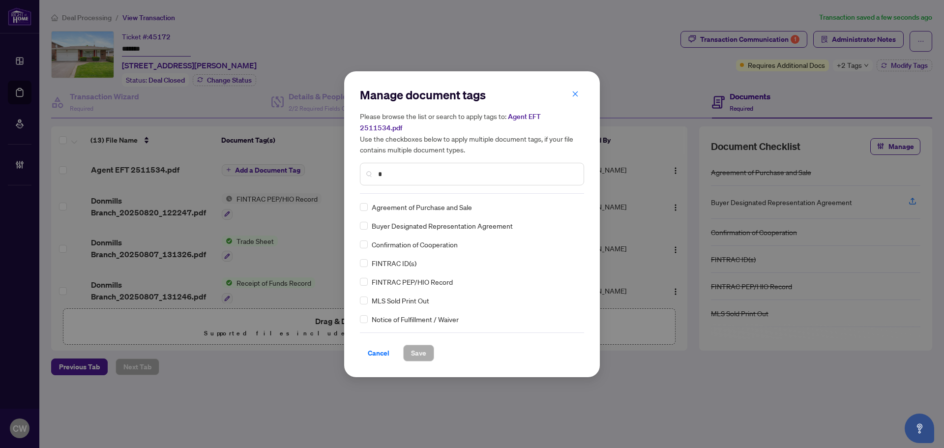
click at [410, 169] on input "*" at bounding box center [477, 174] width 198 height 11
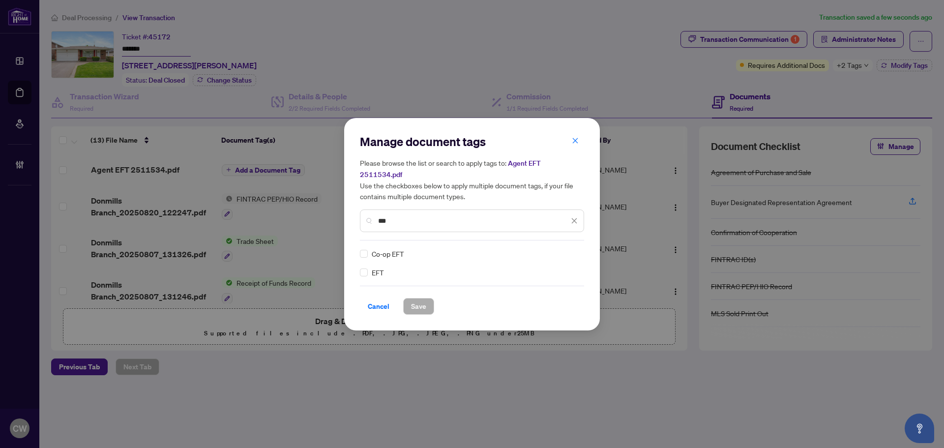
type input "***"
click at [572, 246] on span at bounding box center [568, 253] width 19 height 15
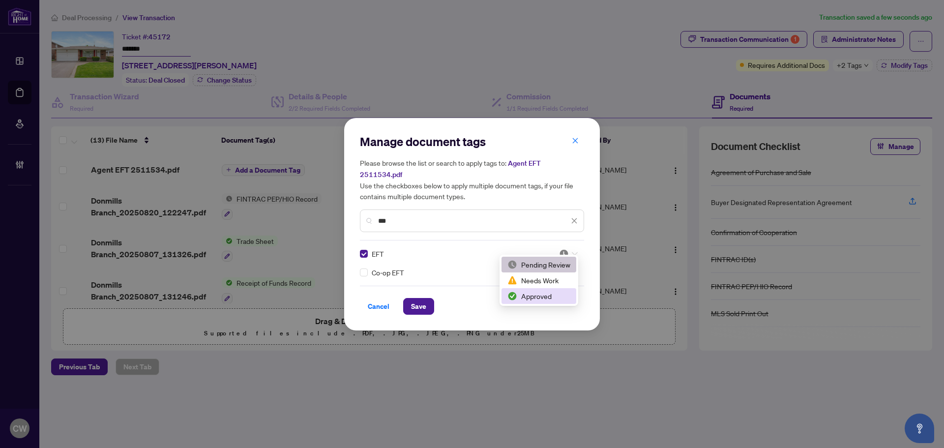
click at [537, 295] on div "Approved" at bounding box center [538, 296] width 63 height 11
click at [413, 302] on span "Save" at bounding box center [418, 306] width 15 height 16
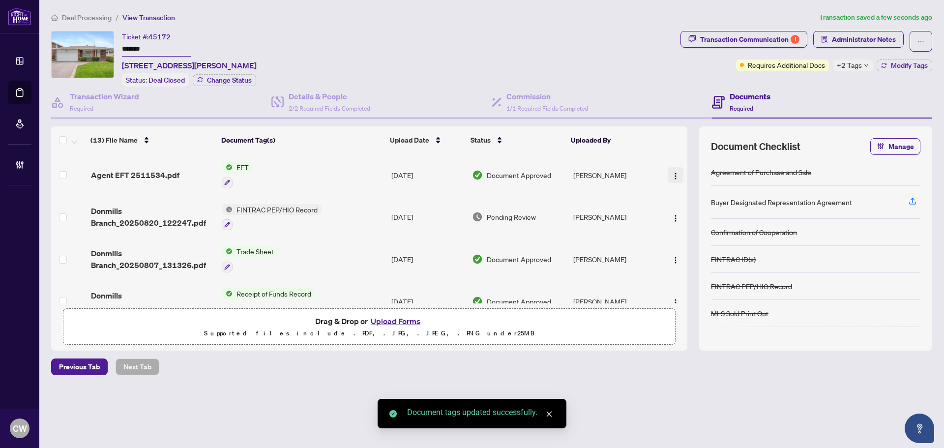
click at [672, 173] on img "button" at bounding box center [675, 176] width 8 height 8
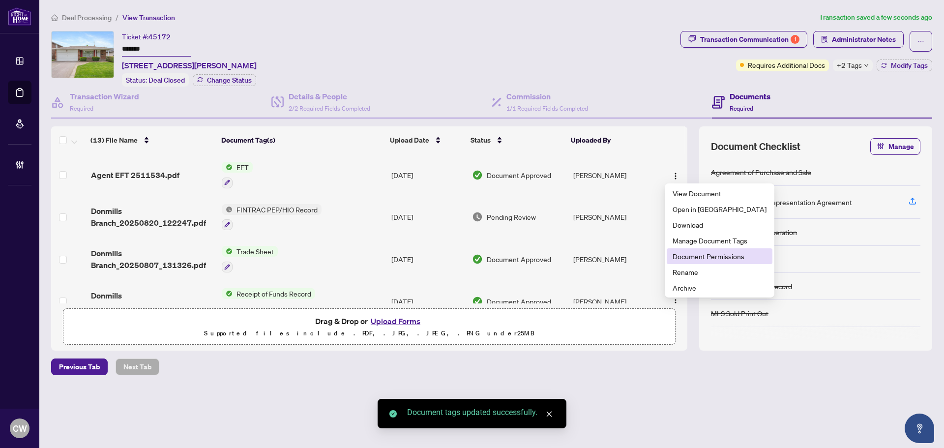
click at [695, 257] on span "Document Permissions" at bounding box center [719, 256] width 94 height 11
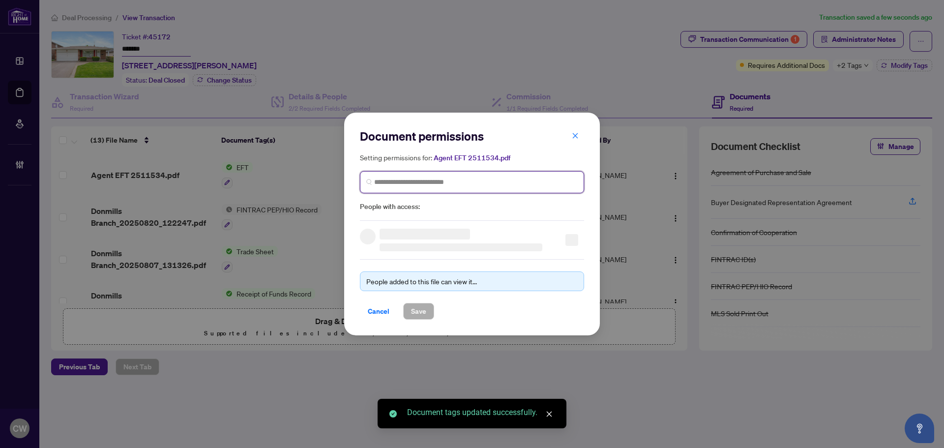
paste input "**********"
click at [458, 179] on input "search" at bounding box center [475, 182] width 203 height 10
type input "**********"
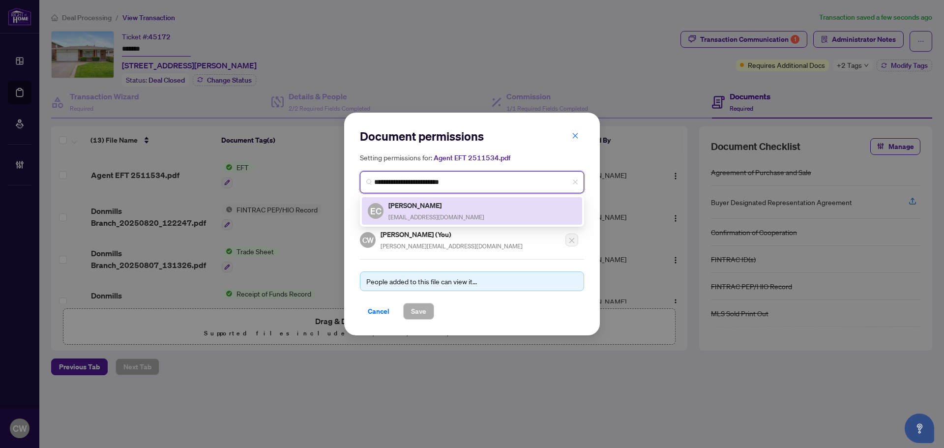
click at [425, 210] on div "[PERSON_NAME] [EMAIL_ADDRESS][DOMAIN_NAME]" at bounding box center [436, 211] width 96 height 23
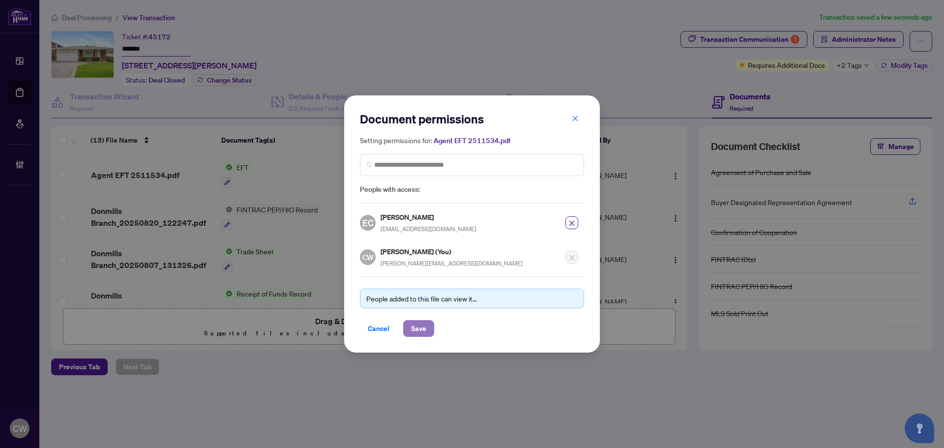
click at [421, 325] on span "Save" at bounding box center [418, 328] width 15 height 16
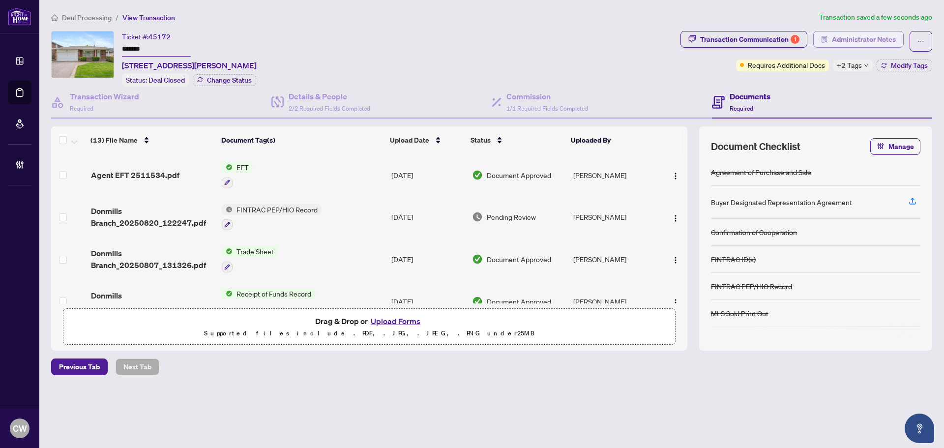
click at [850, 37] on span "Administrator Notes" at bounding box center [864, 39] width 64 height 16
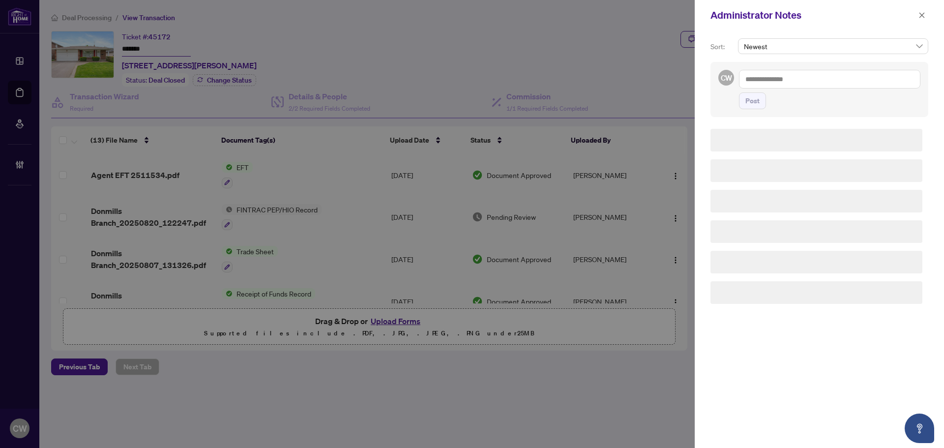
click at [779, 96] on span "Post" at bounding box center [829, 100] width 181 height 17
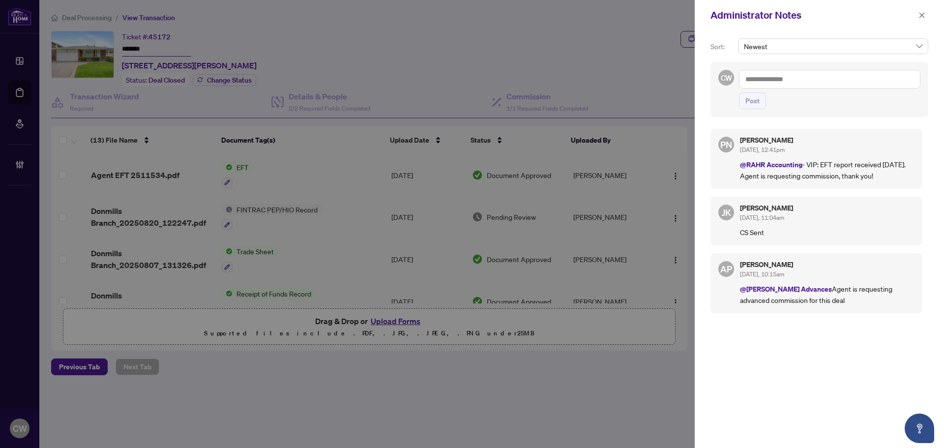
click at [780, 83] on textarea at bounding box center [829, 79] width 181 height 19
paste textarea "**********"
type textarea "**********"
click at [759, 103] on span "Post" at bounding box center [752, 101] width 14 height 16
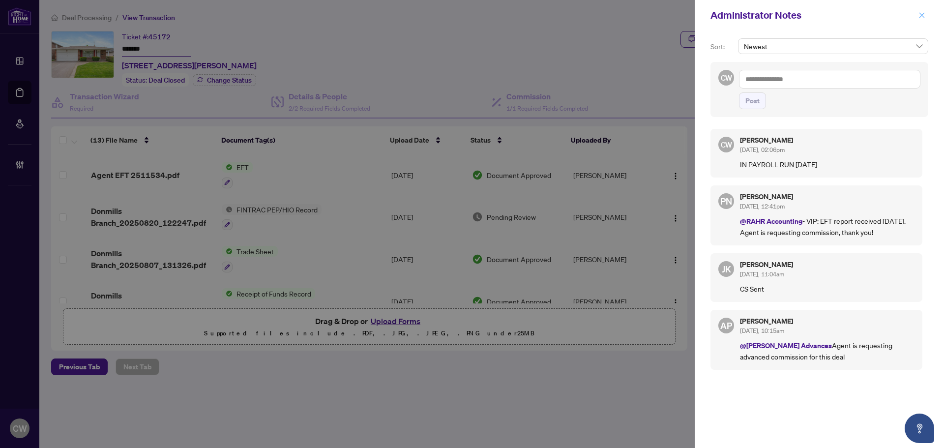
click at [924, 15] on icon "close" at bounding box center [921, 15] width 7 height 7
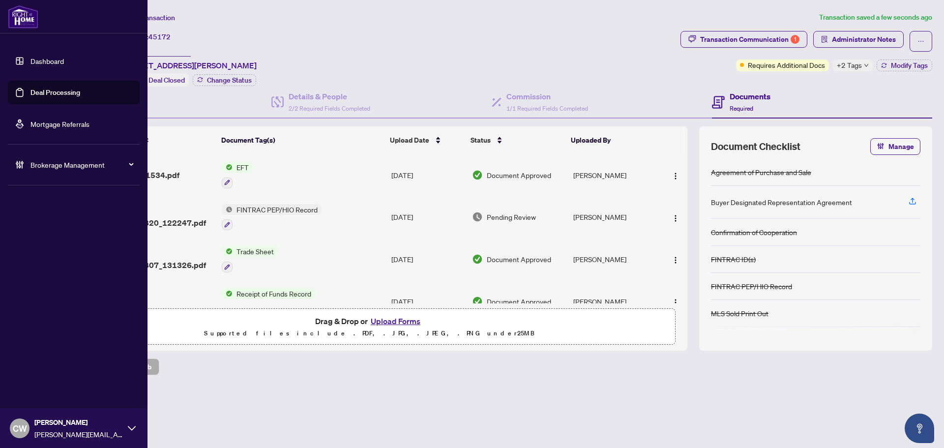
click at [30, 90] on link "Deal Processing" at bounding box center [55, 92] width 50 height 9
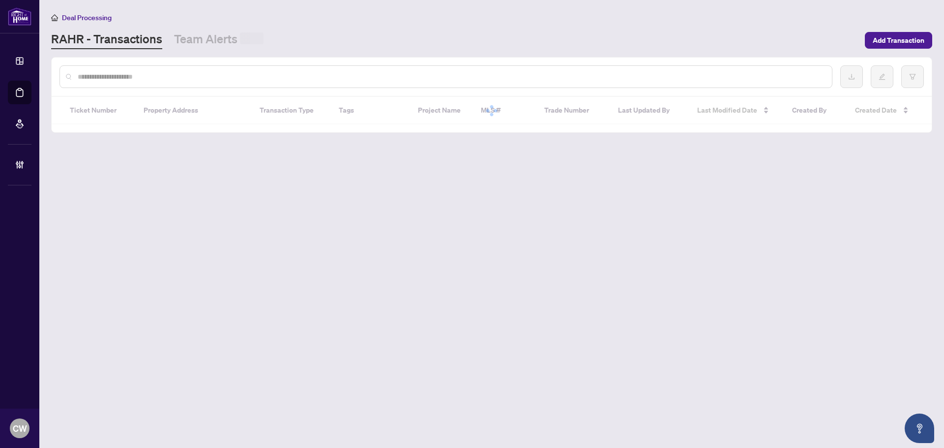
click at [174, 79] on input "text" at bounding box center [451, 76] width 746 height 11
paste input "*******"
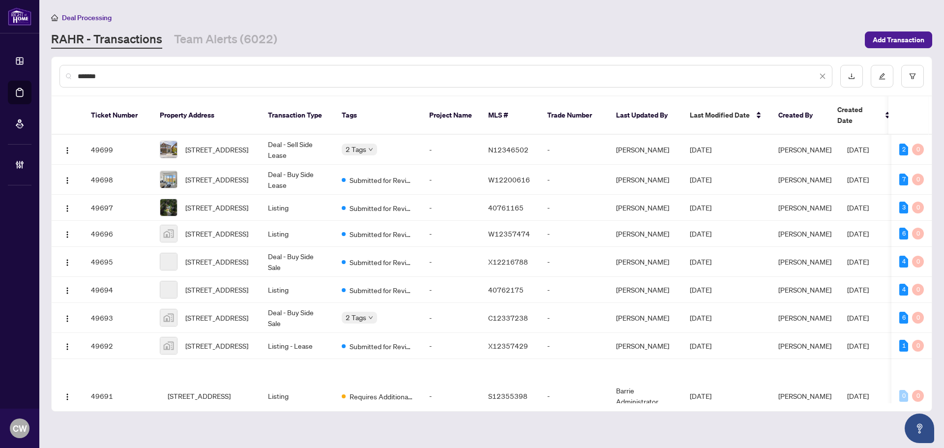
type input "*******"
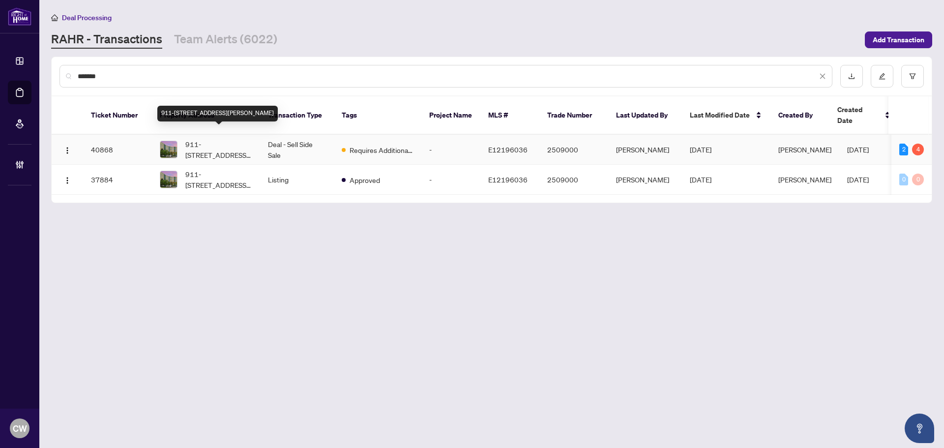
click at [230, 146] on span "911-[STREET_ADDRESS][PERSON_NAME]" at bounding box center [218, 150] width 67 height 22
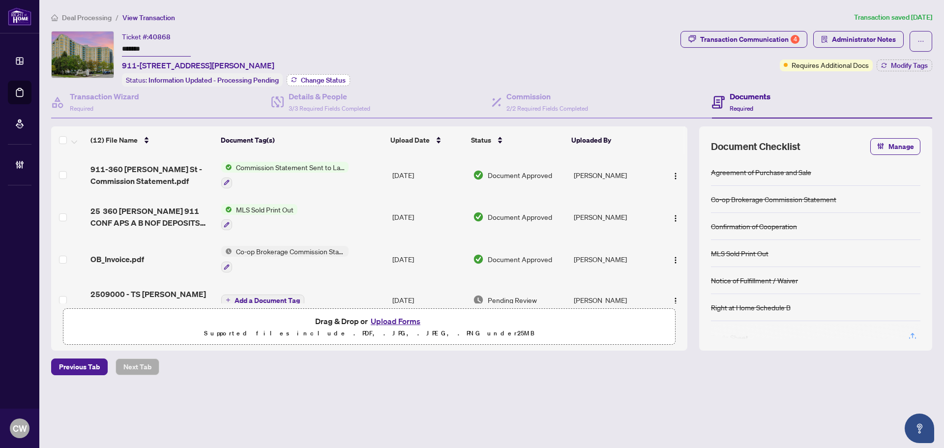
click at [311, 77] on span "Change Status" at bounding box center [323, 80] width 45 height 7
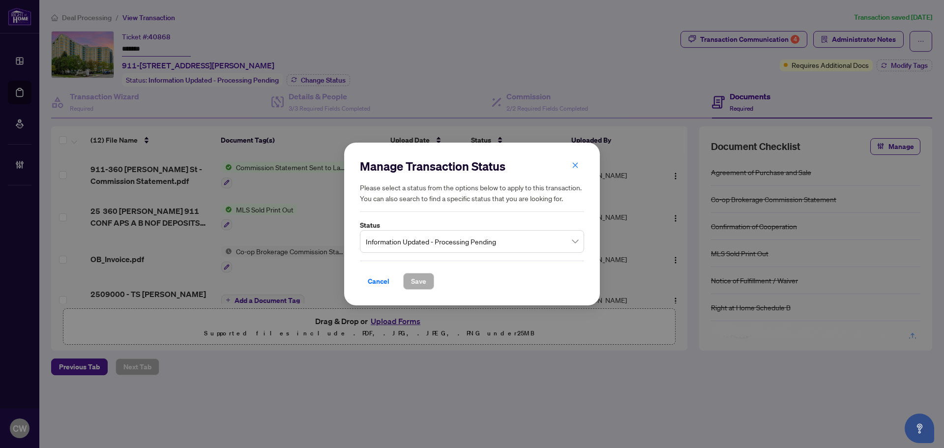
drag, startPoint x: 445, startPoint y: 233, endPoint x: 447, endPoint y: 242, distance: 9.0
click at [445, 233] on span "Information Updated - Processing Pending" at bounding box center [472, 241] width 212 height 19
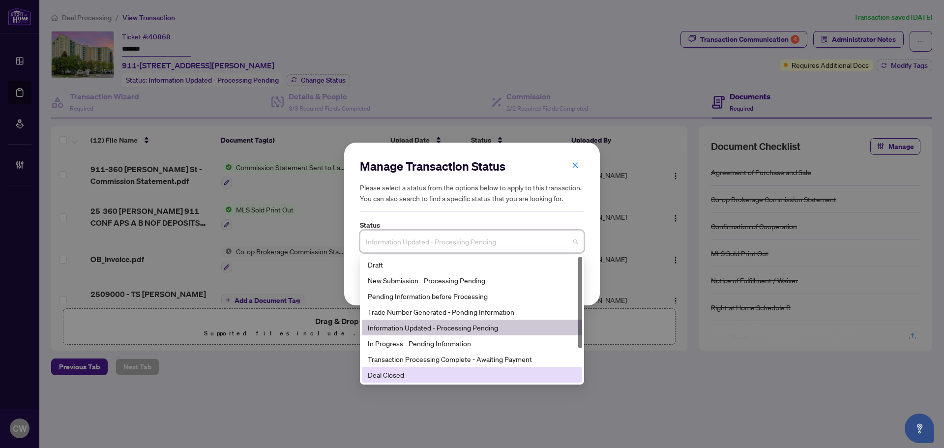
click at [439, 375] on div "Deal Closed" at bounding box center [472, 374] width 208 height 11
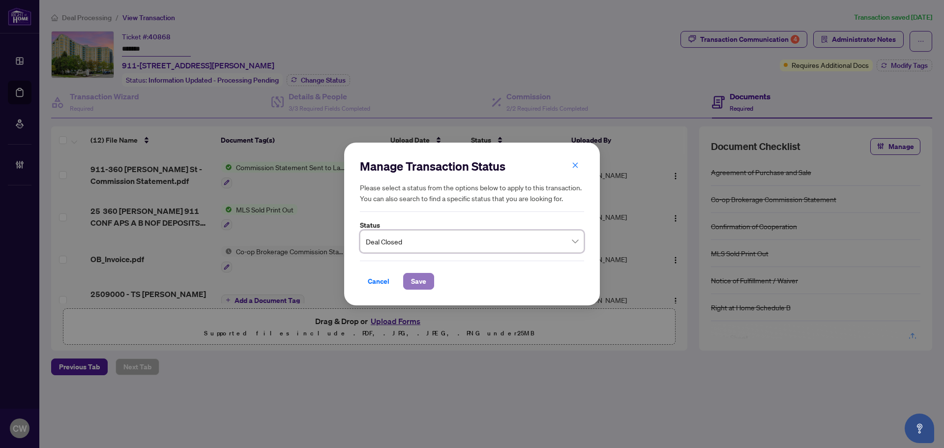
click at [424, 288] on span "Save" at bounding box center [418, 281] width 15 height 16
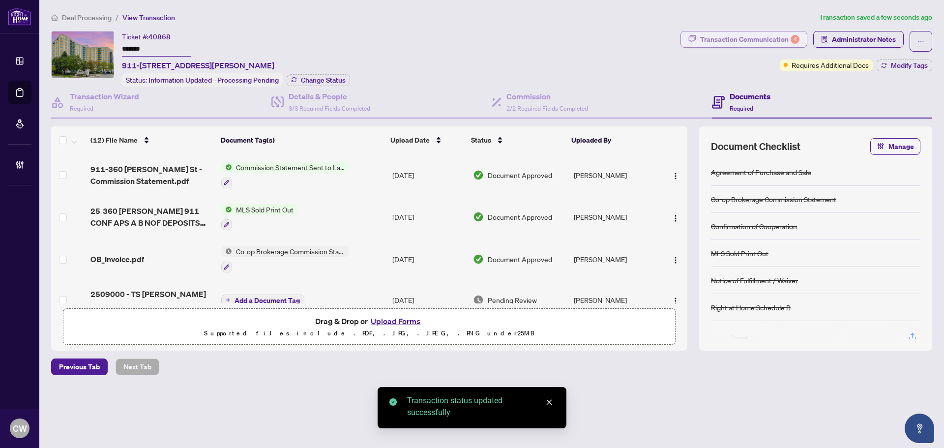
click at [781, 34] on div "Transaction Communication 4" at bounding box center [749, 39] width 99 height 16
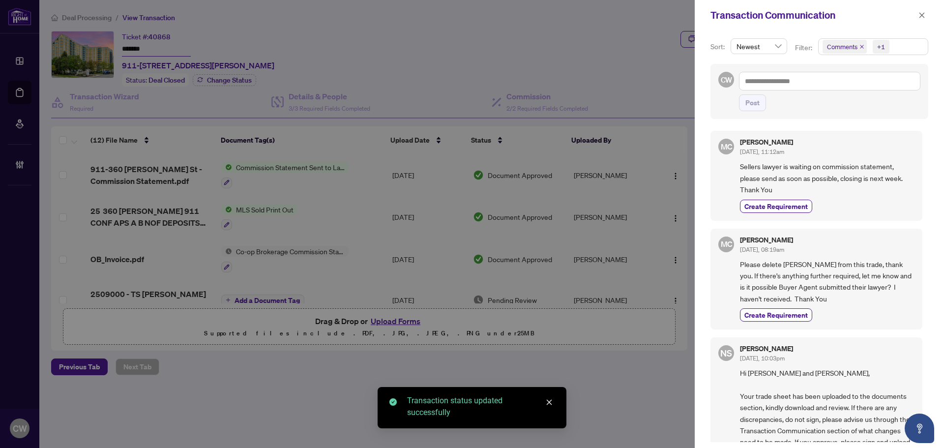
click at [860, 43] on span "Comments" at bounding box center [844, 47] width 44 height 14
click at [827, 86] on span "Select Comments" at bounding box center [828, 88] width 8 height 8
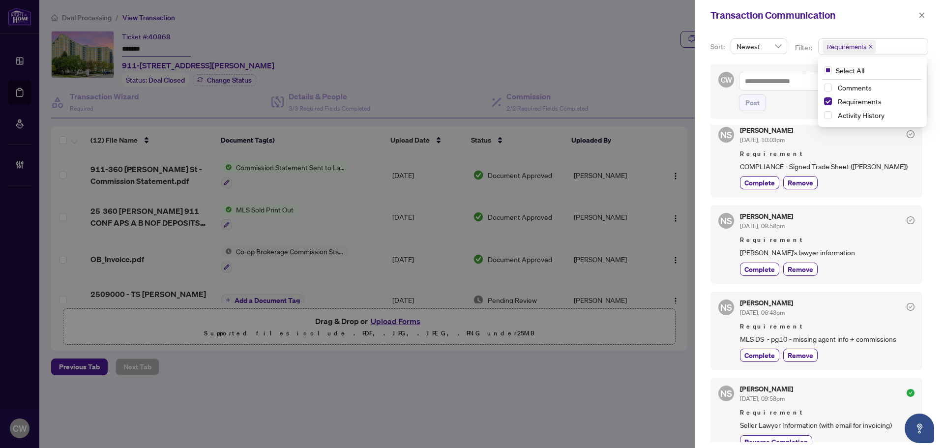
scroll to position [147, 0]
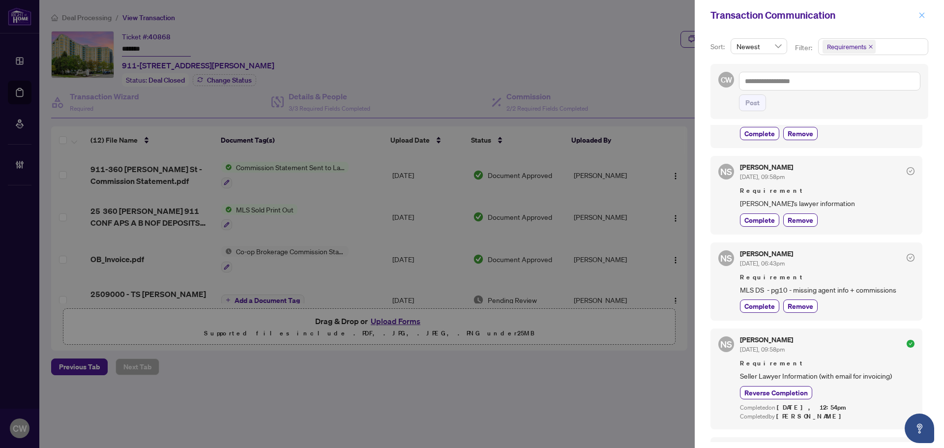
click at [923, 17] on icon "close" at bounding box center [921, 14] width 5 height 5
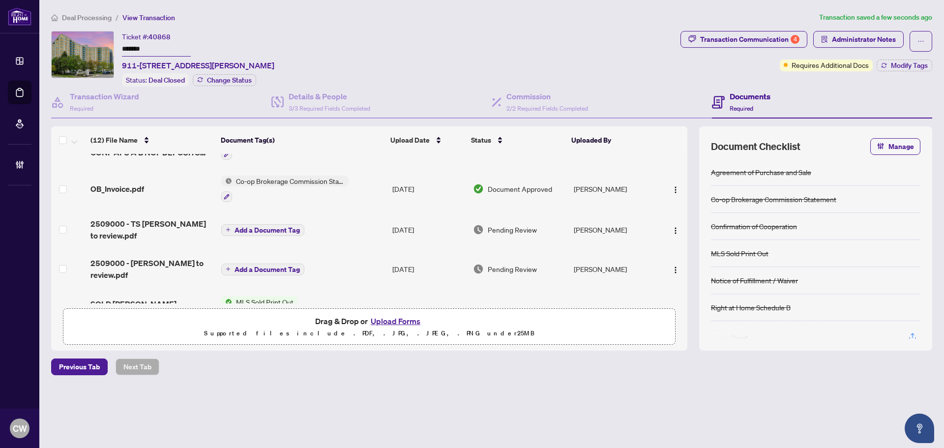
scroll to position [49, 0]
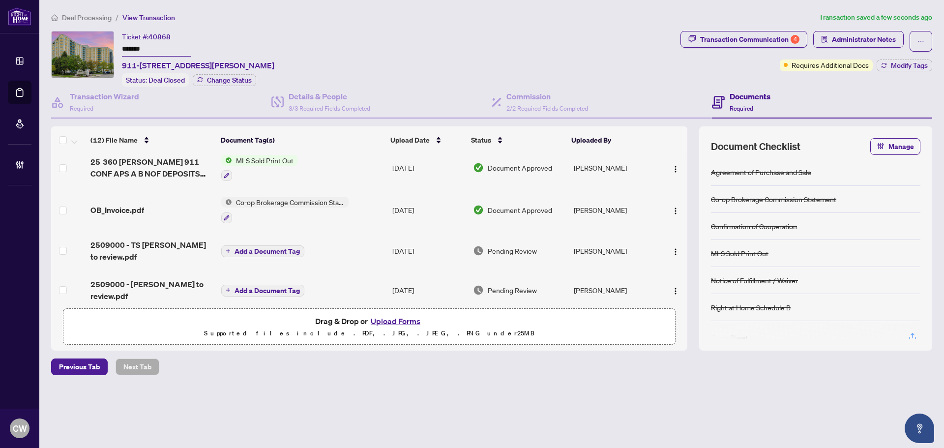
click at [132, 210] on span "OB_Invoice.pdf" at bounding box center [117, 210] width 54 height 12
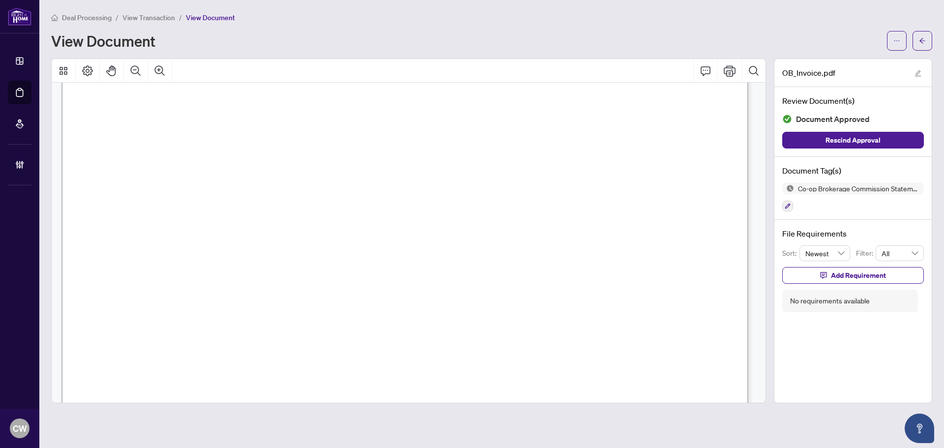
scroll to position [197, 0]
click at [930, 40] on button "button" at bounding box center [922, 41] width 20 height 20
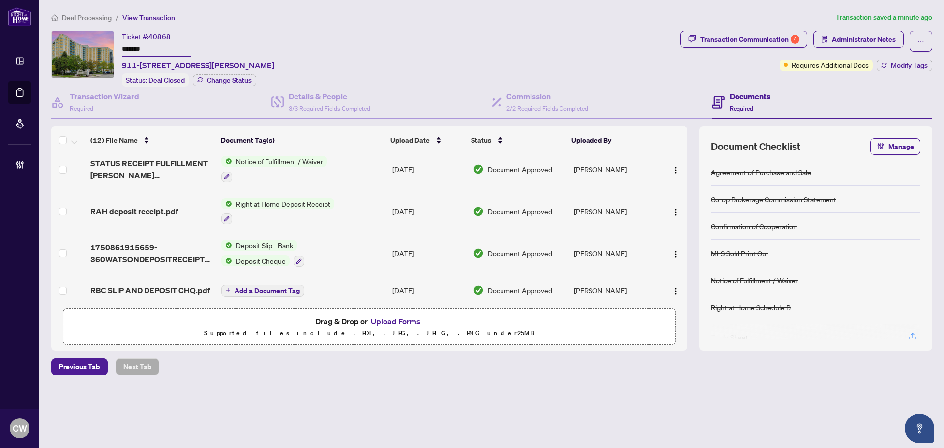
scroll to position [333, 0]
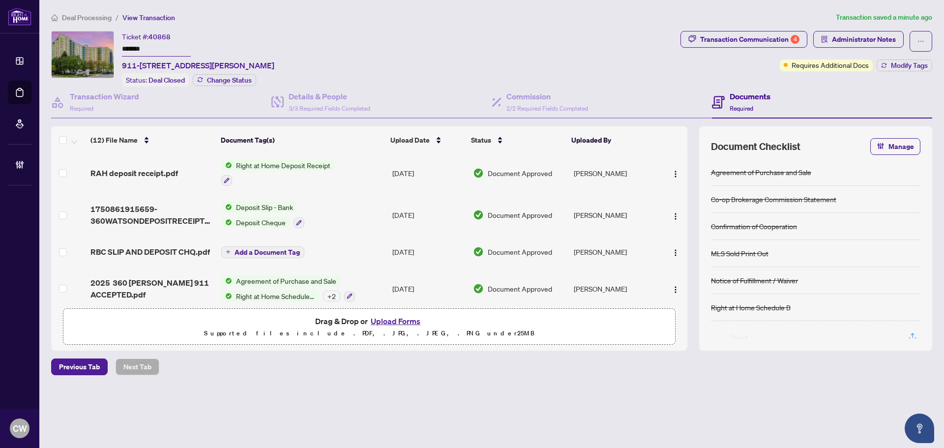
click at [151, 277] on span "2025 360 [PERSON_NAME] 911 ACCEPTED.pdf" at bounding box center [151, 289] width 123 height 24
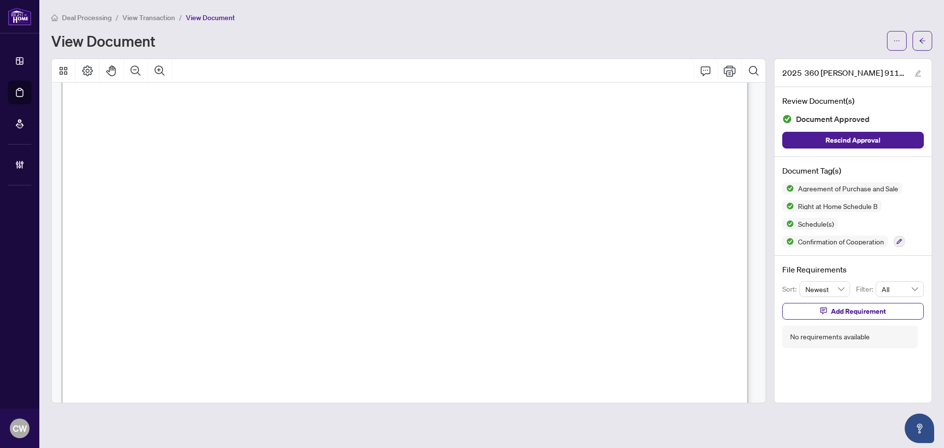
scroll to position [3981, 0]
click at [921, 38] on icon "arrow-left" at bounding box center [922, 40] width 7 height 7
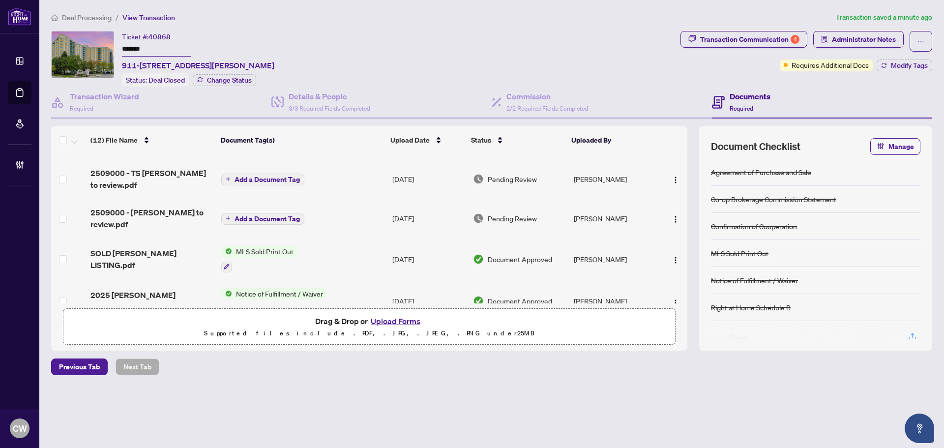
scroll to position [98, 0]
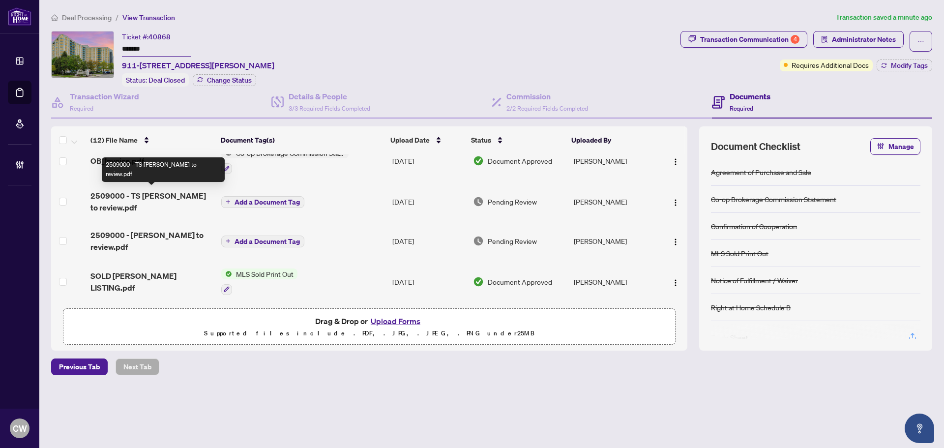
click at [113, 203] on span "2509000 - TS [PERSON_NAME] to review.pdf" at bounding box center [151, 202] width 123 height 24
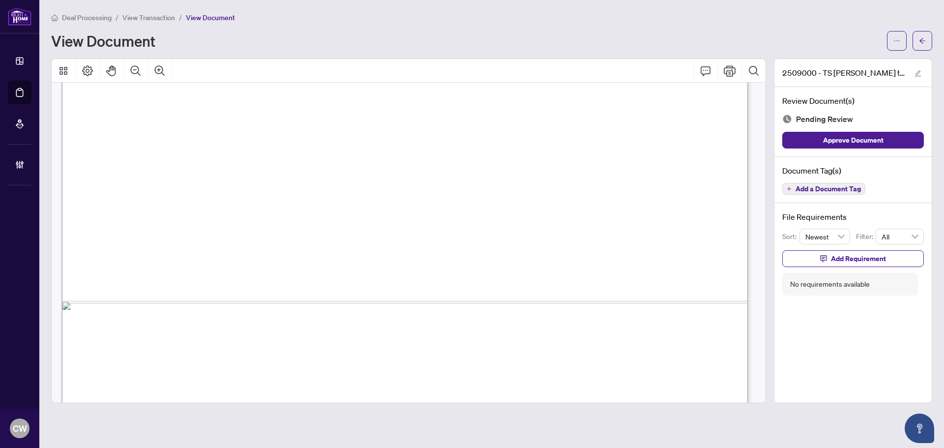
scroll to position [588, 0]
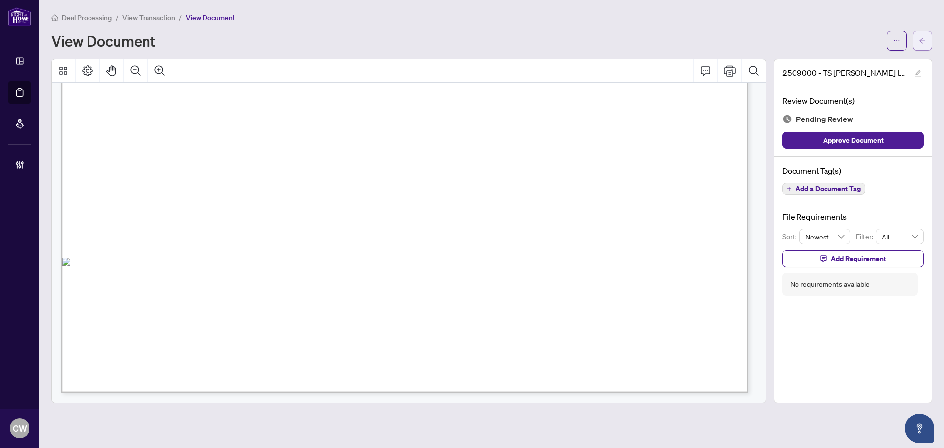
click at [919, 42] on icon "arrow-left" at bounding box center [922, 40] width 7 height 7
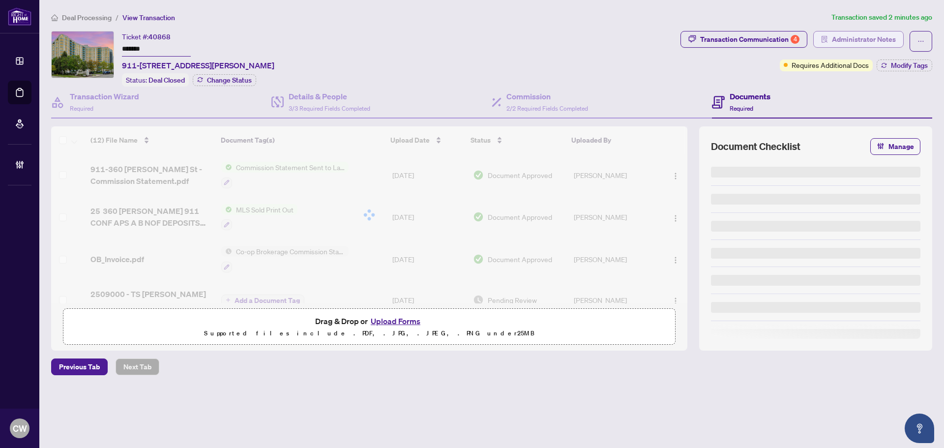
click at [844, 38] on span "Administrator Notes" at bounding box center [864, 39] width 64 height 16
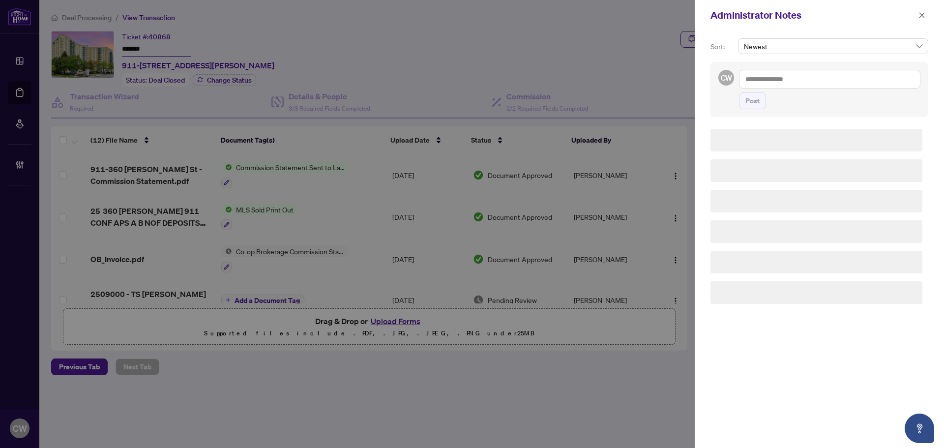
click at [798, 77] on textarea at bounding box center [829, 79] width 181 height 19
paste textarea "**********"
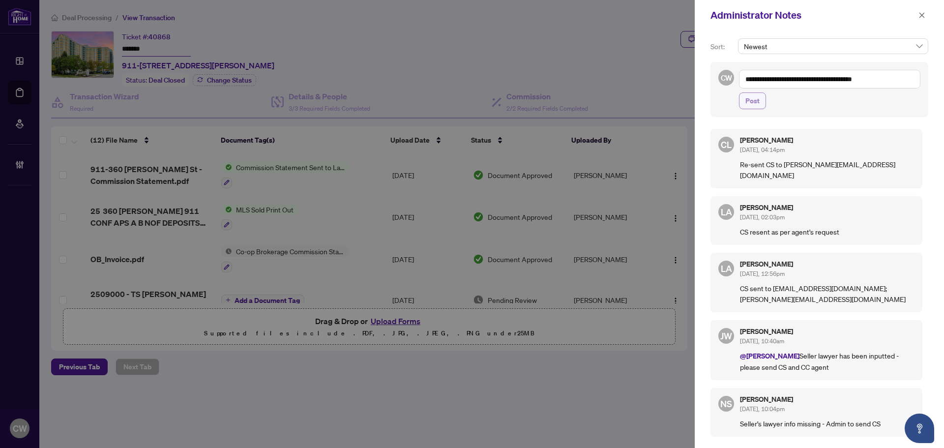
type textarea "**********"
click at [751, 102] on span "Post" at bounding box center [752, 101] width 14 height 16
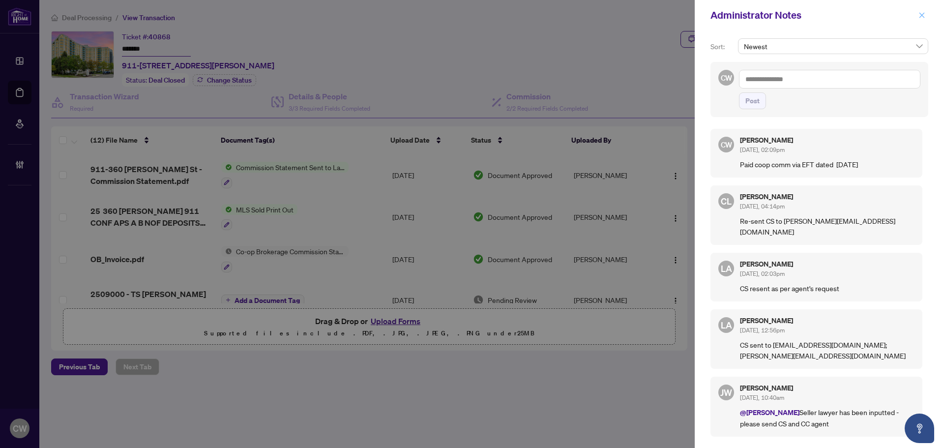
click at [923, 15] on icon "close" at bounding box center [921, 15] width 7 height 7
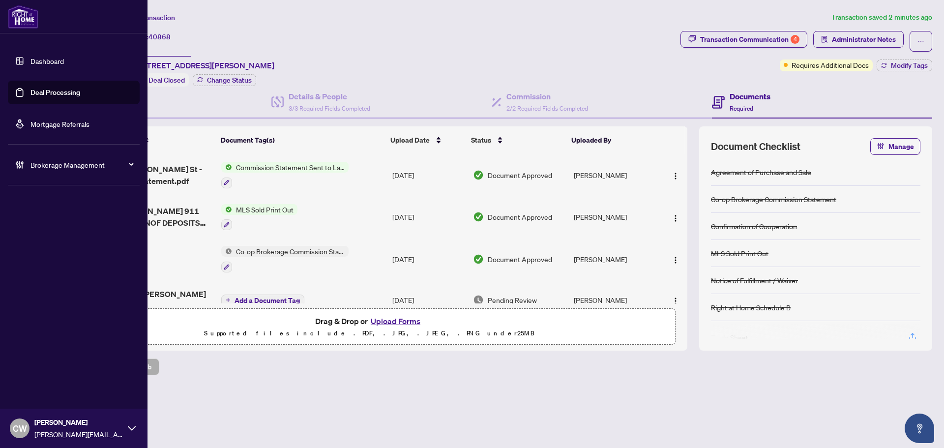
drag, startPoint x: 35, startPoint y: 89, endPoint x: 144, endPoint y: 89, distance: 108.6
click at [35, 89] on link "Deal Processing" at bounding box center [55, 92] width 50 height 9
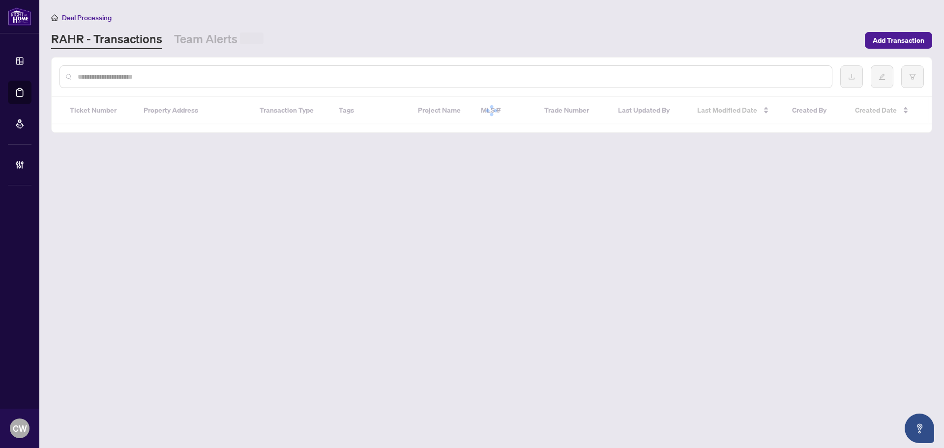
click at [167, 79] on input "text" at bounding box center [451, 76] width 746 height 11
paste input "*******"
type input "*******"
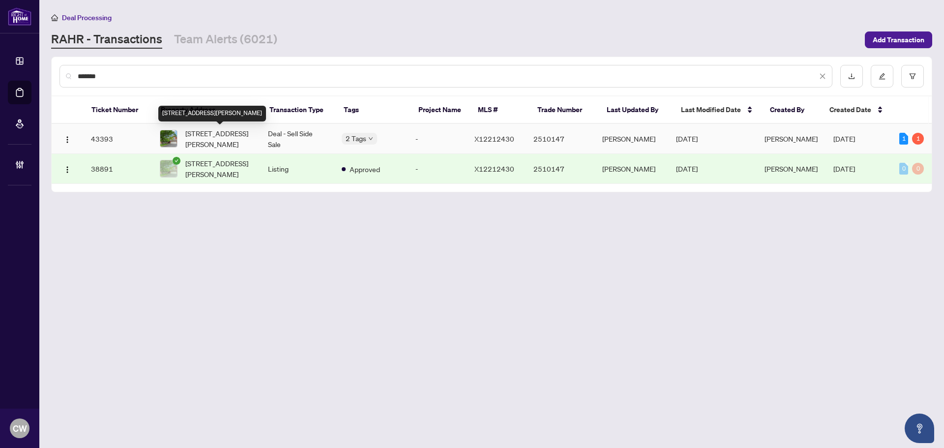
click at [210, 137] on span "[STREET_ADDRESS][PERSON_NAME]" at bounding box center [218, 139] width 67 height 22
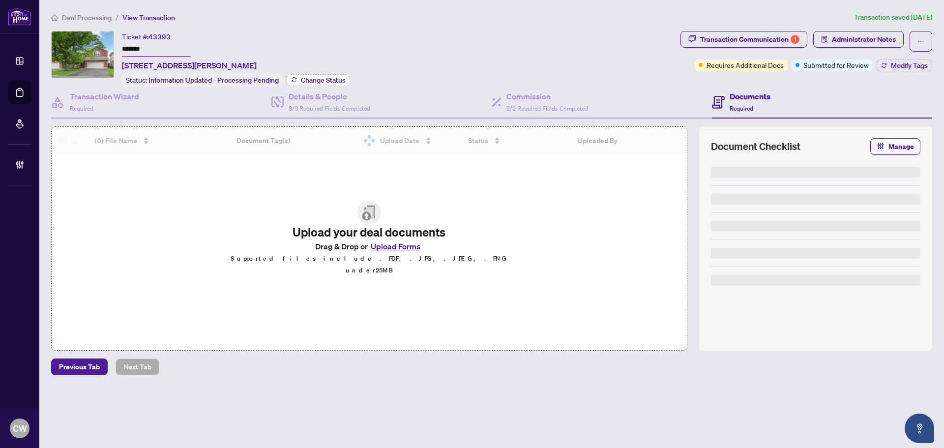
click at [334, 77] on span "Change Status" at bounding box center [323, 80] width 45 height 7
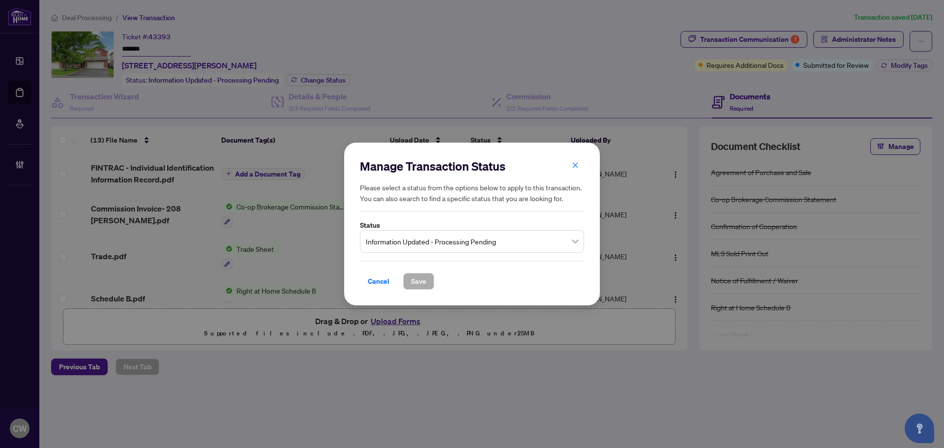
click at [447, 239] on span "Information Updated - Processing Pending" at bounding box center [472, 241] width 212 height 19
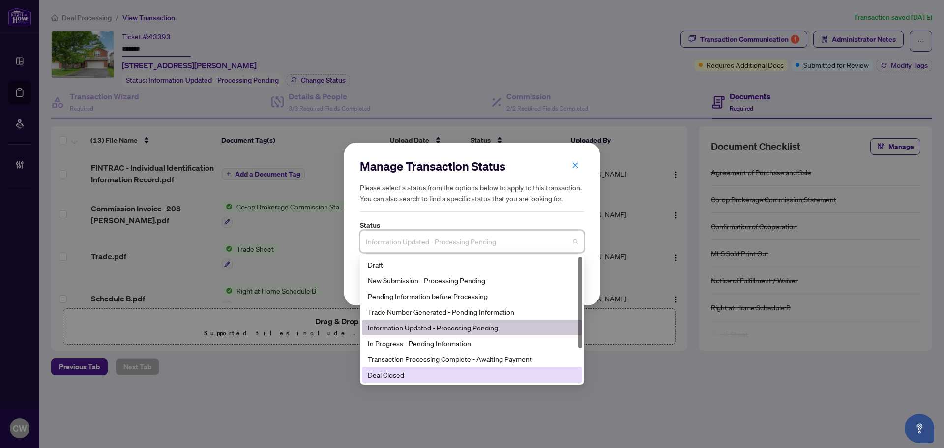
click at [407, 374] on div "Deal Closed" at bounding box center [472, 374] width 208 height 11
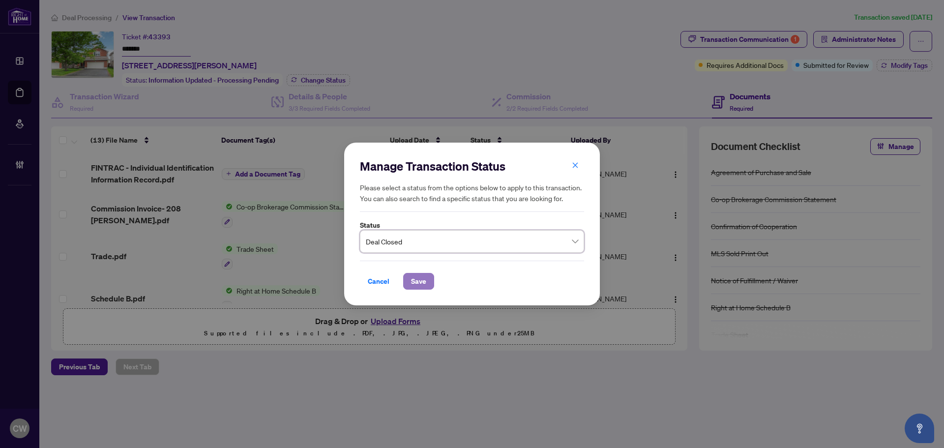
click at [419, 282] on span "Save" at bounding box center [418, 281] width 15 height 16
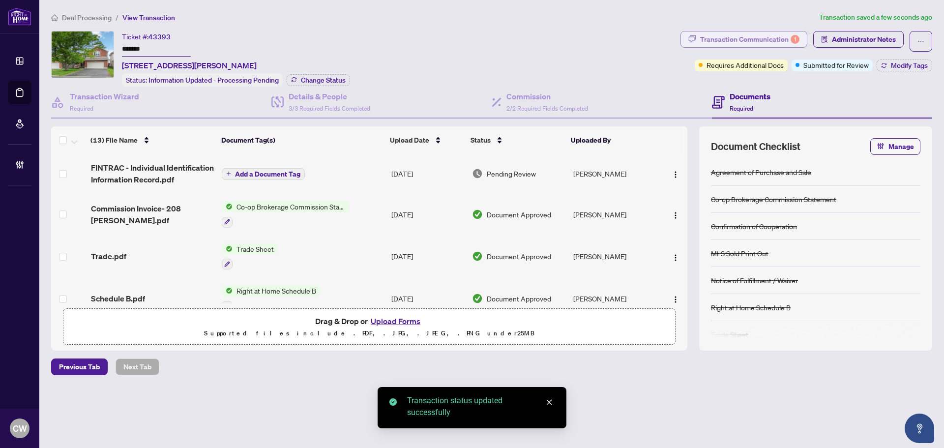
click at [769, 40] on div "Transaction Communication 1" at bounding box center [749, 39] width 99 height 16
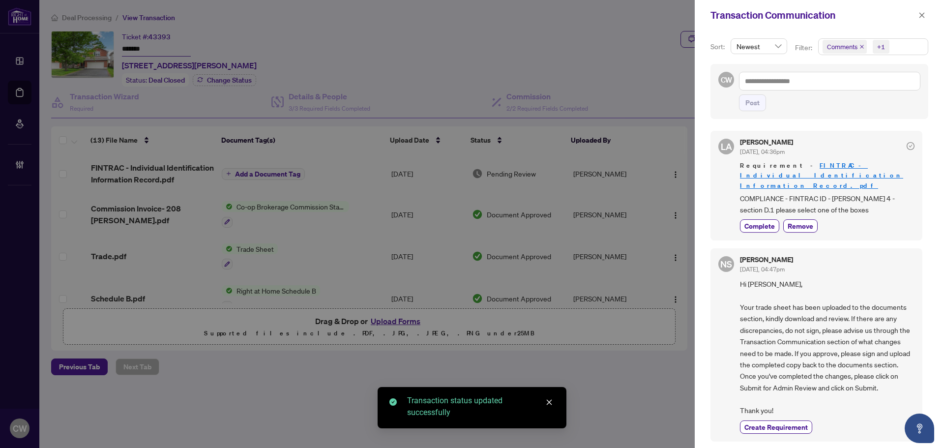
click at [862, 45] on icon "close" at bounding box center [861, 46] width 5 height 5
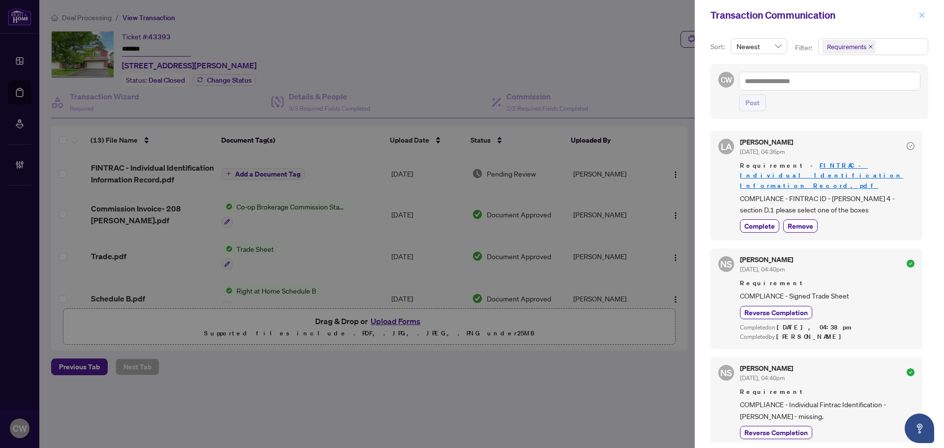
click at [920, 16] on icon "close" at bounding box center [921, 15] width 7 height 7
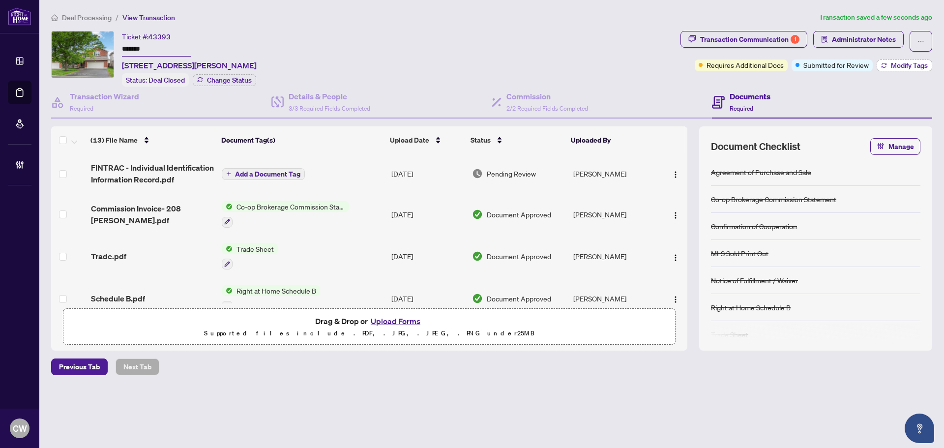
click at [904, 65] on span "Modify Tags" at bounding box center [909, 65] width 37 height 7
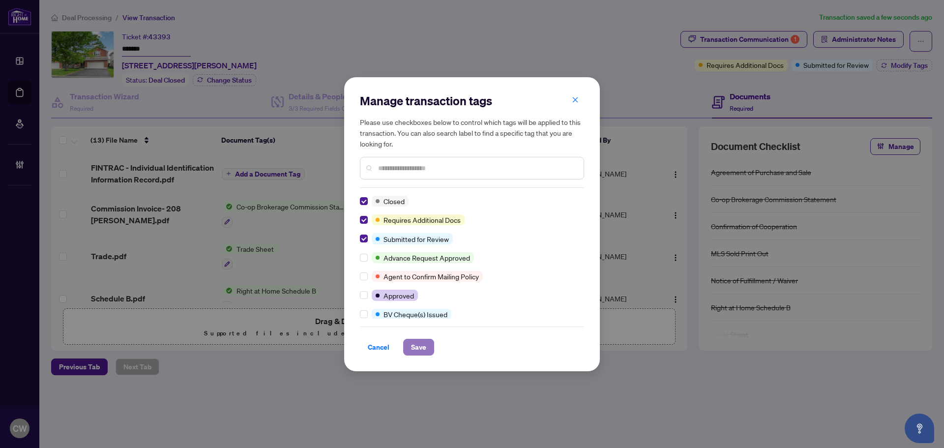
click at [411, 341] on span "Save" at bounding box center [418, 347] width 15 height 16
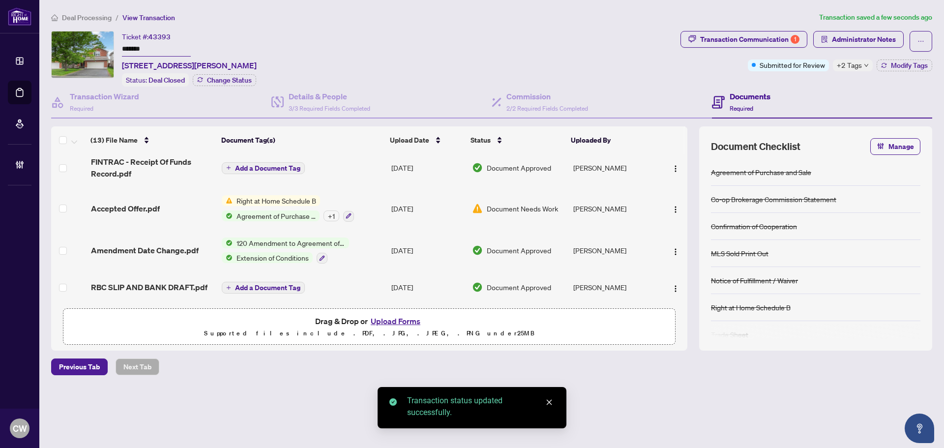
scroll to position [383, 0]
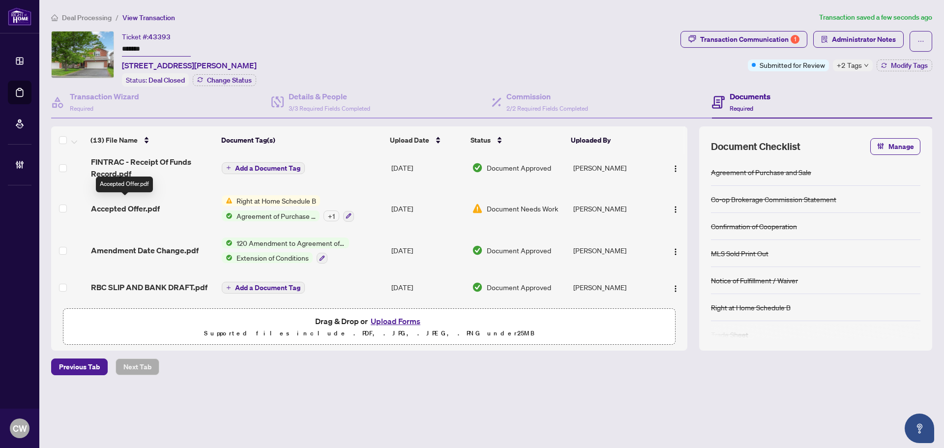
click at [114, 203] on span "Accepted Offer.pdf" at bounding box center [125, 209] width 69 height 12
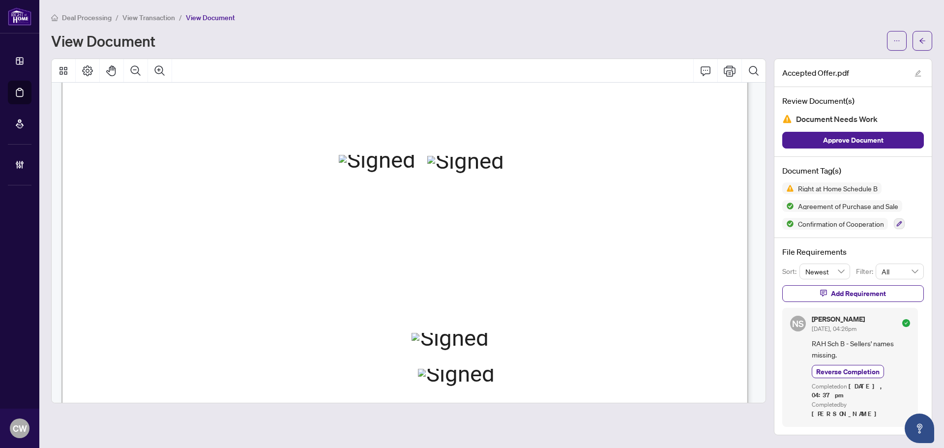
scroll to position [3932, 0]
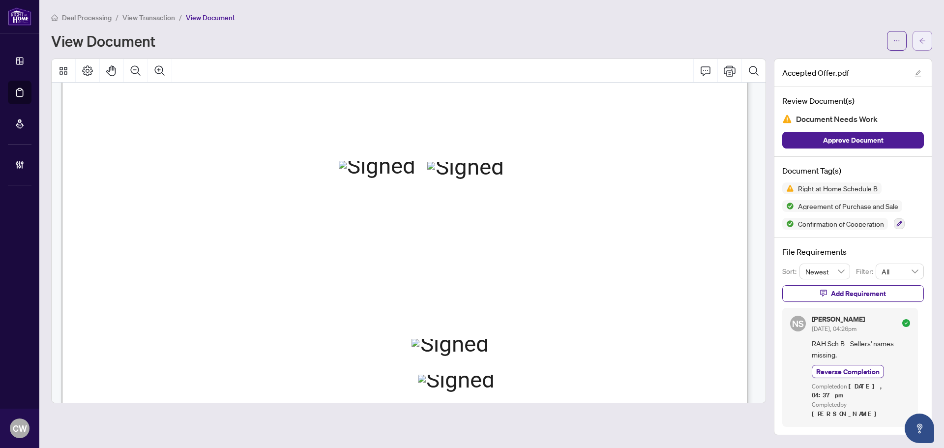
click at [926, 34] on button "button" at bounding box center [922, 41] width 20 height 20
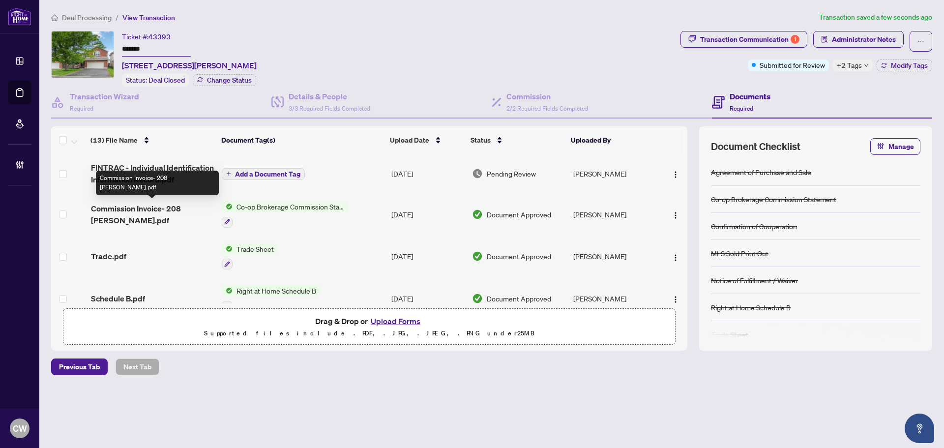
click at [162, 211] on span "Commission Invoice- 208 [PERSON_NAME].pdf" at bounding box center [152, 215] width 123 height 24
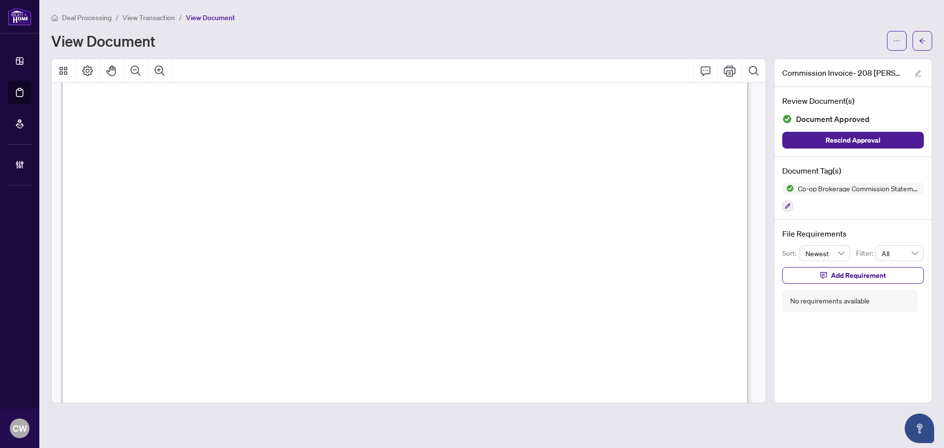
scroll to position [197, 0]
drag, startPoint x: 930, startPoint y: 39, endPoint x: 6, endPoint y: 99, distance: 926.5
click at [930, 39] on button "button" at bounding box center [922, 41] width 20 height 20
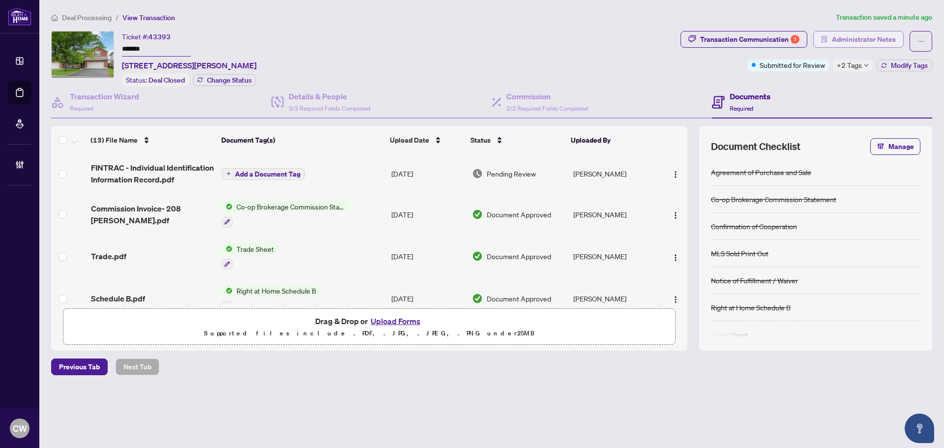
click at [852, 39] on span "Administrator Notes" at bounding box center [864, 39] width 64 height 16
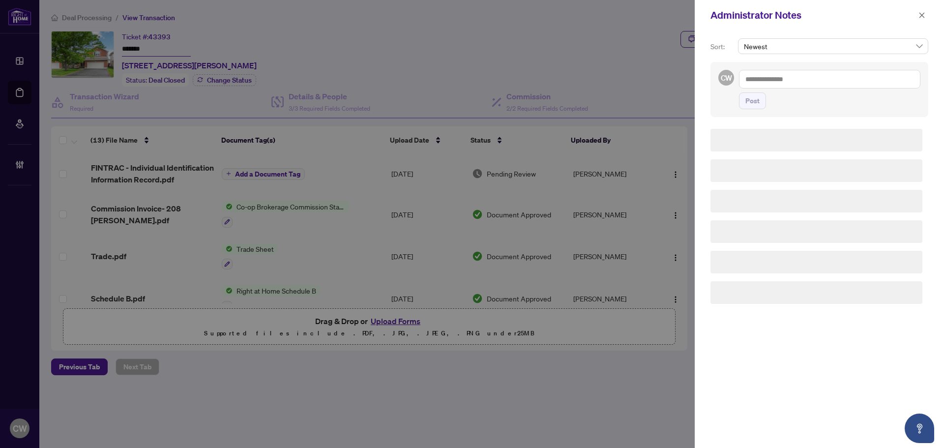
click at [834, 74] on textarea at bounding box center [829, 79] width 181 height 19
paste textarea "**********"
type textarea "**********"
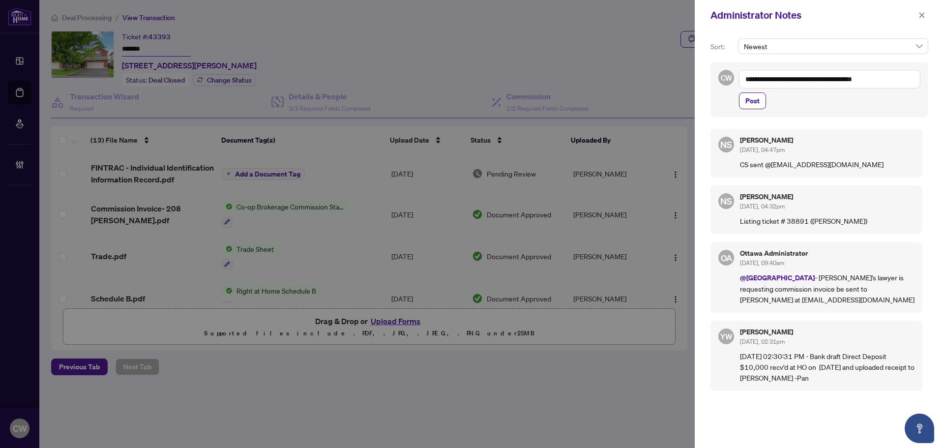
drag, startPoint x: 759, startPoint y: 103, endPoint x: 781, endPoint y: 100, distance: 21.9
click at [759, 103] on button "Post" at bounding box center [752, 100] width 27 height 17
click at [924, 16] on icon "close" at bounding box center [921, 15] width 7 height 7
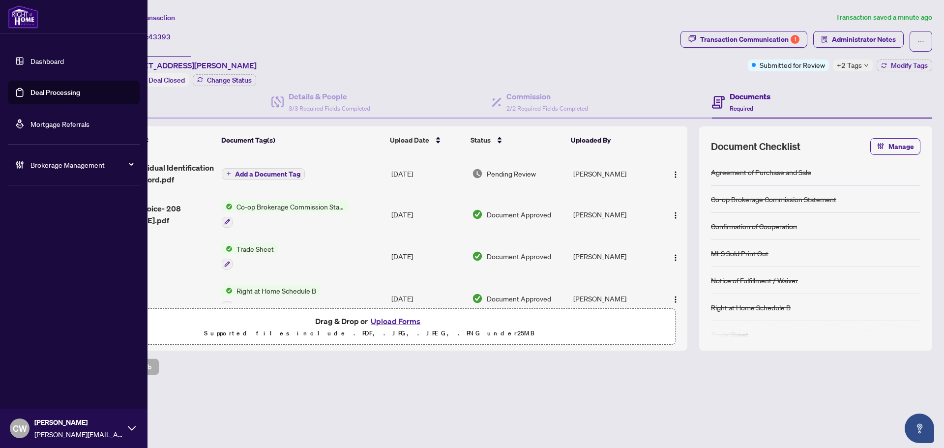
click at [33, 92] on link "Deal Processing" at bounding box center [55, 92] width 50 height 9
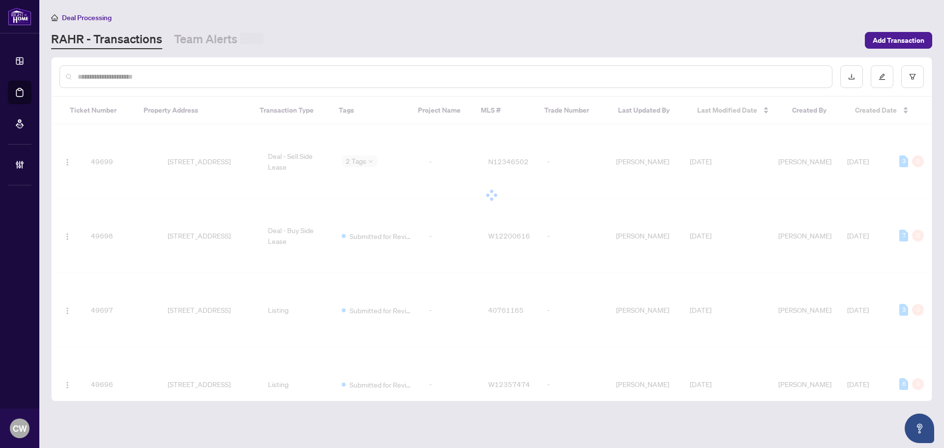
click at [165, 69] on div at bounding box center [445, 76] width 773 height 23
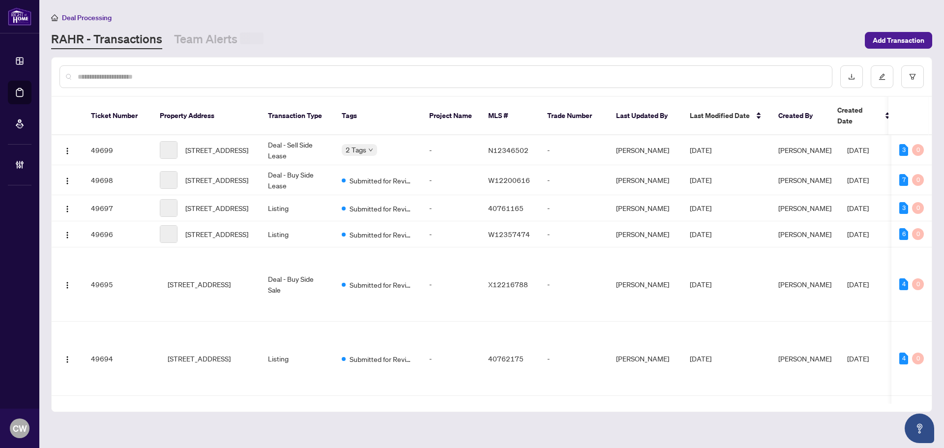
click at [139, 75] on input "text" at bounding box center [451, 76] width 746 height 11
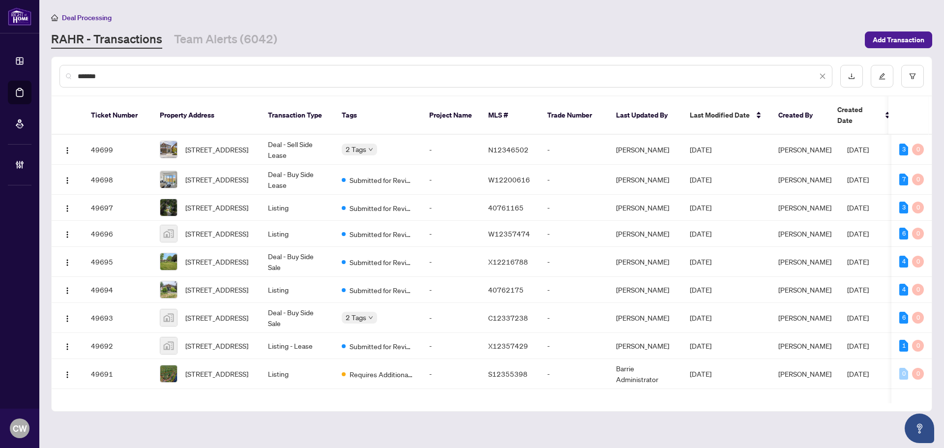
type input "*******"
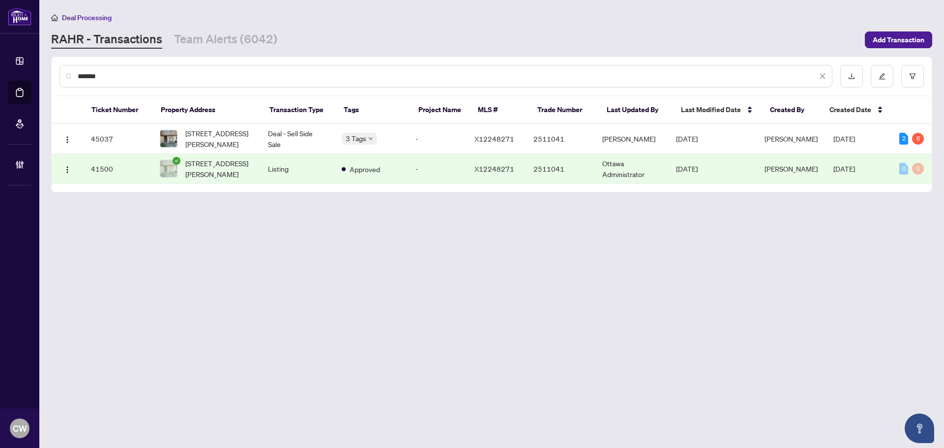
drag, startPoint x: 129, startPoint y: 76, endPoint x: 63, endPoint y: 71, distance: 66.5
click at [63, 71] on div "*******" at bounding box center [445, 76] width 773 height 23
click at [201, 129] on span "[STREET_ADDRESS][PERSON_NAME]" at bounding box center [218, 139] width 67 height 22
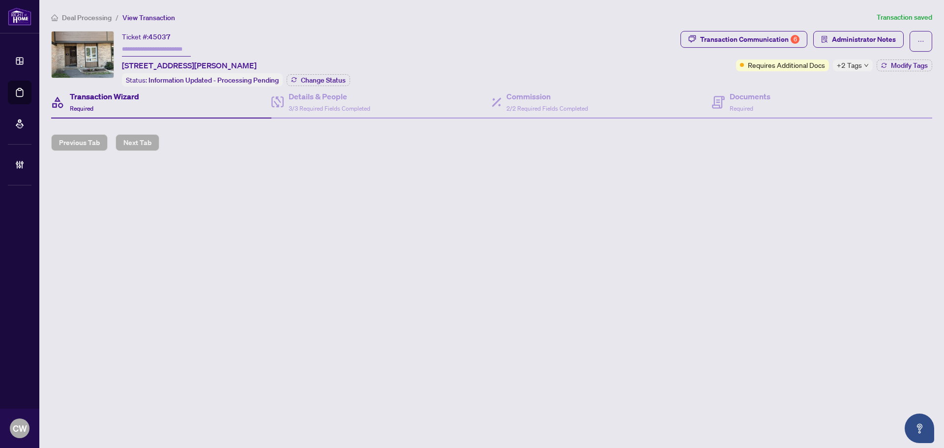
type input "*******"
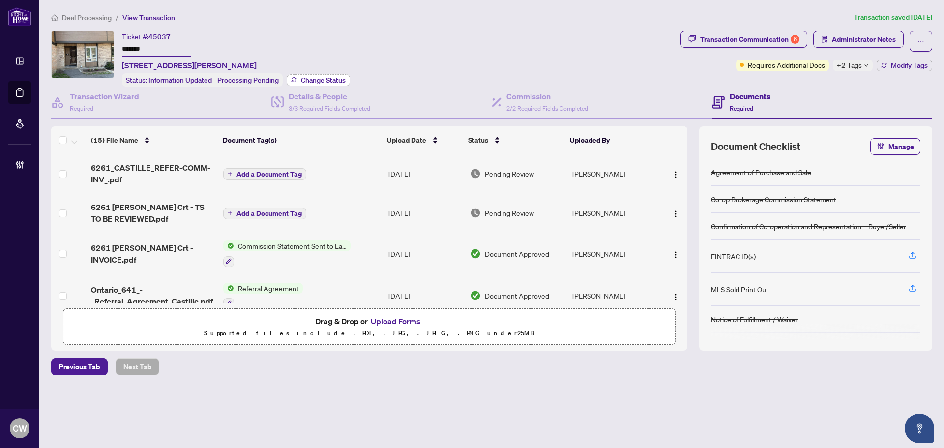
click at [326, 74] on button "Change Status" at bounding box center [318, 80] width 63 height 12
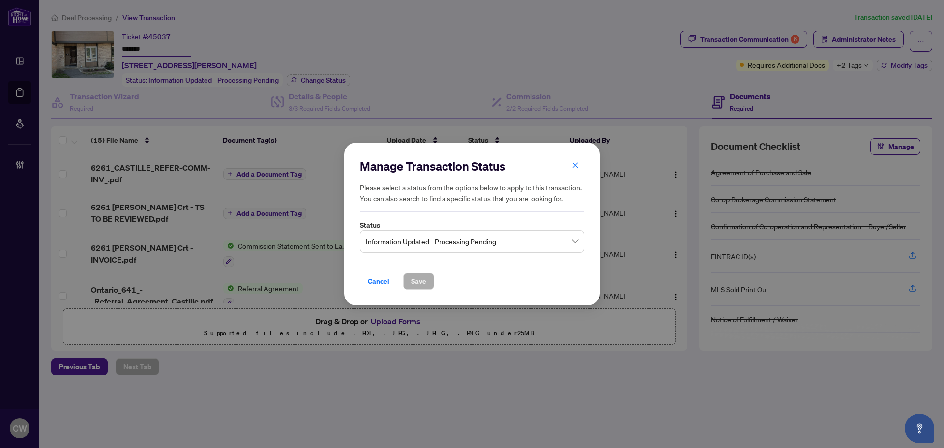
click at [499, 241] on span "Information Updated - Processing Pending" at bounding box center [472, 241] width 212 height 19
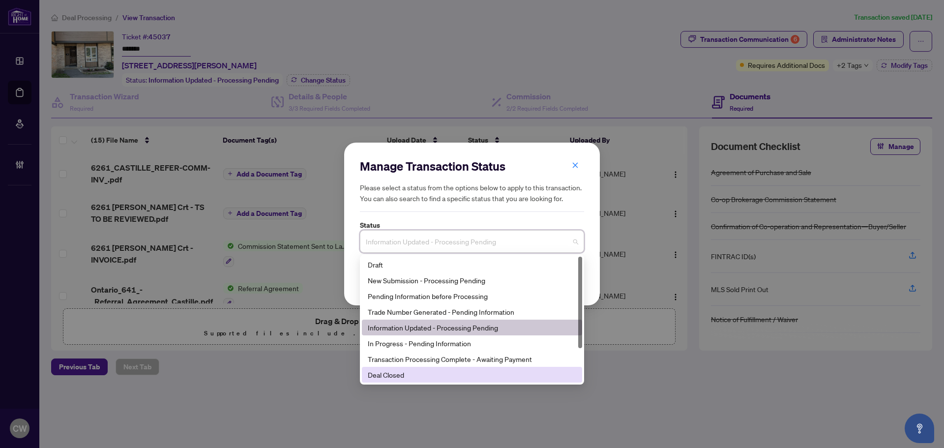
click at [424, 371] on div "Deal Closed" at bounding box center [472, 374] width 208 height 11
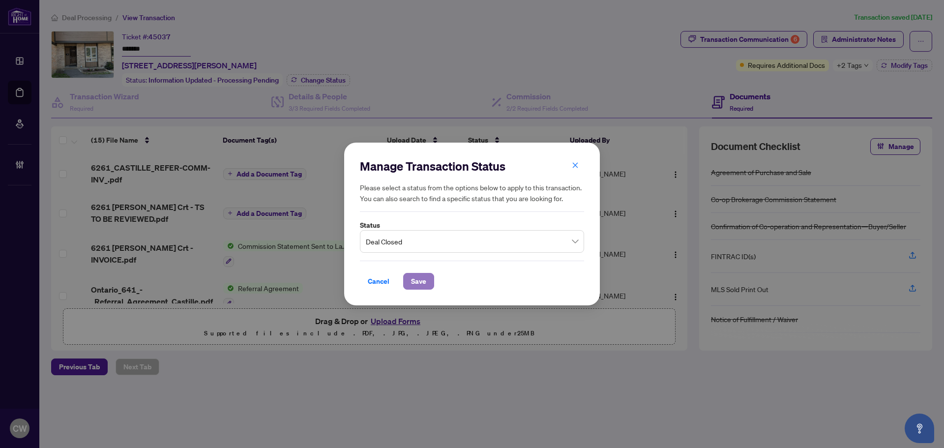
click at [419, 279] on span "Save" at bounding box center [418, 281] width 15 height 16
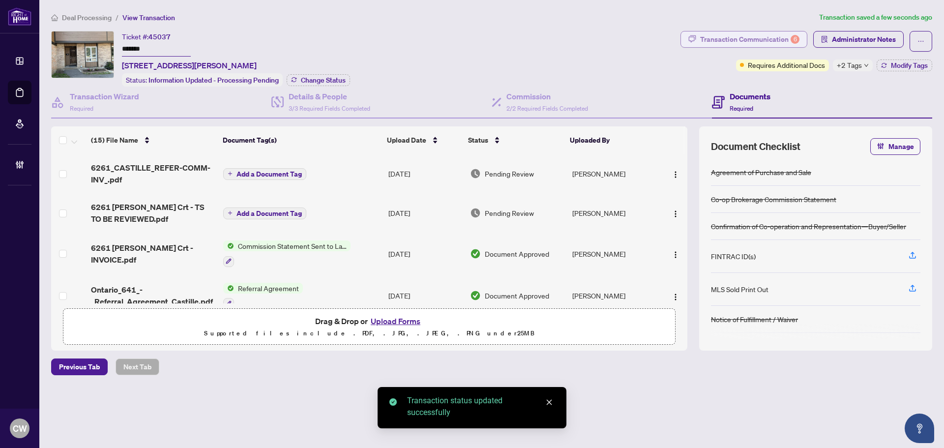
click at [756, 35] on div "Transaction Communication 6" at bounding box center [749, 39] width 99 height 16
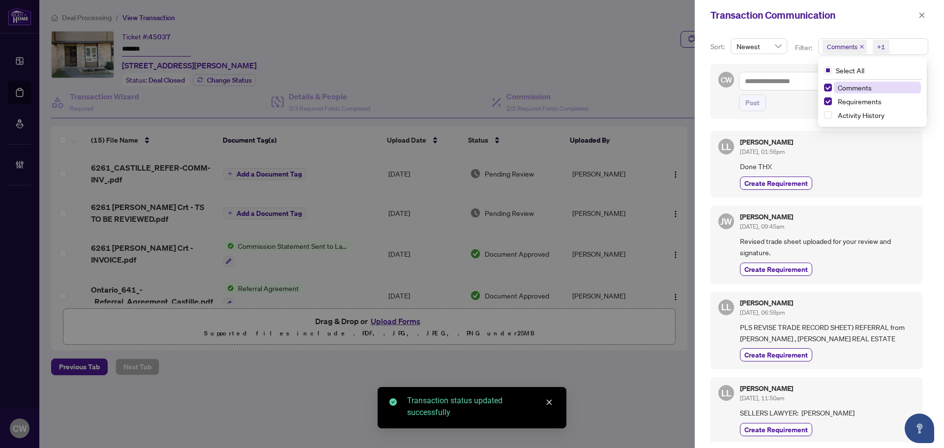
click at [860, 43] on span "Comments" at bounding box center [844, 47] width 44 height 14
click at [829, 85] on span "Select Comments" at bounding box center [828, 88] width 8 height 8
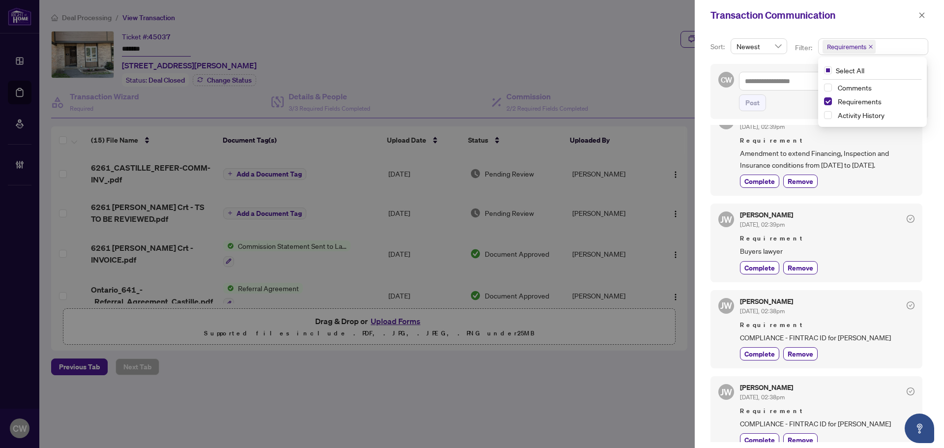
scroll to position [246, 0]
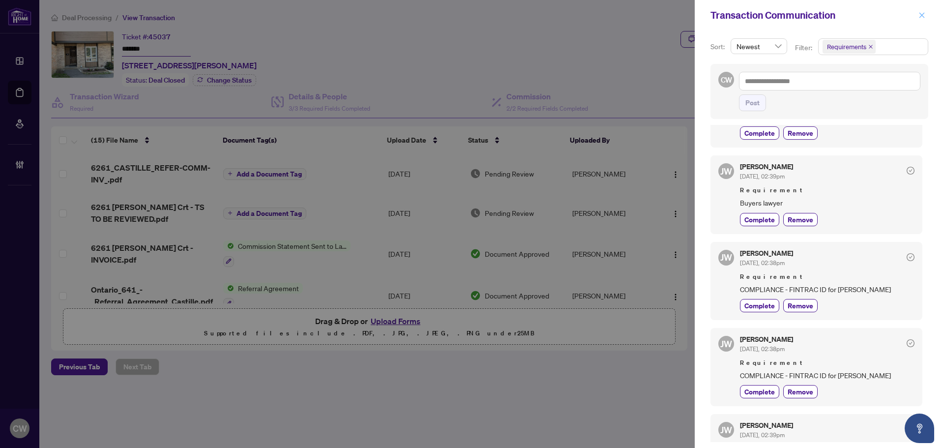
click at [922, 18] on icon "close" at bounding box center [921, 15] width 7 height 7
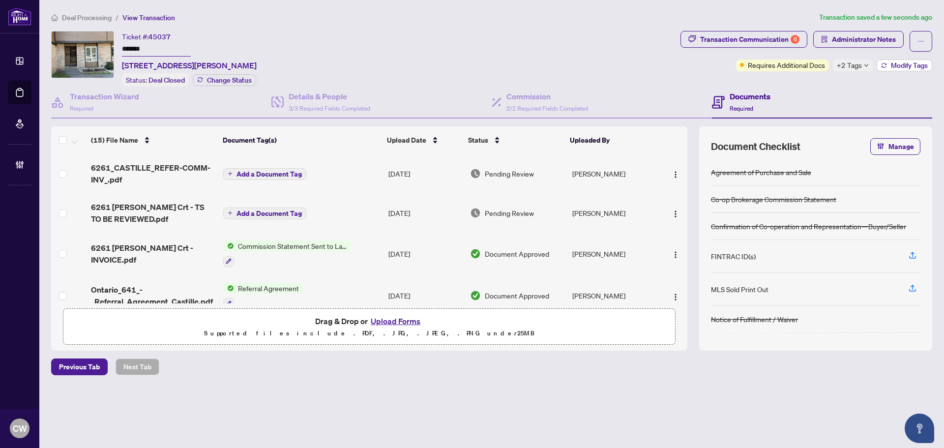
click at [892, 66] on span "Modify Tags" at bounding box center [909, 65] width 37 height 7
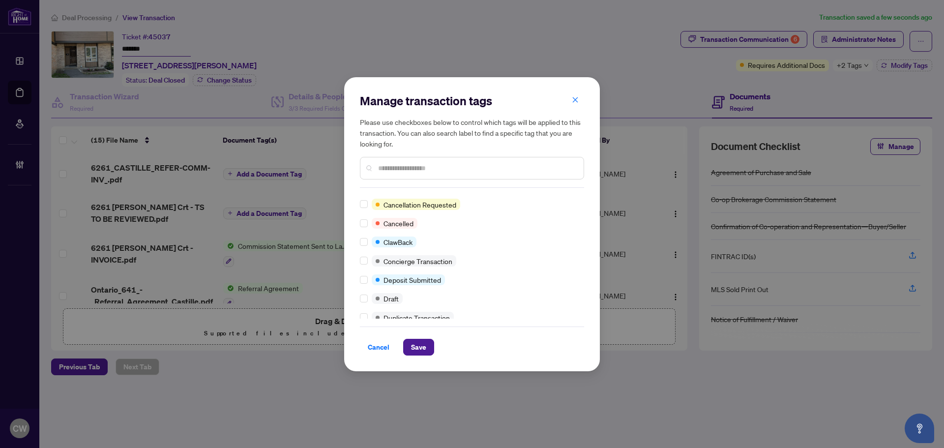
scroll to position [0, 0]
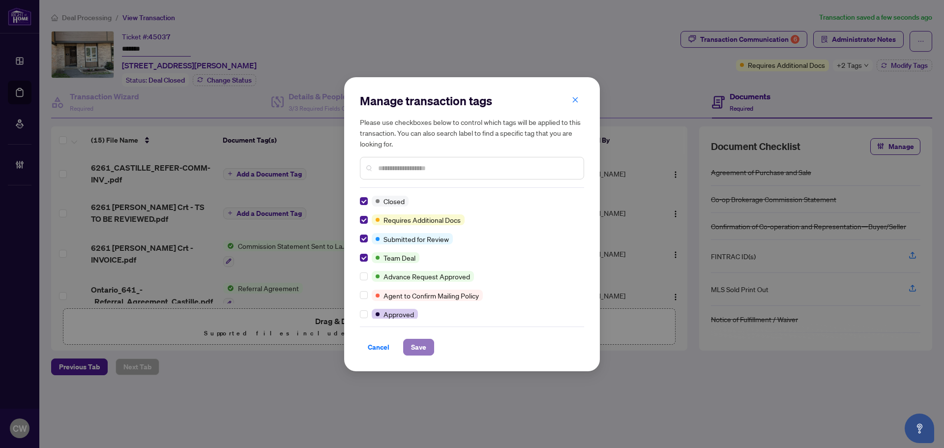
click at [410, 347] on button "Save" at bounding box center [418, 347] width 31 height 17
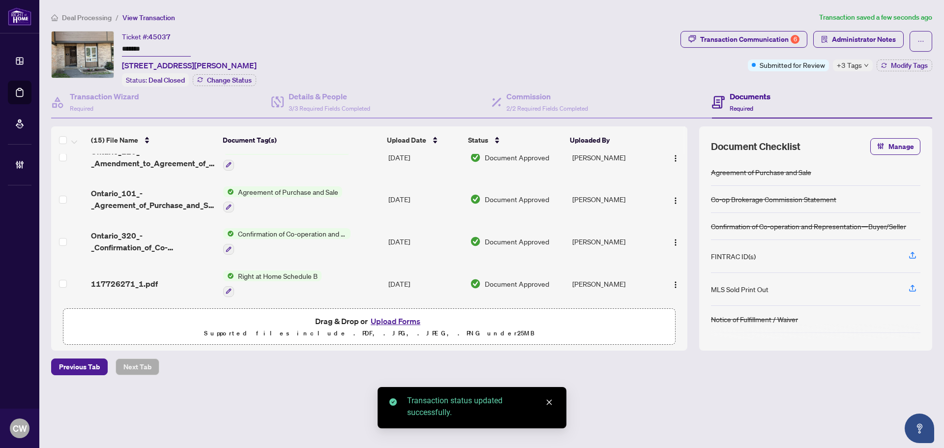
scroll to position [467, 0]
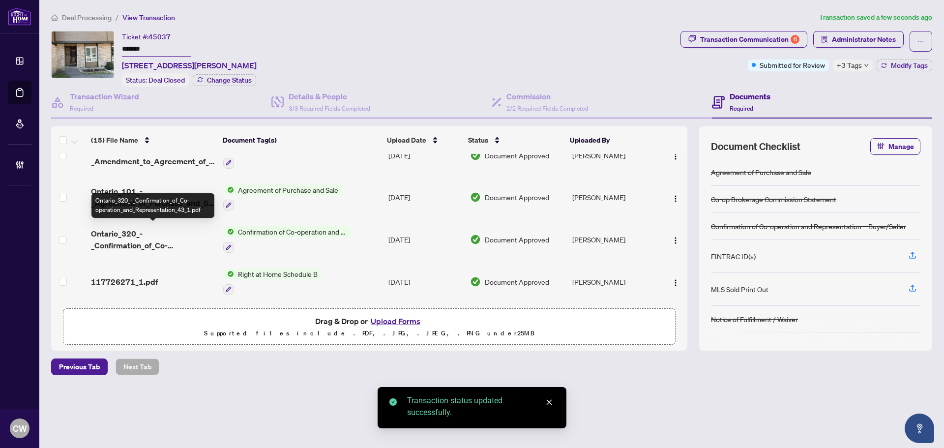
click at [130, 233] on span "Ontario_320_-_Confirmation_of_Co-operation_and_Representation_43_1.pdf" at bounding box center [153, 240] width 124 height 24
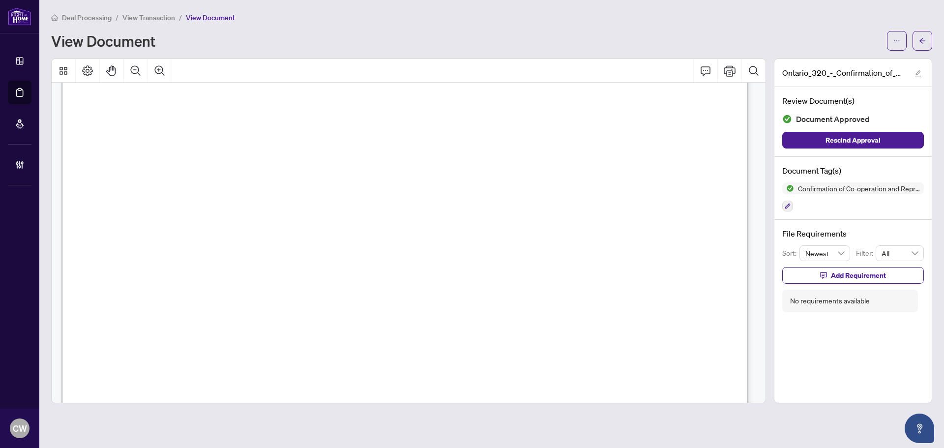
scroll to position [1081, 0]
click at [933, 41] on main "Deal Processing / View Transaction / View Document View Document [GEOGRAPHIC_DA…" at bounding box center [491, 224] width 904 height 448
click at [930, 39] on button "button" at bounding box center [922, 41] width 20 height 20
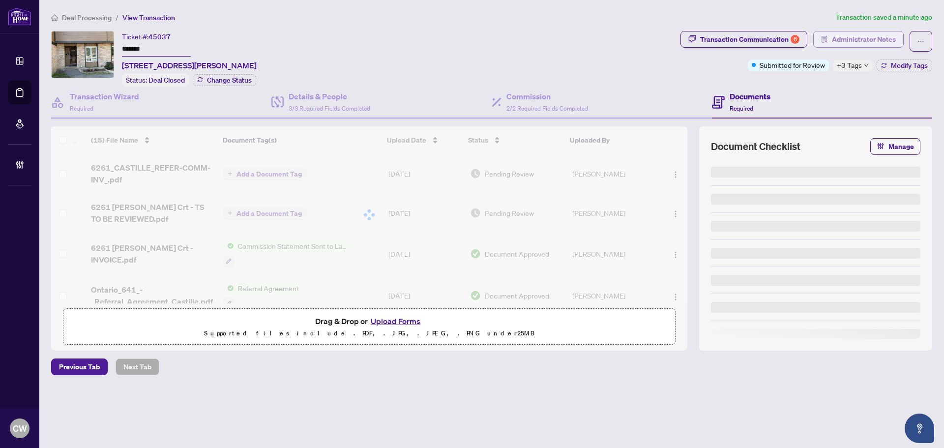
click at [872, 36] on span "Administrator Notes" at bounding box center [864, 39] width 64 height 16
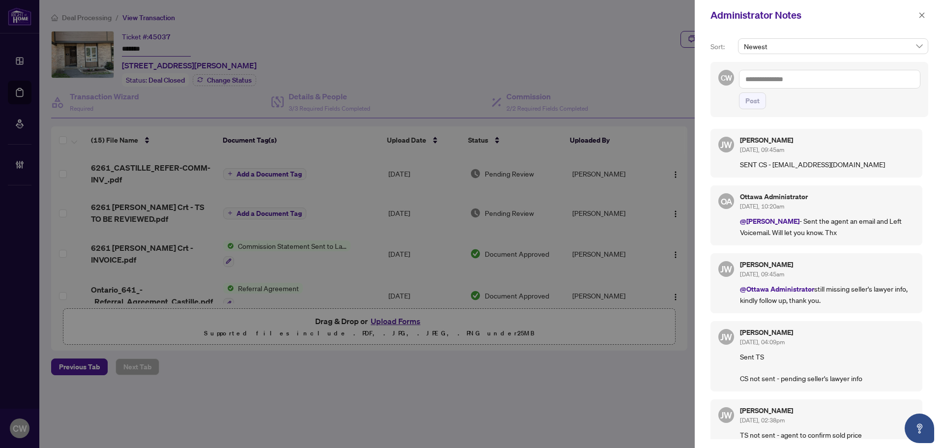
click at [806, 78] on textarea at bounding box center [829, 79] width 181 height 19
paste textarea "**********"
type textarea "**********"
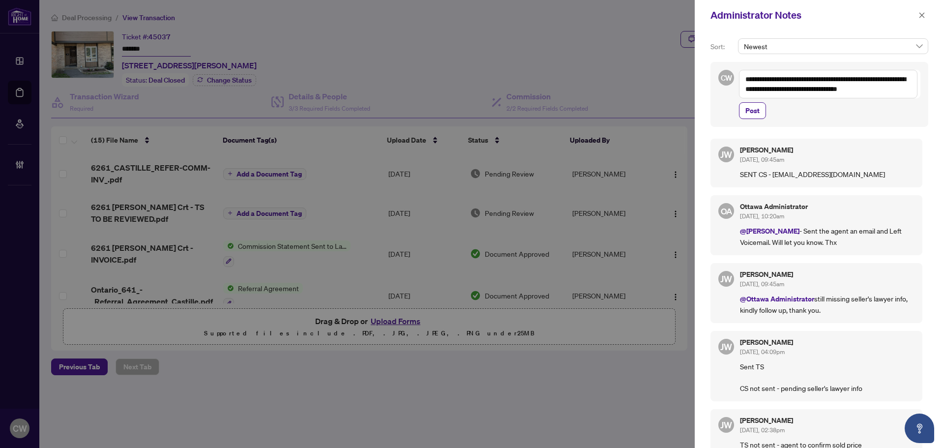
drag, startPoint x: 751, startPoint y: 109, endPoint x: 788, endPoint y: 99, distance: 38.0
click at [751, 110] on span "Post" at bounding box center [752, 111] width 14 height 16
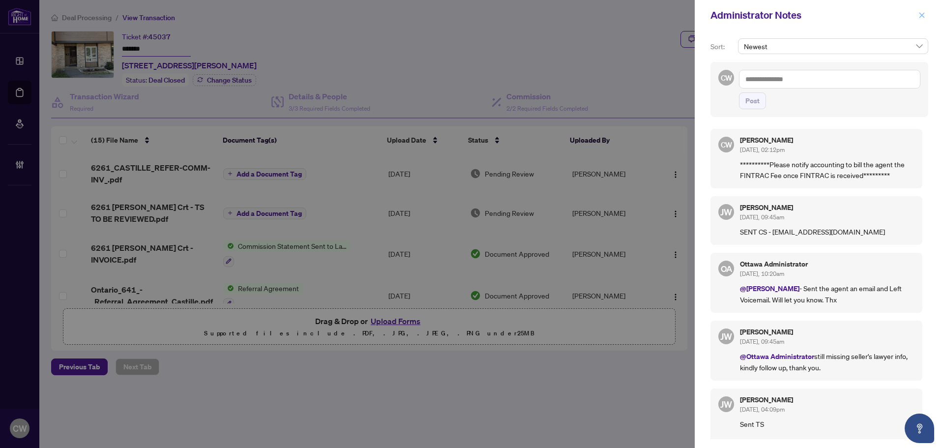
click at [922, 14] on icon "close" at bounding box center [921, 15] width 7 height 7
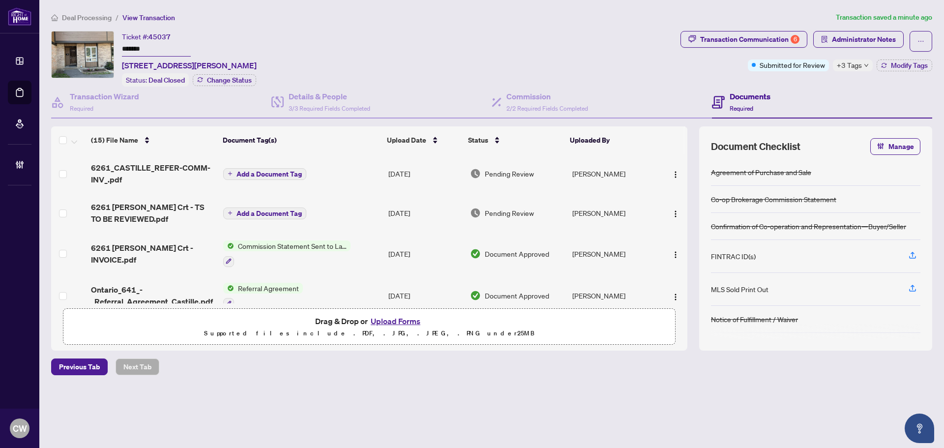
scroll to position [49, 0]
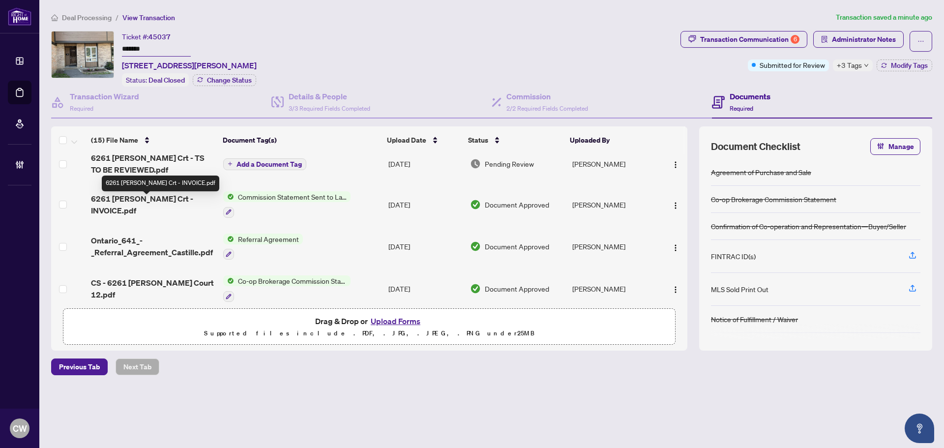
click at [159, 203] on span "6261 [PERSON_NAME] Crt - INVOICE.pdf" at bounding box center [153, 205] width 124 height 24
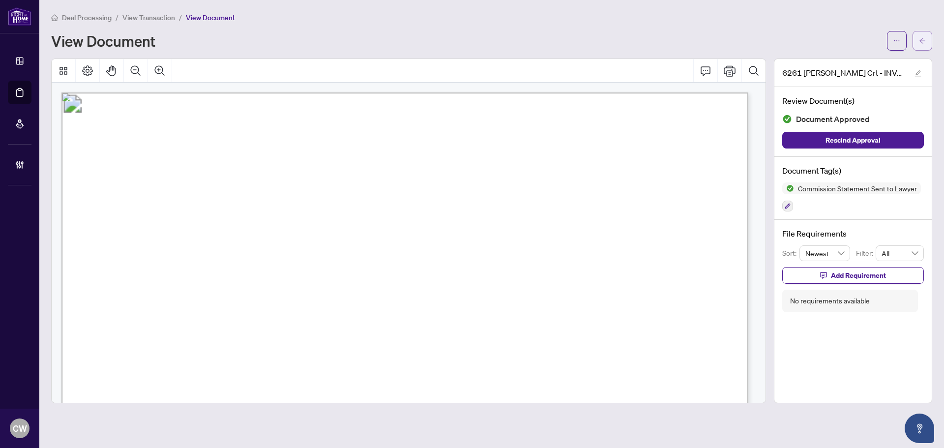
click at [928, 42] on button "button" at bounding box center [922, 41] width 20 height 20
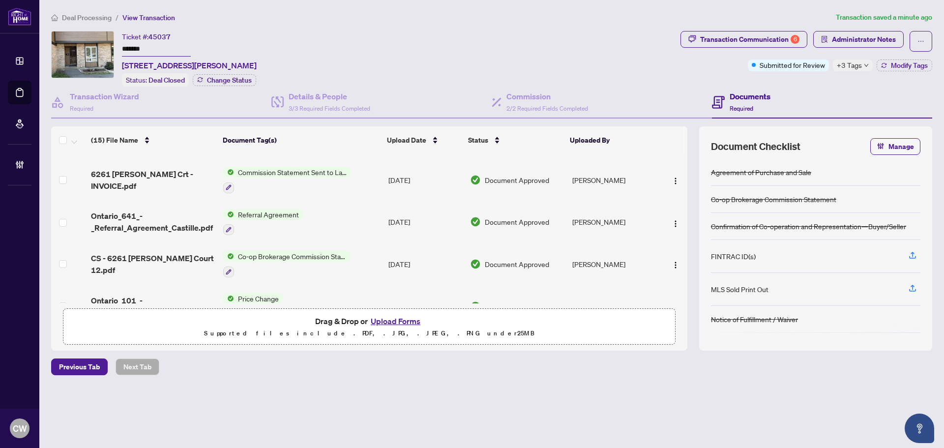
scroll to position [98, 0]
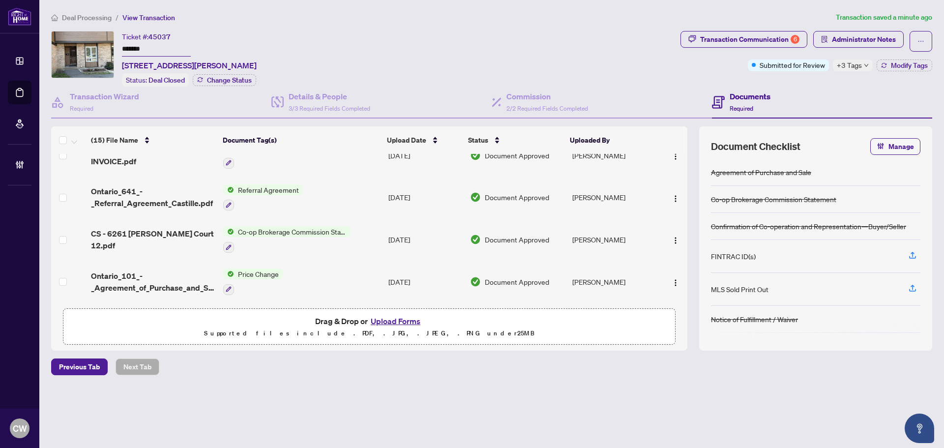
click at [150, 236] on span "CS - 6261 [PERSON_NAME] Court 12.pdf" at bounding box center [153, 240] width 124 height 24
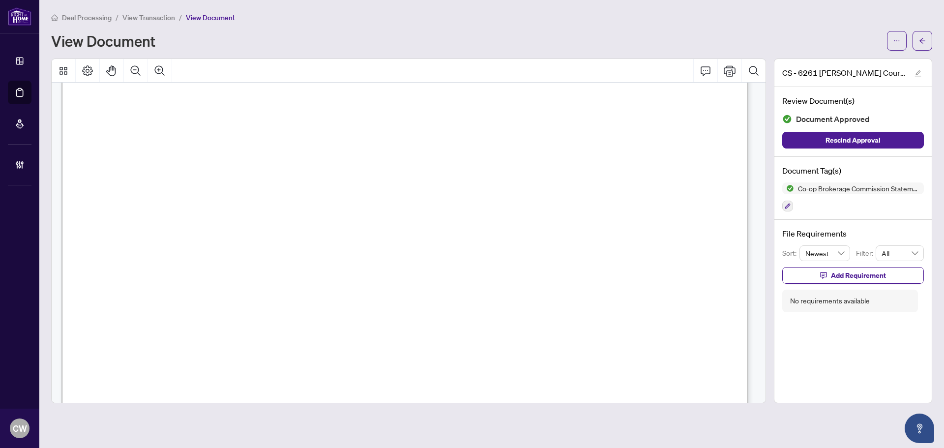
scroll to position [195, 0]
click at [918, 44] on button "button" at bounding box center [922, 41] width 20 height 20
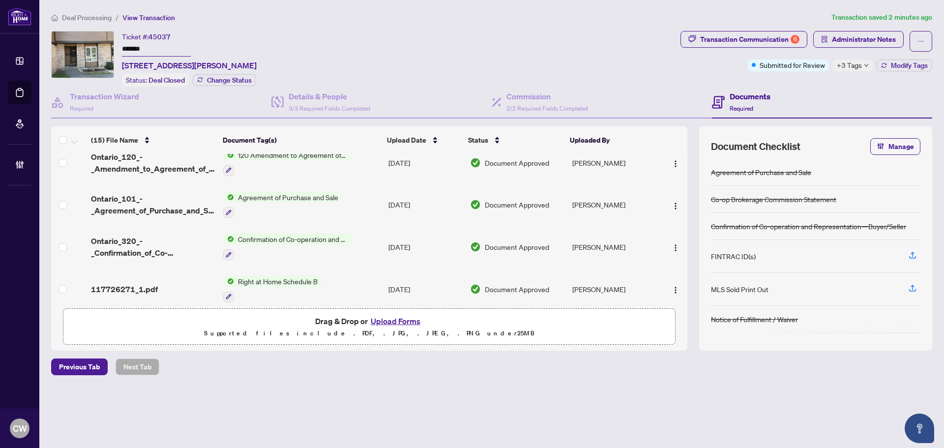
scroll to position [467, 0]
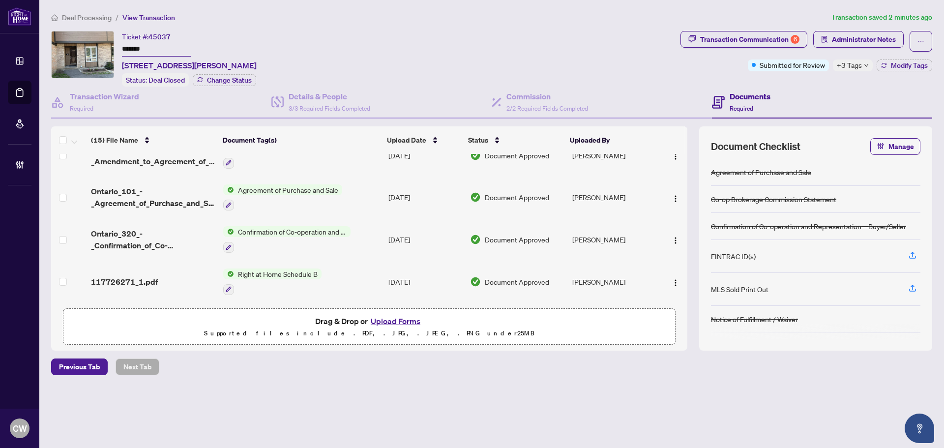
click at [123, 188] on span "Ontario_101_-_Agreement_of_Purchase_and_Sale_-_Condominium_Resale_15_1.pdf" at bounding box center [153, 197] width 124 height 24
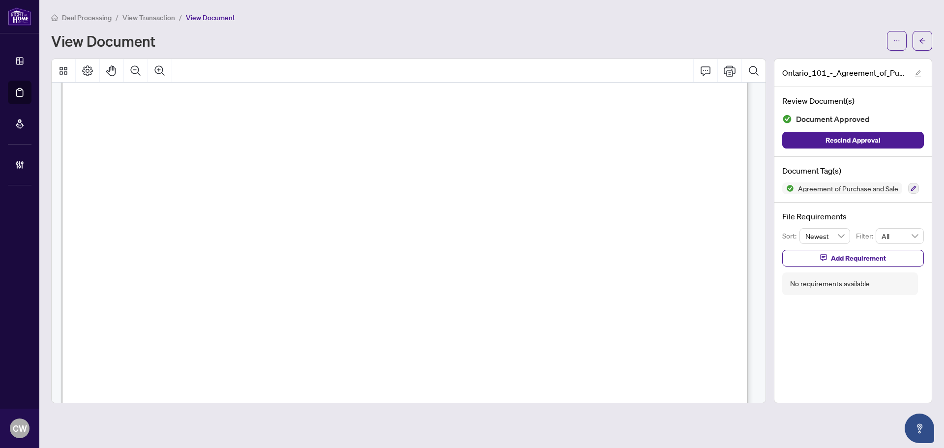
scroll to position [49, 0]
click at [918, 49] on button "button" at bounding box center [922, 41] width 20 height 20
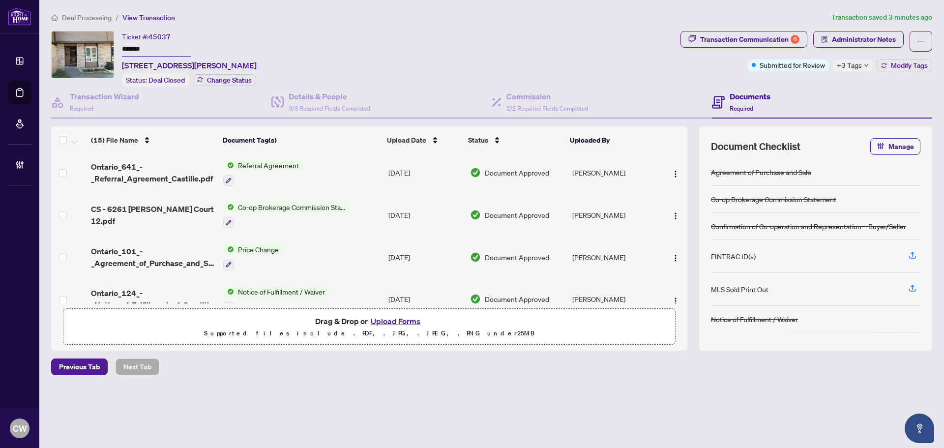
scroll to position [25, 0]
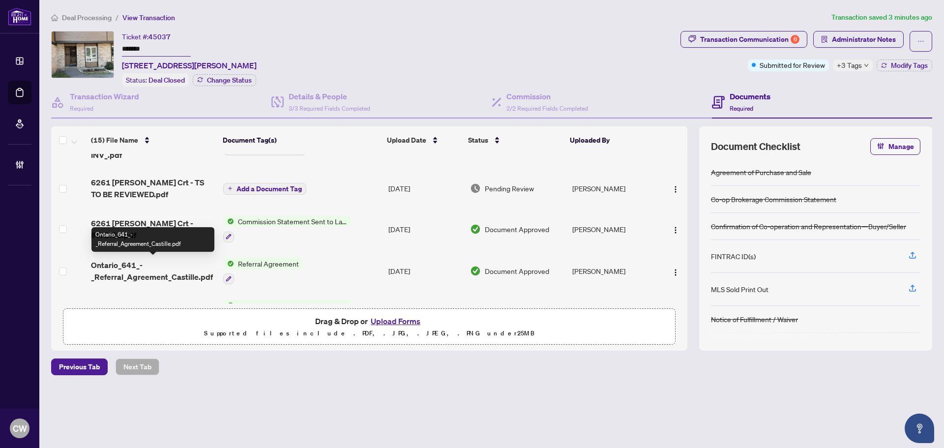
click at [141, 276] on span "Ontario_641_-_Referral_Agreement_Castille.pdf" at bounding box center [153, 271] width 124 height 24
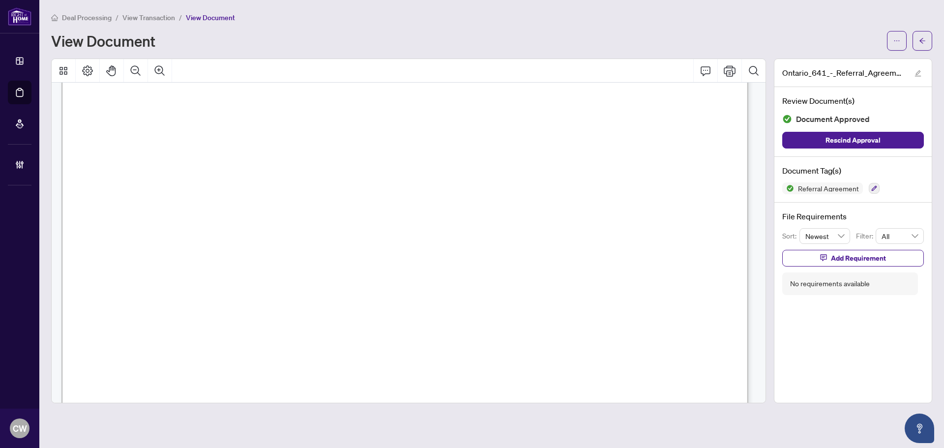
scroll to position [392, 0]
click at [186, 202] on span "[PERSON_NAME]" at bounding box center [147, 201] width 78 height 11
click at [916, 37] on button "button" at bounding box center [922, 41] width 20 height 20
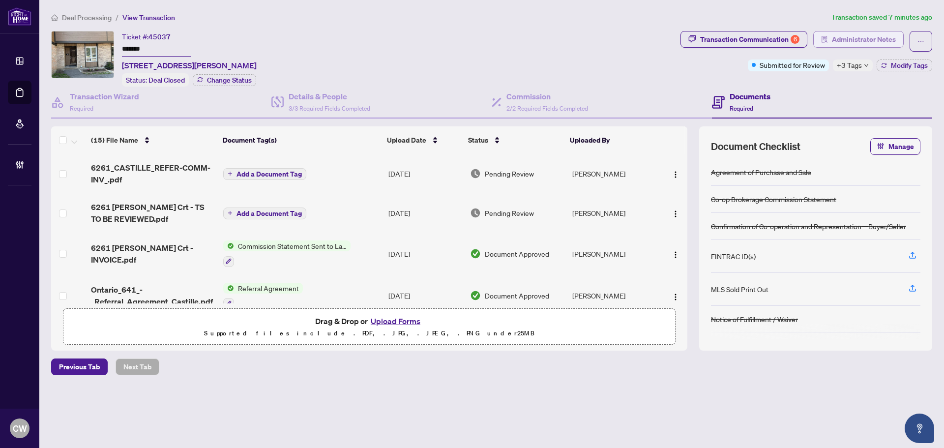
click at [870, 36] on span "Administrator Notes" at bounding box center [864, 39] width 64 height 16
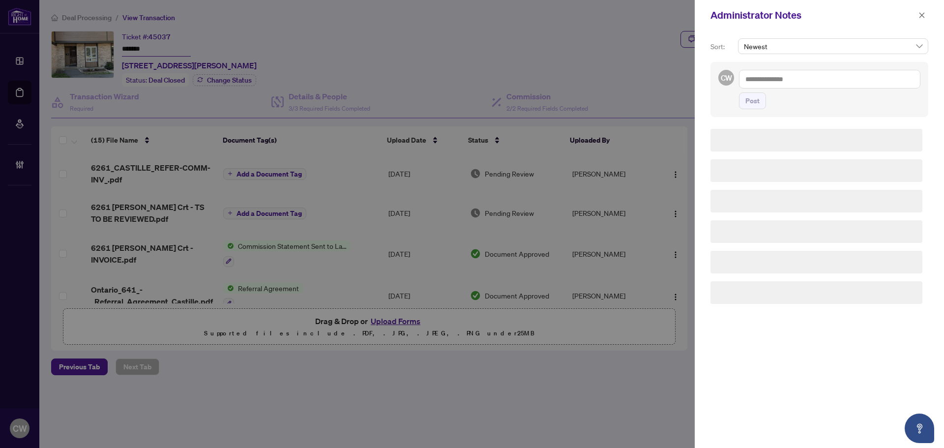
click at [752, 84] on textarea at bounding box center [829, 79] width 181 height 19
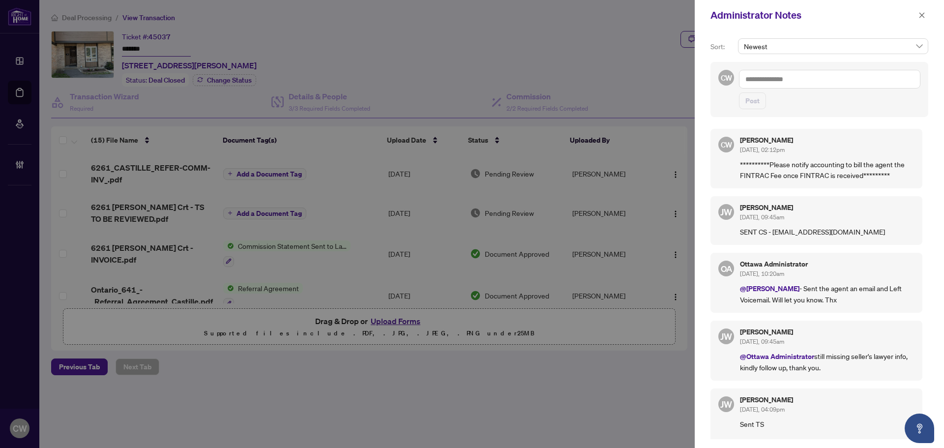
paste textarea "**********"
type textarea "**********"
click at [752, 106] on span "Post" at bounding box center [752, 101] width 14 height 16
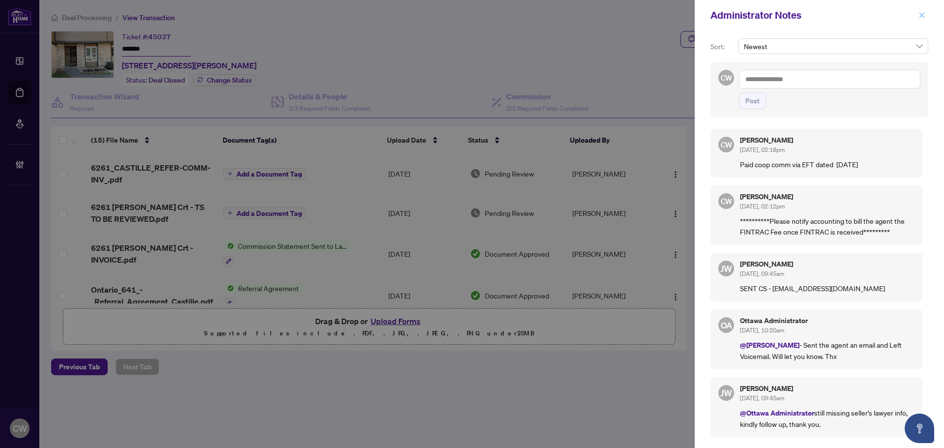
click at [921, 16] on icon "close" at bounding box center [921, 14] width 5 height 5
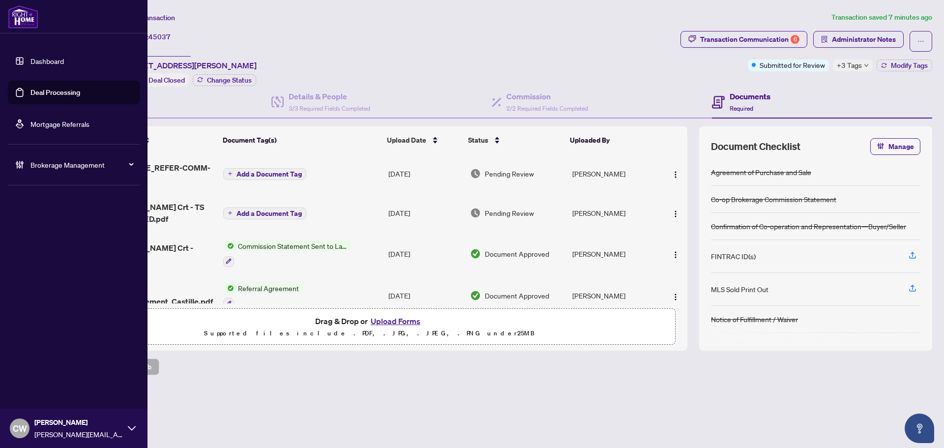
drag, startPoint x: 13, startPoint y: 86, endPoint x: 49, endPoint y: 92, distance: 37.0
click at [30, 88] on link "Deal Processing" at bounding box center [55, 92] width 50 height 9
click at [48, 92] on link "Deal Processing" at bounding box center [55, 92] width 50 height 9
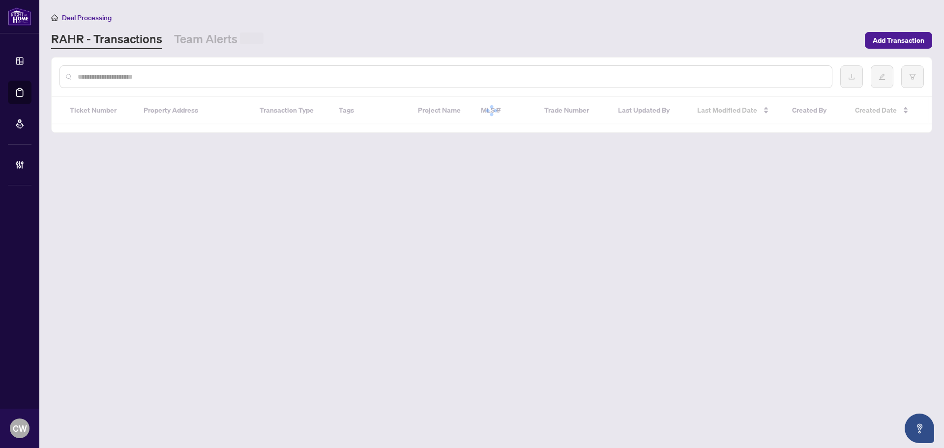
click at [175, 69] on div at bounding box center [445, 76] width 773 height 23
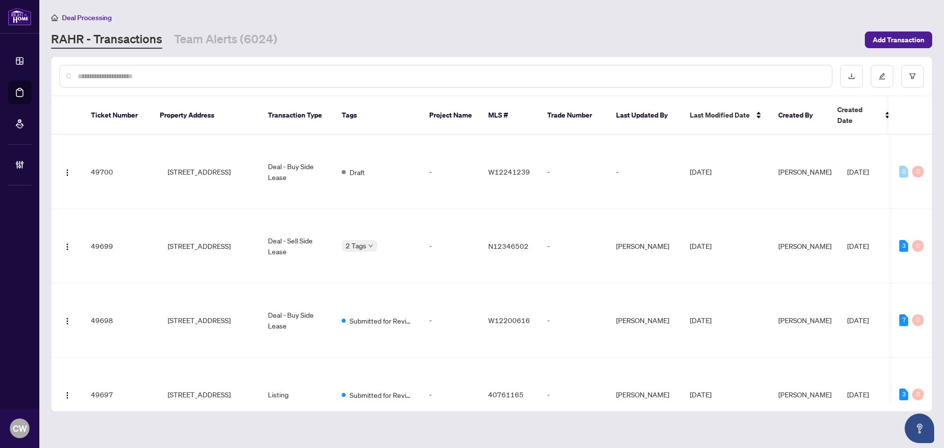
click at [177, 76] on input "text" at bounding box center [451, 76] width 746 height 11
paste input "*******"
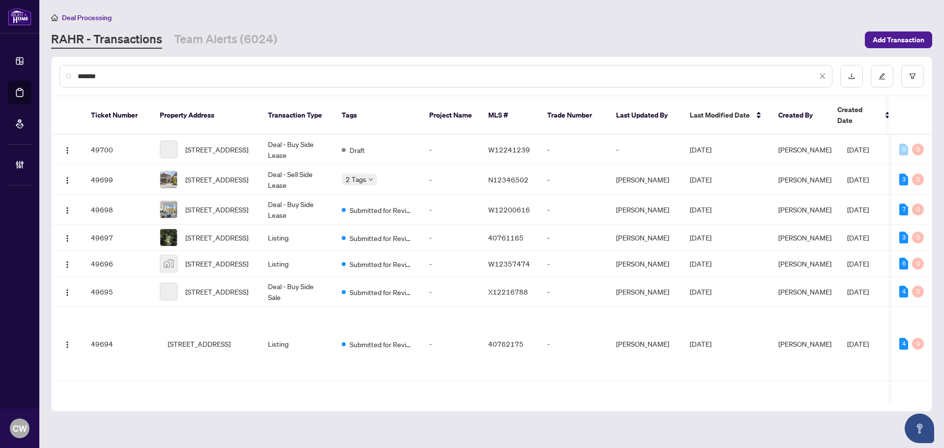
type input "*******"
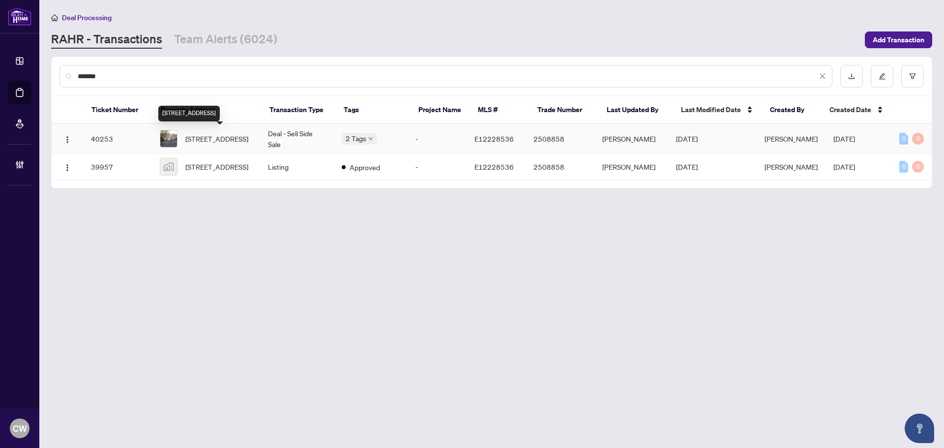
click at [224, 133] on span "[STREET_ADDRESS]" at bounding box center [216, 138] width 63 height 11
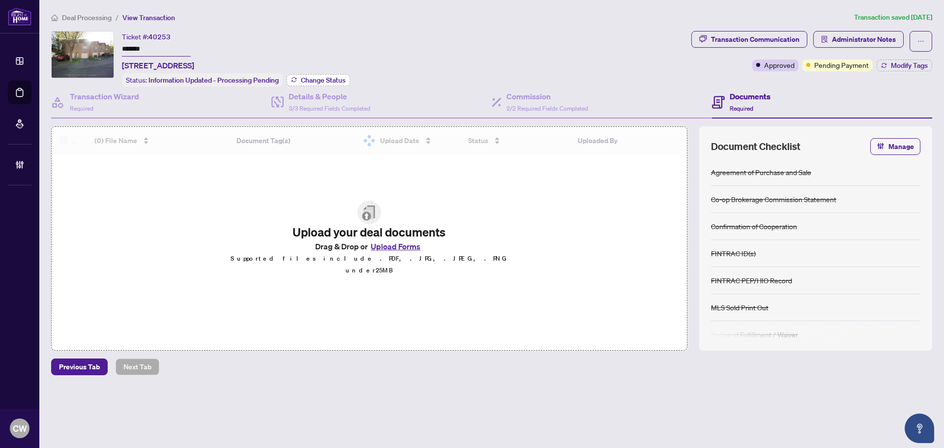
click at [326, 78] on span "Change Status" at bounding box center [323, 80] width 45 height 7
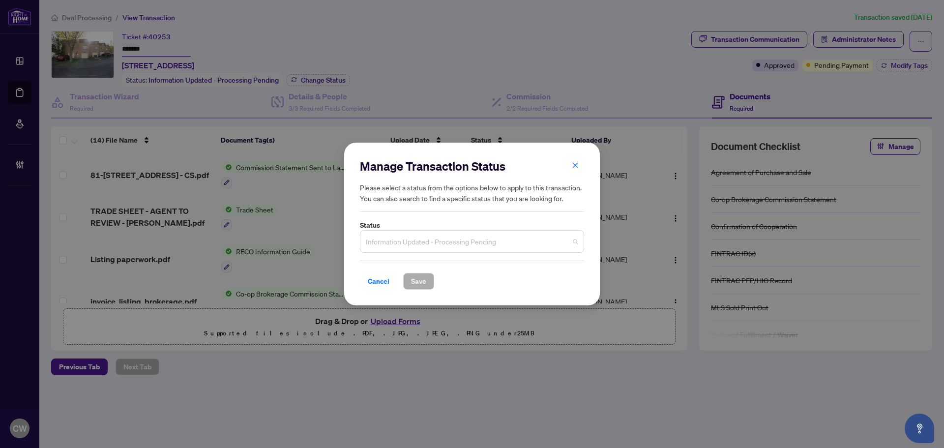
click at [437, 250] on span "Information Updated - Processing Pending" at bounding box center [472, 241] width 212 height 19
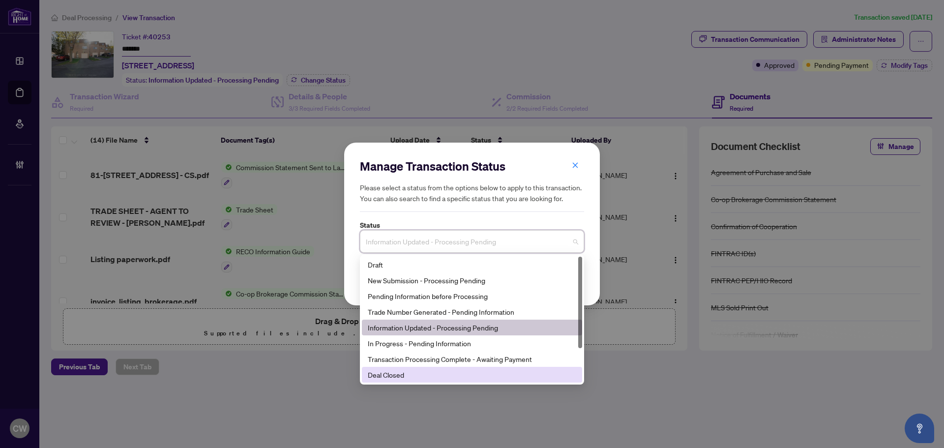
click at [411, 379] on div "Deal Closed" at bounding box center [472, 374] width 208 height 11
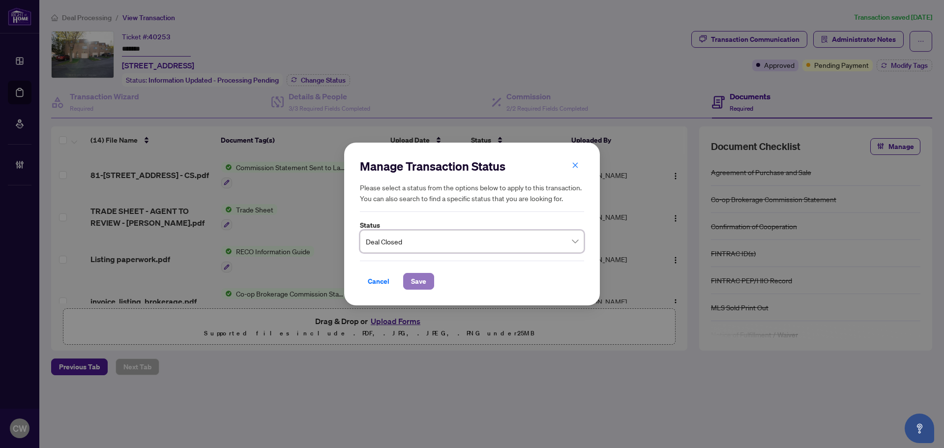
click at [411, 281] on span "Save" at bounding box center [418, 281] width 15 height 16
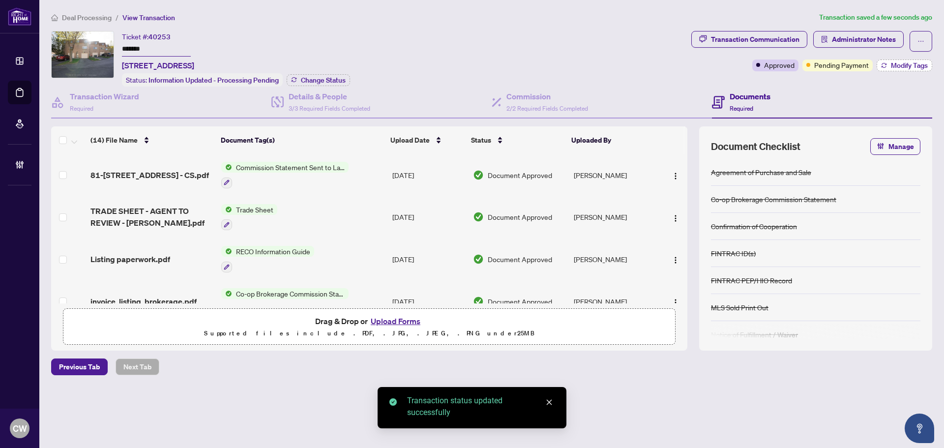
click at [908, 67] on span "Modify Tags" at bounding box center [909, 65] width 37 height 7
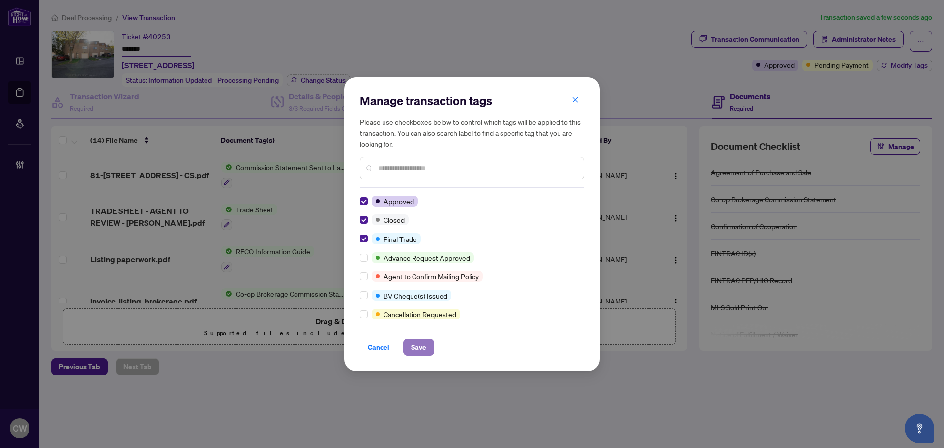
click at [421, 346] on span "Save" at bounding box center [418, 347] width 15 height 16
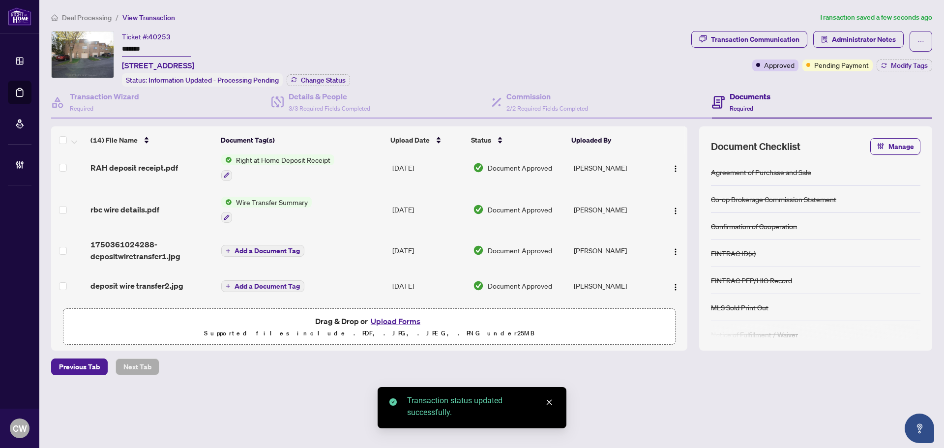
scroll to position [417, 0]
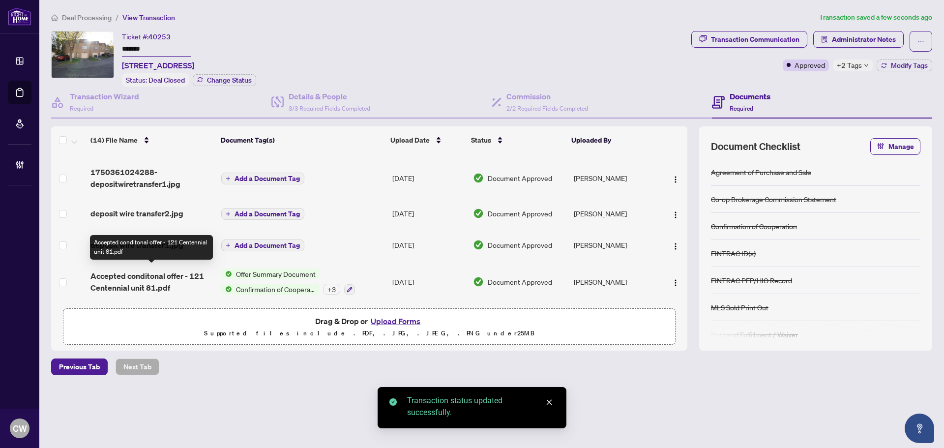
click at [135, 279] on span "Accepted conditonal offer - 121 Centennial unit 81.pdf" at bounding box center [151, 282] width 123 height 24
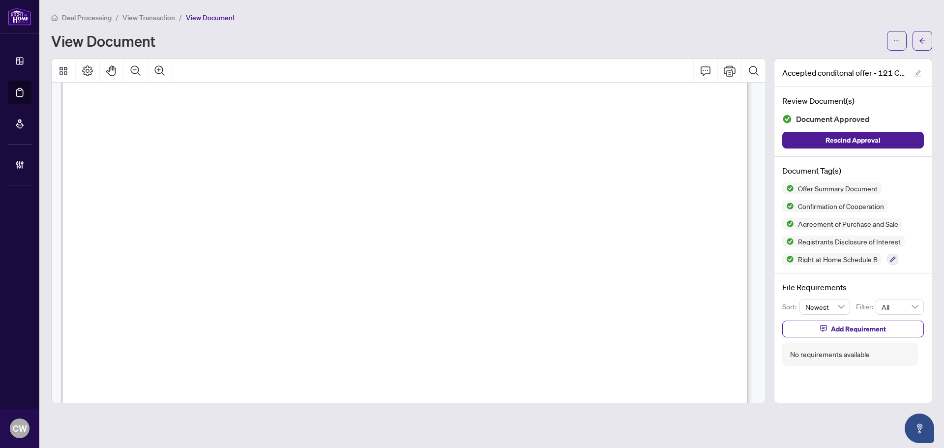
scroll to position [2212, 0]
click at [141, 69] on icon "Zoom Out" at bounding box center [136, 71] width 12 height 12
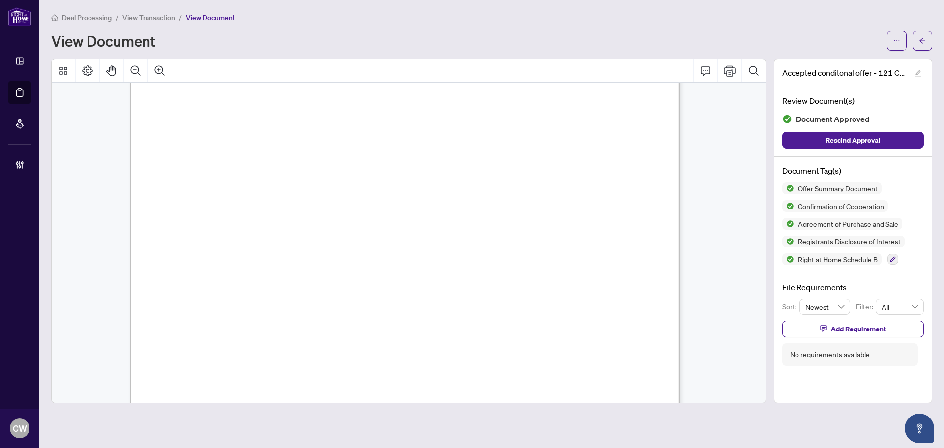
scroll to position [3830, 0]
click at [923, 36] on span "button" at bounding box center [922, 41] width 7 height 16
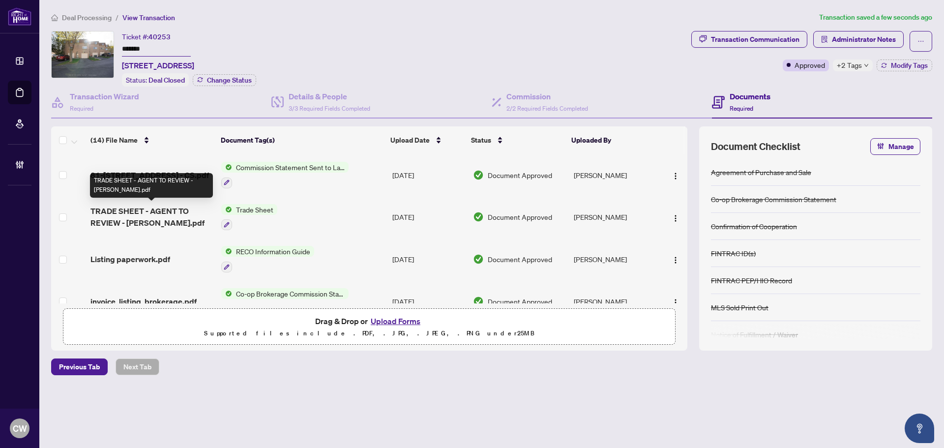
click at [159, 220] on span "TRADE SHEET - AGENT TO REVIEW - [PERSON_NAME].pdf" at bounding box center [151, 217] width 123 height 24
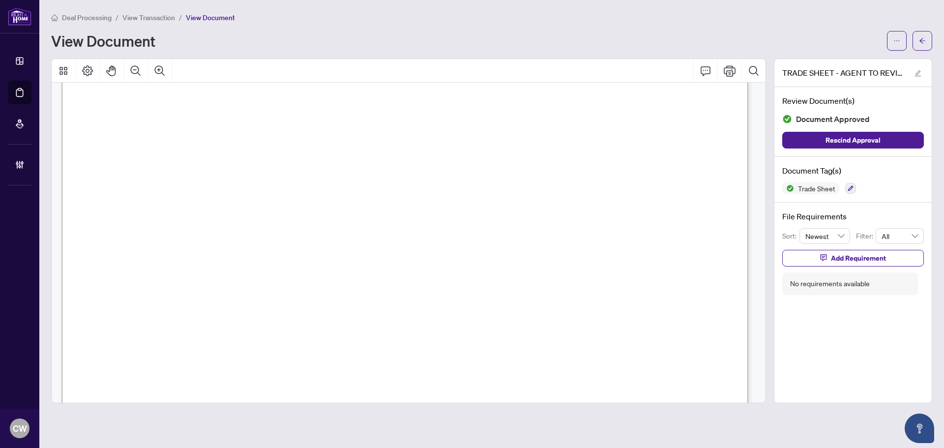
scroll to position [344, 0]
click at [920, 36] on span "button" at bounding box center [922, 41] width 7 height 16
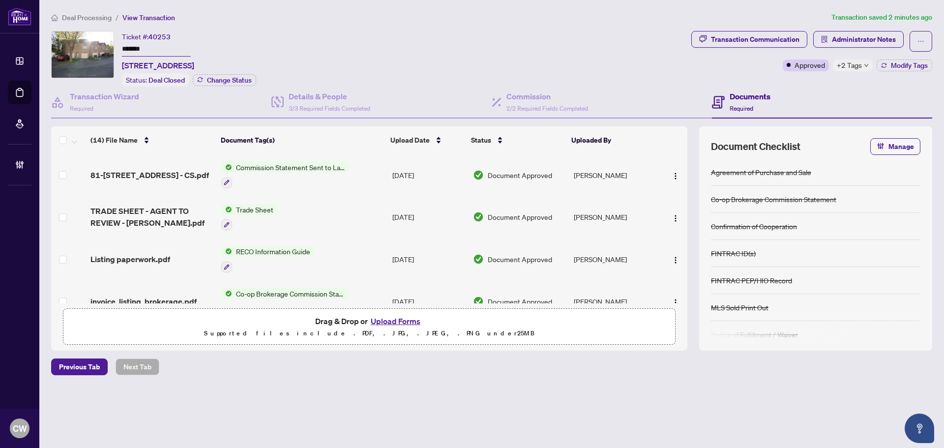
click at [392, 317] on button "Upload Forms" at bounding box center [396, 321] width 56 height 13
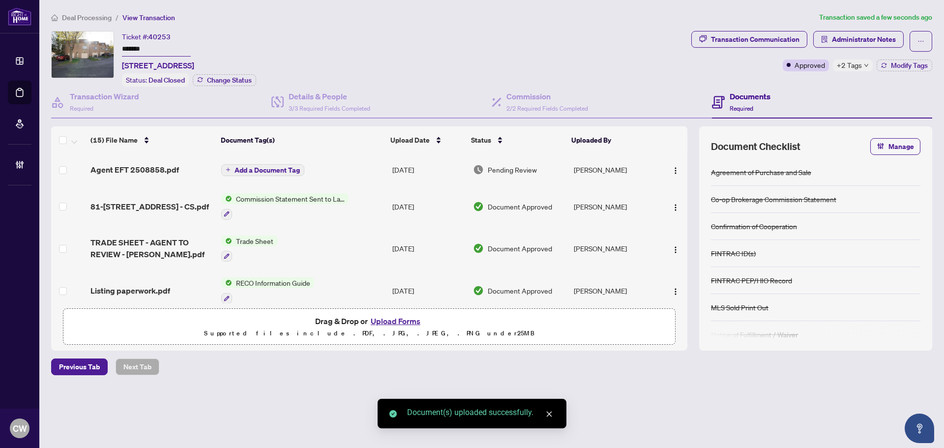
click at [260, 167] on span "Add a Document Tag" at bounding box center [266, 170] width 65 height 7
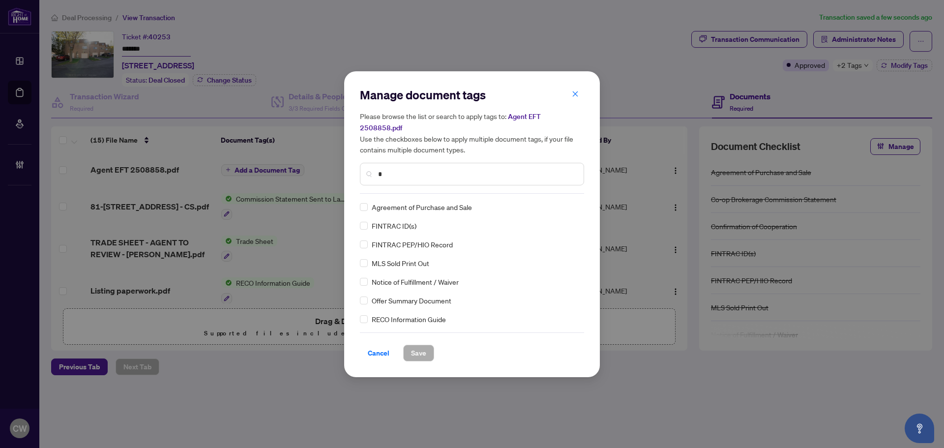
click at [399, 170] on input "*" at bounding box center [477, 174] width 198 height 11
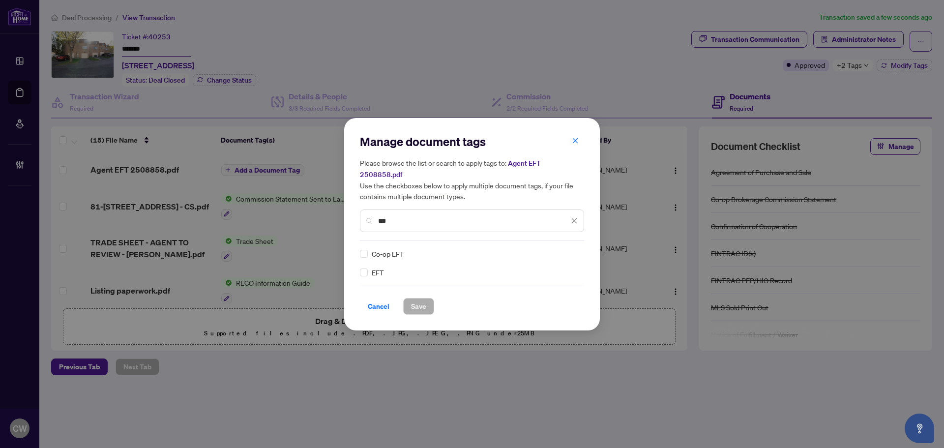
type input "***"
click at [566, 249] on img at bounding box center [564, 254] width 10 height 10
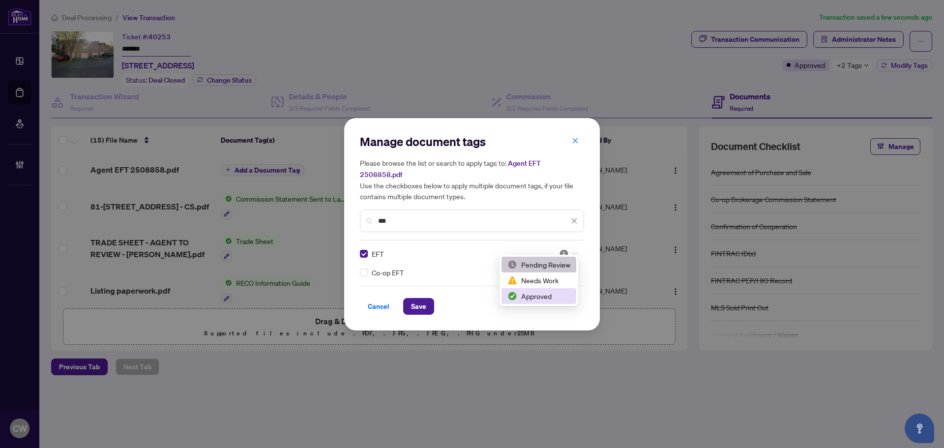
drag, startPoint x: 542, startPoint y: 292, endPoint x: 469, endPoint y: 296, distance: 72.9
click at [542, 292] on div "Approved" at bounding box center [538, 296] width 63 height 11
click at [413, 298] on span "Save" at bounding box center [418, 306] width 15 height 16
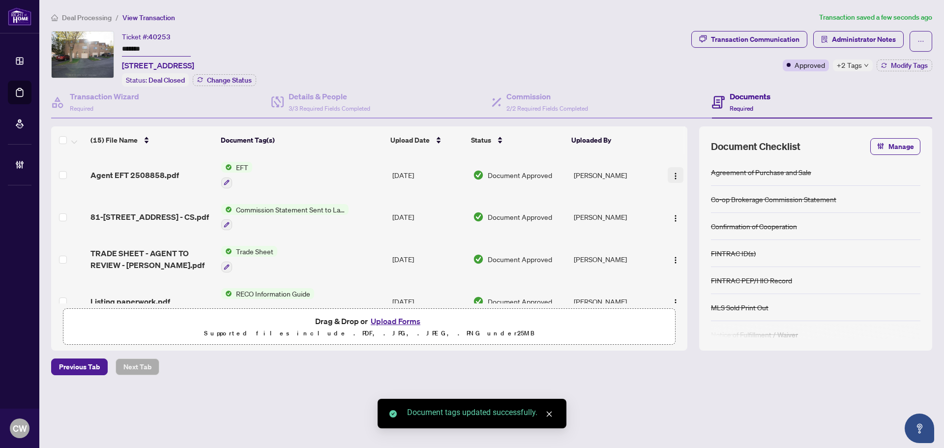
click at [672, 170] on span "button" at bounding box center [675, 175] width 8 height 11
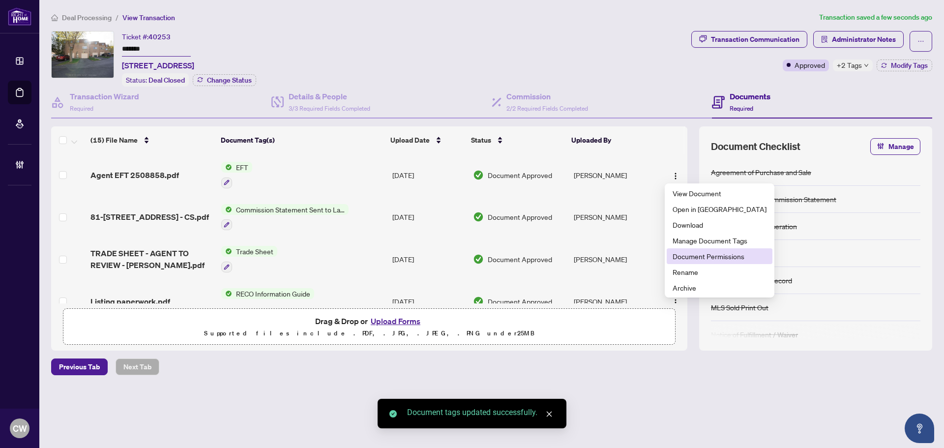
click at [695, 257] on span "Document Permissions" at bounding box center [719, 256] width 94 height 11
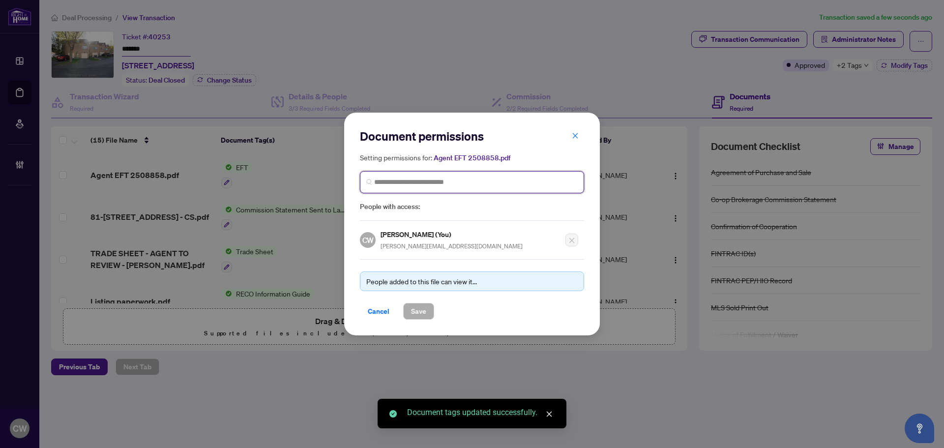
click at [468, 179] on input "search" at bounding box center [475, 182] width 203 height 10
paste input "**********"
type input "**********"
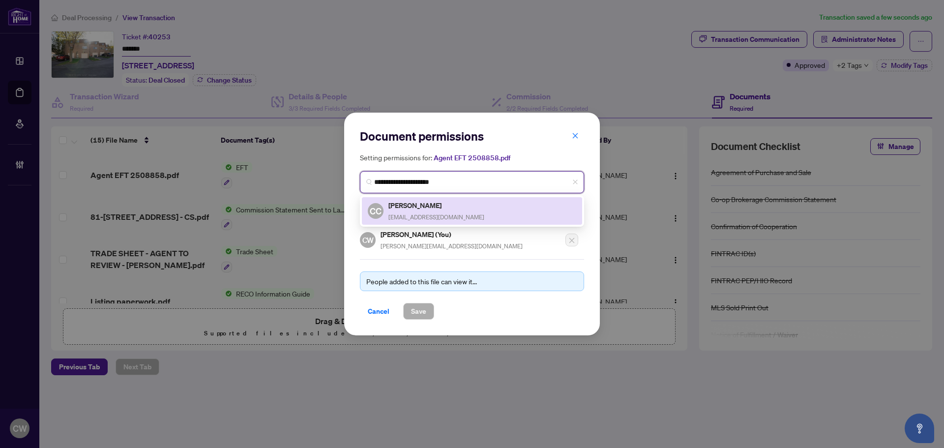
click at [416, 208] on h5 "[PERSON_NAME]" at bounding box center [436, 205] width 96 height 11
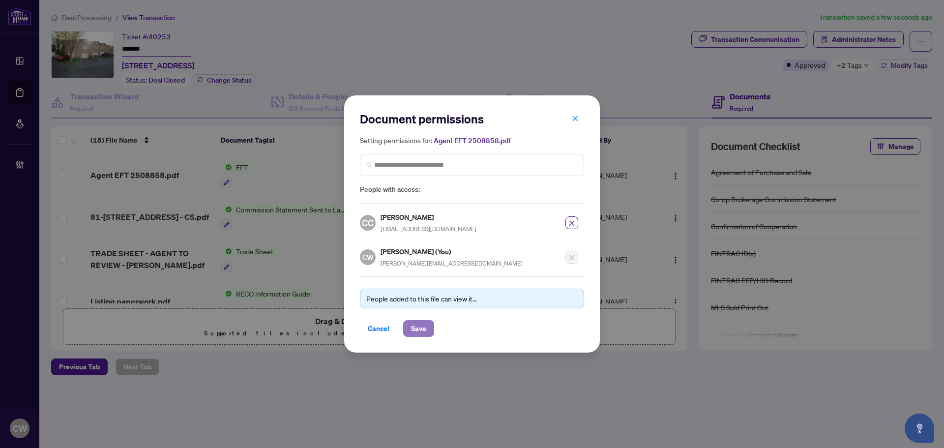
click at [427, 326] on button "Save" at bounding box center [418, 328] width 31 height 17
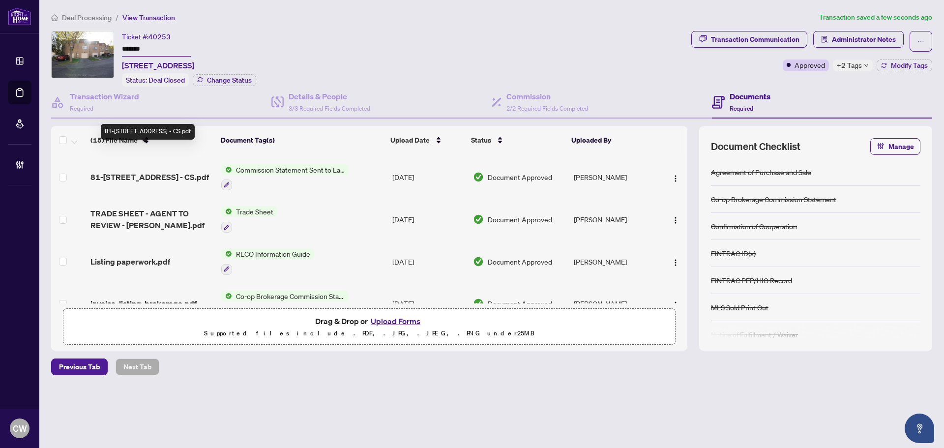
scroll to position [98, 0]
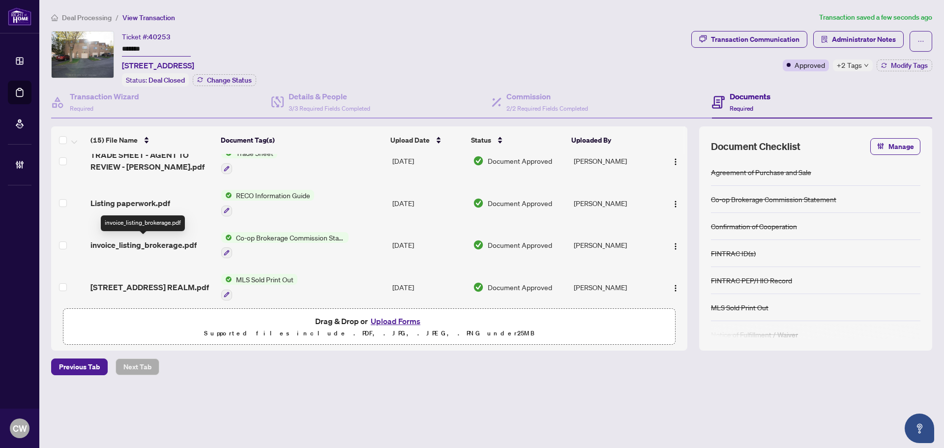
click at [158, 244] on span "invoice_listing_brokerage.pdf" at bounding box center [143, 245] width 106 height 12
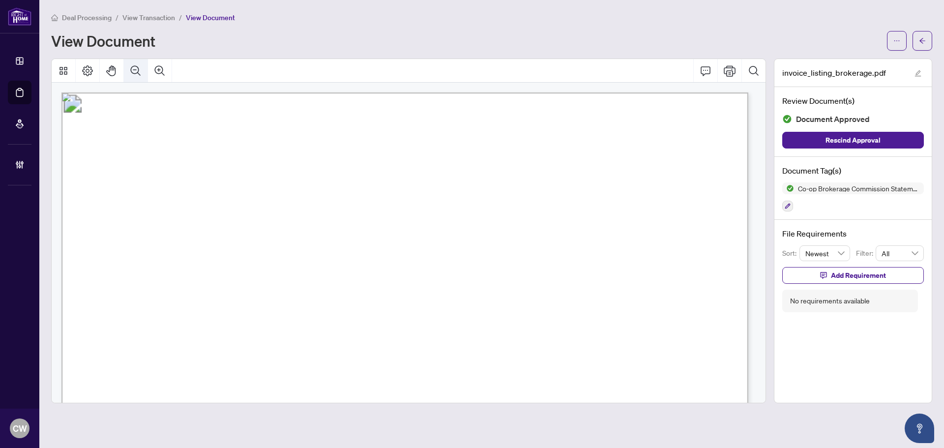
click at [137, 76] on icon "Zoom Out" at bounding box center [136, 71] width 12 height 12
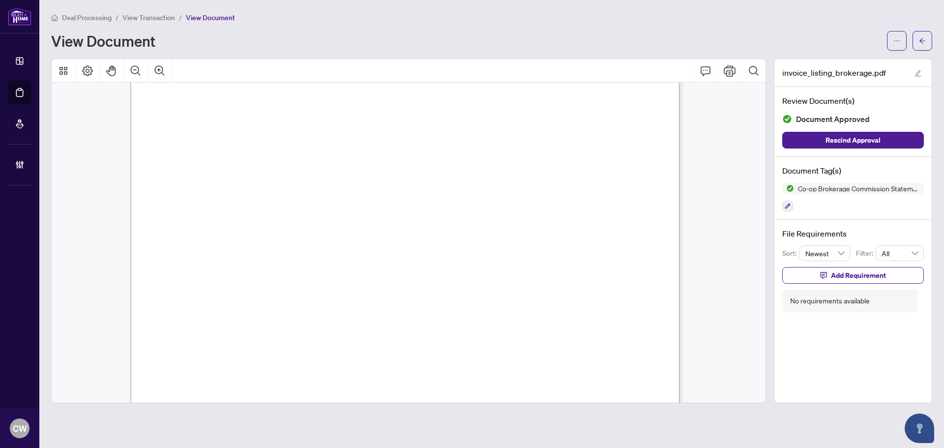
scroll to position [49, 0]
click at [925, 38] on icon "arrow-left" at bounding box center [922, 40] width 7 height 7
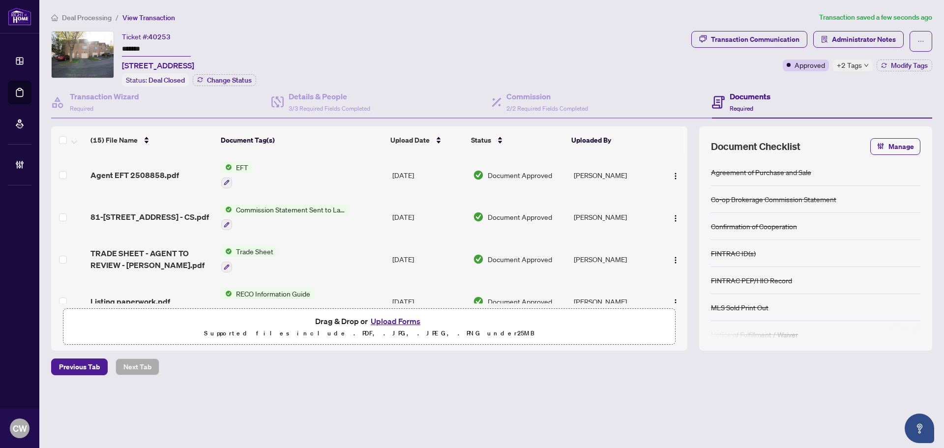
click at [879, 26] on div "Deal Processing / View Transaction Transaction saved a few seconds ago Ticket #…" at bounding box center [491, 211] width 889 height 398
click at [875, 41] on span "Administrator Notes" at bounding box center [864, 39] width 64 height 16
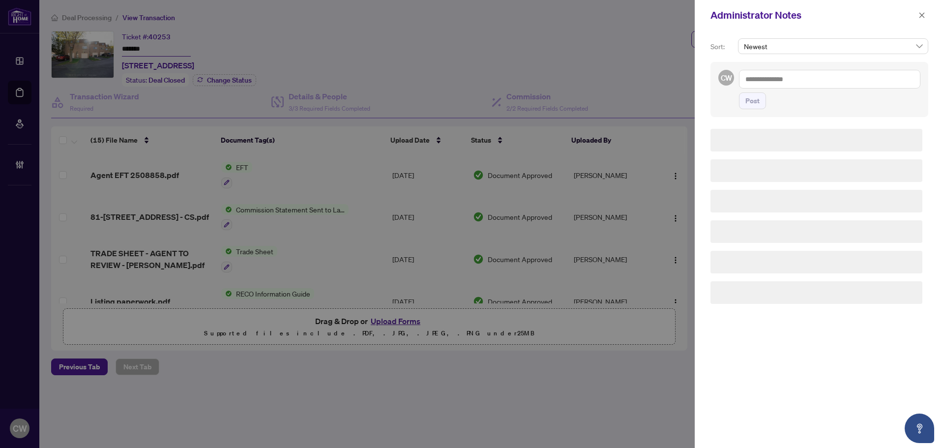
click at [823, 85] on textarea at bounding box center [829, 79] width 181 height 19
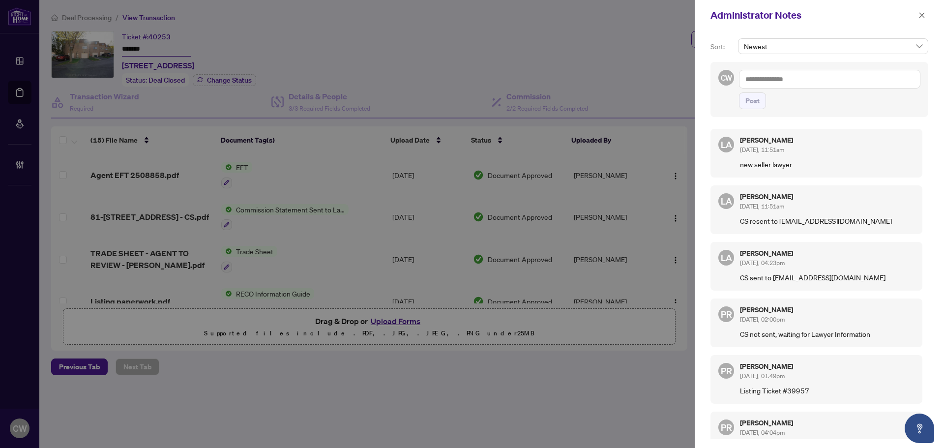
paste textarea "**********"
type textarea "**********"
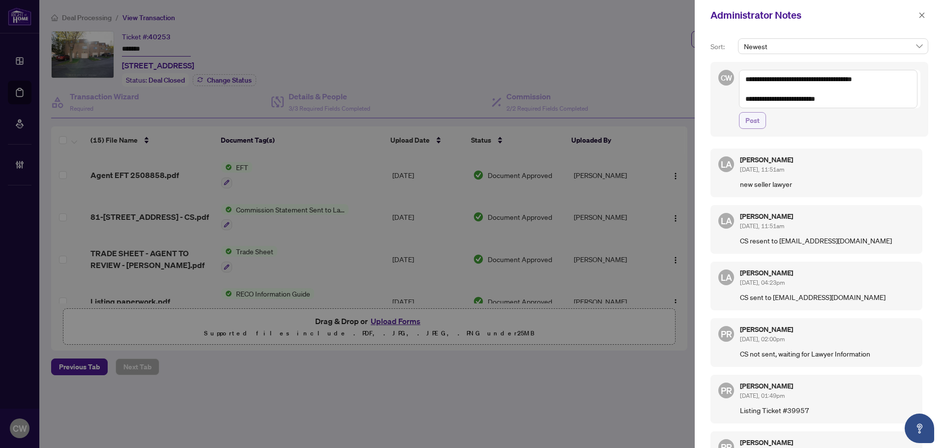
click at [754, 124] on span "Post" at bounding box center [752, 121] width 14 height 16
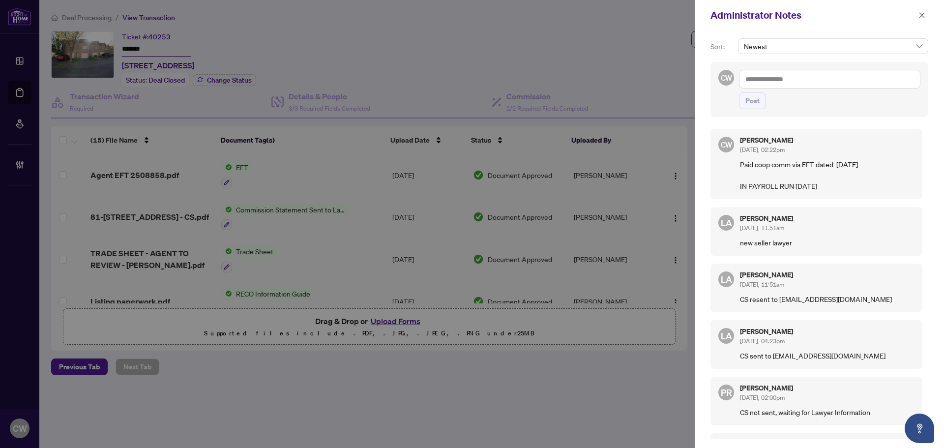
click at [539, 58] on div at bounding box center [472, 224] width 944 height 448
click at [923, 17] on icon "close" at bounding box center [921, 14] width 5 height 5
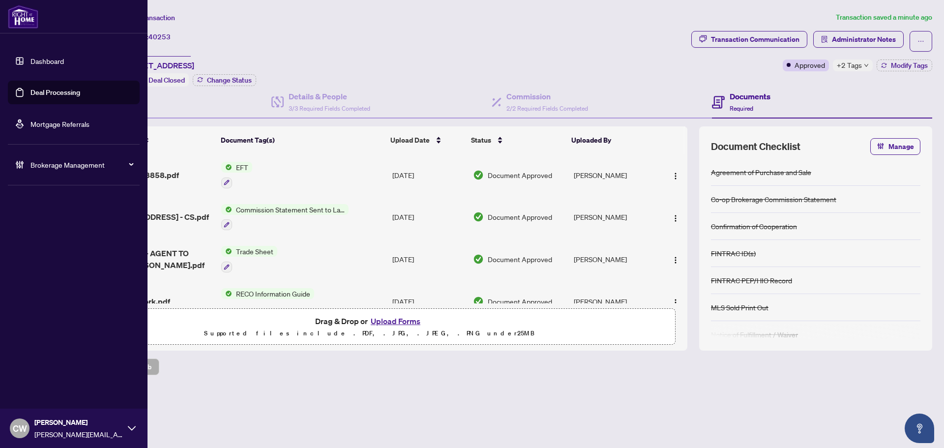
drag, startPoint x: 29, startPoint y: 93, endPoint x: 107, endPoint y: 93, distance: 77.2
click at [30, 93] on link "Deal Processing" at bounding box center [55, 92] width 50 height 9
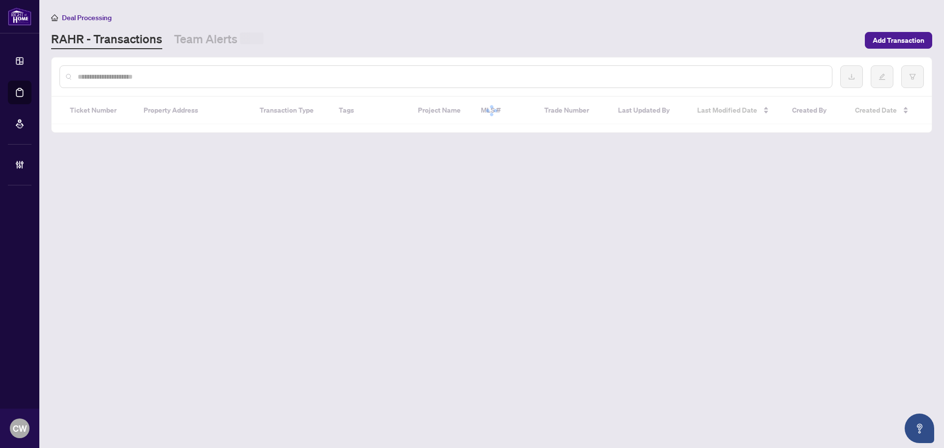
click at [167, 82] on div at bounding box center [445, 76] width 773 height 23
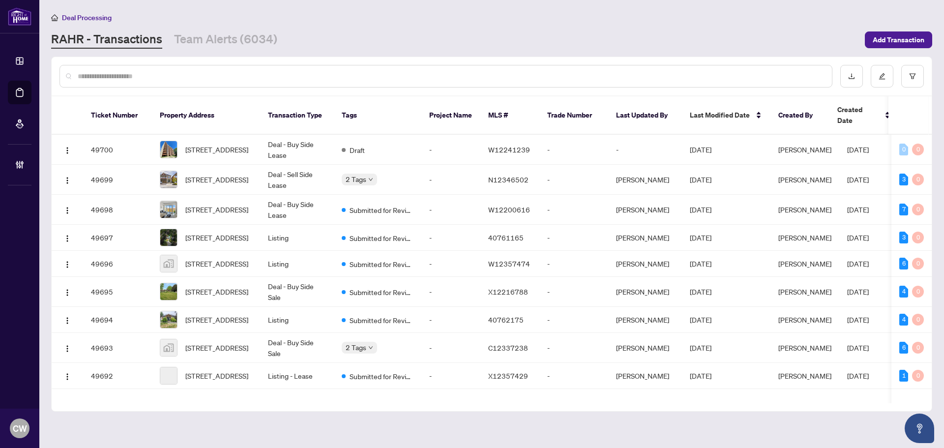
click at [166, 80] on input "text" at bounding box center [451, 76] width 746 height 11
paste input "*******"
type input "*******"
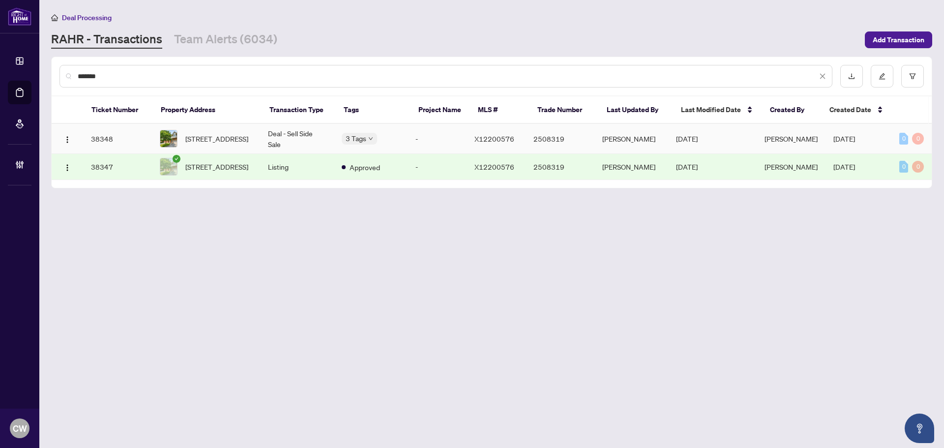
click at [220, 140] on span "[STREET_ADDRESS]" at bounding box center [216, 138] width 63 height 11
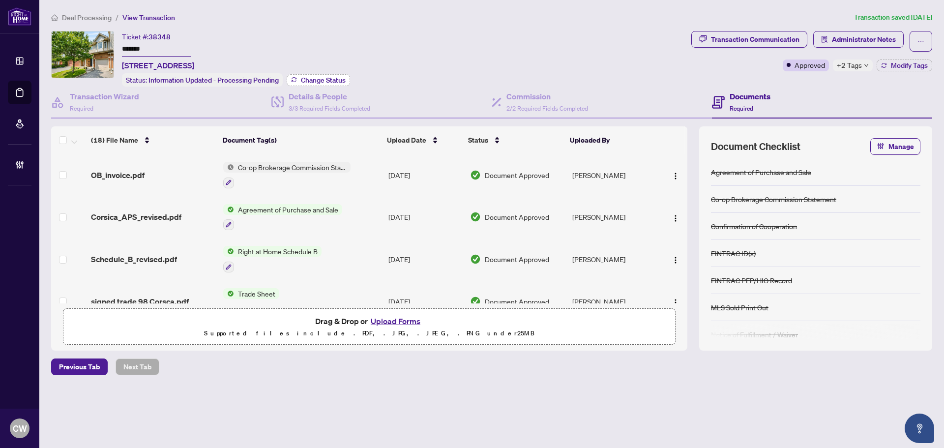
click at [324, 78] on span "Change Status" at bounding box center [323, 80] width 45 height 7
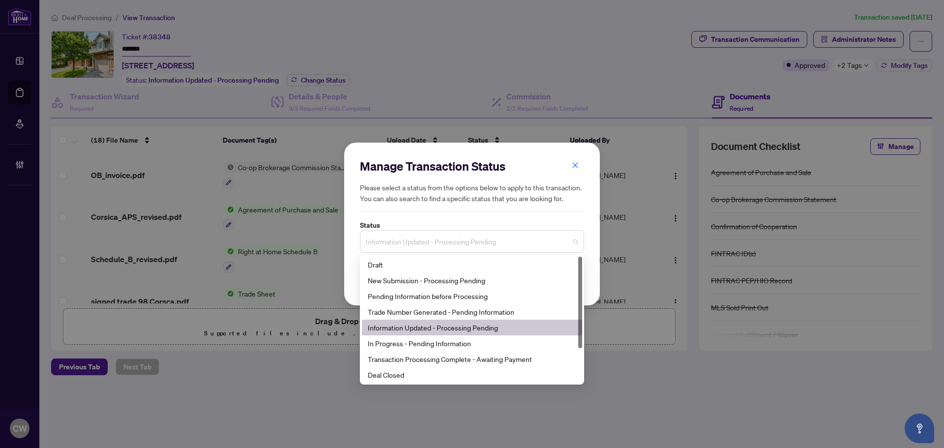
click at [476, 242] on span "Information Updated - Processing Pending" at bounding box center [472, 241] width 212 height 19
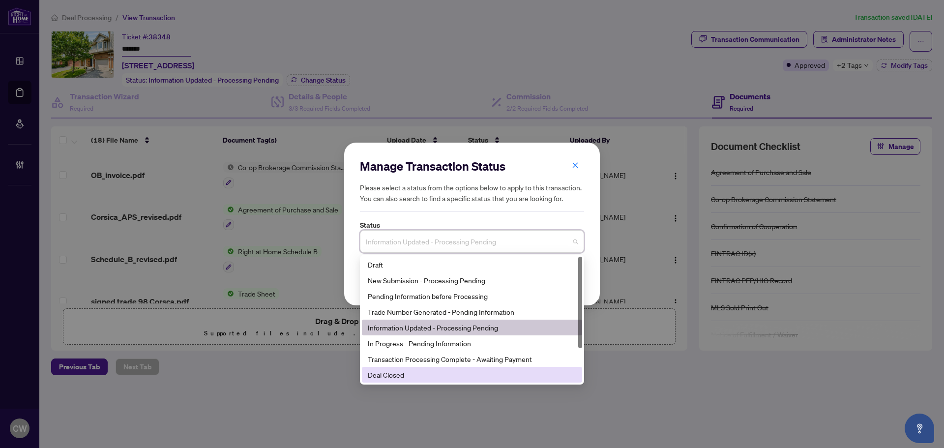
click at [433, 370] on div "Deal Closed" at bounding box center [472, 374] width 208 height 11
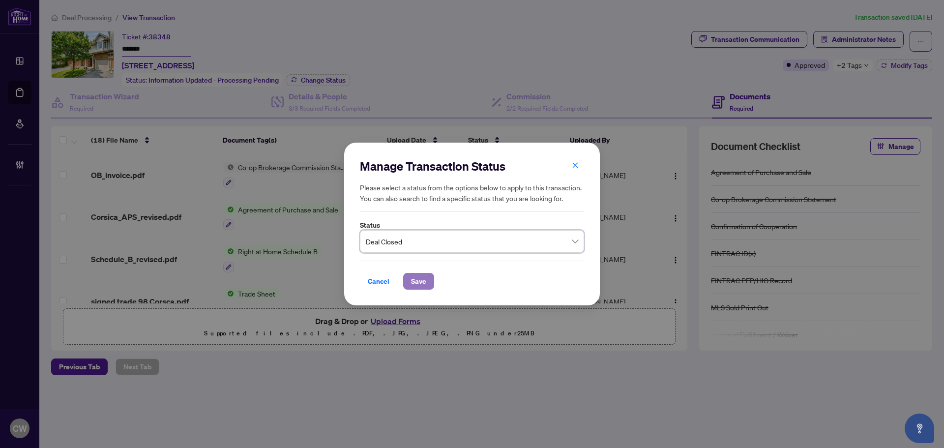
click at [416, 275] on span "Save" at bounding box center [418, 281] width 15 height 16
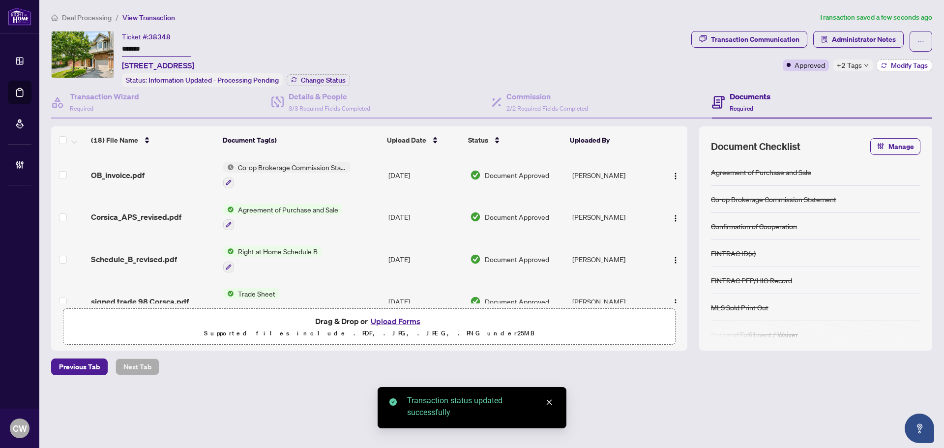
click at [905, 69] on span "Modify Tags" at bounding box center [909, 65] width 37 height 7
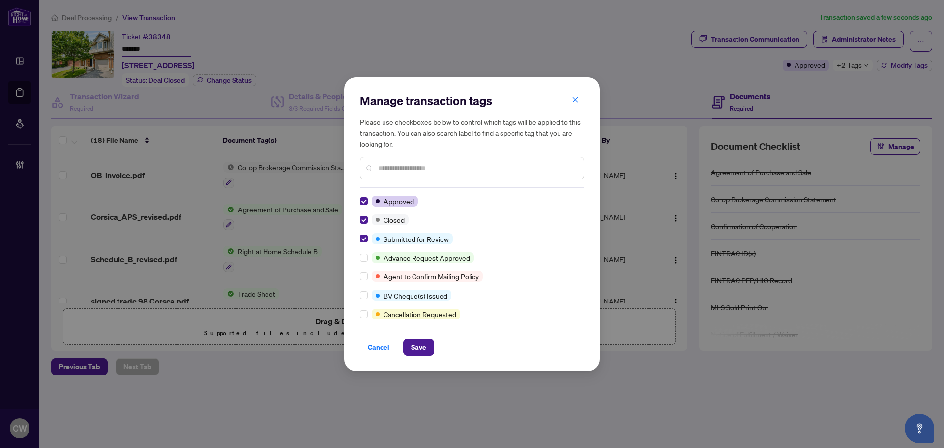
scroll to position [147, 0]
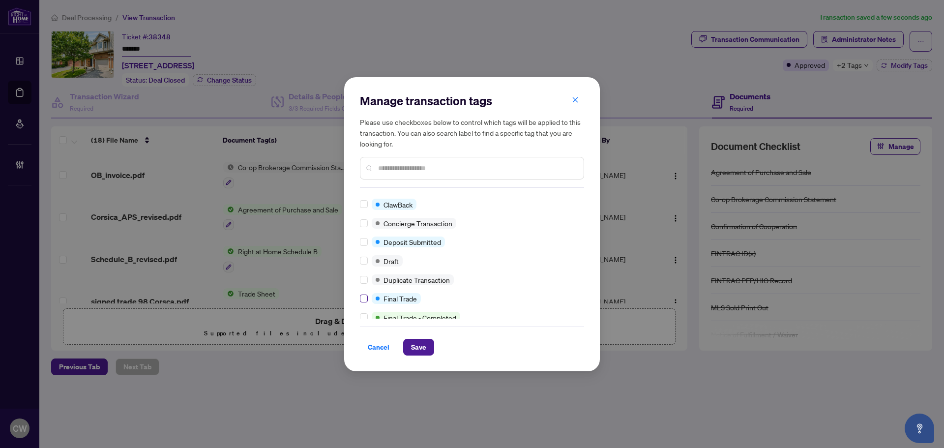
click at [364, 302] on label at bounding box center [364, 298] width 8 height 11
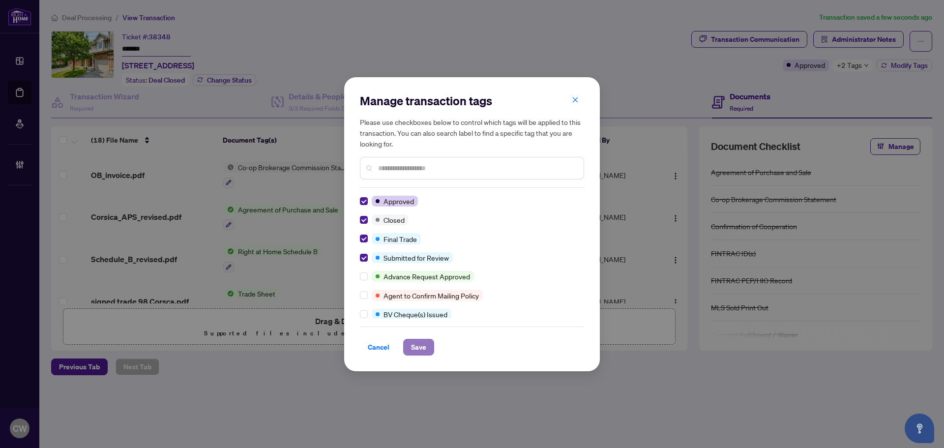
click at [414, 344] on span "Save" at bounding box center [418, 347] width 15 height 16
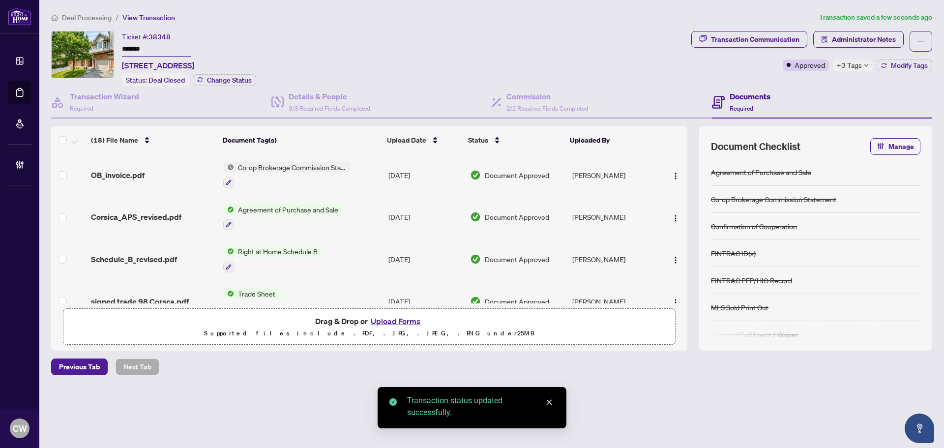
click at [153, 217] on span "Corsica_APS_revised.pdf" at bounding box center [136, 217] width 90 height 12
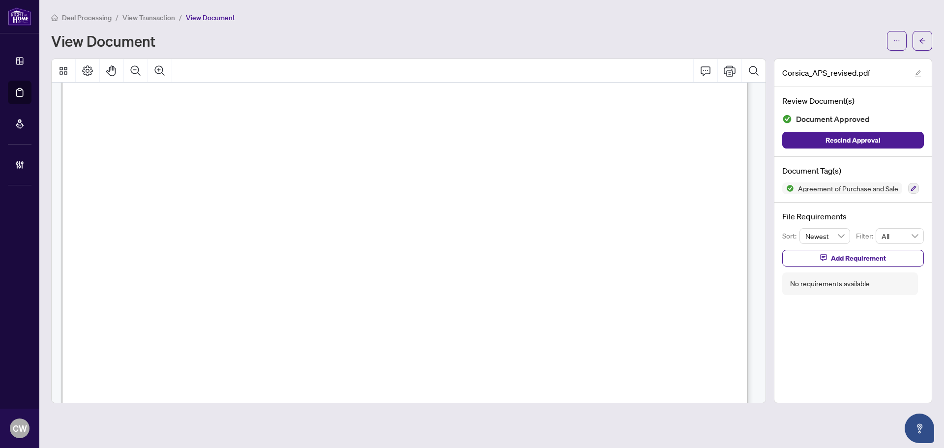
scroll to position [3981, 0]
click at [916, 36] on button "button" at bounding box center [922, 41] width 20 height 20
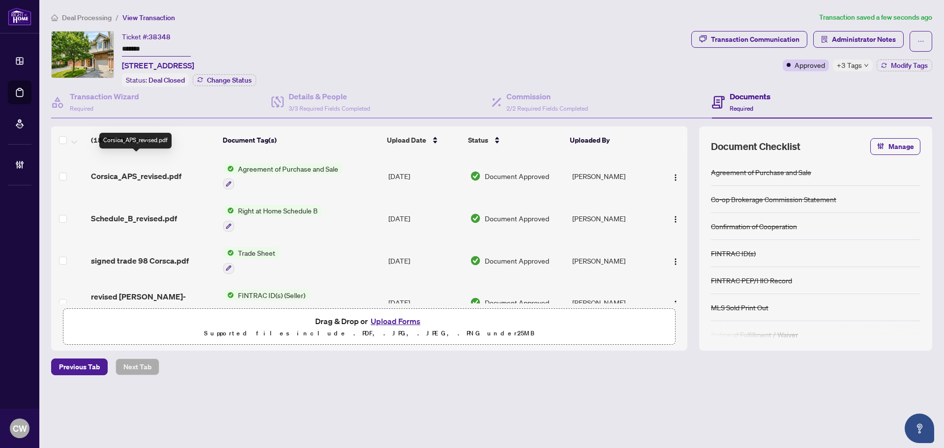
scroll to position [98, 0]
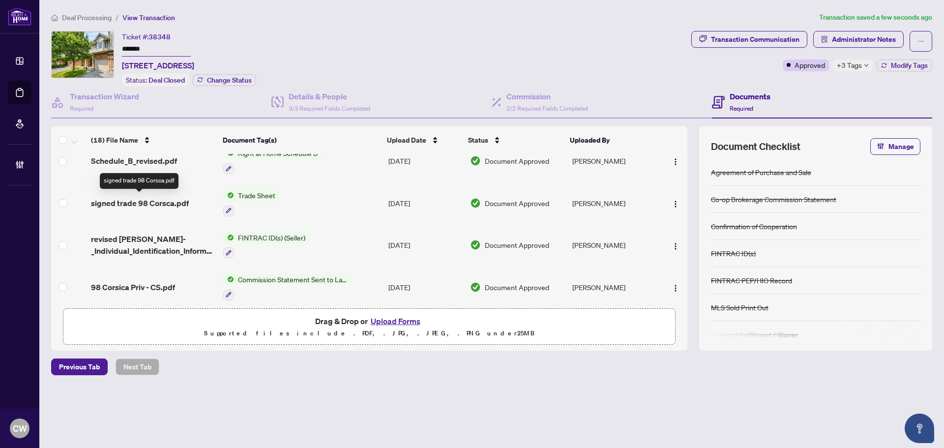
click at [141, 204] on span "signed trade 98 Corsca.pdf" at bounding box center [140, 203] width 98 height 12
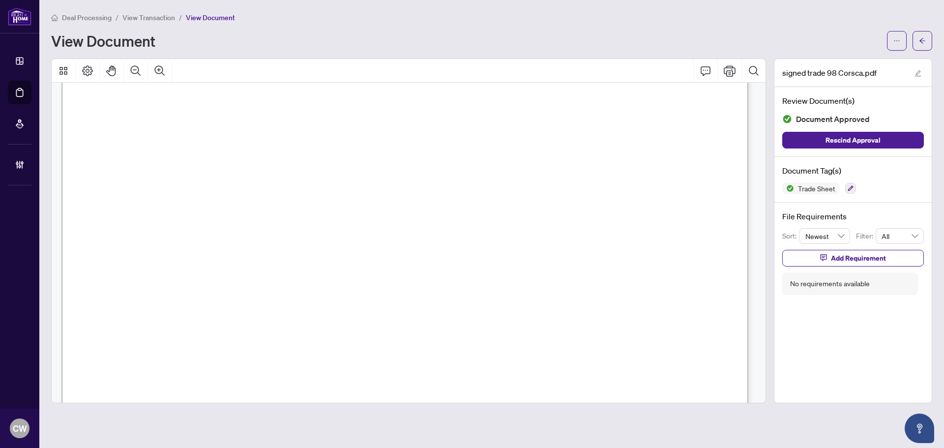
scroll to position [393, 0]
click at [921, 37] on icon "arrow-left" at bounding box center [922, 40] width 7 height 7
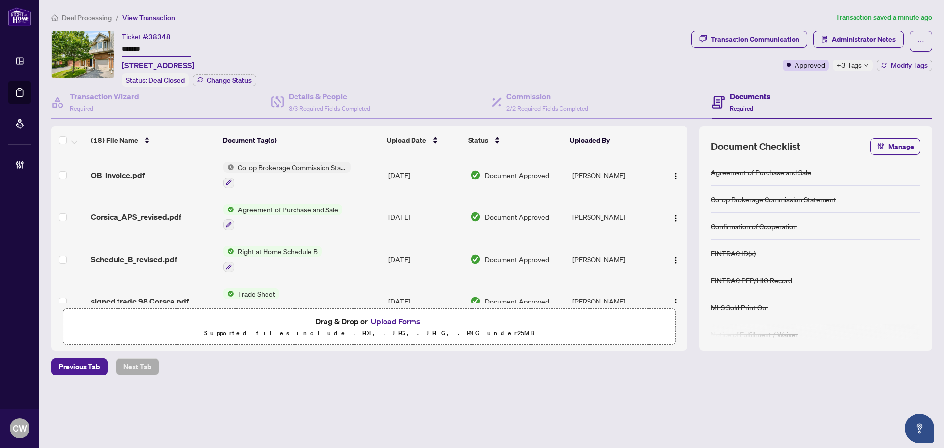
click at [394, 320] on button "Upload Forms" at bounding box center [396, 321] width 56 height 13
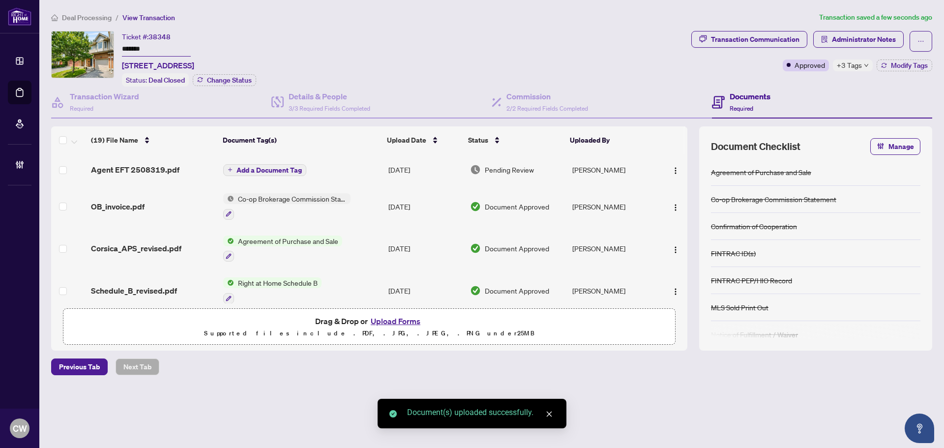
click at [262, 169] on span "Add a Document Tag" at bounding box center [268, 170] width 65 height 7
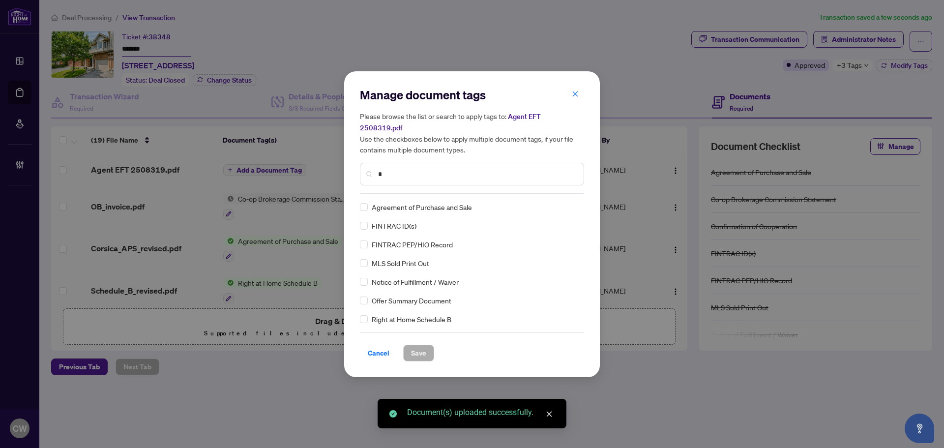
click at [419, 169] on input "*" at bounding box center [477, 174] width 198 height 11
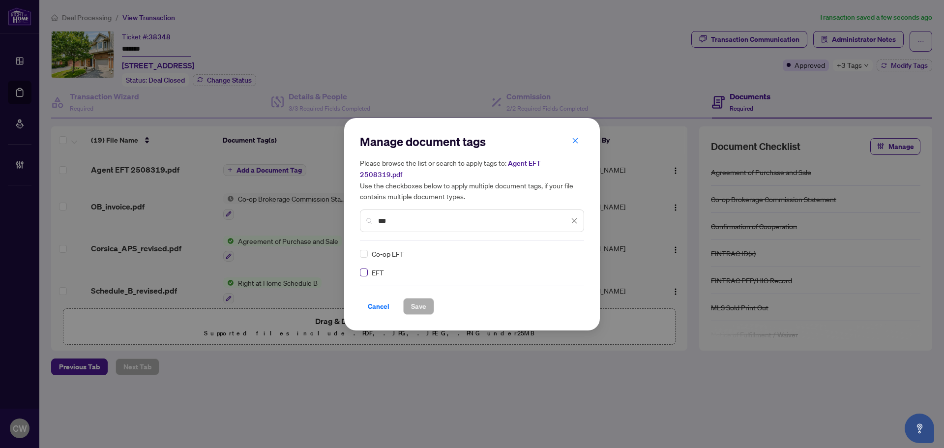
type input "***"
click at [566, 249] on img at bounding box center [564, 254] width 10 height 10
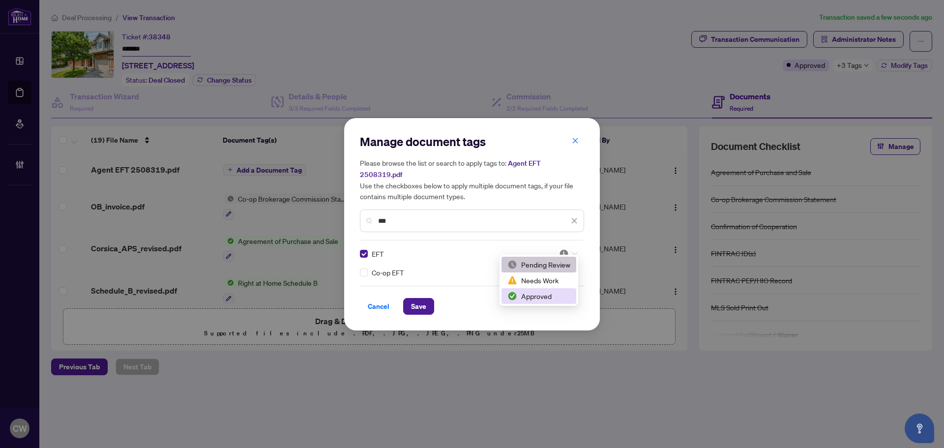
drag, startPoint x: 547, startPoint y: 296, endPoint x: 426, endPoint y: 296, distance: 120.4
click at [544, 296] on div "Approved" at bounding box center [538, 296] width 63 height 11
click at [423, 298] on span "Save" at bounding box center [418, 306] width 15 height 16
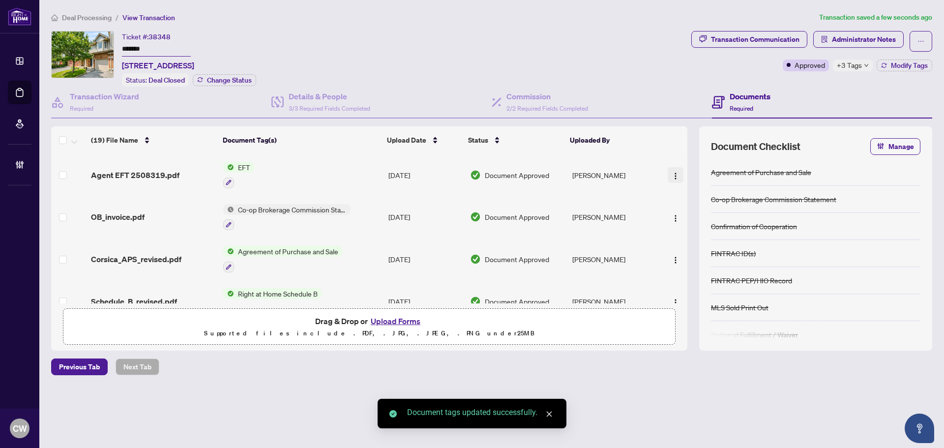
click at [674, 172] on img "button" at bounding box center [675, 176] width 8 height 8
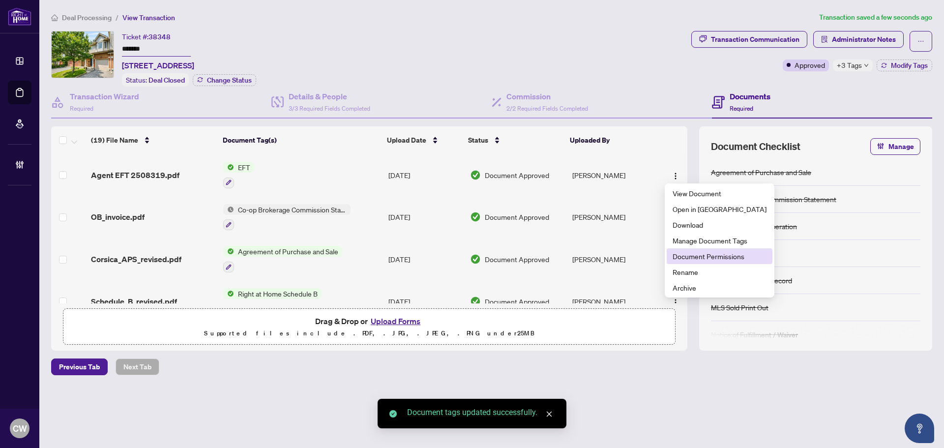
click at [691, 258] on span "Document Permissions" at bounding box center [719, 256] width 94 height 11
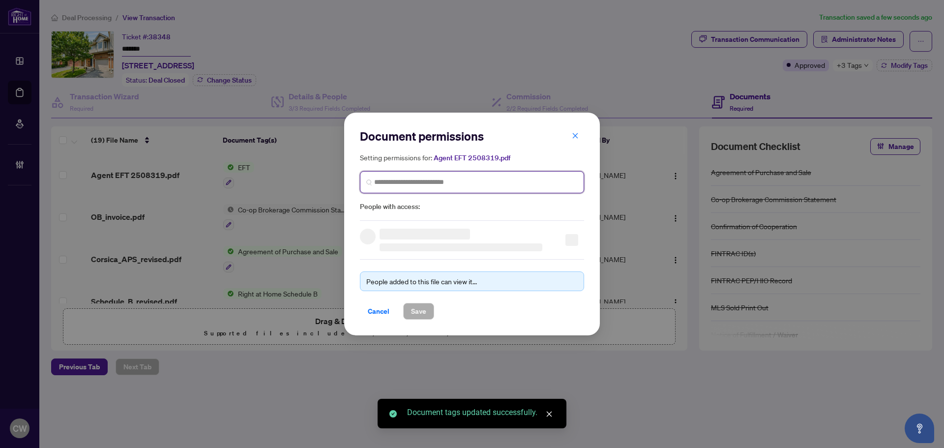
click at [450, 186] on input "search" at bounding box center [475, 182] width 203 height 10
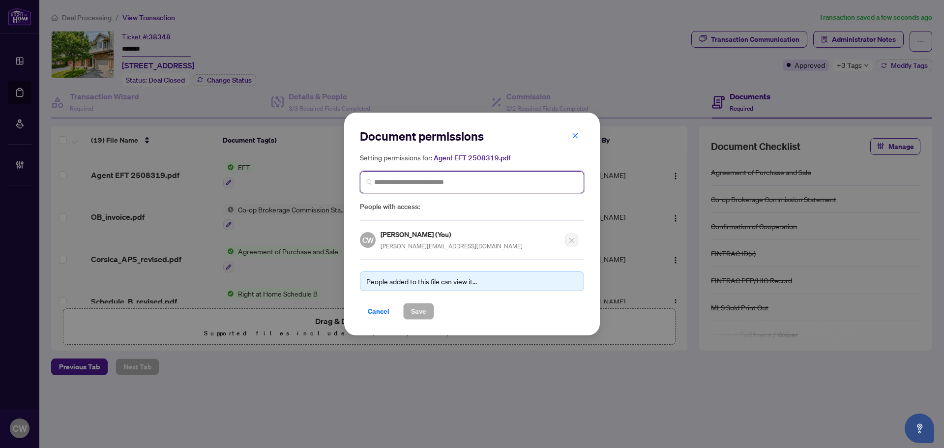
paste input "**********"
type input "**********"
click at [417, 209] on h5 "[PERSON_NAME]" at bounding box center [436, 205] width 96 height 11
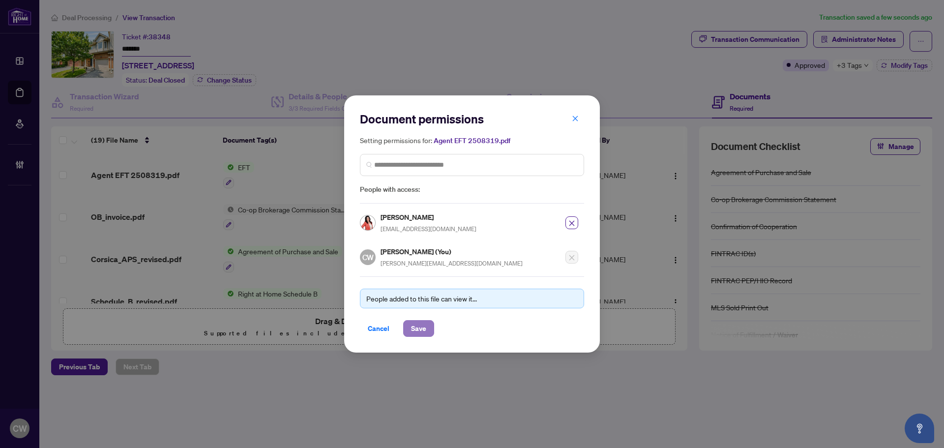
click at [415, 328] on span "Save" at bounding box center [418, 328] width 15 height 16
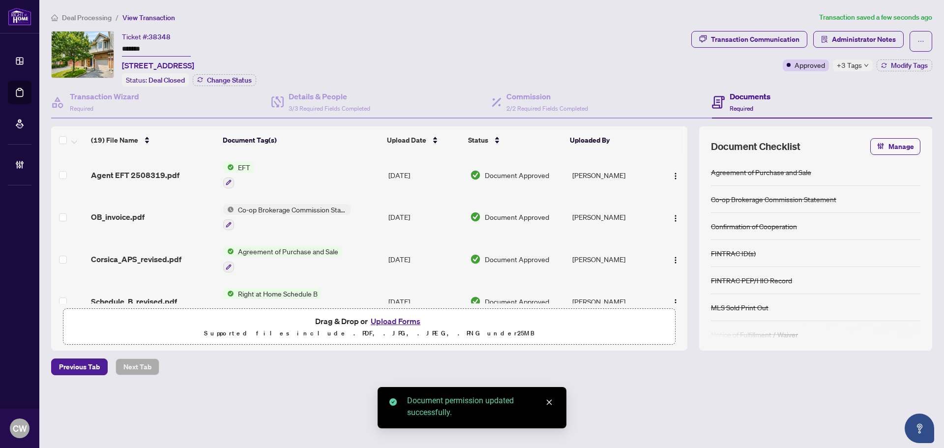
click at [122, 212] on span "OB_invoice.pdf" at bounding box center [118, 217] width 54 height 12
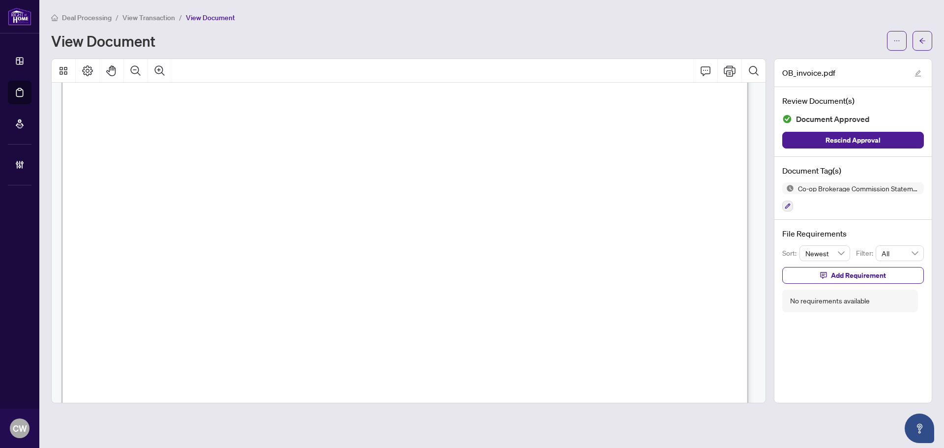
scroll to position [442, 0]
click at [922, 38] on icon "arrow-left" at bounding box center [922, 40] width 6 height 5
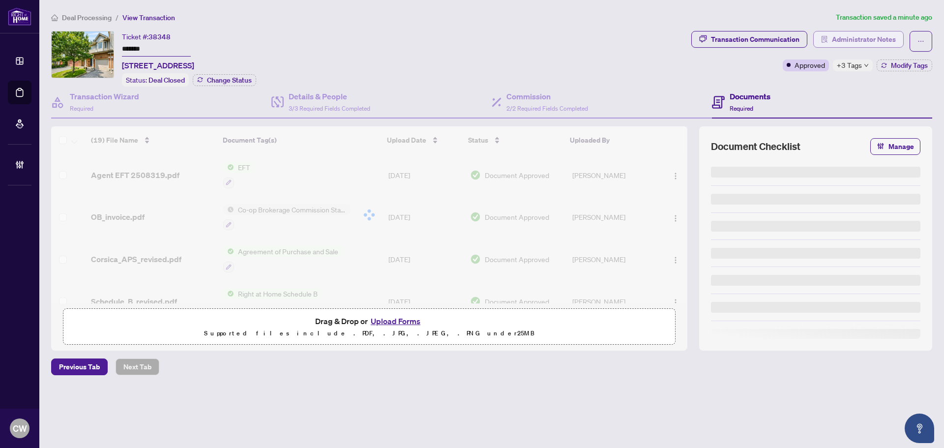
click at [847, 37] on span "Administrator Notes" at bounding box center [864, 39] width 64 height 16
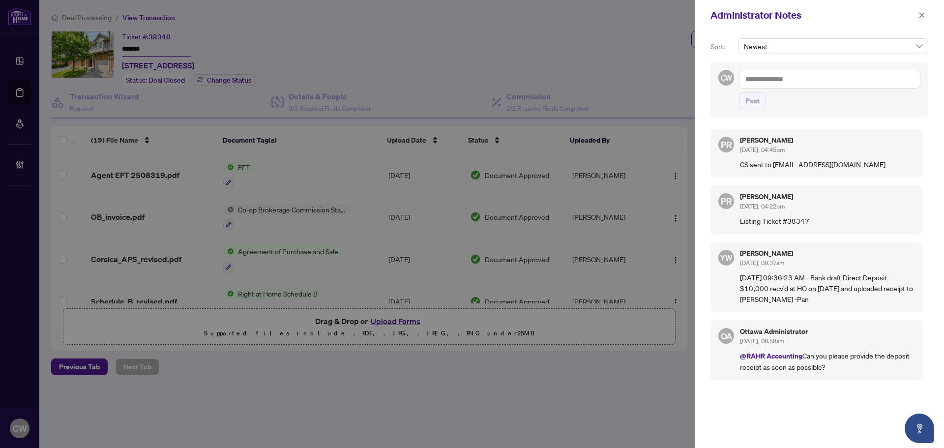
click at [824, 83] on textarea at bounding box center [829, 79] width 181 height 19
paste textarea "**********"
type textarea "**********"
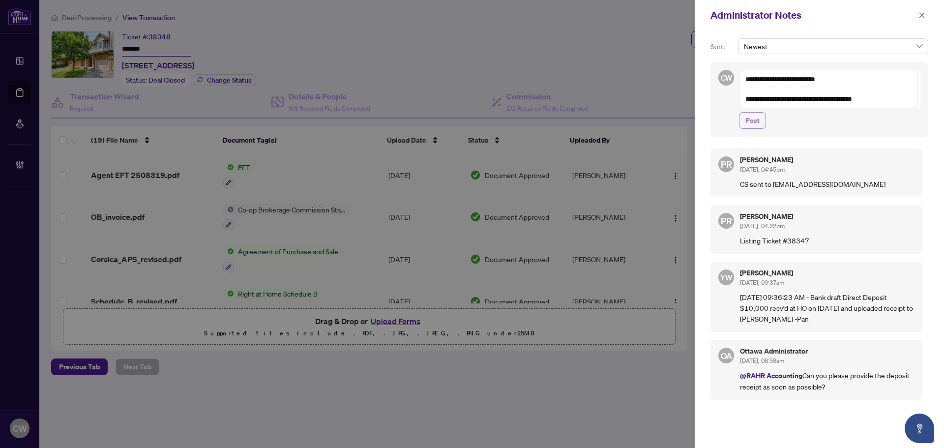
click at [751, 120] on span "Post" at bounding box center [752, 121] width 14 height 16
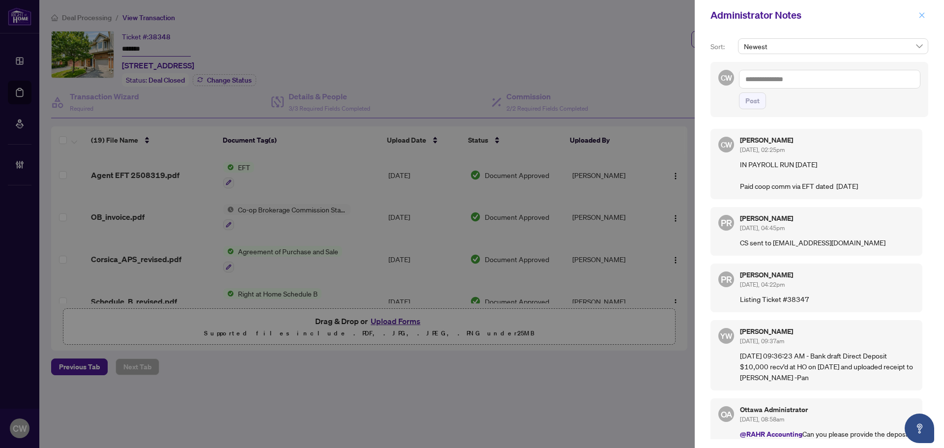
click at [917, 10] on button "button" at bounding box center [921, 15] width 13 height 12
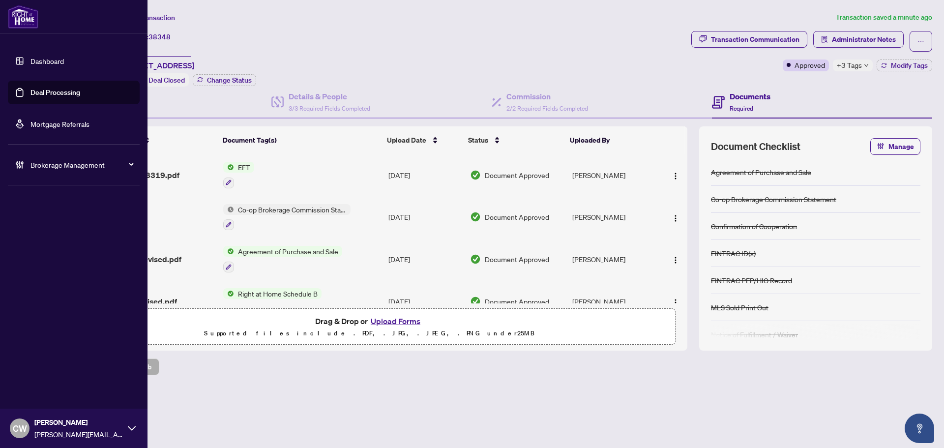
drag, startPoint x: 19, startPoint y: 90, endPoint x: 76, endPoint y: 92, distance: 57.5
click at [30, 90] on link "Deal Processing" at bounding box center [55, 92] width 50 height 9
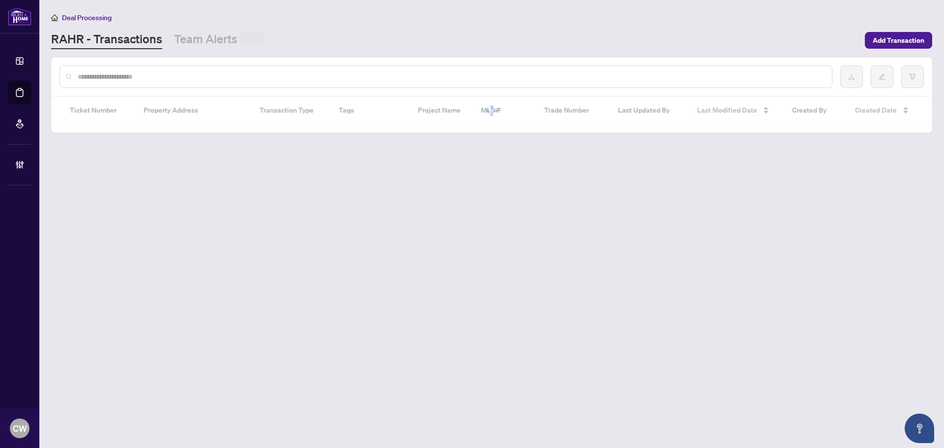
click at [182, 86] on div at bounding box center [445, 76] width 773 height 23
click at [184, 78] on input "text" at bounding box center [451, 76] width 746 height 11
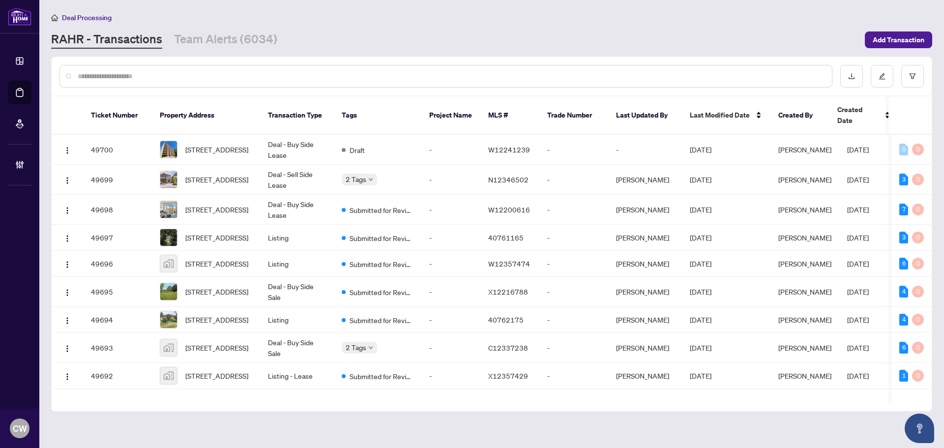
click at [184, 78] on input "text" at bounding box center [451, 76] width 746 height 11
paste input "*******"
type input "*******"
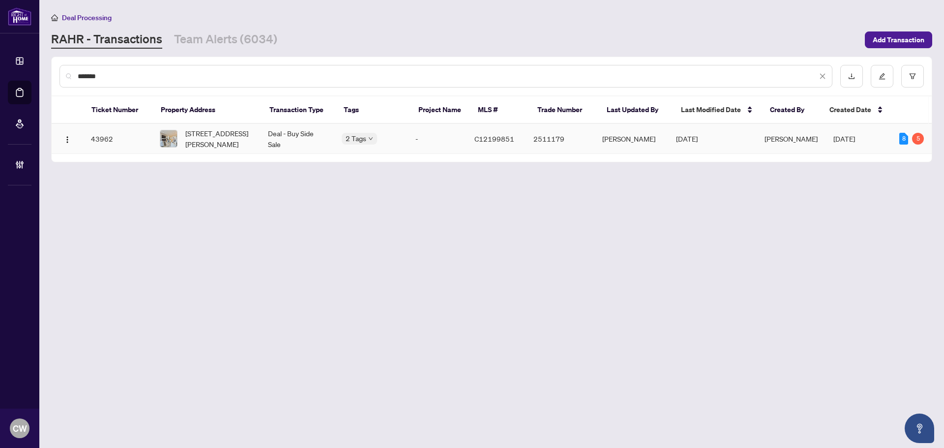
click at [238, 137] on span "[STREET_ADDRESS][PERSON_NAME]" at bounding box center [218, 139] width 67 height 22
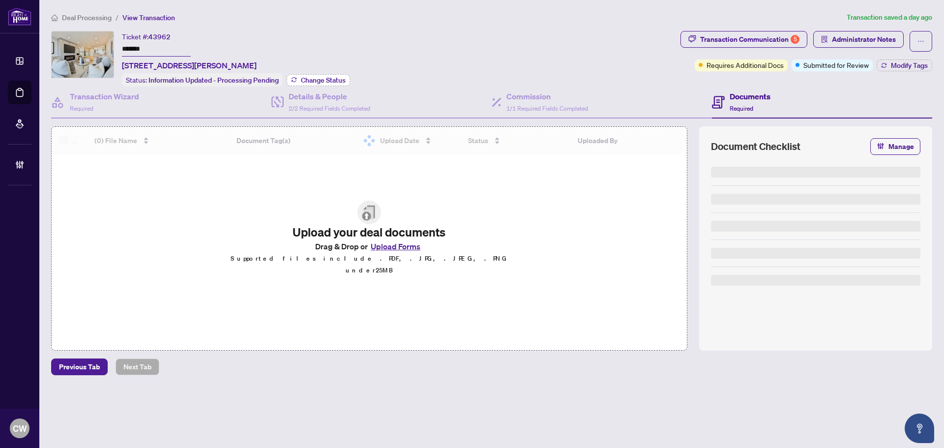
click at [319, 77] on span "Change Status" at bounding box center [323, 80] width 45 height 7
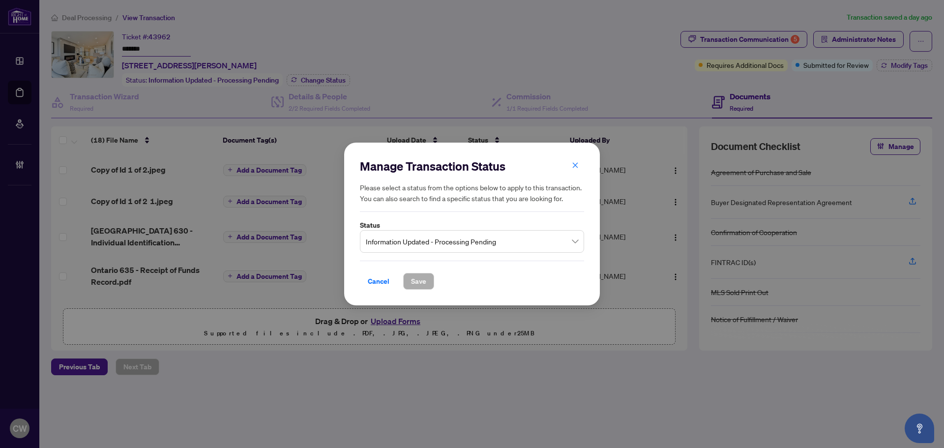
click at [423, 249] on span "Information Updated - Processing Pending" at bounding box center [472, 241] width 212 height 19
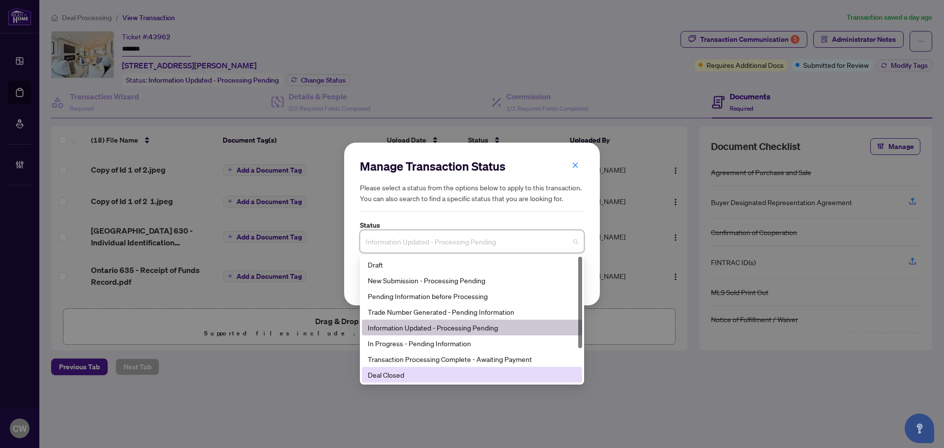
click at [407, 375] on div "Deal Closed" at bounding box center [472, 374] width 208 height 11
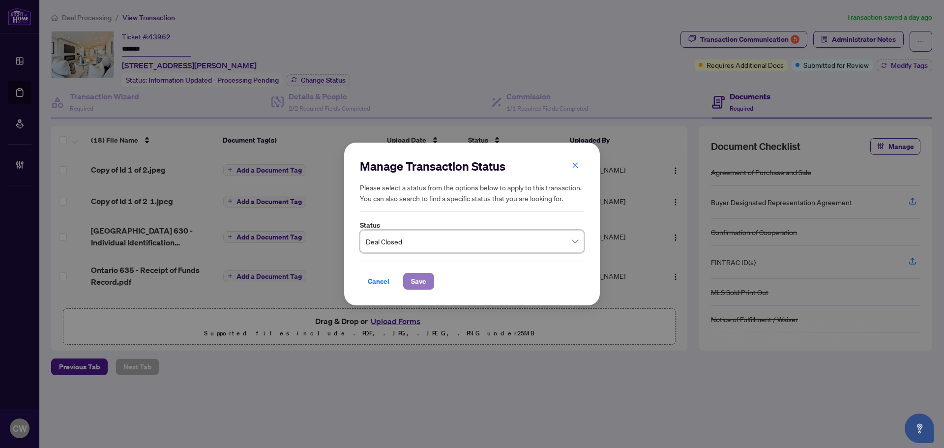
click at [419, 281] on span "Save" at bounding box center [418, 281] width 15 height 16
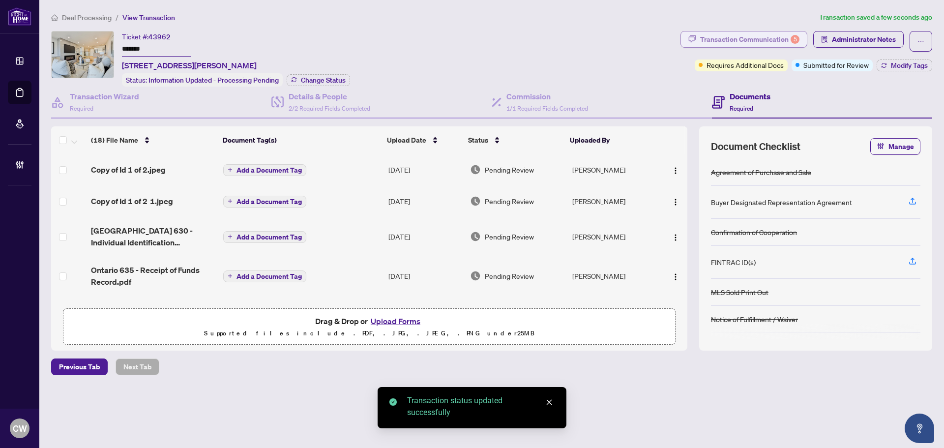
click at [757, 38] on div "Transaction Communication 5" at bounding box center [749, 39] width 99 height 16
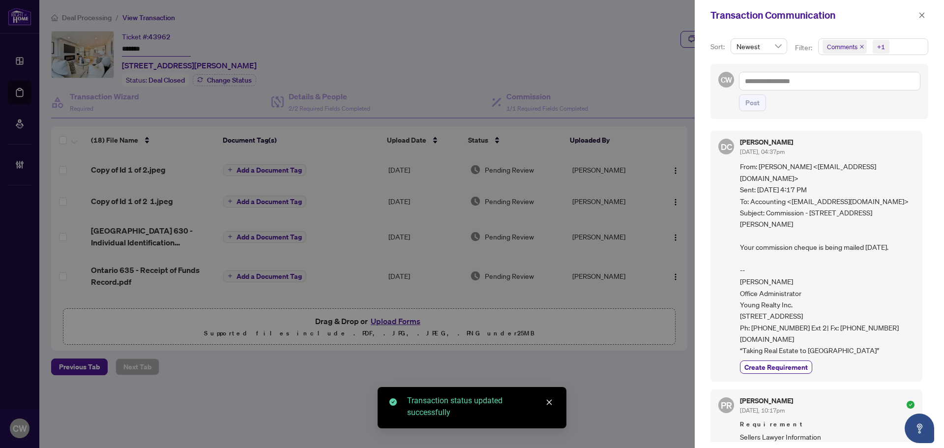
click at [861, 47] on icon "close" at bounding box center [862, 47] width 4 height 4
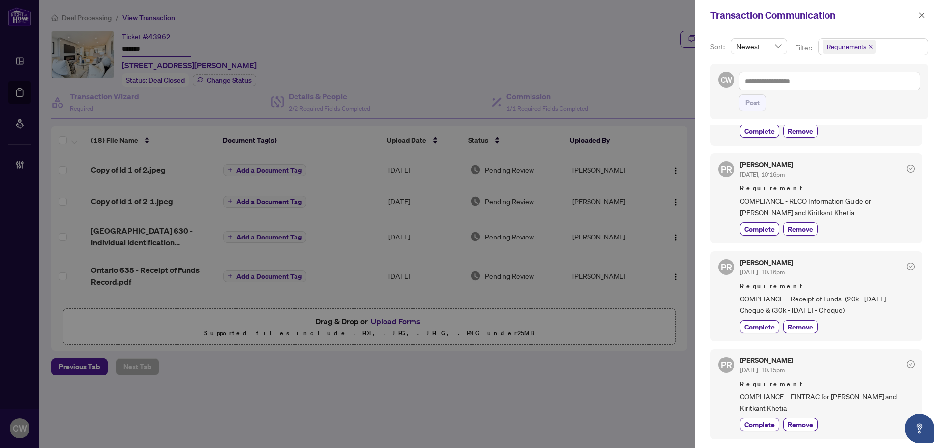
scroll to position [147, 0]
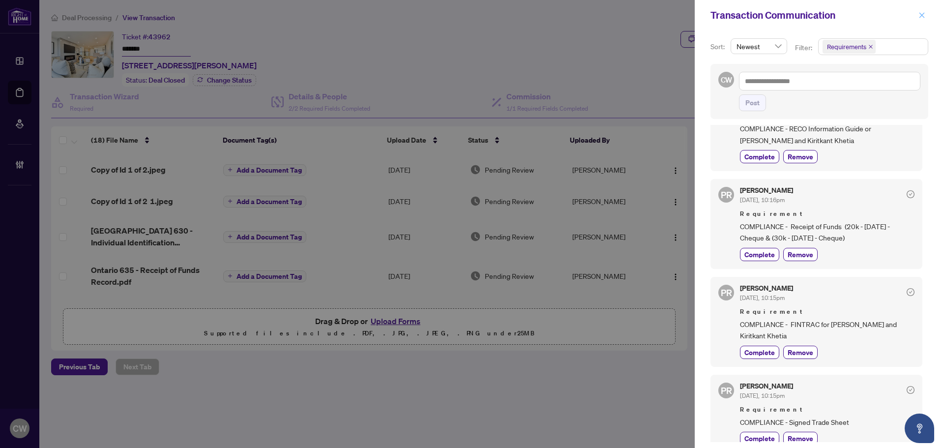
click at [924, 14] on icon "close" at bounding box center [921, 15] width 7 height 7
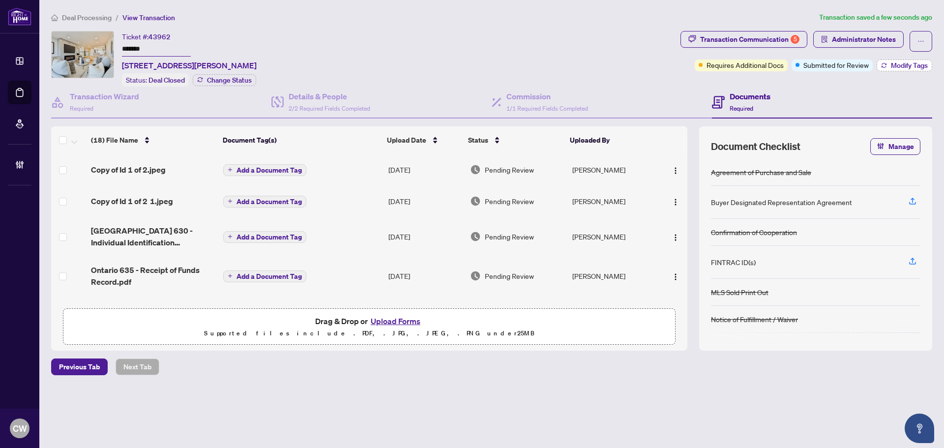
click at [909, 63] on span "Modify Tags" at bounding box center [909, 65] width 37 height 7
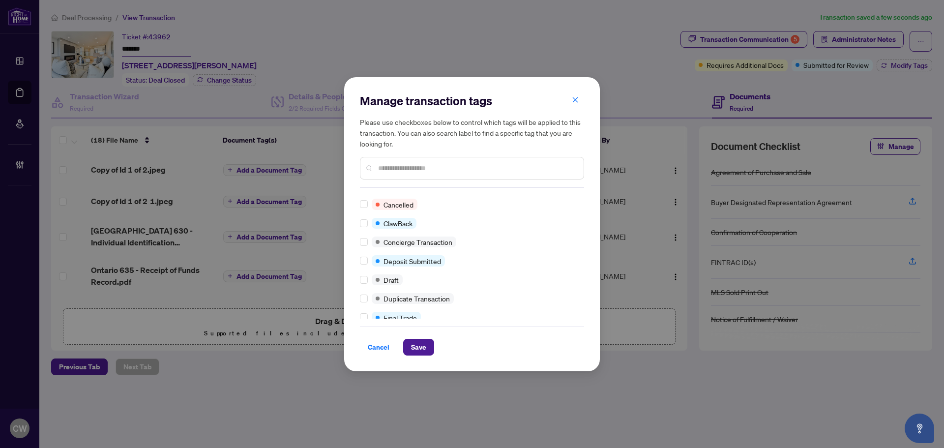
scroll to position [0, 0]
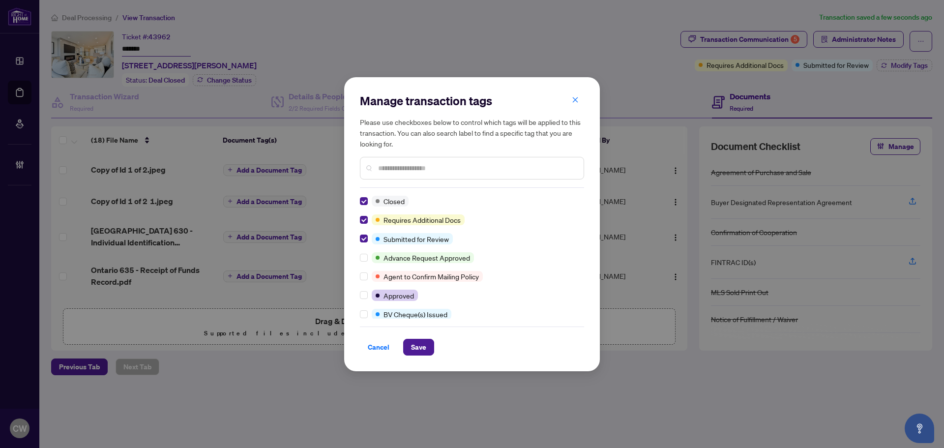
click at [420, 358] on div "Manage transaction tags Please use checkboxes below to control which tags will …" at bounding box center [472, 224] width 256 height 294
click at [420, 351] on span "Save" at bounding box center [418, 347] width 15 height 16
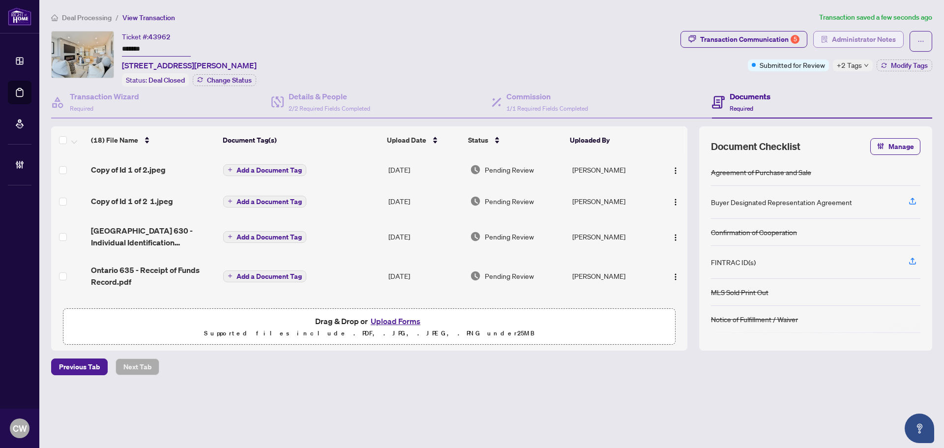
click at [863, 38] on span "Administrator Notes" at bounding box center [864, 39] width 64 height 16
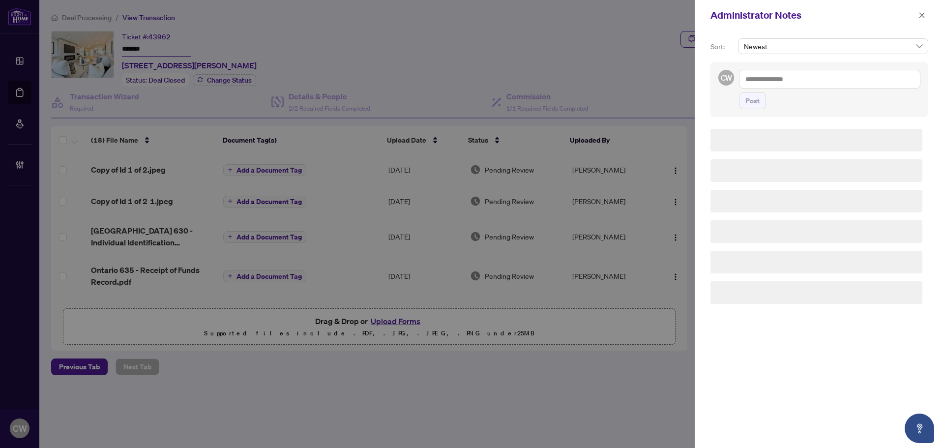
click at [826, 77] on textarea at bounding box center [829, 79] width 181 height 19
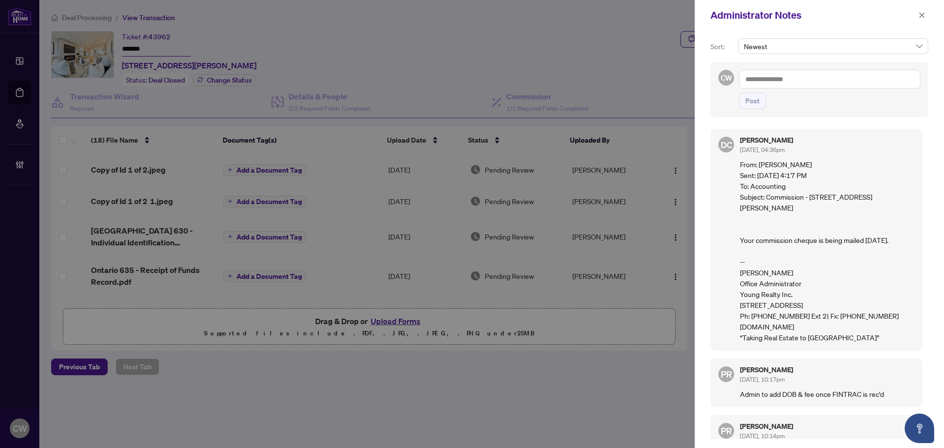
paste textarea "**********"
type textarea "**********"
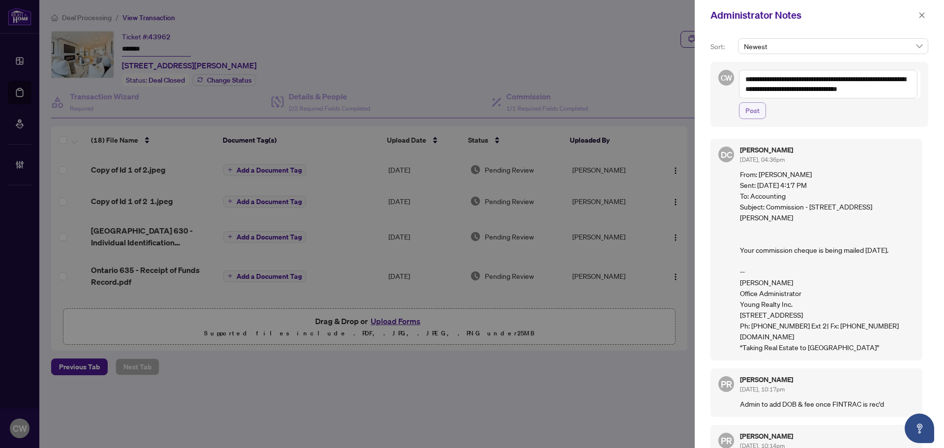
click at [753, 114] on span "Post" at bounding box center [752, 111] width 14 height 16
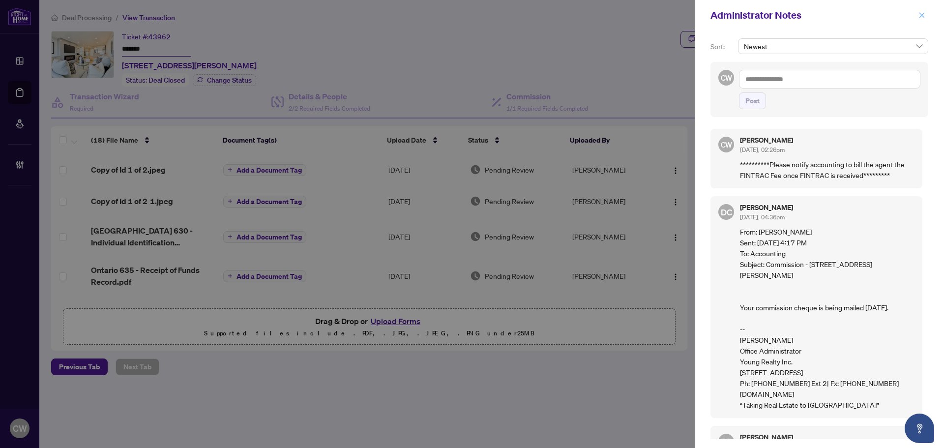
click at [921, 17] on icon "close" at bounding box center [921, 14] width 5 height 5
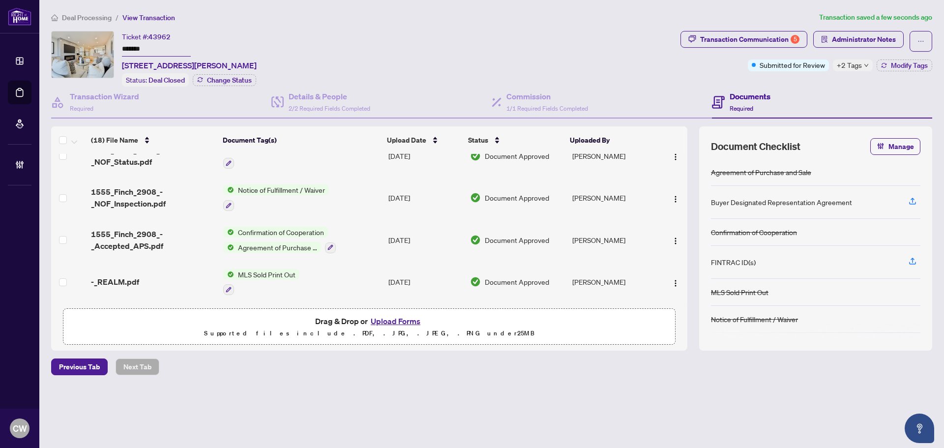
scroll to position [564, 0]
click at [117, 236] on span "1555_Finch_2908_-_Accepted_APS.pdf" at bounding box center [153, 240] width 124 height 24
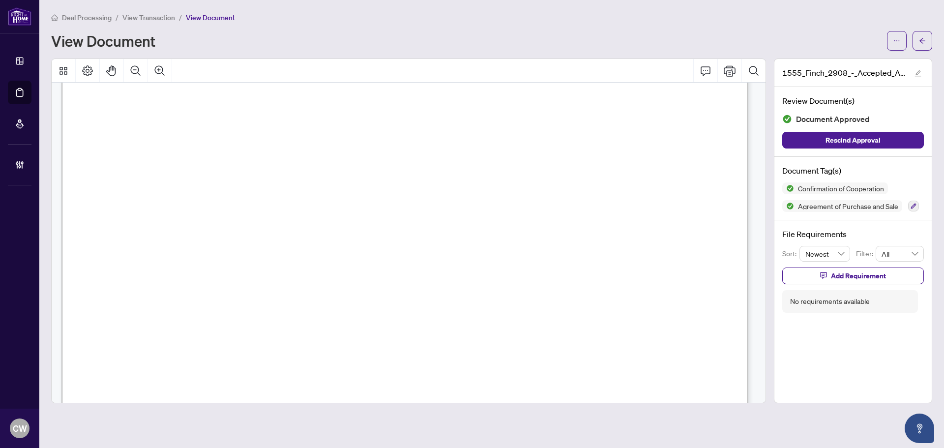
scroll to position [4031, 0]
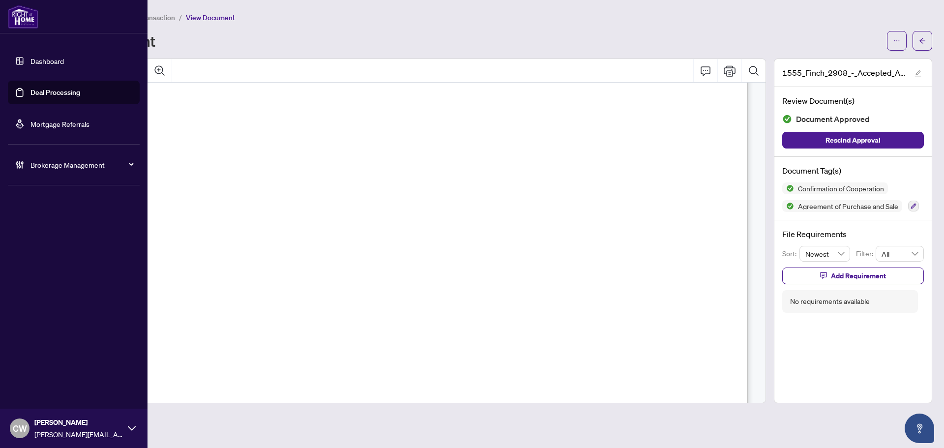
click at [30, 92] on link "Deal Processing" at bounding box center [55, 92] width 50 height 9
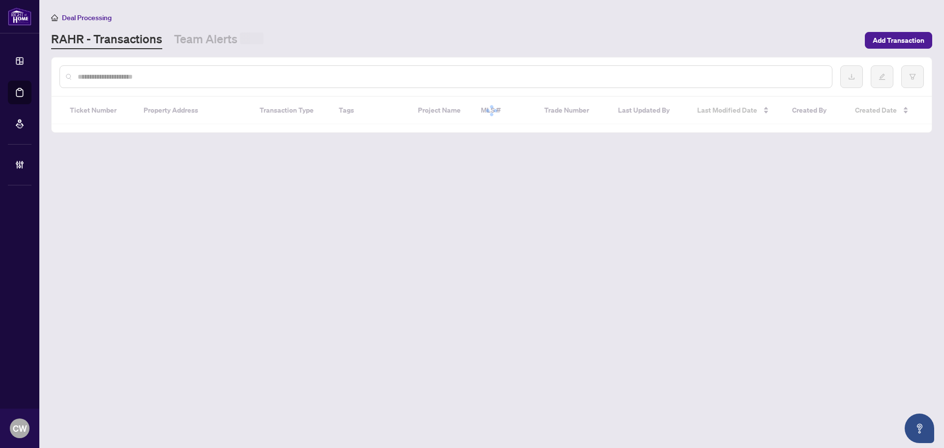
click at [184, 69] on div at bounding box center [445, 76] width 773 height 23
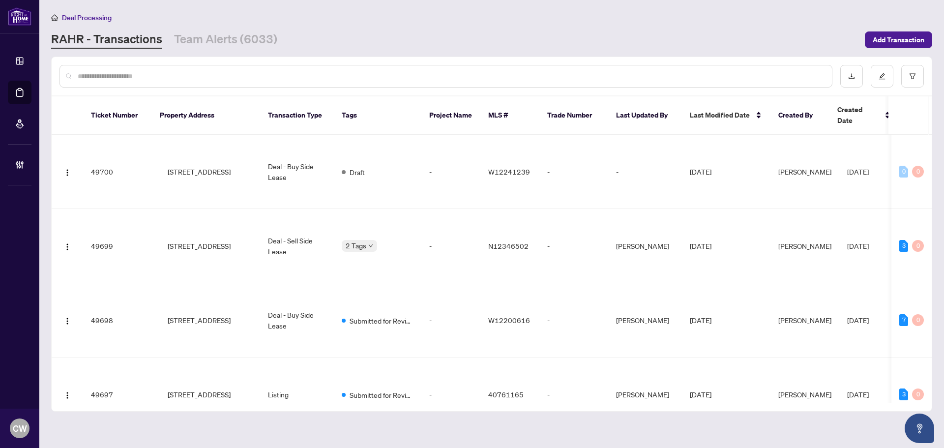
click at [184, 76] on input "text" at bounding box center [451, 76] width 746 height 11
paste input "*******"
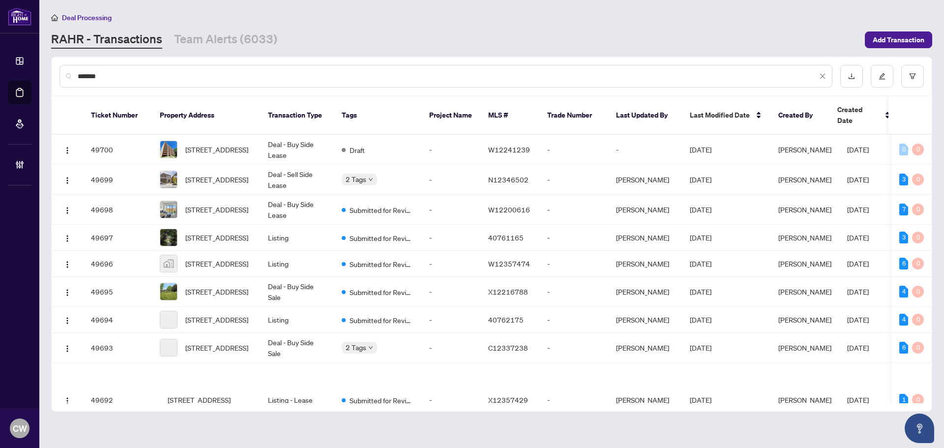
type input "*******"
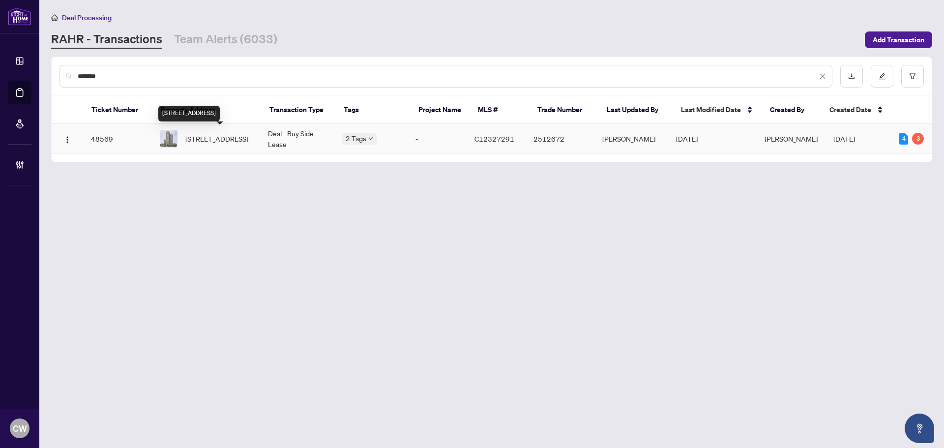
click at [210, 144] on span "[STREET_ADDRESS]" at bounding box center [216, 138] width 63 height 11
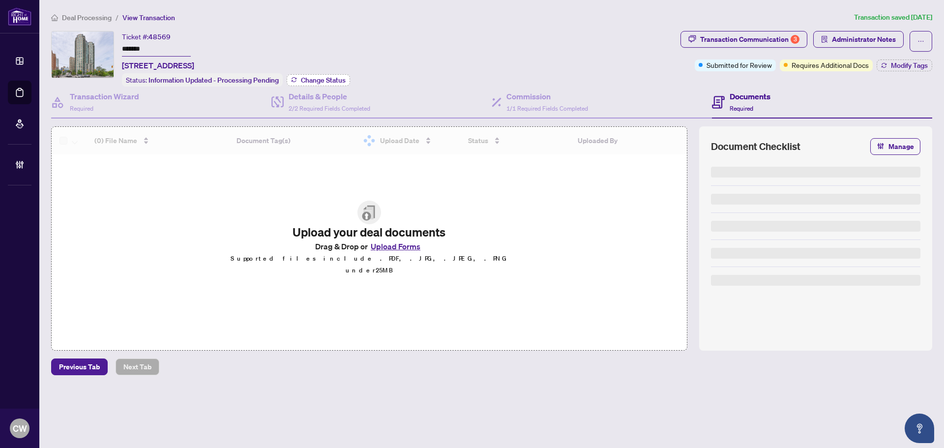
click at [315, 78] on span "Change Status" at bounding box center [323, 80] width 45 height 7
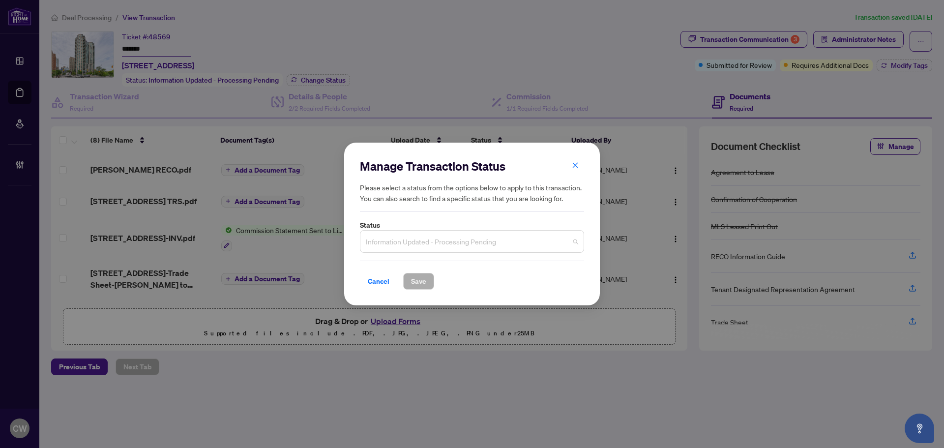
click at [449, 249] on span "Information Updated - Processing Pending" at bounding box center [472, 241] width 212 height 19
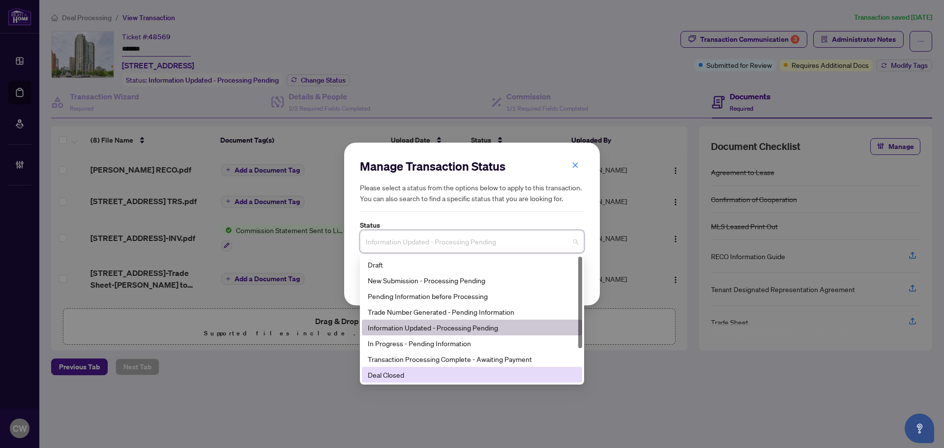
click at [416, 370] on div "Deal Closed" at bounding box center [472, 374] width 208 height 11
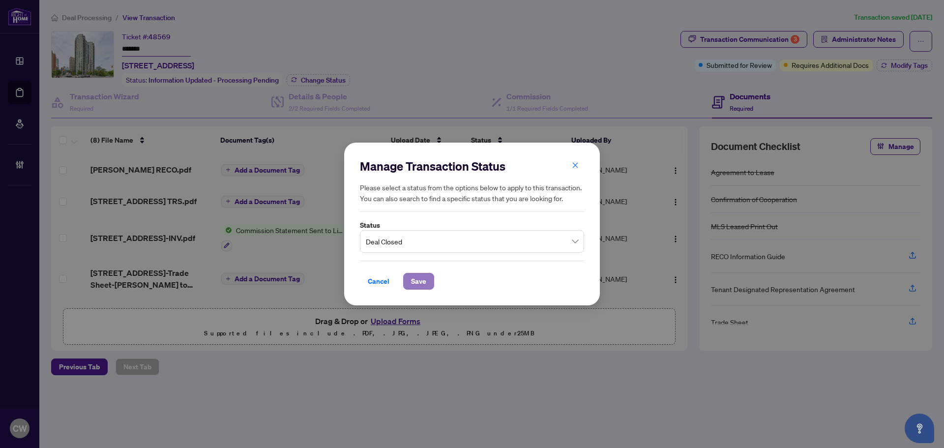
click at [418, 284] on span "Save" at bounding box center [418, 281] width 15 height 16
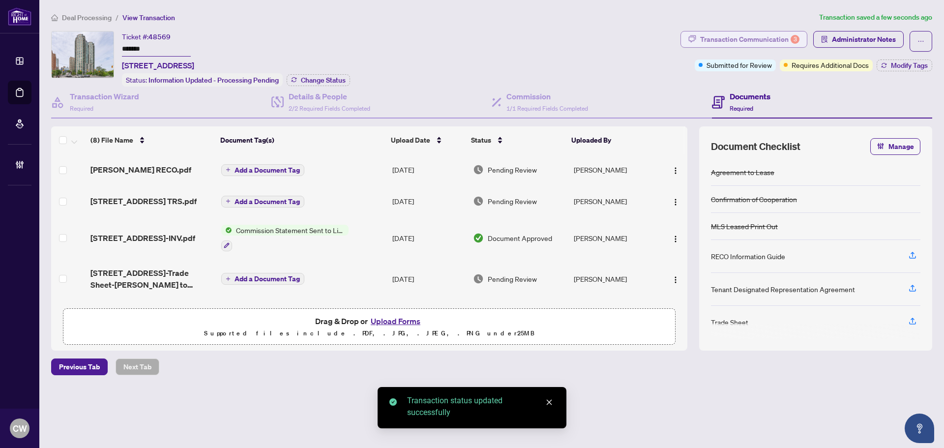
click at [776, 41] on div "Transaction Communication 3" at bounding box center [749, 39] width 99 height 16
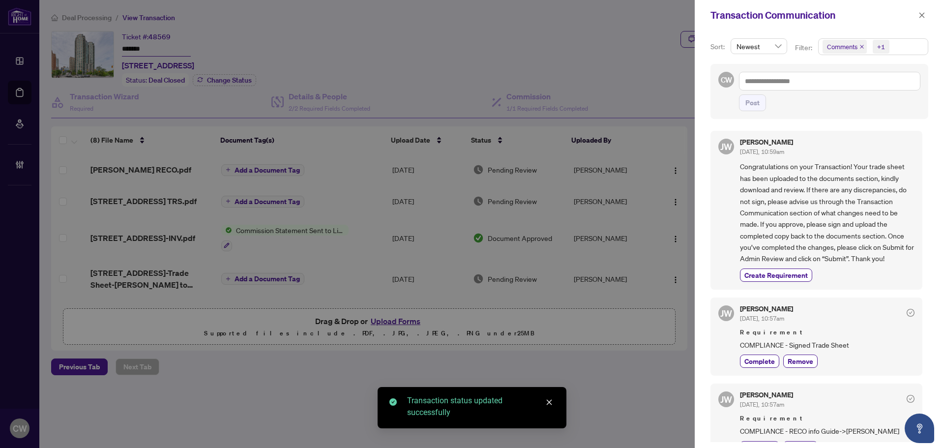
click at [861, 48] on icon "close" at bounding box center [861, 46] width 5 height 5
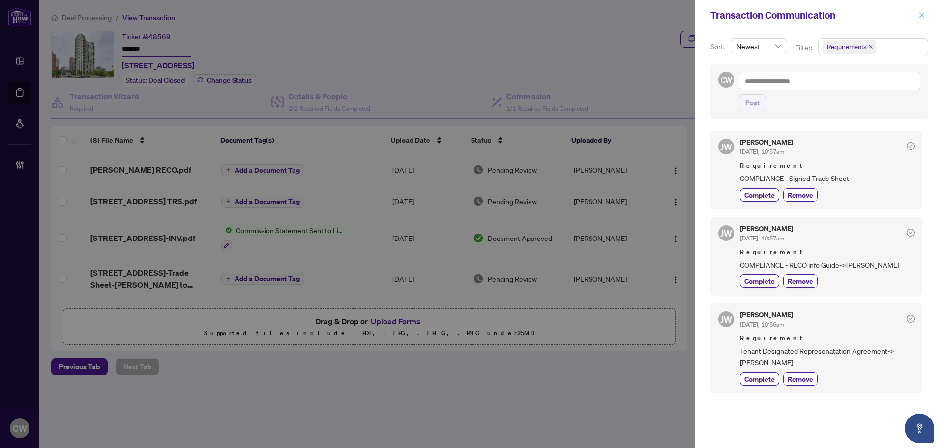
click at [925, 14] on icon "close" at bounding box center [921, 15] width 7 height 7
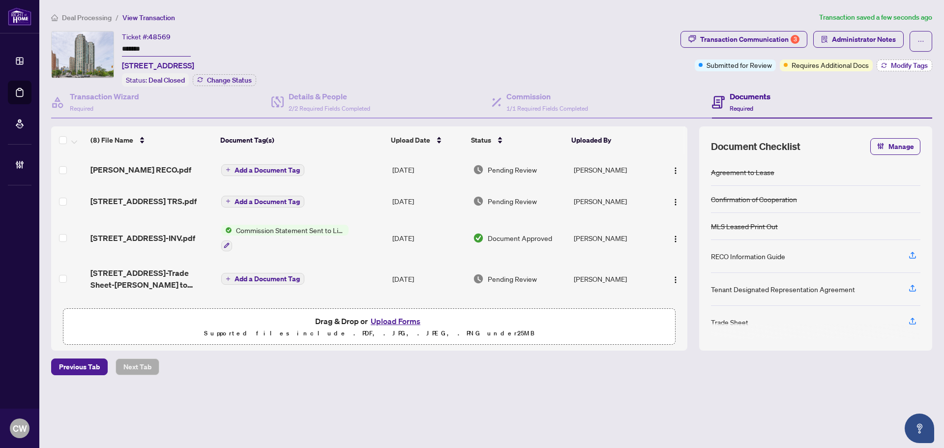
click at [902, 65] on span "Modify Tags" at bounding box center [909, 65] width 37 height 7
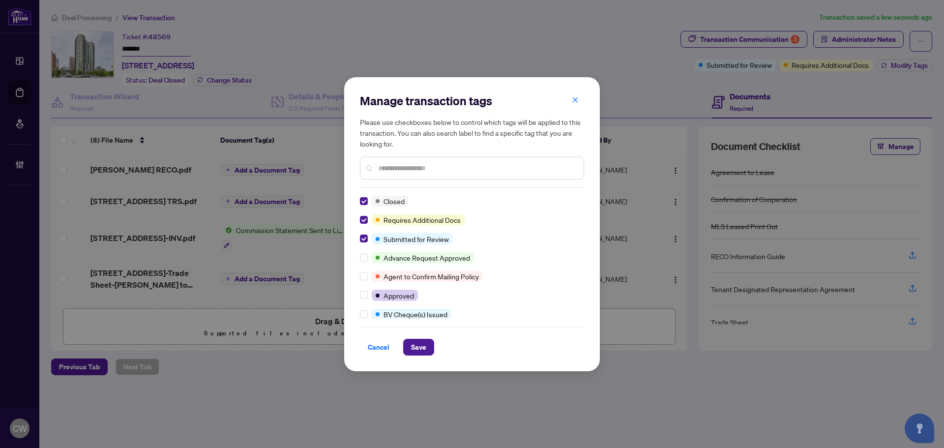
click at [422, 355] on div "Manage transaction tags Please use checkboxes below to control which tags will …" at bounding box center [472, 224] width 256 height 294
click at [421, 349] on span "Save" at bounding box center [418, 347] width 15 height 16
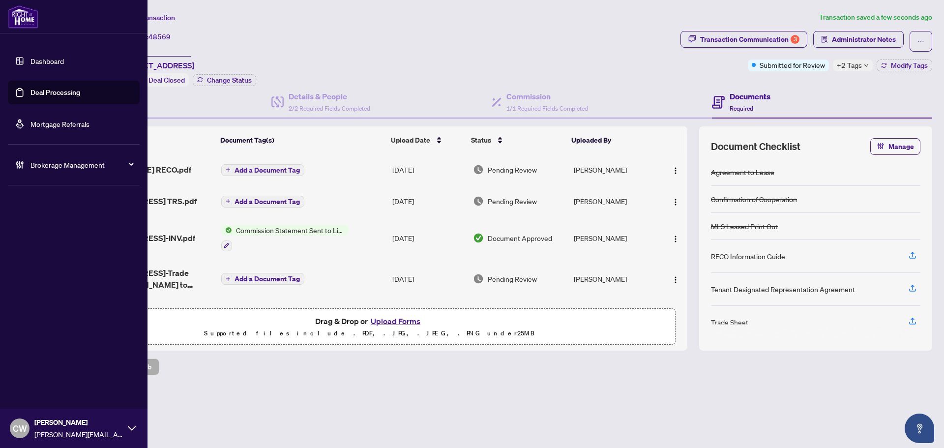
drag, startPoint x: 28, startPoint y: 97, endPoint x: 119, endPoint y: 96, distance: 91.9
click at [30, 97] on link "Deal Processing" at bounding box center [55, 92] width 50 height 9
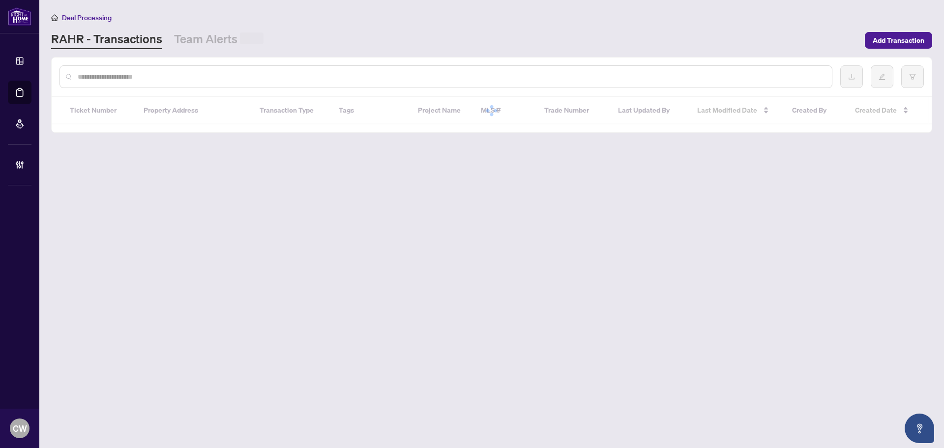
click at [176, 73] on input "text" at bounding box center [451, 76] width 746 height 11
paste input "*******"
type input "*******"
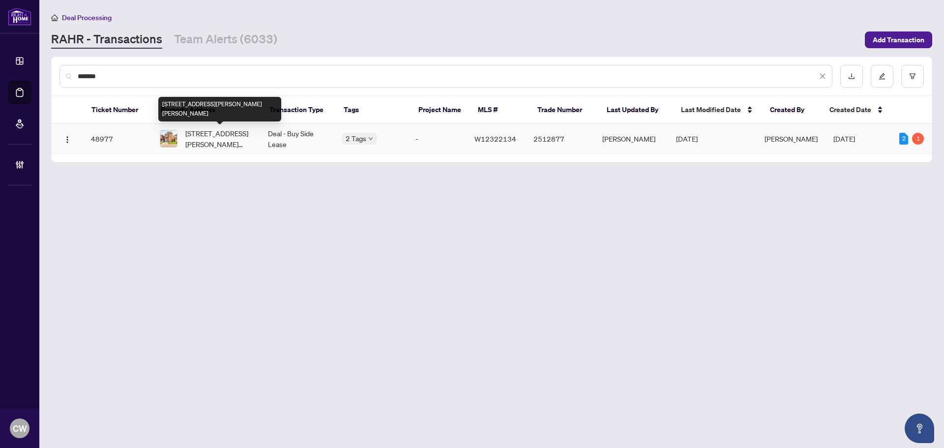
click at [209, 133] on span "[STREET_ADDRESS][PERSON_NAME][PERSON_NAME]" at bounding box center [218, 139] width 67 height 22
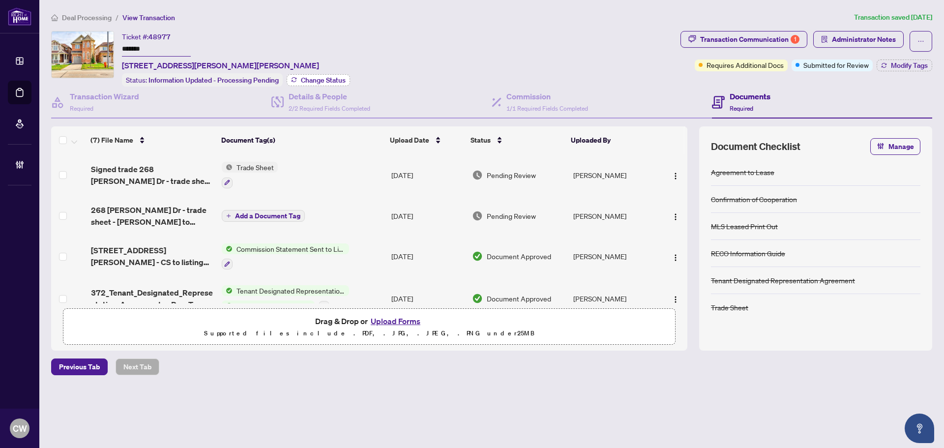
click at [319, 81] on span "Change Status" at bounding box center [323, 80] width 45 height 7
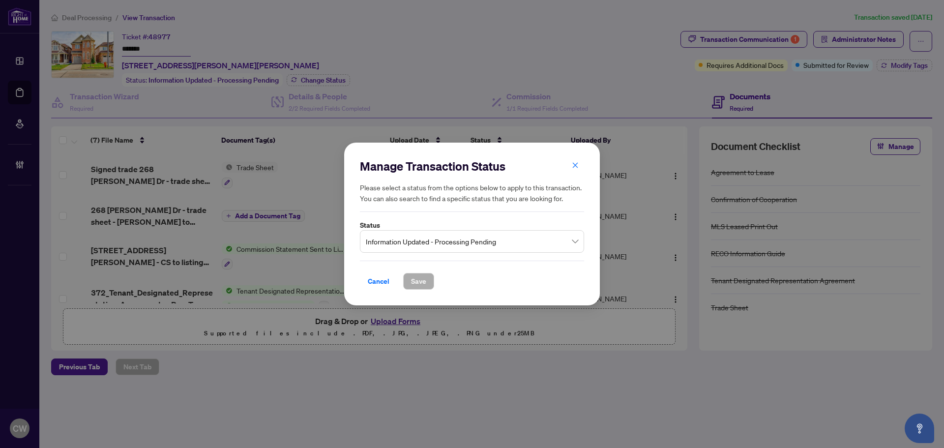
click at [459, 238] on span "Information Updated - Processing Pending" at bounding box center [472, 241] width 212 height 19
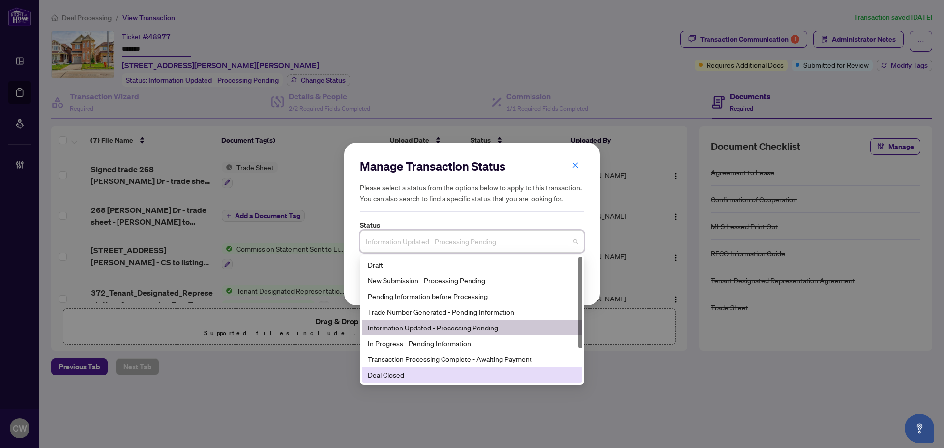
click at [414, 379] on div "Deal Closed" at bounding box center [472, 374] width 208 height 11
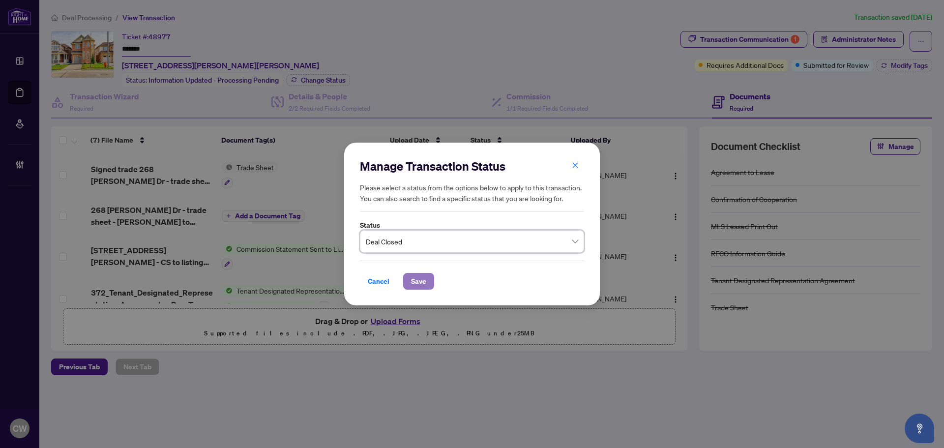
click at [422, 283] on span "Save" at bounding box center [418, 281] width 15 height 16
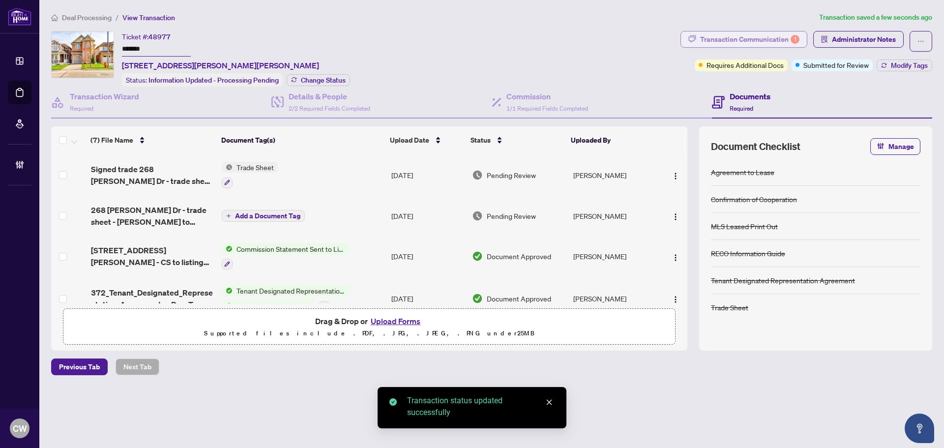
click at [783, 33] on div "Transaction Communication 1" at bounding box center [749, 39] width 99 height 16
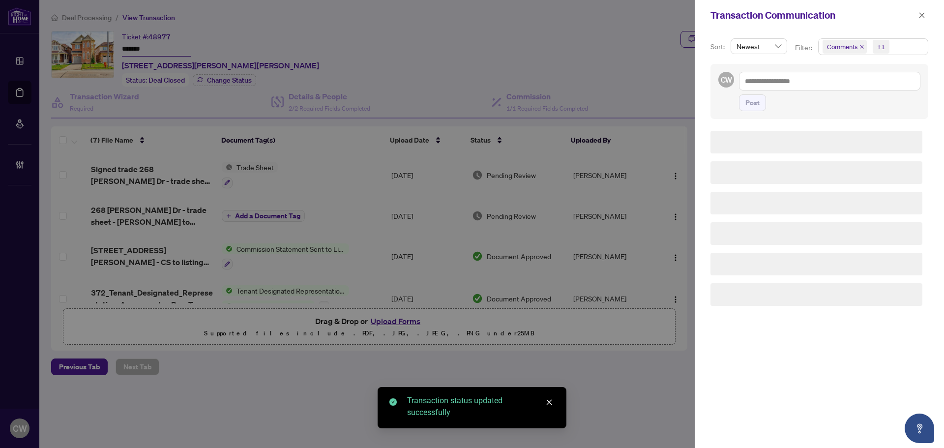
click at [861, 40] on span "Comments" at bounding box center [844, 47] width 44 height 14
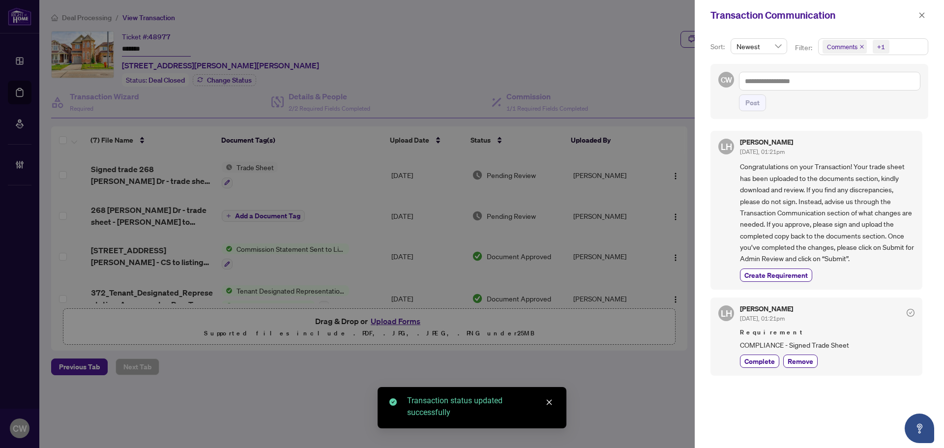
click at [861, 44] on span "Comments" at bounding box center [844, 47] width 44 height 14
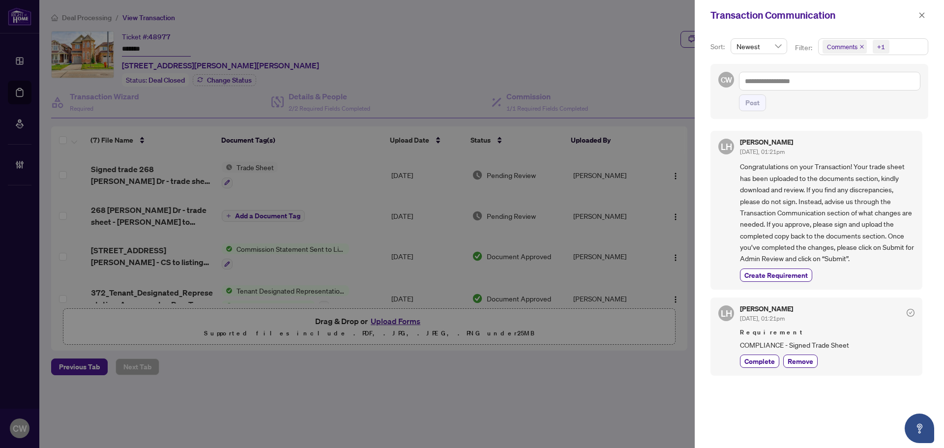
click at [861, 46] on icon "close" at bounding box center [861, 46] width 5 height 5
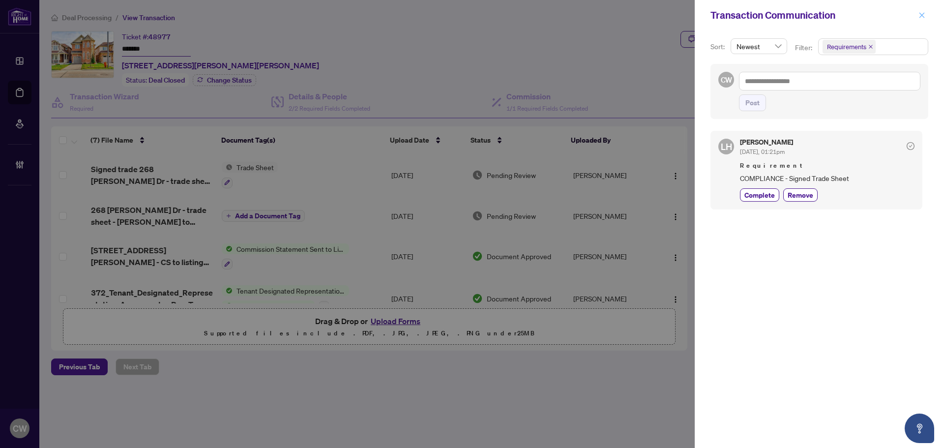
click at [921, 13] on icon "close" at bounding box center [921, 15] width 7 height 7
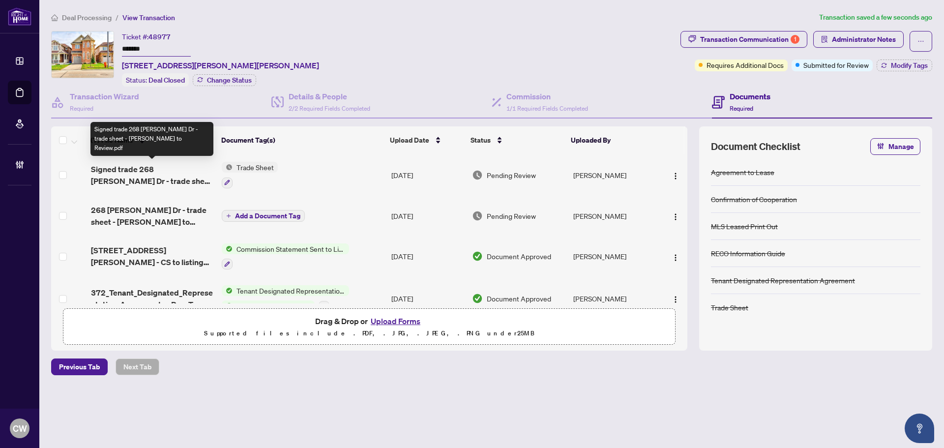
click at [160, 174] on span "Signed trade 268 [PERSON_NAME] Dr - trade sheet - [PERSON_NAME] to Review.pdf" at bounding box center [152, 175] width 123 height 24
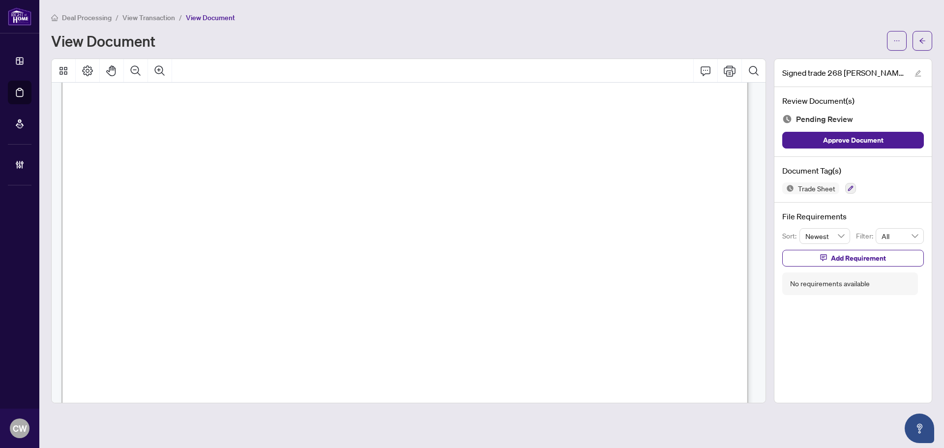
scroll to position [442, 0]
click at [924, 44] on span "button" at bounding box center [922, 41] width 7 height 16
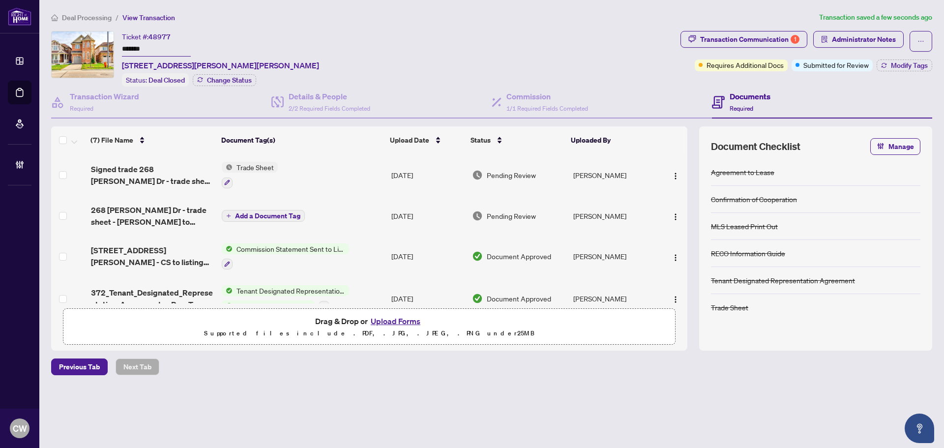
click at [227, 180] on icon "button" at bounding box center [227, 182] width 6 height 6
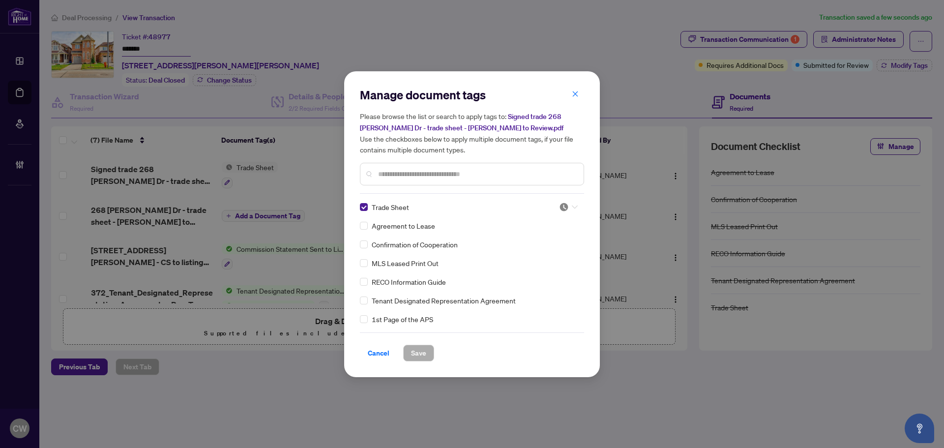
click at [571, 212] on span at bounding box center [568, 207] width 19 height 15
click at [543, 253] on div "Approved" at bounding box center [535, 254] width 63 height 11
click at [428, 355] on button "Save" at bounding box center [418, 353] width 31 height 17
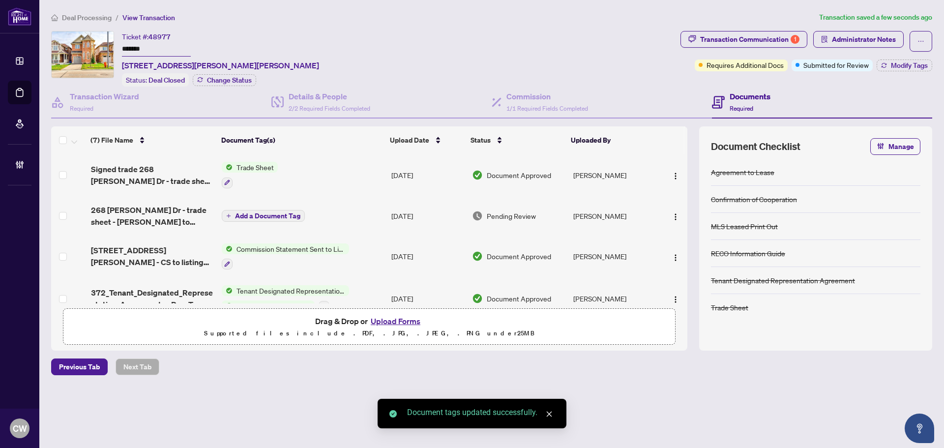
click at [750, 39] on div "Transaction Communication 1" at bounding box center [749, 39] width 99 height 16
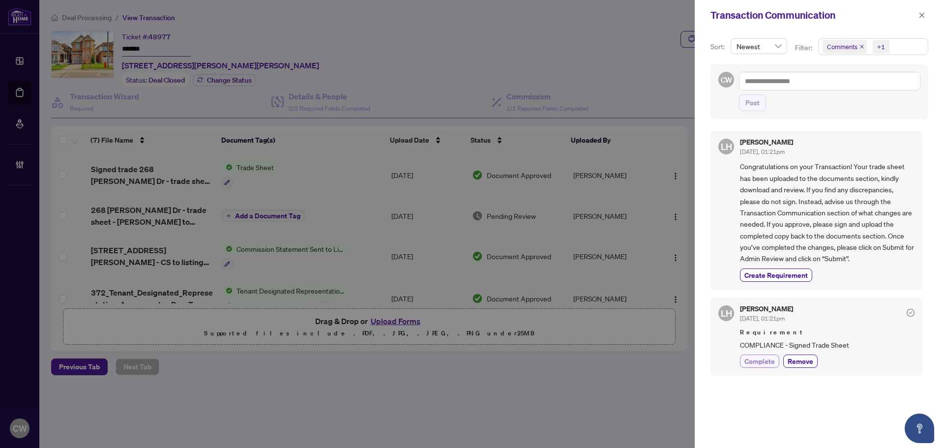
click at [761, 365] on span "Complete" at bounding box center [759, 361] width 30 height 10
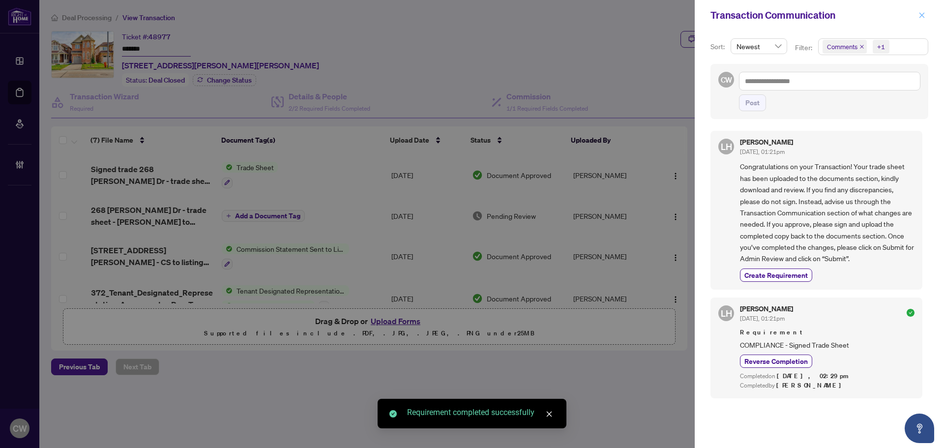
click at [918, 13] on icon "close" at bounding box center [921, 15] width 7 height 7
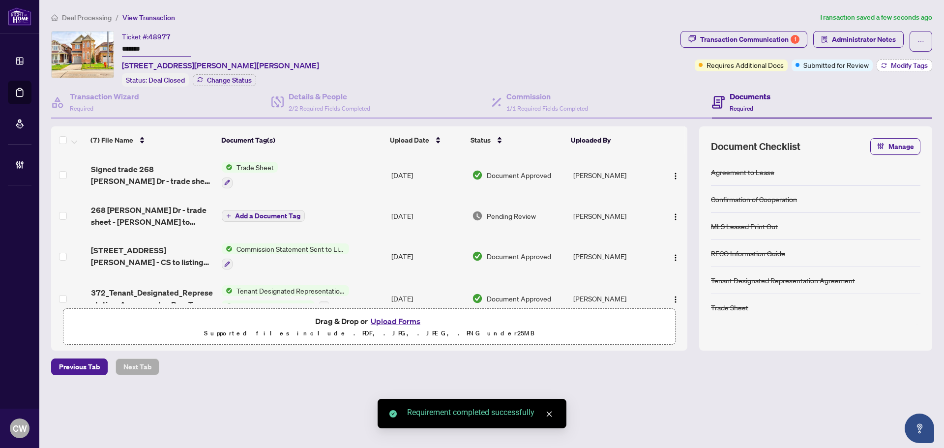
click at [895, 62] on span "Modify Tags" at bounding box center [909, 65] width 37 height 7
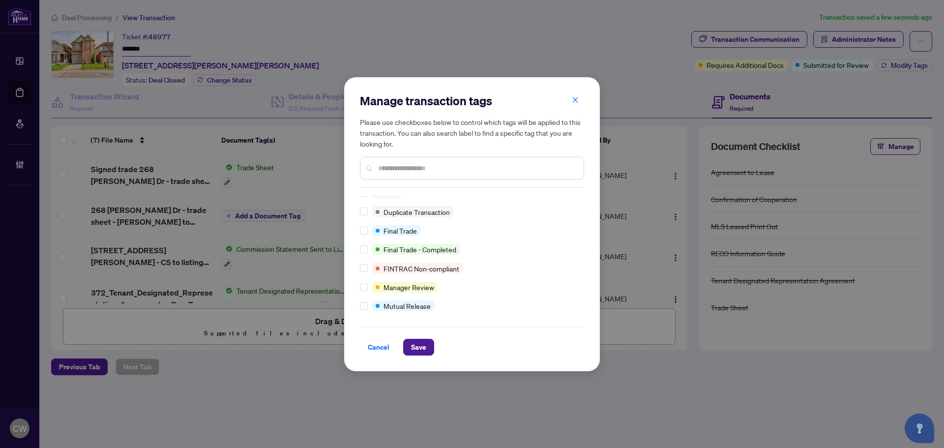
scroll to position [8, 0]
click at [416, 347] on span "Save" at bounding box center [418, 347] width 15 height 16
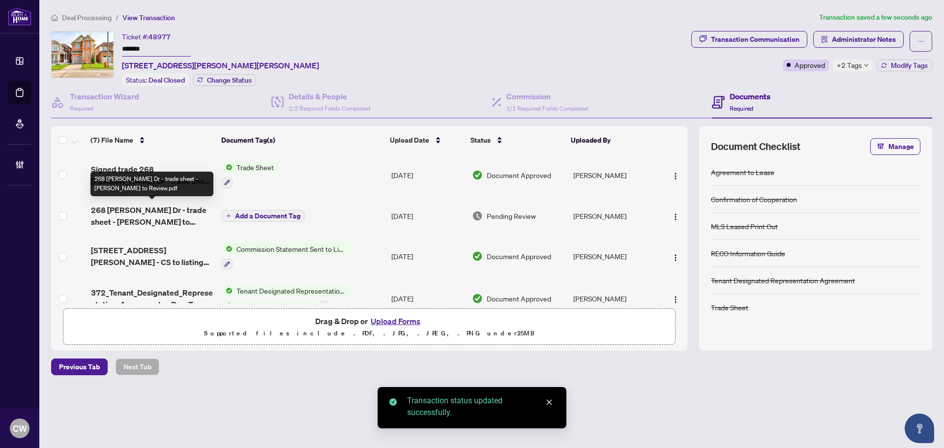
click at [155, 174] on div "268 [PERSON_NAME] Dr - trade sheet - [PERSON_NAME] to Review.pdf" at bounding box center [151, 184] width 123 height 25
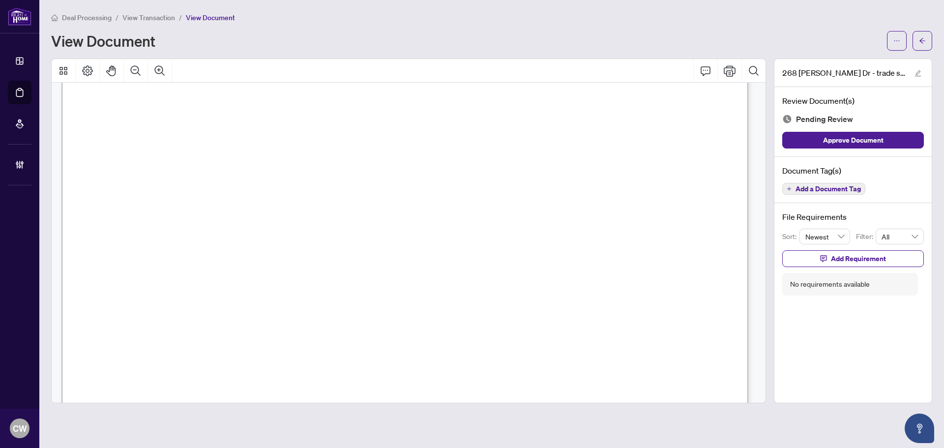
scroll to position [344, 0]
click at [921, 43] on icon "arrow-left" at bounding box center [922, 40] width 7 height 7
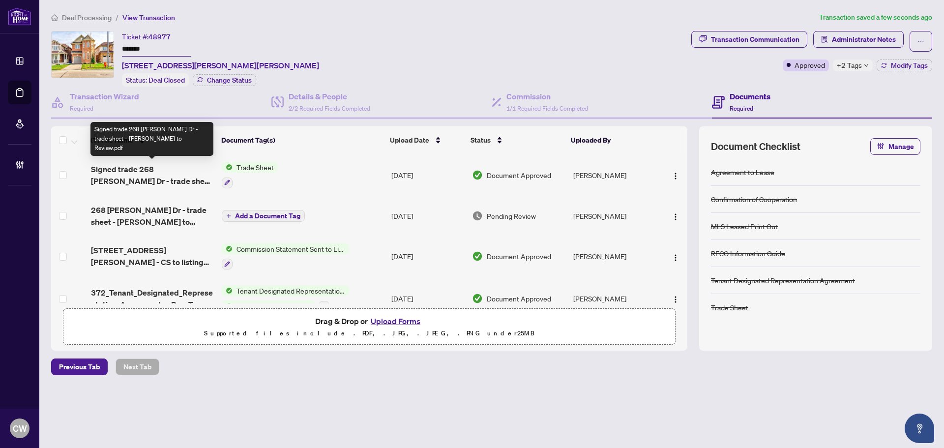
click at [143, 169] on span "Signed trade 268 [PERSON_NAME] Dr - trade sheet - [PERSON_NAME] to Review.pdf" at bounding box center [152, 175] width 123 height 24
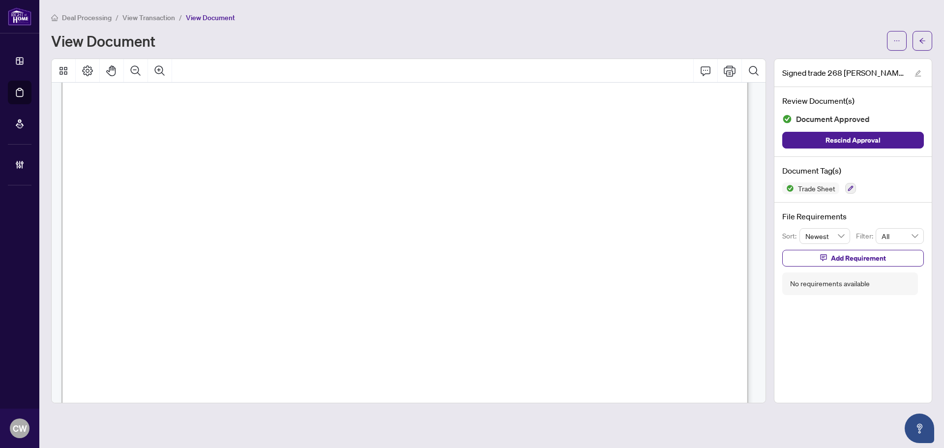
scroll to position [344, 0]
click at [918, 41] on button "button" at bounding box center [922, 41] width 20 height 20
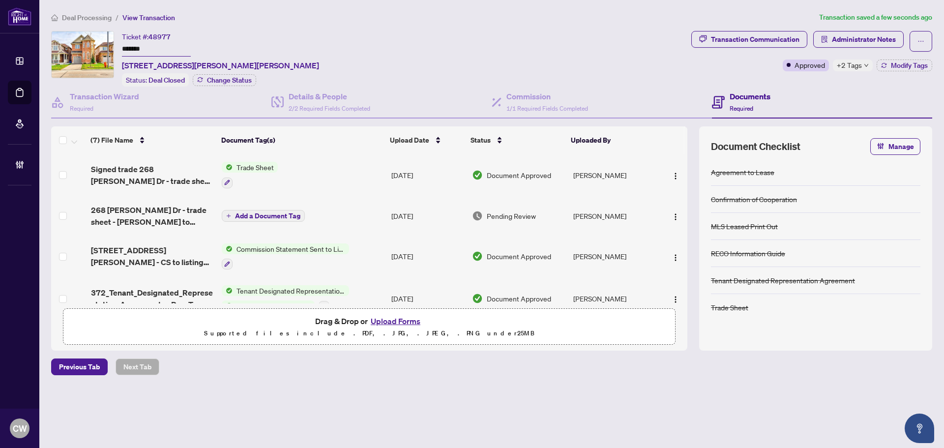
click at [841, 91] on div "Documents Required" at bounding box center [822, 103] width 220 height 32
click at [399, 319] on button "Upload Forms" at bounding box center [396, 321] width 56 height 13
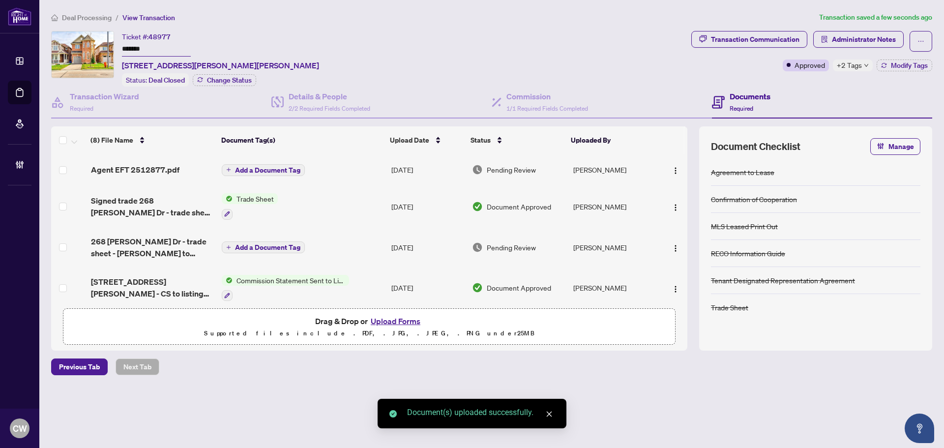
click at [266, 168] on span "Add a Document Tag" at bounding box center [267, 170] width 65 height 7
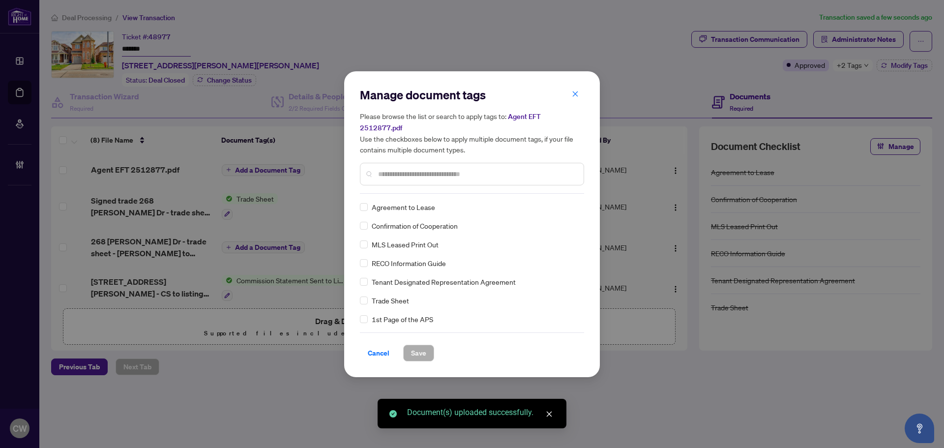
click at [412, 169] on input "text" at bounding box center [477, 174] width 198 height 11
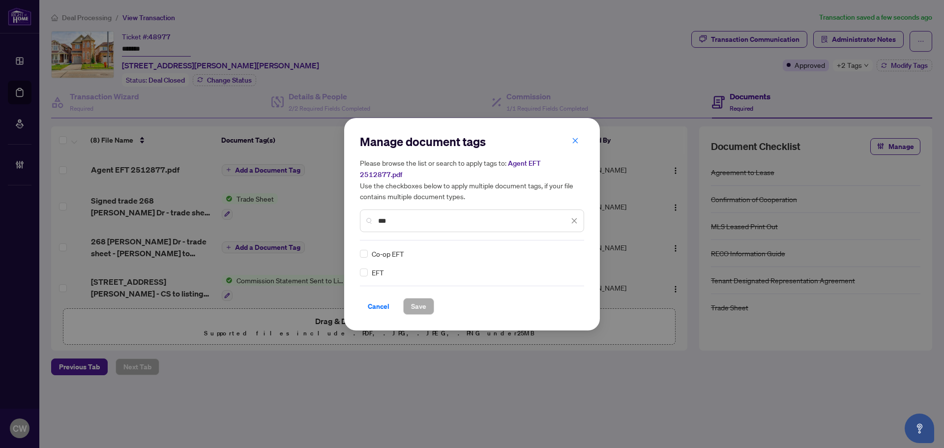
type input "***"
click at [567, 249] on img at bounding box center [564, 254] width 10 height 10
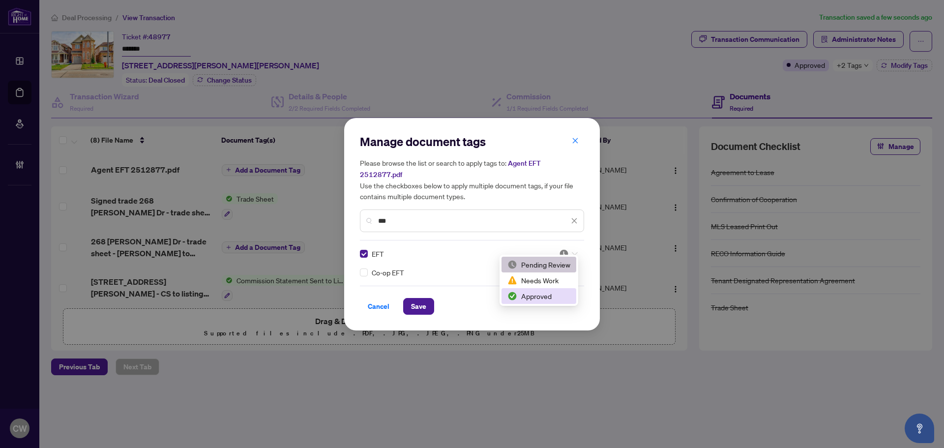
click at [554, 292] on div "Approved" at bounding box center [538, 296] width 63 height 11
click at [419, 304] on span "Save" at bounding box center [418, 306] width 15 height 16
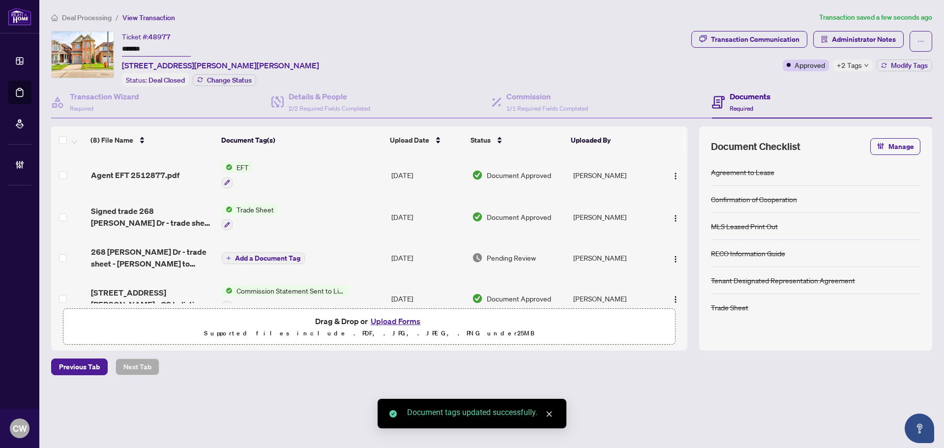
click at [671, 172] on img "button" at bounding box center [675, 176] width 8 height 8
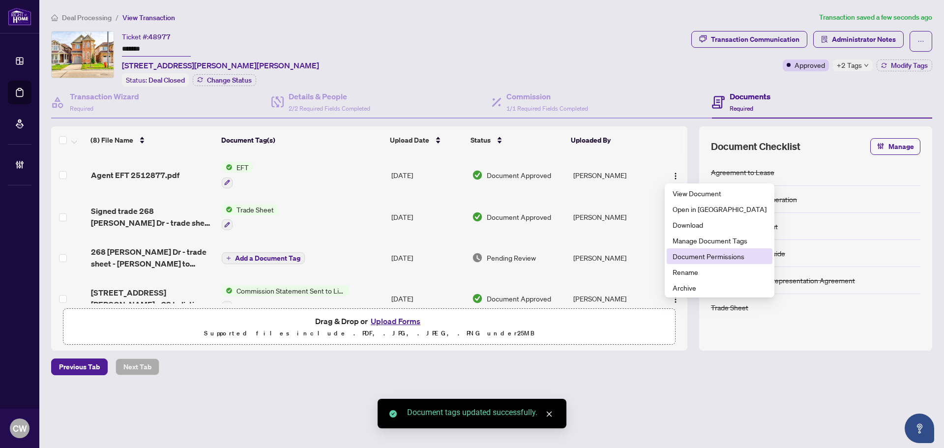
click at [698, 261] on span "Document Permissions" at bounding box center [719, 256] width 94 height 11
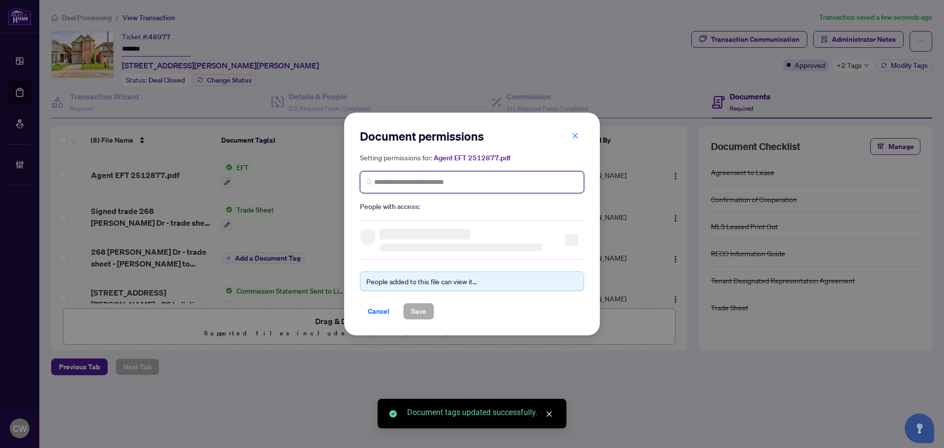
click at [455, 185] on input "search" at bounding box center [475, 182] width 203 height 10
paste input "**********"
type input "**********"
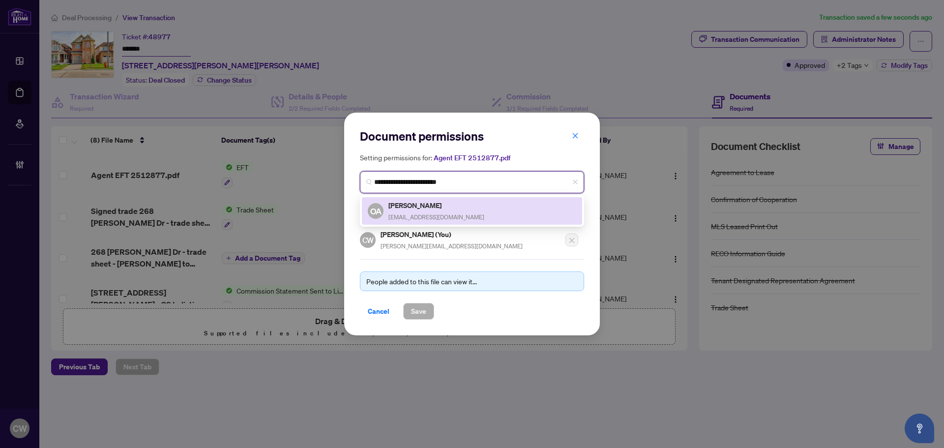
click at [412, 209] on h5 "[PERSON_NAME]" at bounding box center [436, 205] width 96 height 11
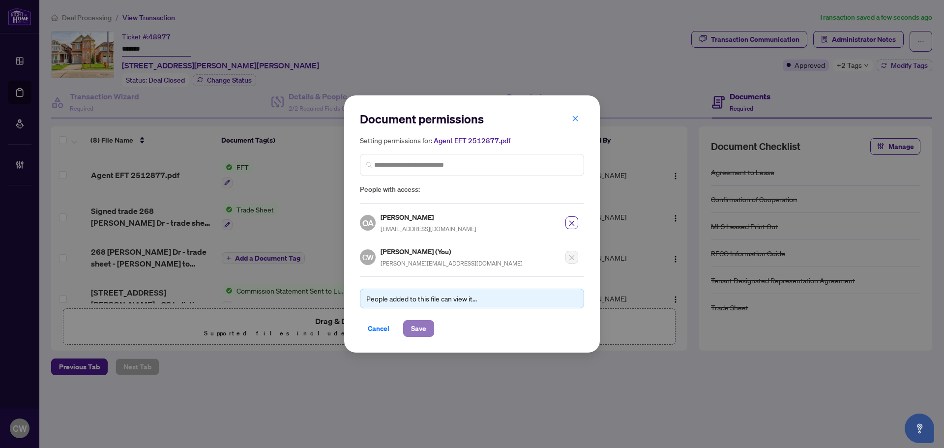
click at [421, 328] on span "Save" at bounding box center [418, 328] width 15 height 16
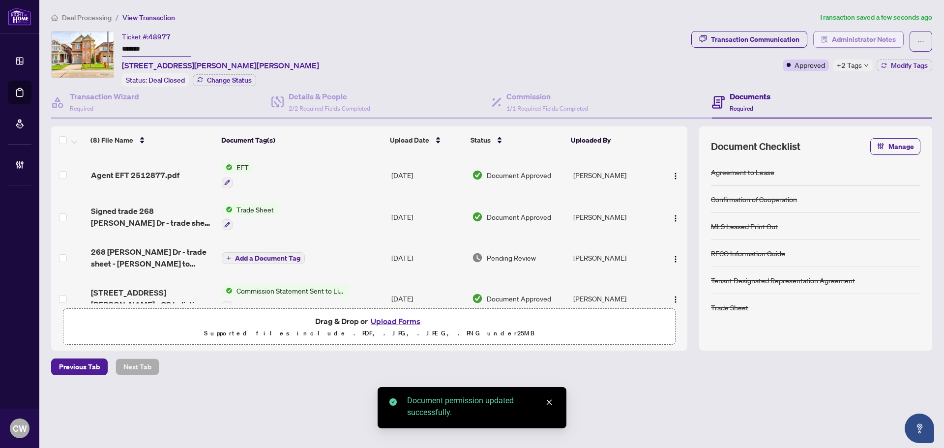
click at [851, 32] on span "Administrator Notes" at bounding box center [864, 39] width 64 height 16
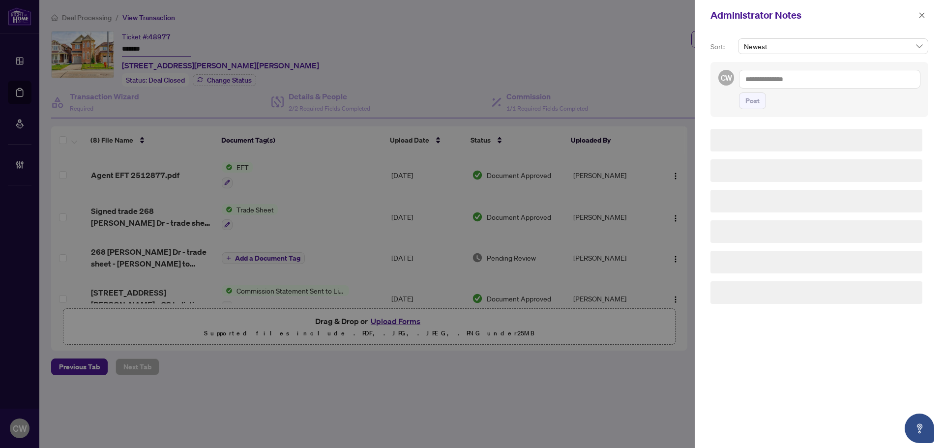
click at [810, 79] on textarea at bounding box center [829, 79] width 181 height 19
paste textarea "**********"
type textarea "**********"
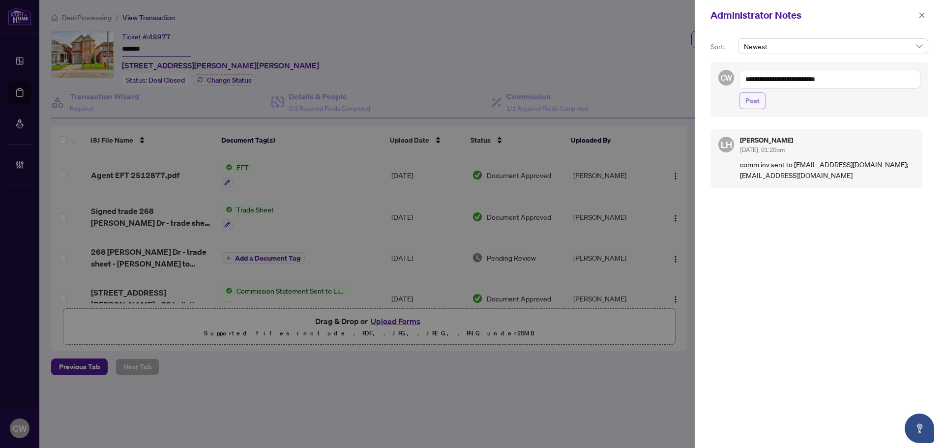
click at [750, 106] on span "Post" at bounding box center [752, 101] width 14 height 16
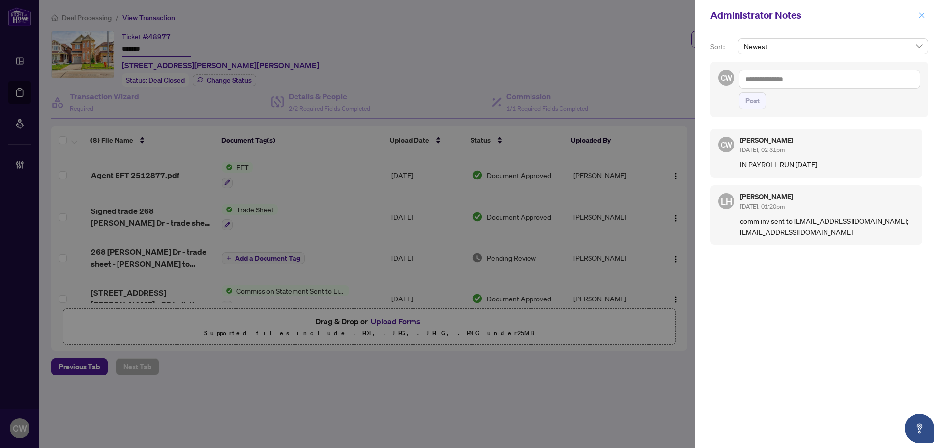
click at [923, 19] on span "button" at bounding box center [921, 15] width 7 height 16
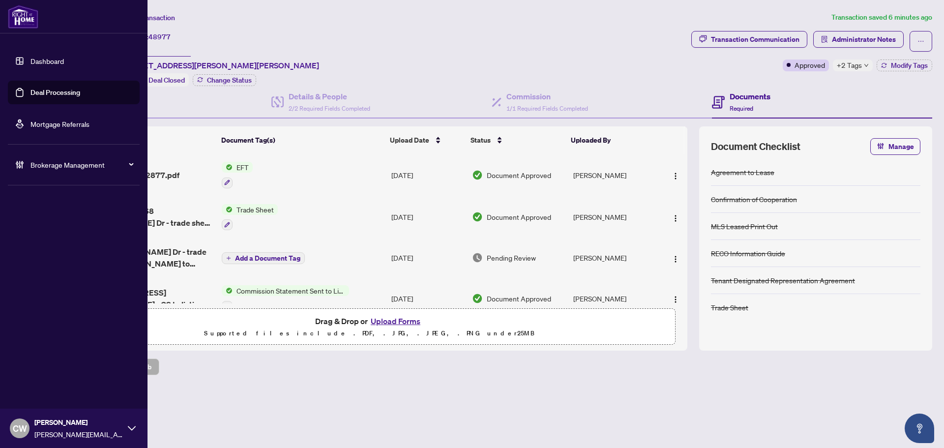
drag, startPoint x: 25, startPoint y: 98, endPoint x: 77, endPoint y: 92, distance: 53.0
click at [30, 97] on link "Deal Processing" at bounding box center [55, 92] width 50 height 9
click at [77, 92] on link "Deal Processing" at bounding box center [55, 92] width 50 height 9
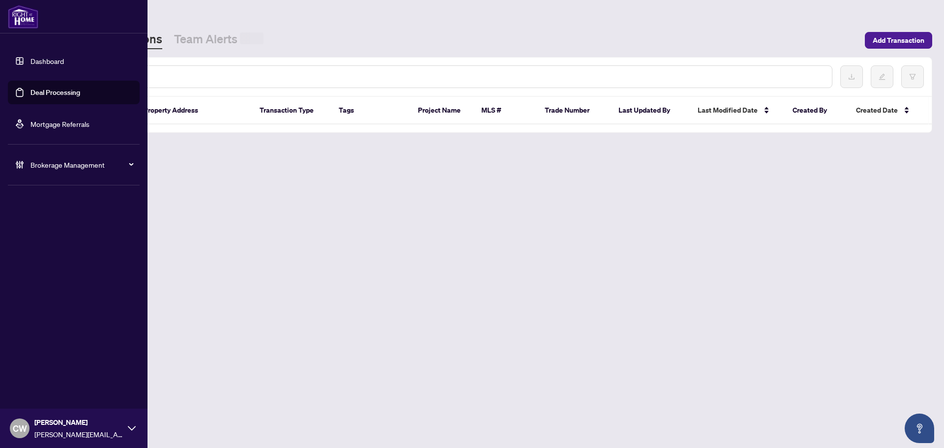
click at [213, 76] on input "text" at bounding box center [451, 76] width 746 height 11
click at [197, 79] on input "text" at bounding box center [451, 76] width 746 height 11
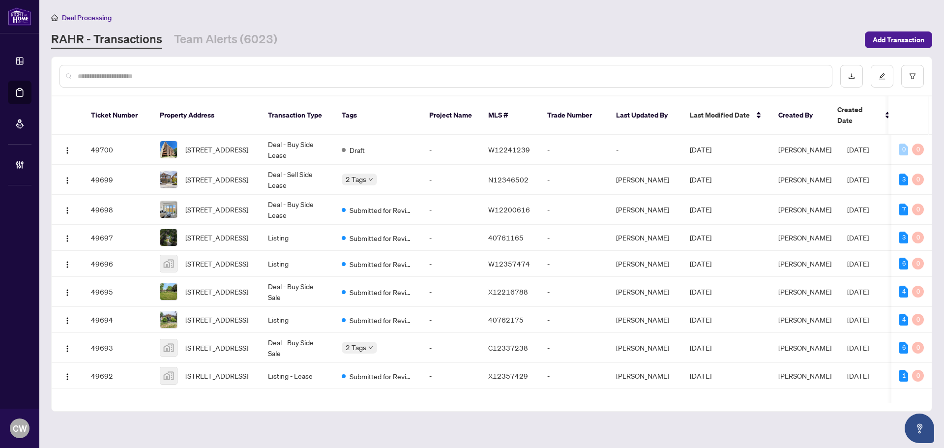
paste input "*******"
type input "*******"
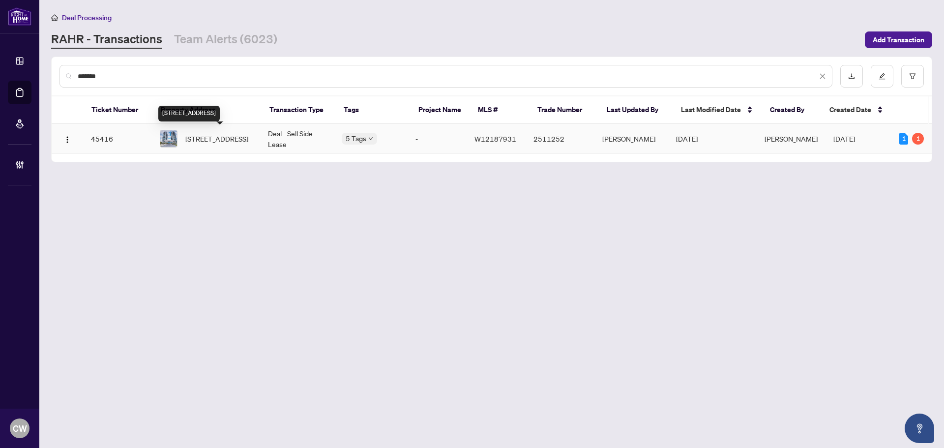
click at [209, 138] on span "[STREET_ADDRESS]" at bounding box center [216, 138] width 63 height 11
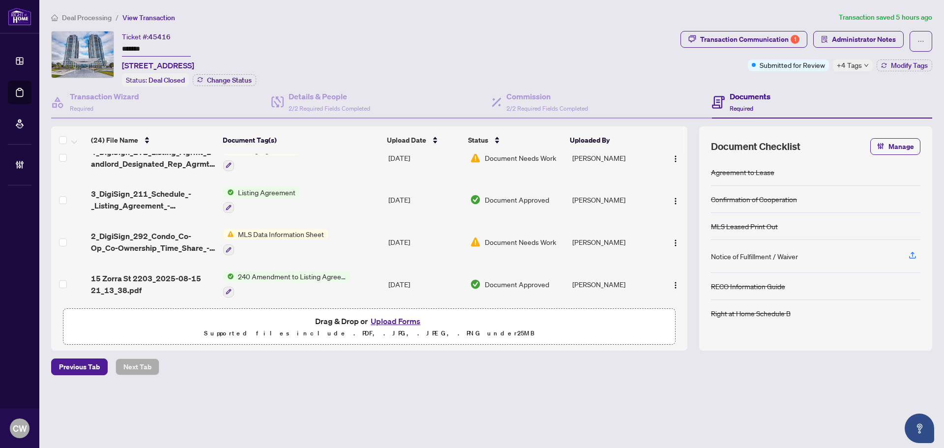
scroll to position [492, 0]
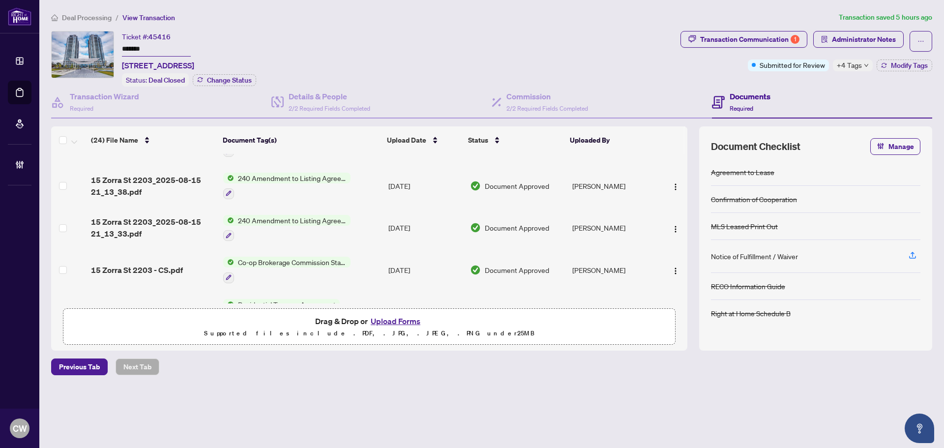
click at [141, 266] on span "15 Zorra St 2203 - CS.pdf" at bounding box center [137, 270] width 92 height 12
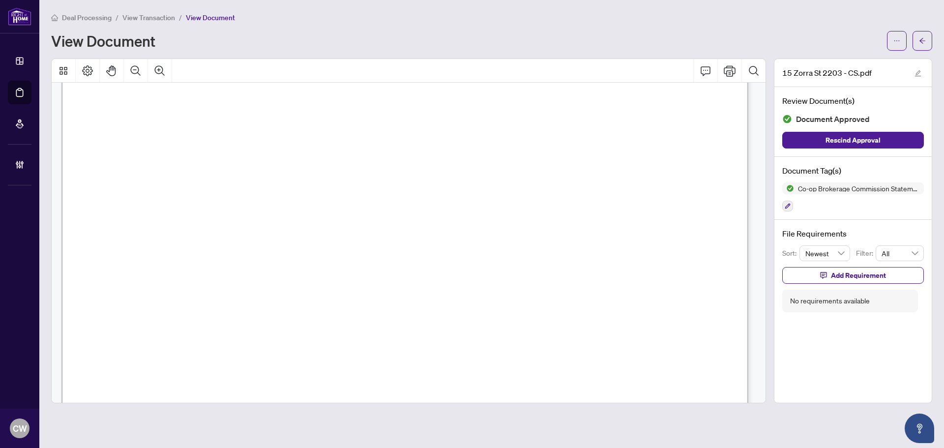
scroll to position [197, 0]
drag, startPoint x: 919, startPoint y: 43, endPoint x: 29, endPoint y: 96, distance: 891.8
click at [919, 43] on icon "arrow-left" at bounding box center [922, 40] width 7 height 7
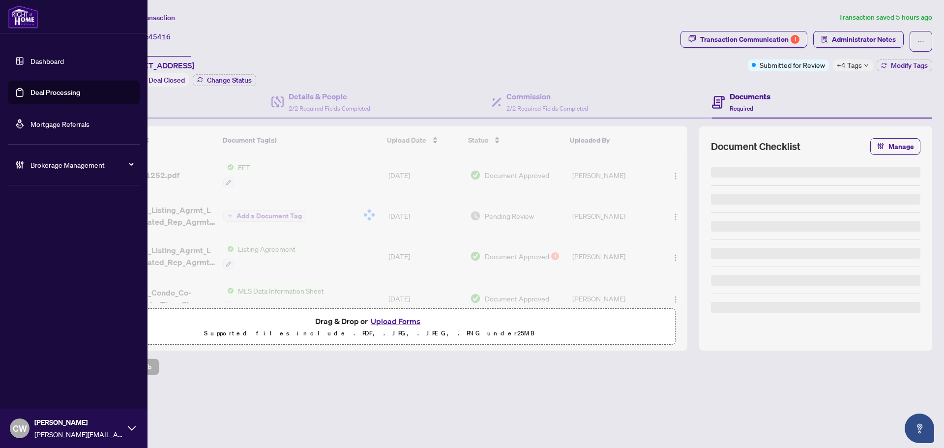
click at [30, 92] on link "Deal Processing" at bounding box center [55, 92] width 50 height 9
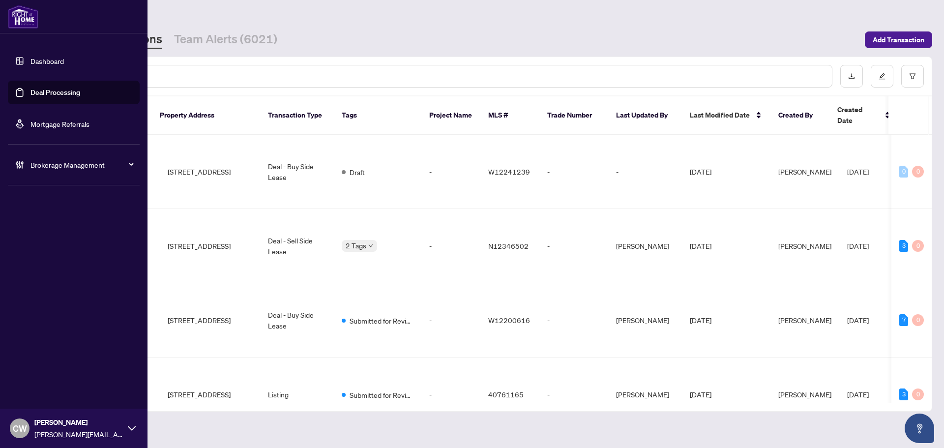
click at [201, 81] on div at bounding box center [445, 76] width 773 height 23
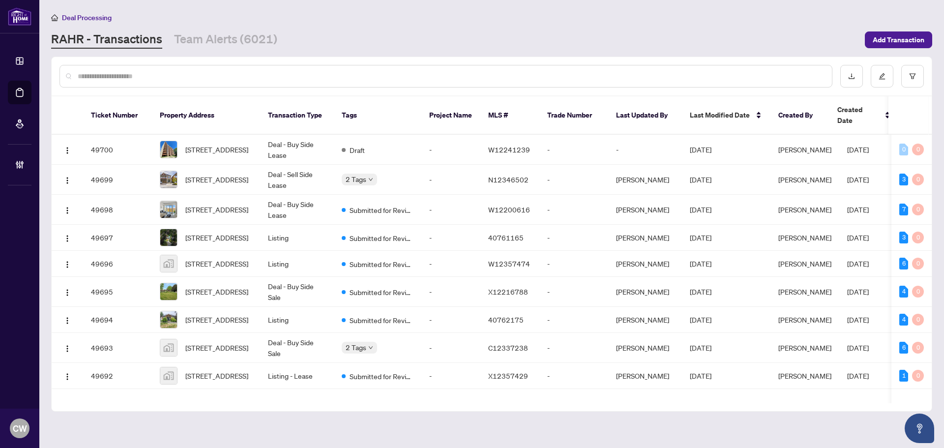
click at [198, 75] on input "text" at bounding box center [451, 76] width 746 height 11
paste input "*******"
type input "*******"
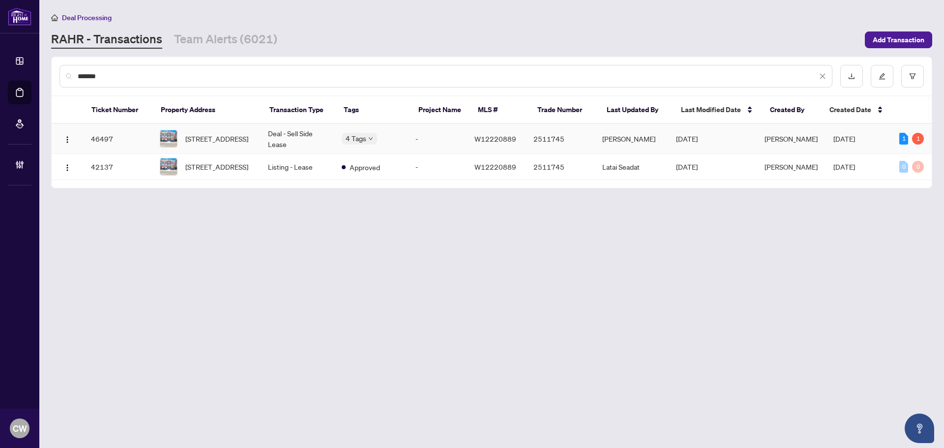
click at [216, 141] on span "[STREET_ADDRESS]" at bounding box center [216, 138] width 63 height 11
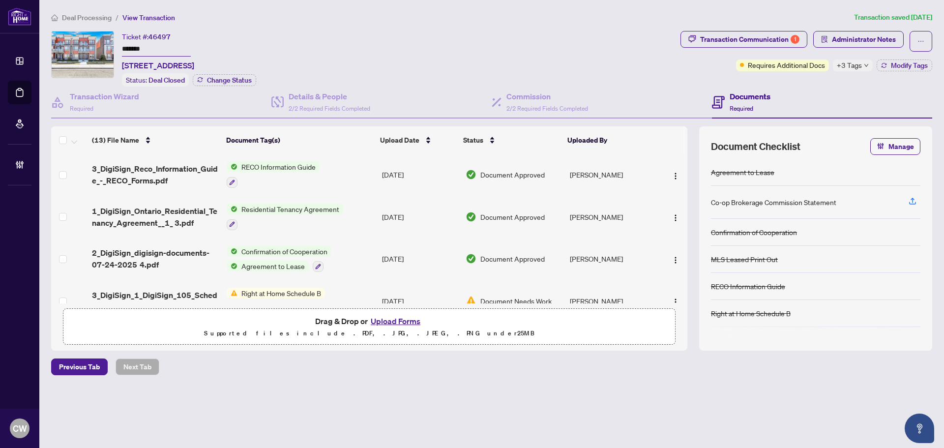
scroll to position [344, 0]
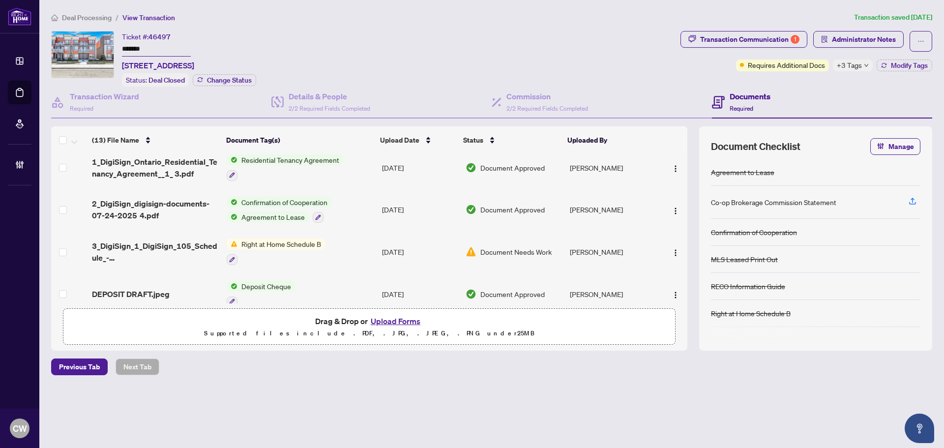
click at [156, 203] on span "2_DigiSign_digisign-documents-07-24-2025 4.pdf" at bounding box center [155, 210] width 127 height 24
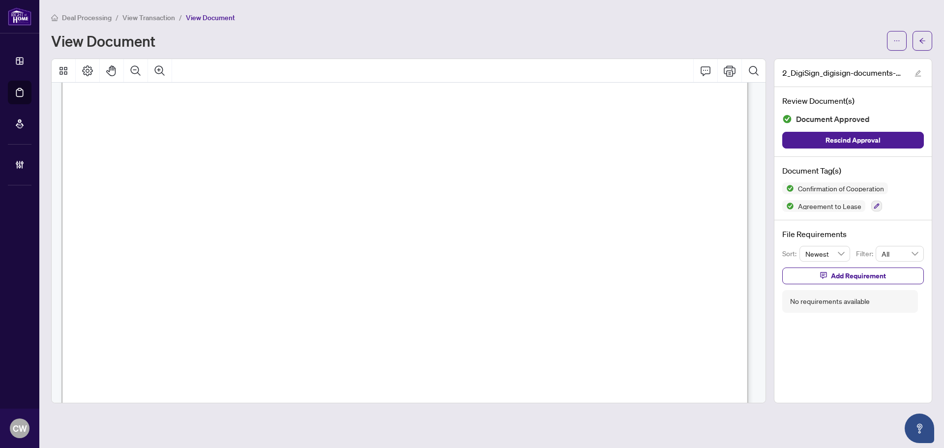
scroll to position [1032, 0]
click at [921, 41] on icon "arrow-left" at bounding box center [922, 40] width 6 height 5
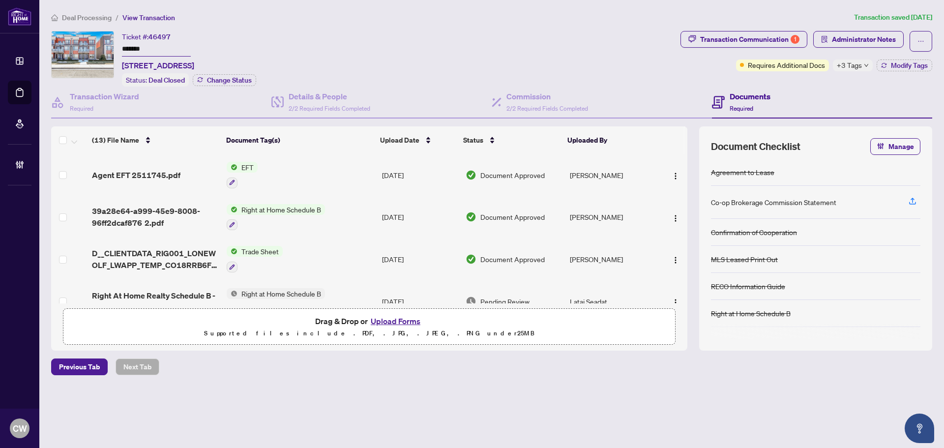
click at [0, 0] on link "Deal Processing" at bounding box center [0, 0] width 0 height 0
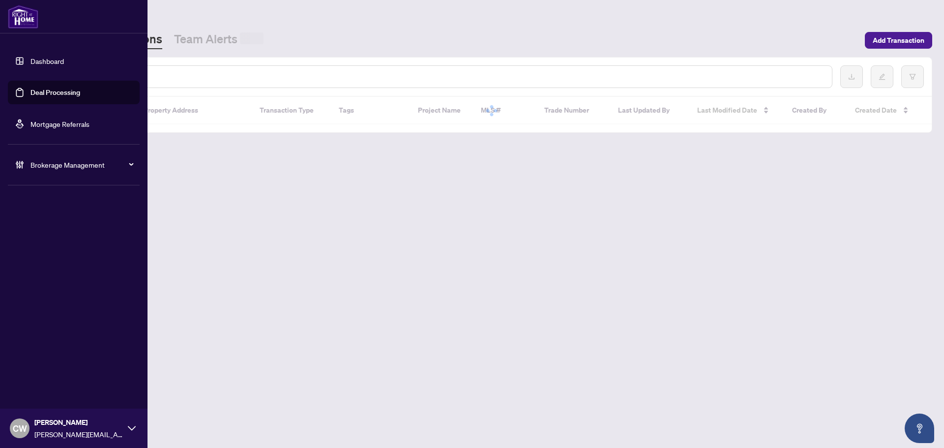
click at [187, 79] on input "text" at bounding box center [451, 76] width 746 height 11
click at [182, 76] on input "text" at bounding box center [451, 76] width 746 height 11
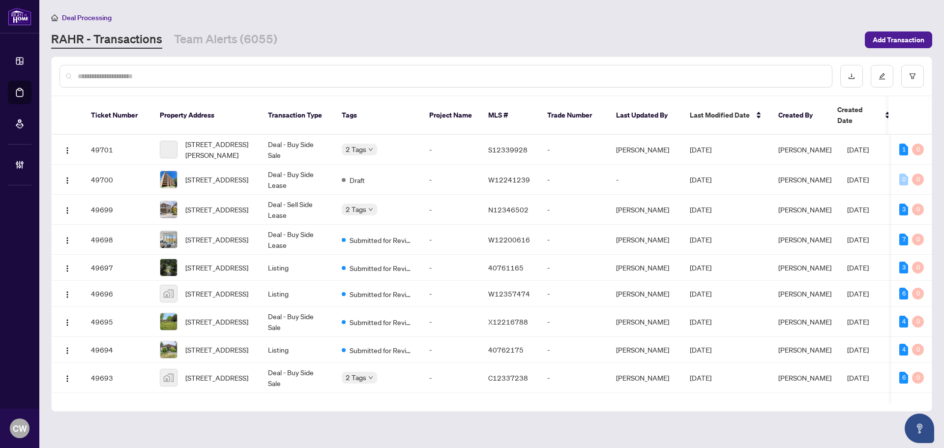
click at [182, 76] on input "text" at bounding box center [451, 76] width 746 height 11
paste input "*******"
type input "*******"
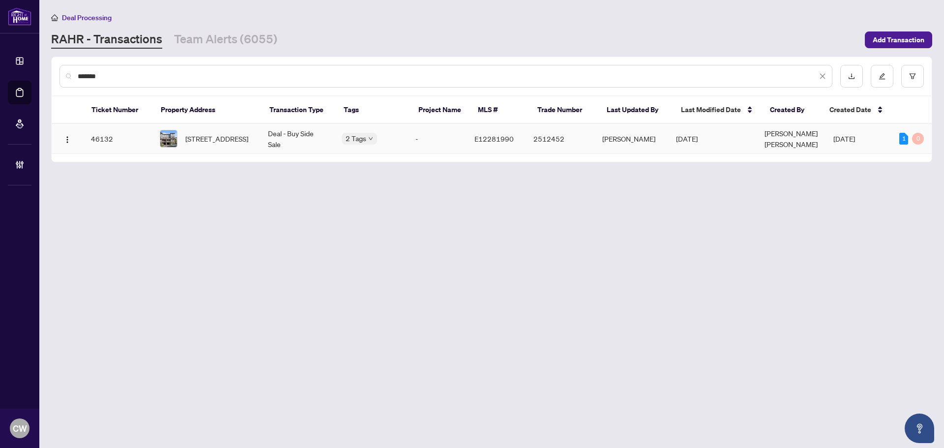
click at [220, 142] on span "[STREET_ADDRESS]" at bounding box center [216, 138] width 63 height 11
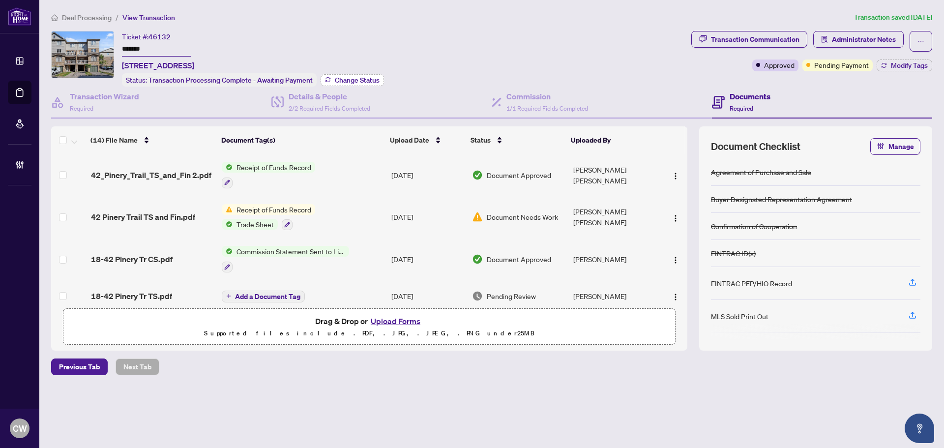
click at [345, 77] on span "Change Status" at bounding box center [357, 80] width 45 height 7
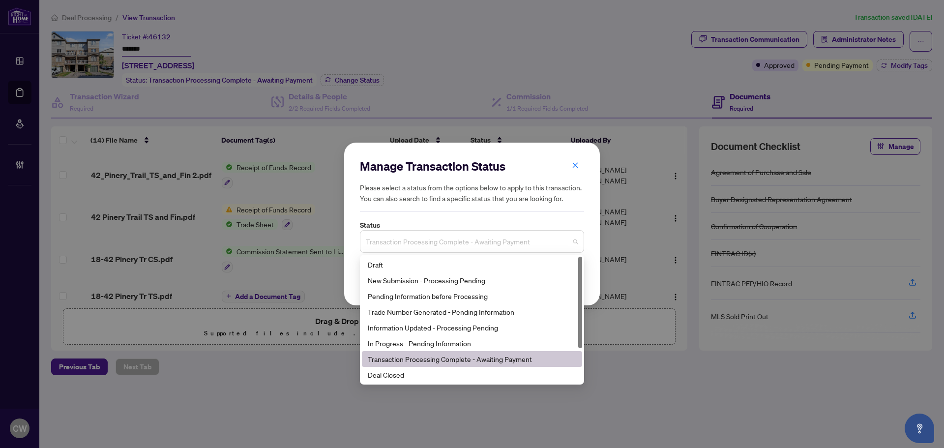
click at [429, 240] on span "Transaction Processing Complete - Awaiting Payment" at bounding box center [472, 241] width 212 height 19
click at [397, 378] on div "Deal Closed" at bounding box center [472, 374] width 208 height 11
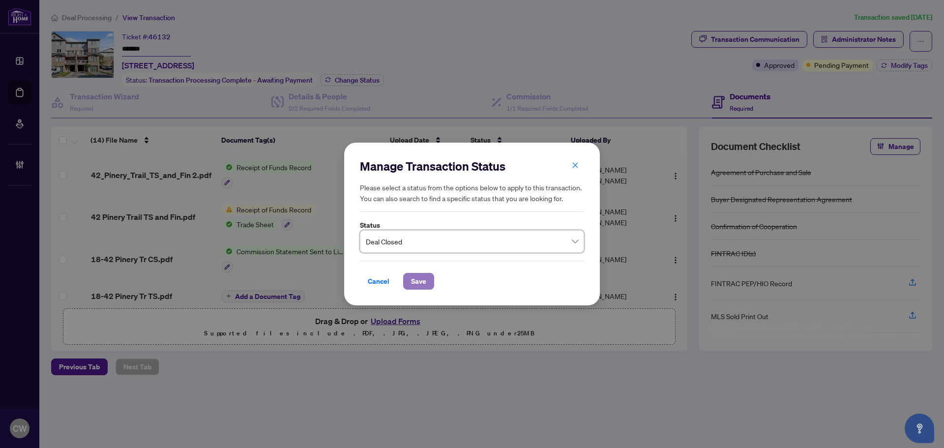
click at [415, 277] on span "Save" at bounding box center [418, 281] width 15 height 16
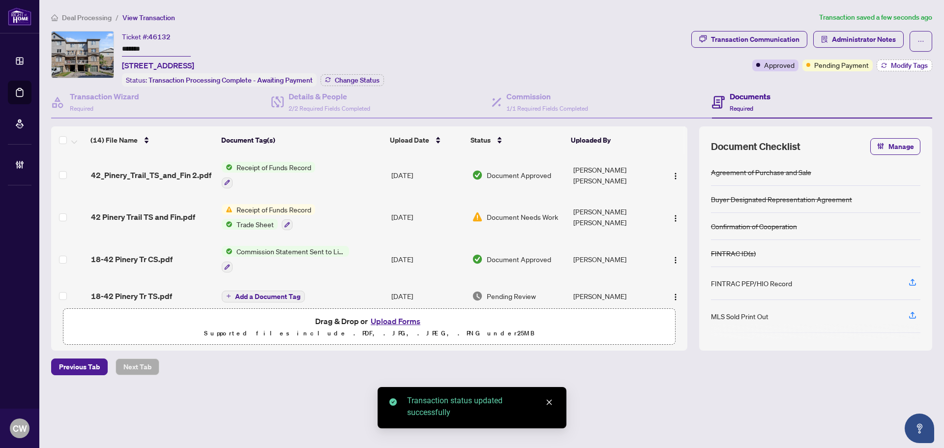
click at [893, 65] on span "Modify Tags" at bounding box center [909, 65] width 37 height 7
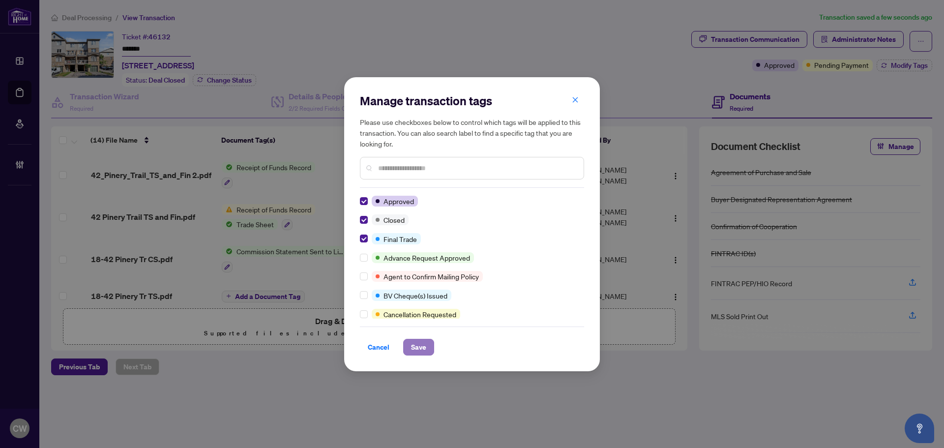
click at [417, 352] on span "Save" at bounding box center [418, 347] width 15 height 16
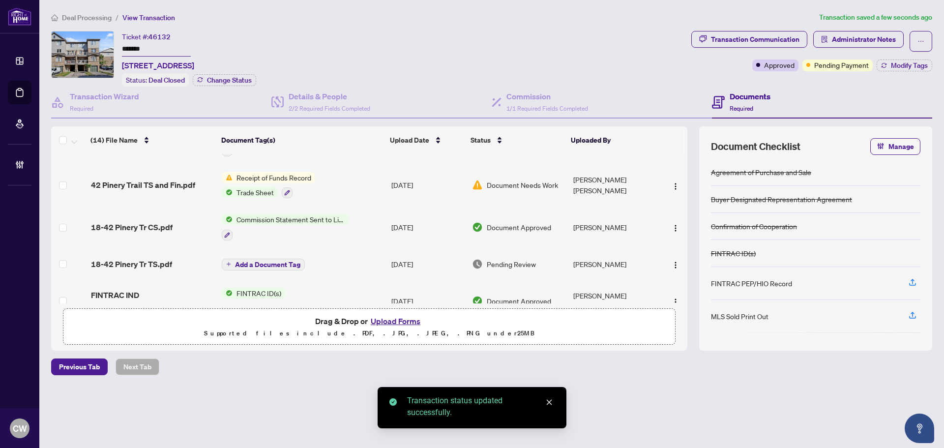
scroll to position [49, 0]
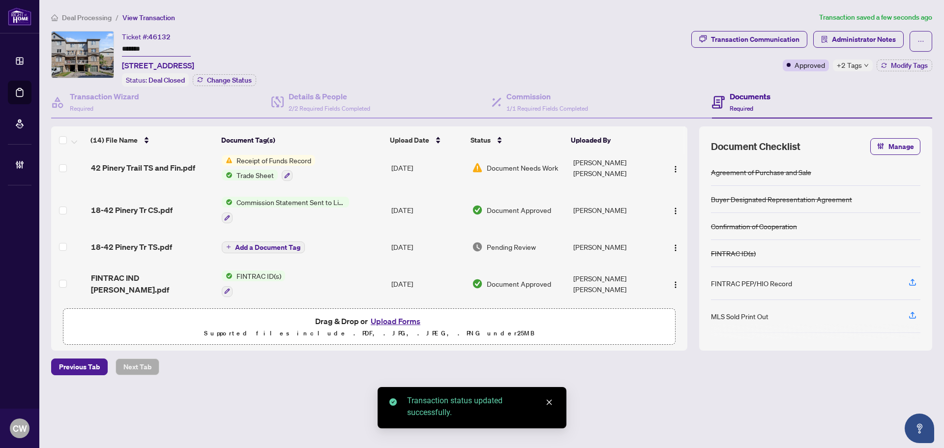
click at [155, 169] on span "42 Pinery Trail TS and Fin.pdf" at bounding box center [143, 168] width 104 height 12
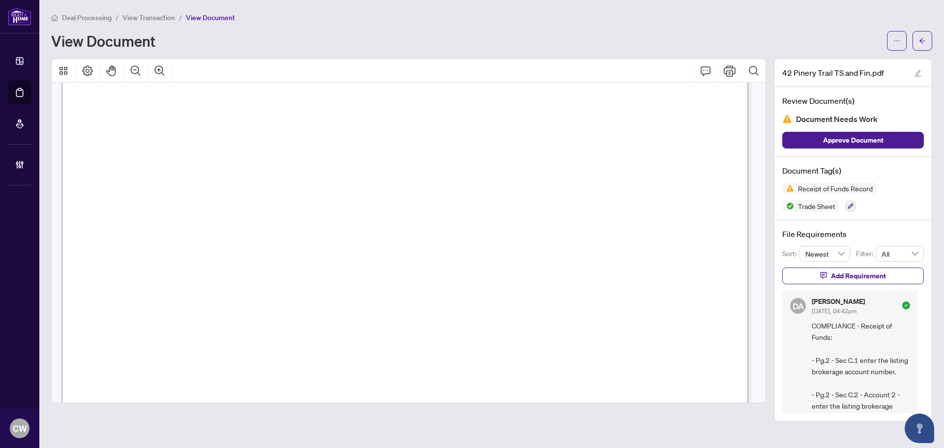
scroll to position [4031, 0]
click at [128, 72] on button "Zoom Out" at bounding box center [136, 71] width 24 height 24
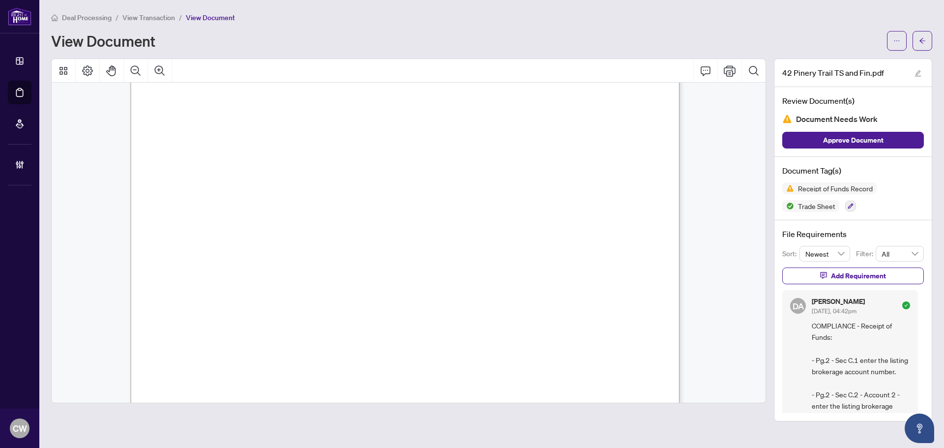
scroll to position [3122, 0]
click at [923, 42] on icon "arrow-left" at bounding box center [922, 40] width 7 height 7
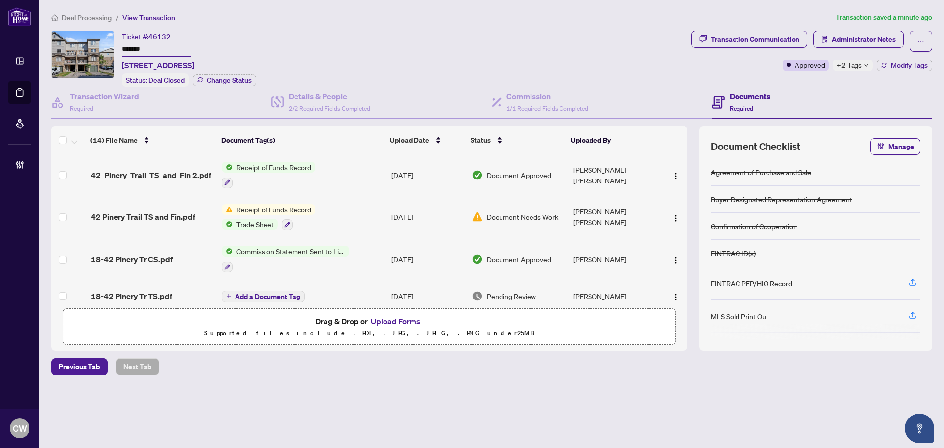
click at [396, 320] on button "Upload Forms" at bounding box center [396, 321] width 56 height 13
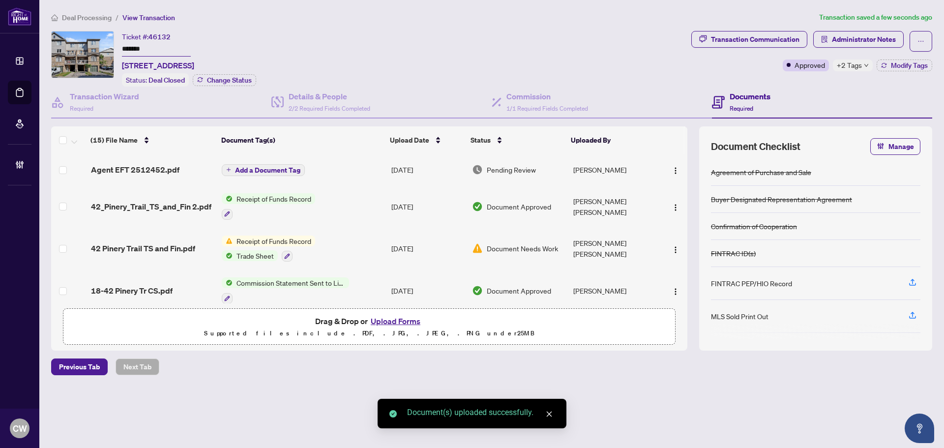
click at [275, 167] on span "Add a Document Tag" at bounding box center [267, 170] width 65 height 7
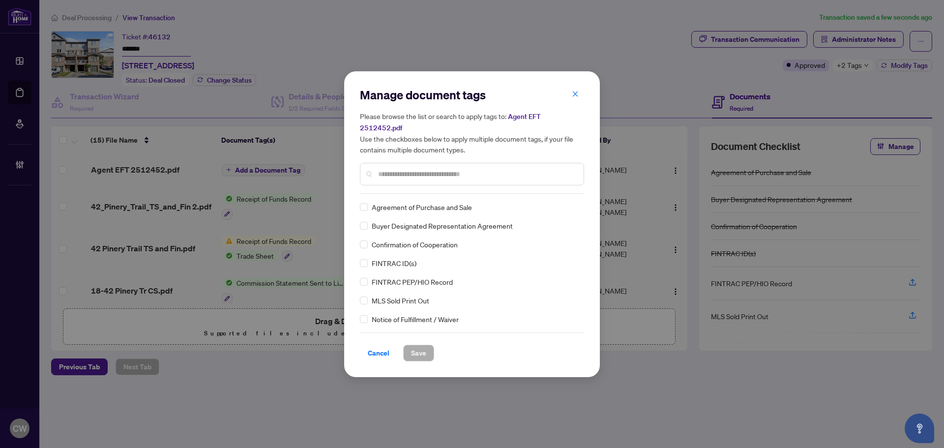
click at [398, 172] on input "text" at bounding box center [477, 174] width 198 height 11
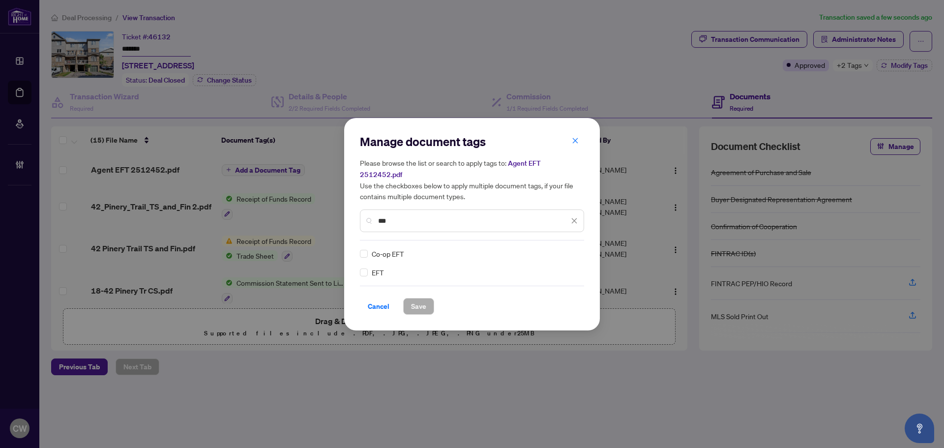
type input "***"
click at [565, 249] on img at bounding box center [564, 254] width 10 height 10
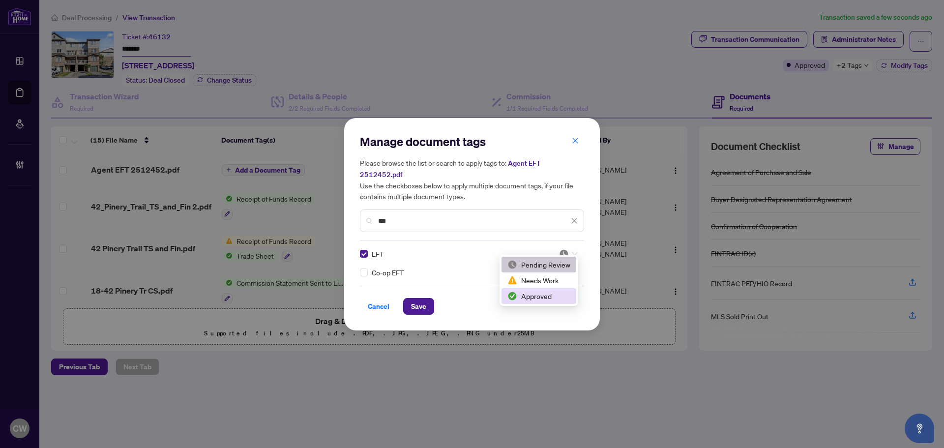
click at [547, 296] on div "Approved" at bounding box center [538, 296] width 63 height 11
click at [426, 302] on button "Save" at bounding box center [418, 306] width 31 height 17
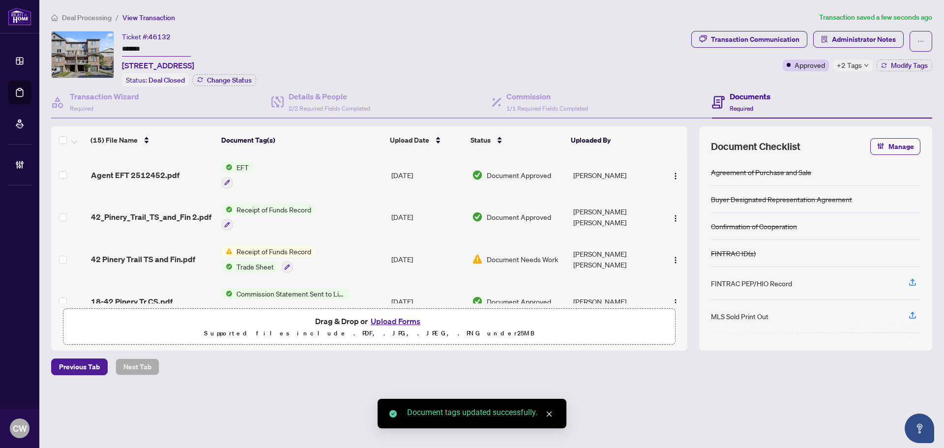
click at [674, 174] on img "button" at bounding box center [675, 176] width 8 height 8
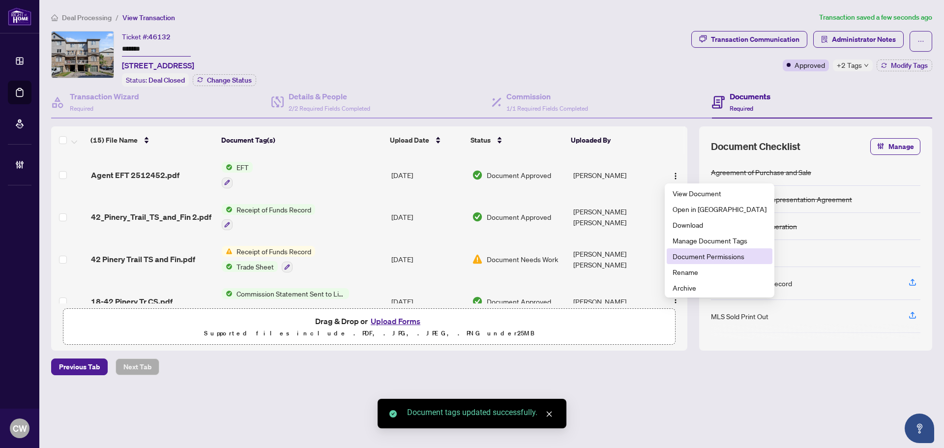
click at [696, 255] on span "Document Permissions" at bounding box center [719, 256] width 94 height 11
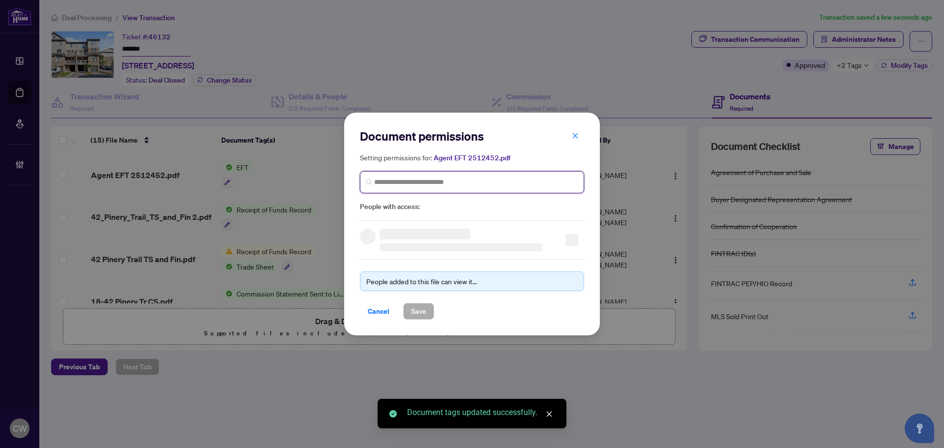
click at [442, 178] on input "search" at bounding box center [475, 182] width 203 height 10
paste input "**********"
type input "**********"
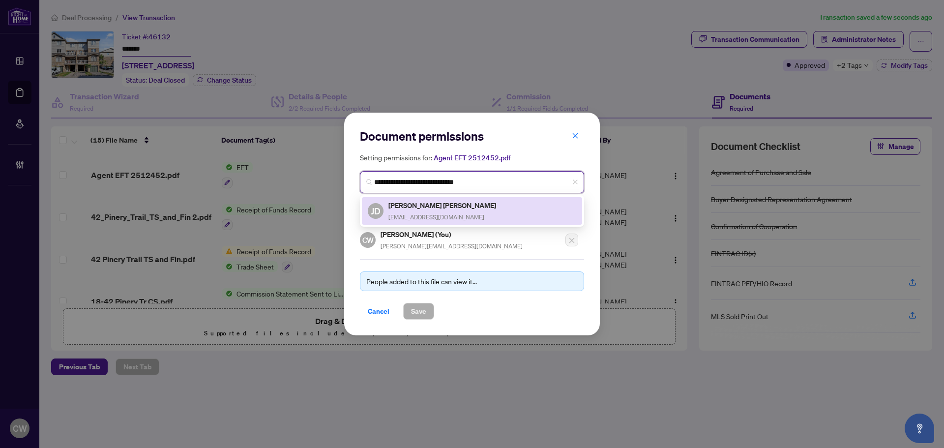
click at [408, 207] on h5 "[PERSON_NAME] [PERSON_NAME]" at bounding box center [442, 205] width 109 height 11
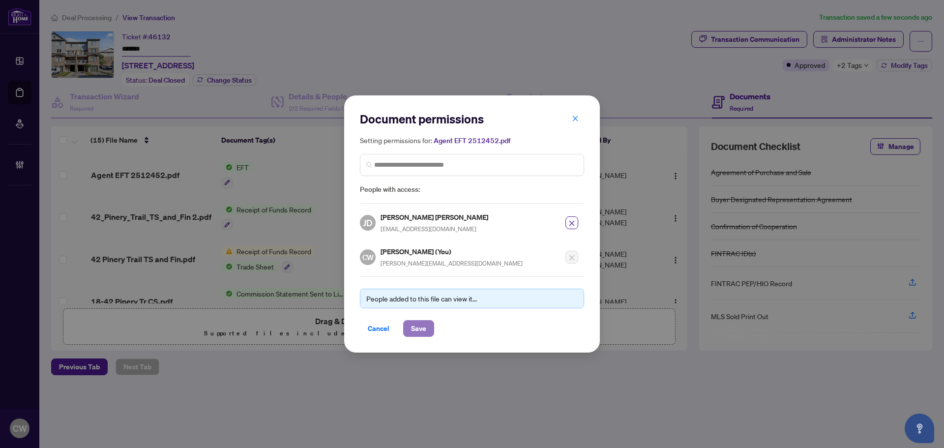
click at [419, 331] on span "Save" at bounding box center [418, 328] width 15 height 16
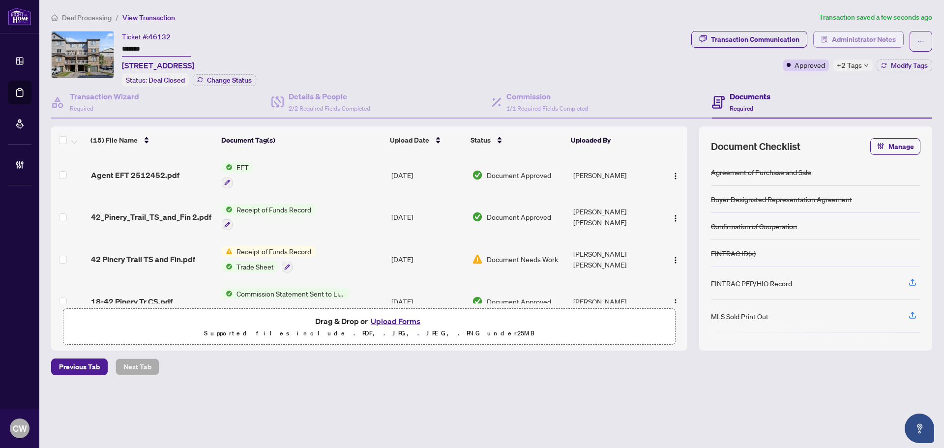
click at [857, 33] on span "Administrator Notes" at bounding box center [864, 39] width 64 height 16
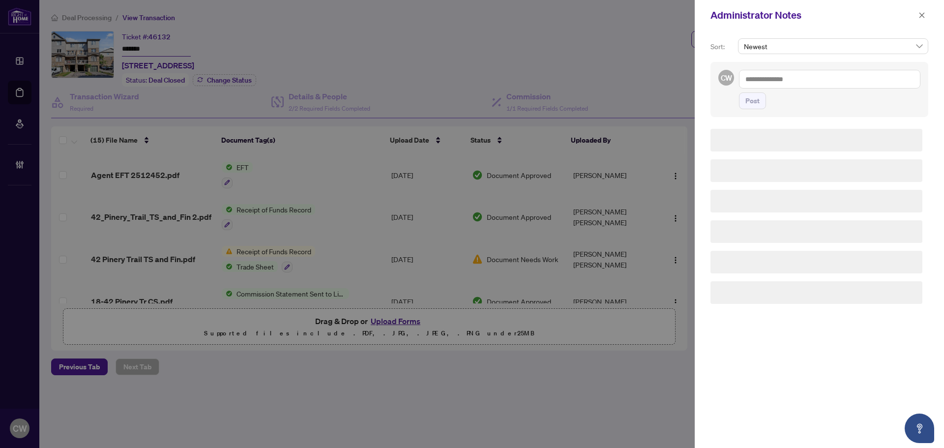
click at [806, 76] on textarea at bounding box center [829, 79] width 181 height 19
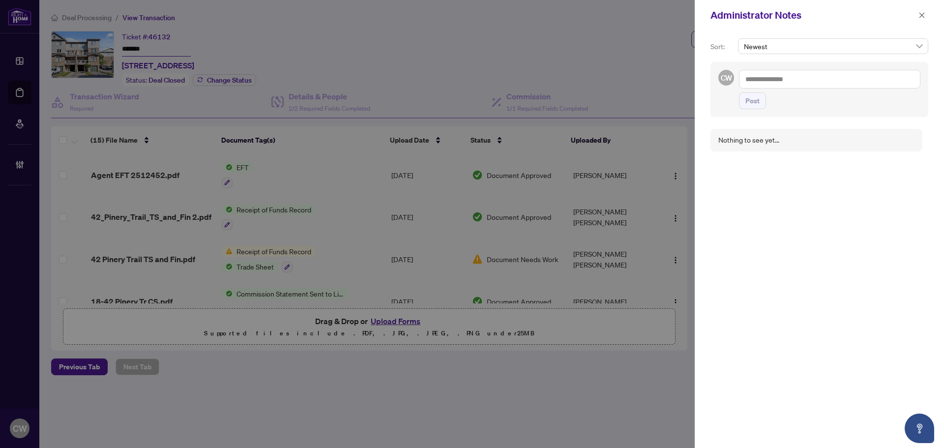
paste textarea "**********"
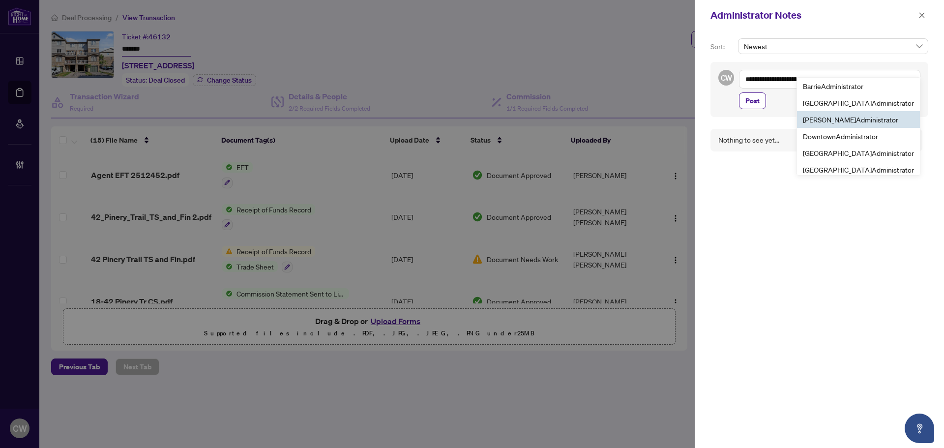
click at [829, 119] on span "[PERSON_NAME] Admin istrator" at bounding box center [850, 119] width 95 height 9
type textarea "**********"
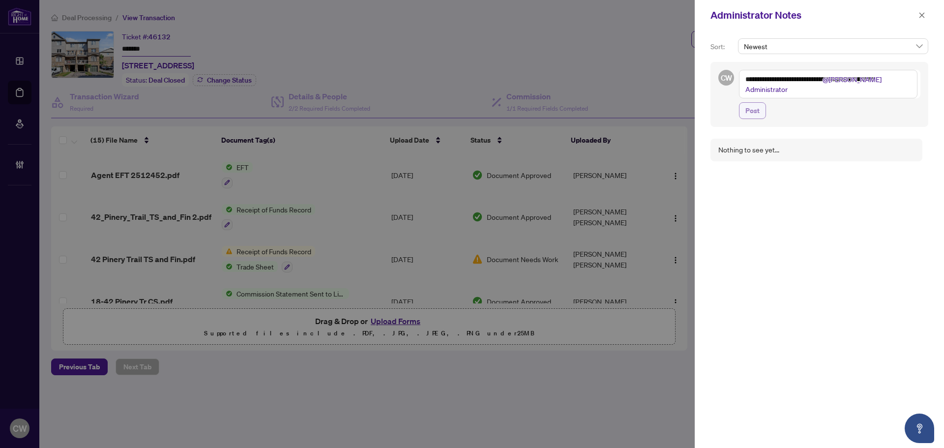
click at [753, 108] on span "Post" at bounding box center [752, 111] width 14 height 16
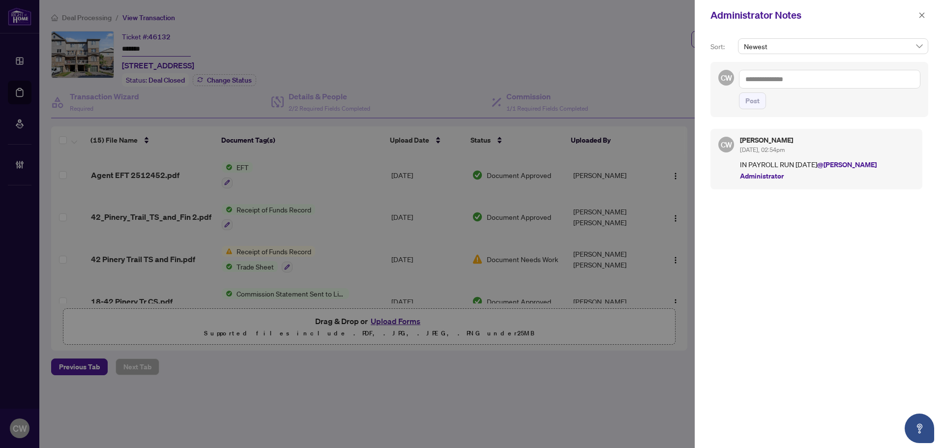
click at [670, 171] on div at bounding box center [472, 224] width 944 height 448
click at [921, 17] on icon "close" at bounding box center [921, 15] width 7 height 7
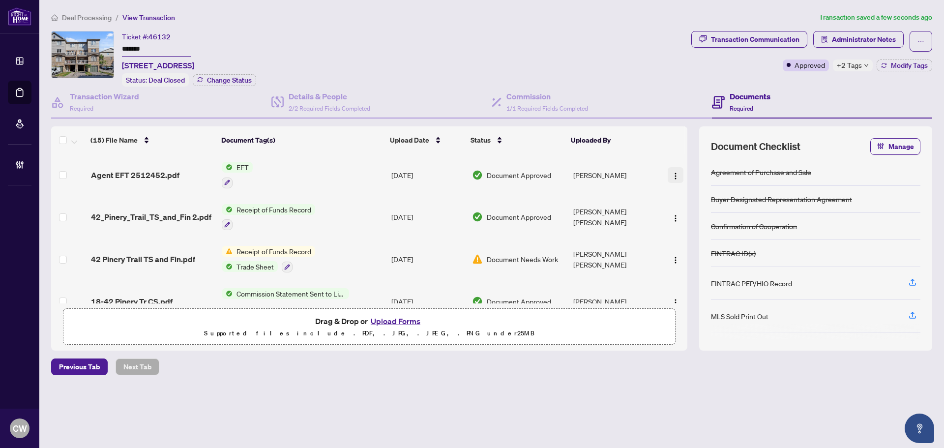
click at [676, 175] on img "button" at bounding box center [675, 176] width 8 height 8
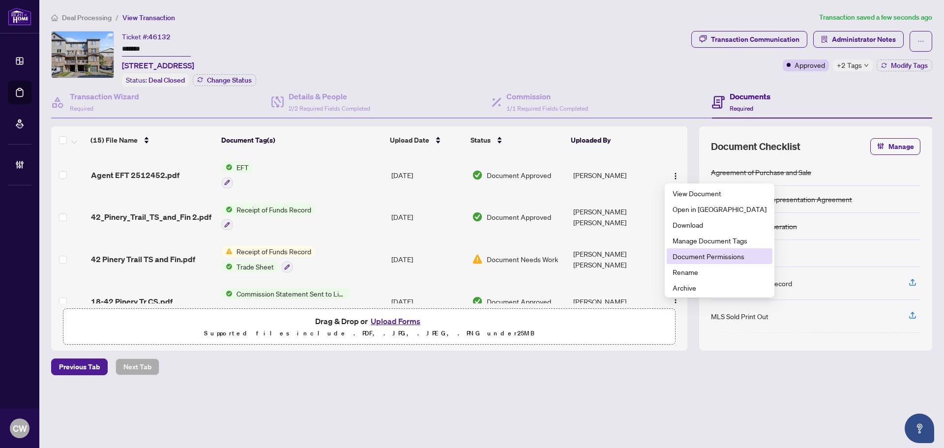
click at [679, 256] on span "Document Permissions" at bounding box center [719, 256] width 94 height 11
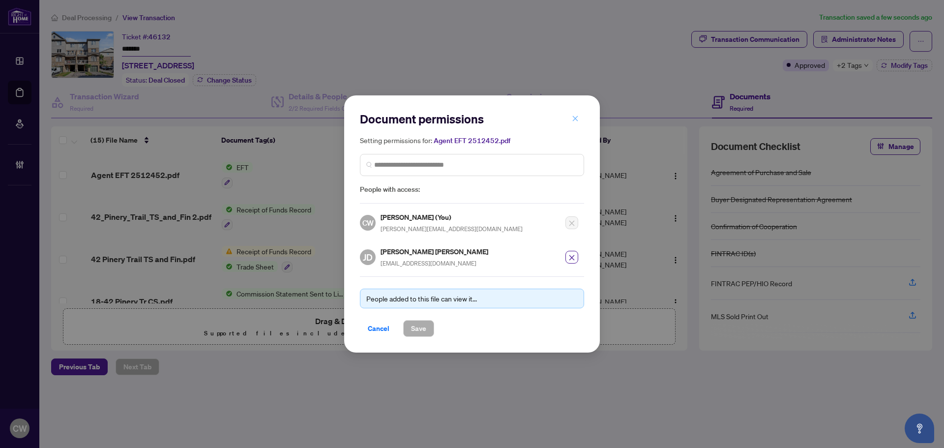
click at [574, 119] on icon "close" at bounding box center [575, 118] width 7 height 7
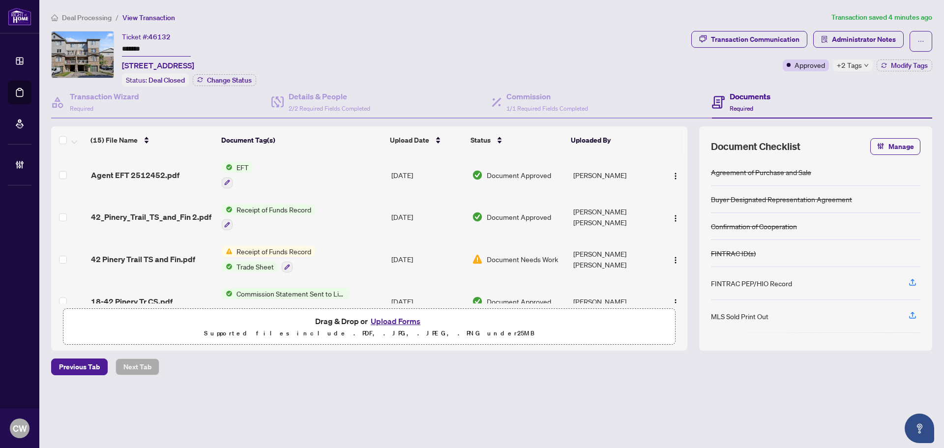
click at [0, 0] on link "Deal Processing" at bounding box center [0, 0] width 0 height 0
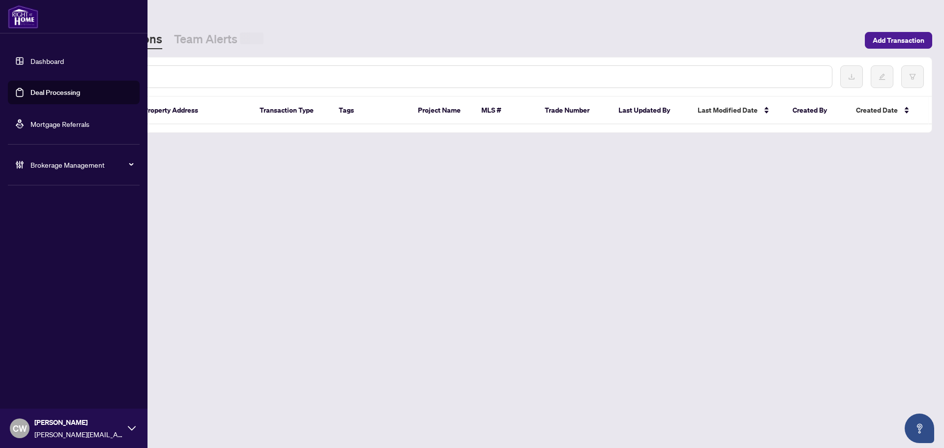
click at [200, 75] on input "text" at bounding box center [451, 76] width 746 height 11
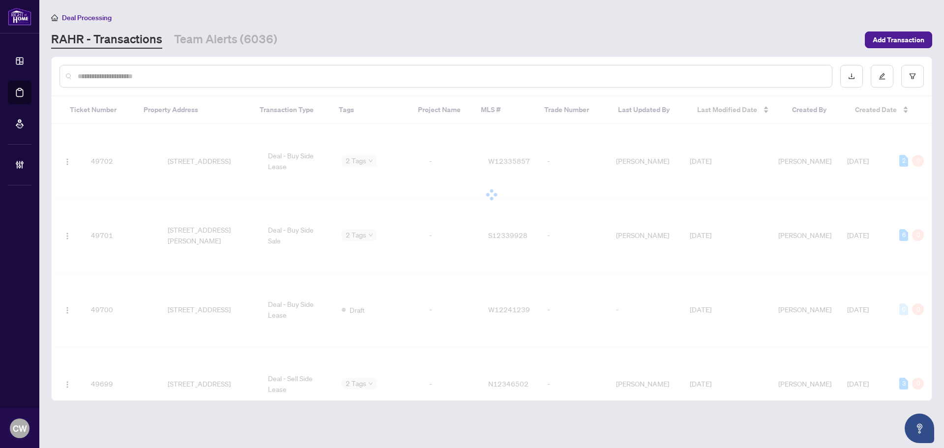
paste input "*******"
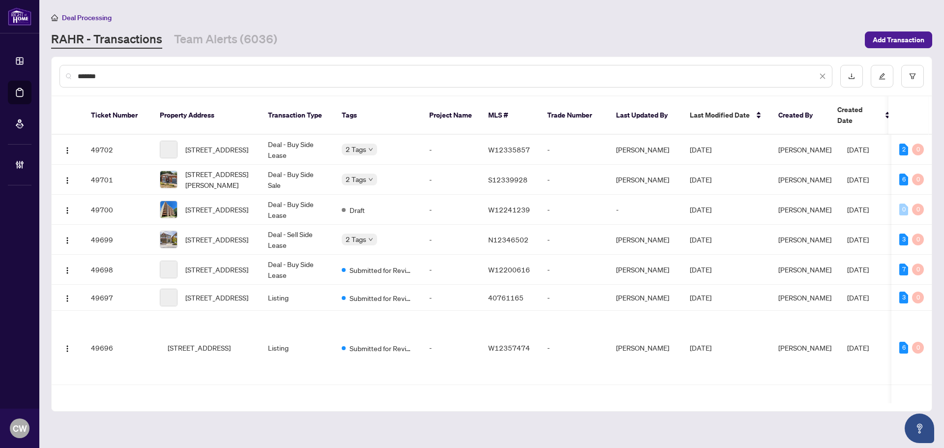
type input "*******"
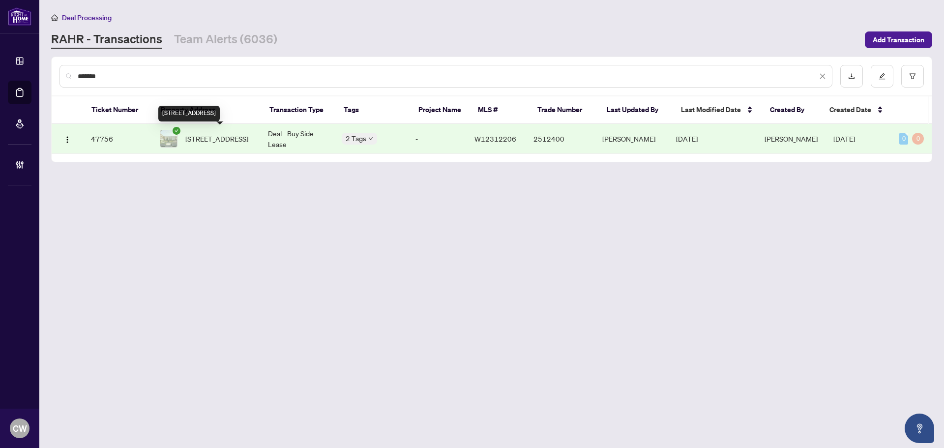
click at [212, 135] on span "[STREET_ADDRESS]" at bounding box center [216, 138] width 63 height 11
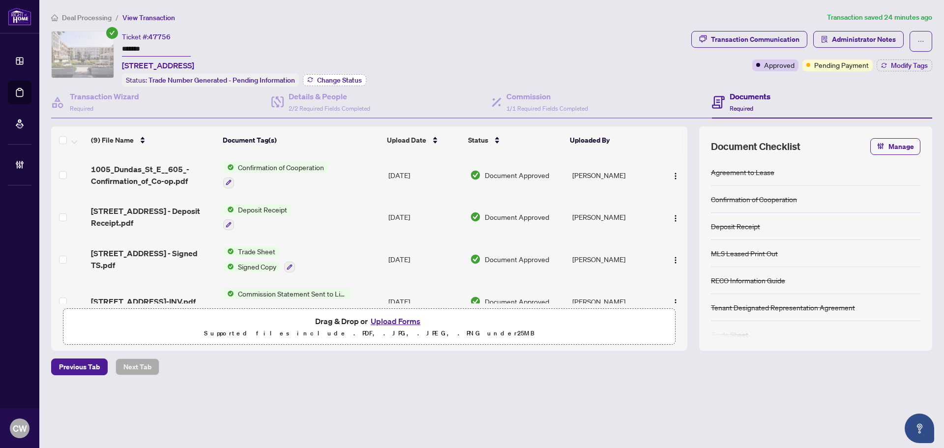
click at [321, 79] on span "Change Status" at bounding box center [339, 80] width 45 height 7
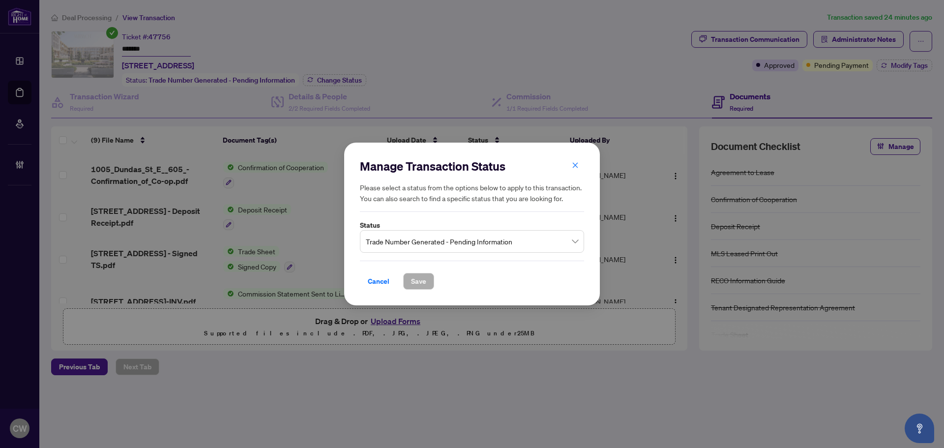
click at [382, 243] on span "Trade Number Generated - Pending Information" at bounding box center [472, 241] width 212 height 19
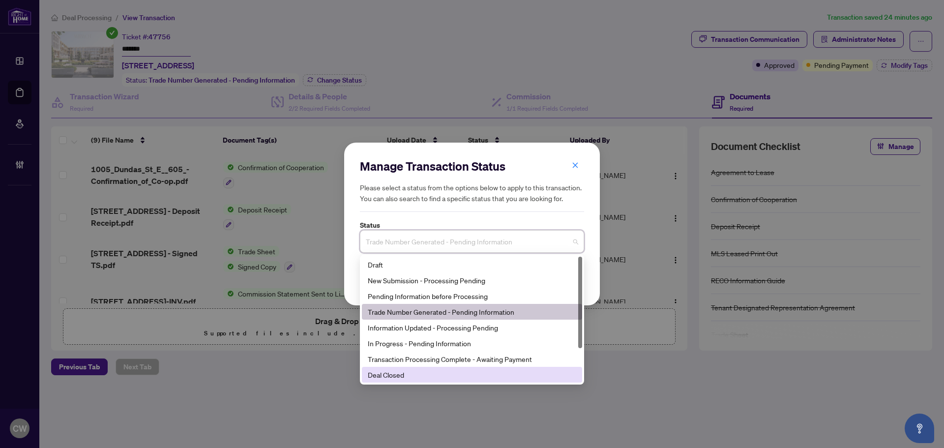
click at [414, 382] on div "Final Trade" at bounding box center [472, 390] width 220 height 16
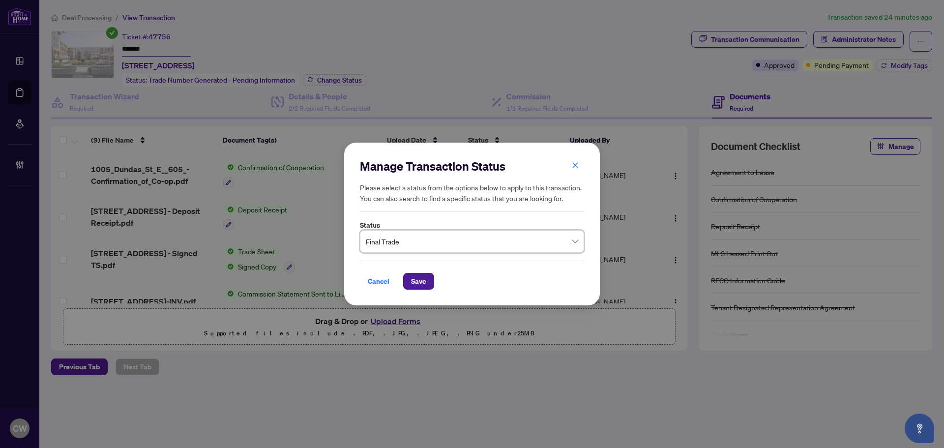
click at [441, 241] on span "Final Trade" at bounding box center [472, 241] width 212 height 19
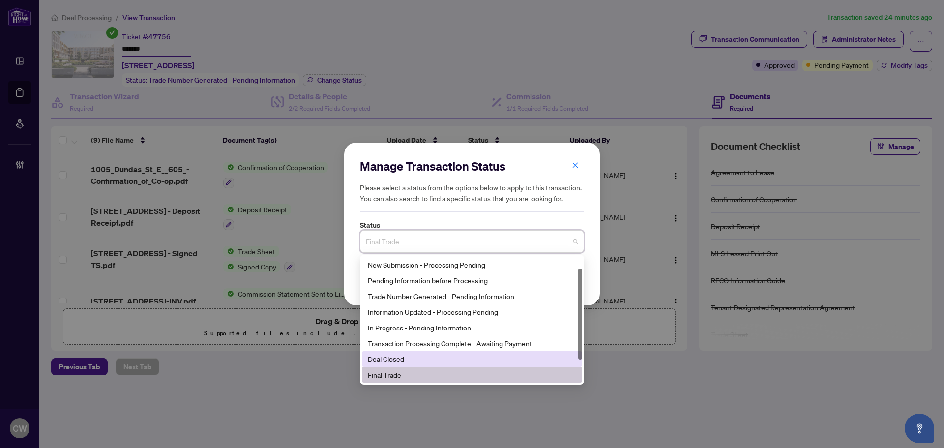
click at [405, 358] on div "Deal Closed" at bounding box center [472, 358] width 208 height 11
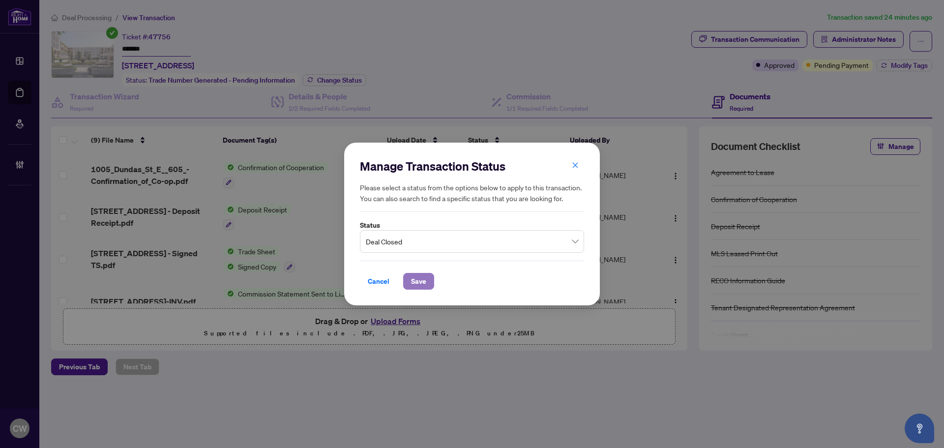
click at [418, 279] on span "Save" at bounding box center [418, 281] width 15 height 16
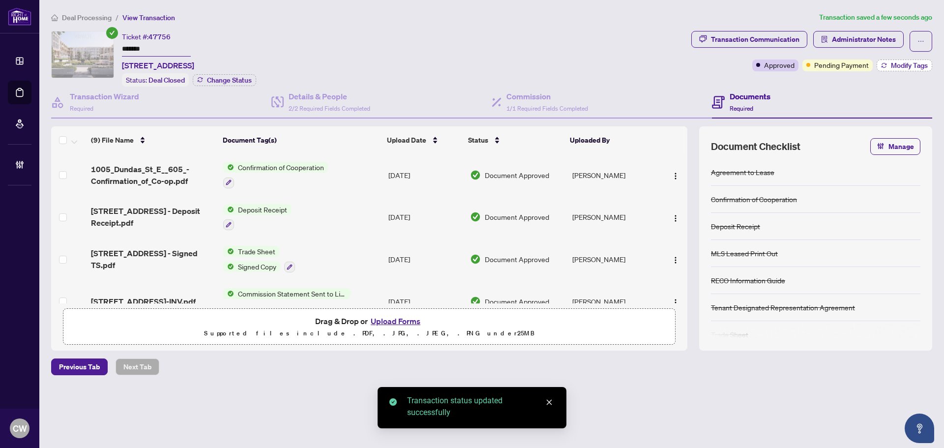
click at [898, 64] on span "Modify Tags" at bounding box center [909, 65] width 37 height 7
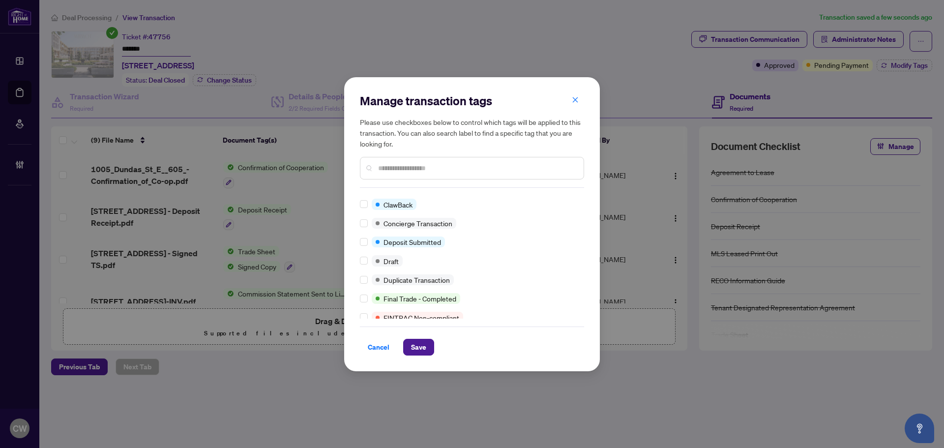
scroll to position [0, 0]
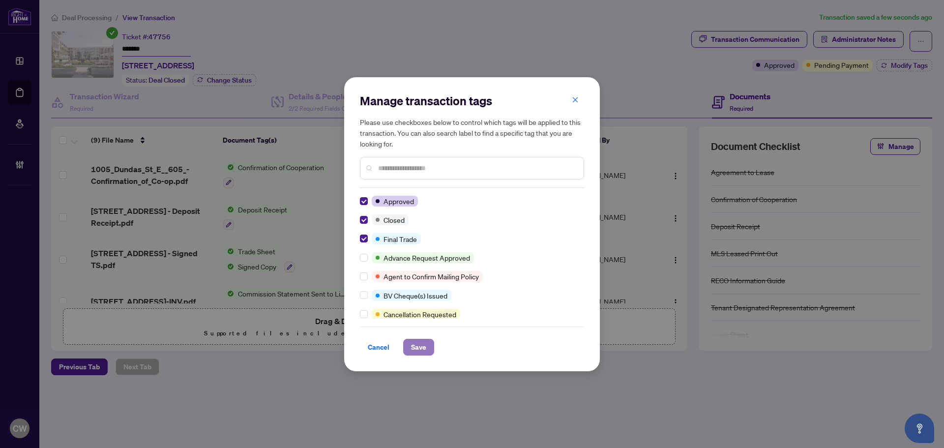
click at [412, 347] on span "Save" at bounding box center [418, 347] width 15 height 16
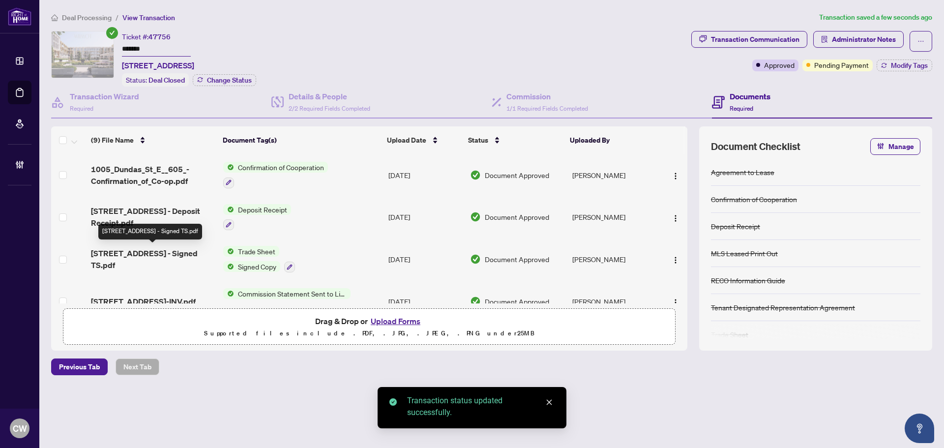
click at [160, 257] on span "[STREET_ADDRESS] - Signed TS.pdf" at bounding box center [153, 259] width 124 height 24
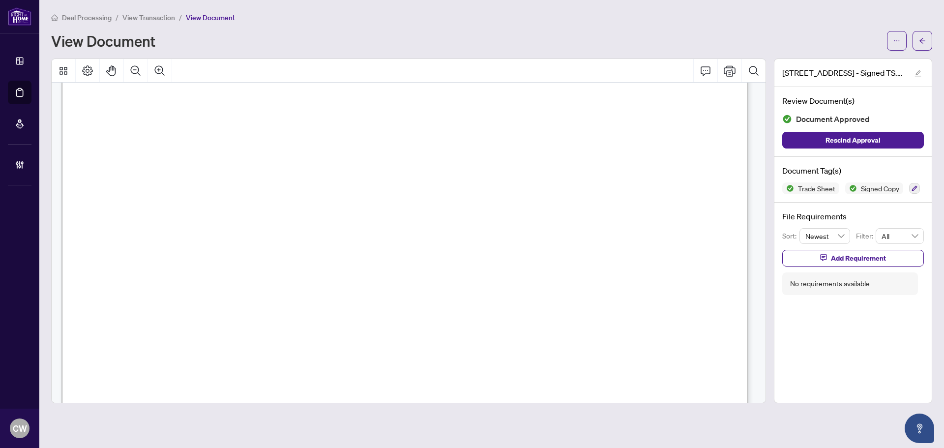
scroll to position [295, 0]
click at [931, 36] on button "button" at bounding box center [922, 41] width 20 height 20
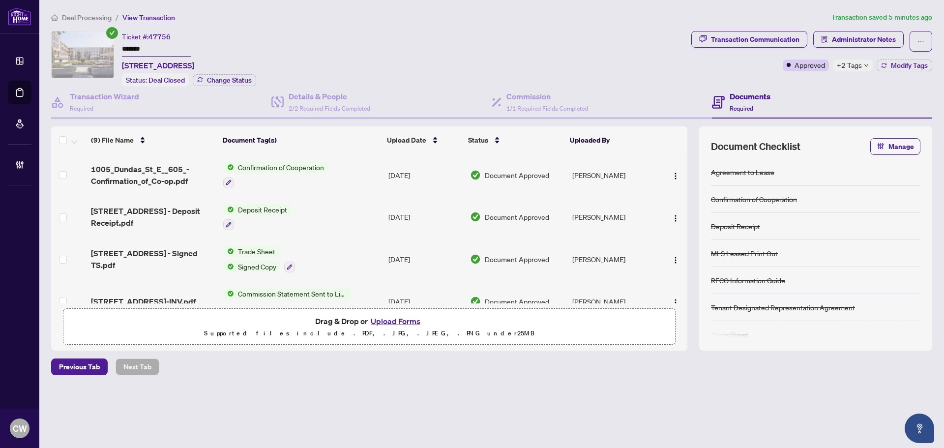
click at [401, 319] on button "Upload Forms" at bounding box center [396, 321] width 56 height 13
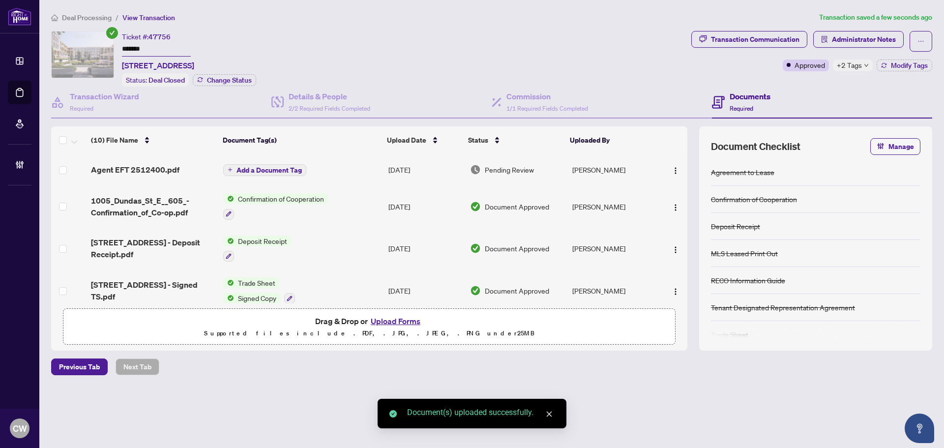
click at [284, 172] on span "Add a Document Tag" at bounding box center [268, 170] width 65 height 7
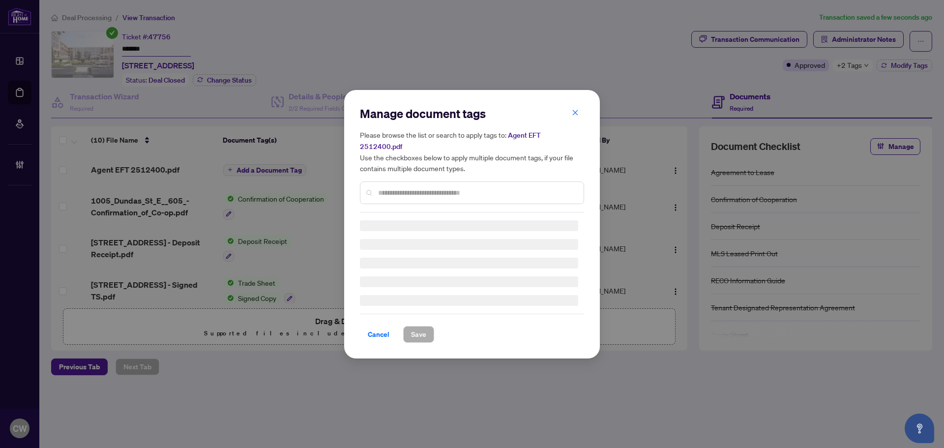
click at [411, 187] on input "text" at bounding box center [477, 192] width 198 height 11
type input "***"
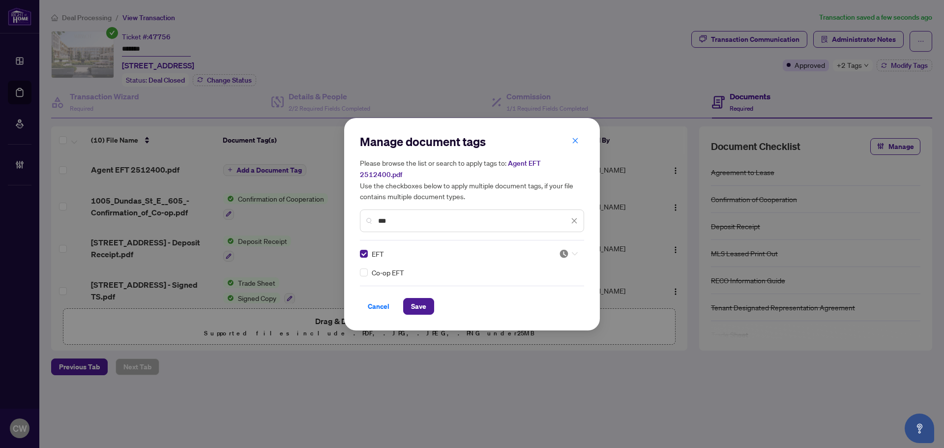
drag, startPoint x: 566, startPoint y: 246, endPoint x: 553, endPoint y: 274, distance: 30.1
click at [566, 249] on img at bounding box center [564, 254] width 10 height 10
drag, startPoint x: 549, startPoint y: 292, endPoint x: 487, endPoint y: 302, distance: 62.7
click at [549, 293] on div "Approved" at bounding box center [538, 296] width 63 height 11
click at [419, 298] on span "Save" at bounding box center [418, 306] width 15 height 16
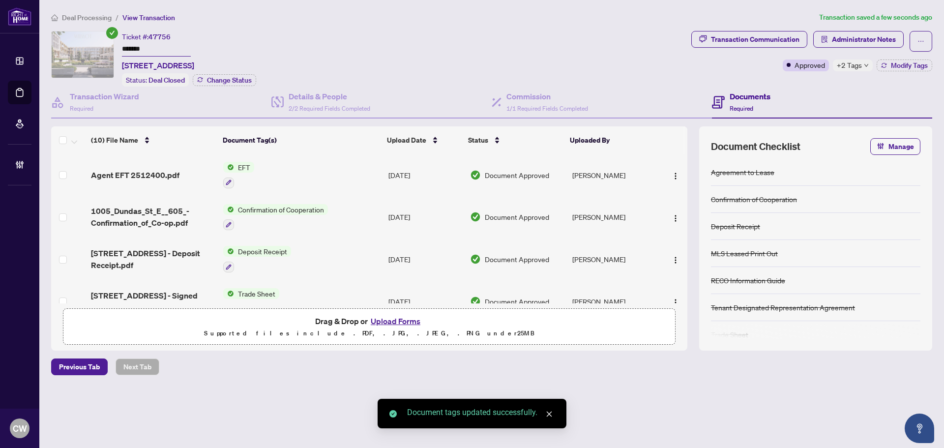
click at [673, 170] on span "button" at bounding box center [675, 175] width 8 height 11
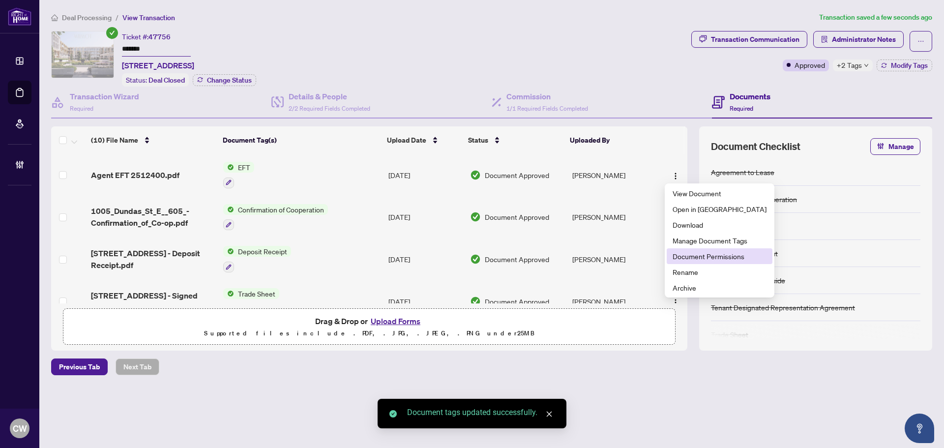
click at [673, 255] on span "Document Permissions" at bounding box center [719, 256] width 94 height 11
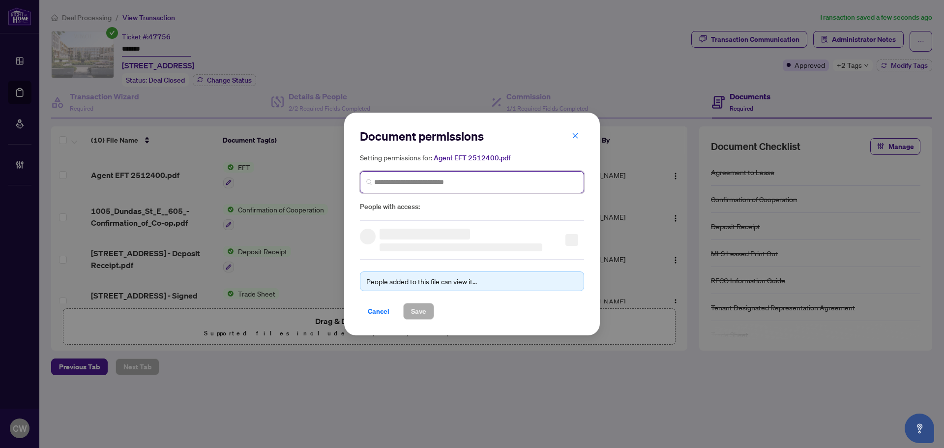
paste input "**********"
click at [512, 184] on input "search" at bounding box center [475, 182] width 203 height 10
type input "**********"
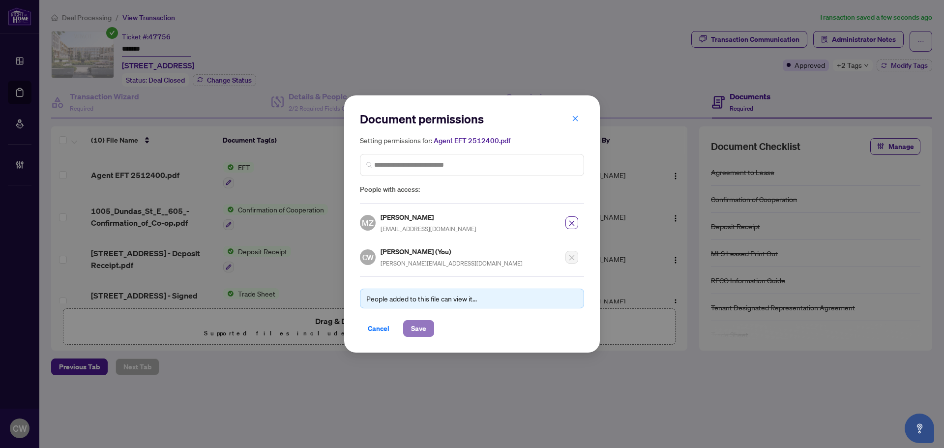
click at [413, 327] on span "Save" at bounding box center [418, 328] width 15 height 16
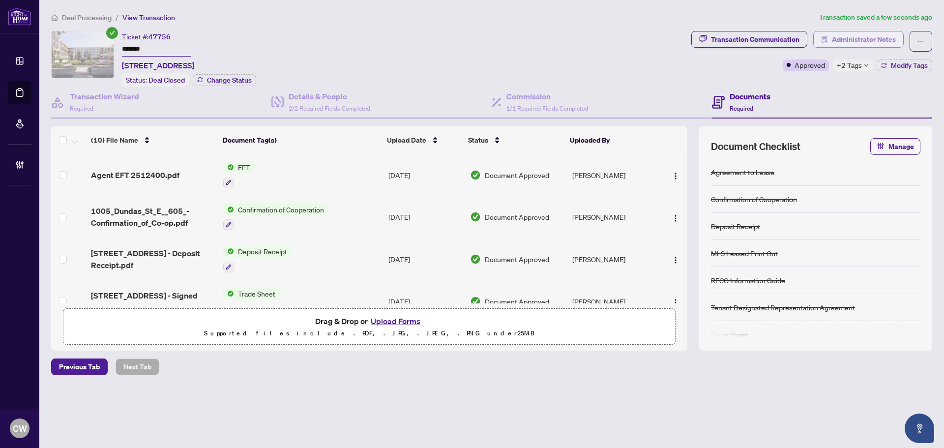
click at [869, 38] on span "Administrator Notes" at bounding box center [864, 39] width 64 height 16
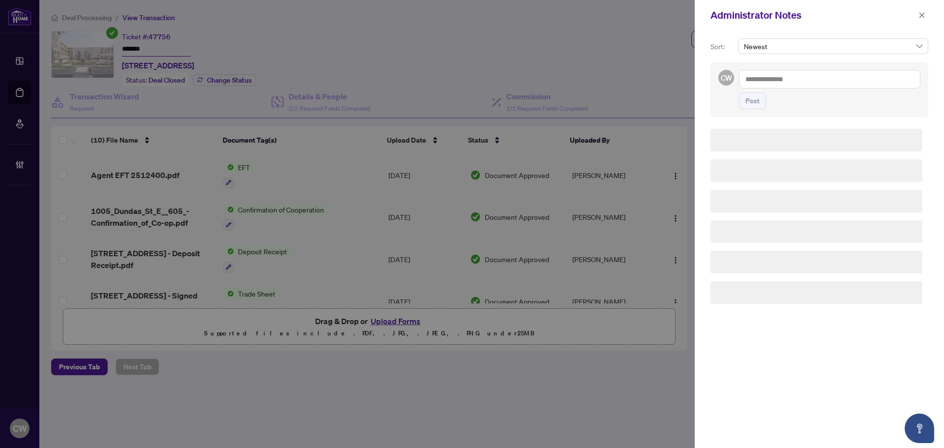
click at [817, 68] on div "CW Post" at bounding box center [819, 89] width 218 height 55
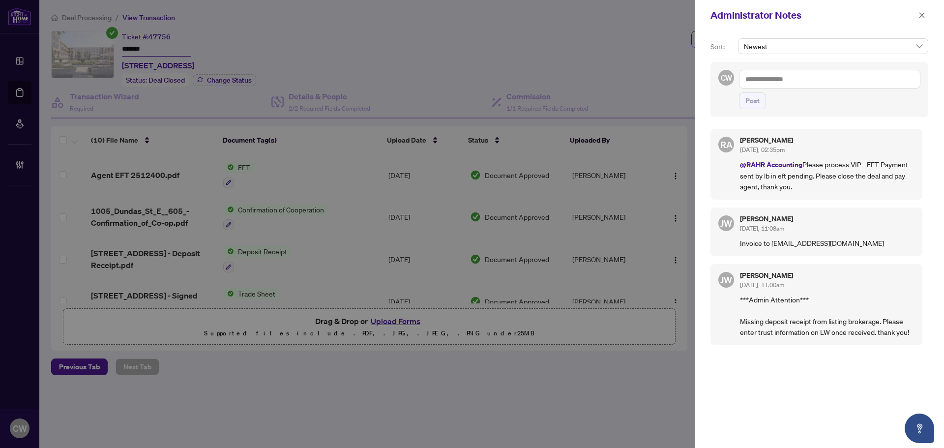
click at [813, 79] on textarea at bounding box center [829, 79] width 181 height 19
paste textarea "**********"
type textarea "**********"
click at [752, 101] on span "Post" at bounding box center [752, 101] width 14 height 16
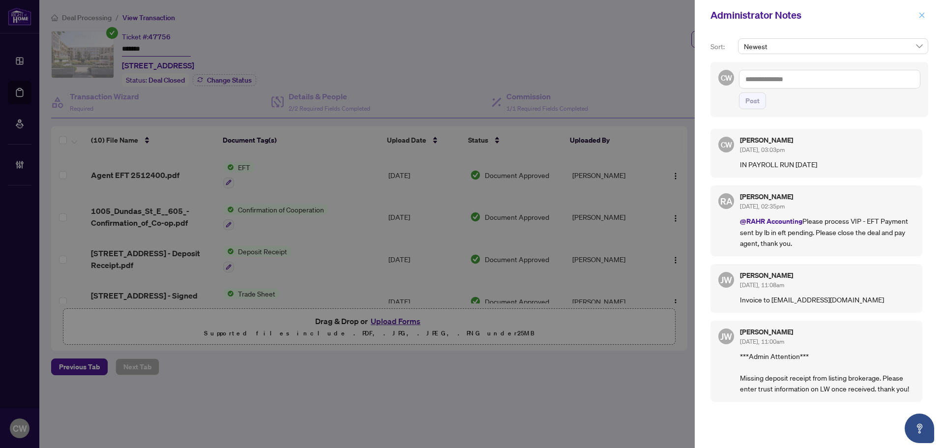
click at [919, 17] on icon "close" at bounding box center [921, 15] width 7 height 7
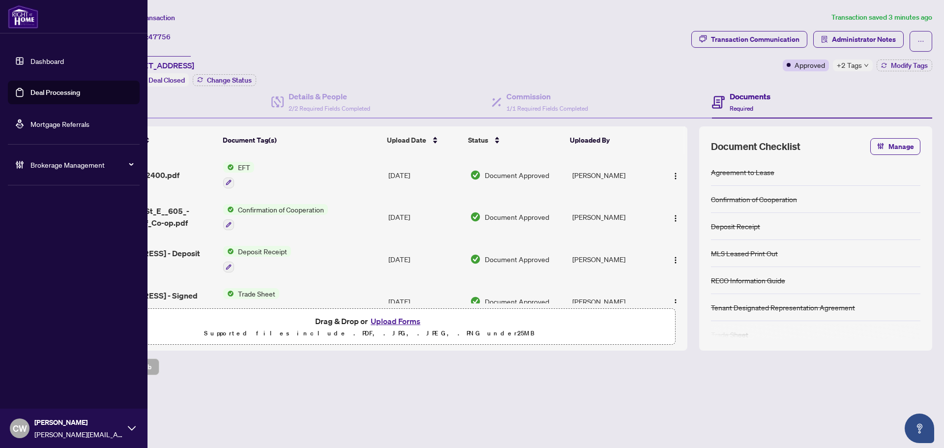
click at [35, 94] on link "Deal Processing" at bounding box center [55, 92] width 50 height 9
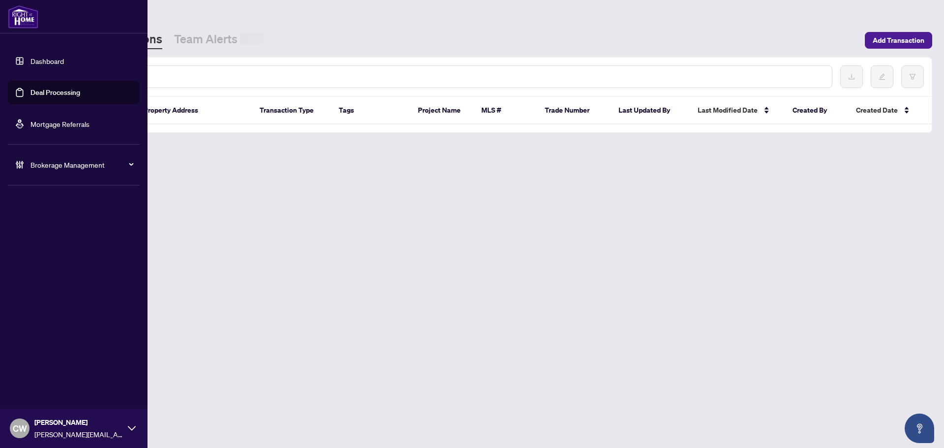
click at [189, 79] on input "text" at bounding box center [451, 76] width 746 height 11
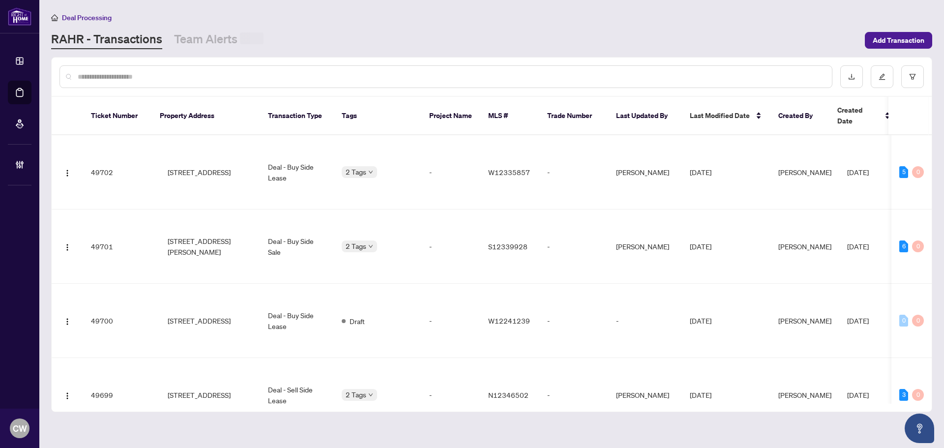
paste input "*******"
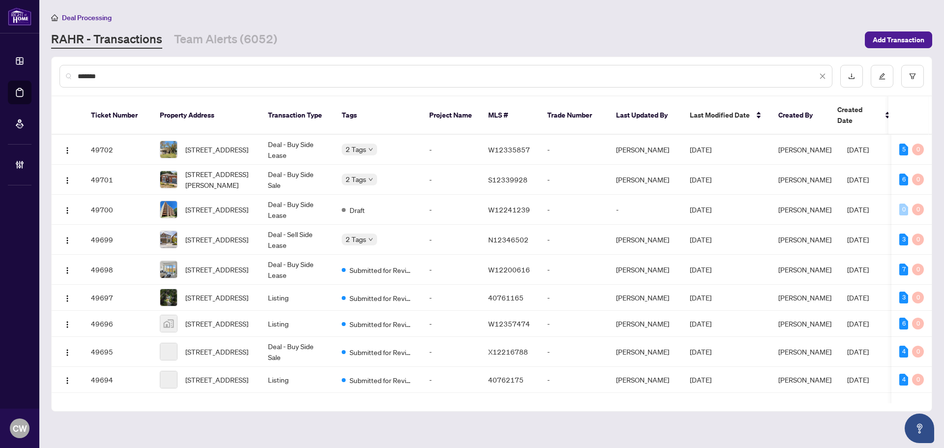
type input "*******"
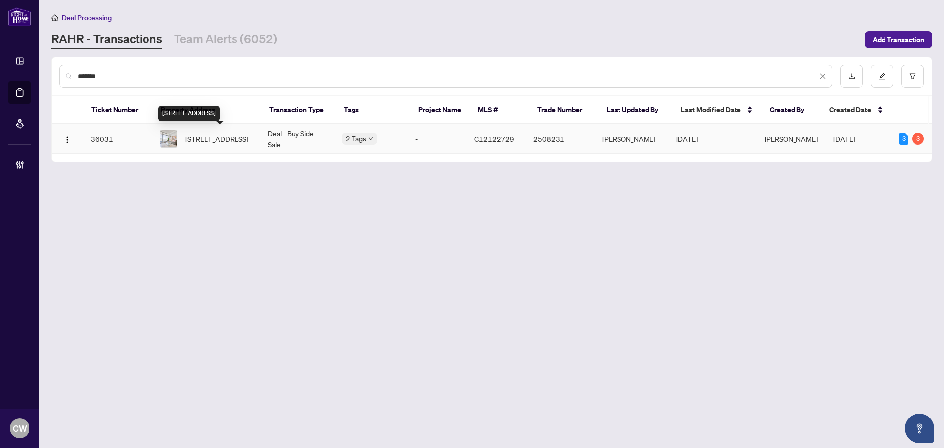
click at [216, 144] on span "2308-56 Forest Manor Rd, Toronto, Ontario M2J 0E5, Canada" at bounding box center [216, 138] width 63 height 11
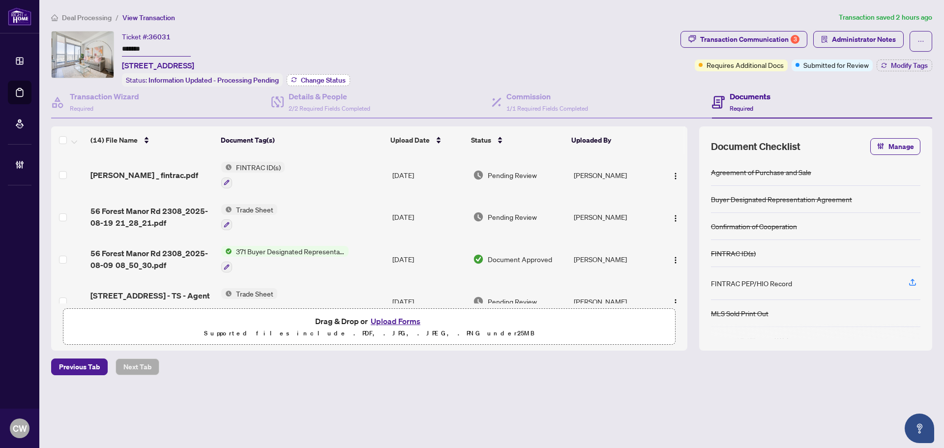
click at [323, 77] on span "Change Status" at bounding box center [323, 80] width 45 height 7
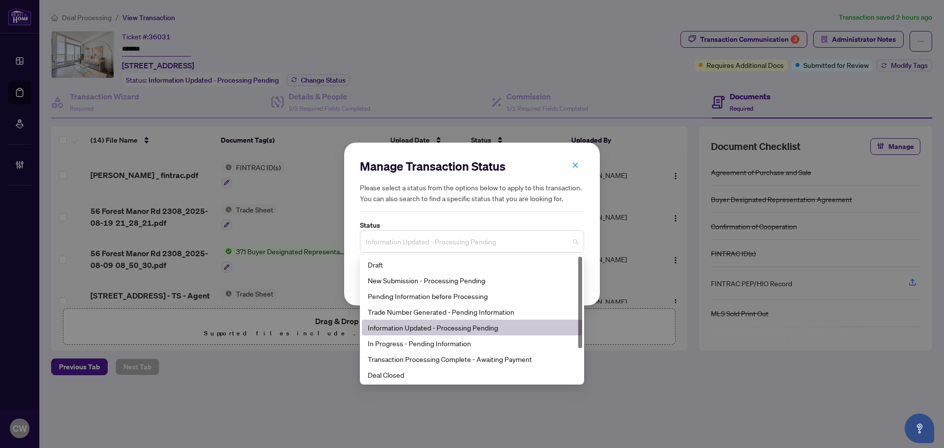
click at [480, 240] on span "Information Updated - Processing Pending" at bounding box center [472, 241] width 212 height 19
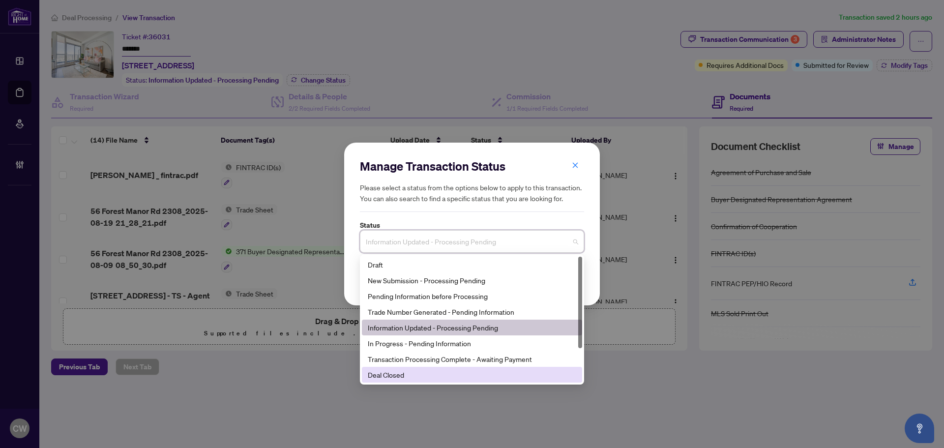
click at [443, 376] on div "Deal Closed" at bounding box center [472, 374] width 208 height 11
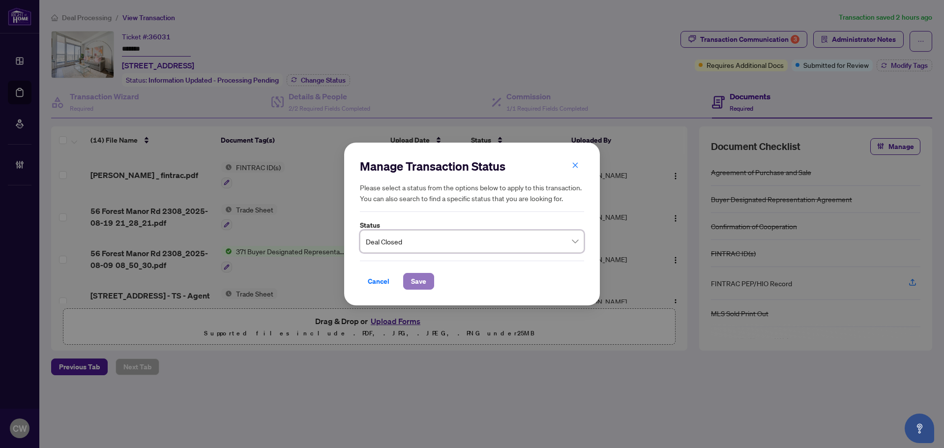
click at [432, 280] on button "Save" at bounding box center [418, 281] width 31 height 17
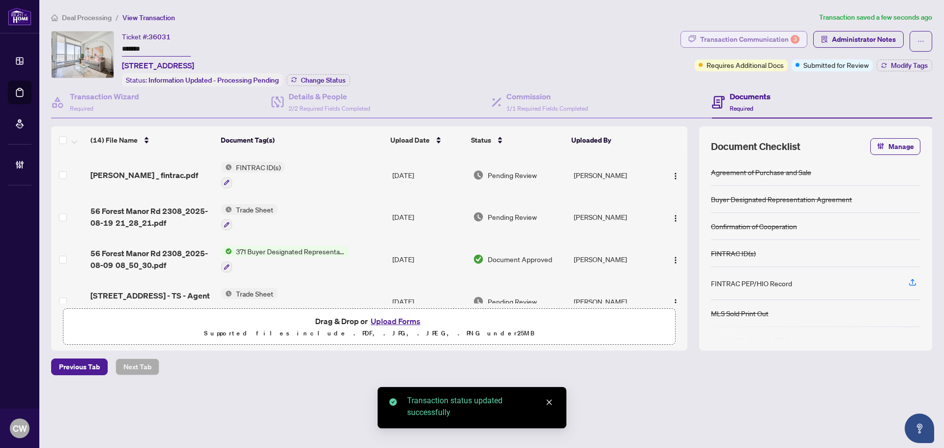
click at [777, 33] on div "Transaction Communication 3" at bounding box center [749, 39] width 99 height 16
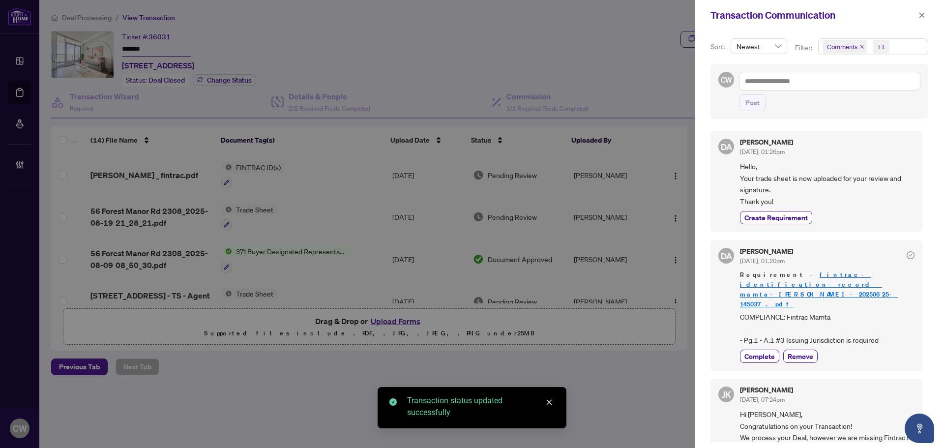
click at [859, 46] on icon "close" at bounding box center [861, 46] width 5 height 5
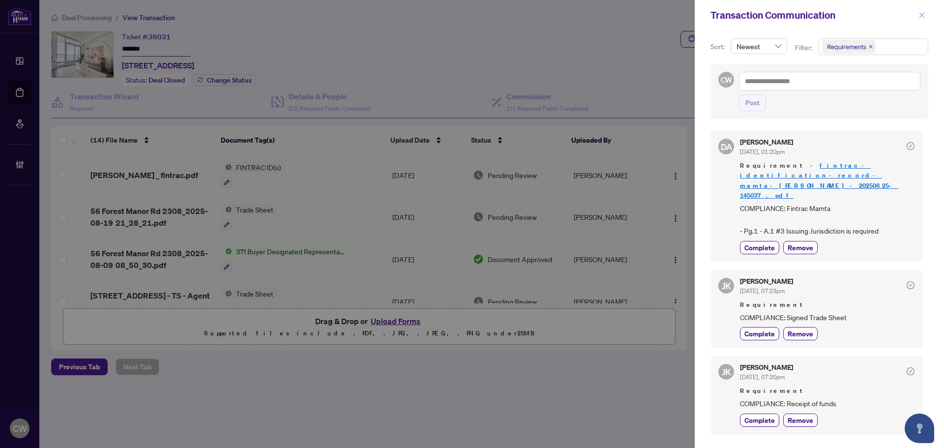
click at [926, 17] on button "button" at bounding box center [921, 15] width 13 height 12
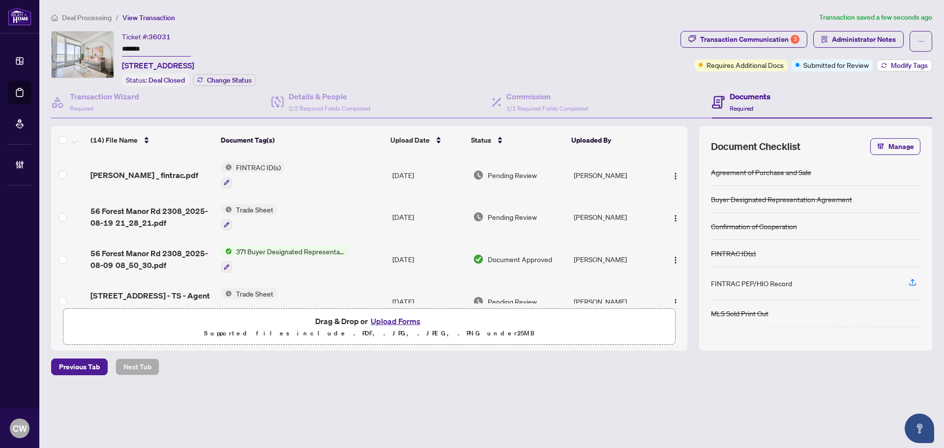
click at [907, 64] on span "Modify Tags" at bounding box center [909, 65] width 37 height 7
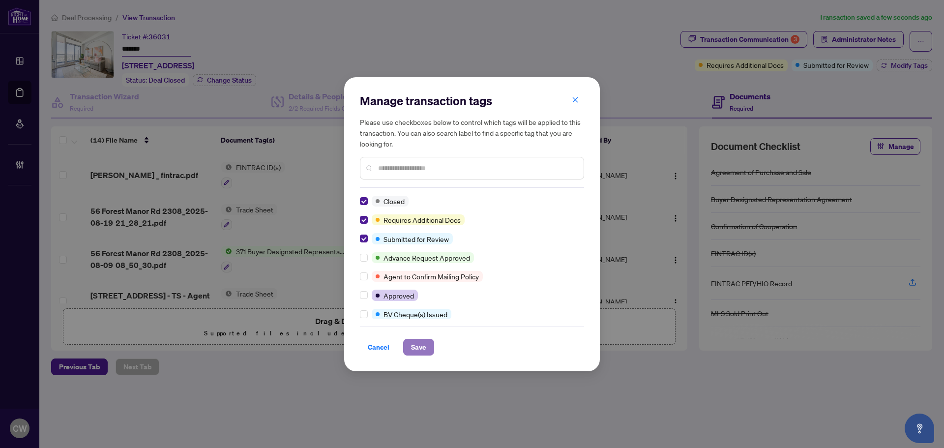
click at [414, 343] on span "Save" at bounding box center [418, 347] width 15 height 16
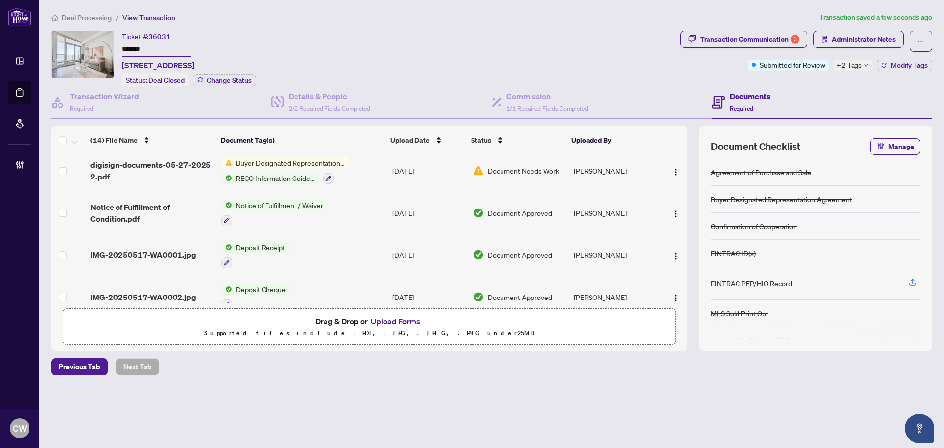
scroll to position [393, 0]
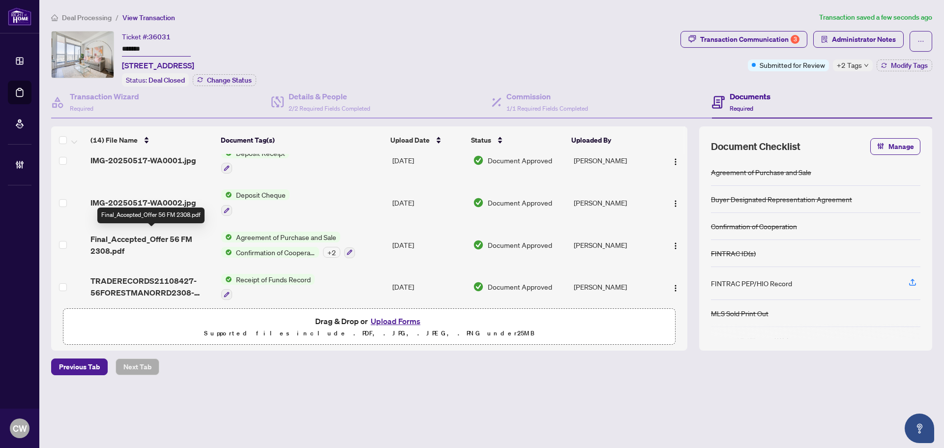
click at [137, 237] on span "Final_Accepted_Offer 56 FM 2308.pdf" at bounding box center [151, 245] width 123 height 24
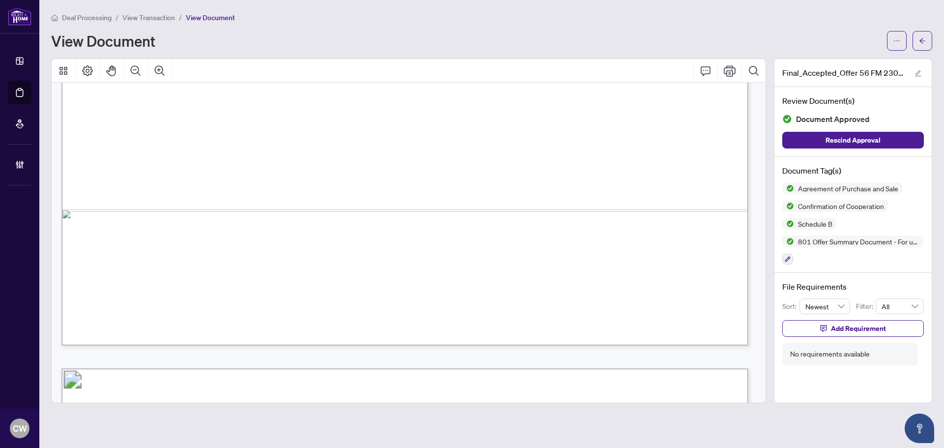
scroll to position [2851, 0]
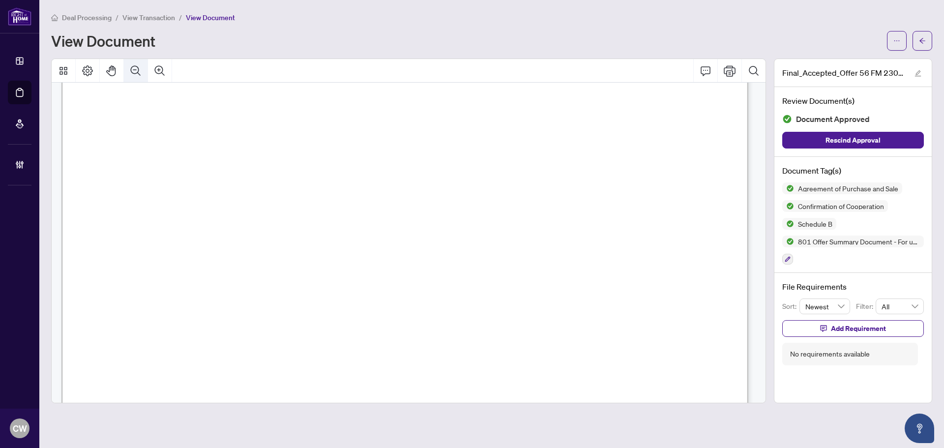
click at [141, 73] on icon "Zoom Out" at bounding box center [136, 71] width 12 height 12
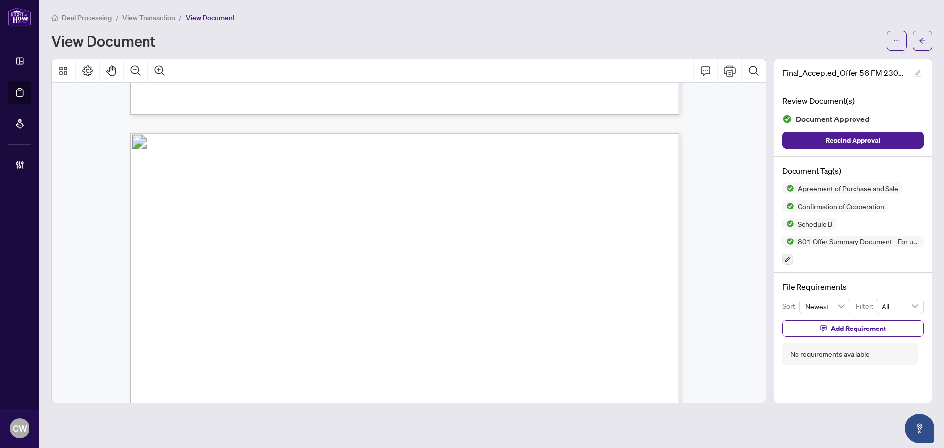
scroll to position [3948, 0]
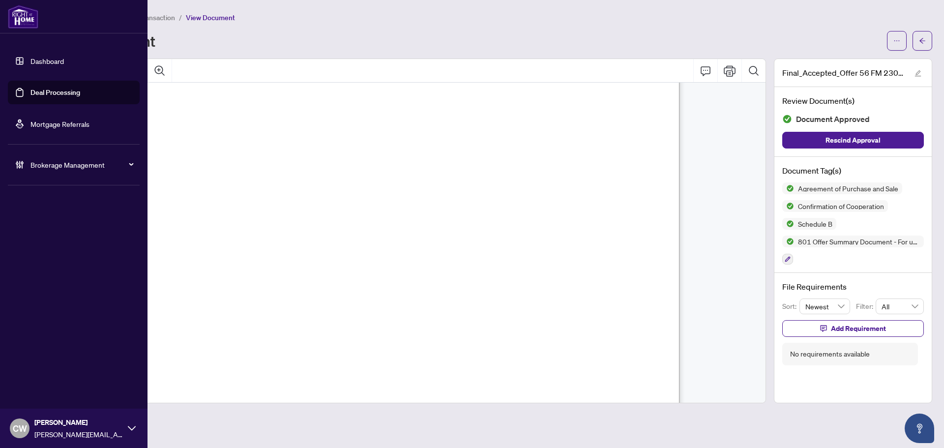
click at [30, 89] on link "Deal Processing" at bounding box center [55, 92] width 50 height 9
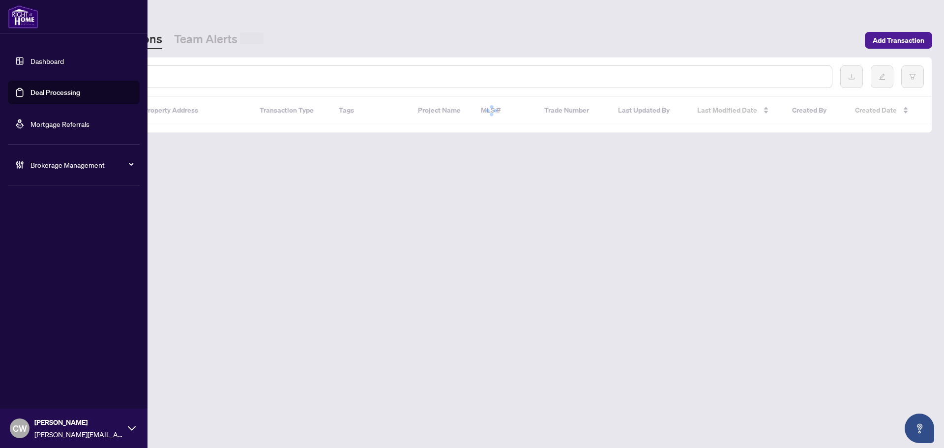
click at [188, 78] on input "text" at bounding box center [451, 76] width 746 height 11
paste input "*******"
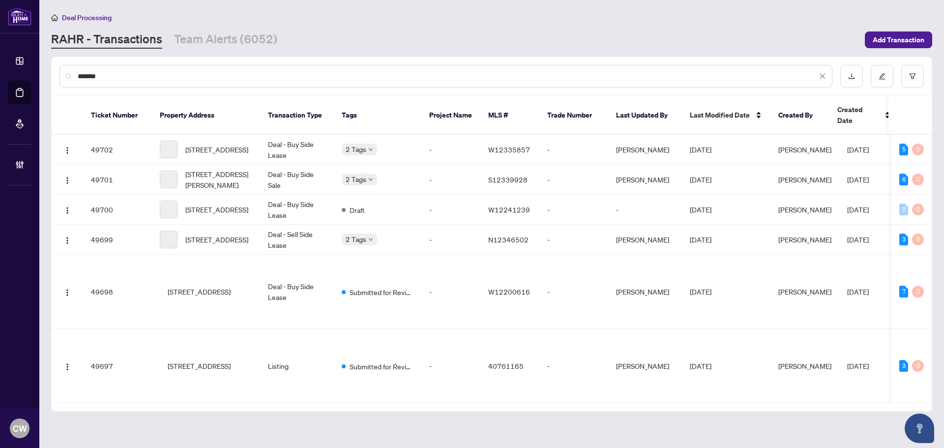
type input "*******"
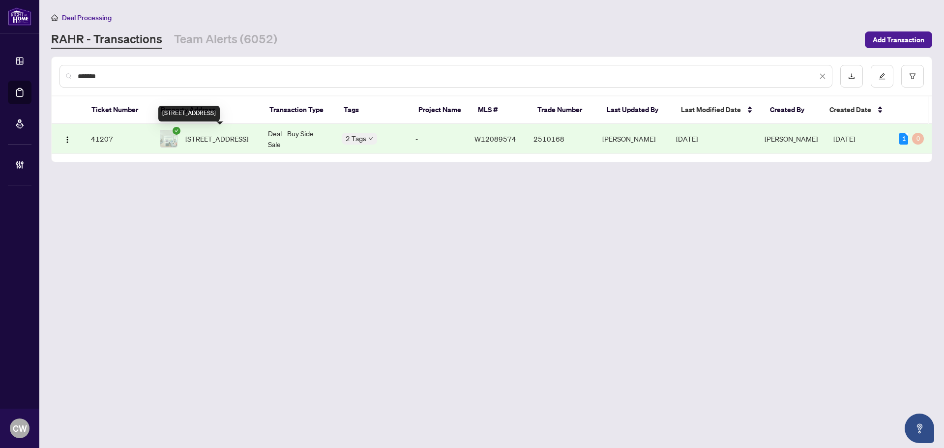
click at [216, 136] on span "717-475 The West Mall, Toronto, Ontario M9C 4Z3, Canada" at bounding box center [216, 138] width 63 height 11
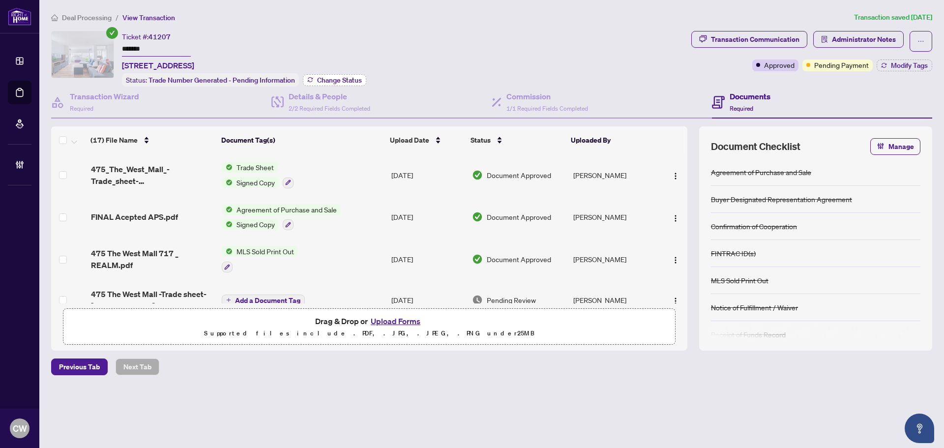
click at [338, 80] on span "Change Status" at bounding box center [339, 80] width 45 height 7
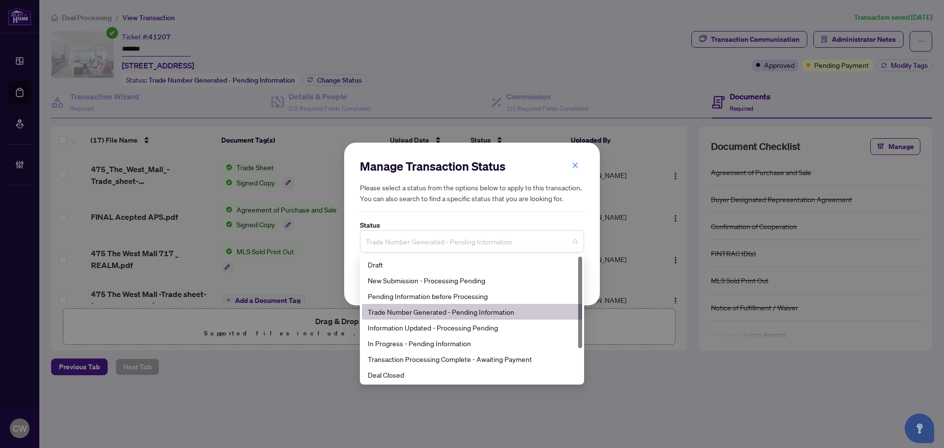
click at [475, 237] on span "Trade Number Generated - Pending Information" at bounding box center [472, 241] width 212 height 19
click at [432, 372] on div "Deal Closed" at bounding box center [472, 374] width 208 height 11
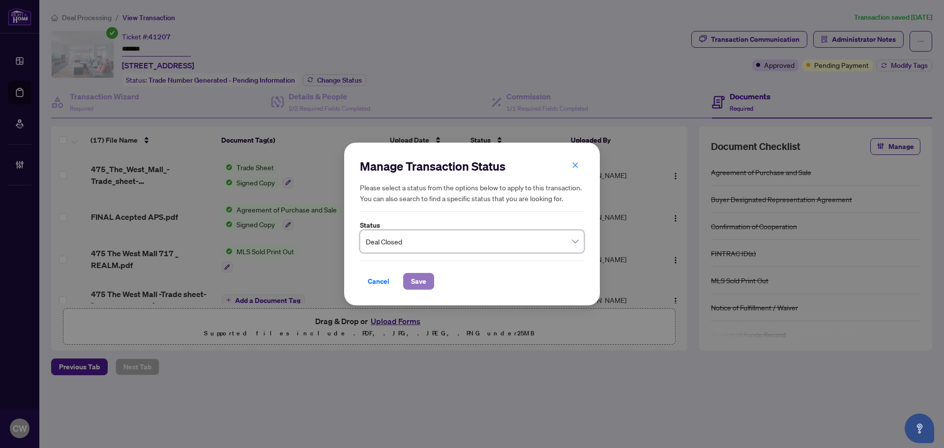
click at [421, 280] on span "Save" at bounding box center [418, 281] width 15 height 16
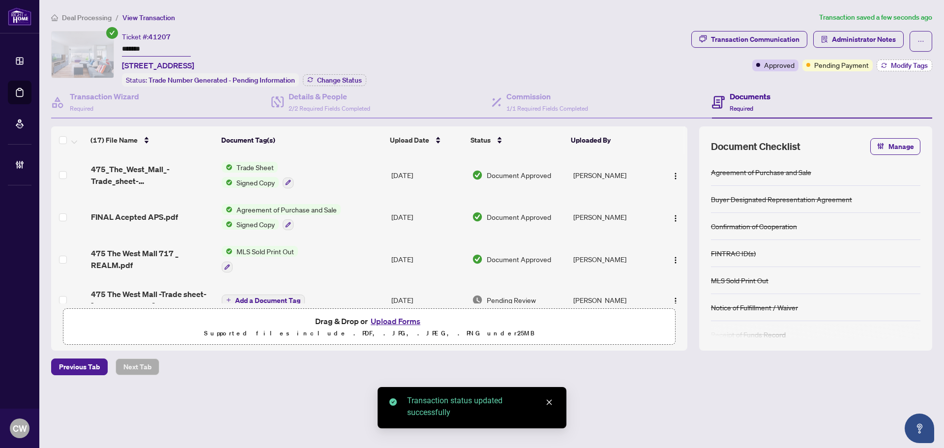
click at [899, 68] on span "Modify Tags" at bounding box center [909, 65] width 37 height 7
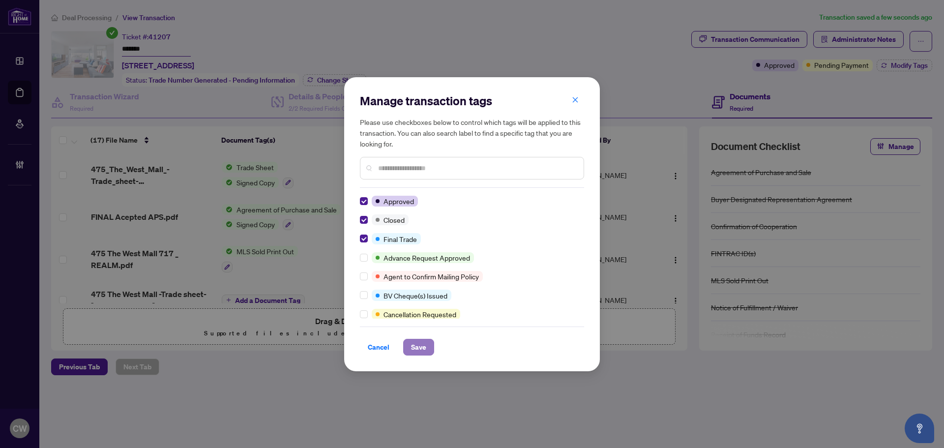
click at [422, 345] on span "Save" at bounding box center [418, 347] width 15 height 16
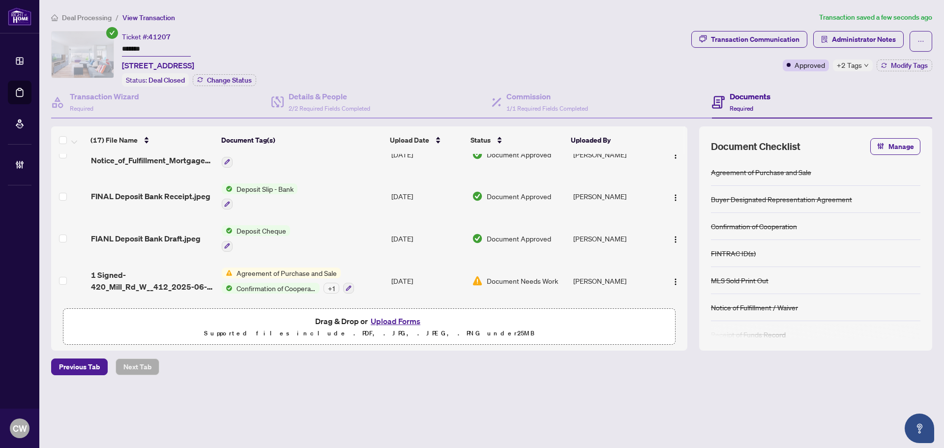
scroll to position [564, 0]
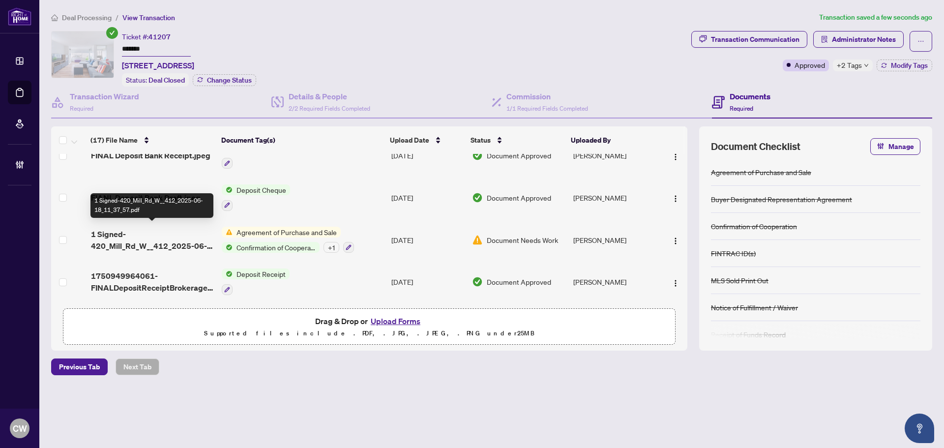
click at [133, 242] on span "1 Signed-420_Mill_Rd_W__412_2025-06-18_11_37_57.pdf" at bounding box center [152, 240] width 123 height 24
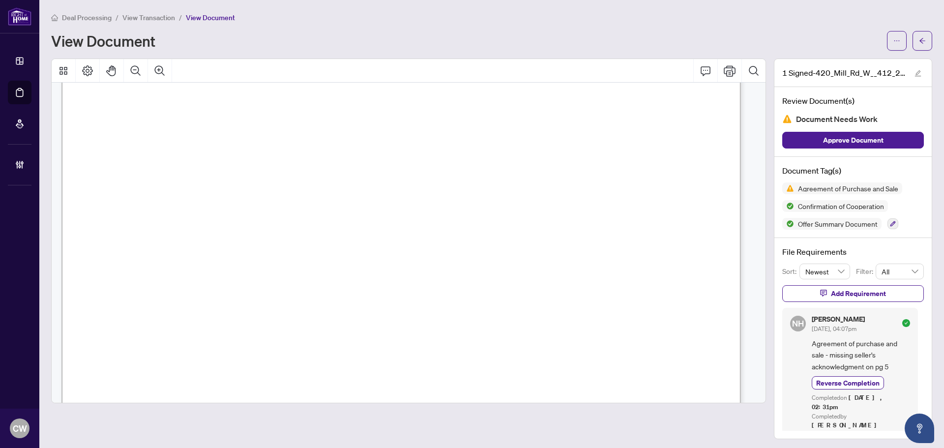
scroll to position [4817, 0]
click at [920, 39] on button "button" at bounding box center [922, 41] width 20 height 20
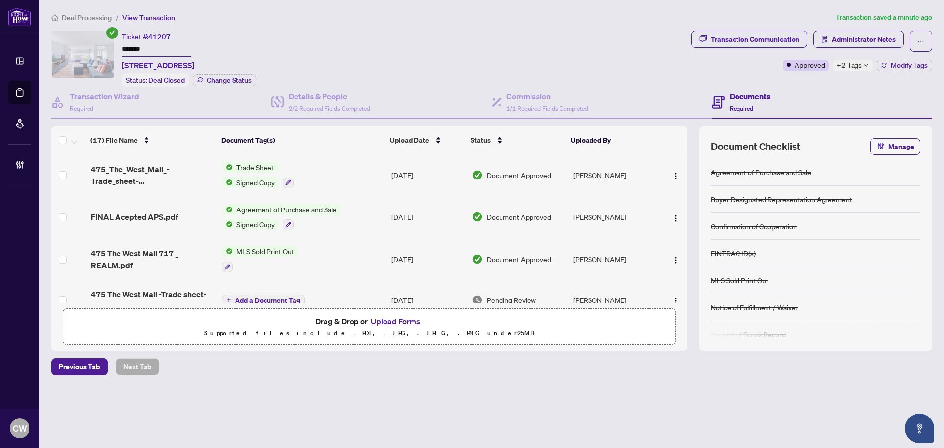
click at [862, 65] on div "+2 Tags" at bounding box center [853, 65] width 40 height 12
click at [122, 165] on span "475_The_West_Mall_-Trade_sheet-Alexandra_to_review.pdf" at bounding box center [152, 175] width 123 height 24
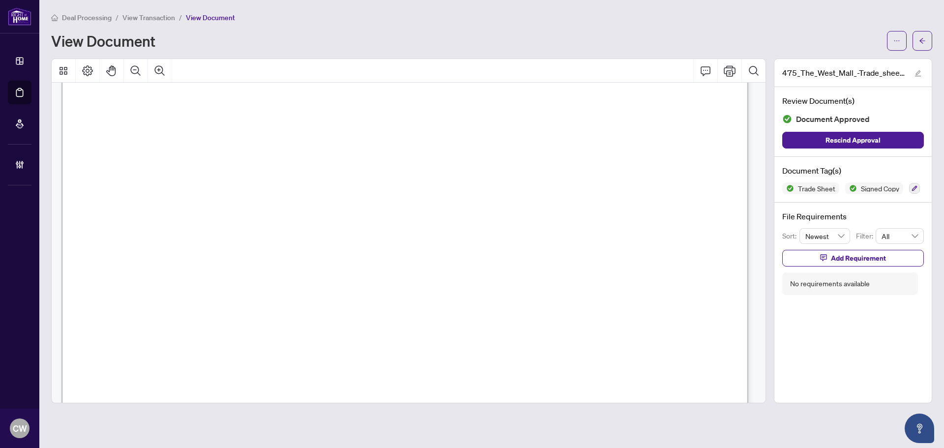
scroll to position [344, 0]
click at [924, 42] on icon "arrow-left" at bounding box center [922, 40] width 7 height 7
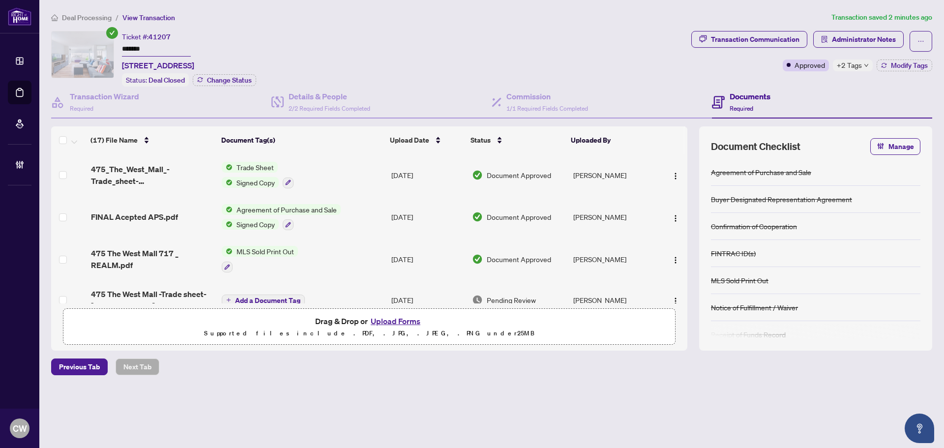
click at [404, 318] on button "Upload Forms" at bounding box center [396, 321] width 56 height 13
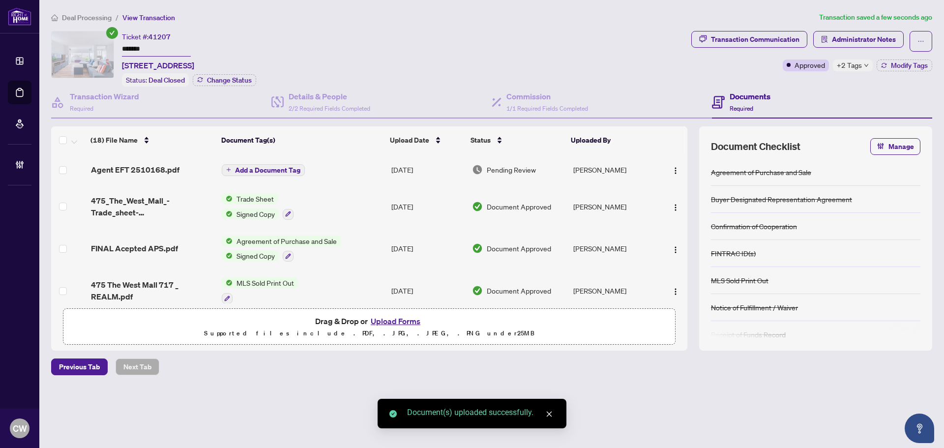
click at [252, 168] on span "Add a Document Tag" at bounding box center [267, 170] width 65 height 7
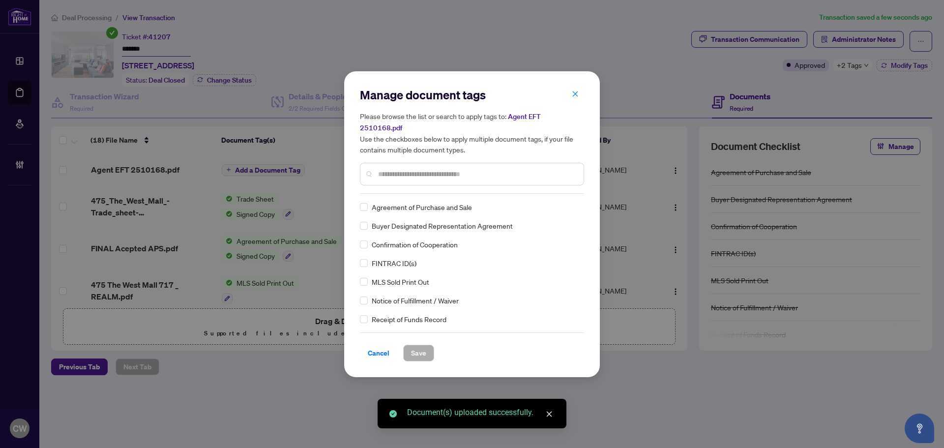
click at [419, 169] on input "text" at bounding box center [477, 174] width 198 height 11
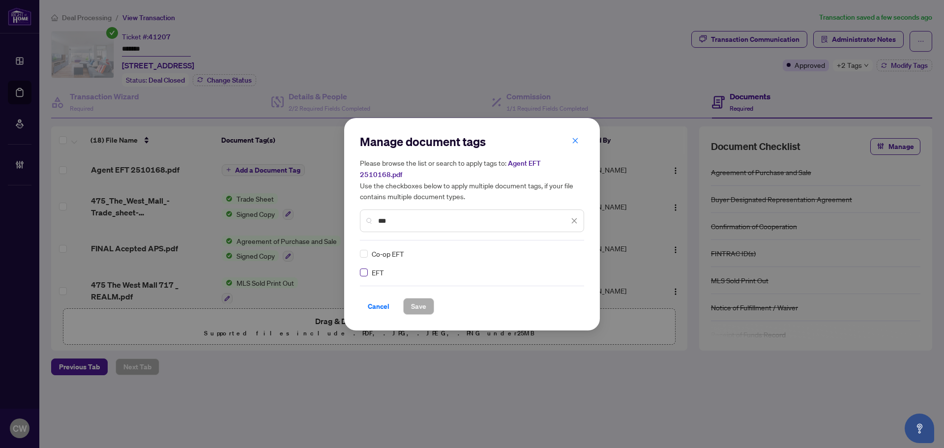
type input "***"
click at [566, 250] on img at bounding box center [564, 254] width 10 height 10
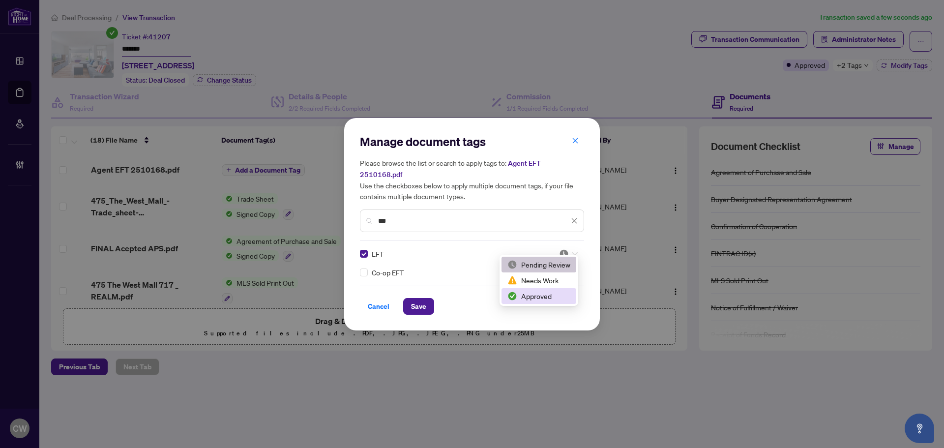
click at [546, 296] on div "Approved" at bounding box center [538, 296] width 63 height 11
click at [417, 298] on span "Save" at bounding box center [418, 306] width 15 height 16
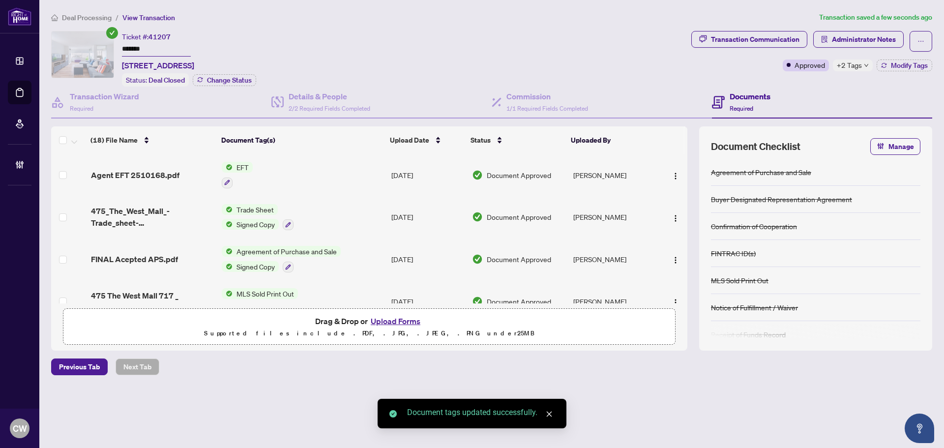
click at [673, 170] on span "button" at bounding box center [675, 175] width 8 height 11
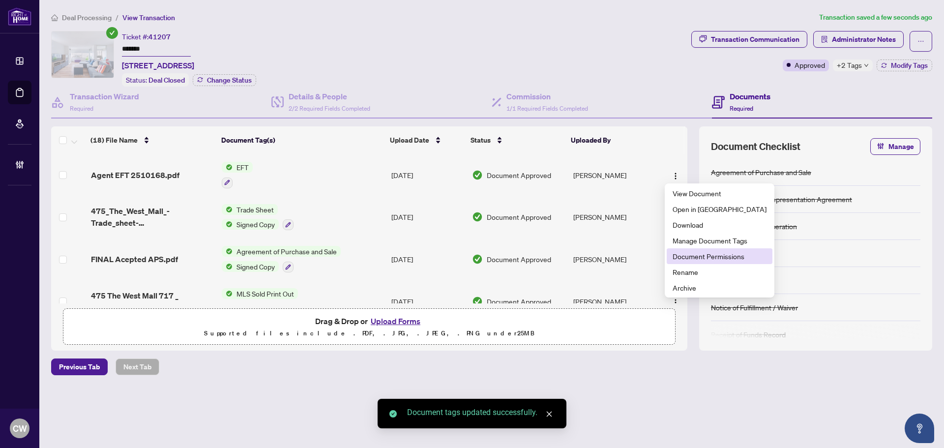
click at [708, 251] on span "Document Permissions" at bounding box center [719, 256] width 94 height 11
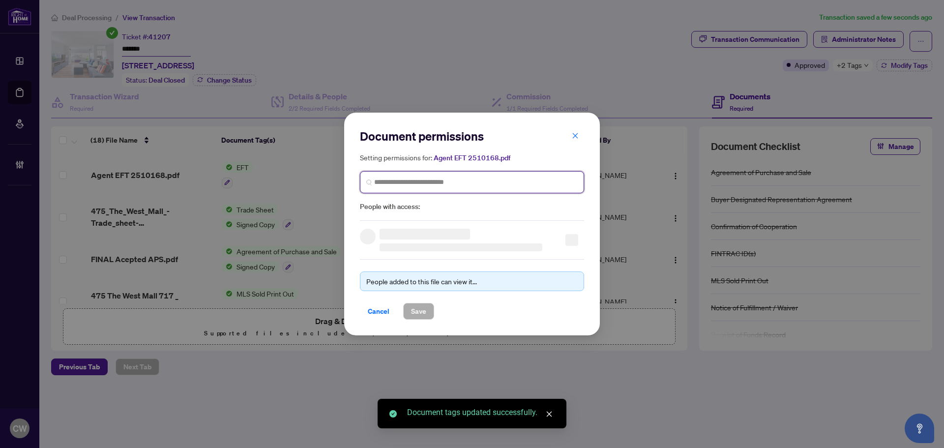
click at [501, 182] on input "search" at bounding box center [475, 182] width 203 height 10
paste input "**********"
type input "**********"
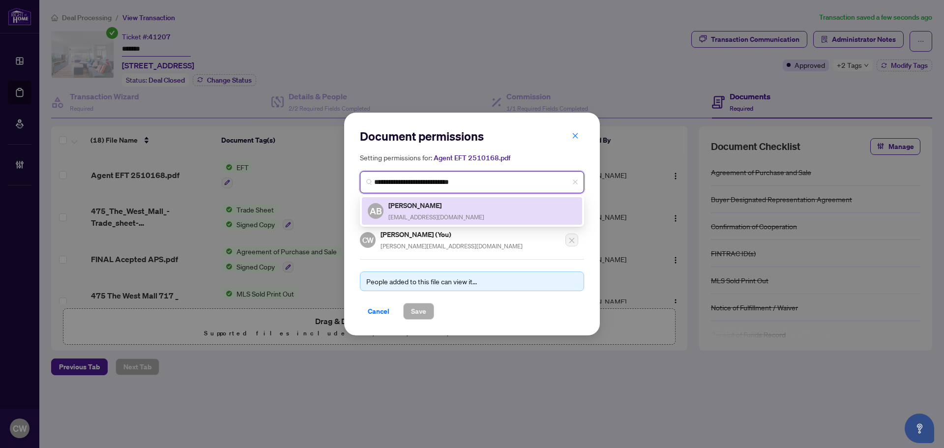
click at [410, 210] on div "Alexandra Botyuk obotyuk@yahoo.ca" at bounding box center [436, 211] width 96 height 23
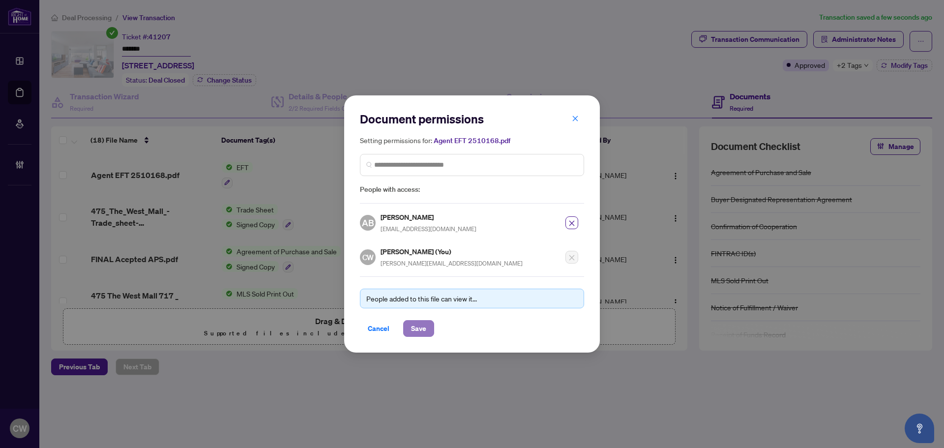
click at [417, 334] on span "Save" at bounding box center [418, 328] width 15 height 16
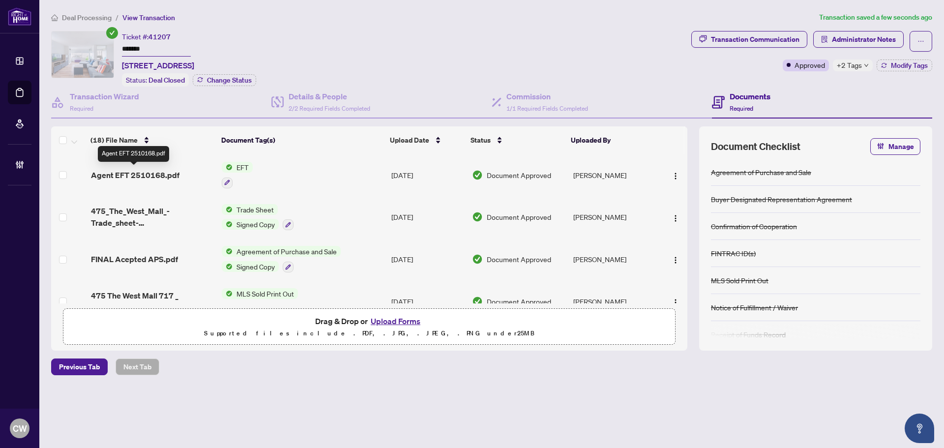
click at [137, 176] on span "Agent EFT 2510168.pdf" at bounding box center [135, 175] width 88 height 12
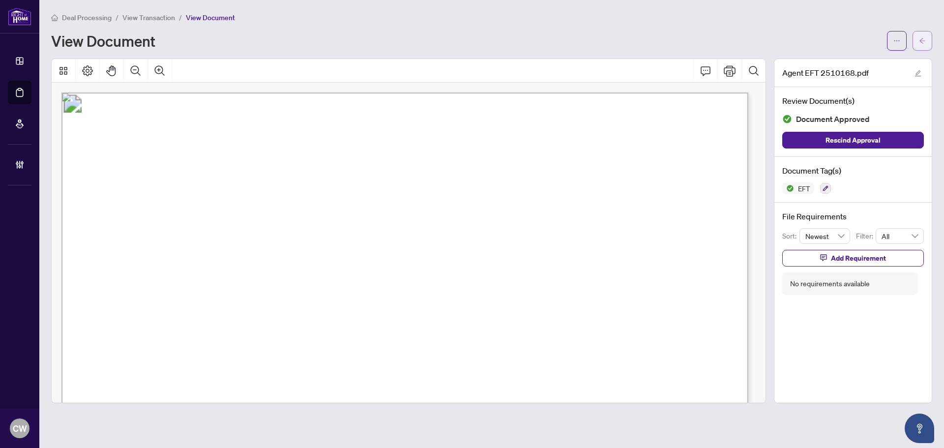
click at [923, 38] on icon "arrow-left" at bounding box center [922, 40] width 7 height 7
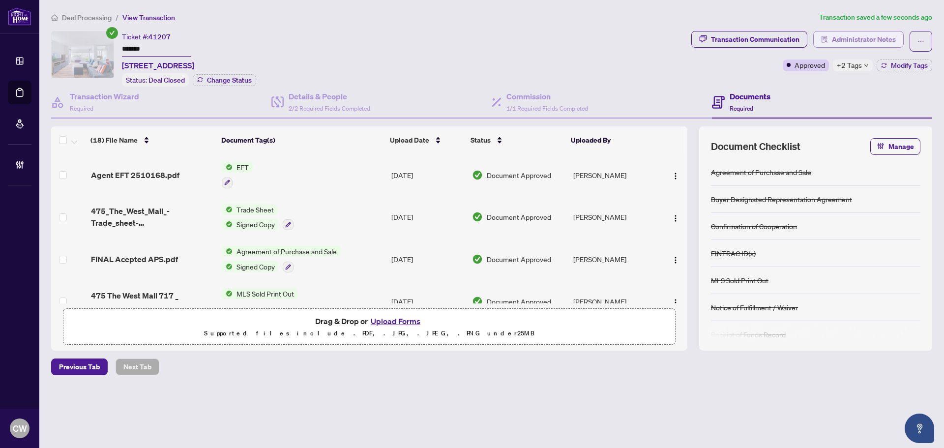
click at [882, 43] on span "Administrator Notes" at bounding box center [864, 39] width 64 height 16
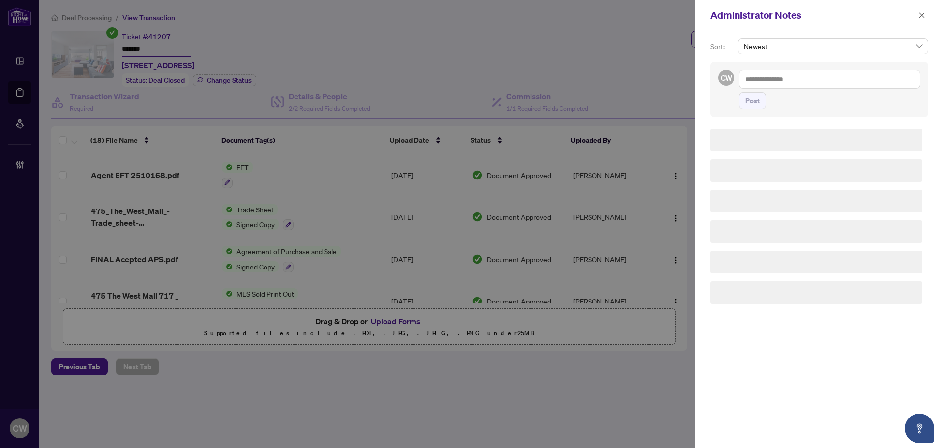
click at [823, 76] on textarea at bounding box center [829, 79] width 181 height 19
paste textarea "**********"
type textarea "**********"
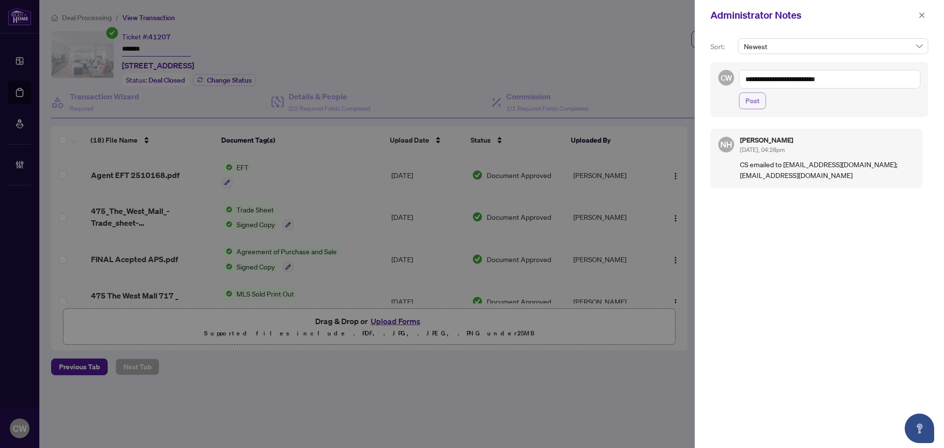
click at [739, 104] on button "Post" at bounding box center [752, 100] width 27 height 17
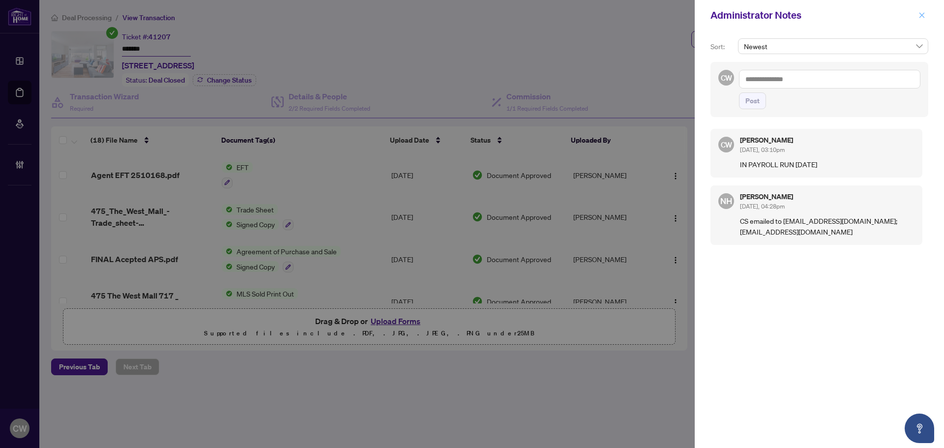
click at [922, 11] on span "button" at bounding box center [921, 15] width 7 height 16
